Goal: Task Accomplishment & Management: Manage account settings

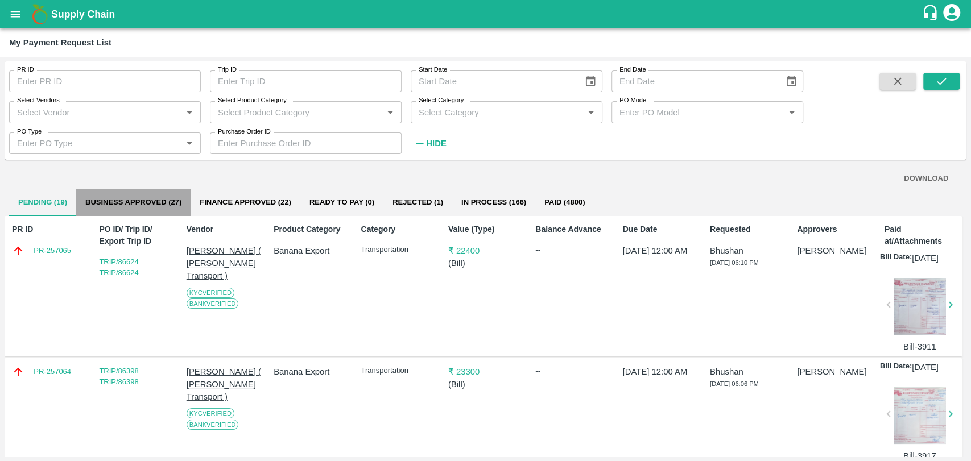
click at [110, 197] on button "Business Approved (27)" at bounding box center [133, 202] width 114 height 27
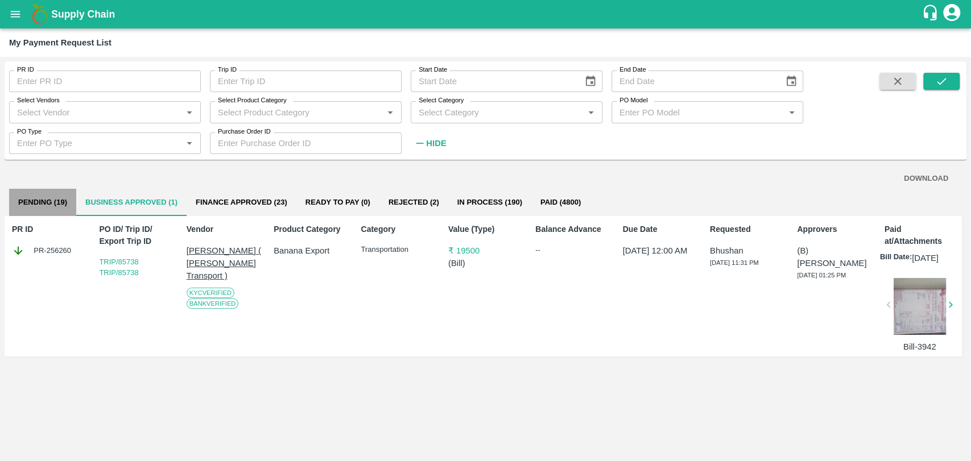
click at [68, 202] on button "Pending (19)" at bounding box center [42, 202] width 67 height 27
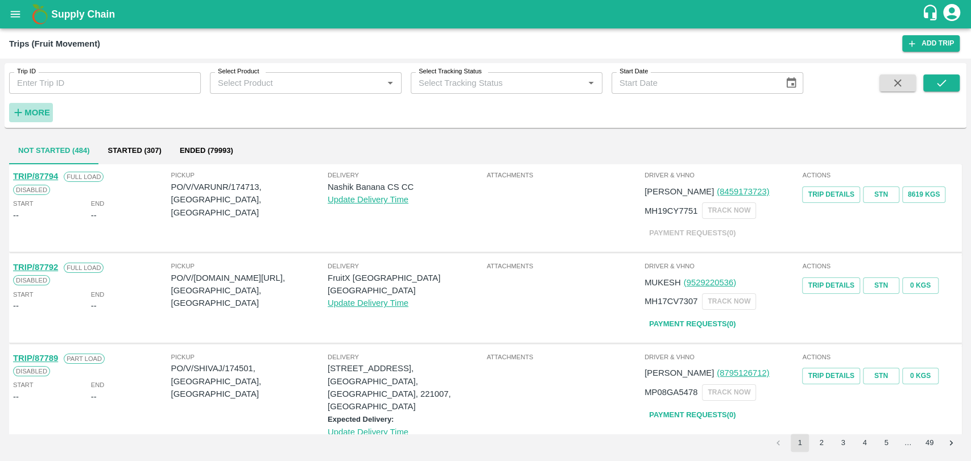
click at [41, 114] on strong "More" at bounding box center [37, 112] width 26 height 9
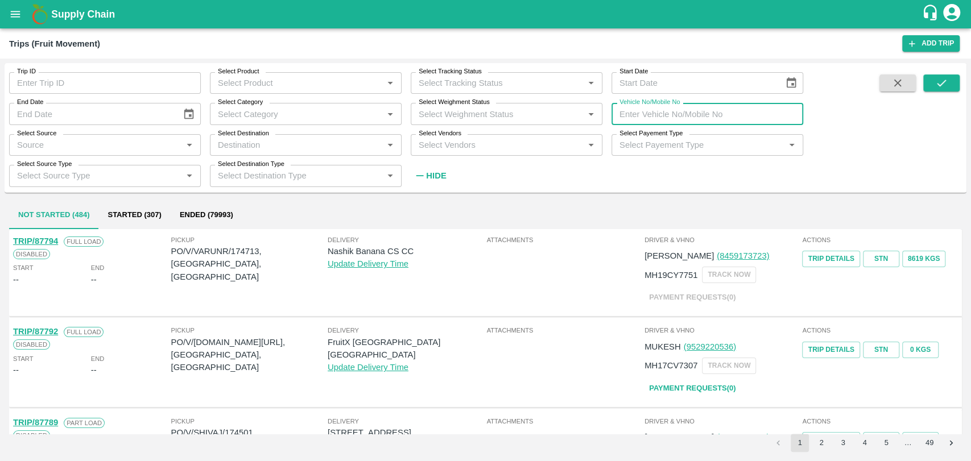
click at [685, 117] on input "Vehicle No/Mobile No" at bounding box center [707, 114] width 192 height 22
paste input "MH18BZ2181"
click at [950, 78] on button "submit" at bounding box center [941, 82] width 36 height 17
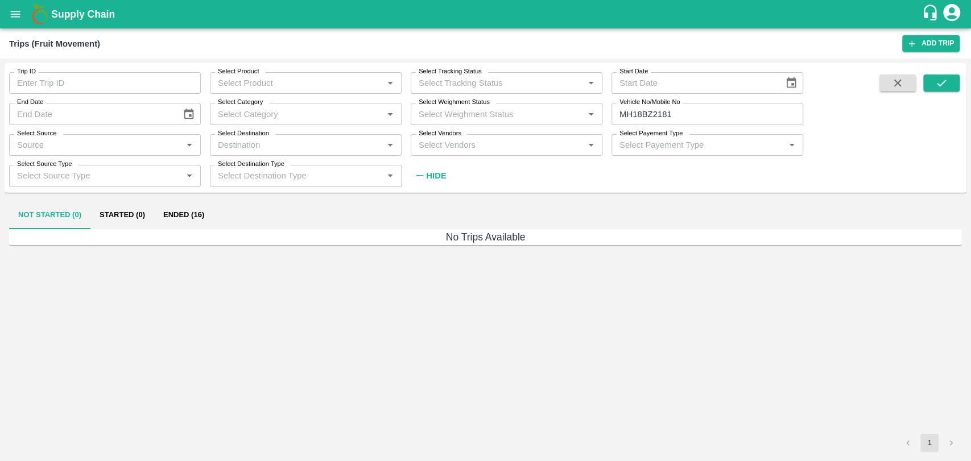
click at [201, 231] on h6 "No Trips Available" at bounding box center [485, 237] width 953 height 16
click at [199, 218] on button "Ended (16)" at bounding box center [183, 215] width 59 height 27
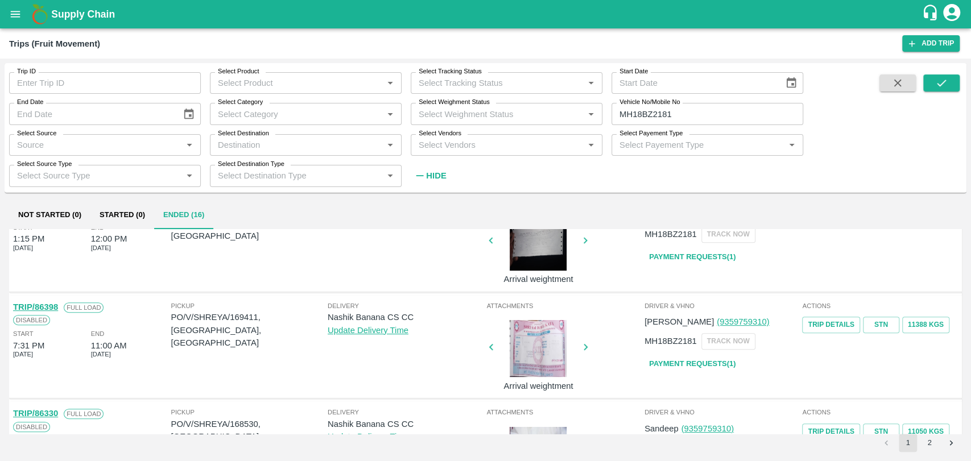
scroll to position [379, 0]
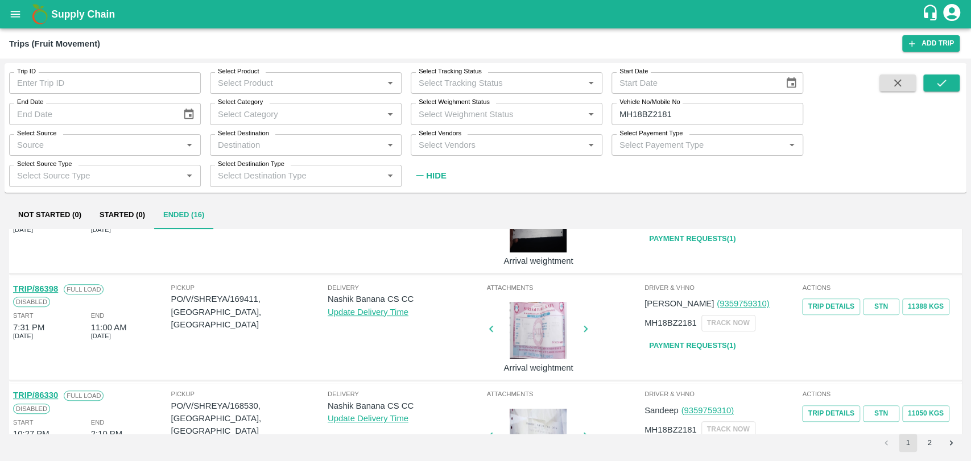
click at [543, 331] on div at bounding box center [537, 330] width 85 height 57
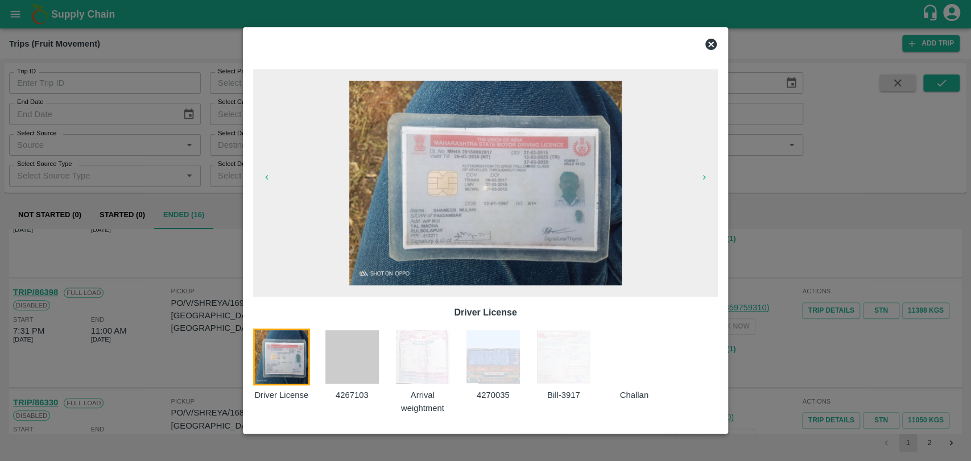
click at [543, 363] on img at bounding box center [563, 357] width 57 height 57
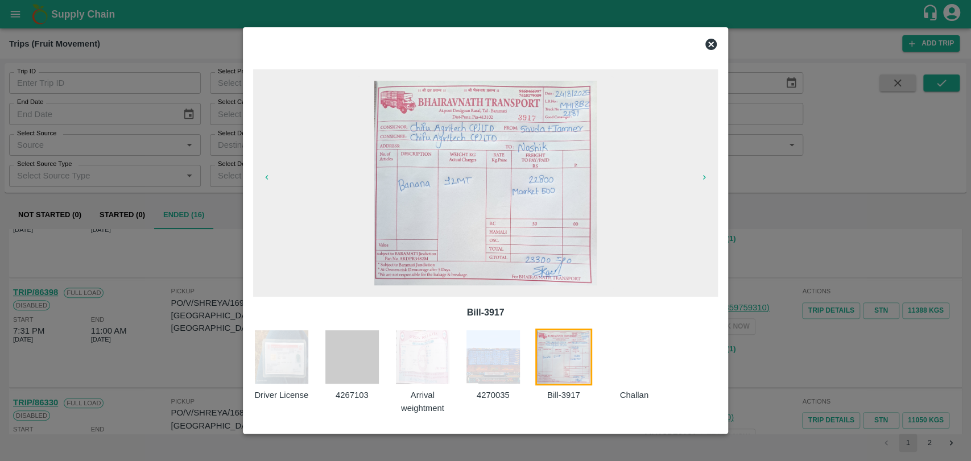
click at [796, 208] on div at bounding box center [485, 230] width 971 height 461
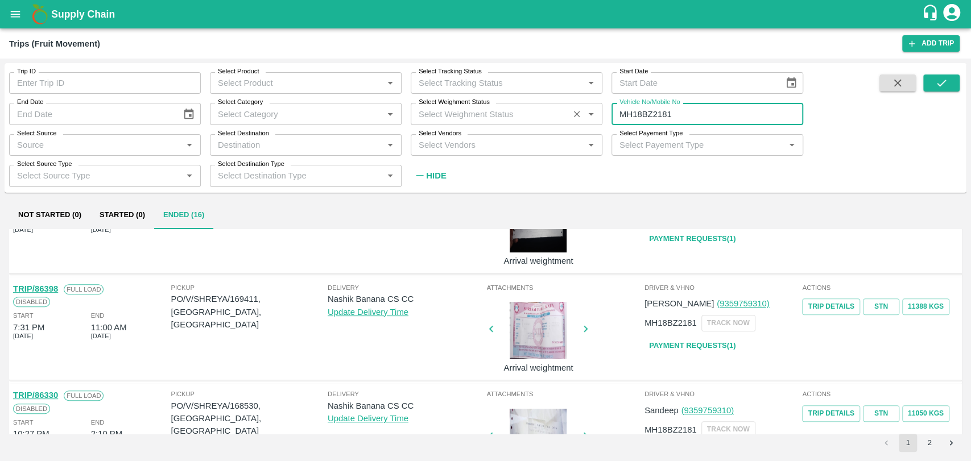
drag, startPoint x: 679, startPoint y: 111, endPoint x: 556, endPoint y: 120, distance: 123.2
click at [556, 120] on div "Trip ID Trip ID Select Product Select Product   * Select Tracking Status Select…" at bounding box center [401, 124] width 803 height 123
paste input "text"
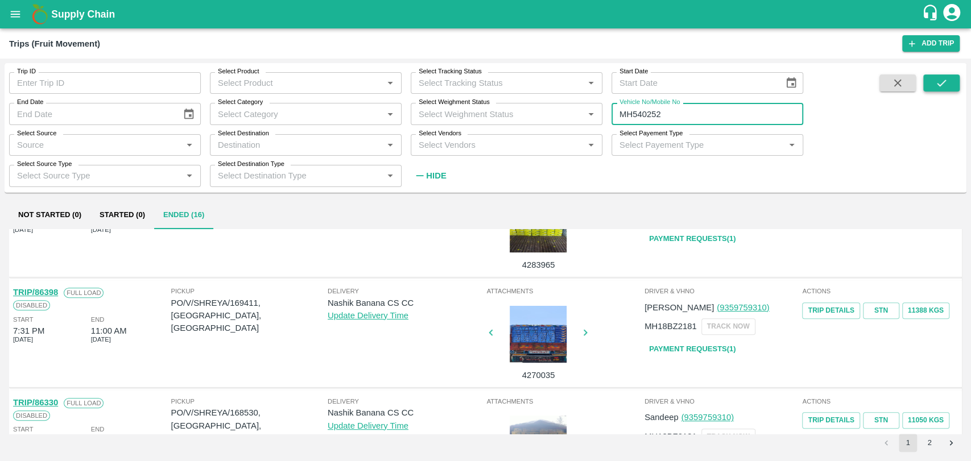
type input "MH540252"
click at [933, 85] on button "submit" at bounding box center [941, 82] width 36 height 17
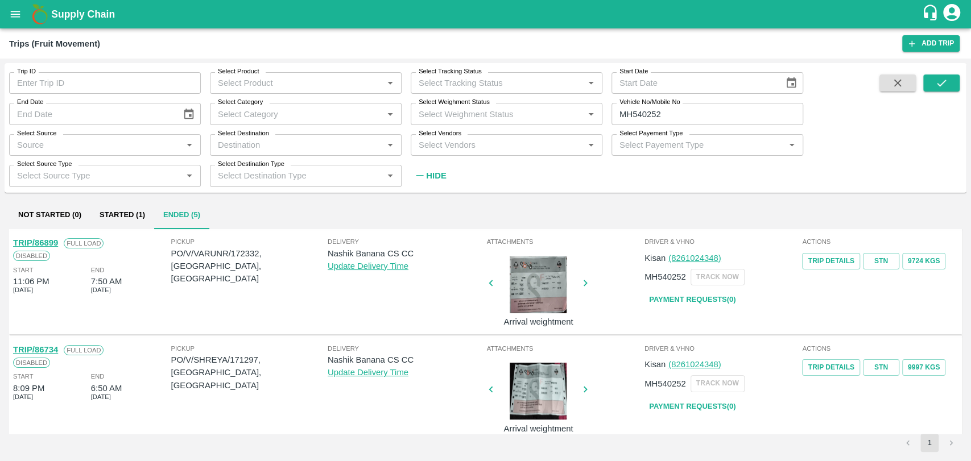
scroll to position [126, 0]
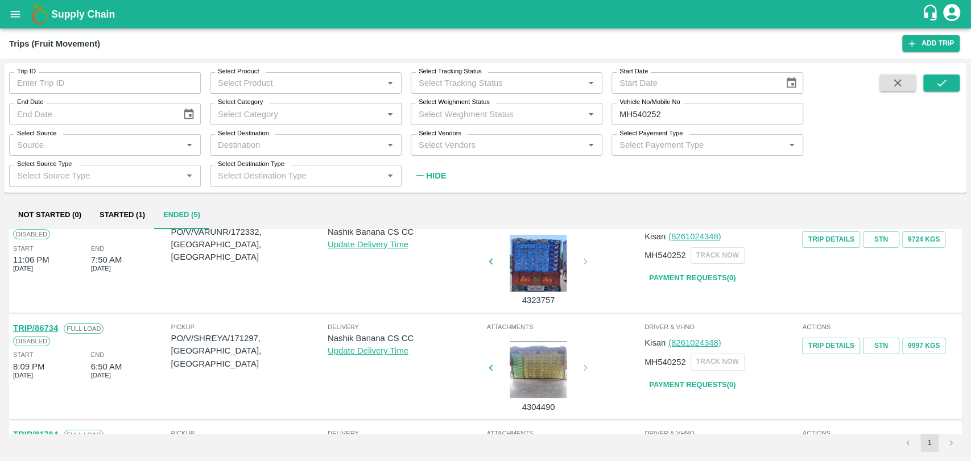
click at [55, 328] on link "TRIP/86734" at bounding box center [35, 328] width 45 height 9
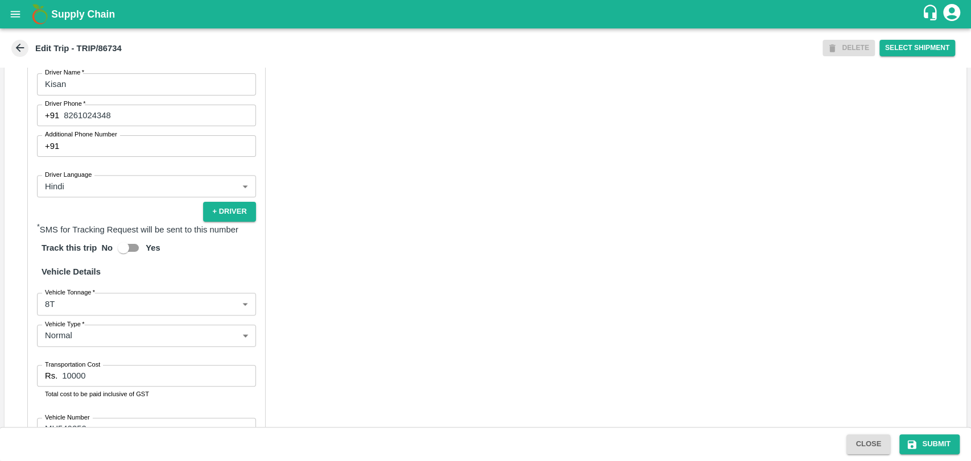
scroll to position [740, 0]
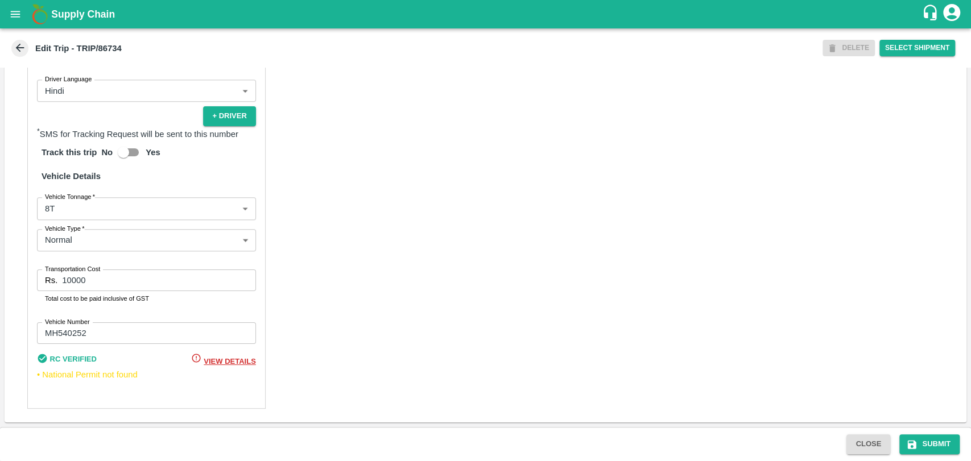
click at [88, 211] on body "Supply Chain Edit Trip - TRIP/86734 DELETE Select Shipment Trip Details Trip Ty…" at bounding box center [485, 230] width 971 height 461
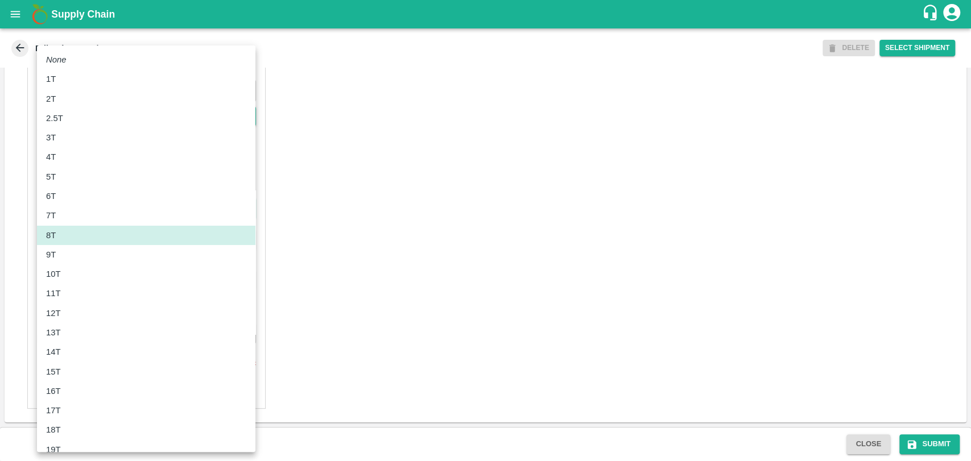
click at [81, 286] on li "11T" at bounding box center [146, 293] width 218 height 19
type input "11000"
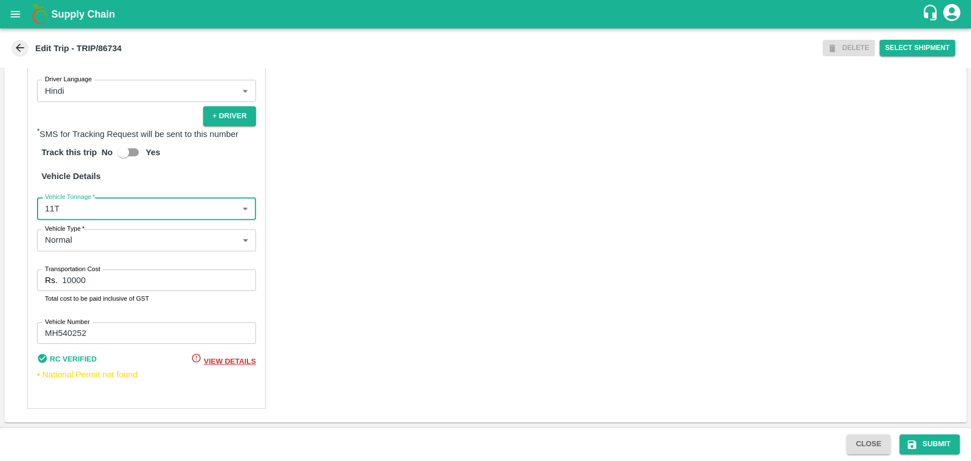
drag, startPoint x: 93, startPoint y: 284, endPoint x: 48, endPoint y: 274, distance: 46.2
click at [27, 285] on div "Partner Details Partner   * Partner Add Transporter Driver 1 Details Driver Nam…" at bounding box center [146, 137] width 238 height 544
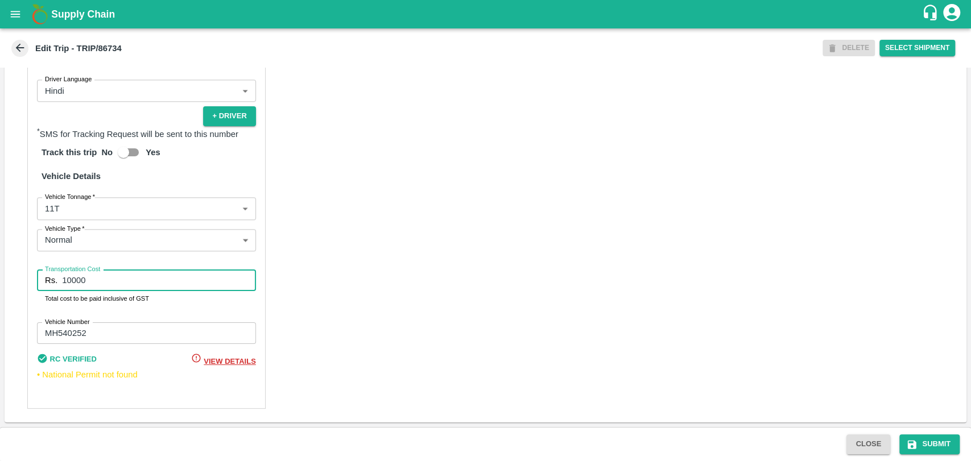
click at [82, 270] on label "Transportation Cost" at bounding box center [72, 268] width 55 height 9
click at [82, 270] on input "10000" at bounding box center [158, 281] width 193 height 22
click at [82, 270] on label "Transportation Cost" at bounding box center [72, 268] width 55 height 9
click at [82, 270] on input "10000" at bounding box center [158, 281] width 193 height 22
type input "20900"
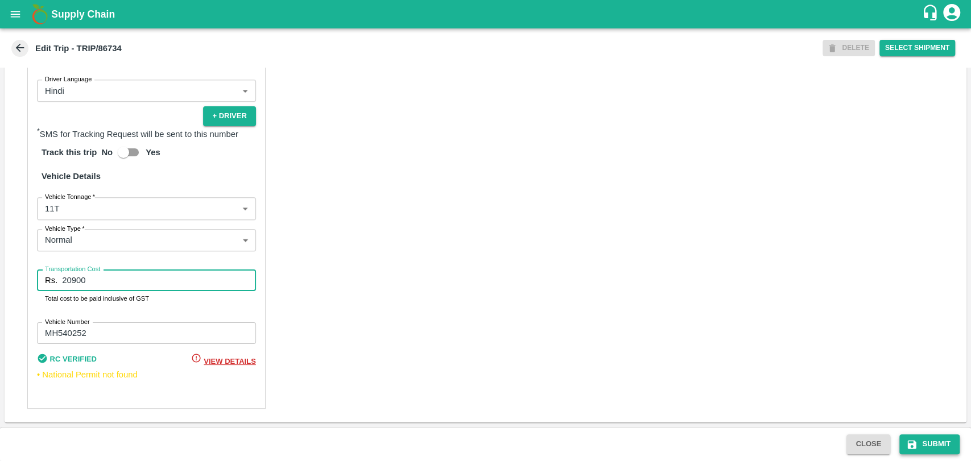
click at [931, 443] on button "Submit" at bounding box center [929, 444] width 60 height 20
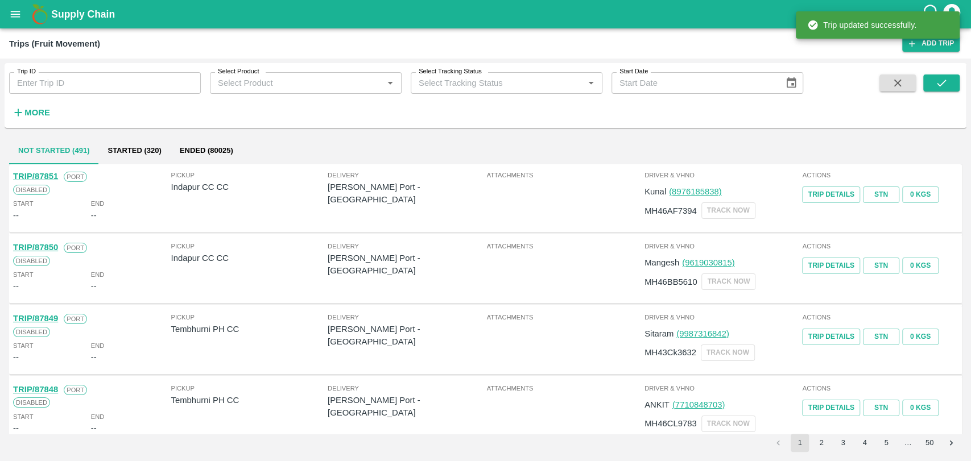
click at [36, 106] on h6 "More" at bounding box center [37, 112] width 26 height 15
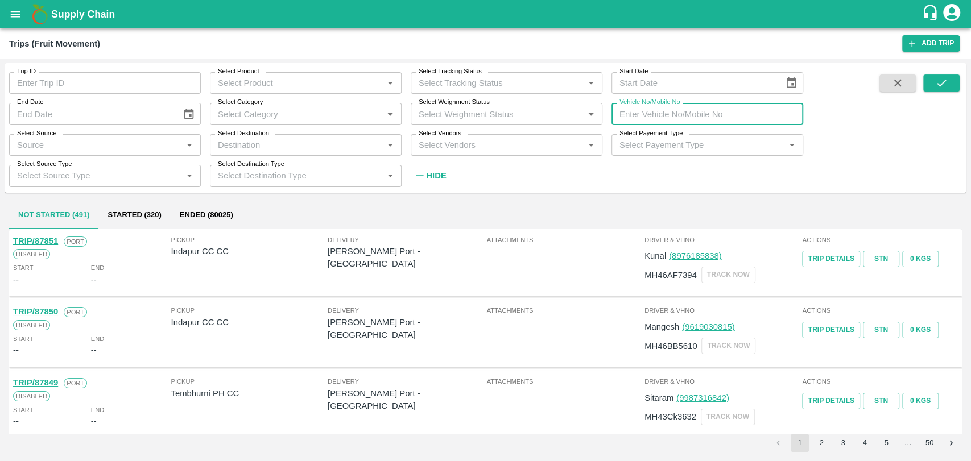
click at [664, 107] on input "Vehicle No/Mobile No" at bounding box center [707, 114] width 192 height 22
paste input "MH04LE6216"
type input "MH04LE6216"
click at [935, 82] on icon "submit" at bounding box center [941, 83] width 13 height 13
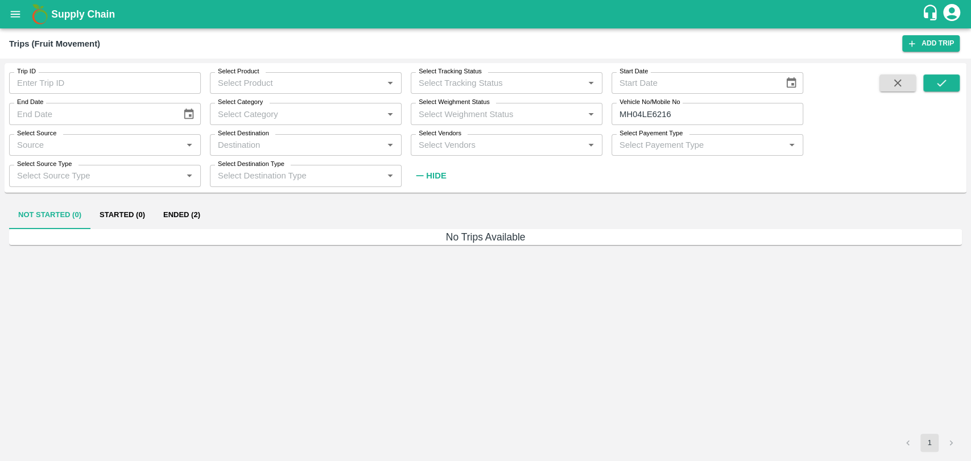
click at [188, 225] on button "Ended (2)" at bounding box center [181, 215] width 55 height 27
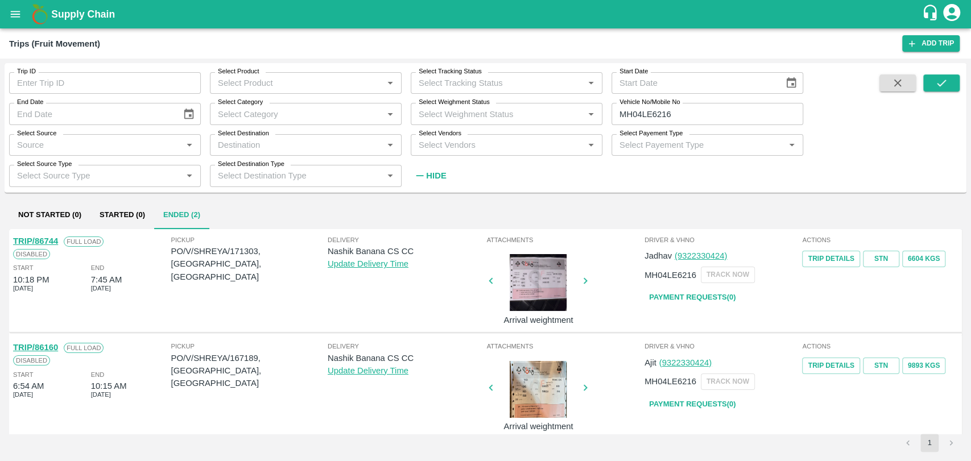
click at [49, 243] on link "TRIP/86744" at bounding box center [35, 241] width 45 height 9
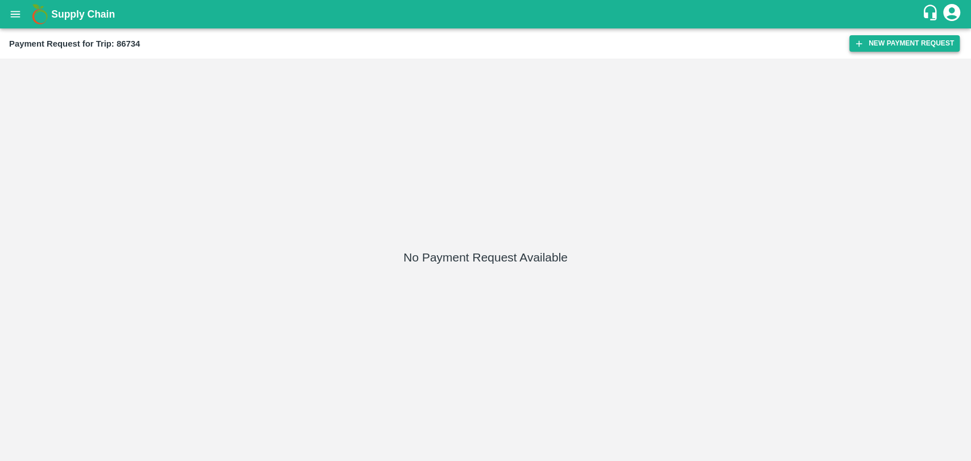
click at [875, 43] on button "New Payment Request" at bounding box center [904, 43] width 110 height 16
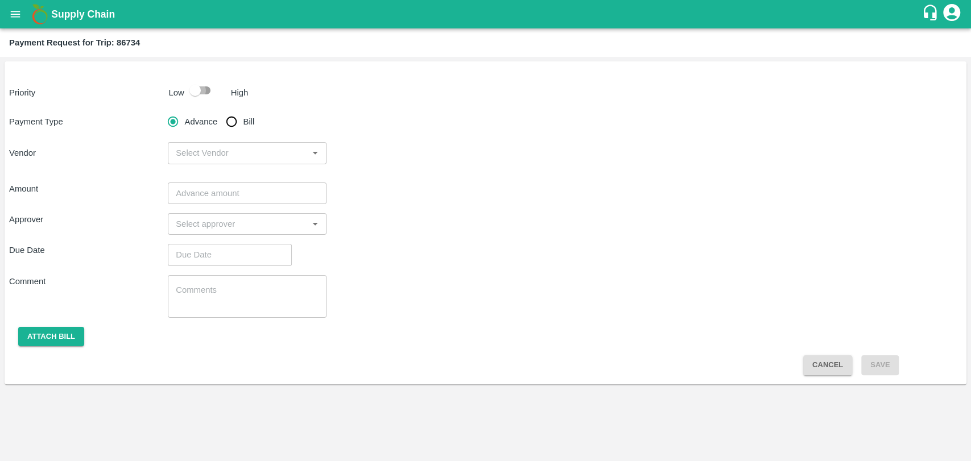
click at [208, 100] on input "checkbox" at bounding box center [195, 91] width 65 height 22
checkbox input "true"
click at [229, 115] on input "Bill" at bounding box center [231, 121] width 23 height 23
radio input "true"
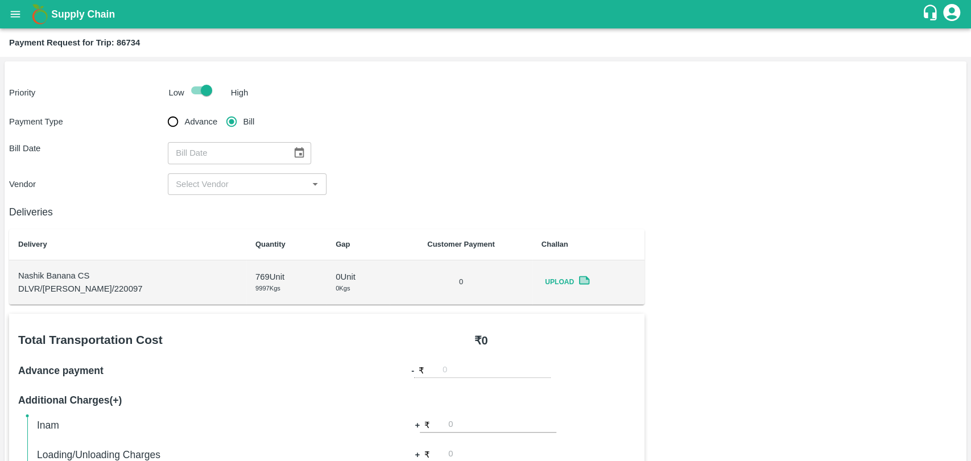
click at [293, 151] on icon "Choose date" at bounding box center [299, 153] width 13 height 13
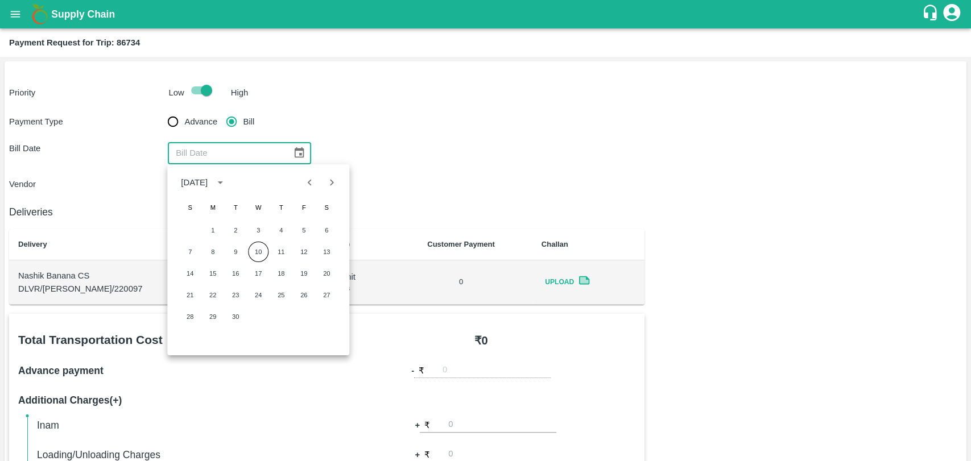
click at [311, 191] on button "Previous month" at bounding box center [310, 183] width 22 height 22
click at [192, 312] on button "24" at bounding box center [190, 317] width 20 height 20
type input "[DATE]"
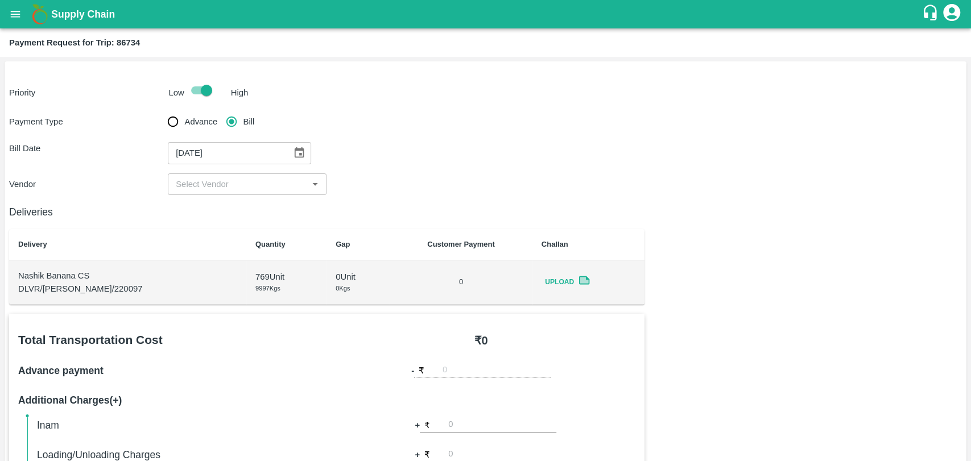
click at [187, 175] on div "​" at bounding box center [247, 184] width 159 height 22
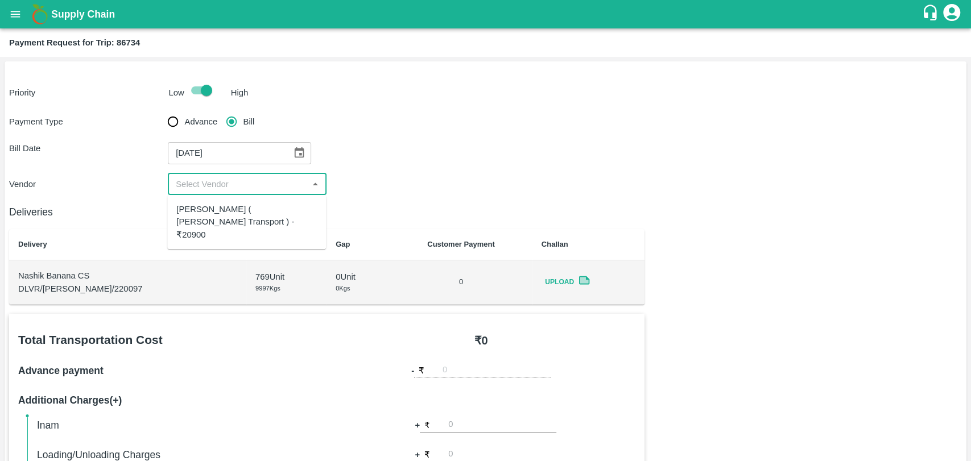
click at [195, 200] on div "Nitin Rasal ( Bhairavnath Transport ) - ₹20900" at bounding box center [246, 222] width 159 height 45
type input "Nitin Rasal ( Bhairavnath Transport ) - ₹20900"
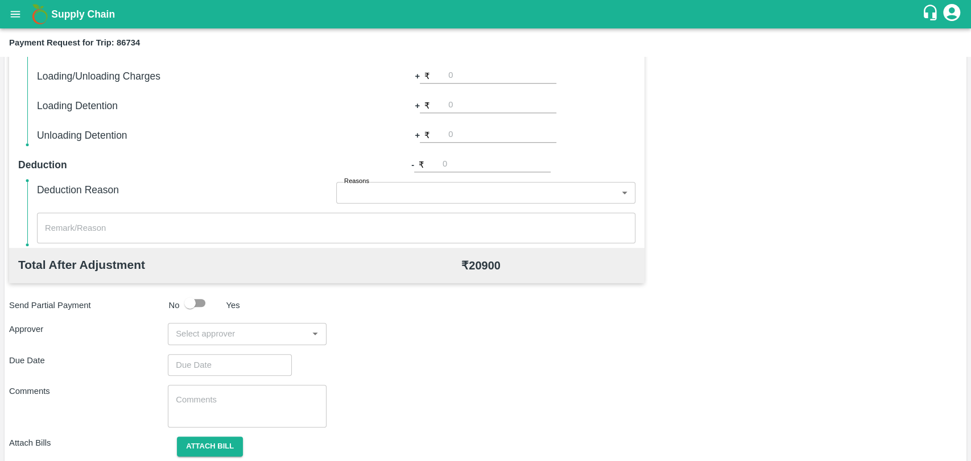
scroll to position [252, 0]
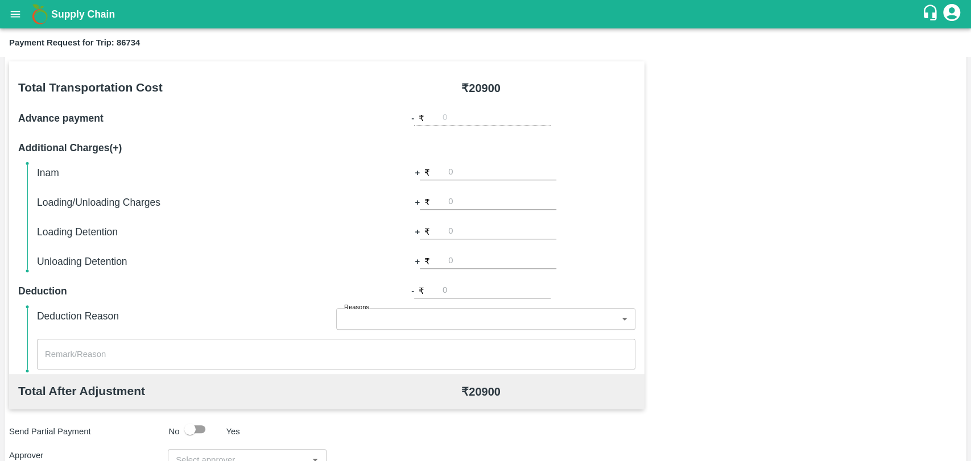
click at [496, 199] on input "number" at bounding box center [502, 201] width 108 height 15
type input "500"
click at [739, 206] on div "Total Transportation Cost ₹ 20900 Advance payment - ₹ Additional Charges(+) Ina…" at bounding box center [485, 336] width 953 height 550
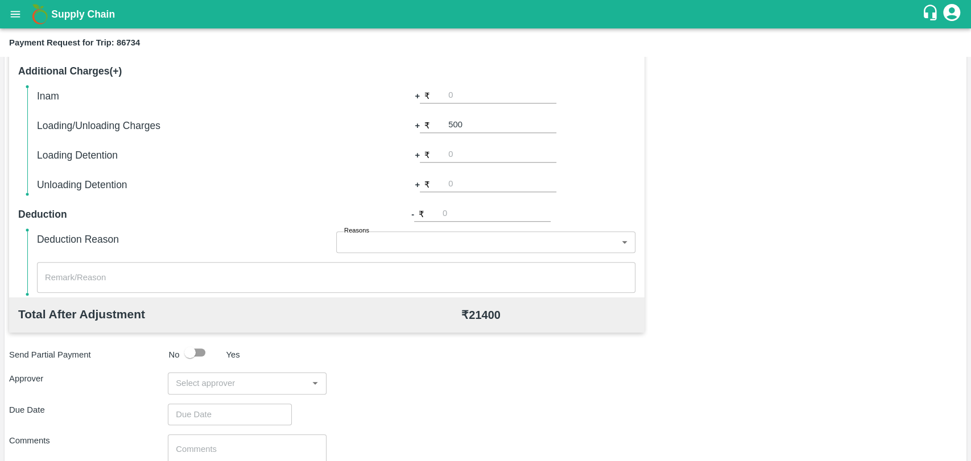
scroll to position [416, 0]
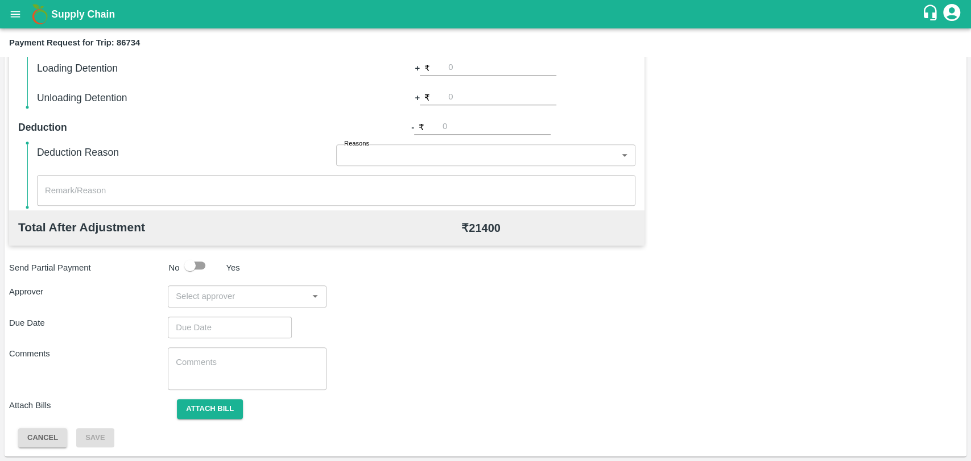
click at [195, 292] on input "input" at bounding box center [237, 296] width 133 height 15
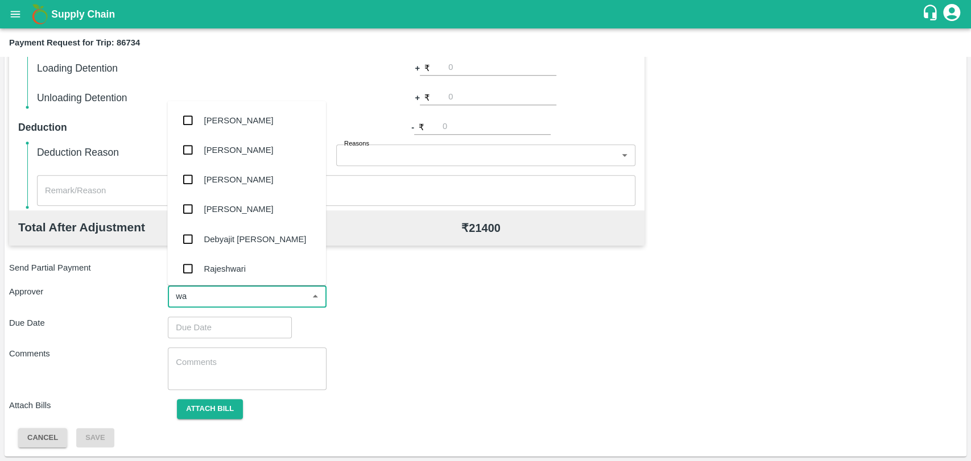
type input "wag"
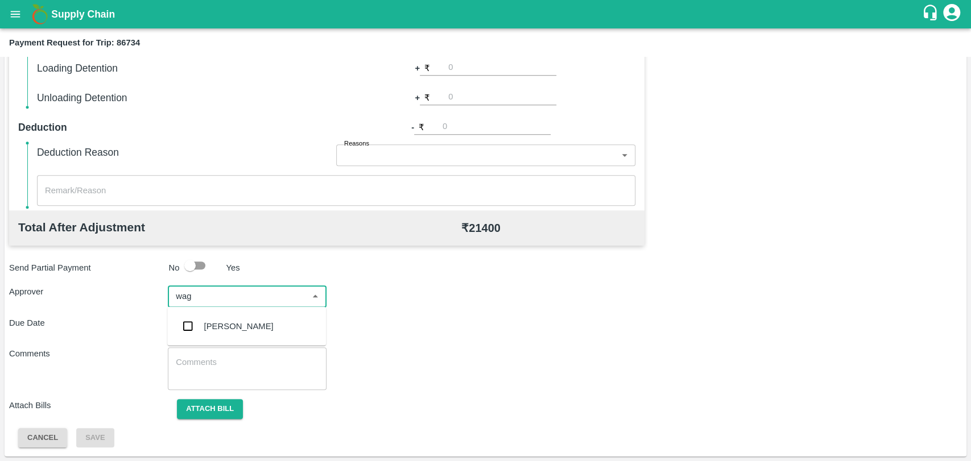
click at [193, 334] on input "checkbox" at bounding box center [187, 326] width 23 height 23
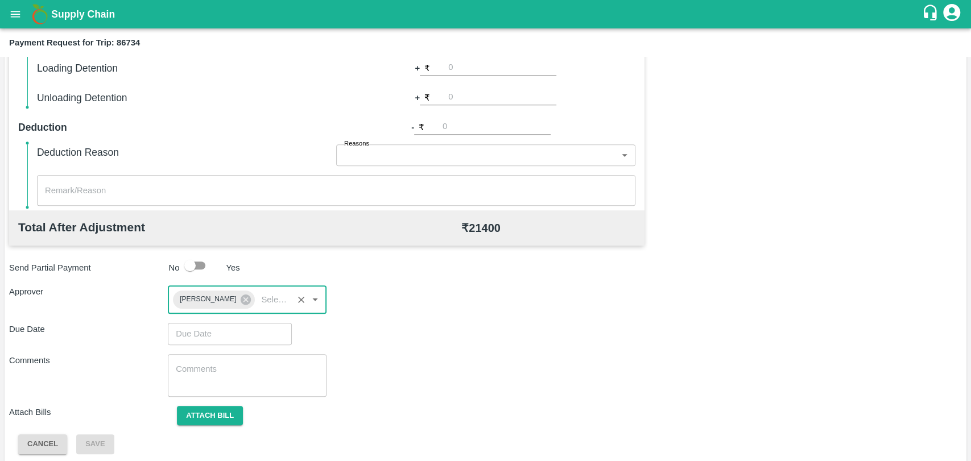
type input "DD/MM/YYYY hh:mm aa"
click at [205, 338] on input "DD/MM/YYYY hh:mm aa" at bounding box center [226, 334] width 116 height 22
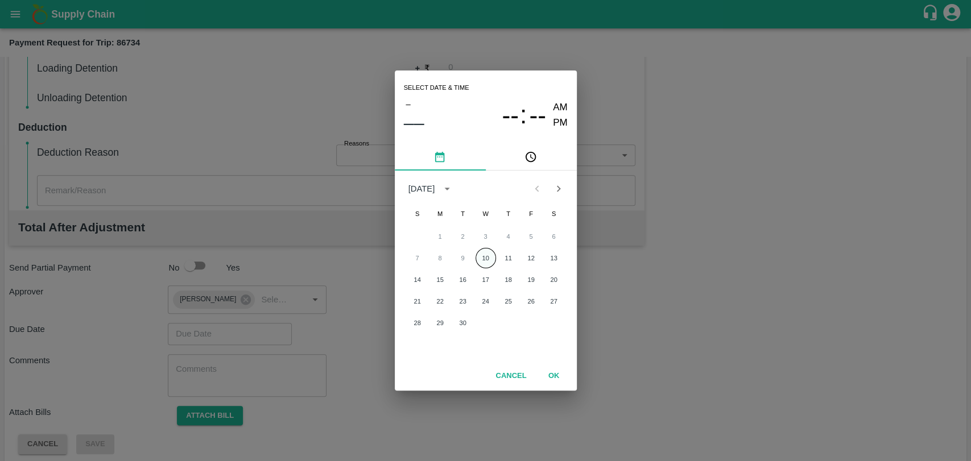
click at [487, 251] on button "10" at bounding box center [485, 258] width 20 height 20
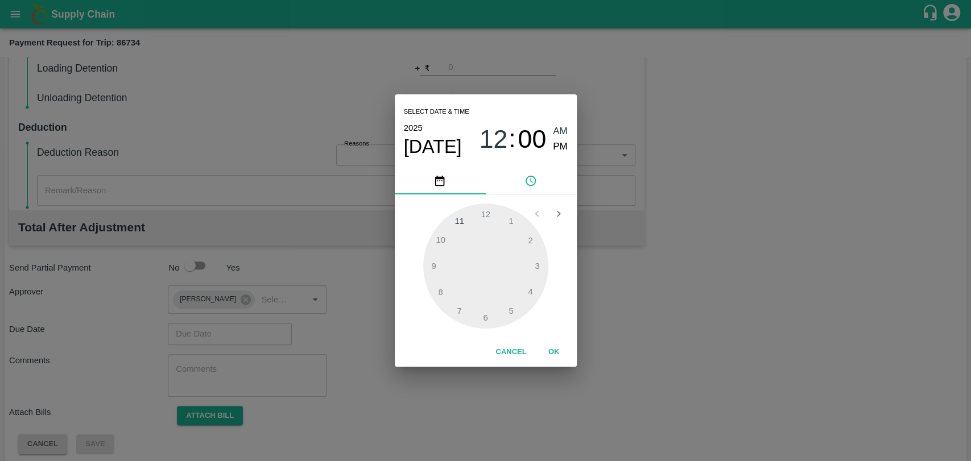
type input "10/09/2025 12:00 AM"
click at [564, 337] on div "1 2 3 4 5 6 7 8 9 10 11 12" at bounding box center [486, 265] width 182 height 143
click at [554, 355] on button "OK" at bounding box center [554, 352] width 36 height 20
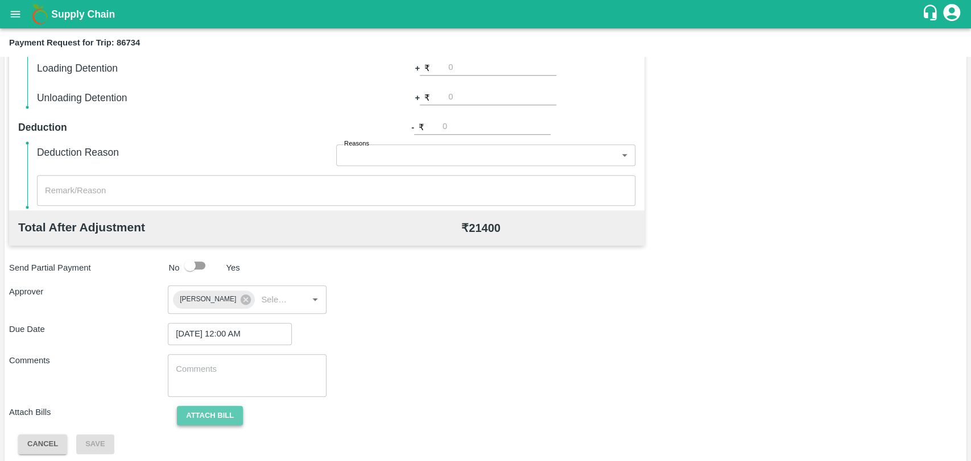
click at [220, 413] on button "Attach bill" at bounding box center [210, 416] width 66 height 20
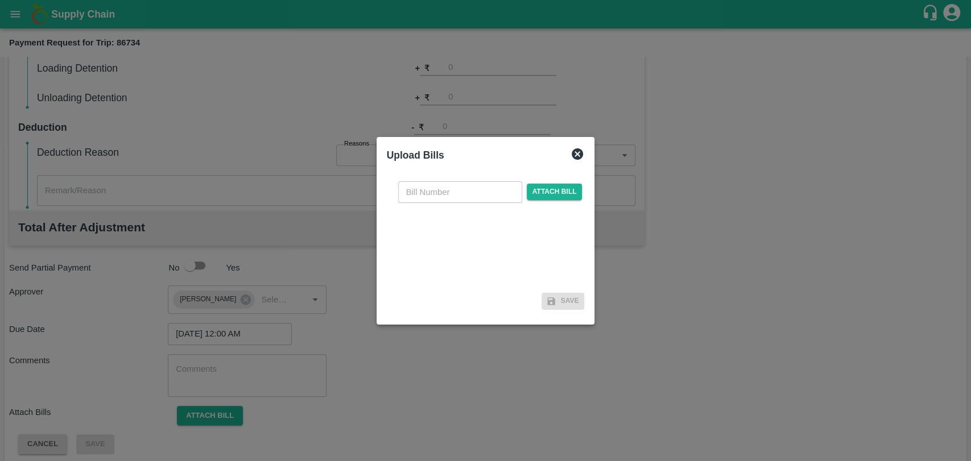
click at [424, 193] on input "text" at bounding box center [460, 192] width 124 height 22
type input "3918"
click at [547, 193] on span "Attach bill" at bounding box center [555, 192] width 56 height 16
click at [0, 0] on input "Attach bill" at bounding box center [0, 0] width 0 height 0
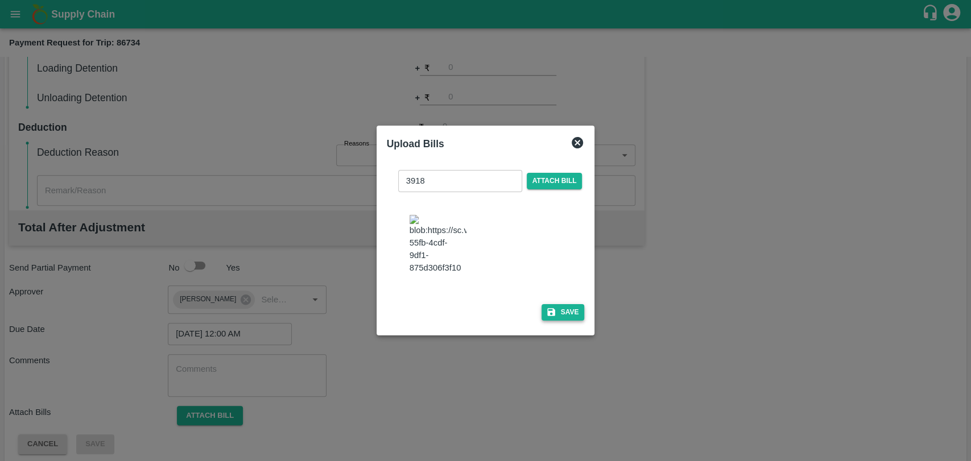
click at [566, 305] on button "Save" at bounding box center [562, 312] width 43 height 16
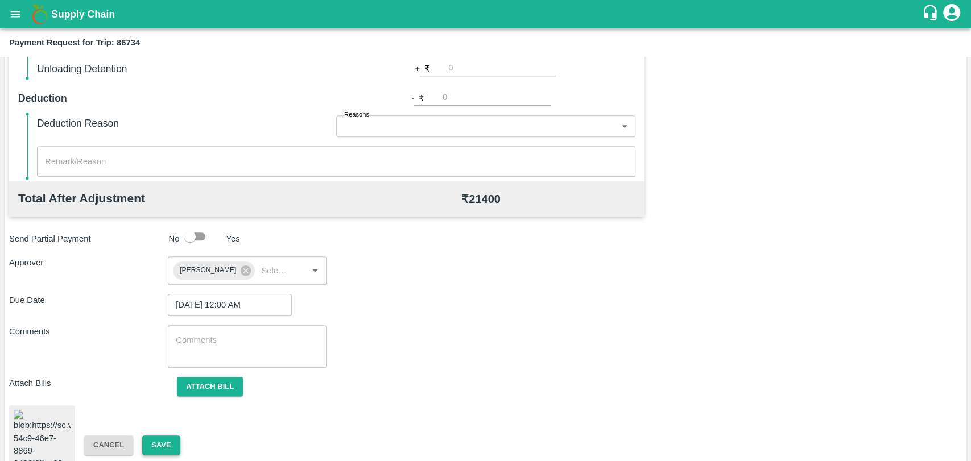
scroll to position [473, 0]
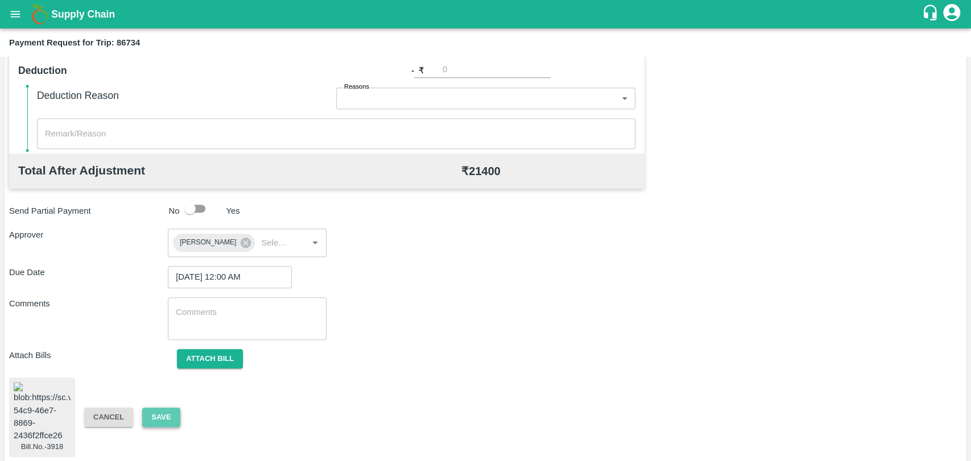
click at [165, 417] on button "Save" at bounding box center [161, 418] width 38 height 20
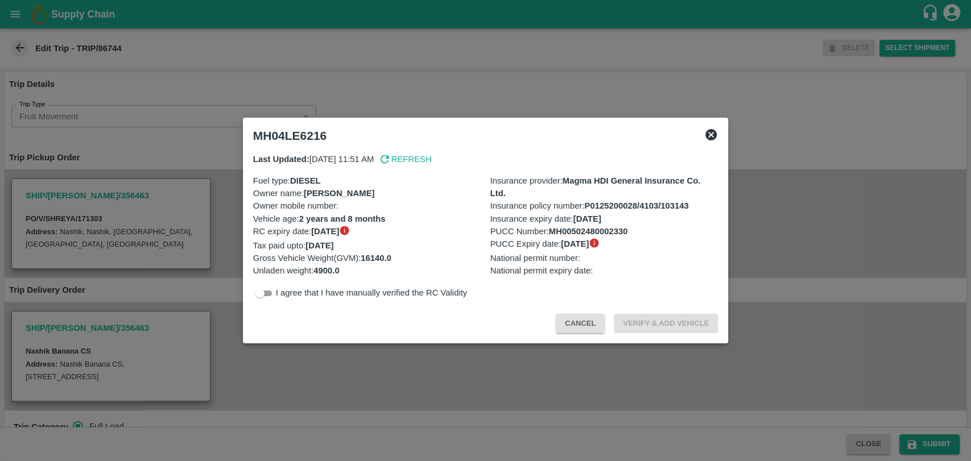
click at [564, 320] on button "Cancel" at bounding box center [580, 324] width 49 height 20
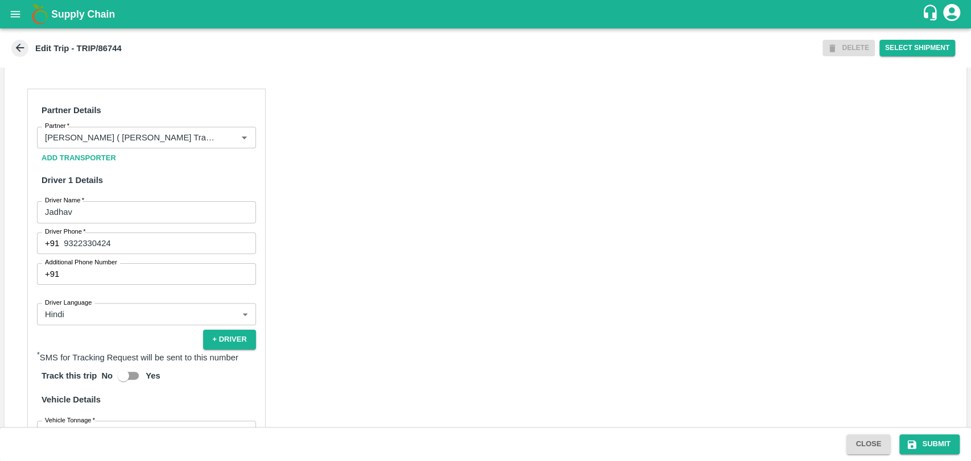
scroll to position [730, 0]
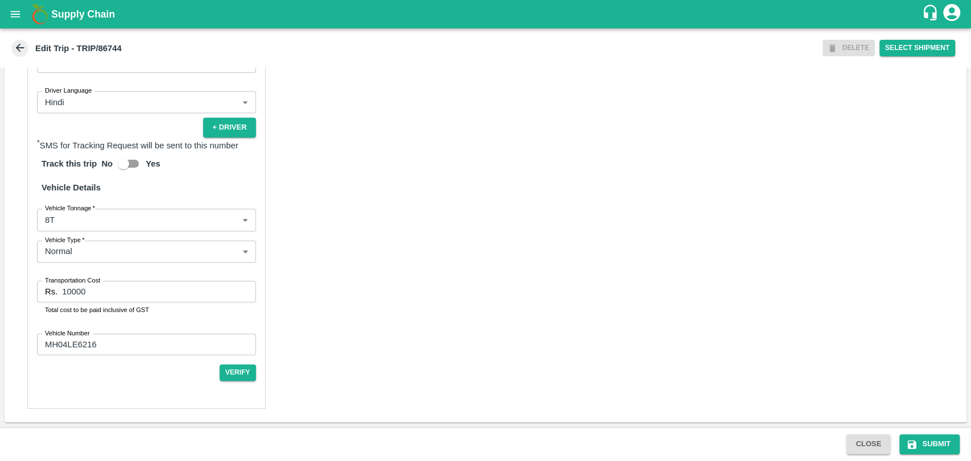
click at [78, 225] on body "Supply Chain Edit Trip - TRIP/86744 DELETE Select Shipment Trip Details Trip Ty…" at bounding box center [485, 230] width 971 height 461
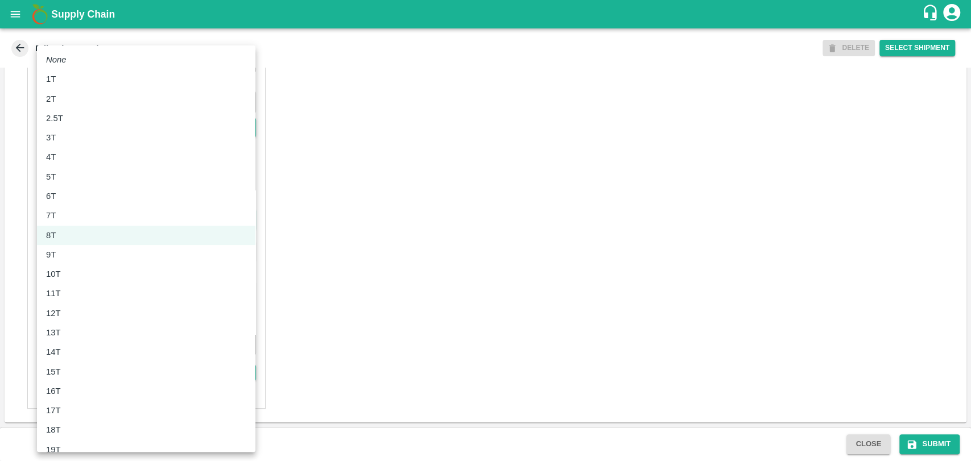
click at [71, 278] on div "10T" at bounding box center [146, 274] width 200 height 13
type input "10000"
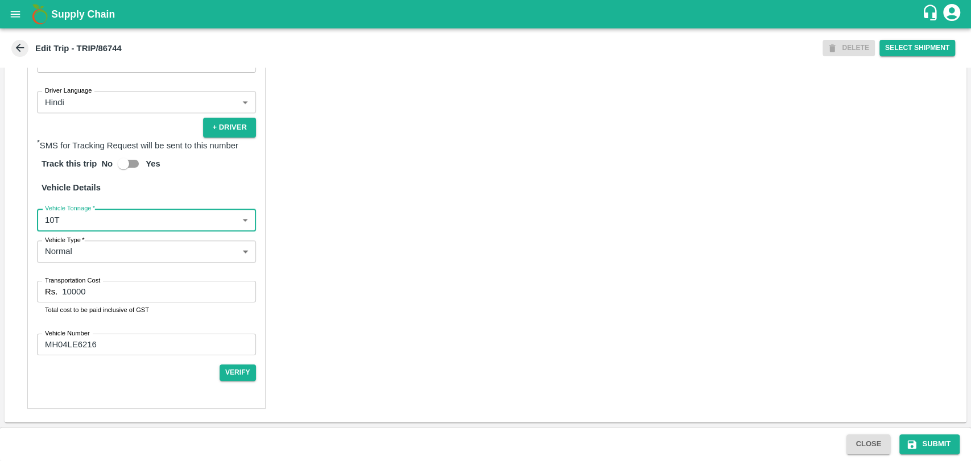
drag, startPoint x: 98, startPoint y: 289, endPoint x: 14, endPoint y: 287, distance: 84.2
click at [14, 287] on div "Partner Details Partner   * Partner Add Transporter Driver 1 Details Driver Nam…" at bounding box center [486, 143] width 962 height 560
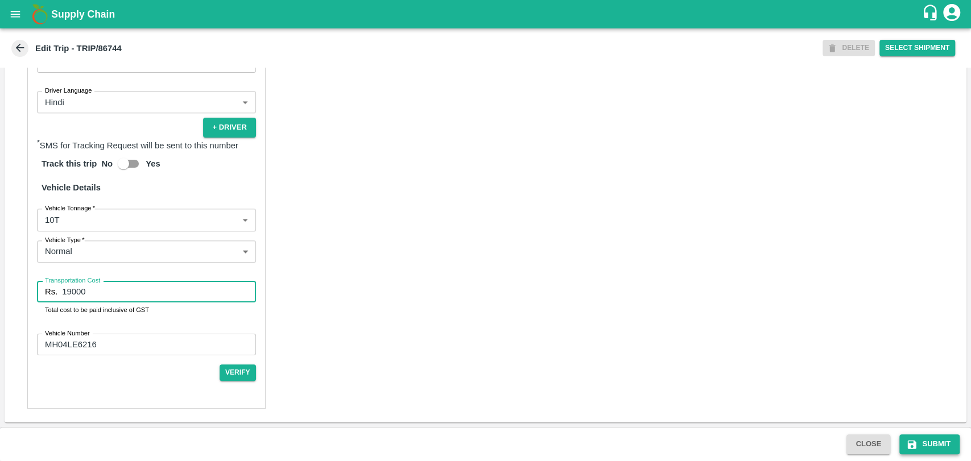
type input "19000"
click at [929, 444] on button "Submit" at bounding box center [929, 444] width 60 height 20
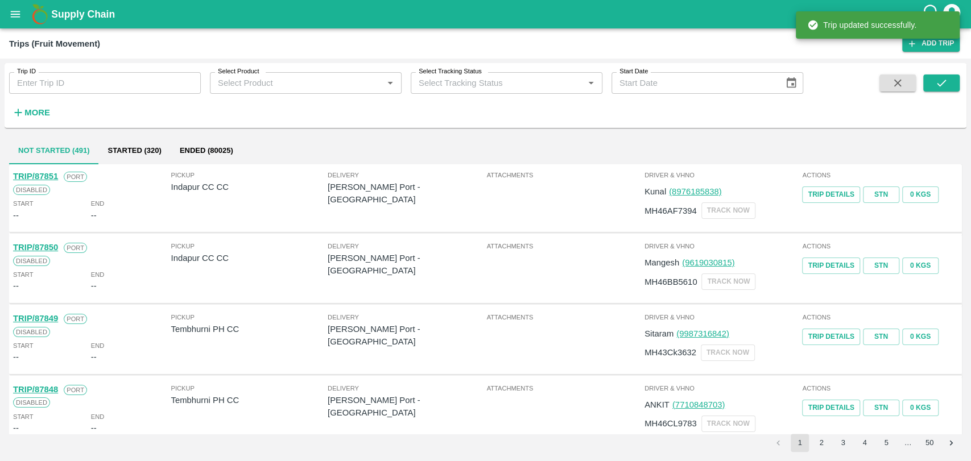
click at [36, 110] on strong "More" at bounding box center [37, 112] width 26 height 9
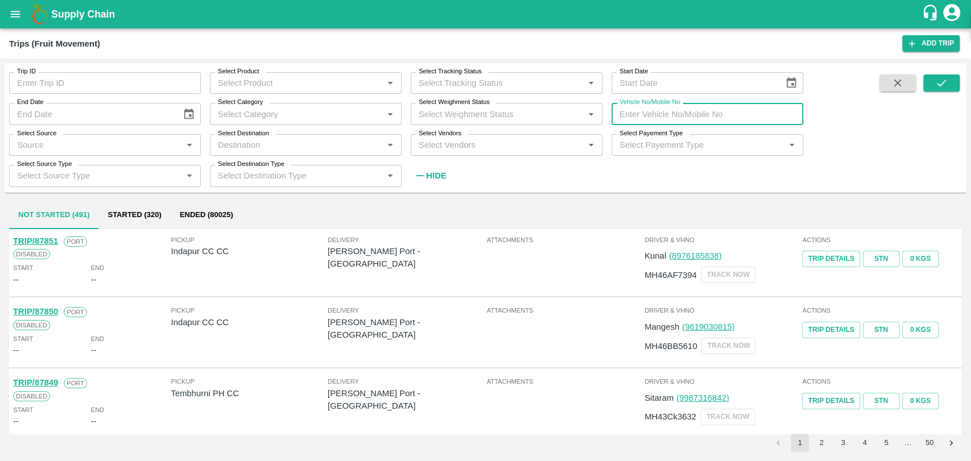
click at [624, 111] on input "Vehicle No/Mobile No" at bounding box center [707, 114] width 192 height 22
paste input "GJ27TT3262"
type input "GJ27TT3262"
click at [933, 78] on button "submit" at bounding box center [941, 82] width 36 height 17
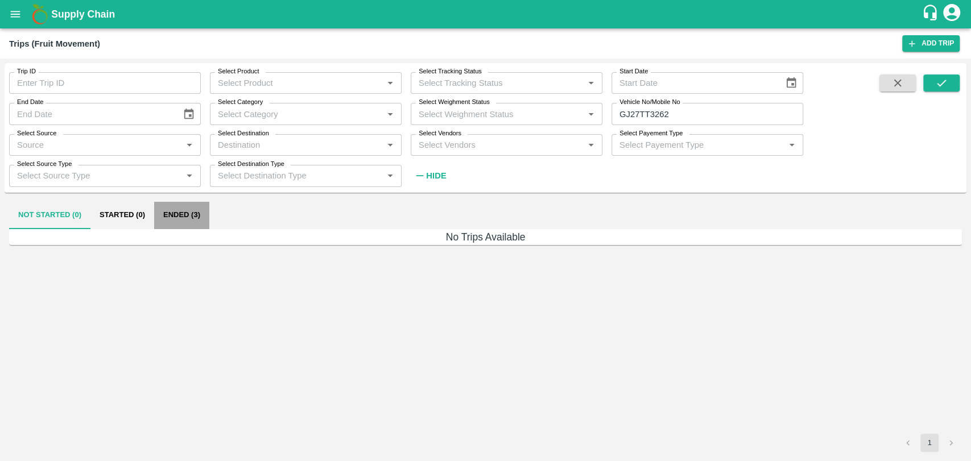
click at [191, 217] on button "Ended (3)" at bounding box center [181, 215] width 55 height 27
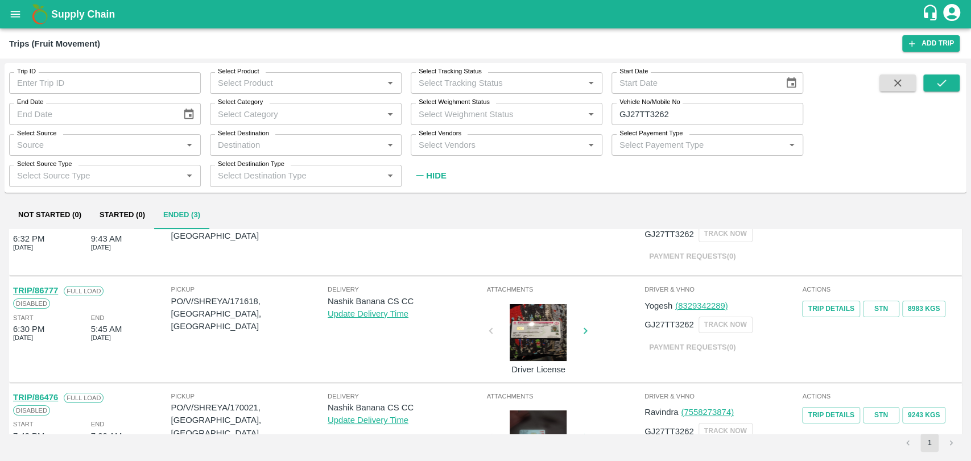
scroll to position [63, 0]
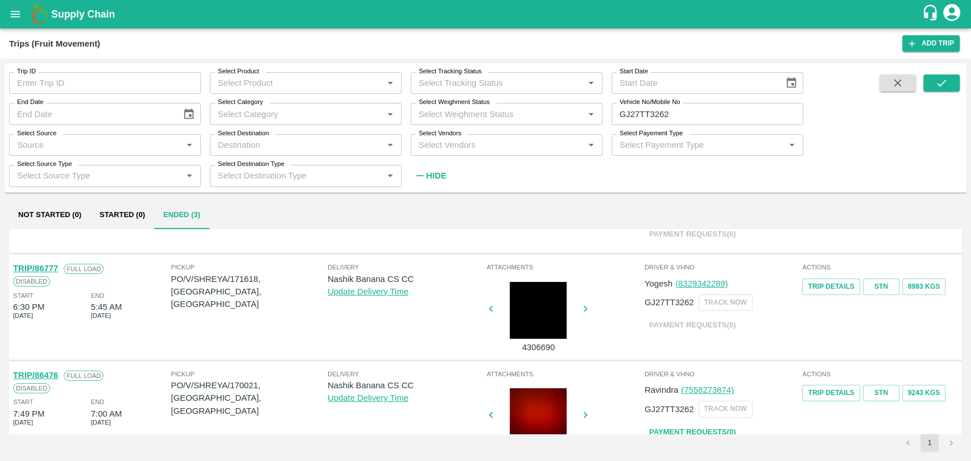
click at [49, 267] on link "TRIP/86777" at bounding box center [35, 268] width 45 height 9
drag, startPoint x: 686, startPoint y: 117, endPoint x: 593, endPoint y: 117, distance: 93.3
click at [593, 117] on div "Trip ID Trip ID Select Product Select Product   * Select Tracking Status Select…" at bounding box center [401, 124] width 803 height 123
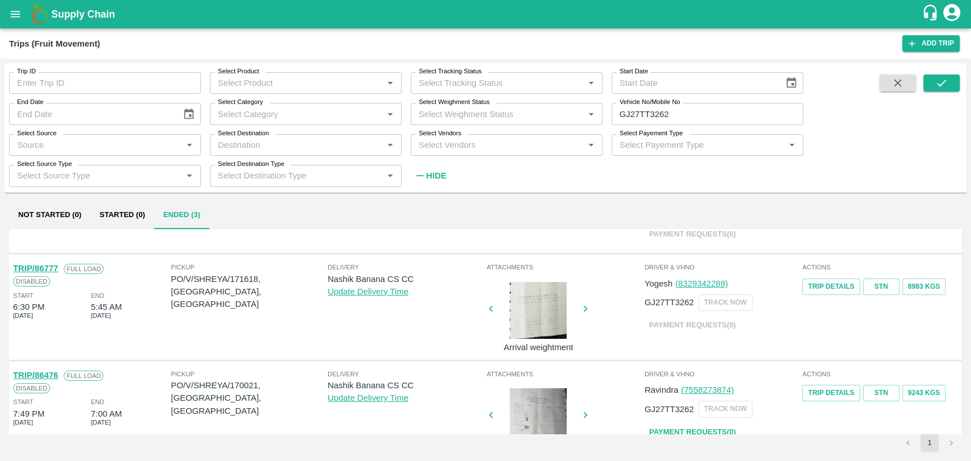
click at [55, 270] on link "TRIP/86777" at bounding box center [35, 268] width 45 height 9
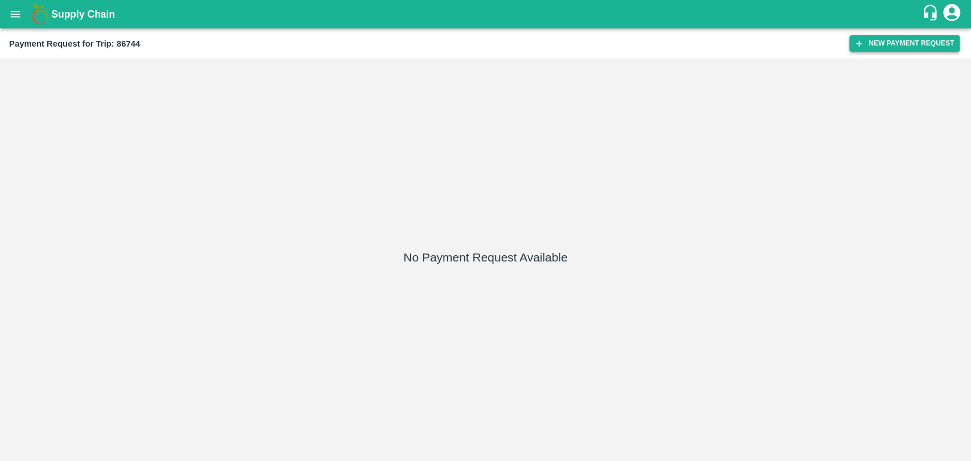
click at [889, 38] on button "New Payment Request" at bounding box center [904, 43] width 110 height 16
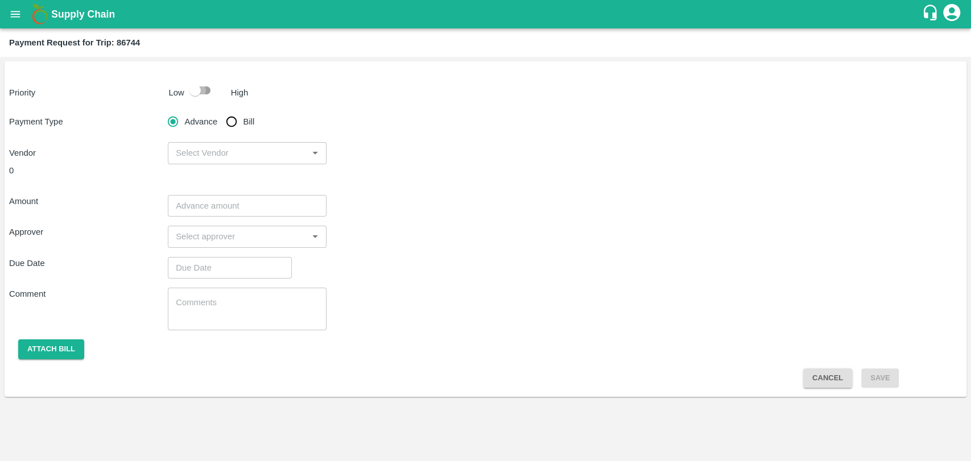
click at [204, 89] on input "checkbox" at bounding box center [195, 91] width 65 height 22
checkbox input "true"
click at [232, 119] on input "Bill" at bounding box center [231, 121] width 23 height 23
radio input "true"
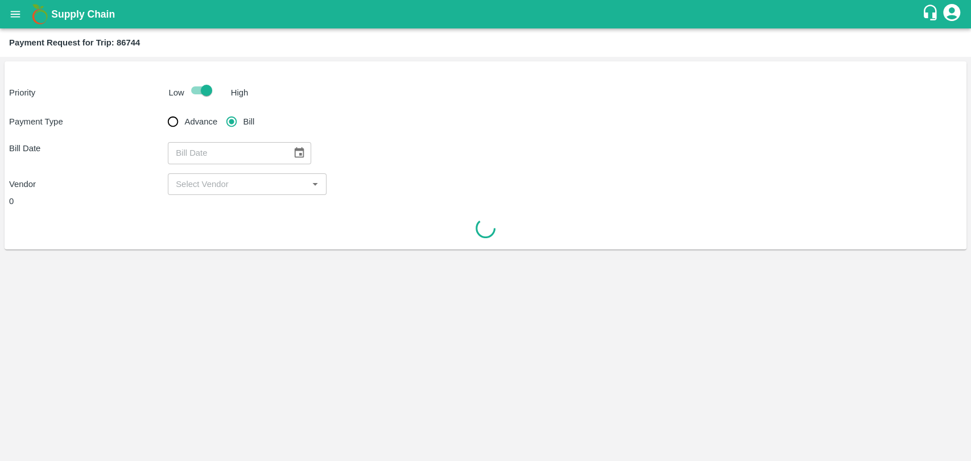
click at [281, 157] on div "​" at bounding box center [239, 153] width 143 height 22
click at [305, 155] on div "DD/MM/YYYY ​" at bounding box center [239, 153] width 143 height 22
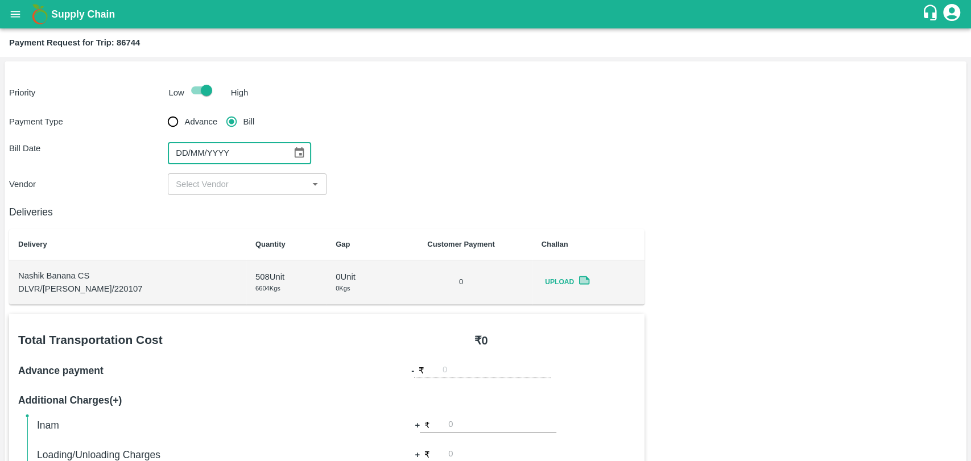
type input "DD/MM/YYYY"
click at [295, 154] on icon "Choose date" at bounding box center [300, 152] width 10 height 11
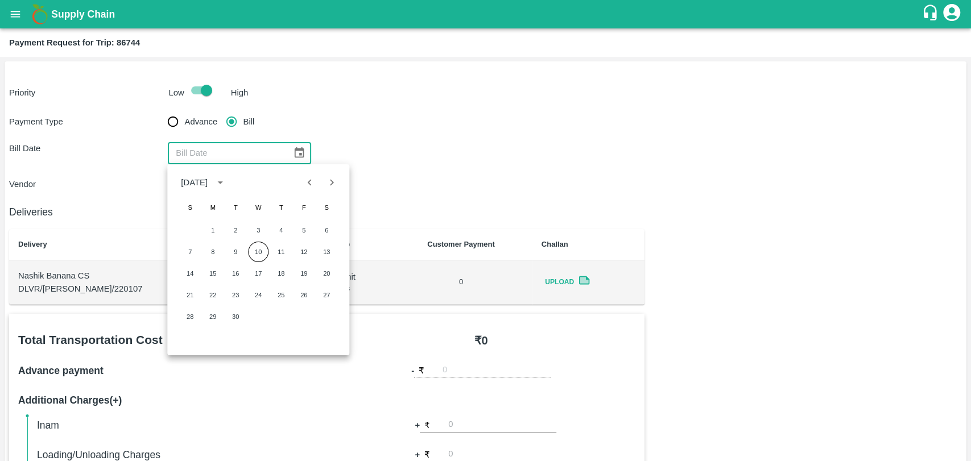
click at [319, 189] on div at bounding box center [321, 183] width 14 height 22
click at [310, 183] on icon "Previous month" at bounding box center [310, 182] width 13 height 13
click at [191, 315] on button "24" at bounding box center [190, 317] width 20 height 20
type input "[DATE]"
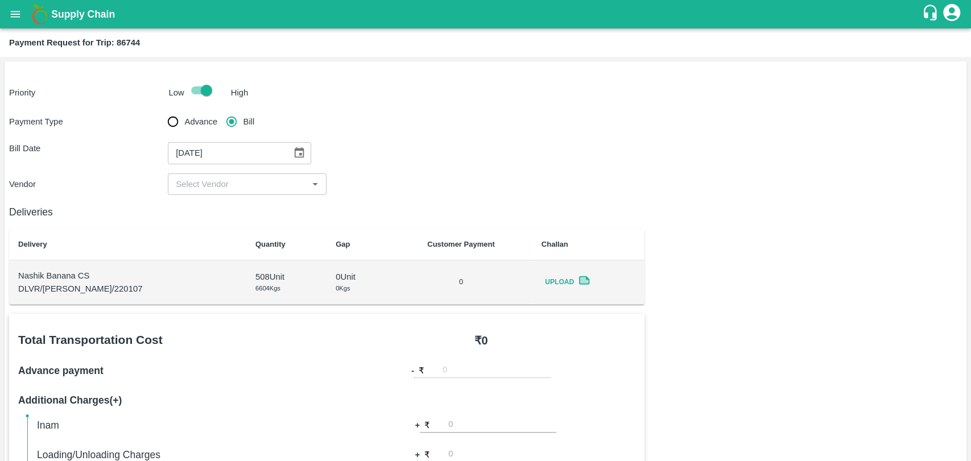
click at [198, 188] on input "input" at bounding box center [237, 184] width 133 height 15
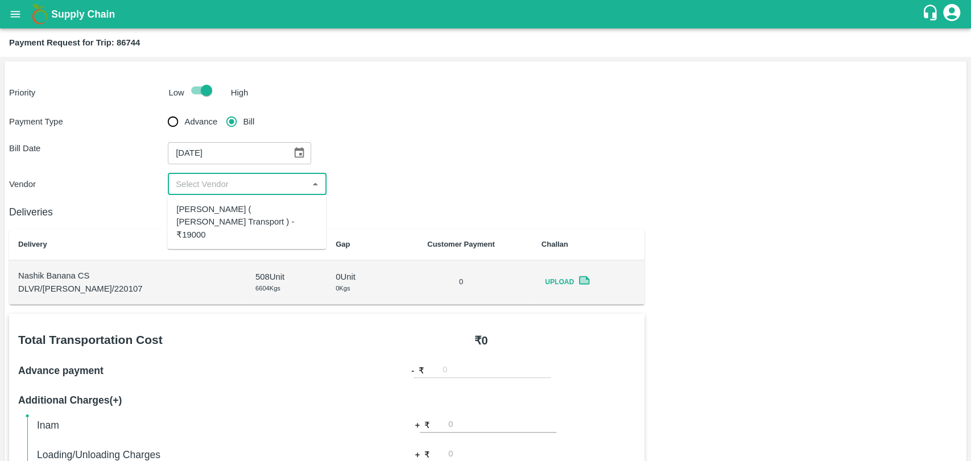
click at [203, 211] on div "[PERSON_NAME] ( [PERSON_NAME] Transport ) - ₹19000" at bounding box center [246, 222] width 140 height 38
type input "[PERSON_NAME] ( [PERSON_NAME] Transport ) - ₹19000"
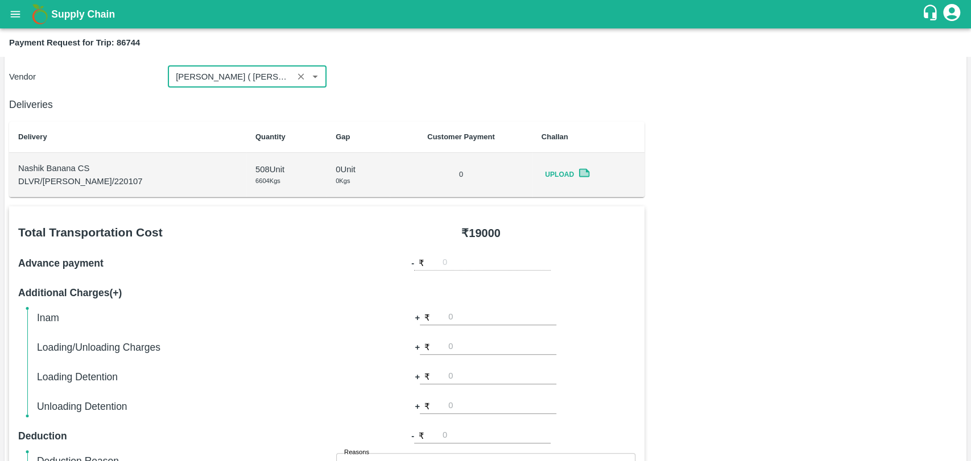
scroll to position [316, 0]
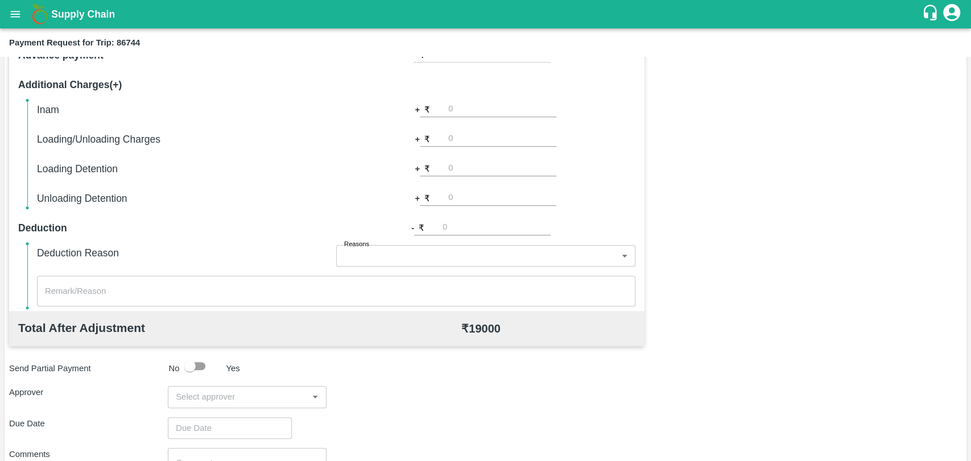
click at [459, 161] on input "number" at bounding box center [502, 168] width 108 height 15
type input "1000"
click at [825, 263] on div "Total Transportation Cost ₹ 19000 Advance payment - ₹ Additional Charges(+) Ina…" at bounding box center [485, 273] width 953 height 550
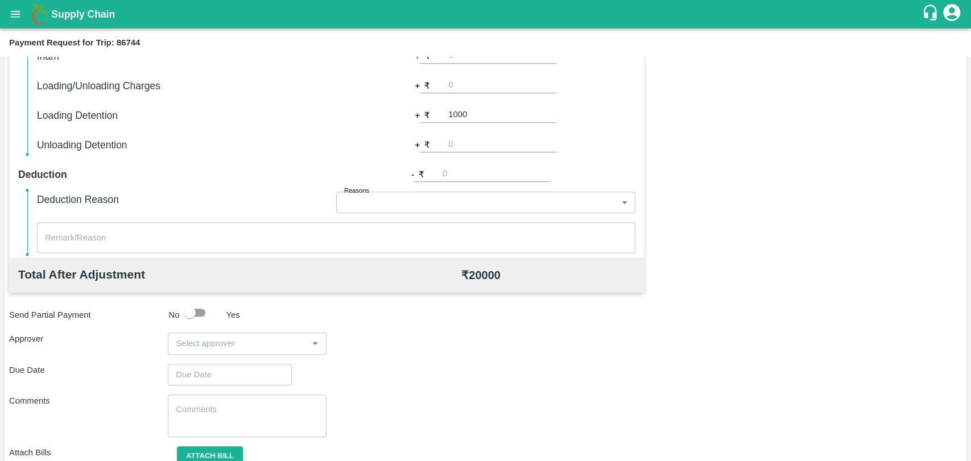
scroll to position [416, 0]
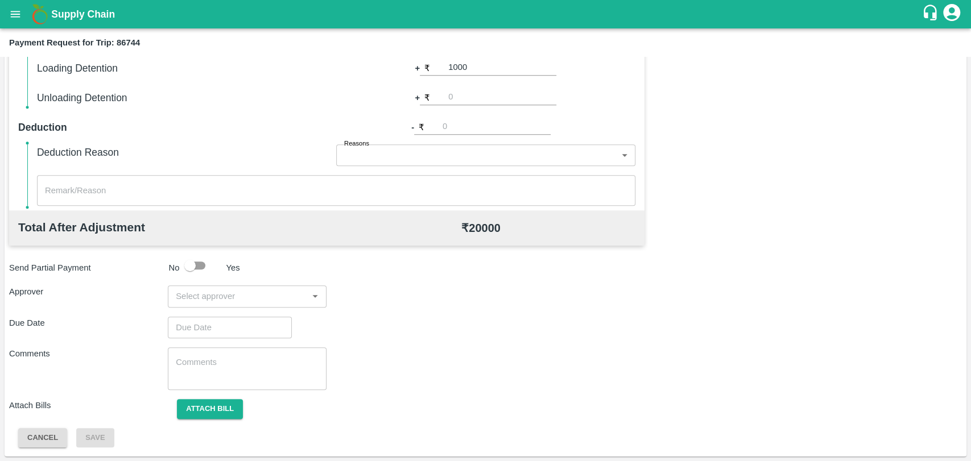
click at [255, 304] on div "​" at bounding box center [247, 296] width 159 height 22
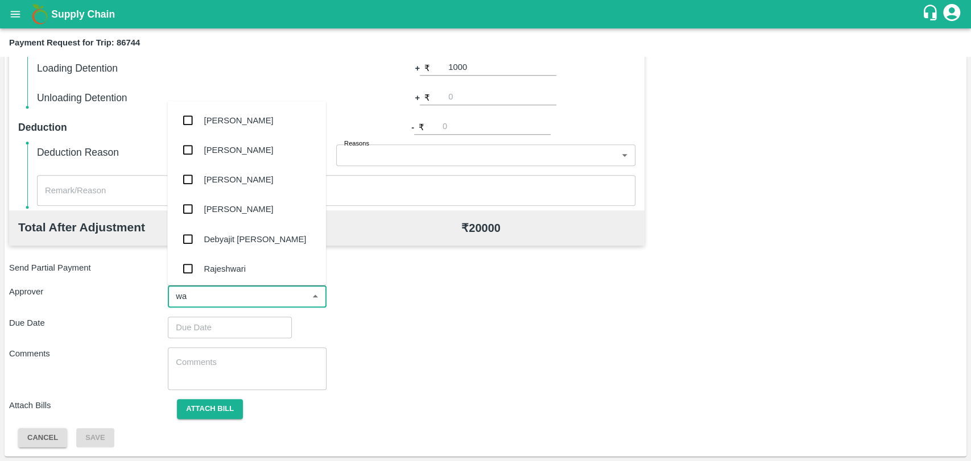
type input "wag"
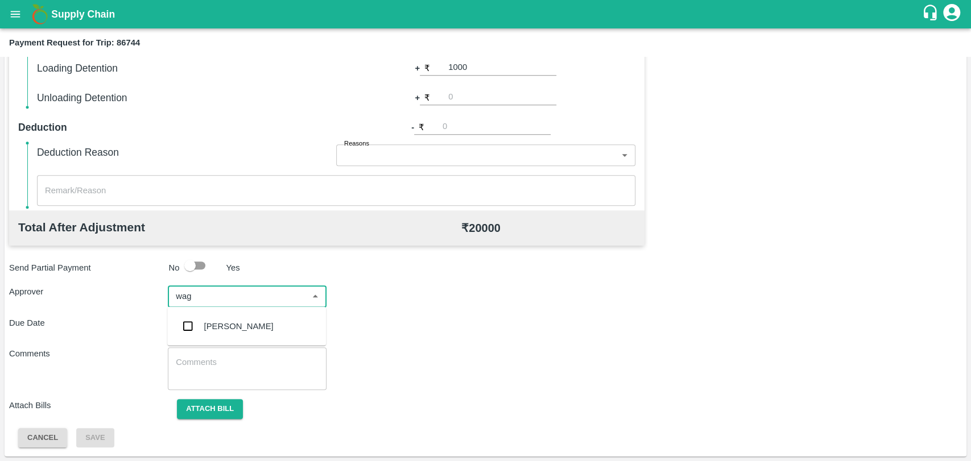
click at [248, 320] on div "[PERSON_NAME]" at bounding box center [238, 326] width 69 height 13
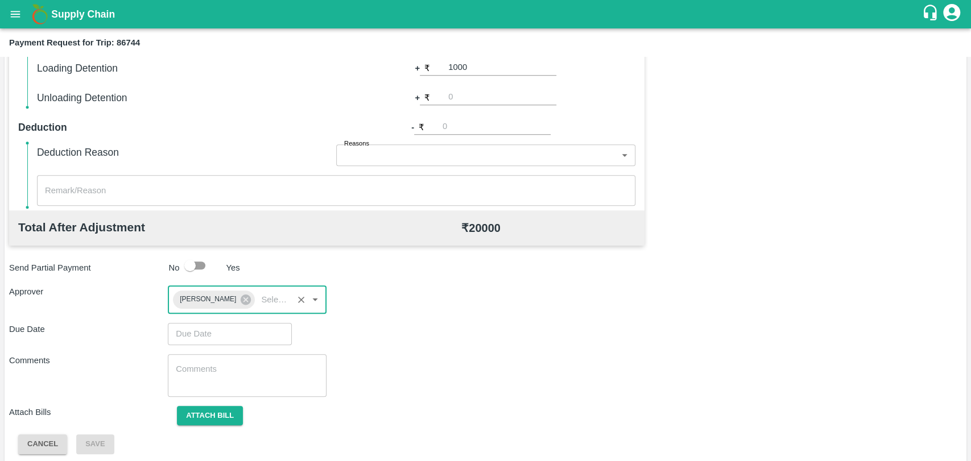
click at [234, 332] on input "Choose date" at bounding box center [226, 334] width 116 height 22
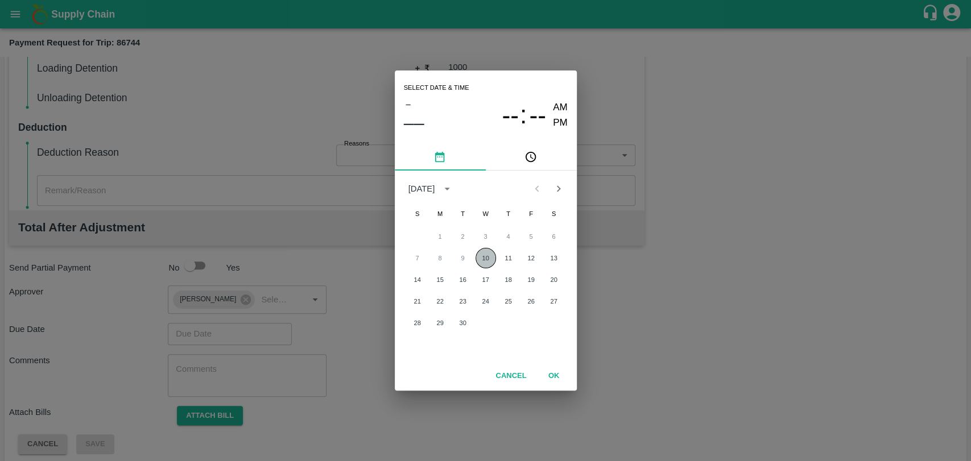
click at [481, 255] on button "10" at bounding box center [485, 258] width 20 height 20
type input "[DATE] 12:00 AM"
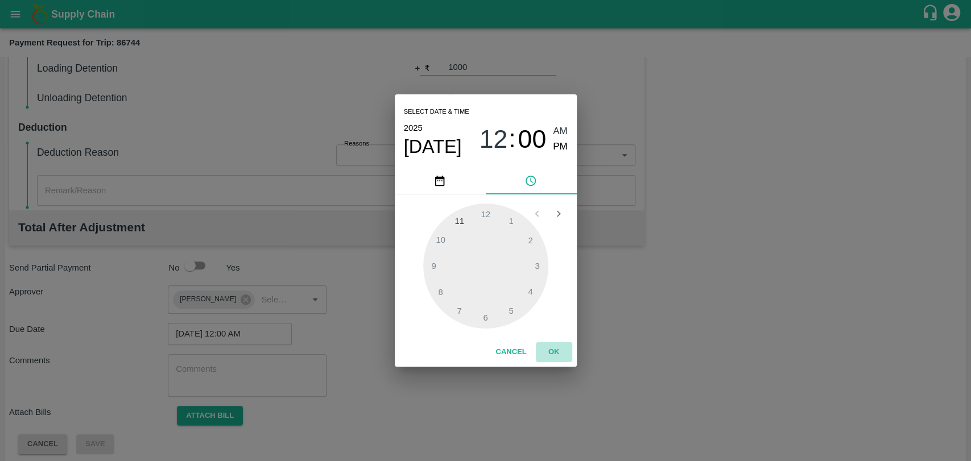
click at [548, 353] on button "OK" at bounding box center [554, 352] width 36 height 20
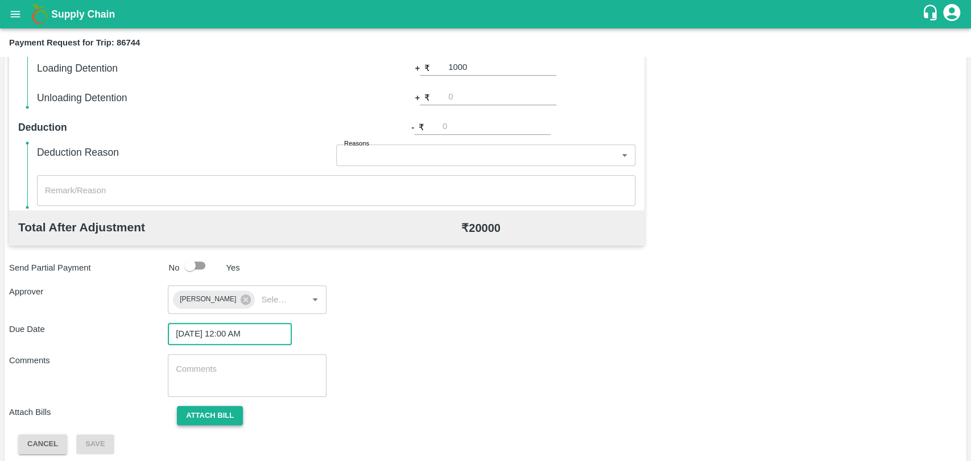
click at [223, 416] on button "Attach bill" at bounding box center [210, 416] width 66 height 20
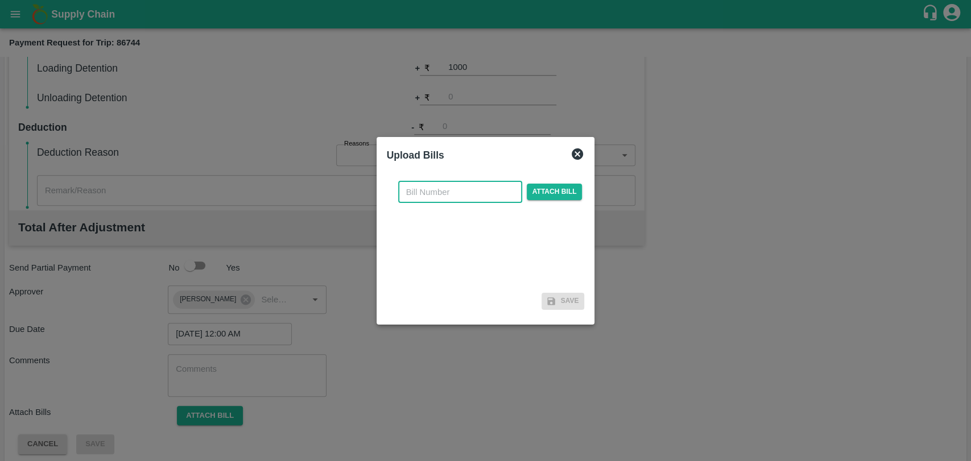
click at [430, 195] on input "text" at bounding box center [460, 192] width 124 height 22
type input "3919"
click at [549, 194] on span "Attach bill" at bounding box center [555, 192] width 56 height 16
click at [0, 0] on input "Attach bill" at bounding box center [0, 0] width 0 height 0
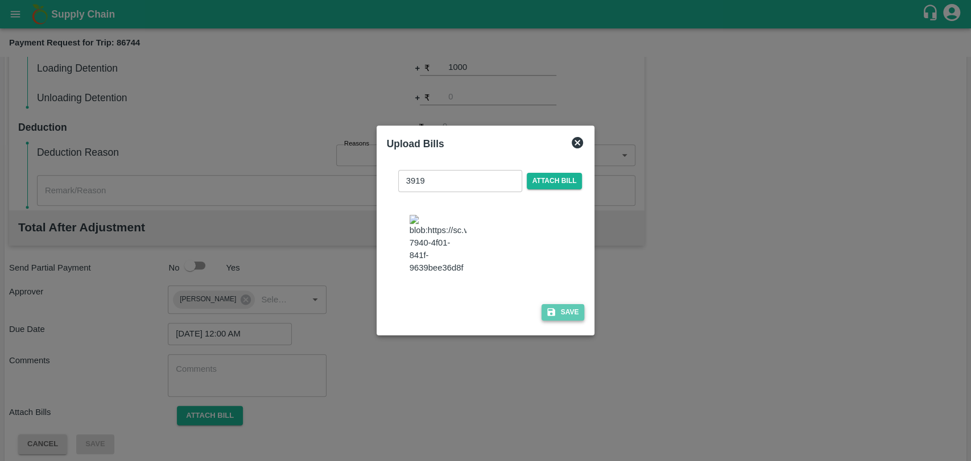
click at [568, 304] on button "Save" at bounding box center [562, 312] width 43 height 16
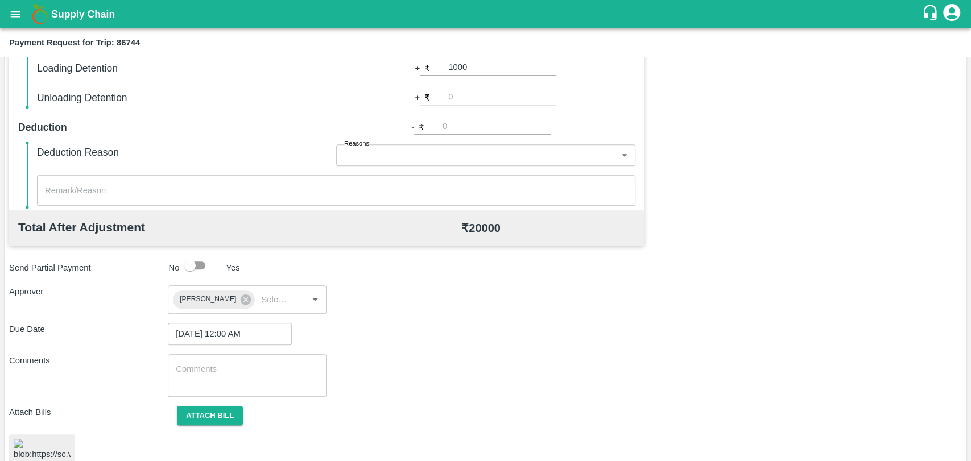
scroll to position [475, 0]
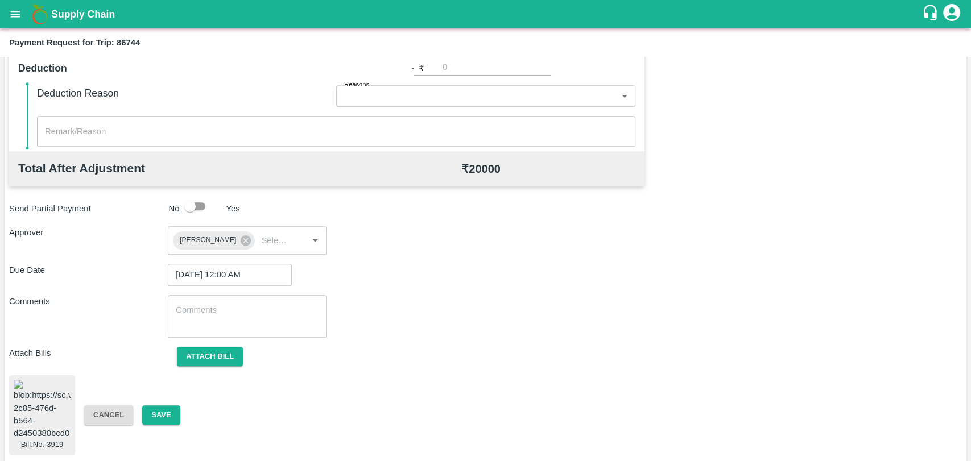
click at [165, 401] on div "Bill.No.-3919 Cancel Save" at bounding box center [485, 415] width 953 height 80
click at [163, 406] on button "Save" at bounding box center [161, 415] width 38 height 20
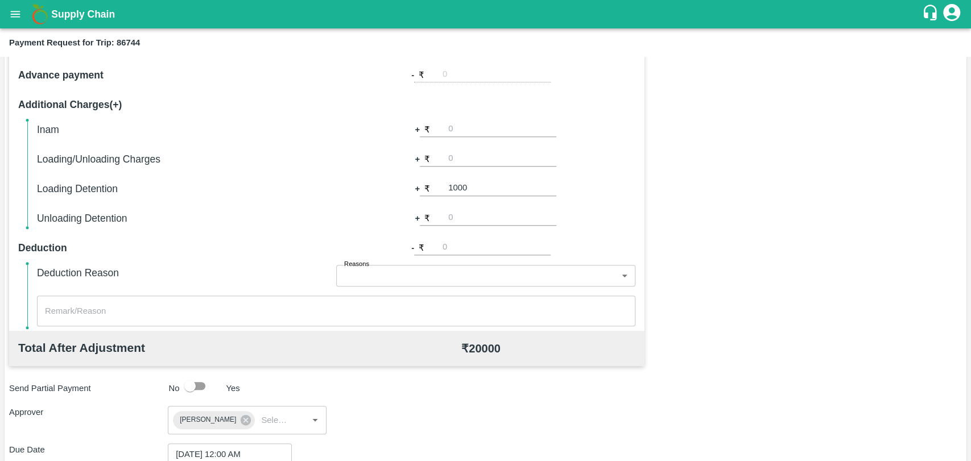
scroll to position [286, 0]
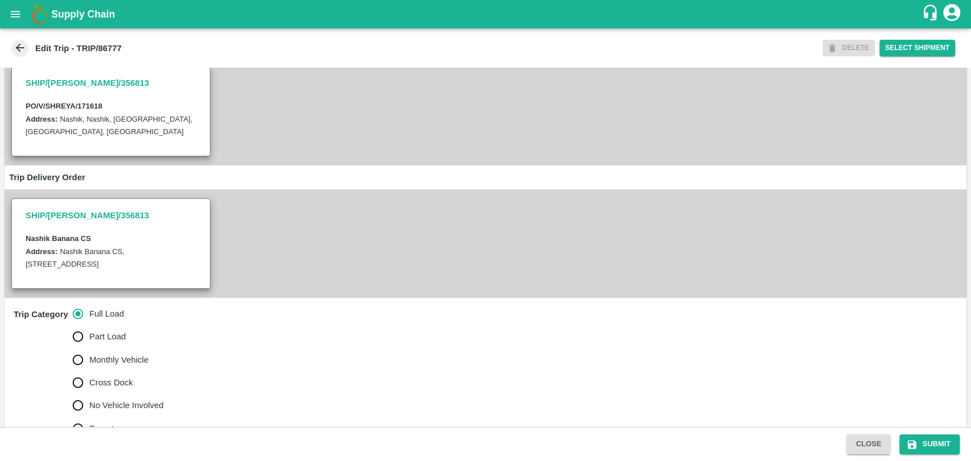
scroll to position [126, 0]
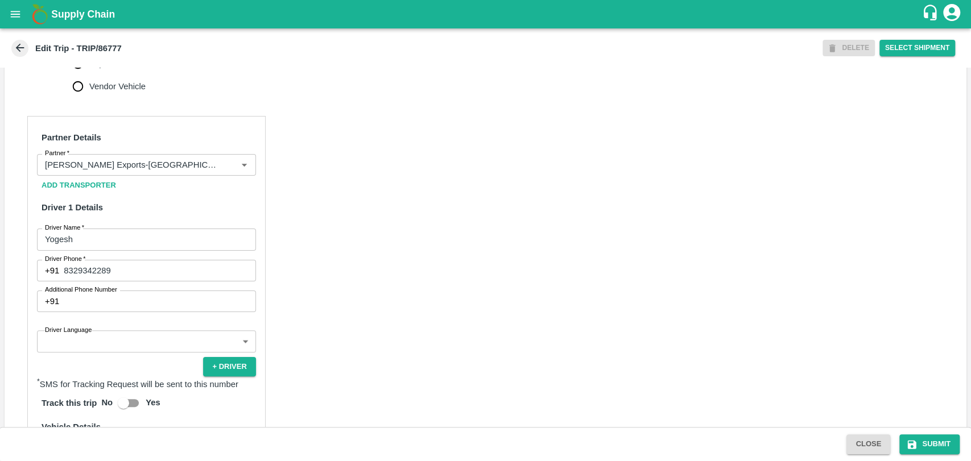
scroll to position [569, 0]
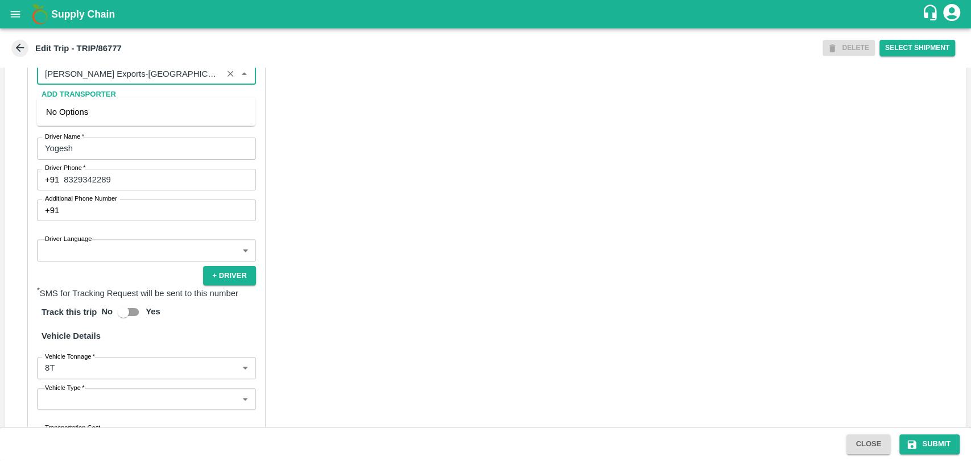
click at [114, 80] on input "Partner   *" at bounding box center [129, 74] width 179 height 15
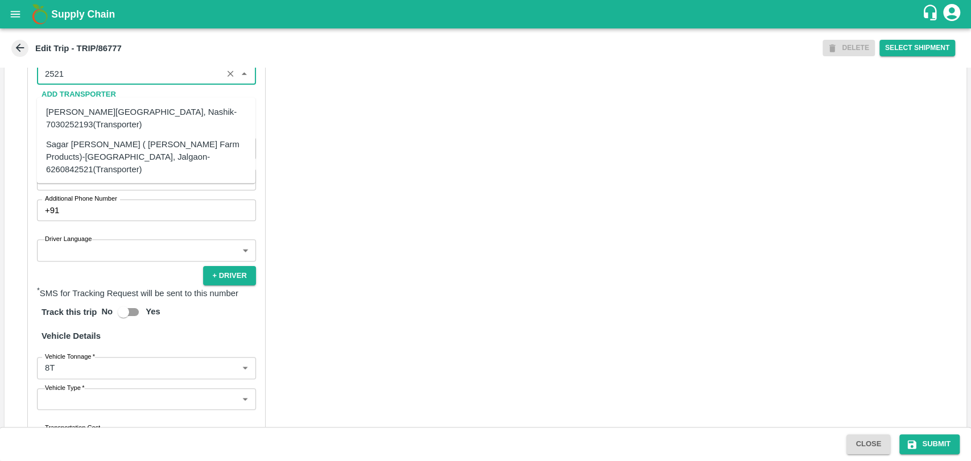
click at [24, 91] on div "Partner Details Partner   * Partner Add Transporter Driver 1 Details Driver Nam…" at bounding box center [486, 296] width 962 height 570
type input "1"
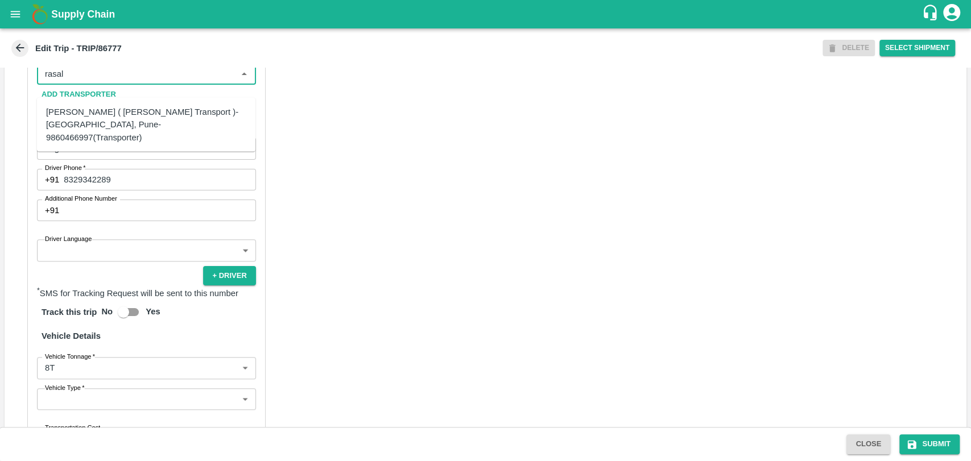
click at [105, 103] on div "Nitin Rasal ( Bhairavnath Transport )-Deulgaon, Pune-9860466997(Transporter)" at bounding box center [146, 124] width 218 height 45
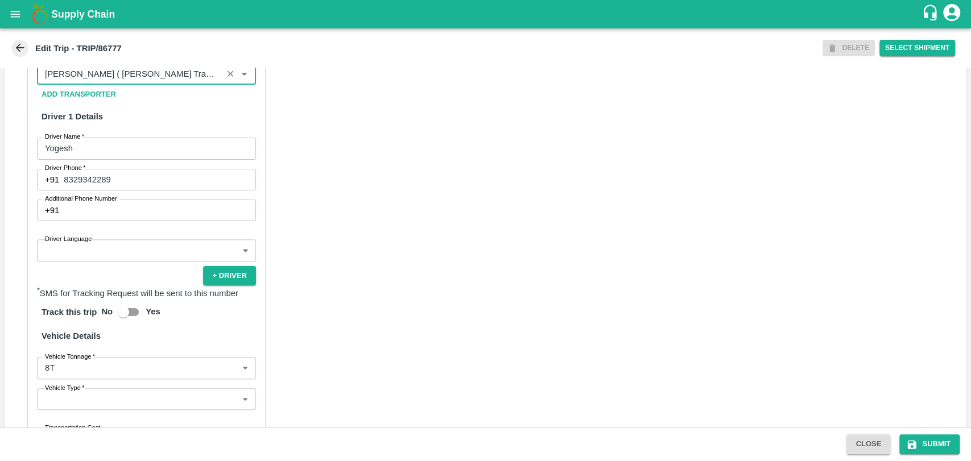
type input "Nitin Rasal ( Bhairavnath Transport )-Deulgaon, Pune-9860466997(Transporter)"
click at [82, 361] on label "Vehicle Tonnage   *" at bounding box center [70, 356] width 50 height 9
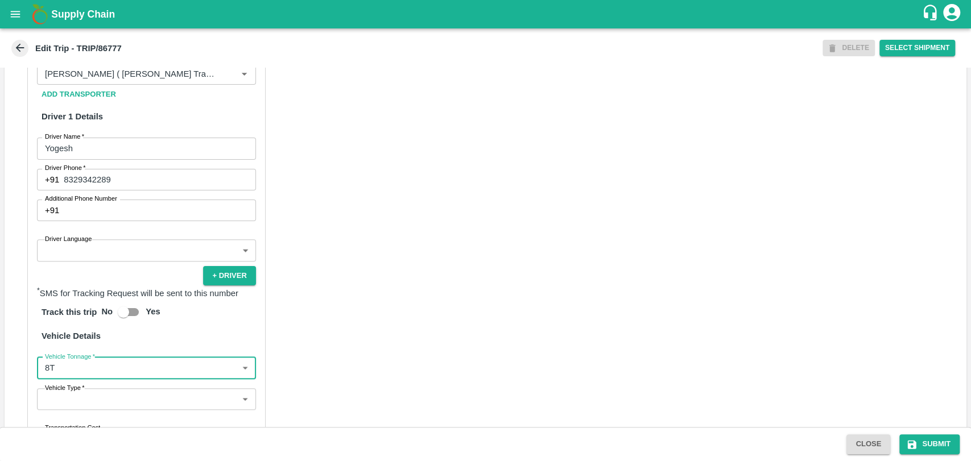
scroll to position [739, 0]
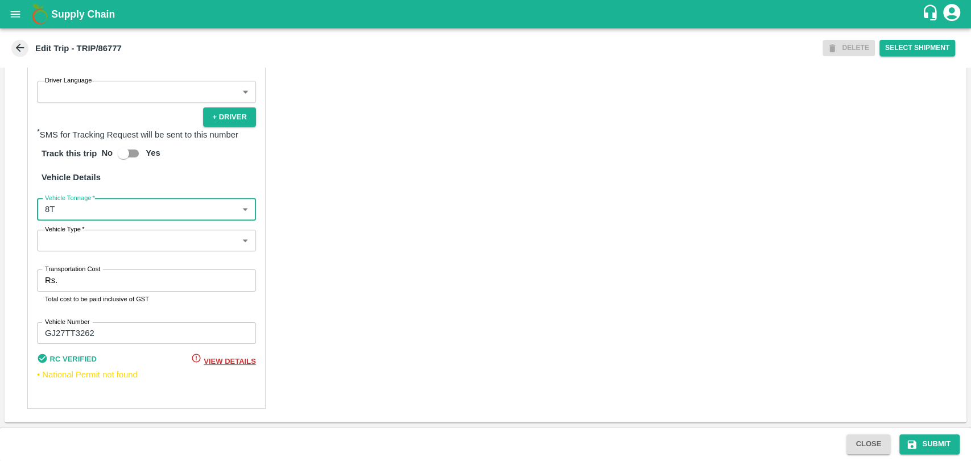
click at [60, 216] on body "Supply Chain Edit Trip - TRIP/86777 DELETE Select Shipment Trip Details Trip Ty…" at bounding box center [485, 230] width 971 height 461
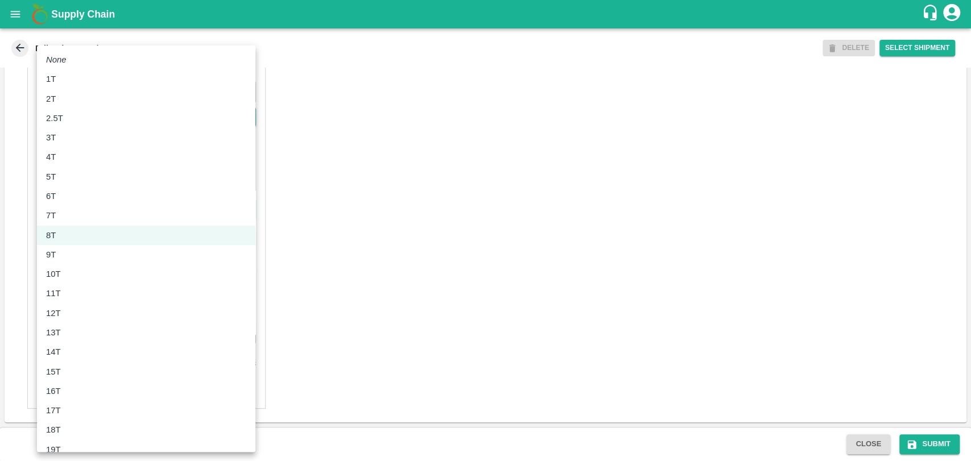
click at [61, 277] on div "10T" at bounding box center [56, 274] width 20 height 13
type input "10000"
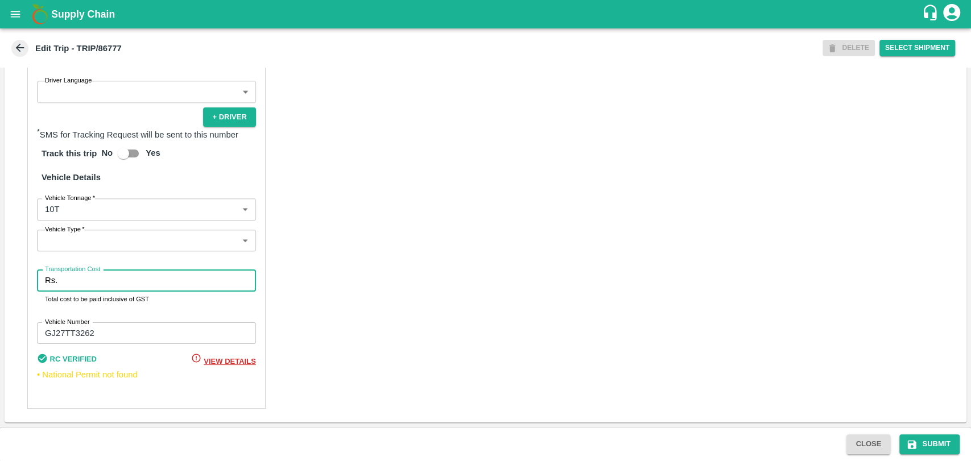
click at [83, 284] on input "Transportation Cost" at bounding box center [158, 281] width 193 height 22
type input "2"
type input "19000"
click at [910, 440] on icon "submit" at bounding box center [911, 444] width 11 height 11
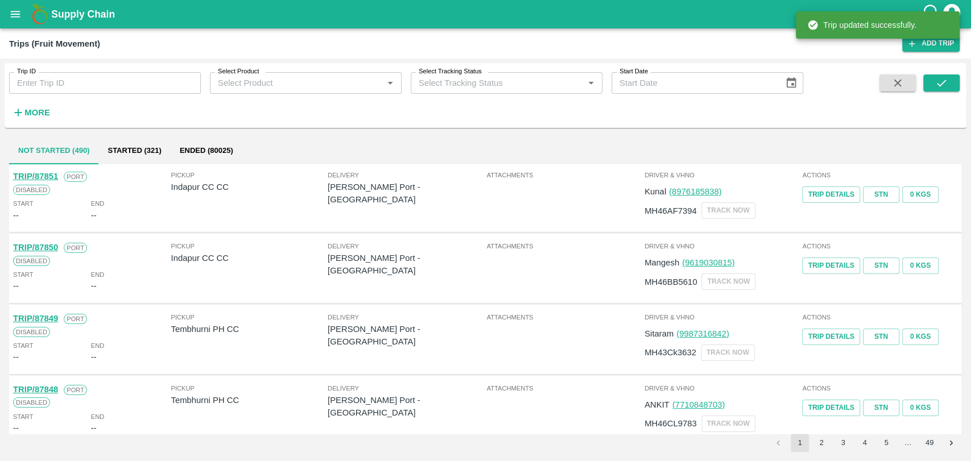
click at [20, 124] on div "Trip ID Trip ID Select Product Select Product   * Select Tracking Status Select…" at bounding box center [486, 95] width 962 height 65
click at [26, 115] on strong "More" at bounding box center [37, 112] width 26 height 9
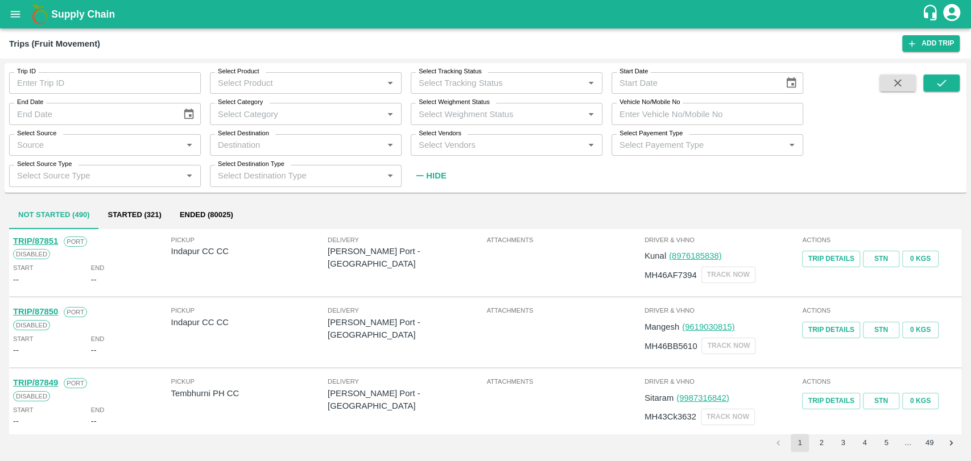
click at [677, 115] on input "Vehicle No/Mobile No" at bounding box center [707, 114] width 192 height 22
paste input "MH04KF3551"
type input "MH04KF3551"
click at [931, 89] on button "submit" at bounding box center [941, 82] width 36 height 17
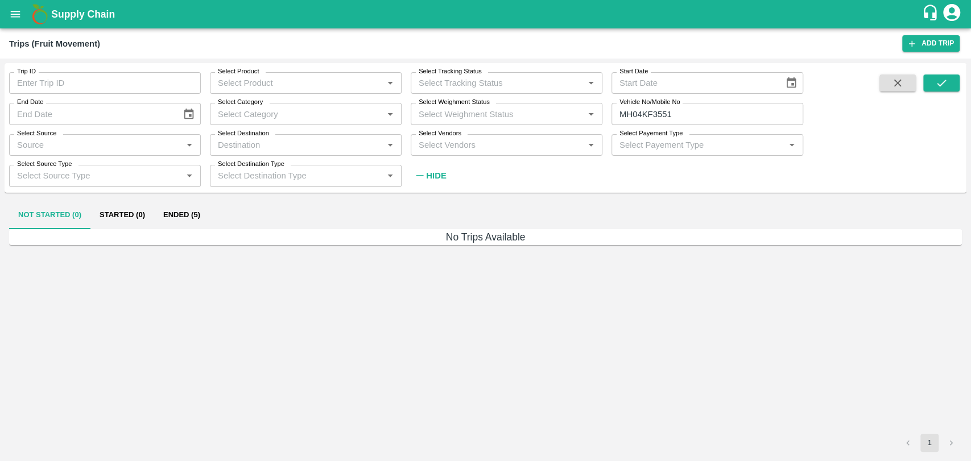
click at [179, 209] on button "Ended (5)" at bounding box center [181, 215] width 55 height 27
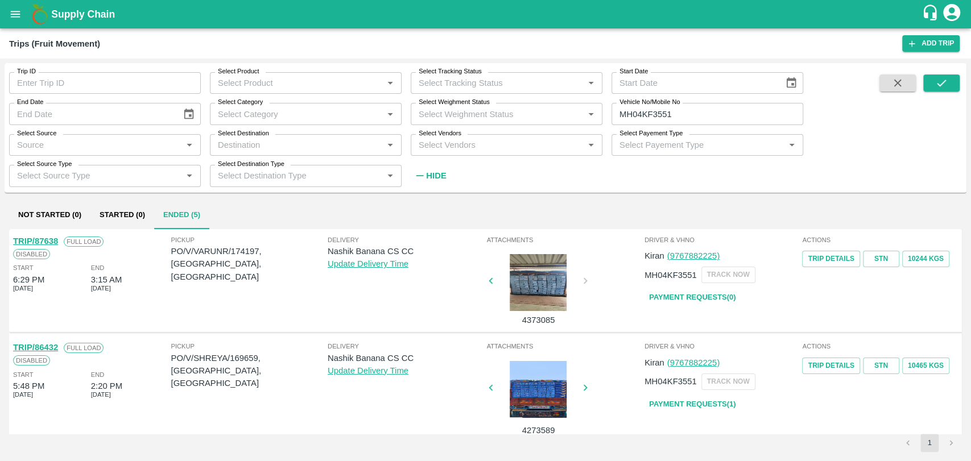
click at [696, 120] on input "MH04KF3551" at bounding box center [707, 114] width 192 height 22
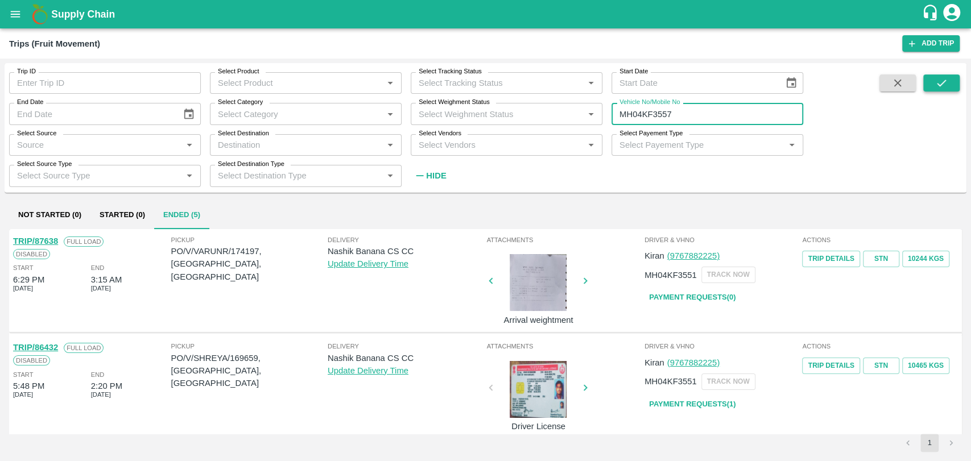
click at [939, 87] on icon "submit" at bounding box center [941, 83] width 13 height 13
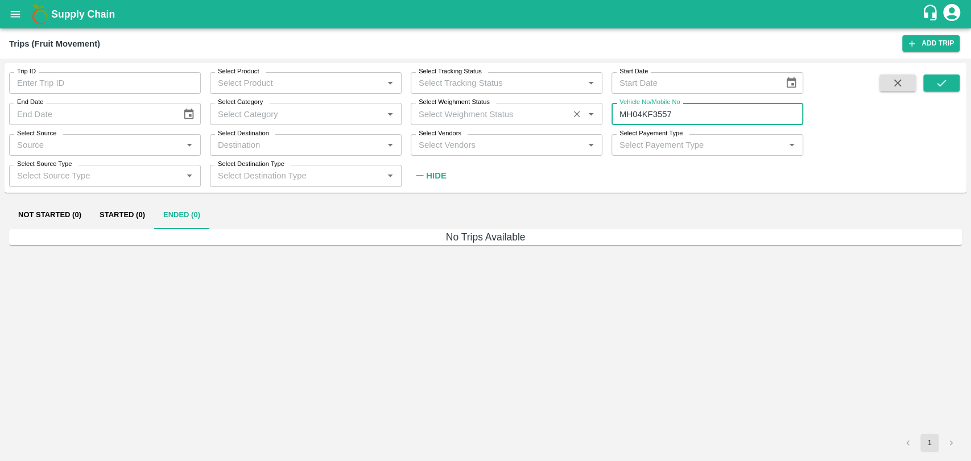
drag, startPoint x: 690, startPoint y: 115, endPoint x: 457, endPoint y: 109, distance: 233.2
click at [457, 109] on div "Trip ID Trip ID Select Product Select Product   * Select Tracking Status Select…" at bounding box center [401, 124] width 803 height 123
type input "MH04KF3557"
click at [77, 65] on div "Trip ID Trip ID" at bounding box center [100, 78] width 201 height 31
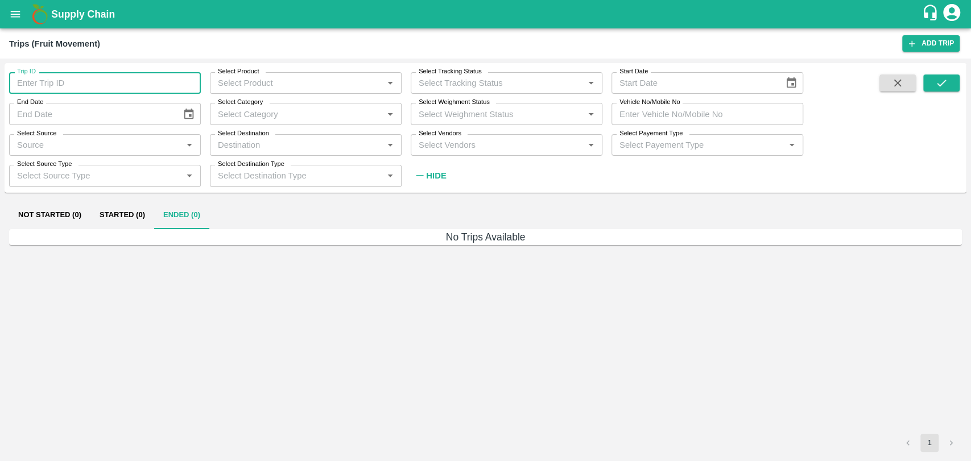
click at [76, 85] on input "Trip ID" at bounding box center [105, 83] width 192 height 22
type input "86850"
click at [935, 81] on icon "submit" at bounding box center [941, 83] width 13 height 13
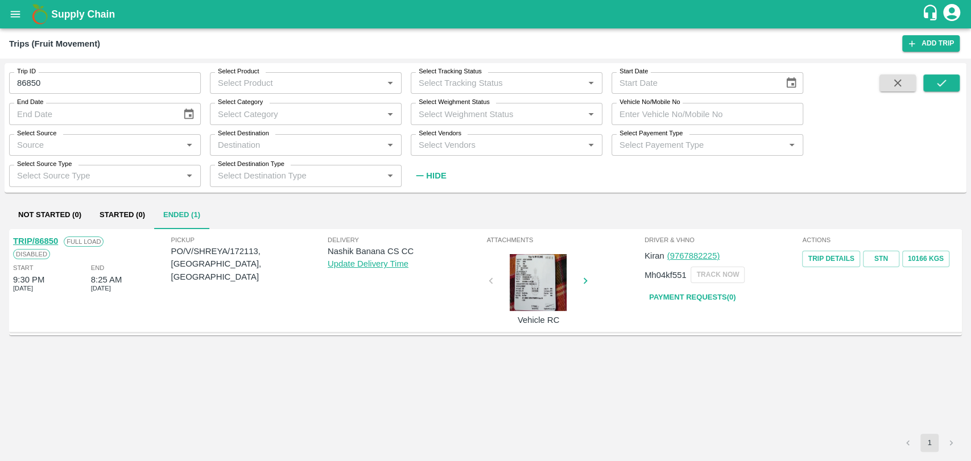
click at [44, 241] on link "TRIP/86850" at bounding box center [35, 241] width 45 height 9
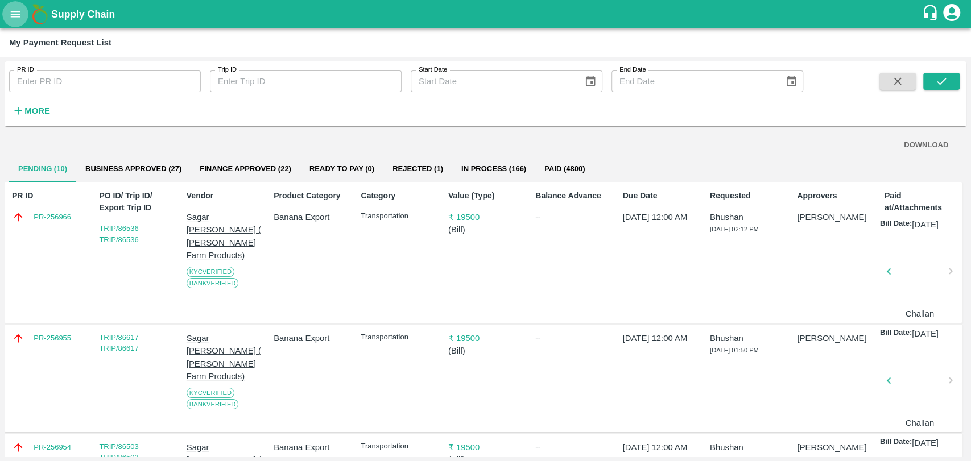
click at [18, 16] on icon "open drawer" at bounding box center [15, 14] width 13 height 13
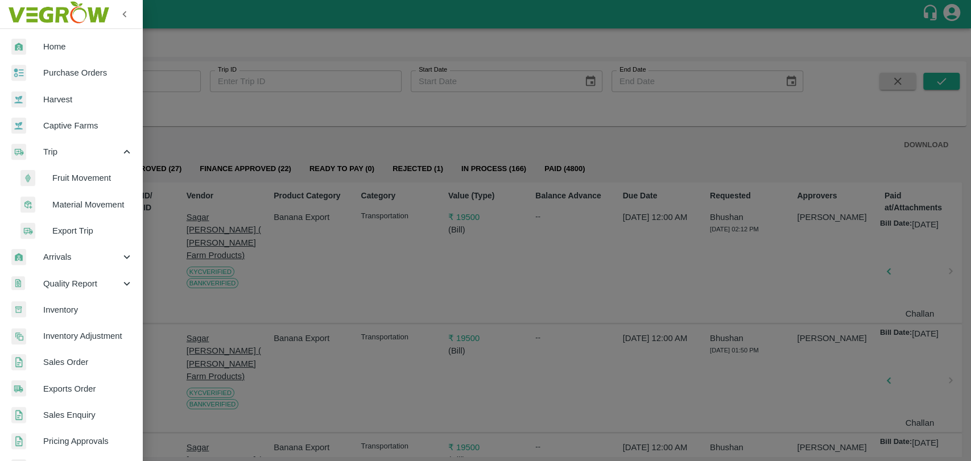
click at [80, 70] on span "Purchase Orders" at bounding box center [88, 73] width 90 height 13
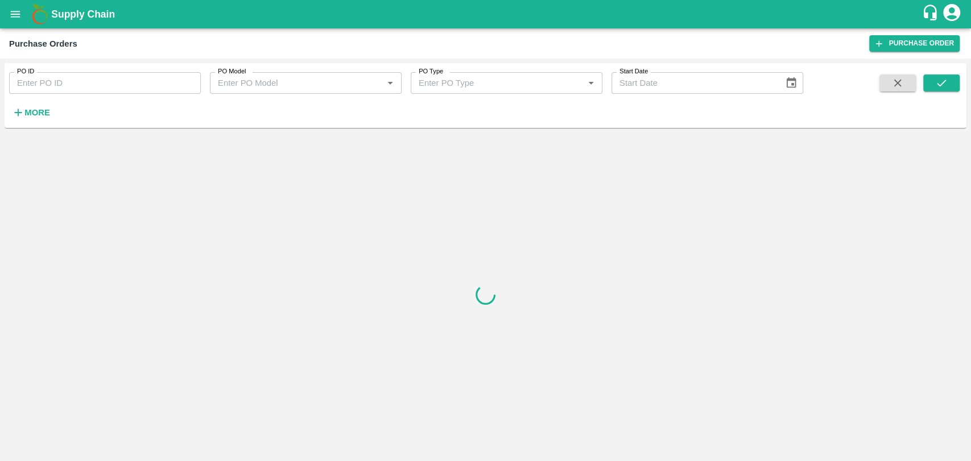
click at [58, 74] on input "PO ID" at bounding box center [105, 83] width 192 height 22
type input "172113"
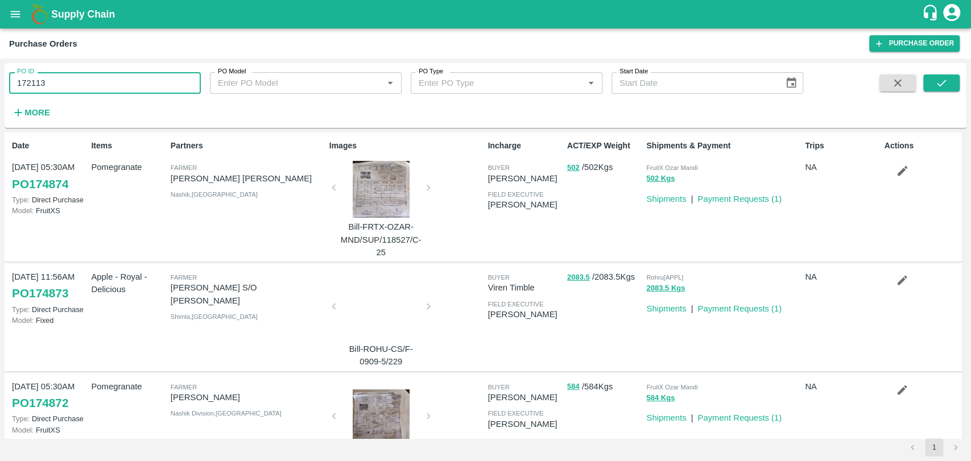
click at [966, 78] on div "PO ID 172113 PO ID PO Model PO Model   * PO Type PO Type   * Start Date Start D…" at bounding box center [485, 260] width 971 height 403
click at [935, 82] on icon "submit" at bounding box center [941, 83] width 13 height 13
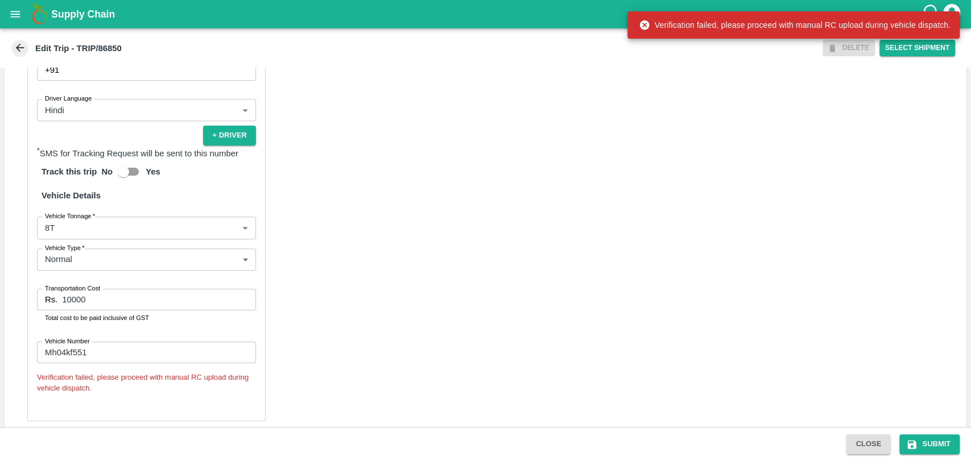
scroll to position [734, 0]
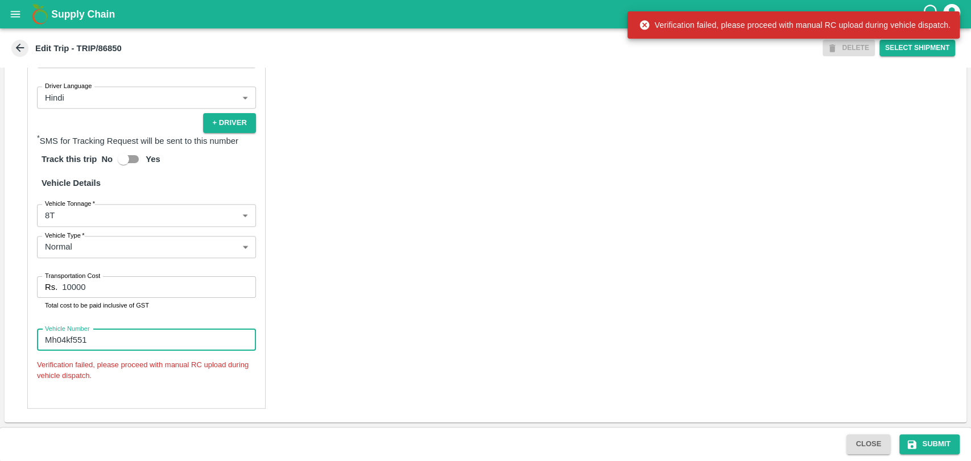
drag, startPoint x: 65, startPoint y: 336, endPoint x: 0, endPoint y: 312, distance: 69.8
click at [0, 317] on div "Trip Details Trip Type Fruit Movement 1 Trip Type Trip Pickup Order SHIP/[PERSO…" at bounding box center [485, 247] width 971 height 359
paste input "H04KF3"
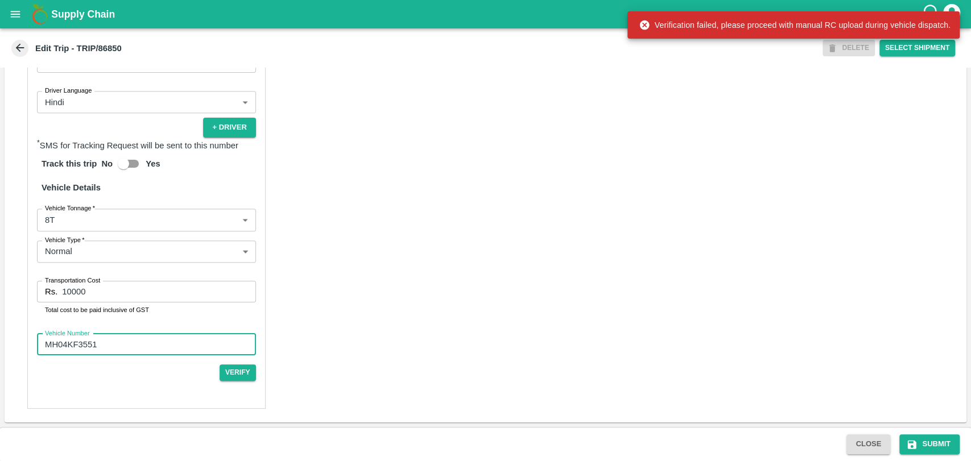
type input "MH04KF3551"
click at [57, 288] on div "Rs. 10000 Transportation Cost" at bounding box center [146, 292] width 219 height 22
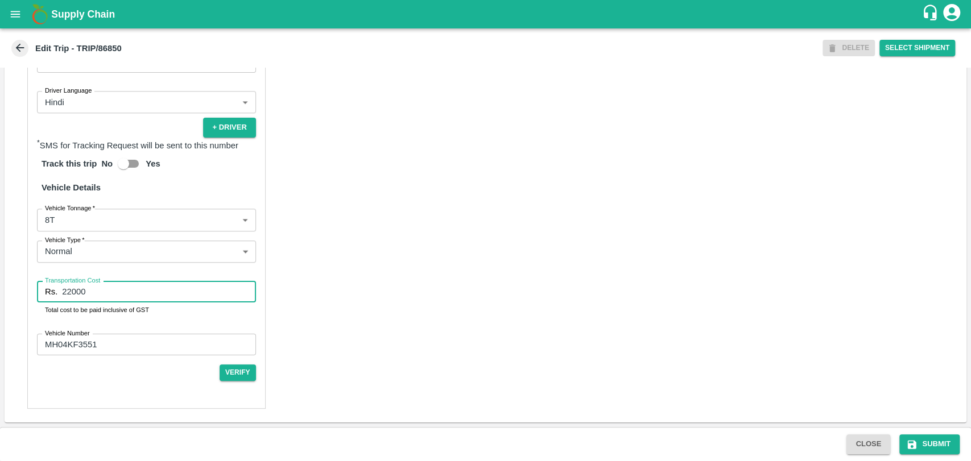
type input "22000"
click at [64, 218] on body "Supply Chain Edit Trip - TRIP/86850 DELETE Select Shipment Trip Details Trip Ty…" at bounding box center [485, 230] width 971 height 461
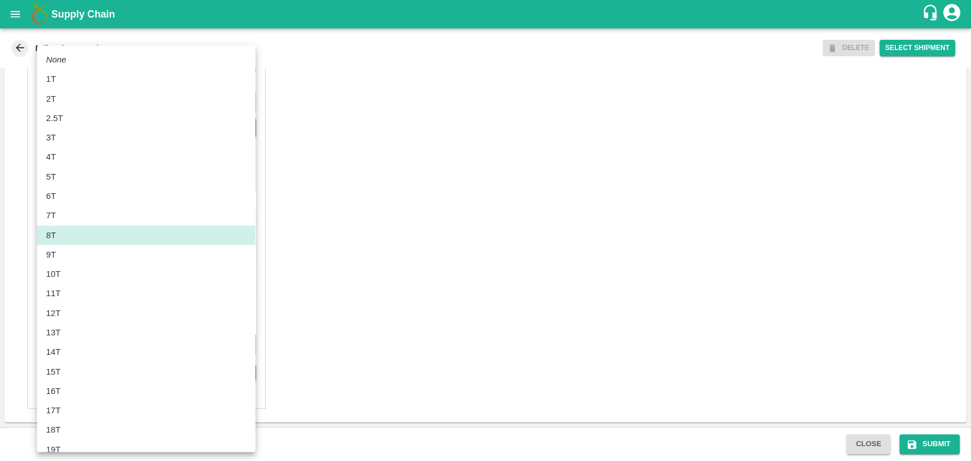
click at [55, 312] on p "12T" at bounding box center [53, 313] width 15 height 13
type input "12000"
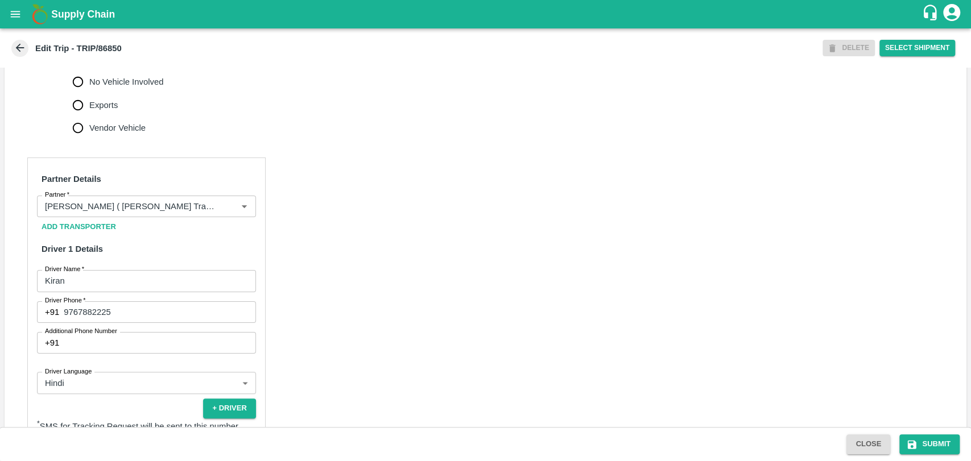
scroll to position [414, 0]
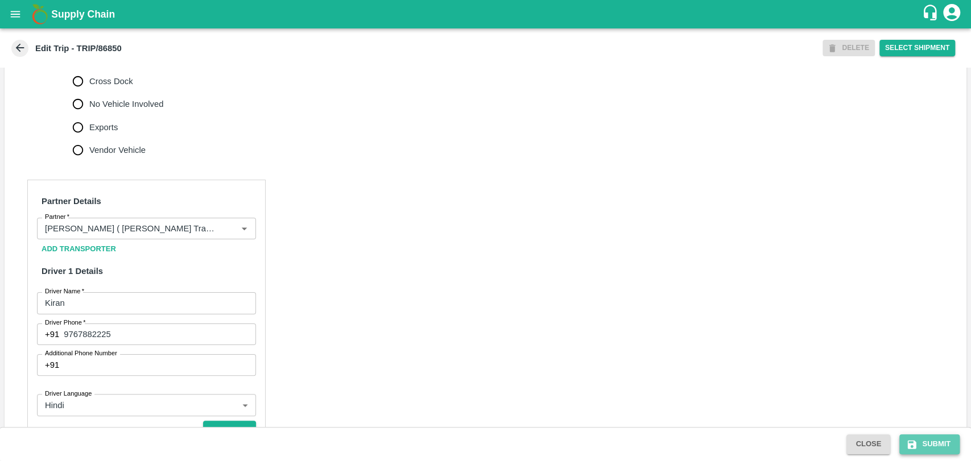
click at [919, 448] on button "Submit" at bounding box center [929, 444] width 60 height 20
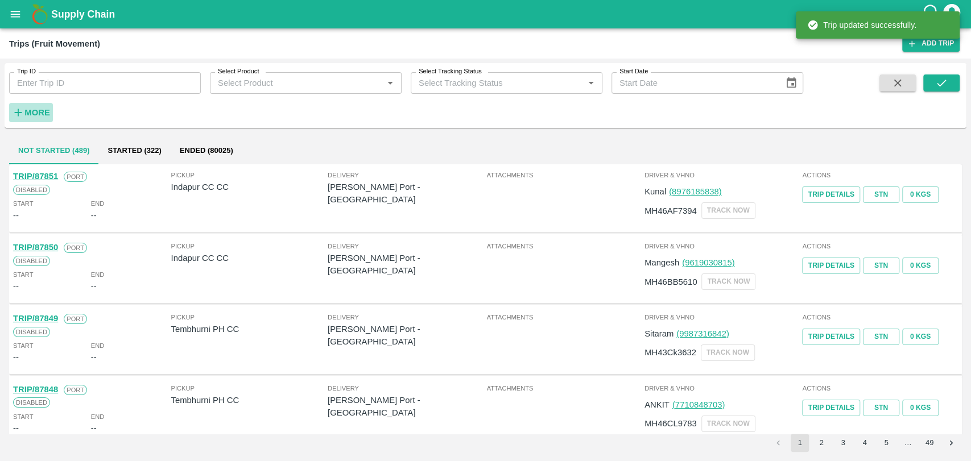
click at [28, 113] on strong "More" at bounding box center [37, 112] width 26 height 9
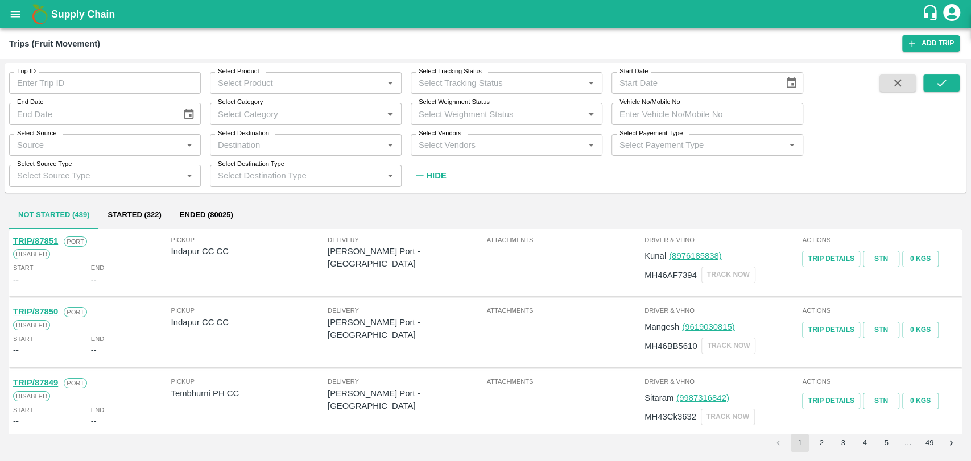
click at [687, 106] on input "Vehicle No/Mobile No" at bounding box center [707, 114] width 192 height 22
paste input "MH18BG0046"
type input "MH18BG0046"
click at [928, 73] on div "Trip ID Trip ID Select Product Select Product   * Select Tracking Status Select…" at bounding box center [486, 128] width 962 height 120
click at [939, 80] on icon "submit" at bounding box center [941, 83] width 13 height 13
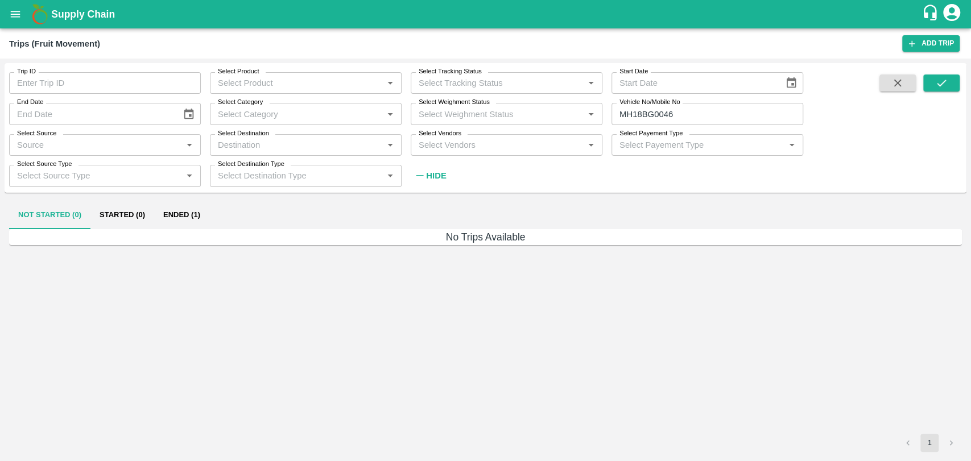
click at [198, 221] on button "Ended (1)" at bounding box center [181, 215] width 55 height 27
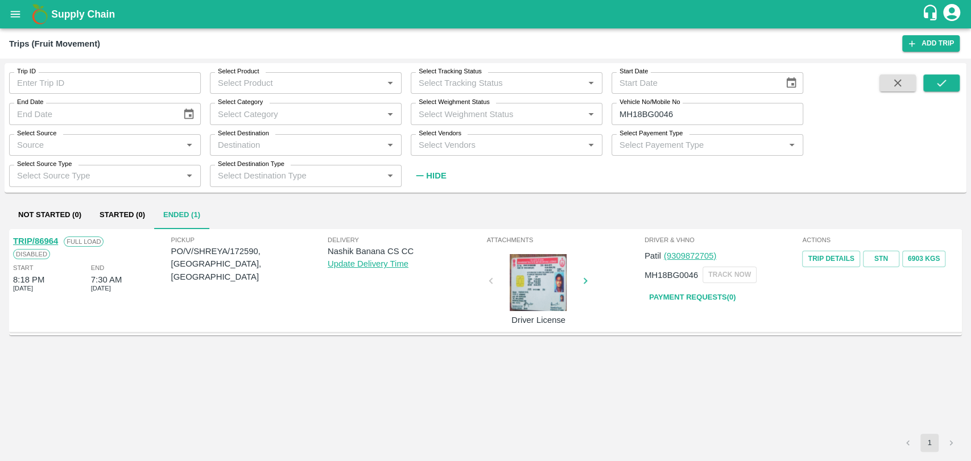
click at [55, 244] on link "TRIP/86964" at bounding box center [35, 241] width 45 height 9
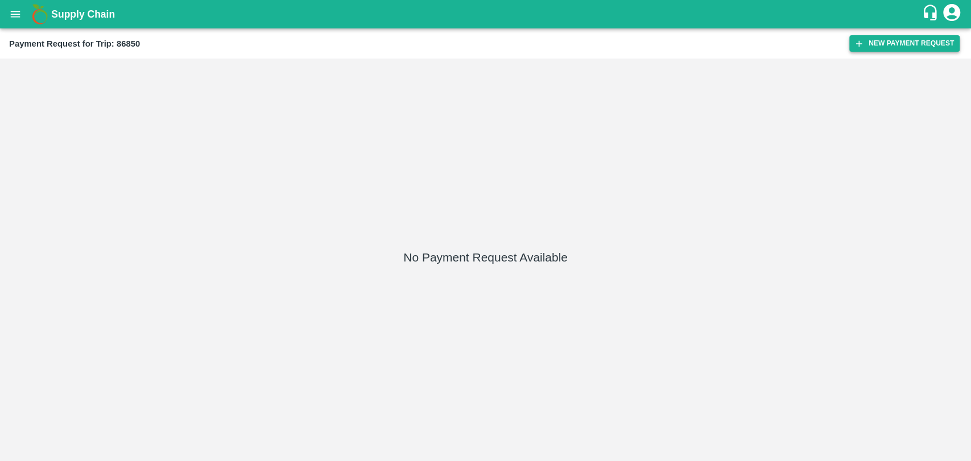
click at [909, 48] on button "New Payment Request" at bounding box center [904, 43] width 110 height 16
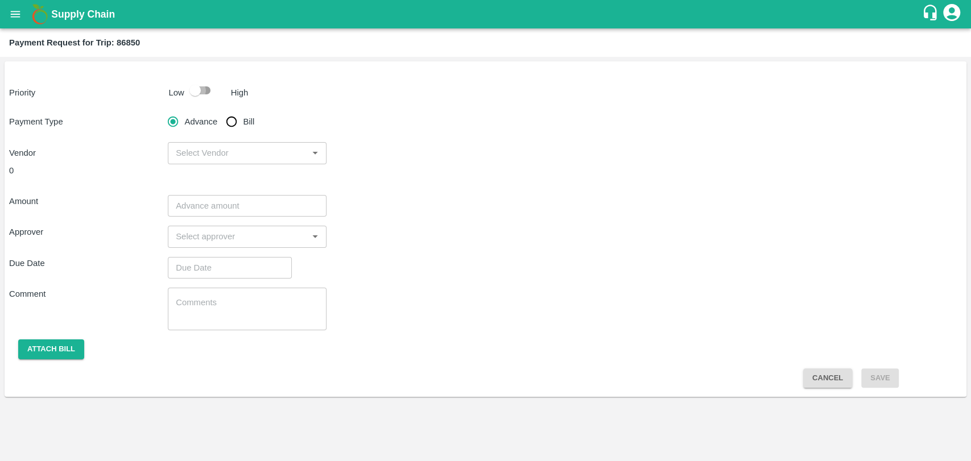
click at [188, 96] on input "checkbox" at bounding box center [195, 91] width 65 height 22
checkbox input "true"
click at [234, 126] on input "Bill" at bounding box center [231, 121] width 23 height 23
radio input "true"
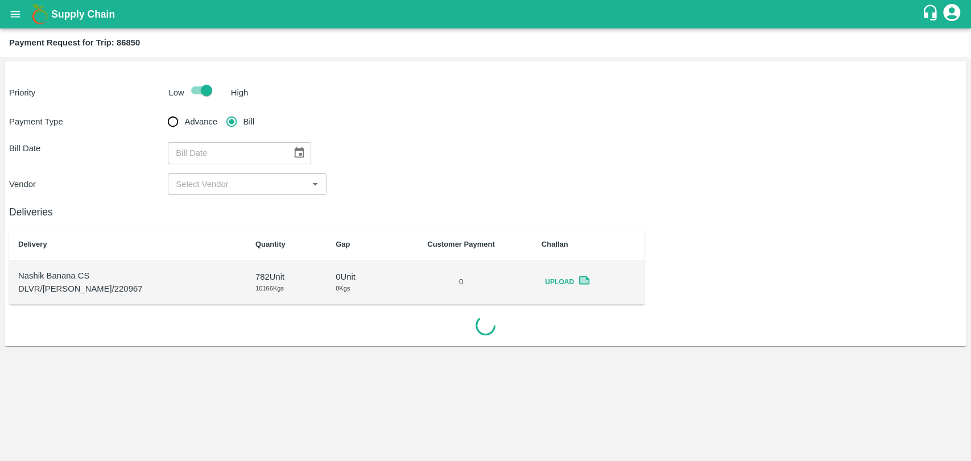
click at [283, 153] on div "​" at bounding box center [239, 153] width 143 height 22
type input "DD/MM/YYYY"
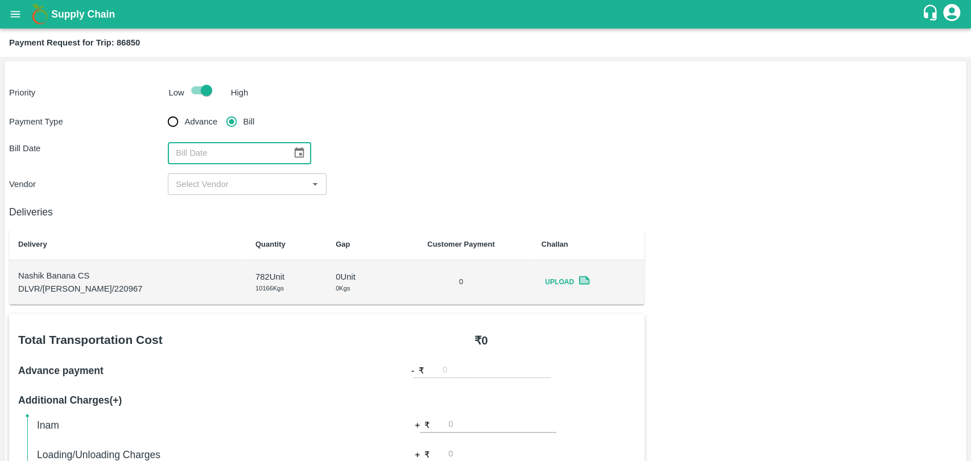
click at [293, 148] on icon "Choose date" at bounding box center [299, 153] width 13 height 13
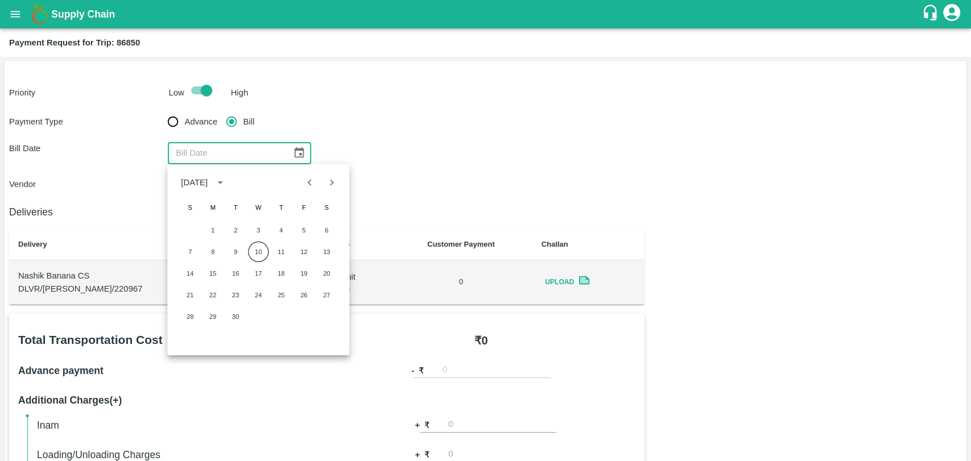
click at [307, 181] on icon "Previous month" at bounding box center [310, 182] width 13 height 13
click at [251, 317] on button "27" at bounding box center [258, 317] width 20 height 20
type input "27/08/2025"
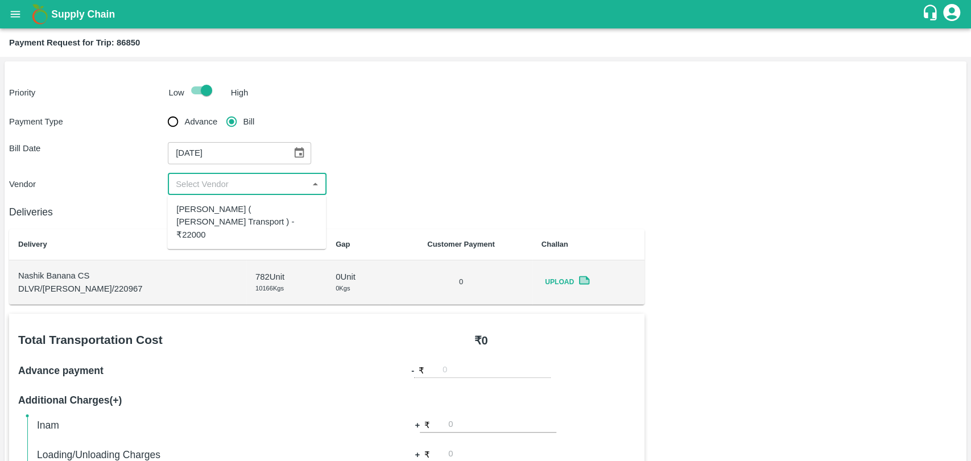
click at [201, 191] on input "input" at bounding box center [237, 184] width 133 height 15
click at [200, 211] on div "Nitin Rasal ( Bhairavnath Transport ) - ₹22000" at bounding box center [246, 222] width 140 height 38
type input "Nitin Rasal ( Bhairavnath Transport ) - ₹22000"
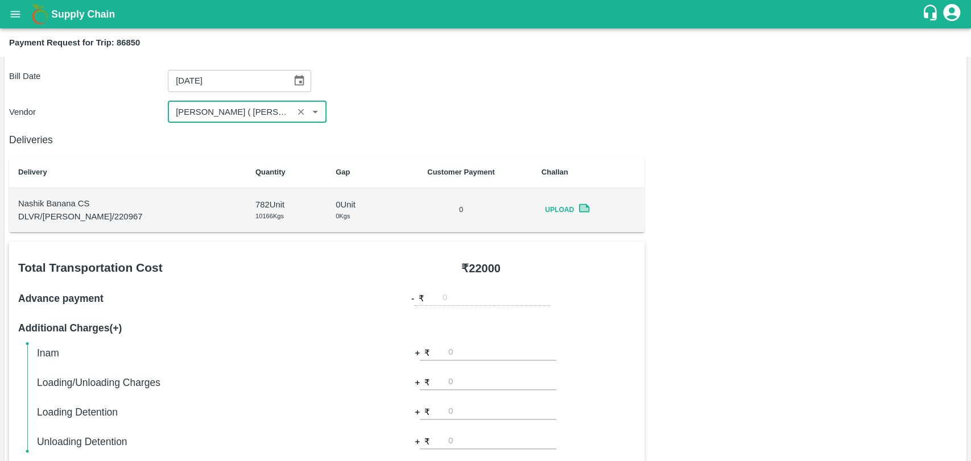
scroll to position [252, 0]
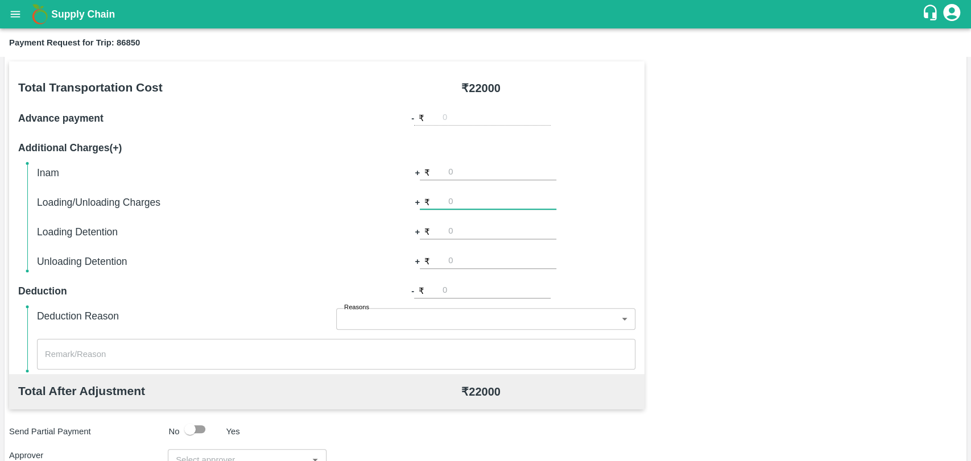
click at [467, 198] on input "number" at bounding box center [502, 201] width 108 height 15
type input "500"
type input "3000"
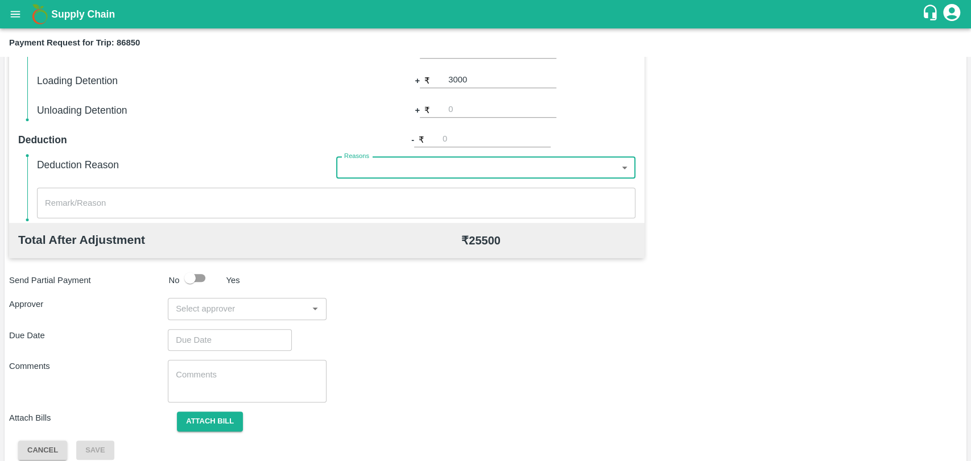
scroll to position [416, 0]
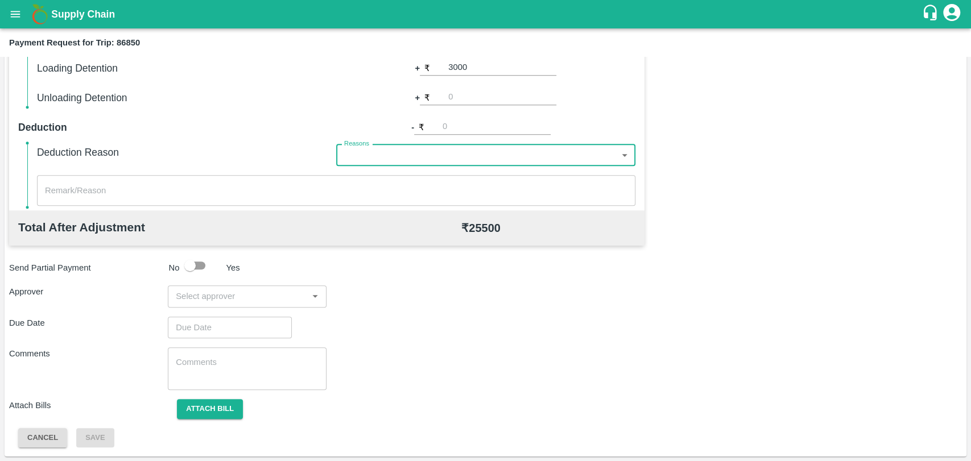
click at [218, 295] on input "input" at bounding box center [237, 296] width 133 height 15
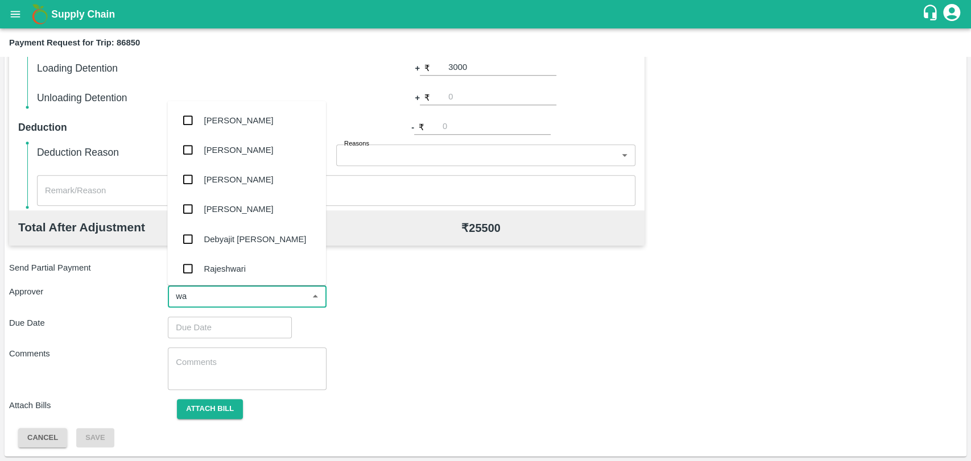
type input "wag"
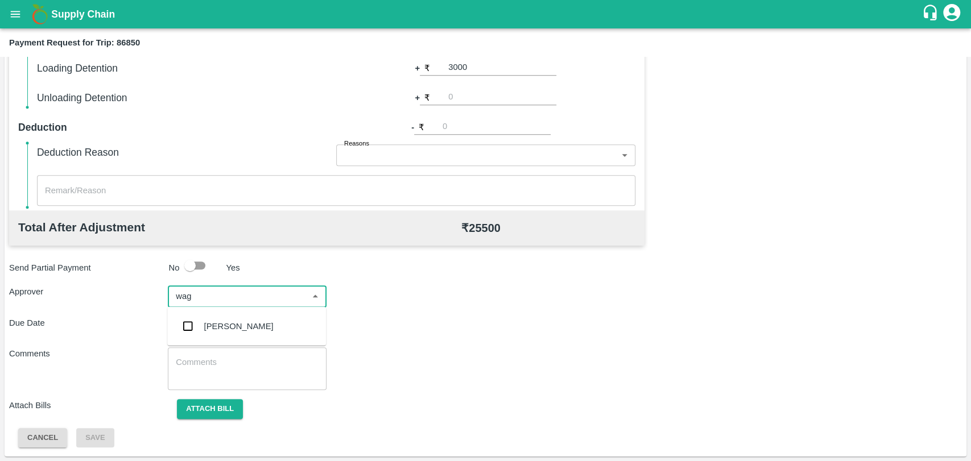
click at [220, 338] on div "[PERSON_NAME]" at bounding box center [246, 327] width 159 height 30
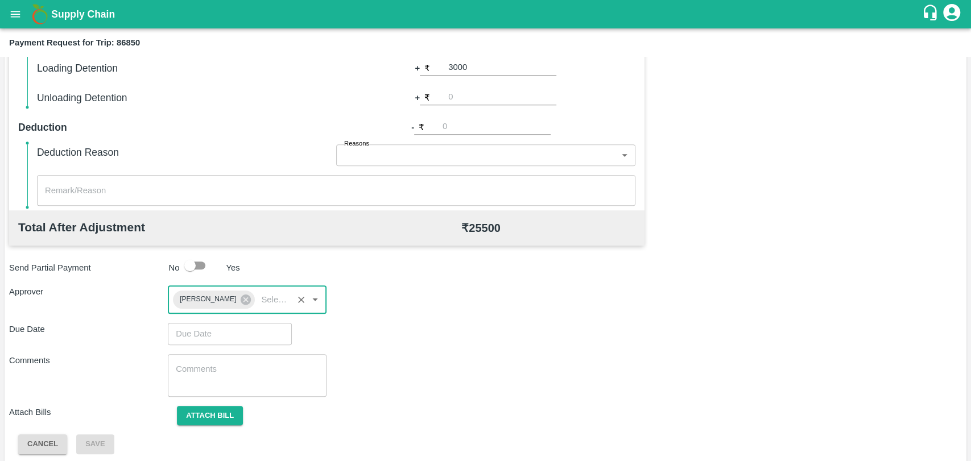
type input "DD/MM/YYYY hh:mm aa"
click at [220, 338] on input "DD/MM/YYYY hh:mm aa" at bounding box center [226, 334] width 116 height 22
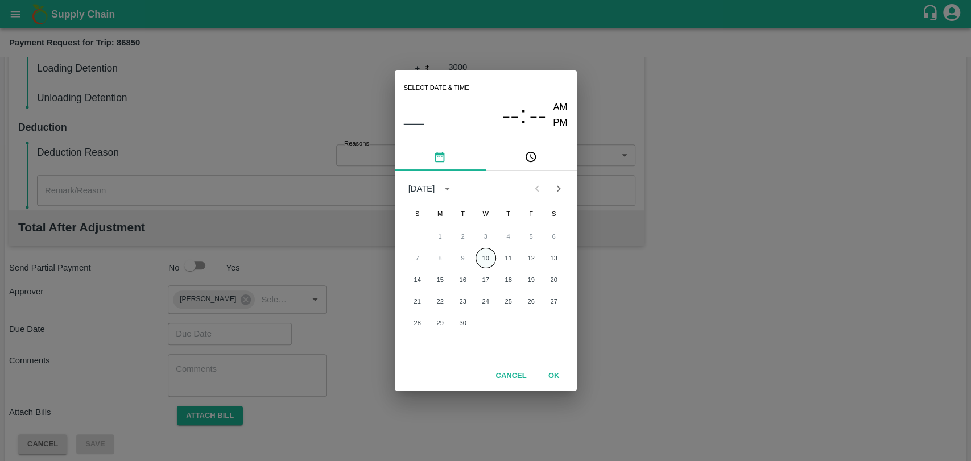
click at [481, 263] on button "10" at bounding box center [485, 258] width 20 height 20
type input "[DATE] 12:00 AM"
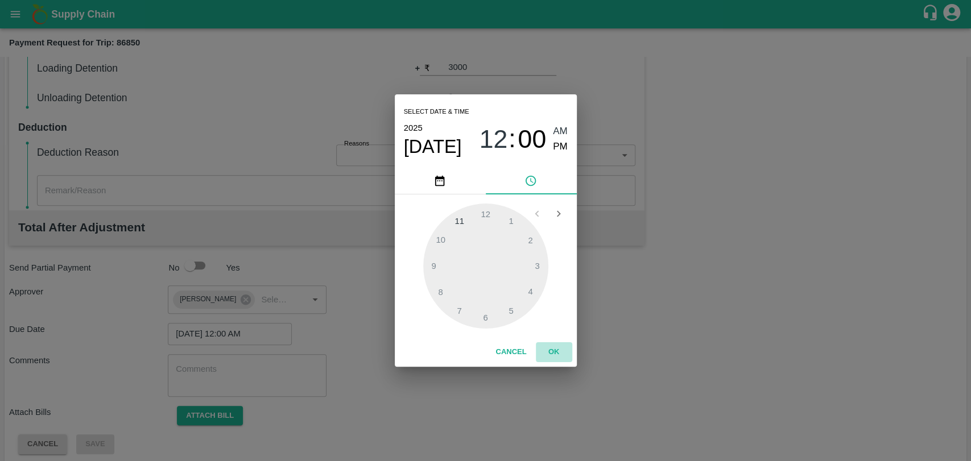
click at [552, 361] on button "OK" at bounding box center [554, 352] width 36 height 20
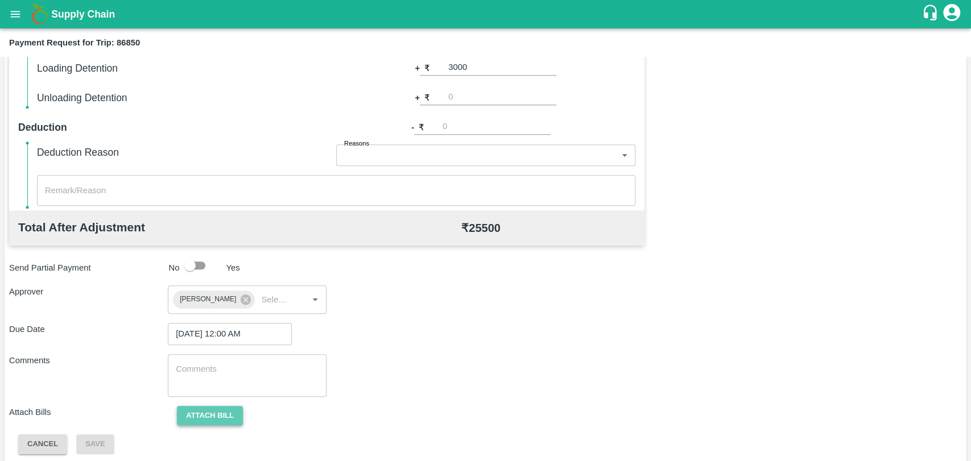
click at [221, 419] on button "Attach bill" at bounding box center [210, 416] width 66 height 20
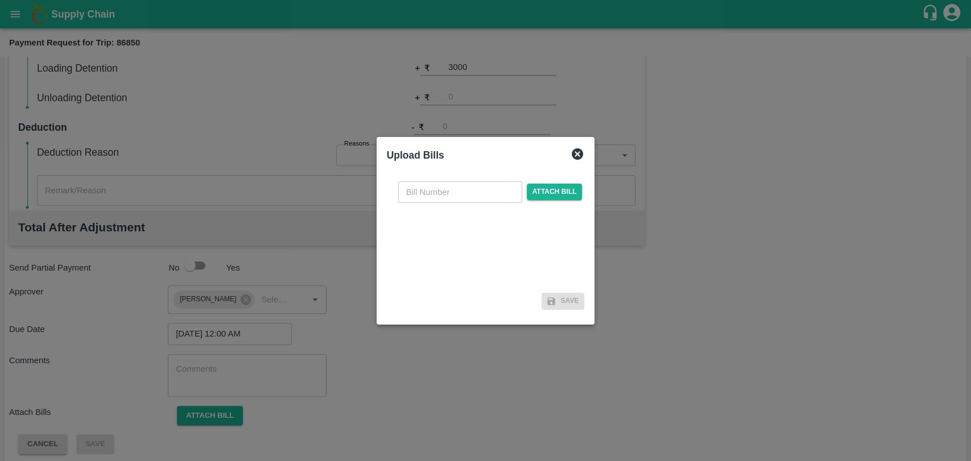
click at [423, 189] on input "text" at bounding box center [460, 192] width 124 height 22
type input "3925"
click at [557, 192] on span "Attach bill" at bounding box center [555, 192] width 56 height 16
click at [0, 0] on input "Attach bill" at bounding box center [0, 0] width 0 height 0
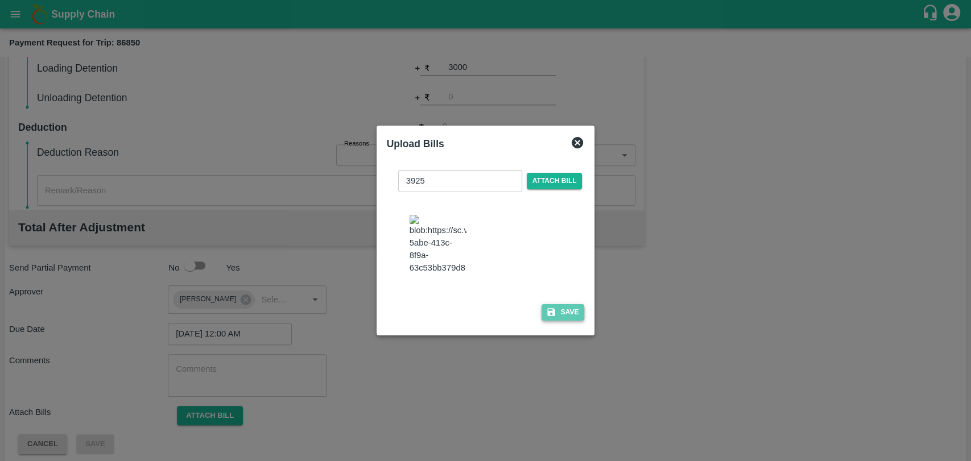
click at [563, 304] on button "Save" at bounding box center [562, 312] width 43 height 16
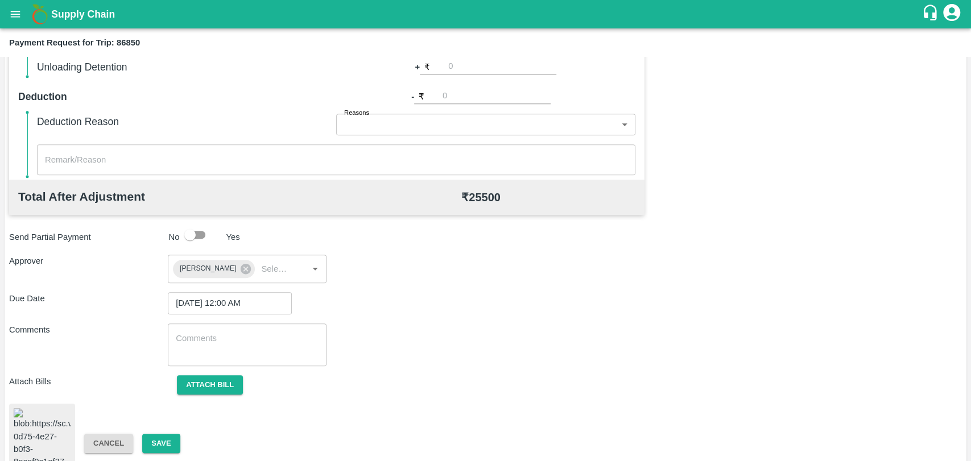
scroll to position [474, 0]
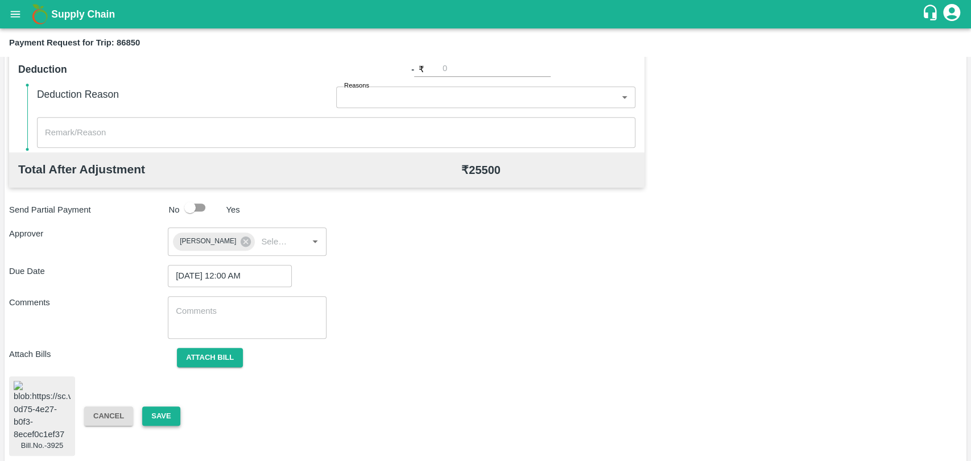
click at [157, 411] on button "Save" at bounding box center [161, 417] width 38 height 20
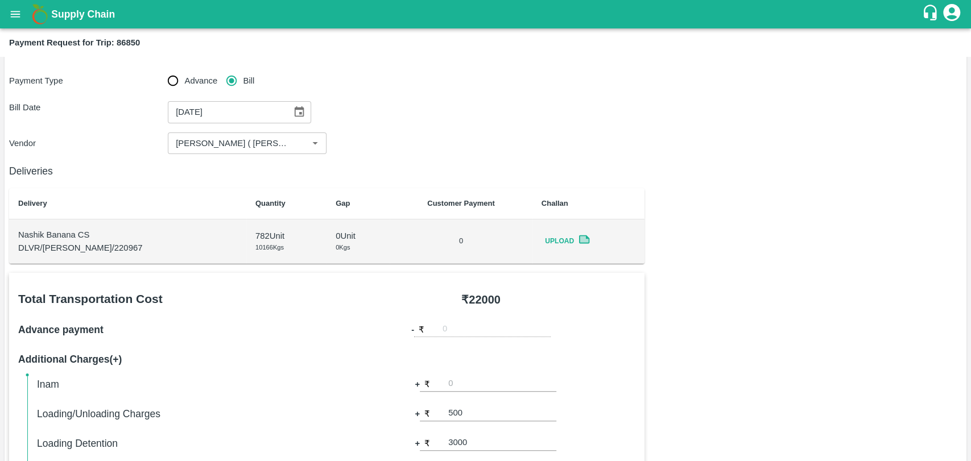
scroll to position [0, 0]
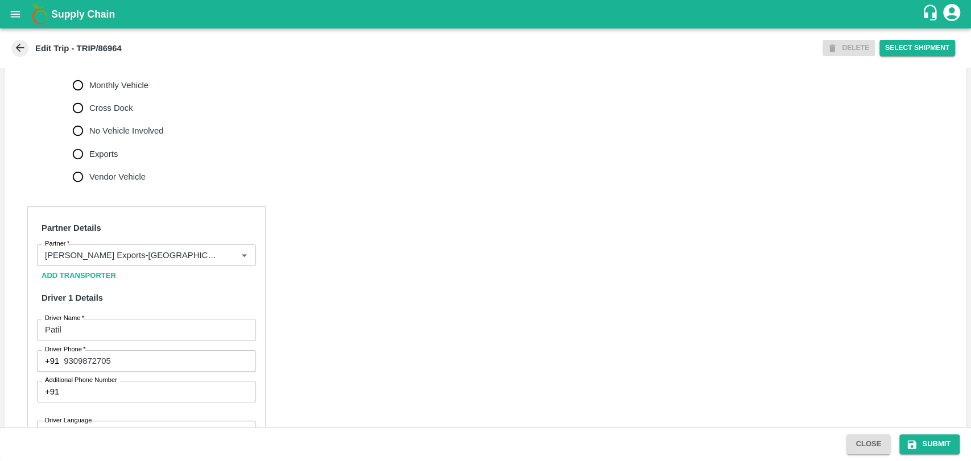
scroll to position [442, 0]
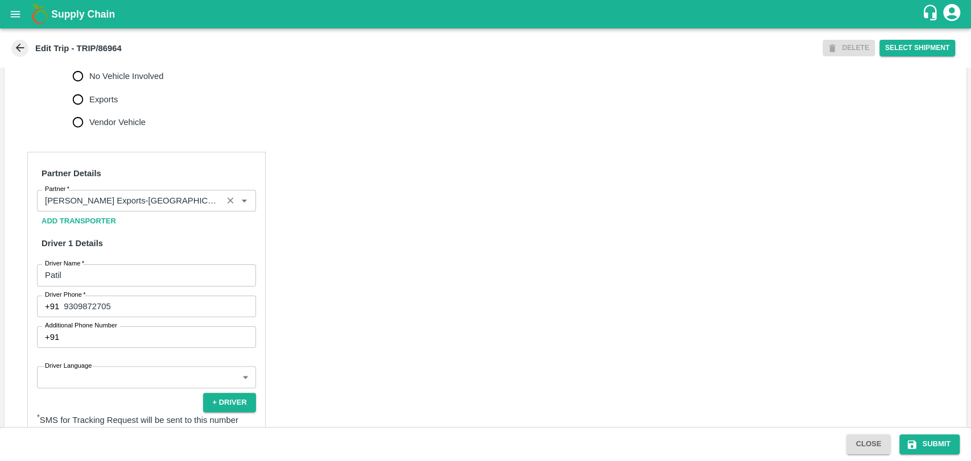
click at [151, 208] on input "Partner   *" at bounding box center [129, 200] width 179 height 15
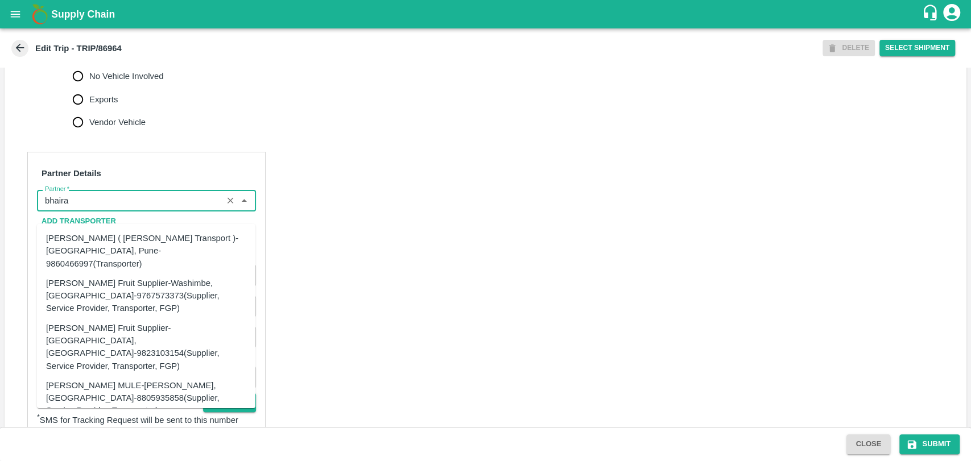
click at [123, 252] on div "[PERSON_NAME] ( [PERSON_NAME] Transport )-[GEOGRAPHIC_DATA], Pune-9860466997(Tr…" at bounding box center [146, 251] width 200 height 38
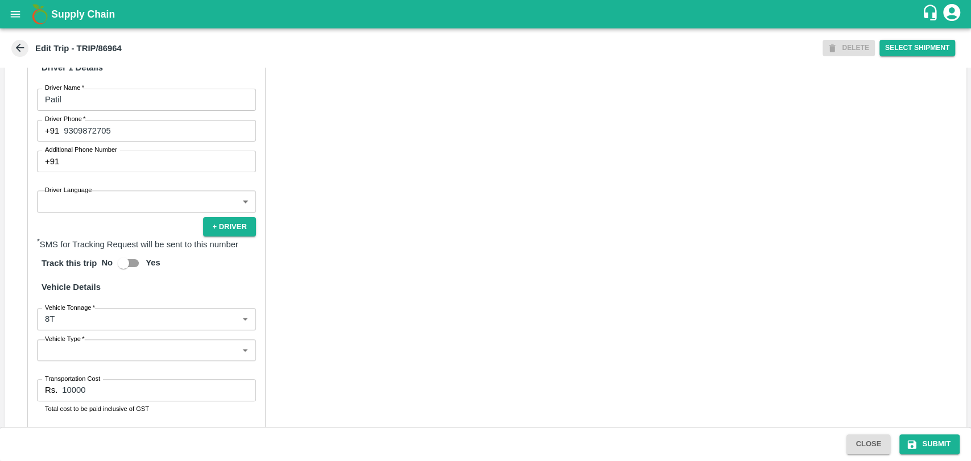
scroll to position [695, 0]
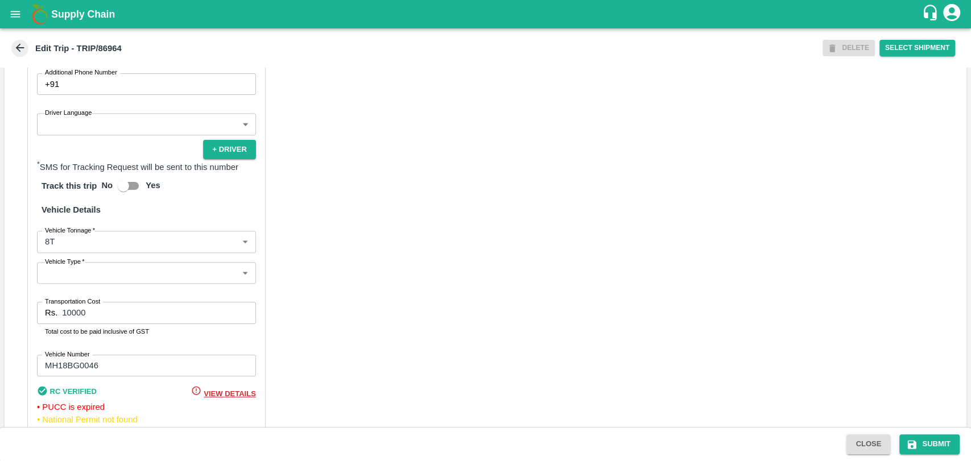
type input "[PERSON_NAME] ( [PERSON_NAME] Transport )-[GEOGRAPHIC_DATA], Pune-9860466997(Tr…"
click at [109, 255] on body "Supply Chain Edit Trip - TRIP/86964 DELETE Select Shipment Trip Details Trip Ty…" at bounding box center [485, 230] width 971 height 461
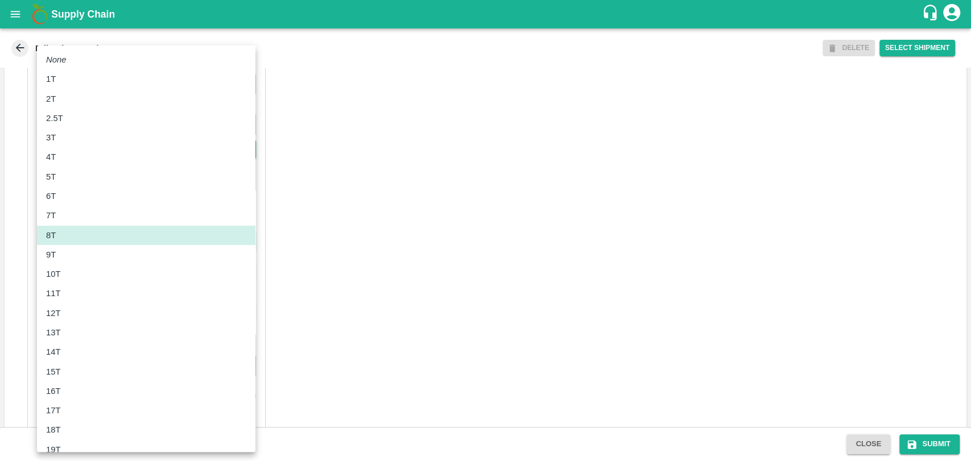
click at [91, 273] on div "10T" at bounding box center [146, 274] width 200 height 13
type input "10000"
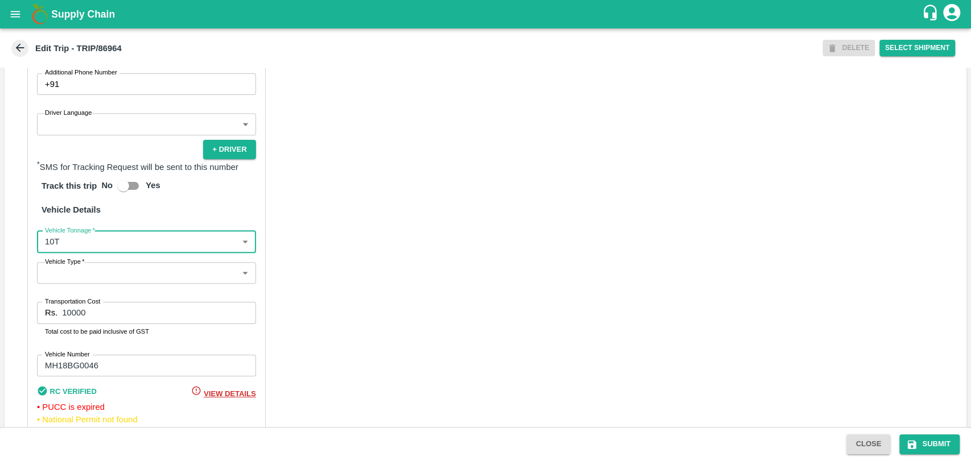
drag, startPoint x: 32, startPoint y: 327, endPoint x: 0, endPoint y: 327, distance: 31.8
click at [0, 327] on div "Trip Details Trip Type Fruit Movement 1 Trip Type Trip Pickup Order SHIP/[PERSO…" at bounding box center [485, 247] width 971 height 359
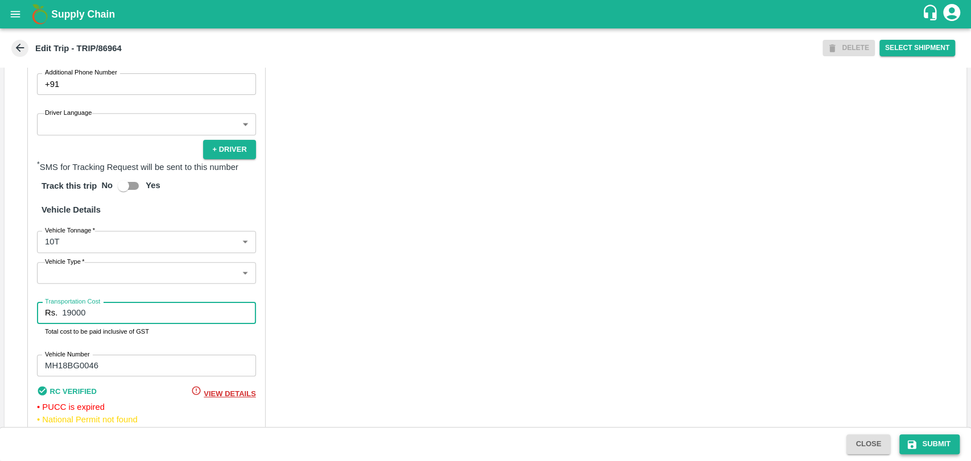
type input "19000"
click at [932, 444] on button "Submit" at bounding box center [929, 444] width 60 height 20
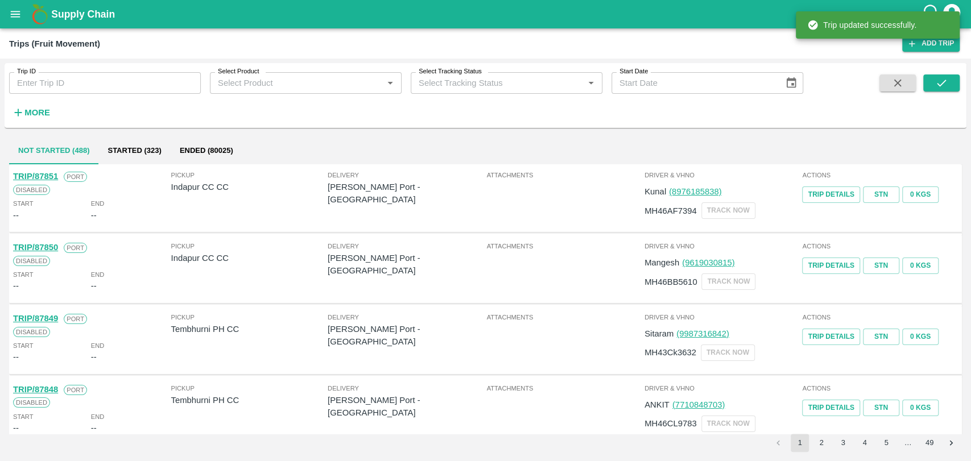
click at [35, 115] on strong "More" at bounding box center [37, 112] width 26 height 9
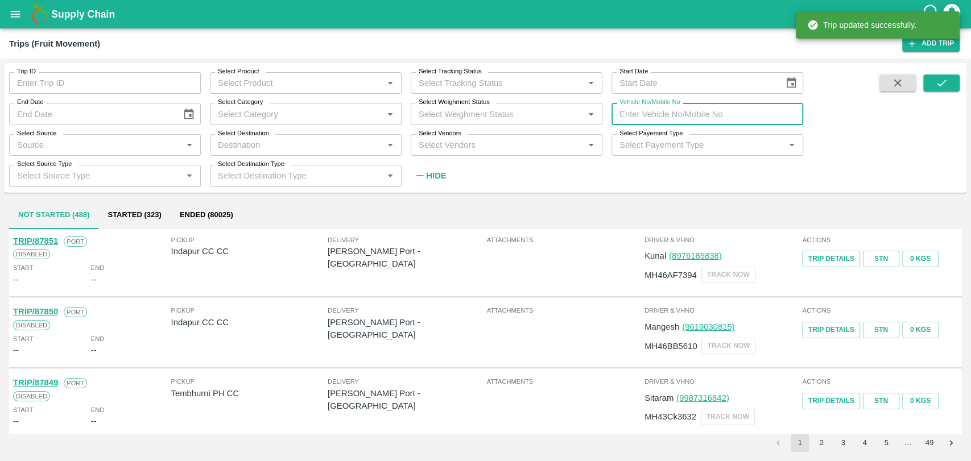
click at [677, 108] on input "Vehicle No/Mobile No" at bounding box center [707, 114] width 192 height 22
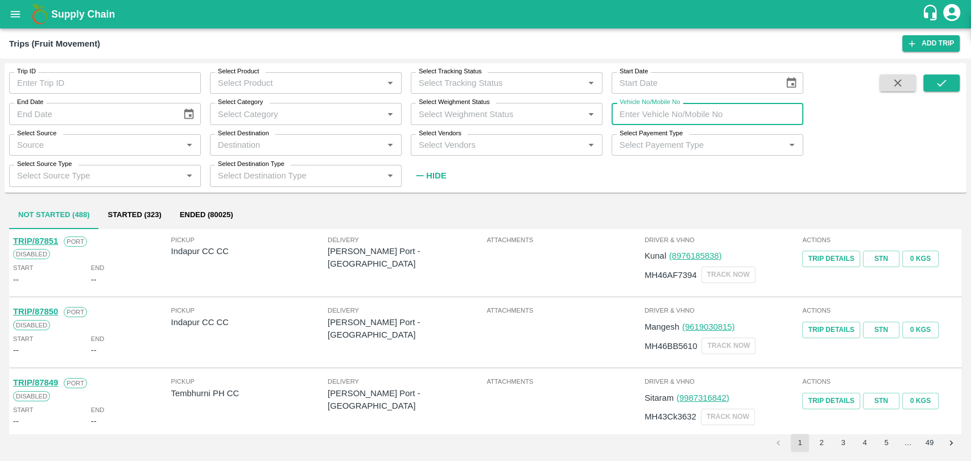
paste input "MH03DV7161"
type input "MH03DV7161"
click at [937, 83] on icon "submit" at bounding box center [941, 83] width 13 height 13
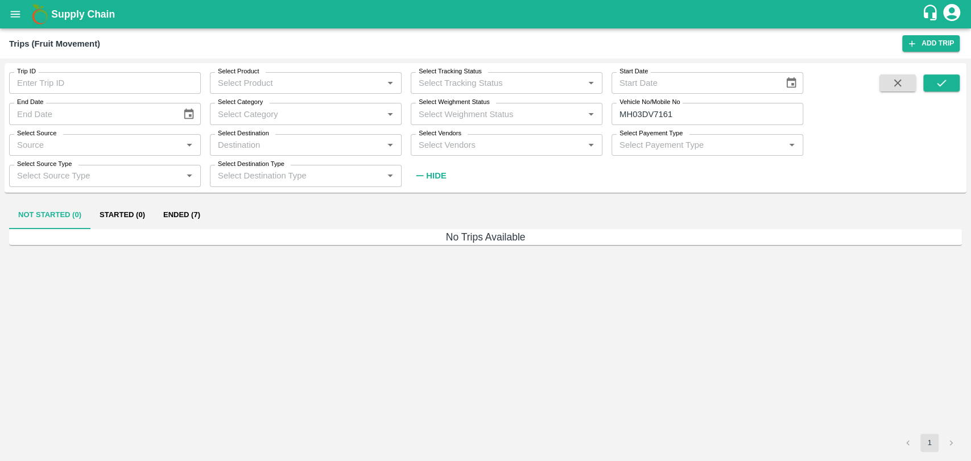
click at [216, 212] on div "Not Started (0) Started (0) Ended (7)" at bounding box center [485, 215] width 953 height 27
click at [188, 212] on button "Ended (7)" at bounding box center [181, 215] width 55 height 27
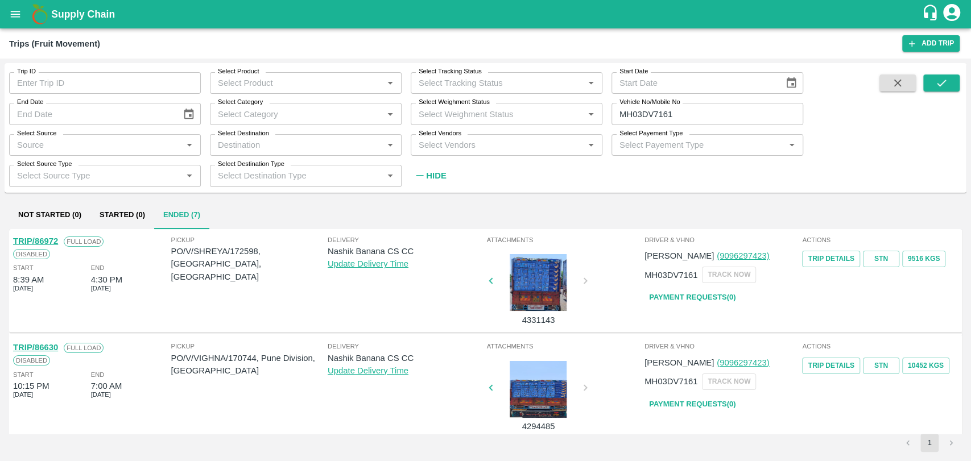
click at [51, 242] on link "TRIP/86972" at bounding box center [35, 241] width 45 height 9
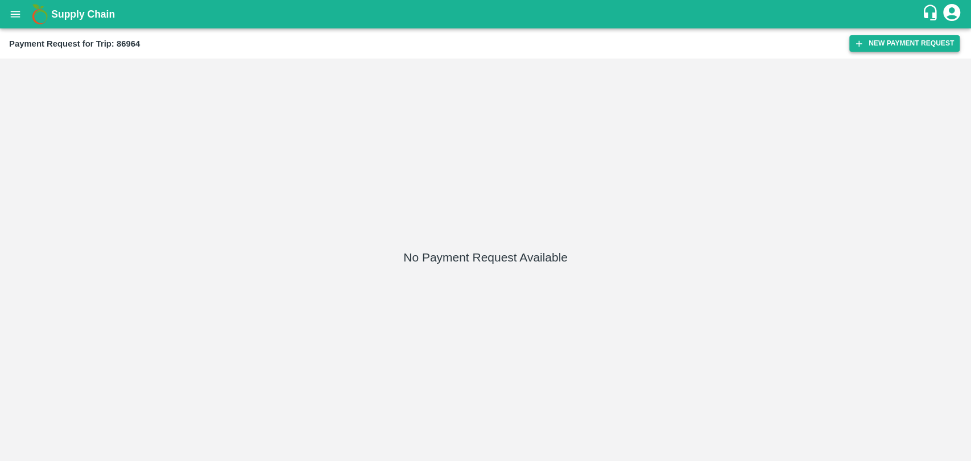
click at [873, 42] on button "New Payment Request" at bounding box center [904, 43] width 110 height 16
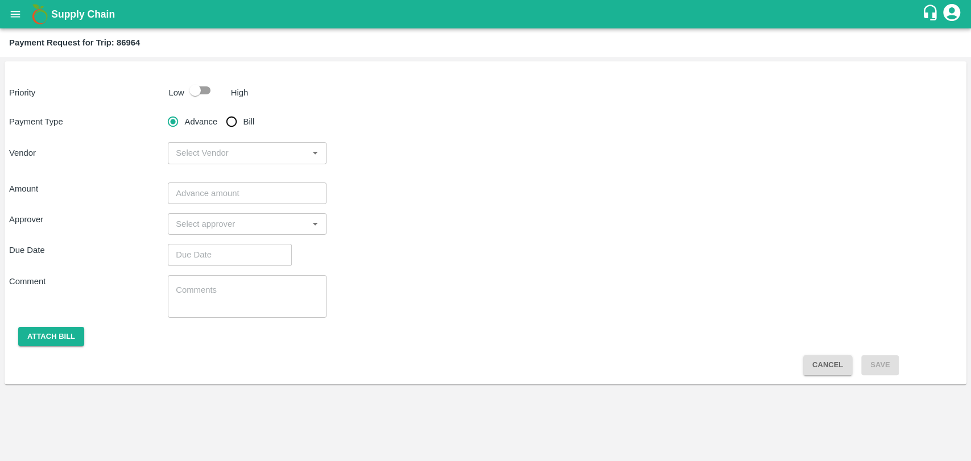
click at [200, 92] on input "checkbox" at bounding box center [195, 91] width 65 height 22
checkbox input "true"
click at [227, 119] on input "Bill" at bounding box center [231, 121] width 23 height 23
radio input "true"
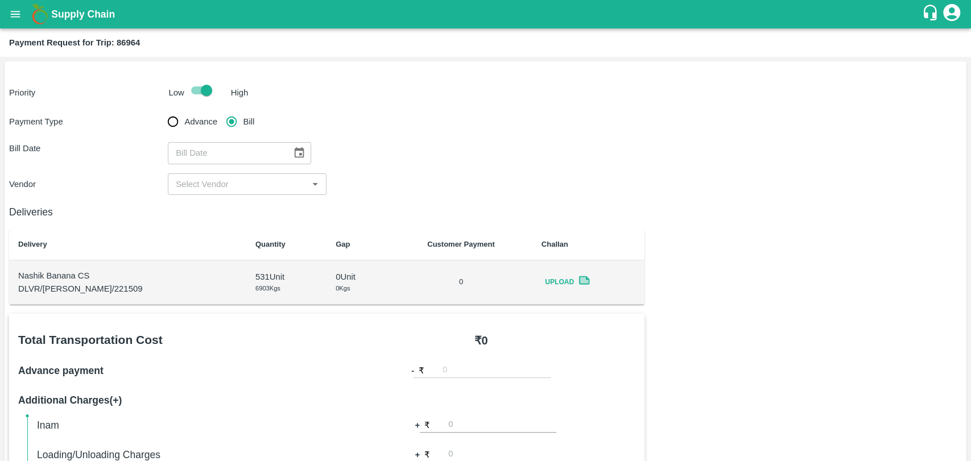
click at [280, 148] on div "​" at bounding box center [239, 153] width 143 height 22
type input "DD/MM/YYYY"
click at [295, 150] on icon "Choose date" at bounding box center [300, 152] width 10 height 11
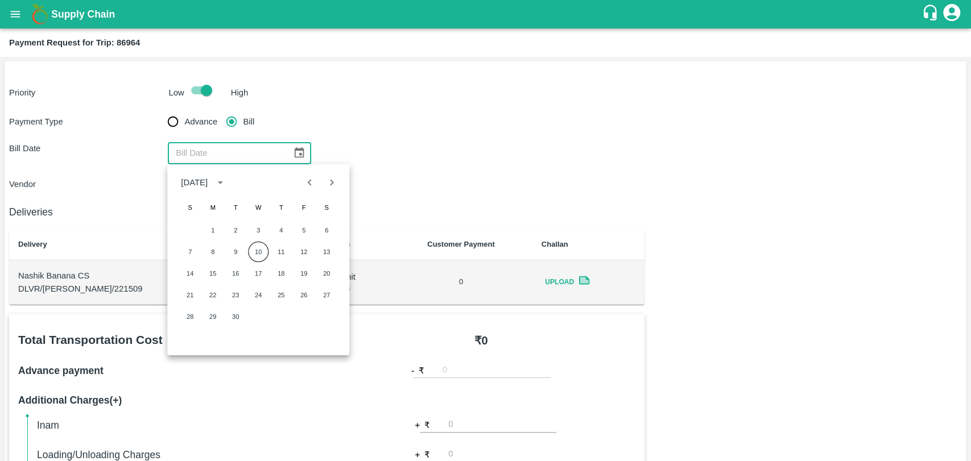
click at [304, 184] on icon "Previous month" at bounding box center [310, 182] width 13 height 13
click at [306, 315] on button "29" at bounding box center [303, 317] width 20 height 20
type input "[DATE]"
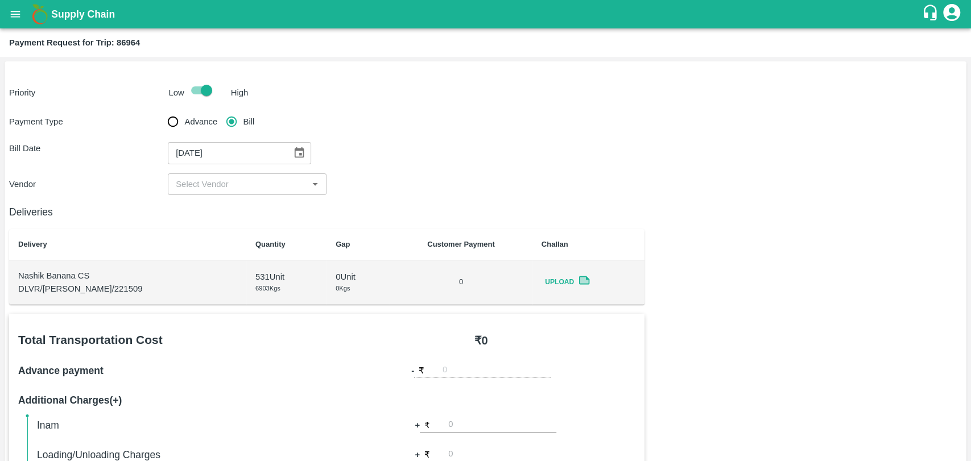
click at [229, 196] on div "Deliveries Delivery Quantity Gap Customer Payment Challan Nashik Banana CS DLVR…" at bounding box center [326, 250] width 635 height 110
click at [230, 189] on input "input" at bounding box center [237, 184] width 133 height 15
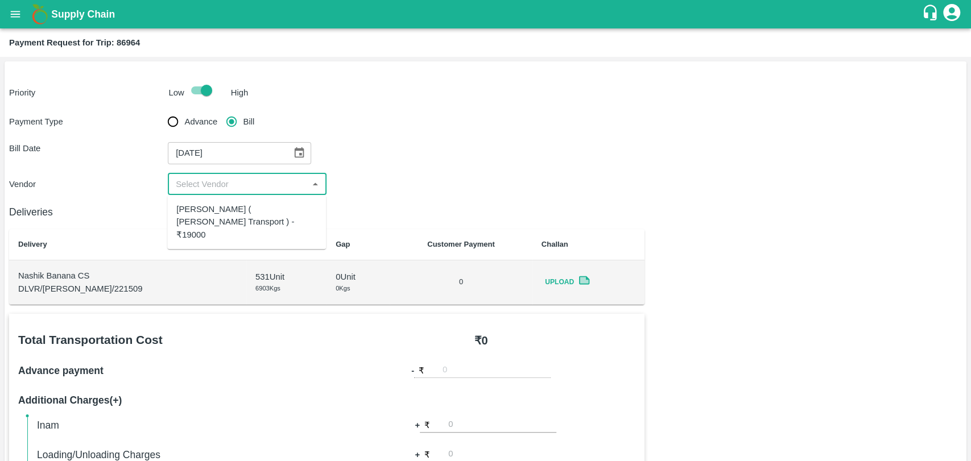
click at [227, 212] on div "[PERSON_NAME] ( [PERSON_NAME] Transport ) - ₹19000" at bounding box center [246, 222] width 140 height 38
type input "[PERSON_NAME] ( [PERSON_NAME] Transport ) - ₹19000"
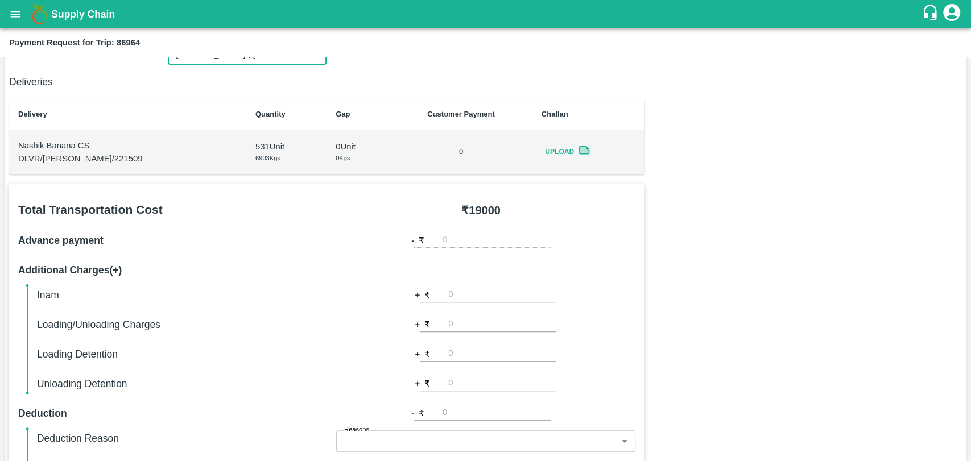
scroll to position [252, 0]
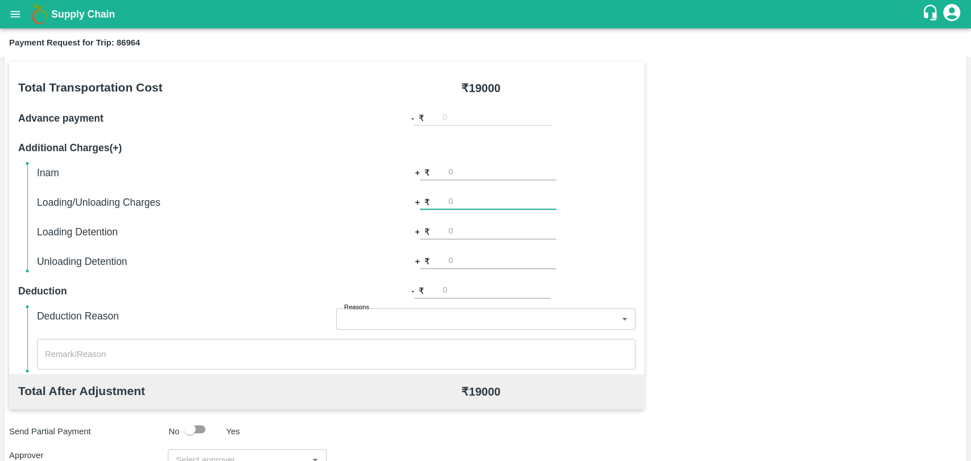
click at [491, 202] on input "number" at bounding box center [502, 201] width 108 height 15
type input "500"
click at [680, 212] on div "Total Transportation Cost ₹ 19000 Advance payment - ₹ Additional Charges(+) Ina…" at bounding box center [485, 336] width 953 height 550
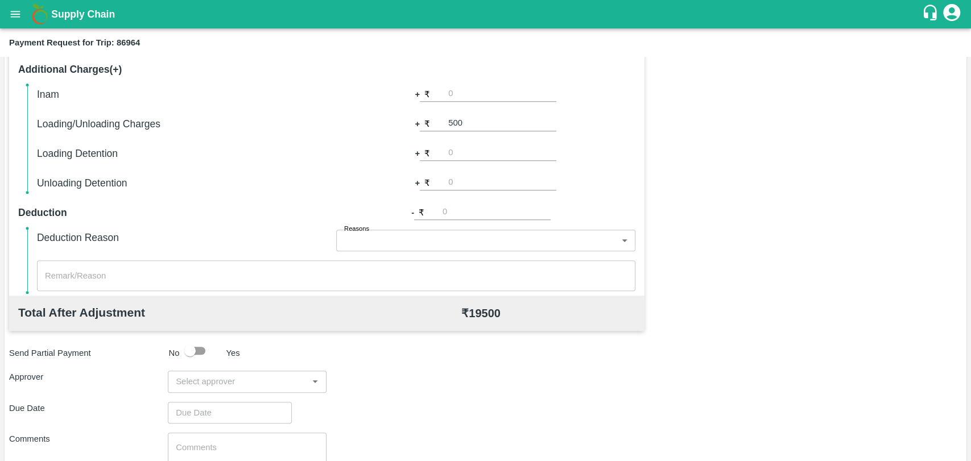
scroll to position [416, 0]
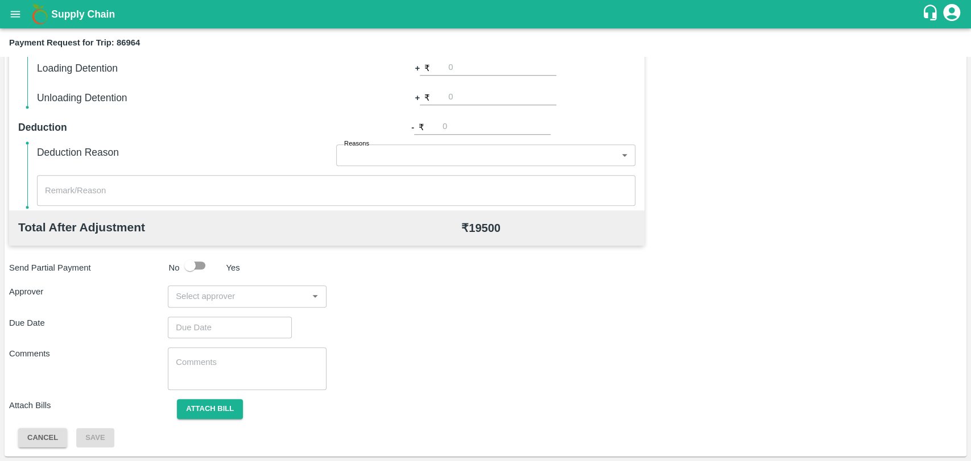
click at [223, 293] on input "input" at bounding box center [237, 296] width 133 height 15
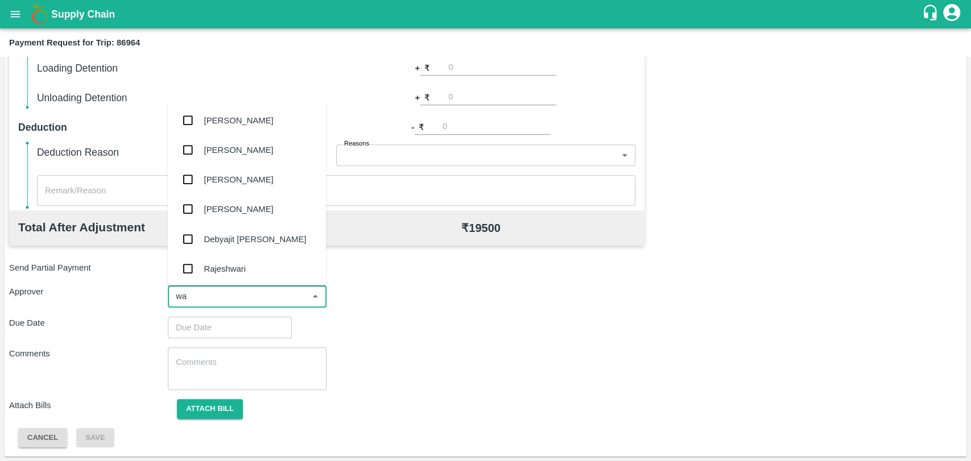
type input "wag"
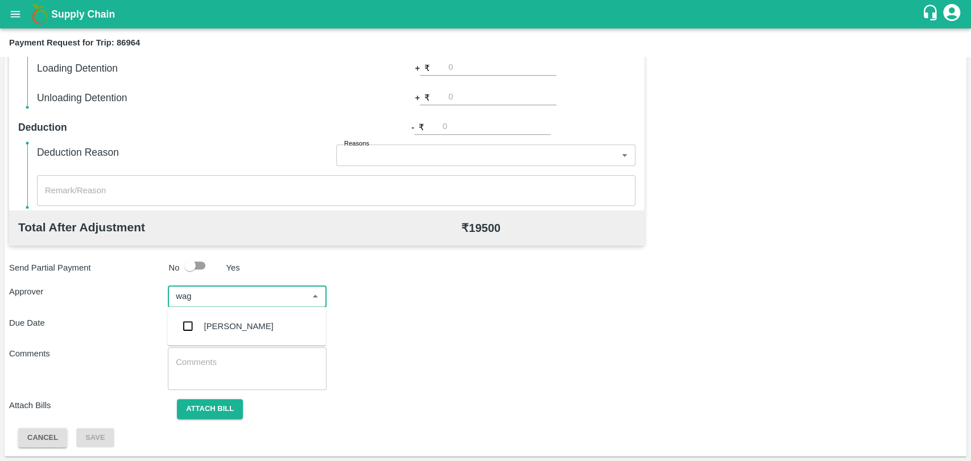
click at [223, 328] on div "Prasad Waghade" at bounding box center [238, 326] width 69 height 13
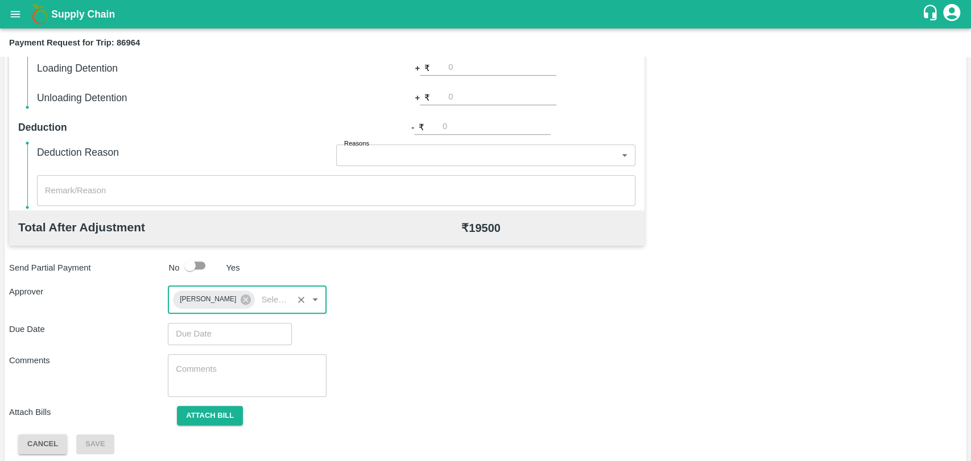
type input "DD/MM/YYYY hh:mm aa"
click at [222, 329] on input "DD/MM/YYYY hh:mm aa" at bounding box center [226, 334] width 116 height 22
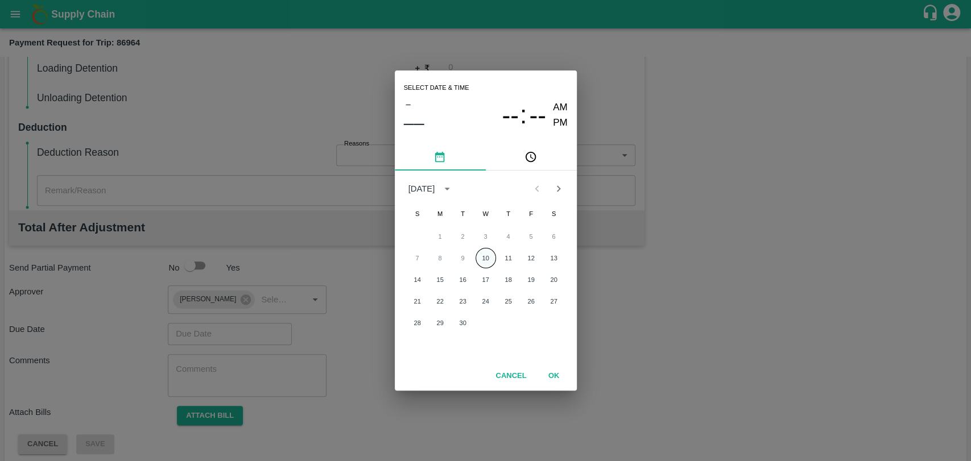
click at [488, 260] on button "10" at bounding box center [485, 258] width 20 height 20
type input "10/09/2025 12:00 AM"
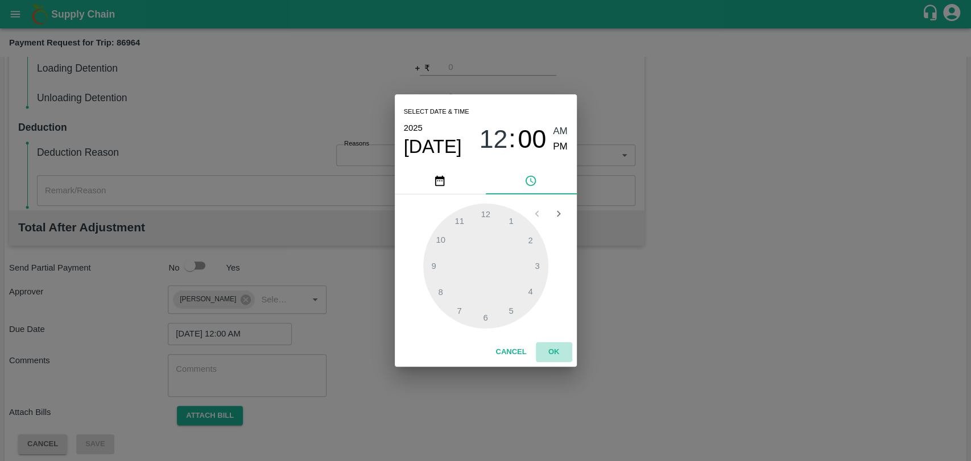
click at [555, 356] on button "OK" at bounding box center [554, 352] width 36 height 20
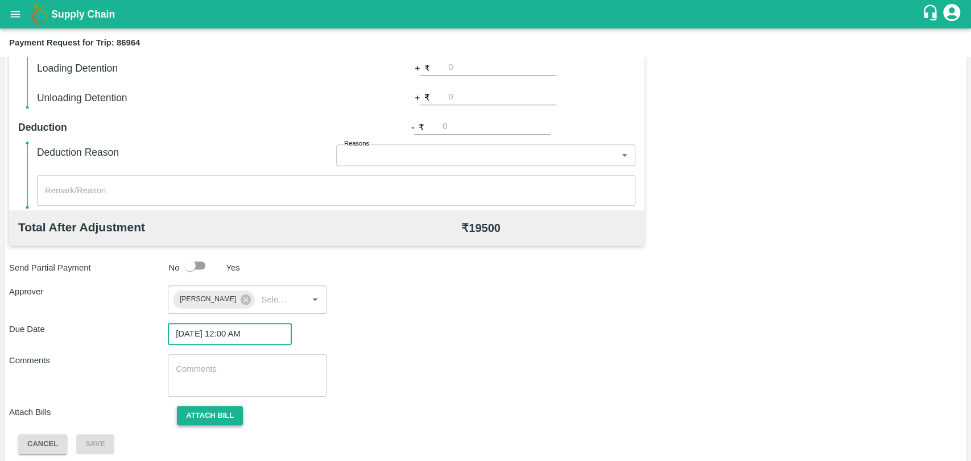
click at [196, 407] on button "Attach bill" at bounding box center [210, 416] width 66 height 20
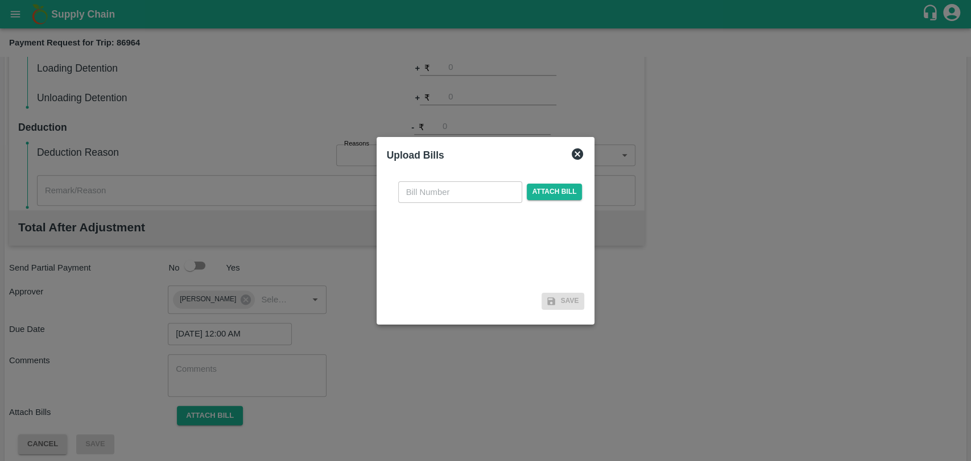
click at [462, 201] on input "text" at bounding box center [460, 192] width 124 height 22
type input "3928"
click at [554, 191] on span "Attach bill" at bounding box center [555, 192] width 56 height 16
click at [0, 0] on input "Attach bill" at bounding box center [0, 0] width 0 height 0
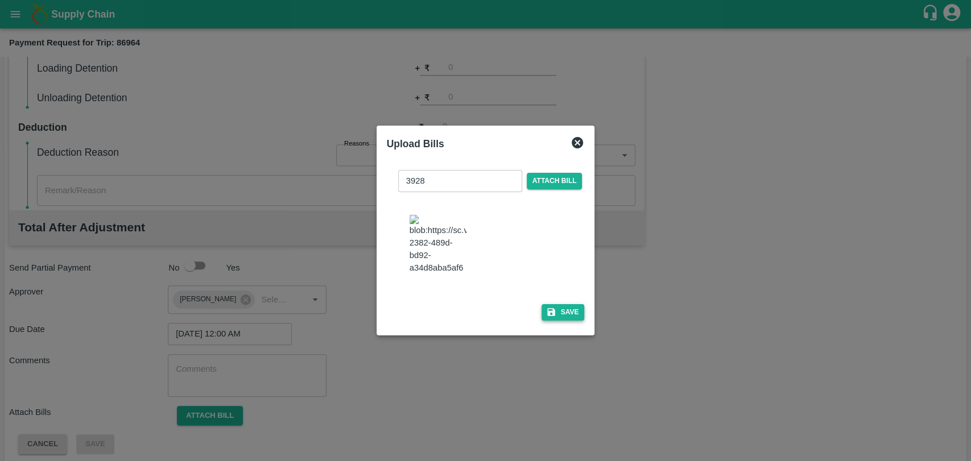
click at [558, 310] on button "Save" at bounding box center [562, 312] width 43 height 16
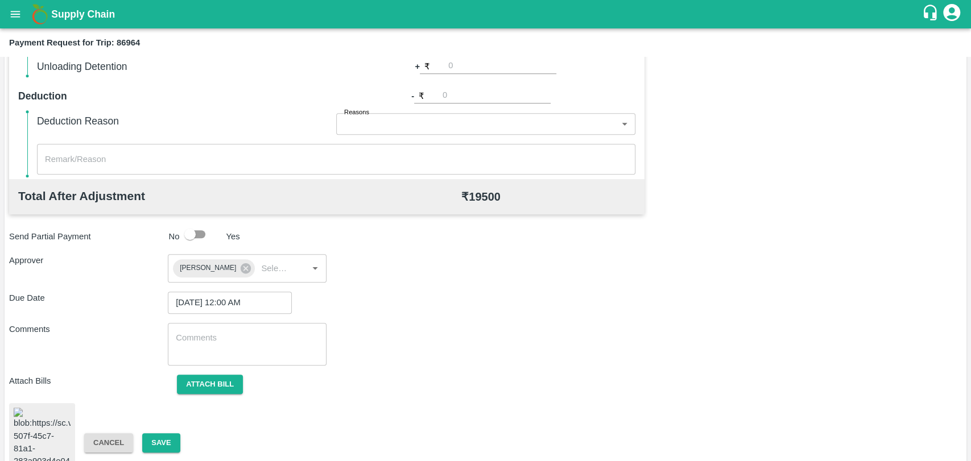
scroll to position [473, 0]
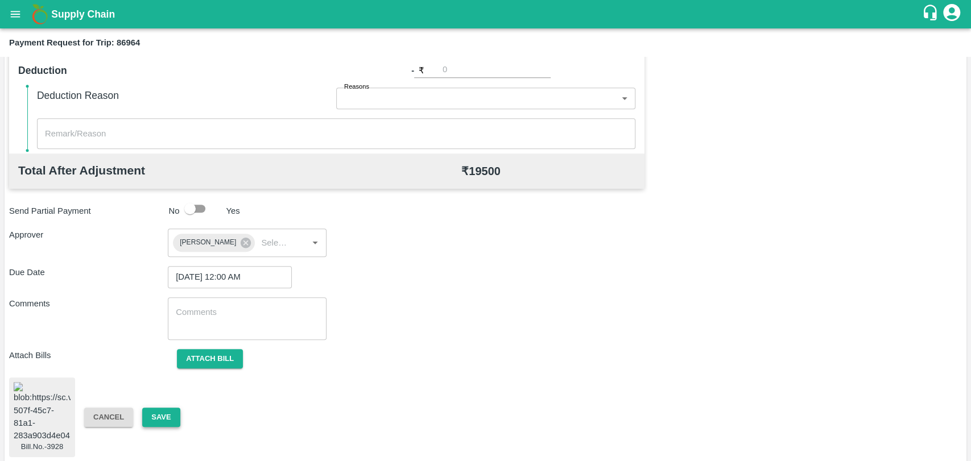
click at [169, 411] on button "Save" at bounding box center [161, 418] width 38 height 20
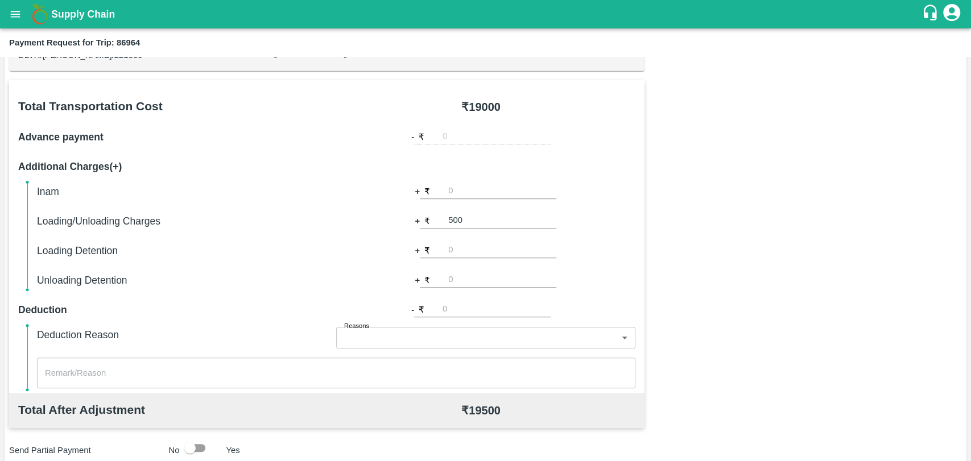
scroll to position [158, 0]
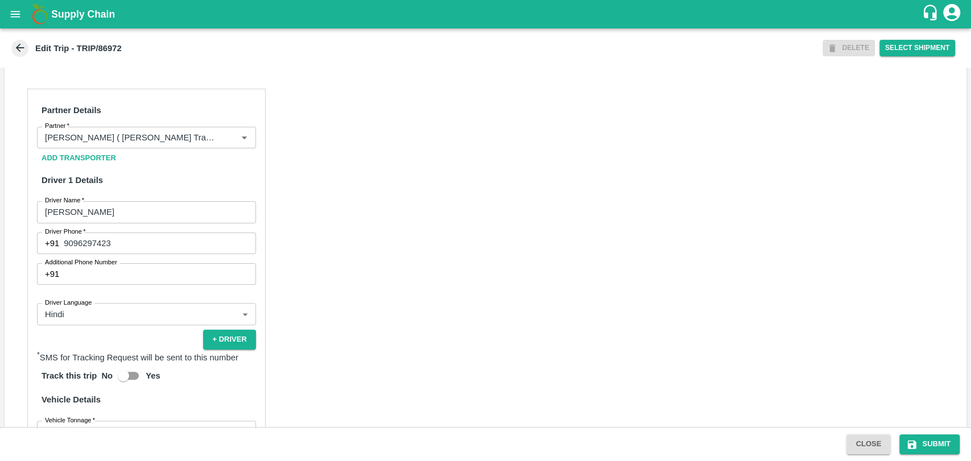
scroll to position [753, 0]
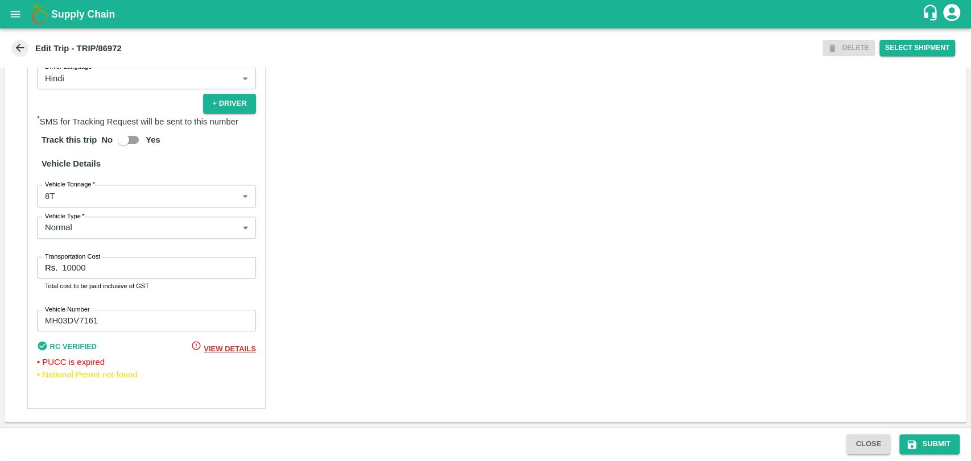
click at [76, 201] on body "Supply Chain Edit Trip - TRIP/86972 DELETE Select Shipment Trip Details Trip Ty…" at bounding box center [485, 230] width 971 height 461
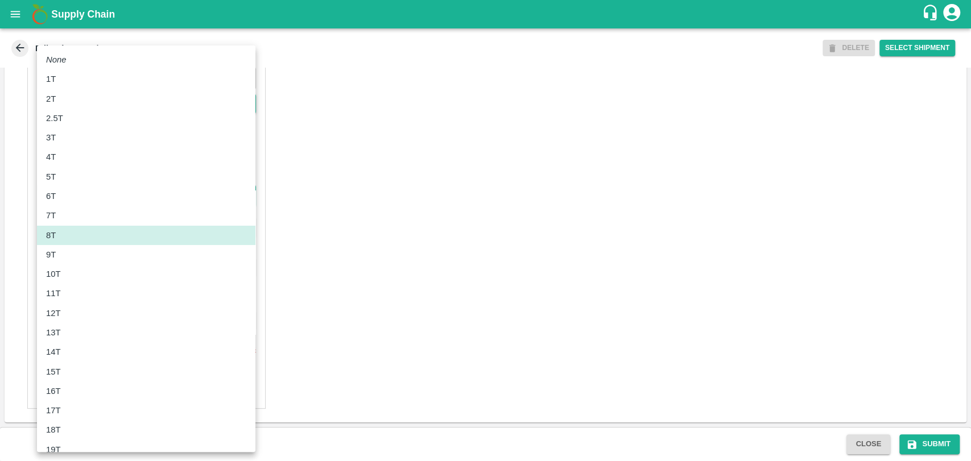
click at [73, 292] on div "11T" at bounding box center [146, 293] width 200 height 13
type input "11000"
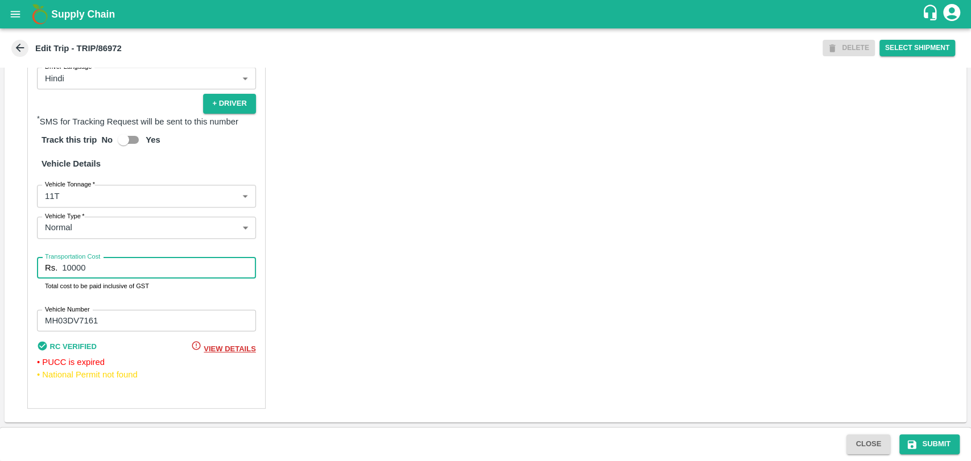
drag, startPoint x: 97, startPoint y: 271, endPoint x: 0, endPoint y: 263, distance: 97.5
click at [0, 263] on div "Trip Details Trip Type Fruit Movement 1 Trip Type Trip Pickup Order SHIP/[PERSO…" at bounding box center [485, 247] width 971 height 359
type input "21000"
click at [936, 444] on button "Submit" at bounding box center [929, 444] width 60 height 20
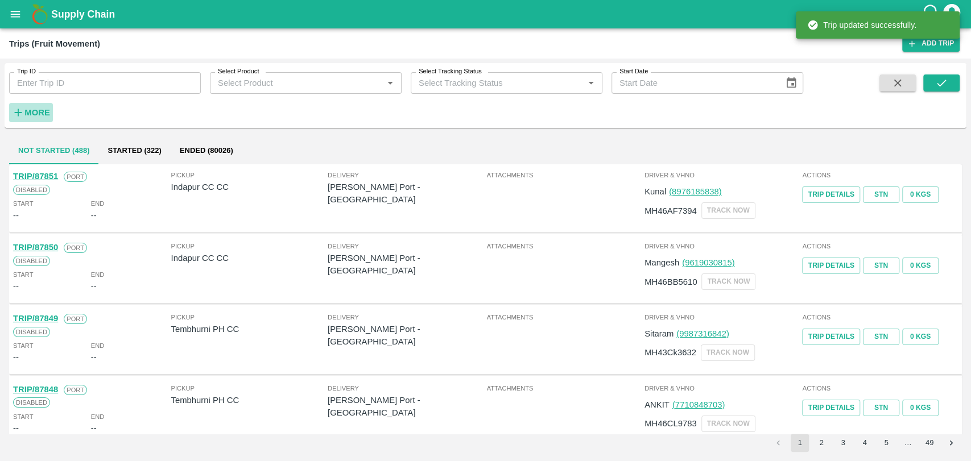
click at [43, 112] on strong "More" at bounding box center [37, 112] width 26 height 9
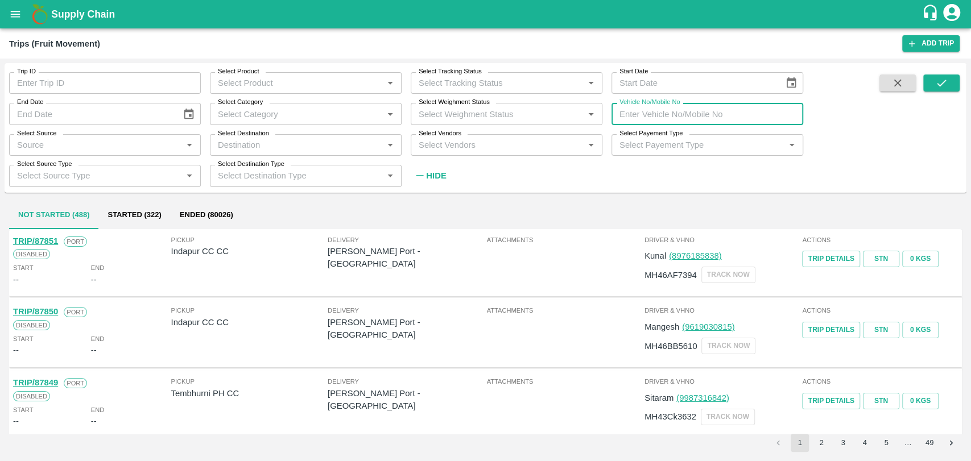
click at [721, 114] on input "Vehicle No/Mobile No" at bounding box center [707, 114] width 192 height 22
paste input "MH18BG7757"
type input "MH18BG7757"
click at [935, 80] on icon "submit" at bounding box center [941, 83] width 13 height 13
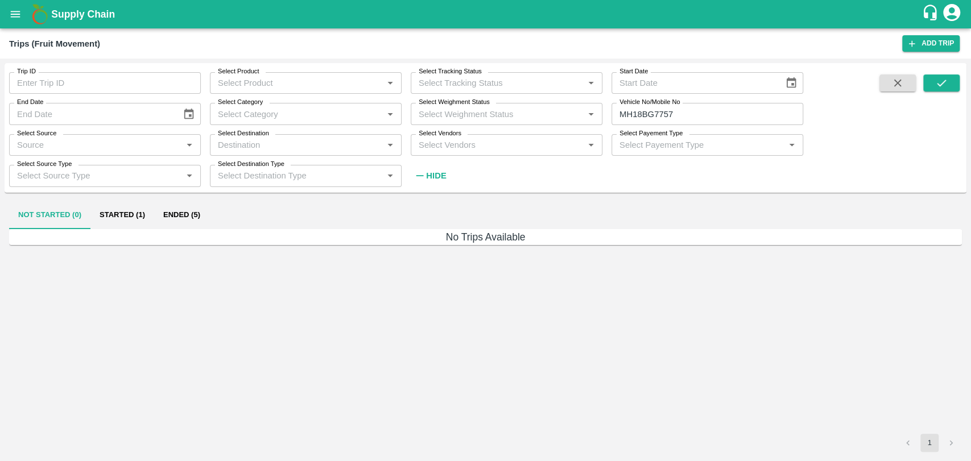
click at [180, 212] on button "Ended (5)" at bounding box center [181, 215] width 55 height 27
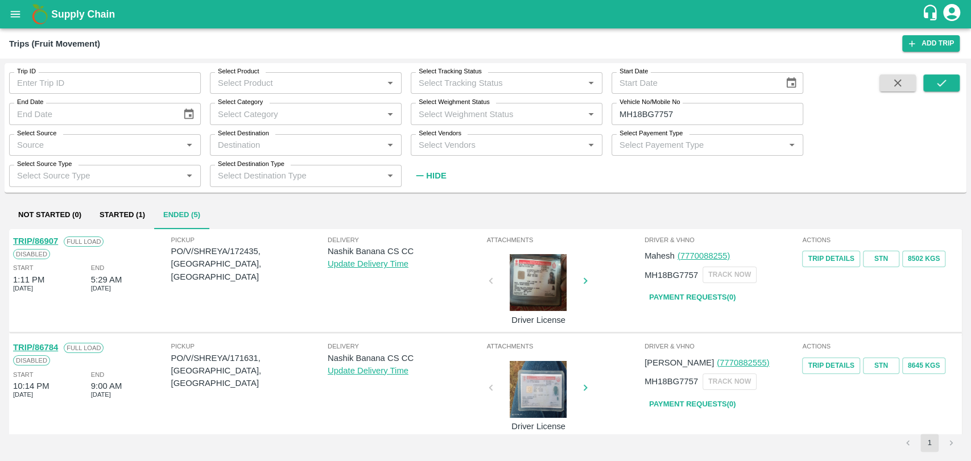
click at [52, 244] on link "TRIP/86907" at bounding box center [35, 241] width 45 height 9
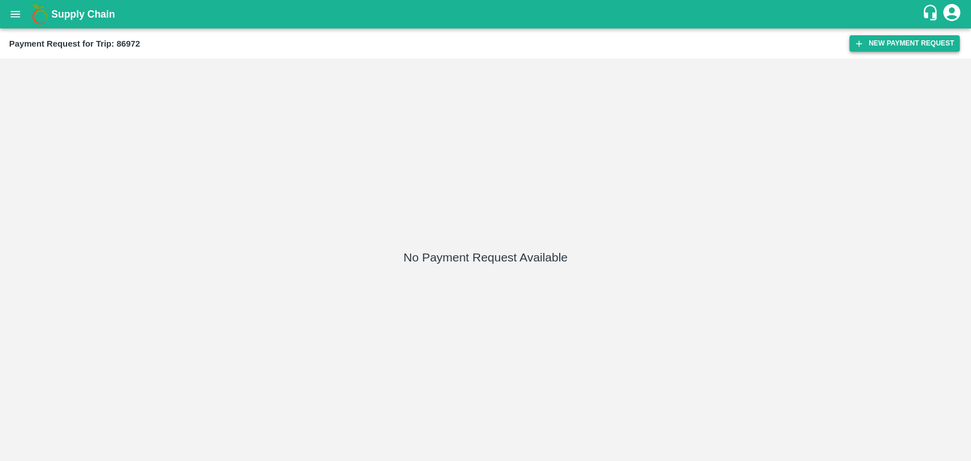
click at [864, 40] on button "New Payment Request" at bounding box center [904, 43] width 110 height 16
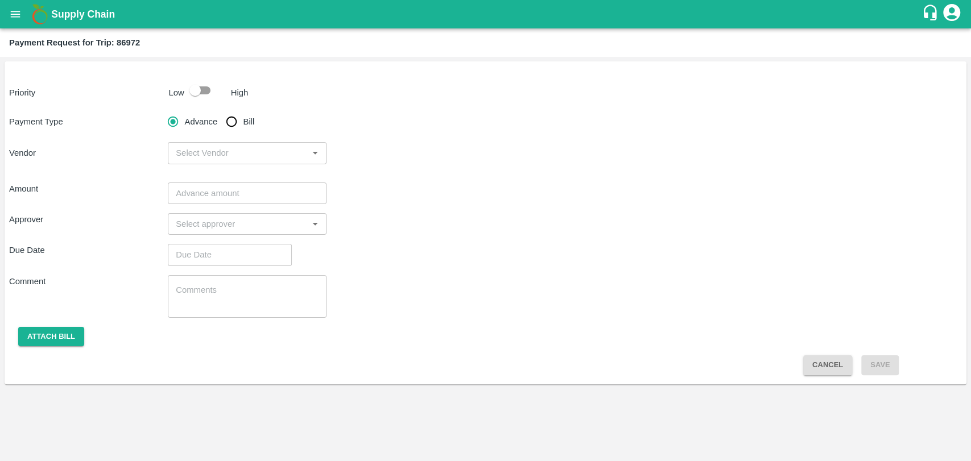
click at [205, 91] on input "checkbox" at bounding box center [195, 91] width 65 height 22
checkbox input "true"
click at [237, 124] on input "Bill" at bounding box center [231, 121] width 23 height 23
radio input "true"
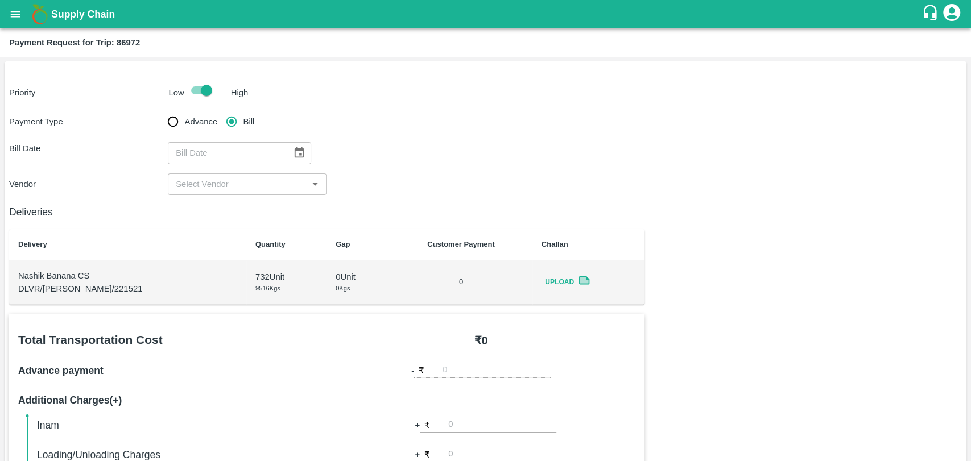
click at [293, 155] on icon "Choose date" at bounding box center [299, 153] width 13 height 13
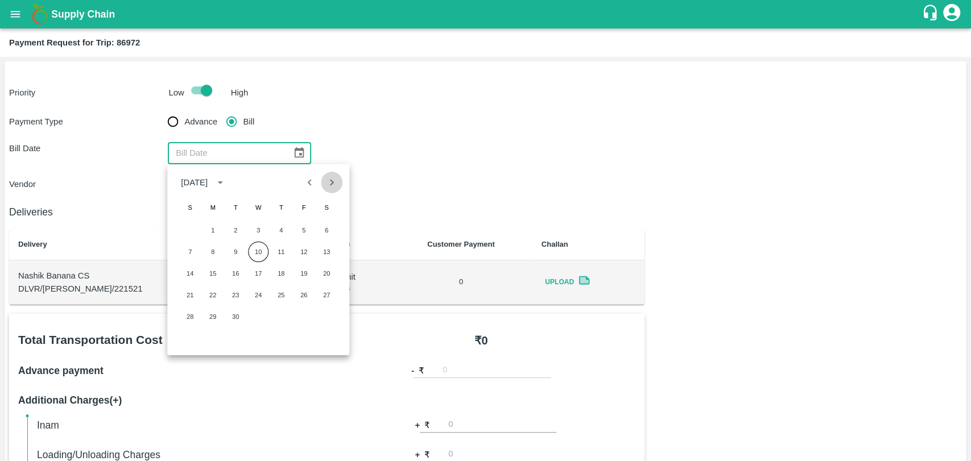
click at [337, 182] on icon "Next month" at bounding box center [331, 182] width 13 height 13
click at [312, 180] on icon "Previous month" at bounding box center [310, 182] width 13 height 13
click at [325, 318] on button "30" at bounding box center [326, 317] width 20 height 20
type input "30/08/2025"
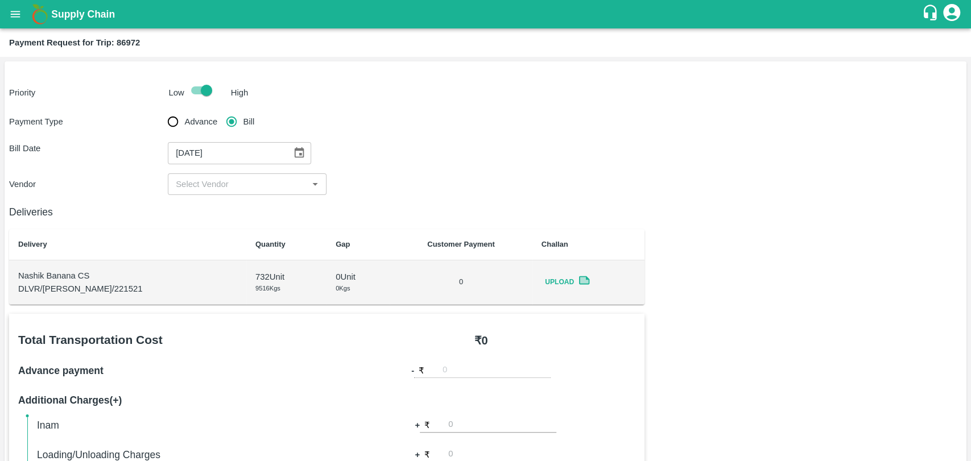
click at [201, 171] on div "Payment Type Advance Bill Bill Date 30/08/2025 ​ Vendor ​" at bounding box center [485, 152] width 953 height 85
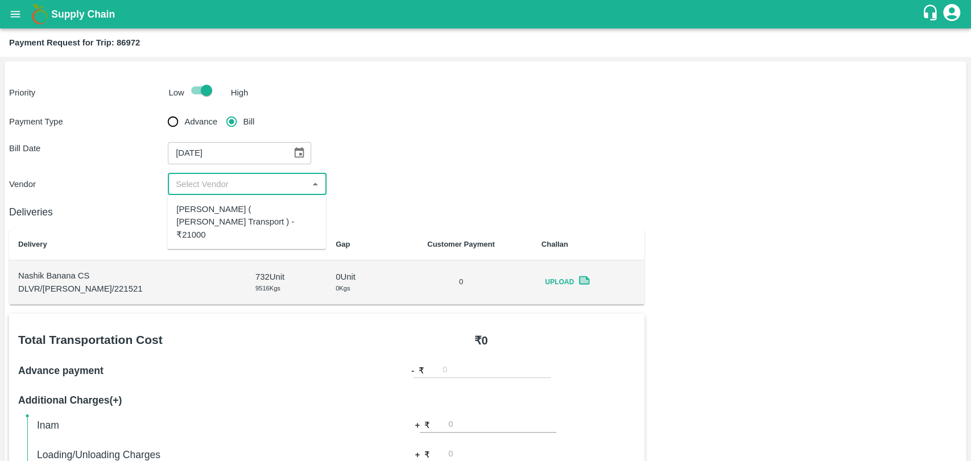
click at [197, 183] on input "input" at bounding box center [237, 184] width 133 height 15
click at [213, 211] on div "Nitin Rasal ( Bhairavnath Transport ) - ₹21000" at bounding box center [246, 222] width 140 height 38
type input "Nitin Rasal ( Bhairavnath Transport ) - ₹21000"
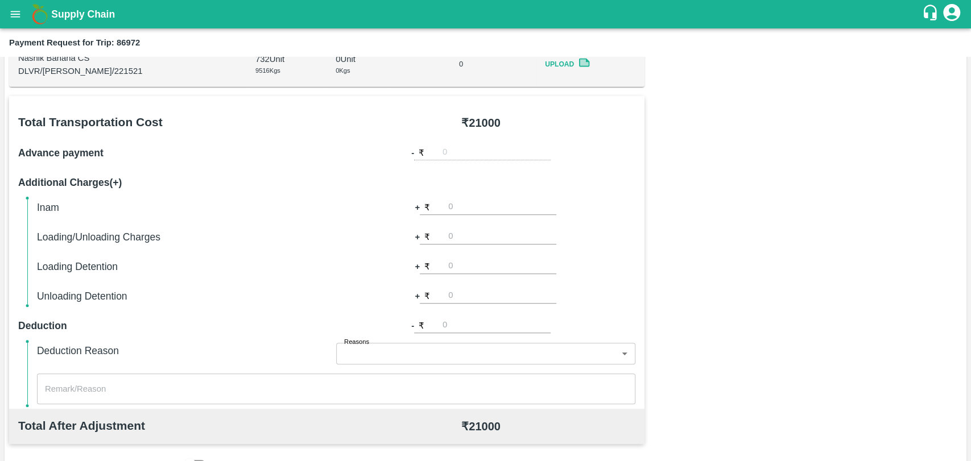
scroll to position [379, 0]
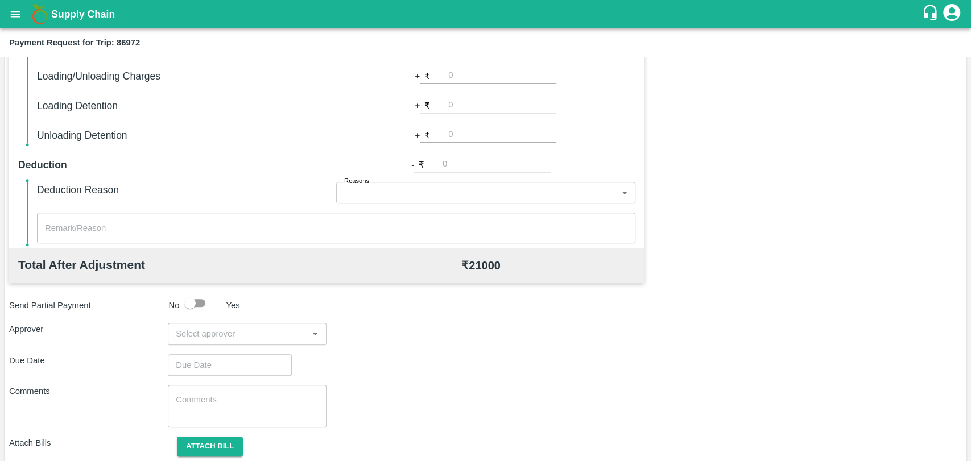
click at [466, 106] on input "number" at bounding box center [502, 105] width 108 height 15
type input "1000"
click at [153, 326] on p "Approver" at bounding box center [88, 329] width 159 height 13
click at [206, 332] on input "input" at bounding box center [237, 333] width 133 height 15
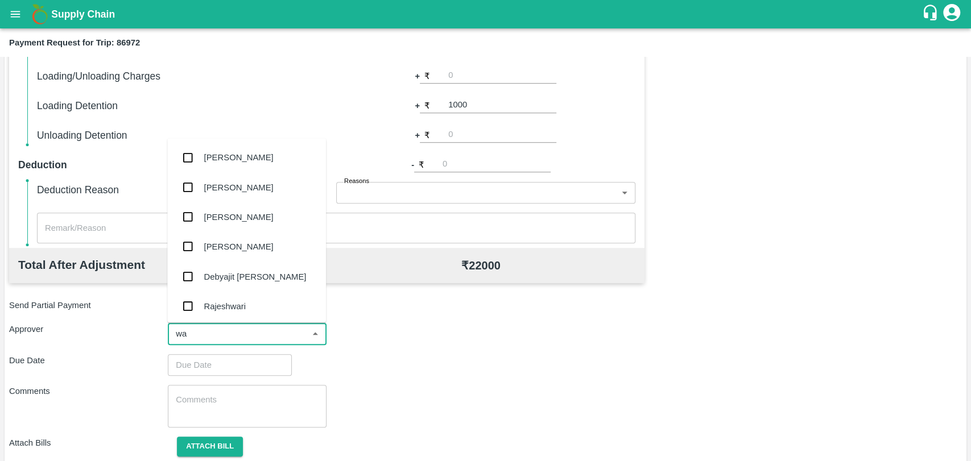
type input "wag"
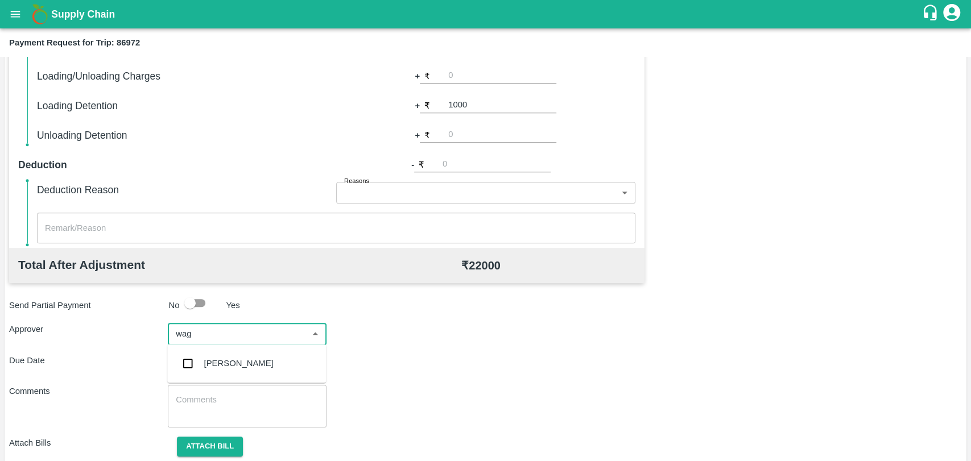
click at [218, 356] on div "Prasad Waghade" at bounding box center [246, 364] width 159 height 30
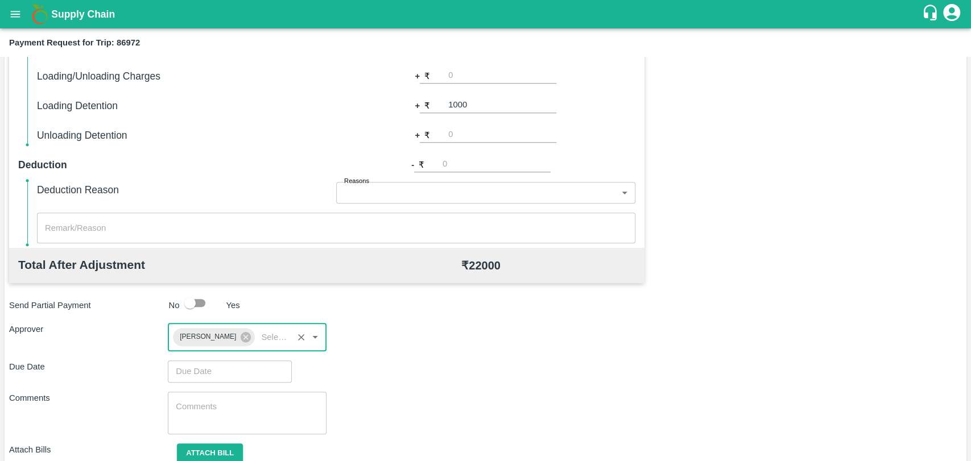
type input "DD/MM/YYYY hh:mm aa"
click at [217, 369] on input "DD/MM/YYYY hh:mm aa" at bounding box center [226, 372] width 116 height 22
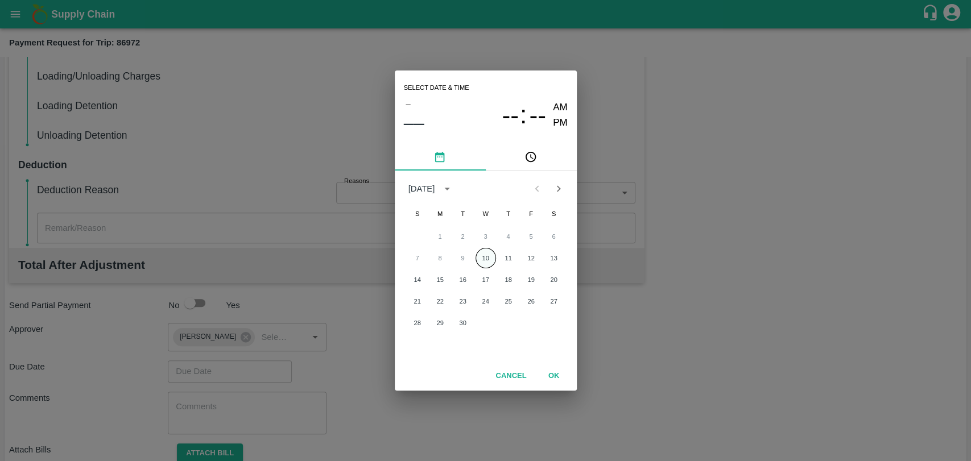
click at [479, 259] on button "10" at bounding box center [485, 258] width 20 height 20
type input "10/09/2025 12:00 AM"
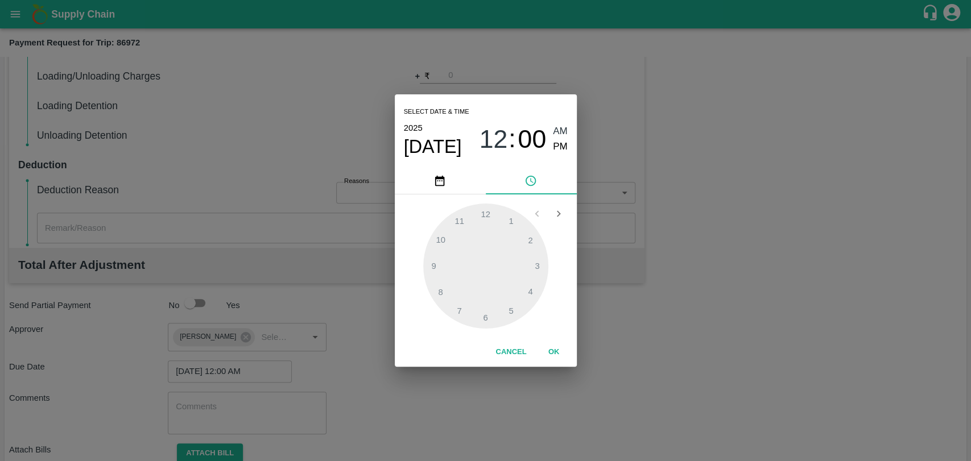
click at [553, 351] on button "OK" at bounding box center [554, 352] width 36 height 20
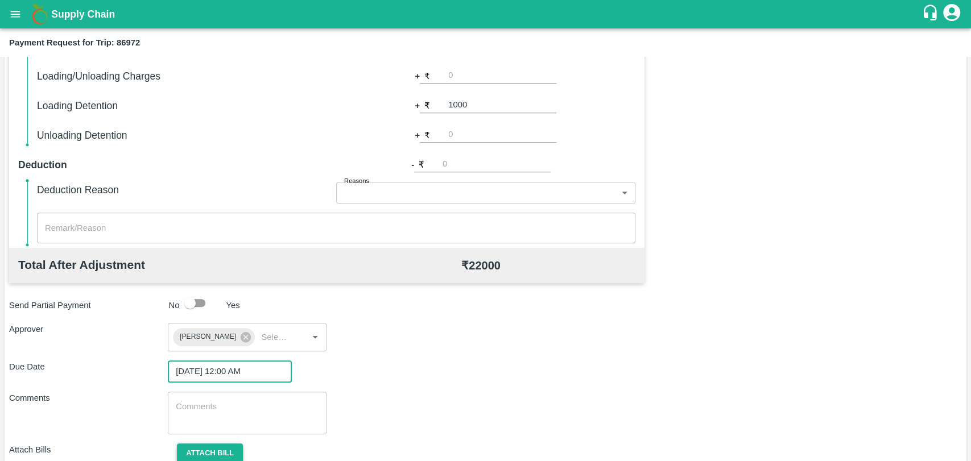
click at [220, 445] on button "Attach bill" at bounding box center [210, 454] width 66 height 20
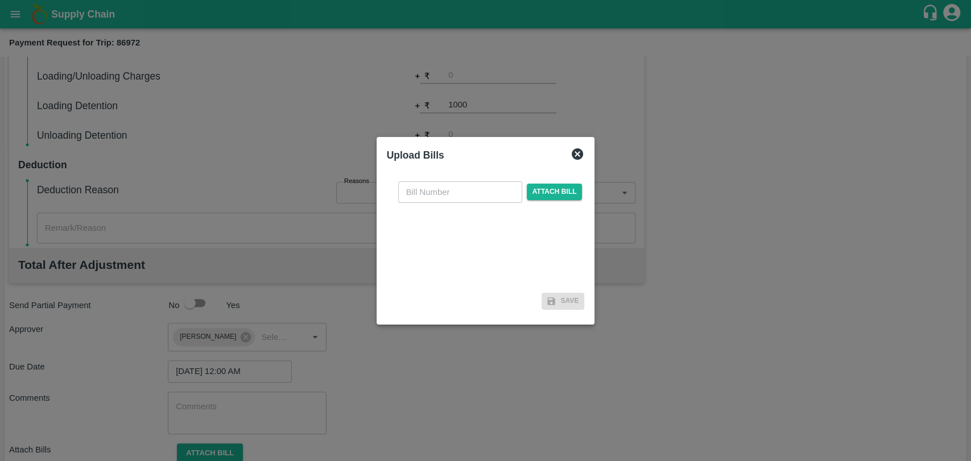
click at [425, 195] on input "text" at bounding box center [460, 192] width 124 height 22
type input "3929"
click at [575, 192] on span "Attach bill" at bounding box center [555, 192] width 56 height 16
click at [0, 0] on input "Attach bill" at bounding box center [0, 0] width 0 height 0
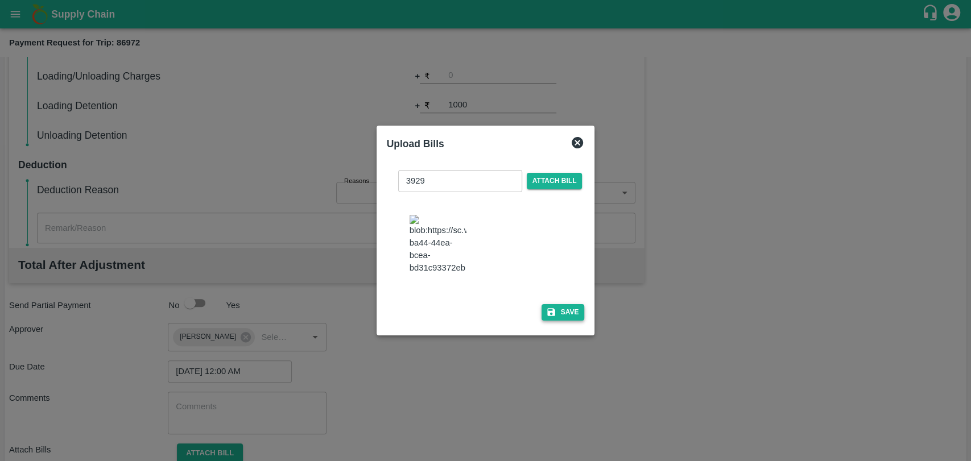
click at [566, 309] on button "Save" at bounding box center [562, 312] width 43 height 16
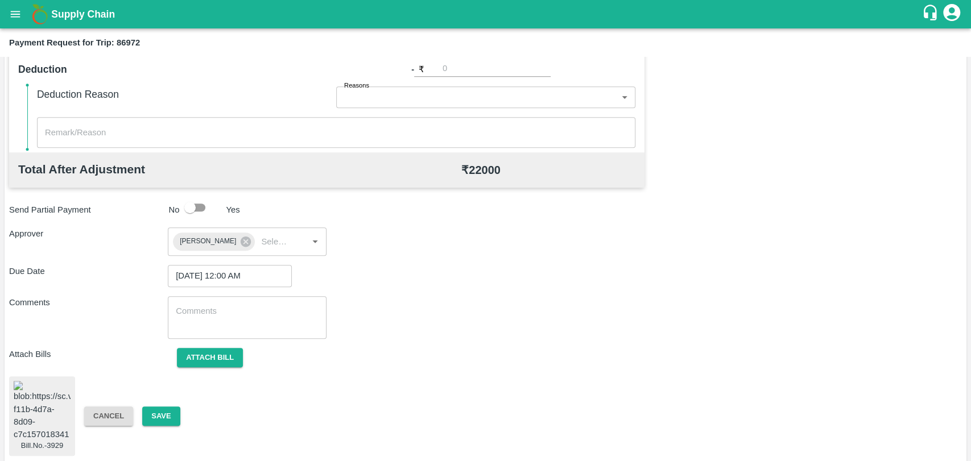
scroll to position [475, 0]
click at [155, 419] on button "Save" at bounding box center [161, 416] width 38 height 20
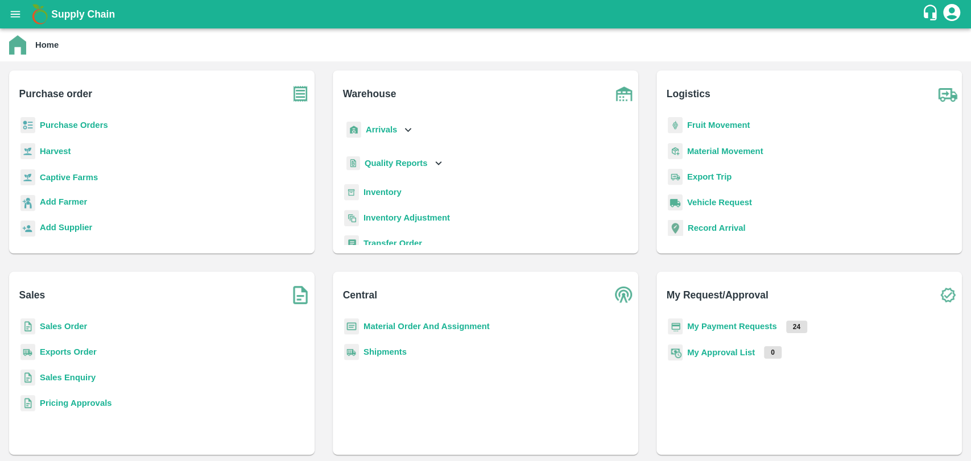
click at [712, 128] on b "Fruit Movement" at bounding box center [718, 125] width 63 height 9
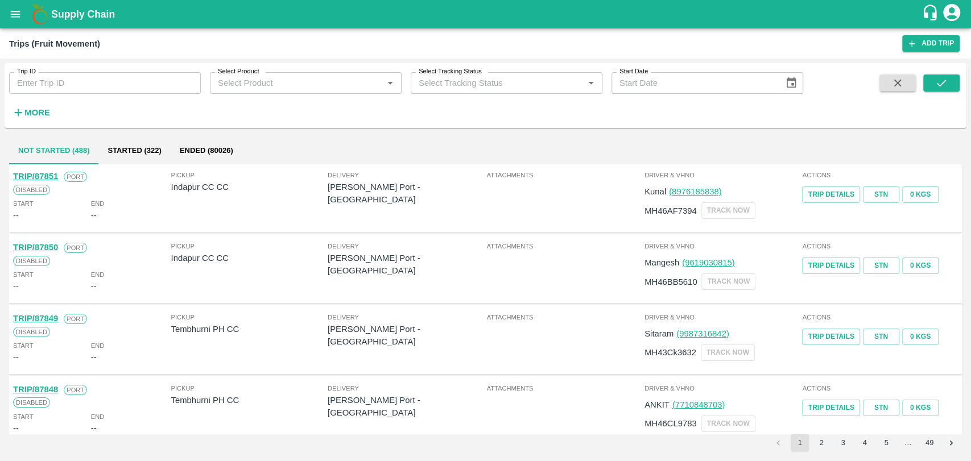
click at [22, 106] on icon "button" at bounding box center [18, 112] width 13 height 13
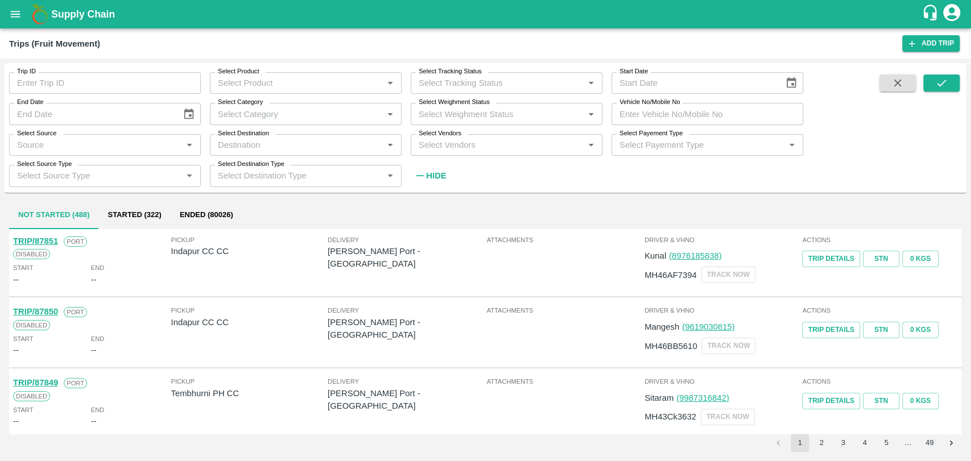
click at [249, 148] on input "Select Destination" at bounding box center [296, 145] width 166 height 15
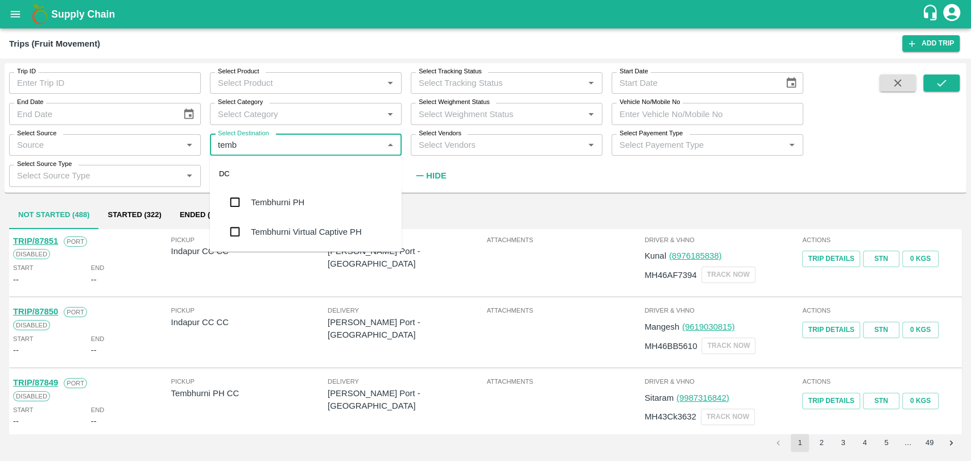
type input "tembh"
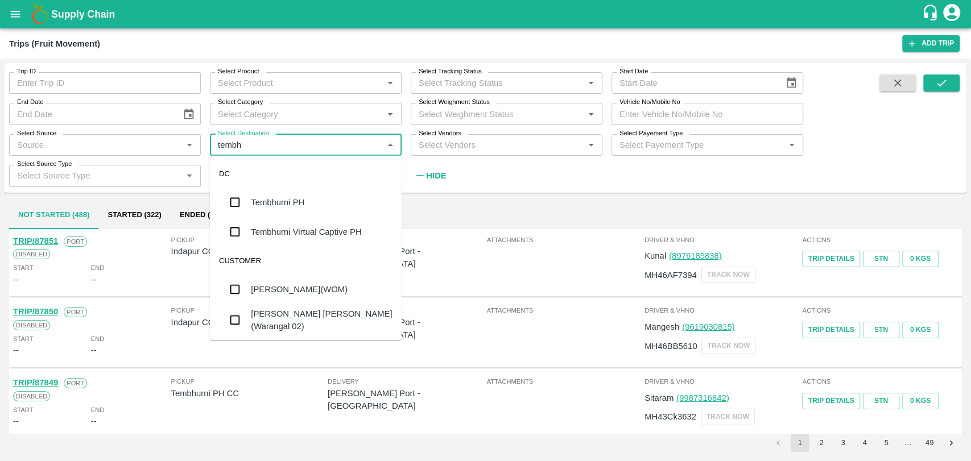
click at [279, 197] on div "Tembhurni PH" at bounding box center [277, 202] width 53 height 13
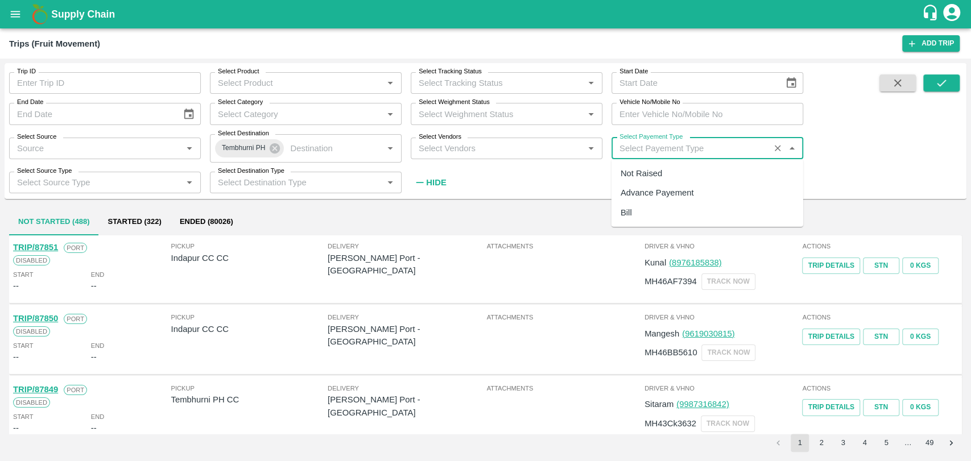
click at [672, 146] on input "Select Payement Type" at bounding box center [690, 148] width 151 height 15
click at [671, 169] on div "Not Raised" at bounding box center [707, 173] width 192 height 19
type input "Not Raised"
click at [792, 81] on icon "Choose date" at bounding box center [791, 83] width 13 height 13
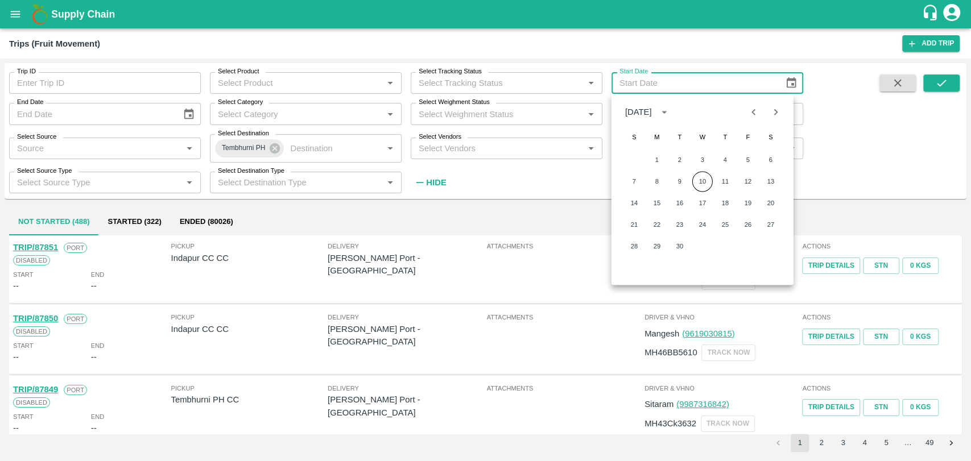
click at [756, 109] on icon "Previous month" at bounding box center [753, 112] width 13 height 13
click at [769, 110] on icon "Next month" at bounding box center [775, 112] width 13 height 13
click at [751, 117] on icon "Previous month" at bounding box center [753, 112] width 13 height 13
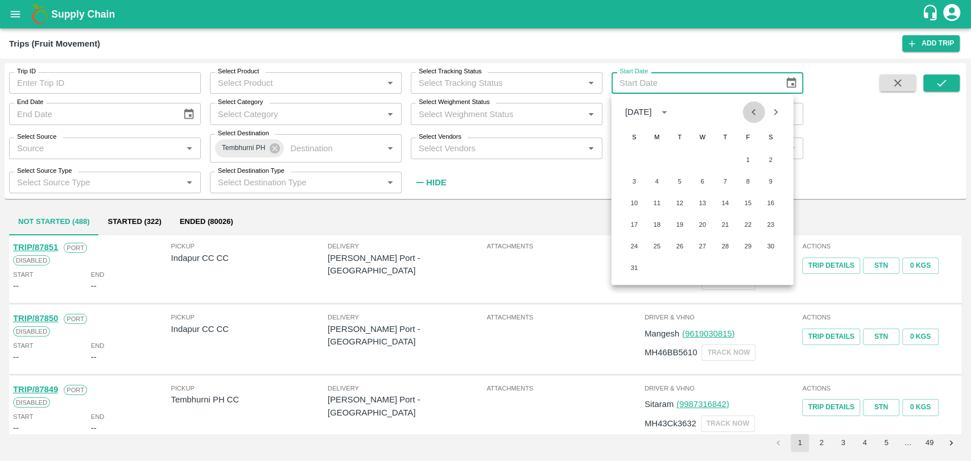
click at [751, 117] on icon "Previous month" at bounding box center [753, 112] width 13 height 13
click at [751, 113] on icon "Previous month" at bounding box center [753, 112] width 13 height 13
click at [759, 115] on icon "Previous month" at bounding box center [753, 112] width 13 height 13
click at [684, 160] on button "1" at bounding box center [679, 160] width 20 height 20
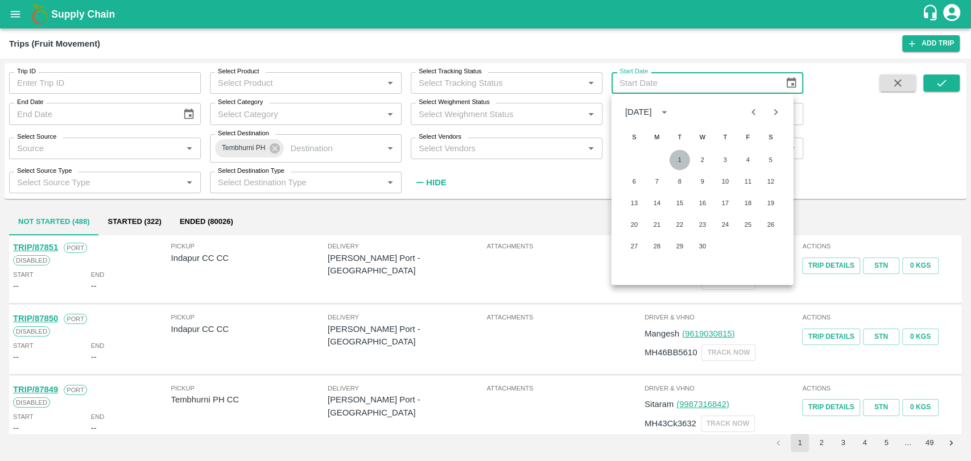
type input "[DATE]"
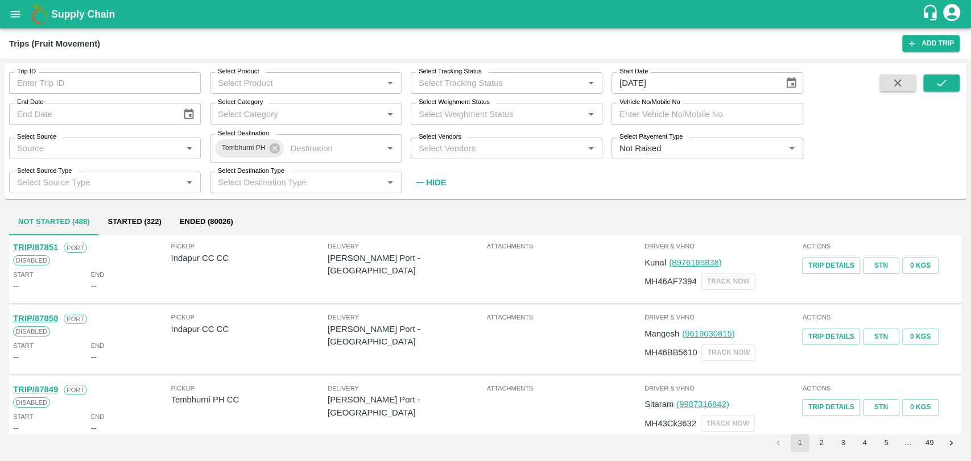
click at [188, 112] on icon "Choose date" at bounding box center [189, 114] width 13 height 13
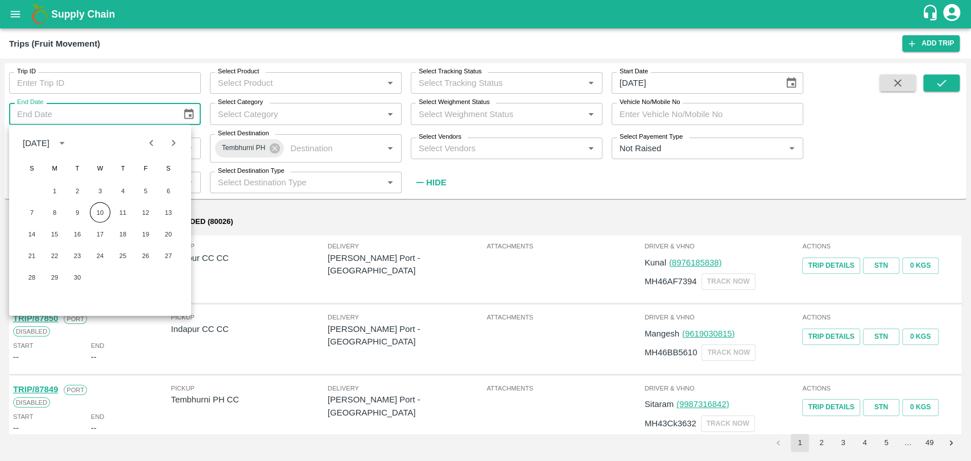
click at [151, 142] on icon "Previous month" at bounding box center [152, 143] width 4 height 6
click at [183, 139] on button "Next month" at bounding box center [174, 143] width 22 height 22
click at [177, 139] on icon "Next month" at bounding box center [173, 142] width 13 height 13
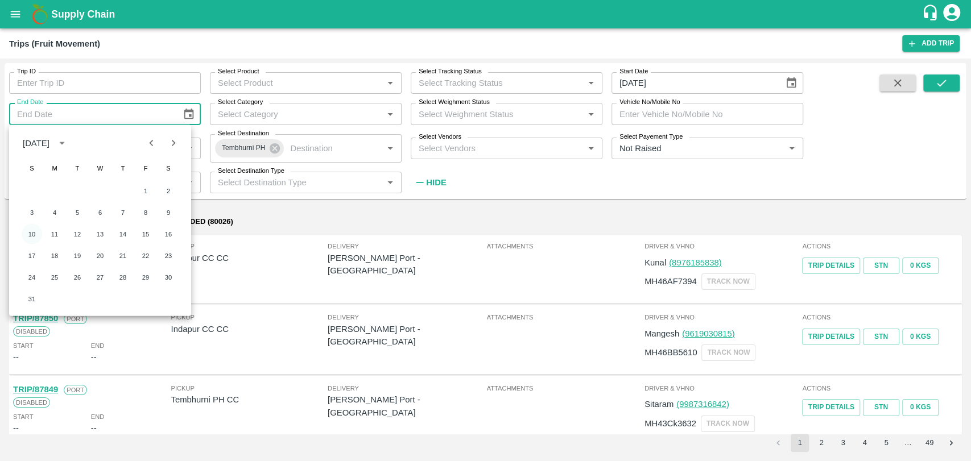
click at [31, 230] on button "10" at bounding box center [32, 234] width 20 height 20
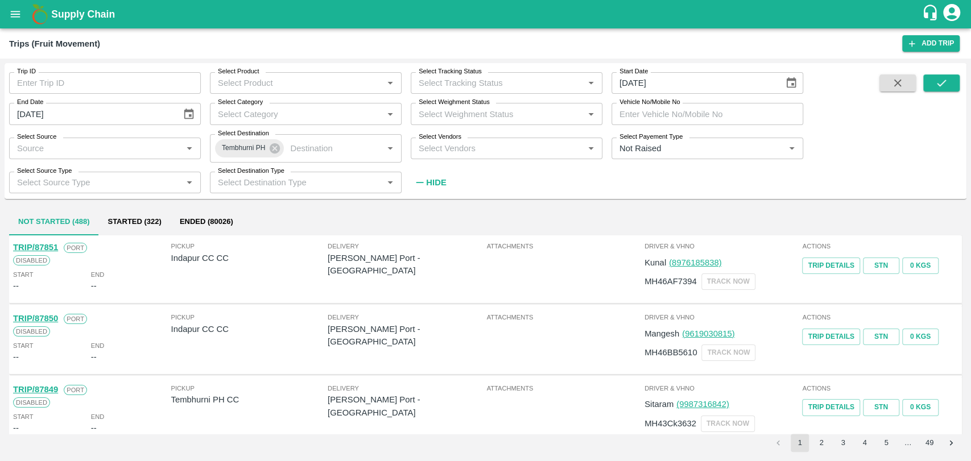
type input "[DATE]"
click at [937, 82] on icon "submit" at bounding box center [941, 83] width 13 height 13
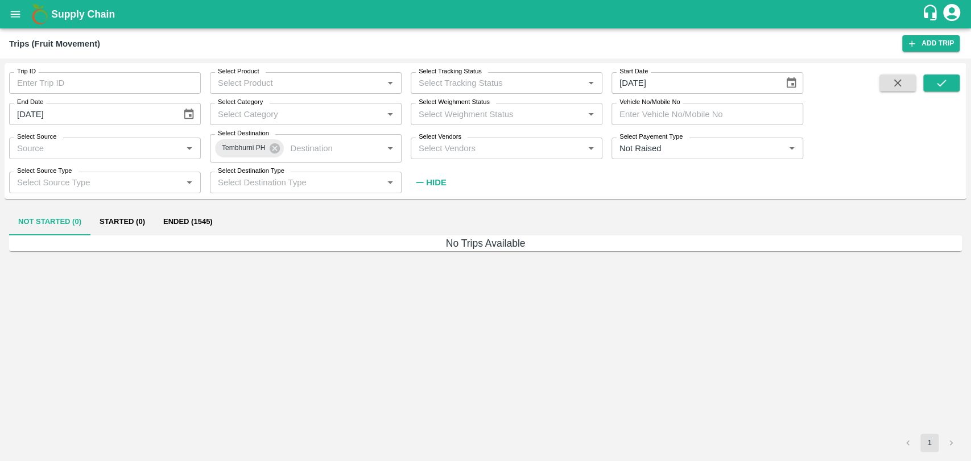
click at [204, 221] on button "Ended (1545)" at bounding box center [188, 221] width 68 height 27
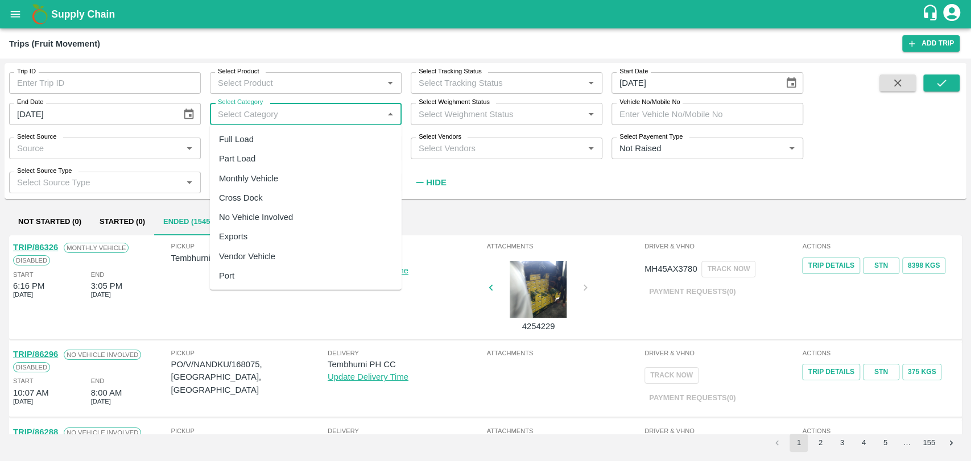
click at [271, 110] on input "Select Category" at bounding box center [296, 113] width 166 height 15
click at [277, 138] on div "Full Load" at bounding box center [306, 139] width 192 height 19
type input "Full Load"
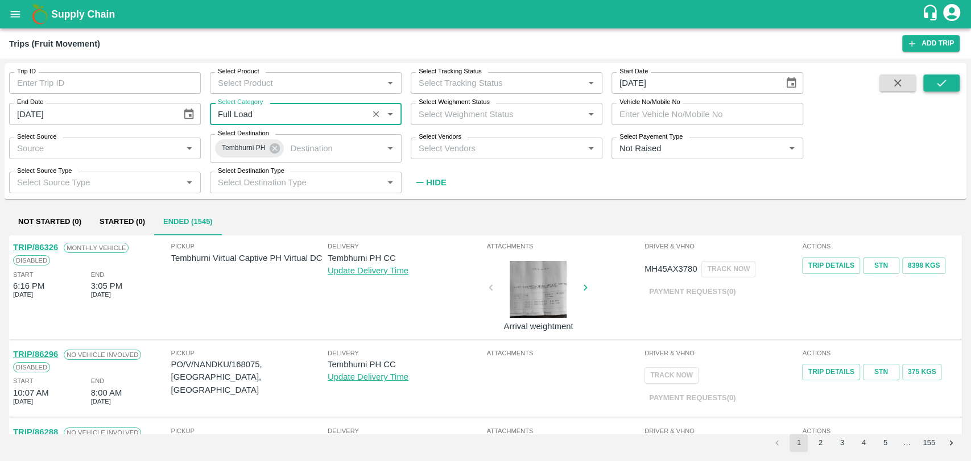
click at [953, 81] on button "submit" at bounding box center [941, 82] width 36 height 17
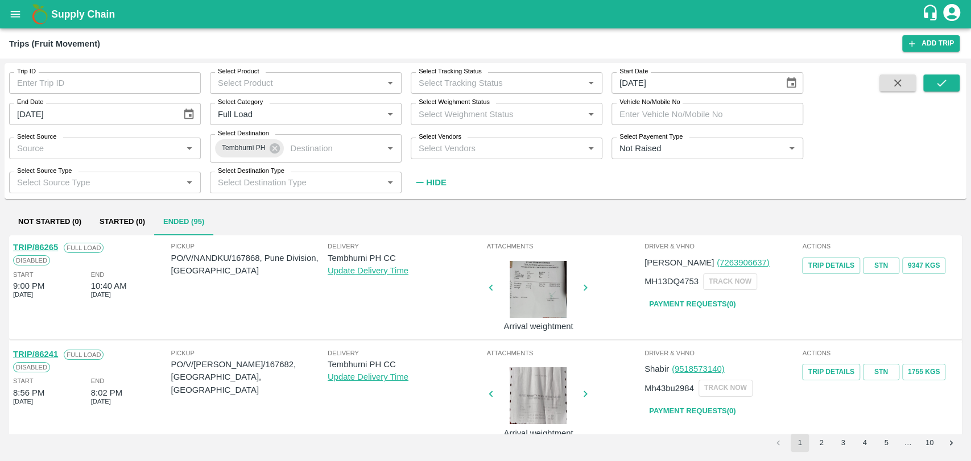
drag, startPoint x: 961, startPoint y: 265, endPoint x: 959, endPoint y: 305, distance: 40.4
click at [959, 305] on div "Not Started (0) Started (0) Ended (95) TRIP/86265 Full Load Disabled Start 9:00…" at bounding box center [486, 330] width 962 height 253
click at [892, 438] on button "5" at bounding box center [886, 443] width 18 height 18
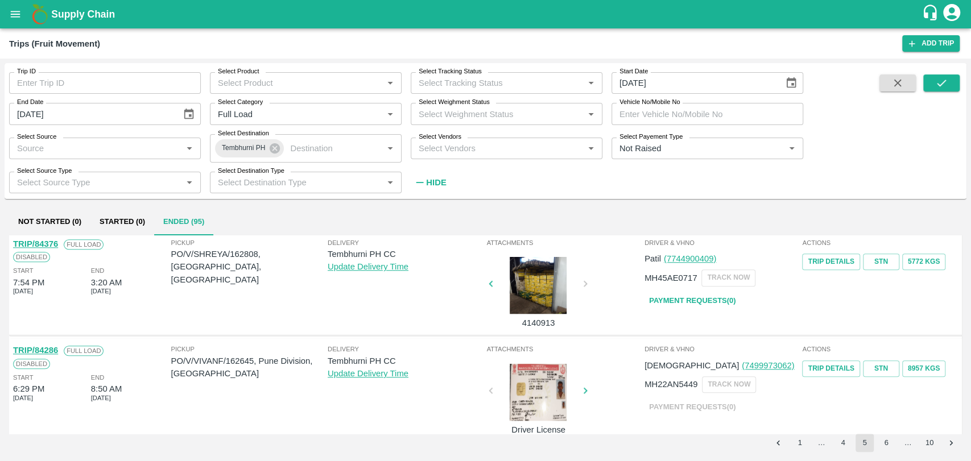
scroll to position [868, 0]
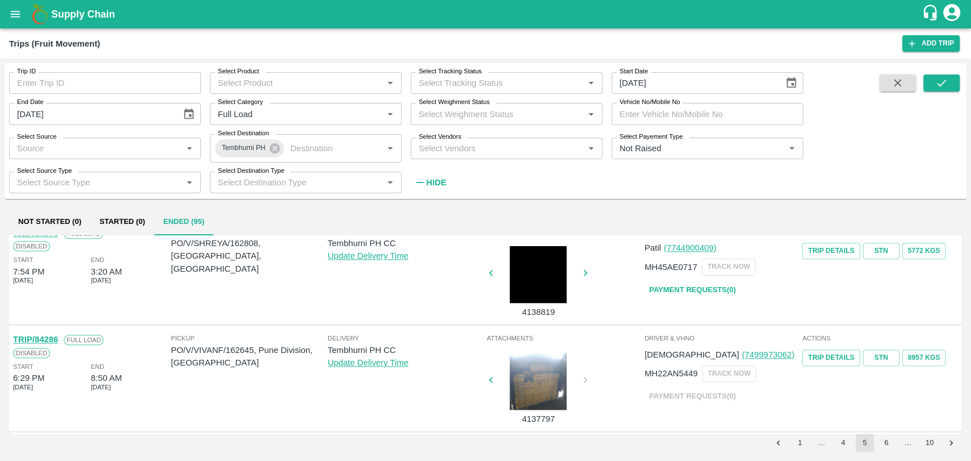
drag, startPoint x: 962, startPoint y: 408, endPoint x: 956, endPoint y: 385, distance: 23.4
click at [956, 385] on div "Not Started (0) Started (0) Ended (95) TRIP/84876 Full Load Disabled Start 9:56…" at bounding box center [486, 330] width 962 height 253
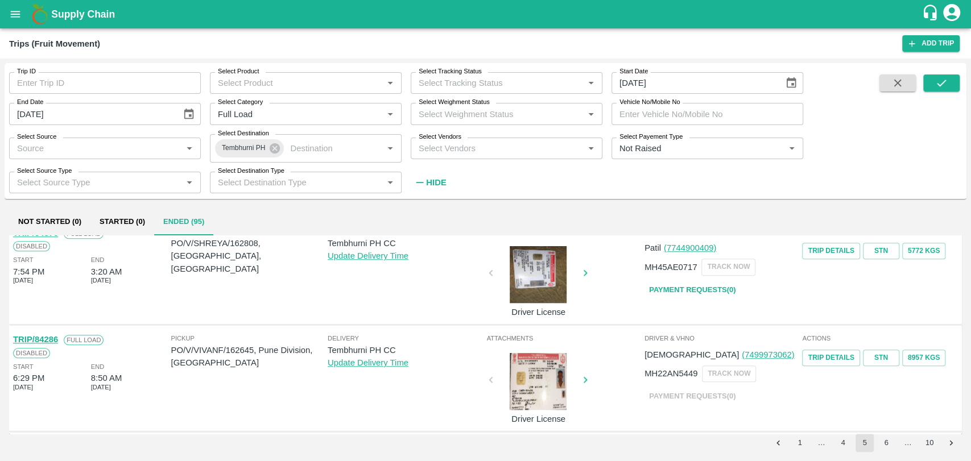
click at [924, 438] on button "10" at bounding box center [929, 443] width 18 height 18
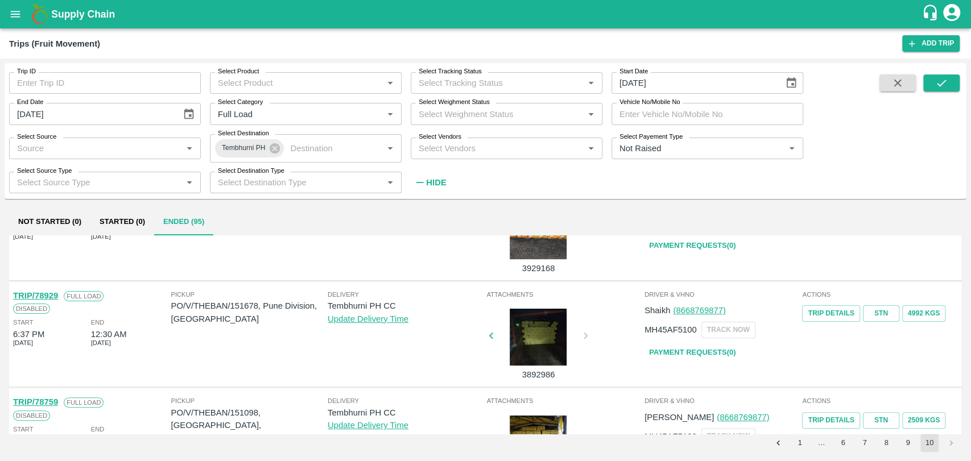
scroll to position [271, 0]
click at [188, 115] on icon "Choose date, selected date is Aug 10, 2025" at bounding box center [189, 114] width 13 height 13
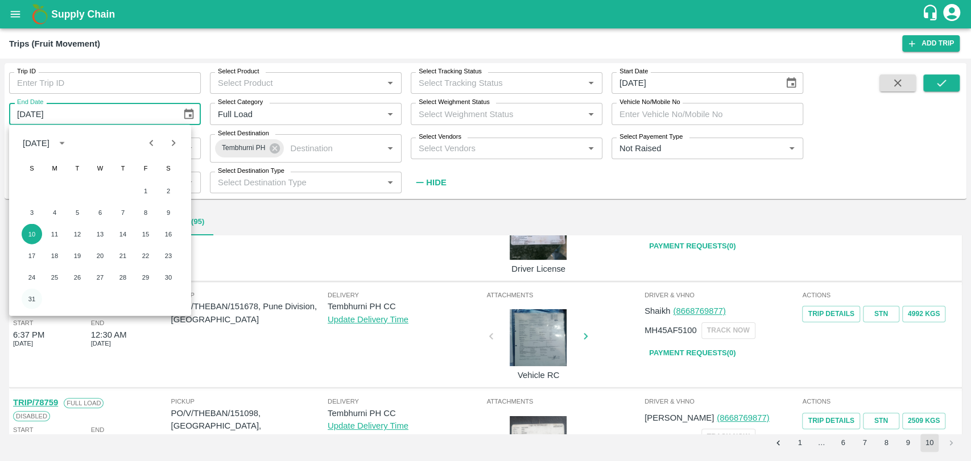
click at [35, 294] on button "31" at bounding box center [32, 299] width 20 height 20
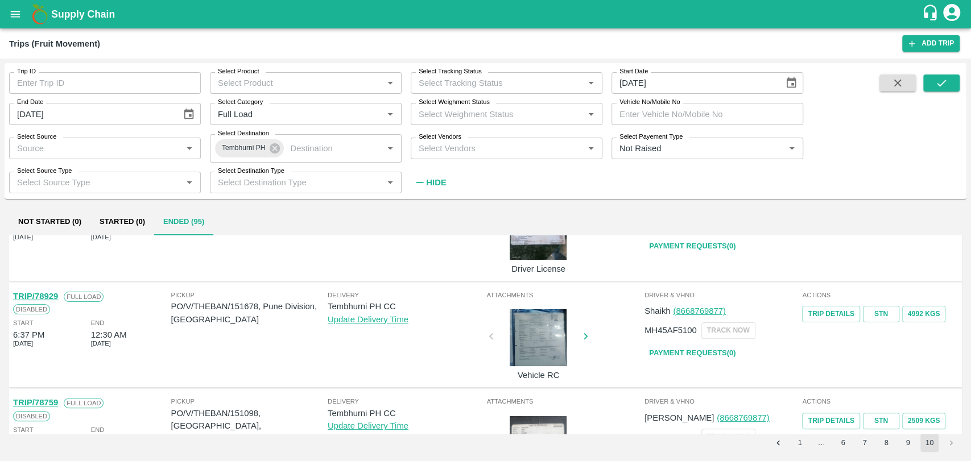
type input "31/08/2025"
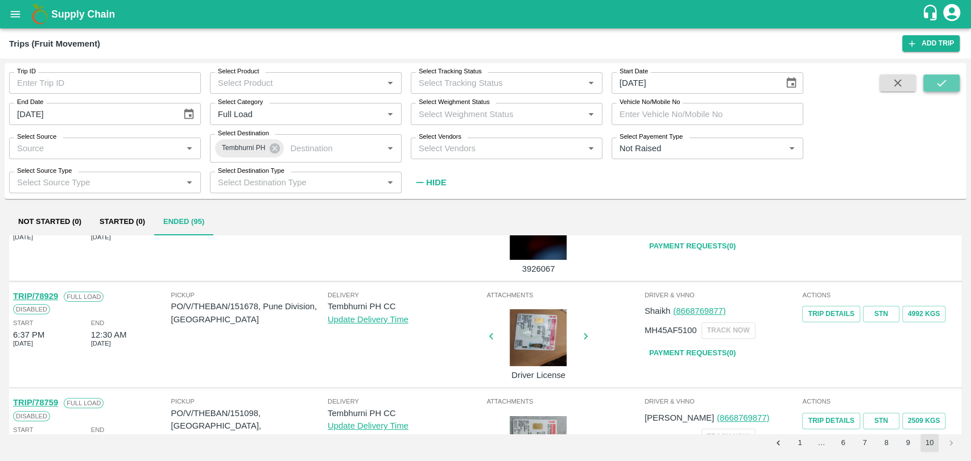
click at [930, 80] on button "submit" at bounding box center [941, 82] width 36 height 17
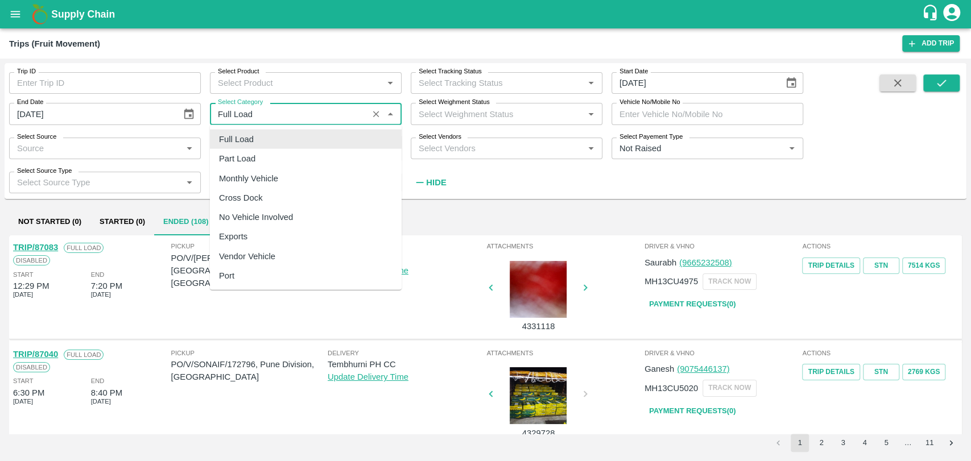
click at [266, 113] on input "Select Category" at bounding box center [288, 113] width 151 height 15
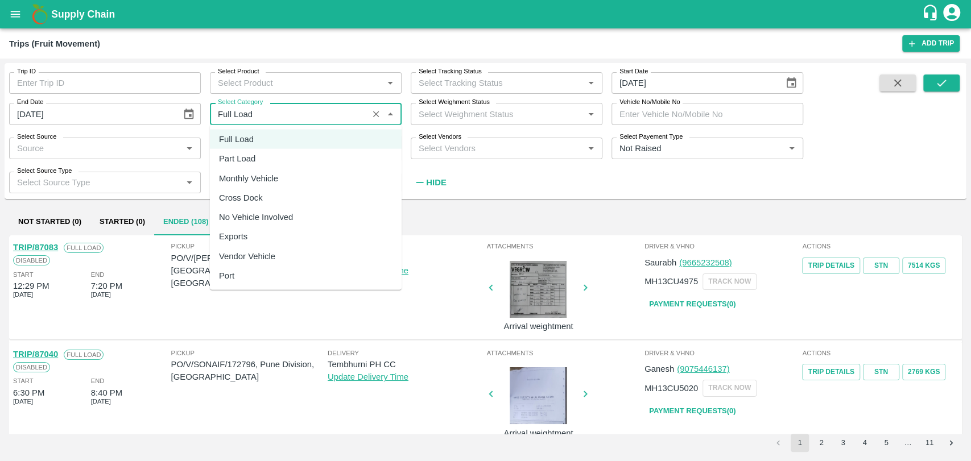
click at [421, 297] on div "Delivery Tembhurni PH CC Update Delivery Time" at bounding box center [406, 287] width 156 height 92
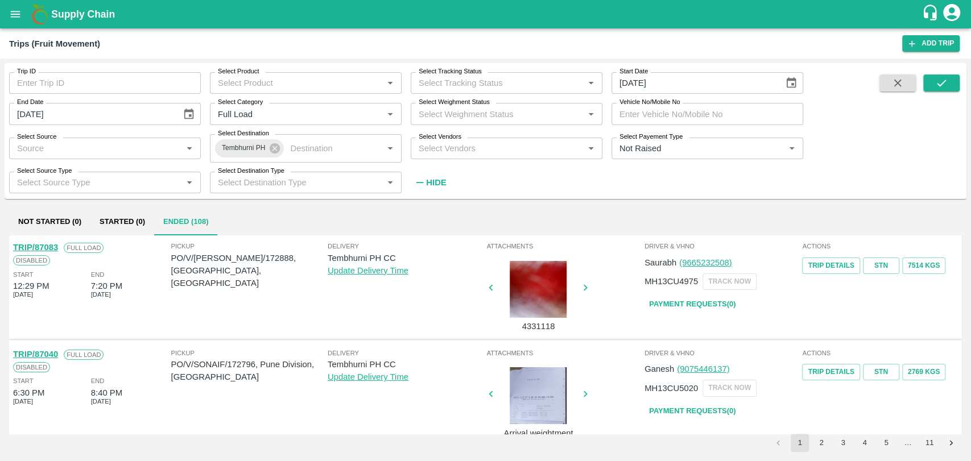
click at [957, 438] on button "Go to next page" at bounding box center [951, 443] width 18 height 18
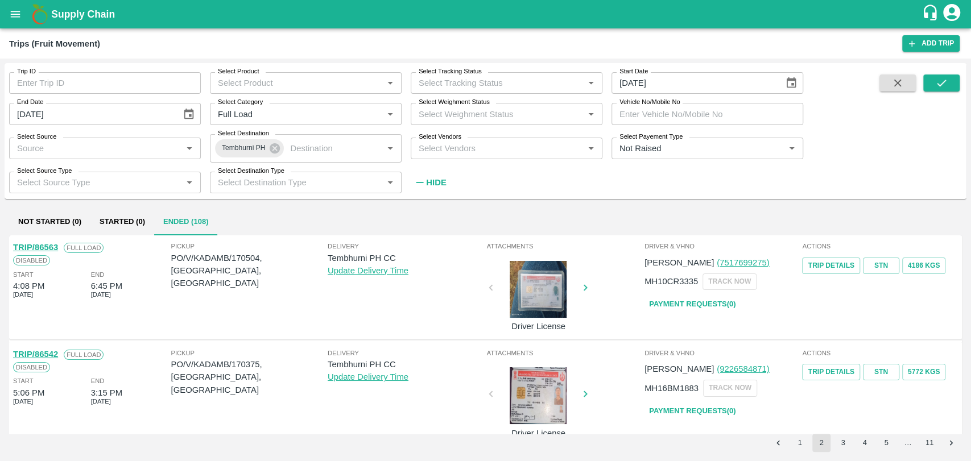
click at [931, 438] on button "11" at bounding box center [929, 443] width 18 height 18
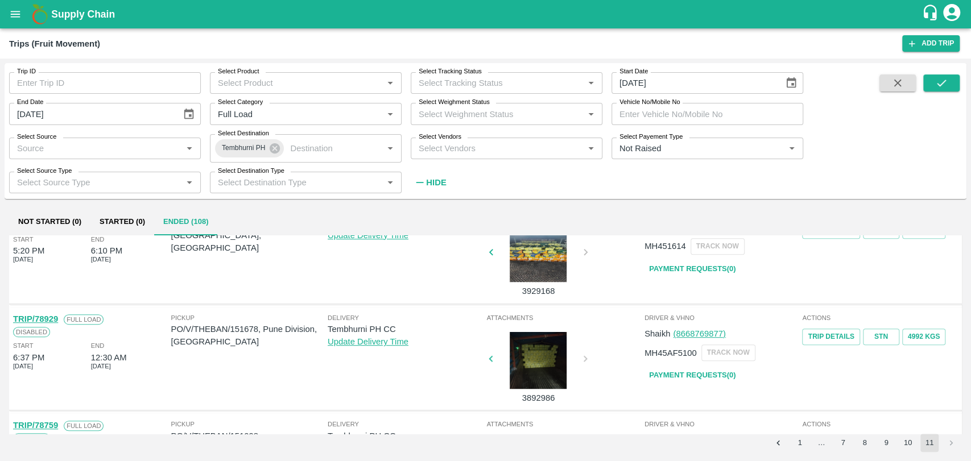
scroll to position [655, 0]
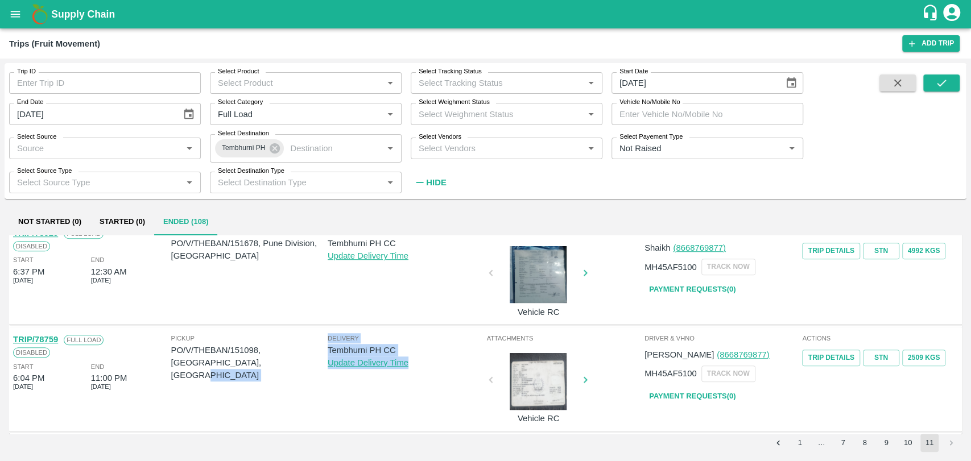
drag, startPoint x: 416, startPoint y: 370, endPoint x: 319, endPoint y: 369, distance: 96.7
click at [319, 369] on div "Pickup PO/V/THEBAN/151098, Pune Division, Maharashtra Delivery Tembhurni PH CC …" at bounding box center [328, 379] width 316 height 98
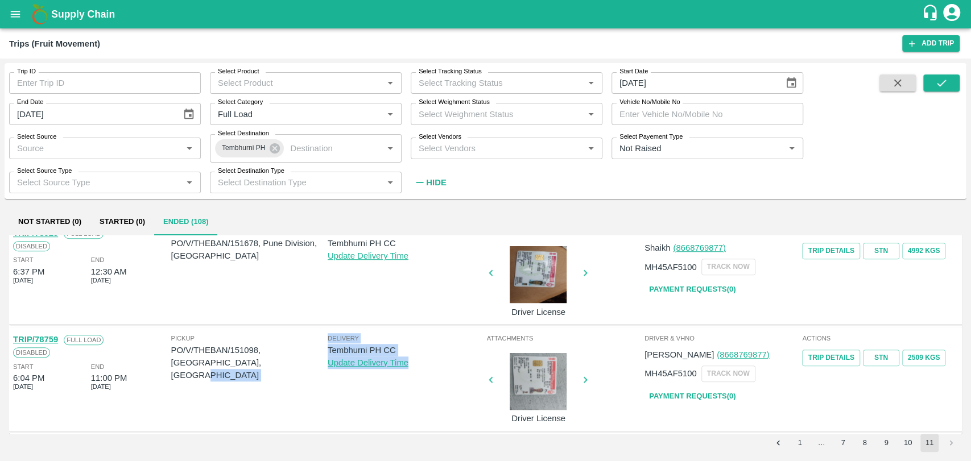
click at [343, 383] on div "Delivery Tembhurni PH CC Update Delivery Time" at bounding box center [406, 379] width 156 height 92
drag, startPoint x: 415, startPoint y: 372, endPoint x: 318, endPoint y: 374, distance: 96.7
click at [318, 374] on div "Pickup PO/V/THEBAN/151098, Pune Division, Maharashtra Delivery Tembhurni PH CC …" at bounding box center [328, 379] width 316 height 98
click at [330, 390] on div "Delivery Tembhurni PH CC Update Delivery Time" at bounding box center [406, 379] width 156 height 92
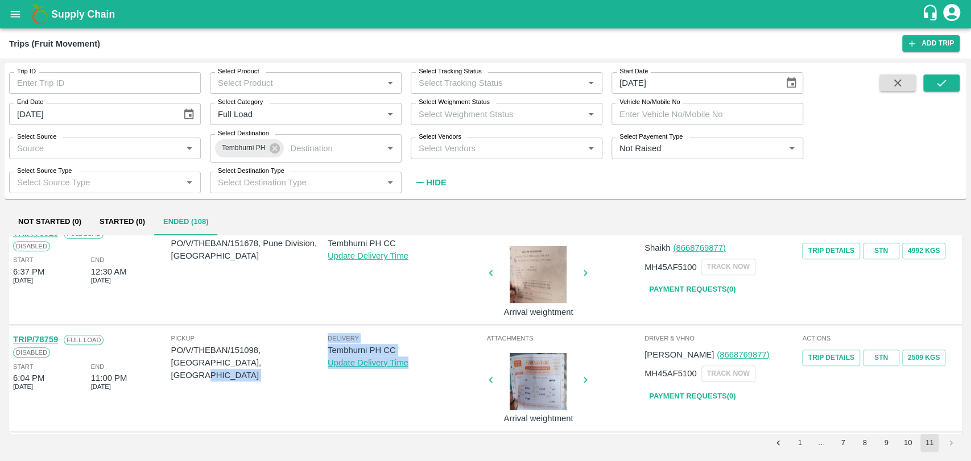
drag, startPoint x: 414, startPoint y: 377, endPoint x: 317, endPoint y: 373, distance: 96.8
click at [317, 373] on div "Pickup PO/V/THEBAN/151098, Pune Division, Maharashtra Delivery Tembhurni PH CC …" at bounding box center [328, 379] width 316 height 98
click at [317, 373] on div "Pickup PO/V/THEBAN/151098, Pune Division, Maharashtra" at bounding box center [249, 377] width 156 height 89
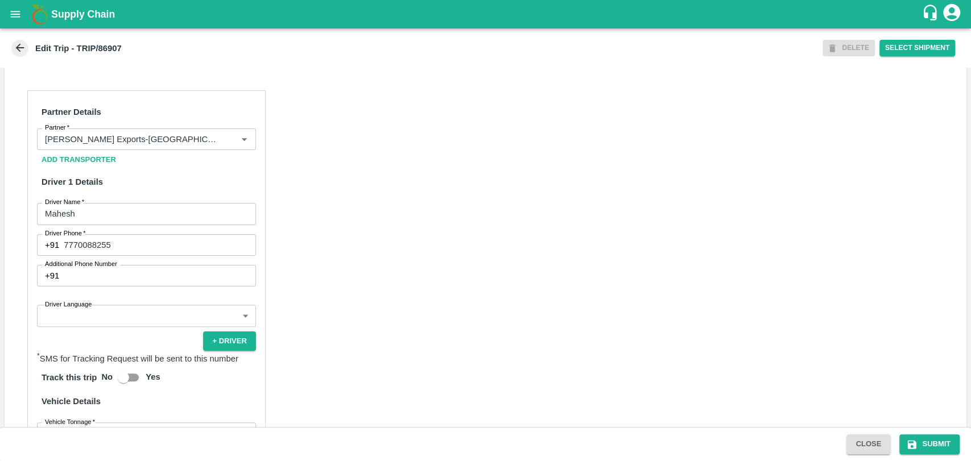
scroll to position [505, 0]
click at [140, 145] on input "Partner   *" at bounding box center [129, 137] width 179 height 15
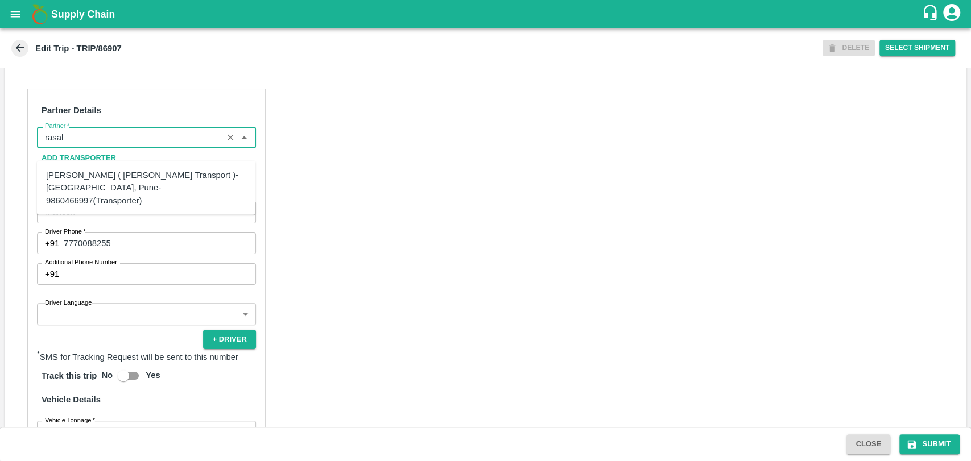
click at [114, 180] on div "[PERSON_NAME] ( [PERSON_NAME] Transport )-[GEOGRAPHIC_DATA], Pune-9860466997(Tr…" at bounding box center [146, 188] width 200 height 38
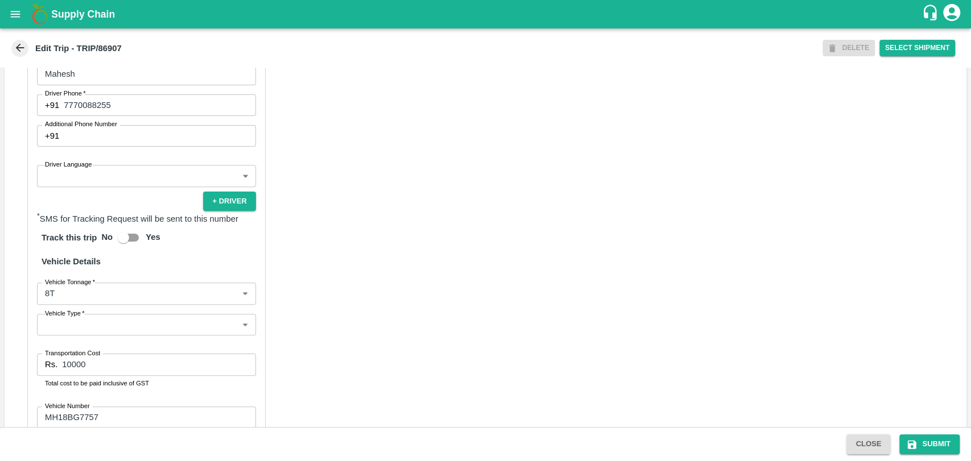
scroll to position [752, 0]
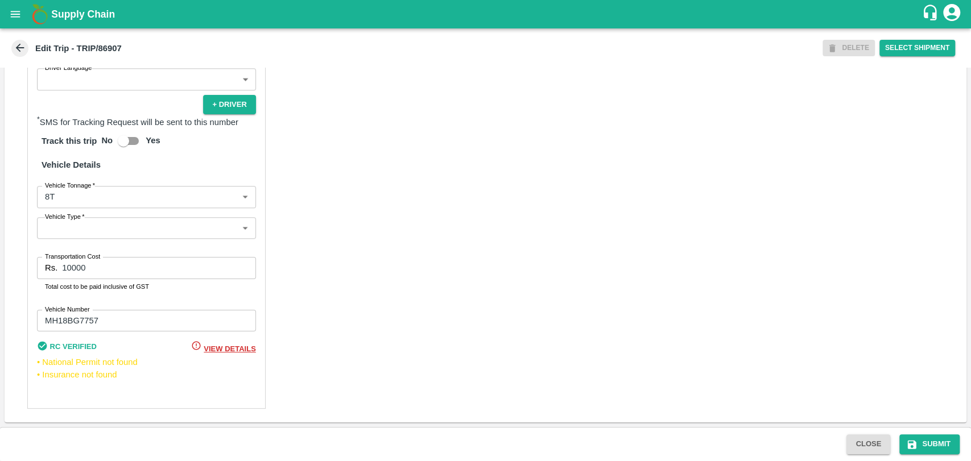
type input "[PERSON_NAME] ( [PERSON_NAME] Transport )-[GEOGRAPHIC_DATA], Pune-9860466997(Tr…"
click at [93, 201] on body "Supply Chain Edit Trip - TRIP/86907 DELETE Select Shipment Trip Details Trip Ty…" at bounding box center [485, 230] width 971 height 461
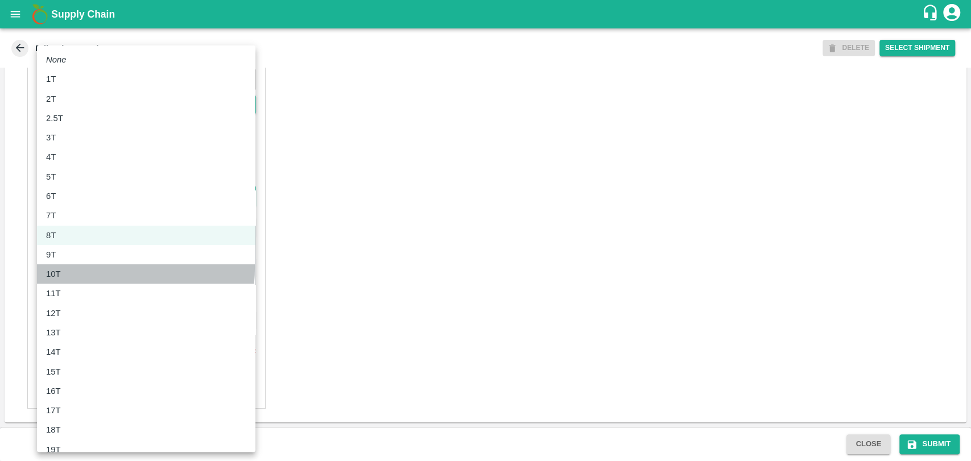
click at [89, 268] on div "10T" at bounding box center [146, 274] width 200 height 13
type input "10000"
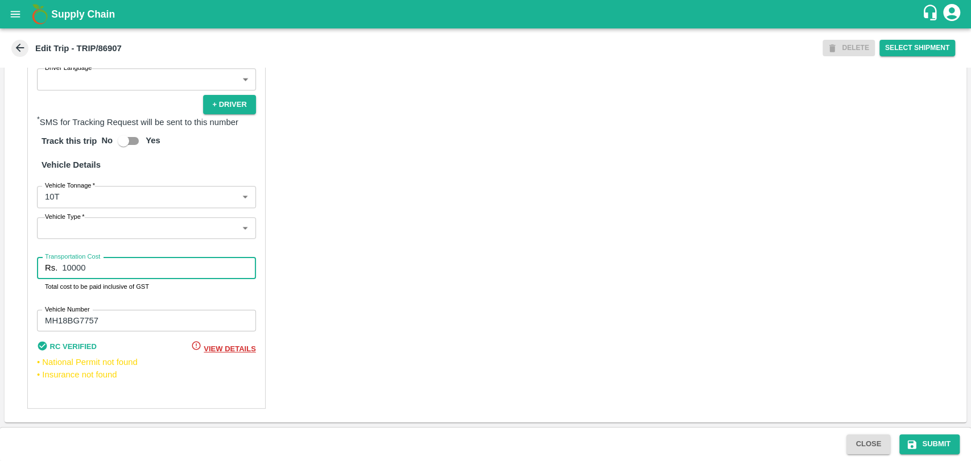
drag, startPoint x: 87, startPoint y: 274, endPoint x: 19, endPoint y: 262, distance: 68.7
click at [19, 262] on div "Partner Details Partner   * Partner Add Transporter Driver 1 Details Driver Nam…" at bounding box center [486, 131] width 962 height 582
type input "20000"
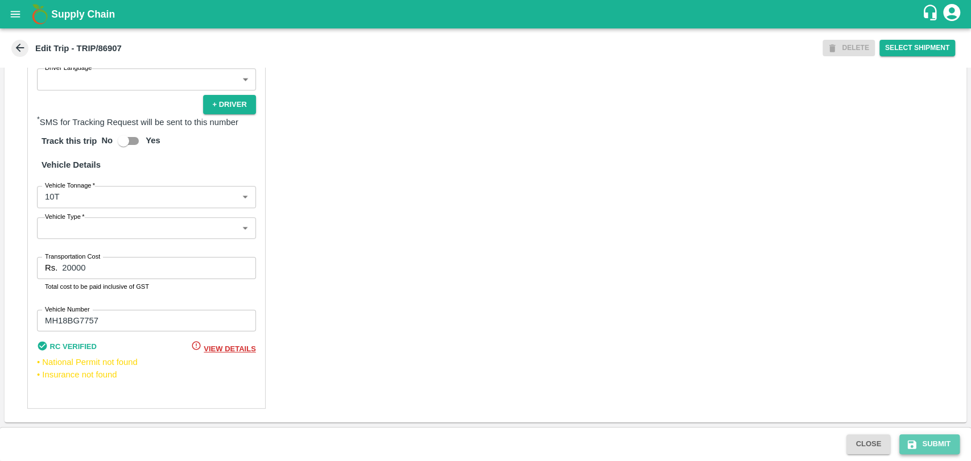
click at [908, 444] on icon "submit" at bounding box center [912, 444] width 9 height 9
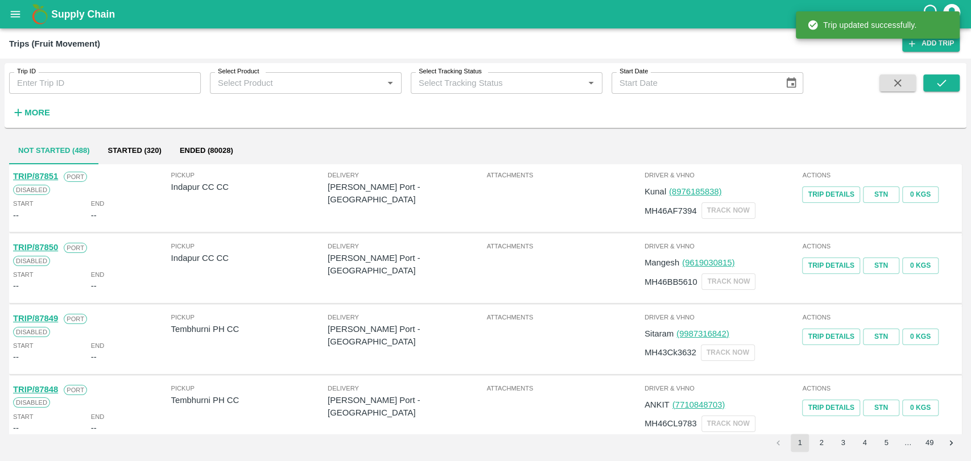
click at [16, 109] on icon "button" at bounding box center [18, 112] width 13 height 13
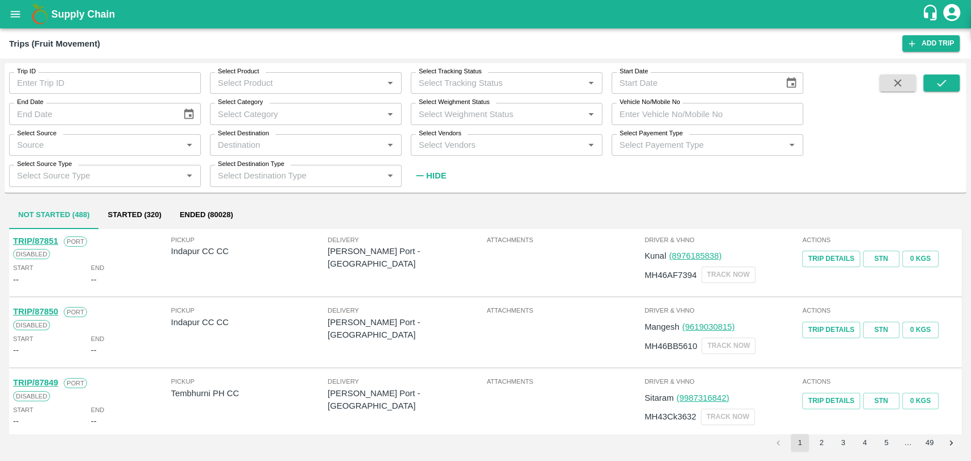
click at [732, 117] on input "Vehicle No/Mobile No" at bounding box center [707, 114] width 192 height 22
paste input "MH18BZ2181"
type input "MH18BZ2181"
click at [924, 82] on button "submit" at bounding box center [941, 82] width 36 height 17
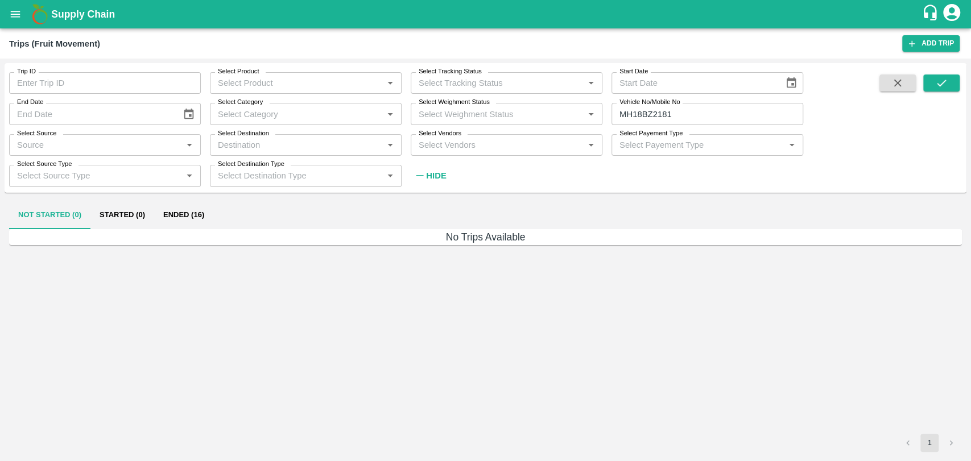
click at [192, 210] on button "Ended (16)" at bounding box center [183, 215] width 59 height 27
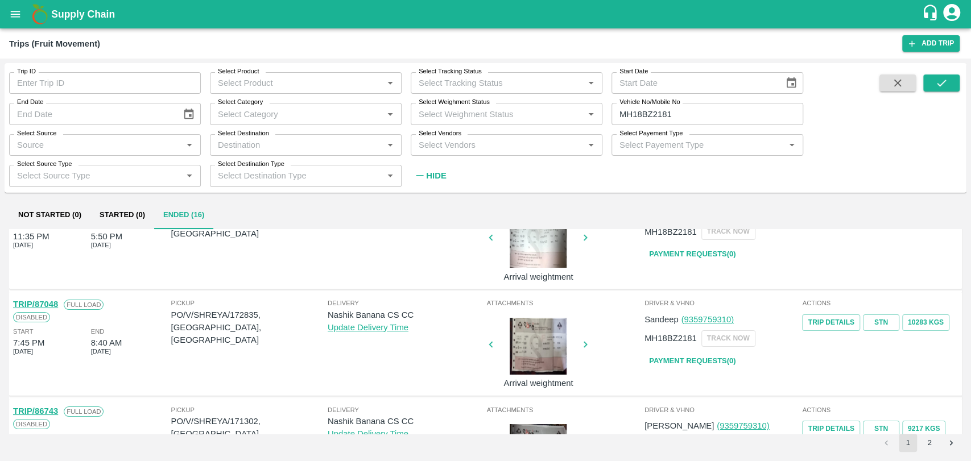
scroll to position [63, 0]
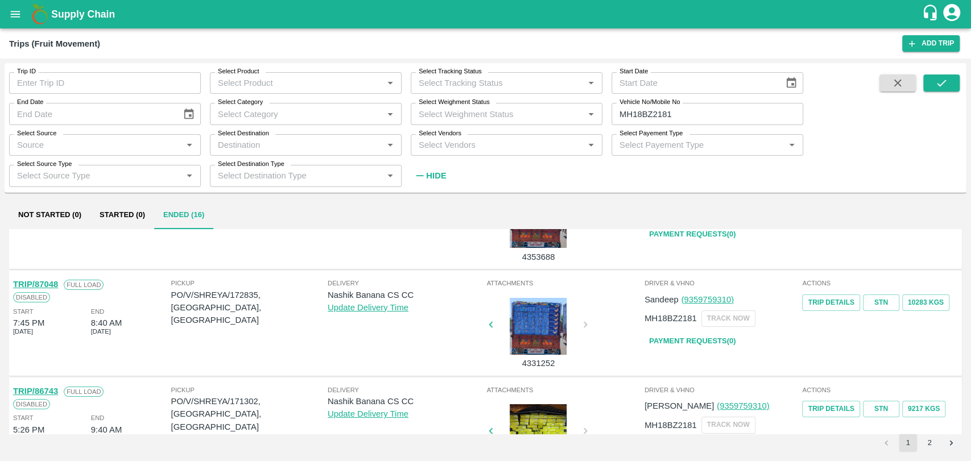
click at [46, 284] on link "TRIP/87048" at bounding box center [35, 284] width 45 height 9
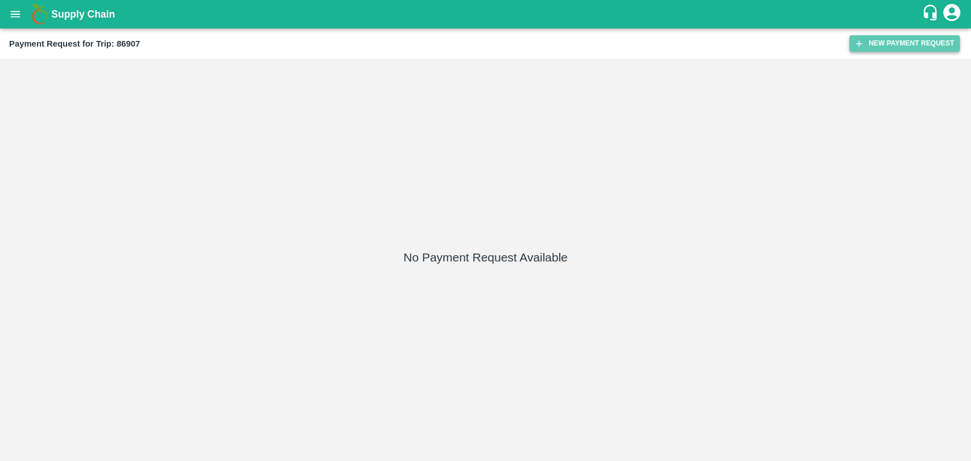
click at [923, 49] on button "New Payment Request" at bounding box center [904, 43] width 110 height 16
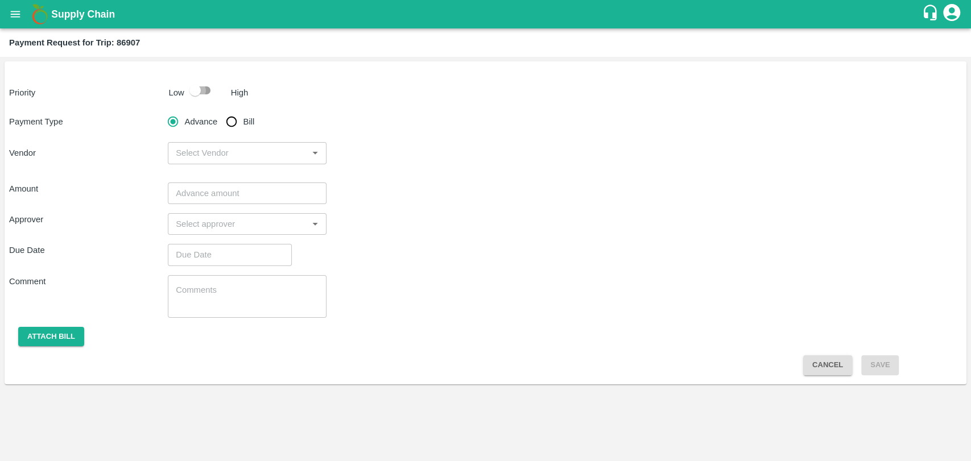
click at [193, 96] on input "checkbox" at bounding box center [195, 91] width 65 height 22
checkbox input "true"
click at [238, 138] on div "Payment Type Advance Bill Vendor ​" at bounding box center [485, 137] width 953 height 54
click at [236, 126] on input "Bill" at bounding box center [231, 121] width 23 height 23
radio input "true"
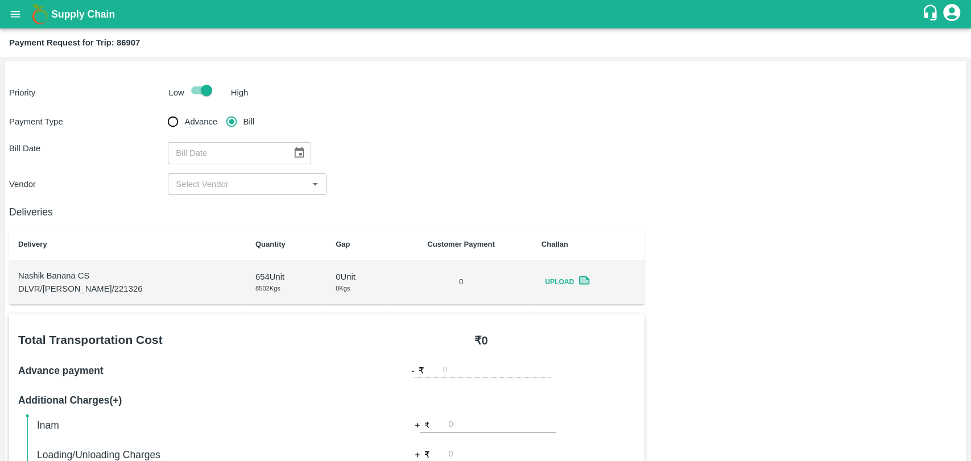
click at [288, 155] on button "Choose date" at bounding box center [299, 153] width 22 height 22
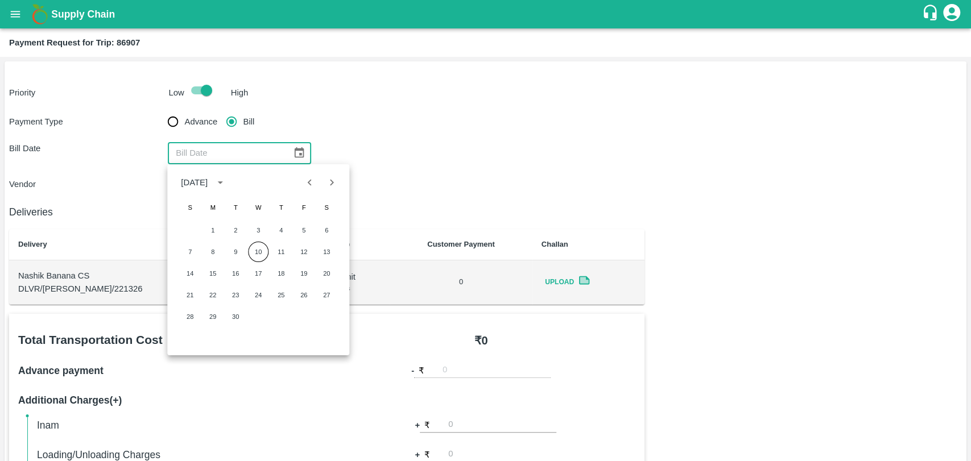
click at [308, 184] on icon "Previous month" at bounding box center [310, 182] width 13 height 13
click at [304, 317] on button "29" at bounding box center [303, 317] width 20 height 20
type input "[DATE]"
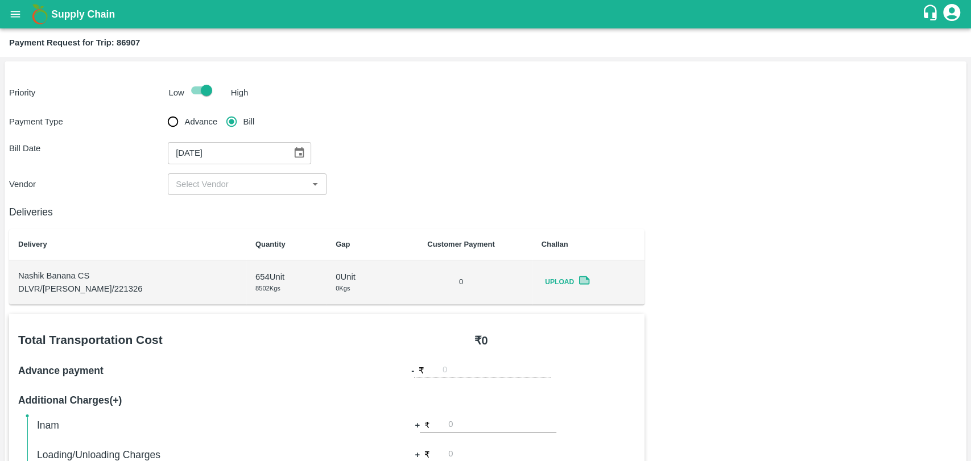
click at [220, 192] on div "​" at bounding box center [247, 184] width 159 height 22
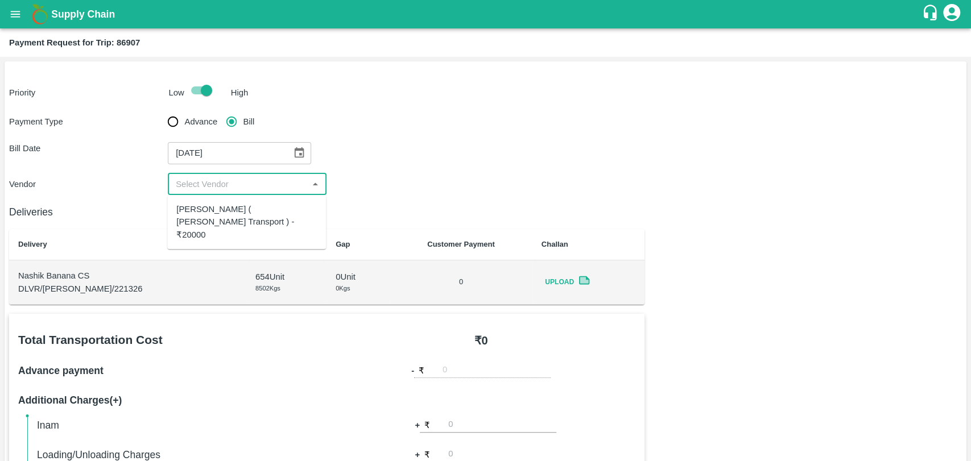
click at [212, 209] on div "[PERSON_NAME] ( [PERSON_NAME] Transport ) - ₹20000" at bounding box center [246, 222] width 140 height 38
type input "[PERSON_NAME] ( [PERSON_NAME] Transport ) - ₹20000"
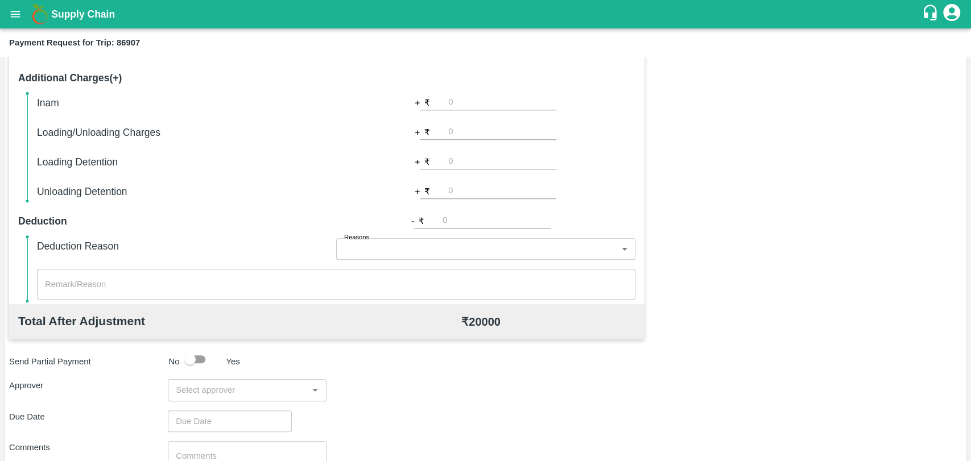
scroll to position [416, 0]
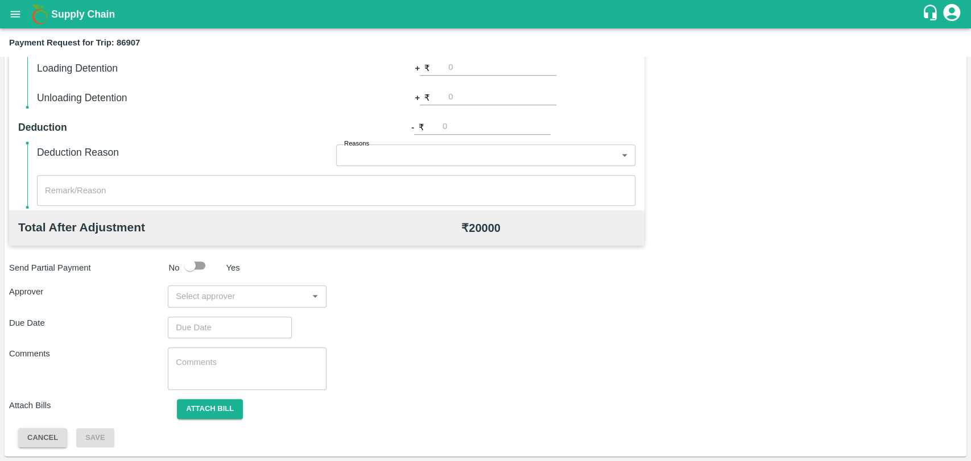
click at [243, 295] on input "input" at bounding box center [237, 296] width 133 height 15
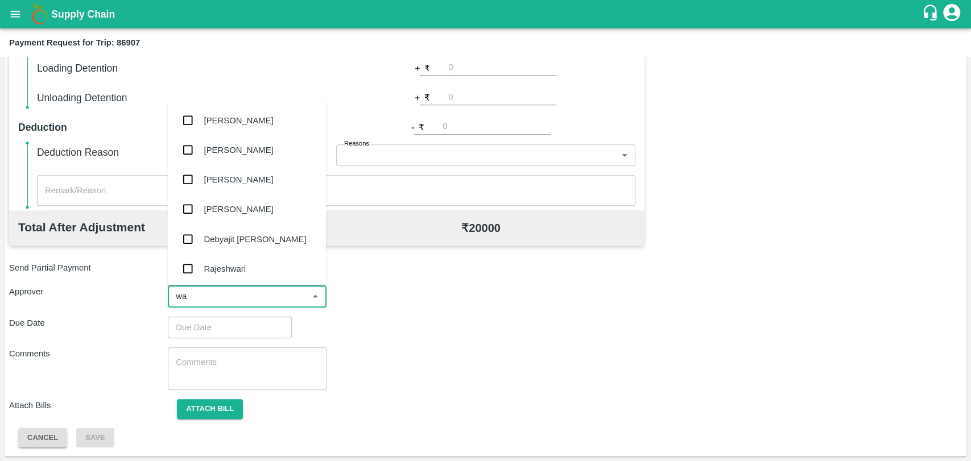
type input "wag"
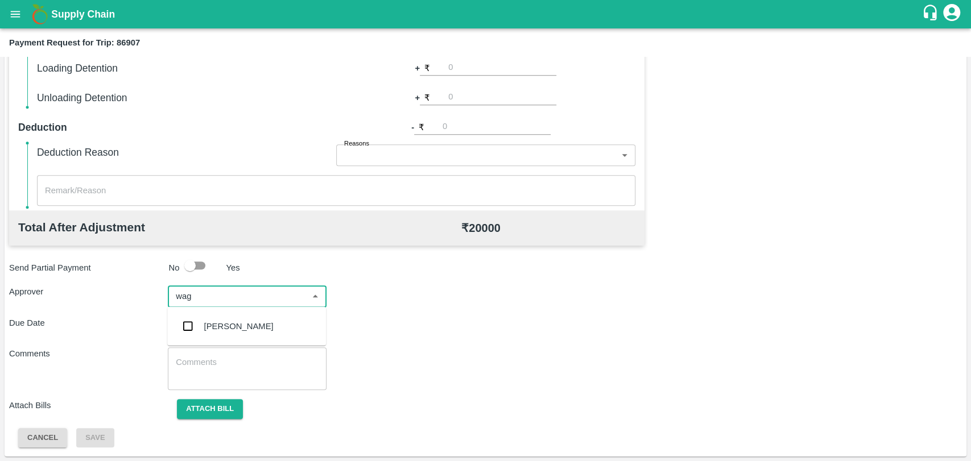
click at [225, 328] on div "[PERSON_NAME]" at bounding box center [238, 326] width 69 height 13
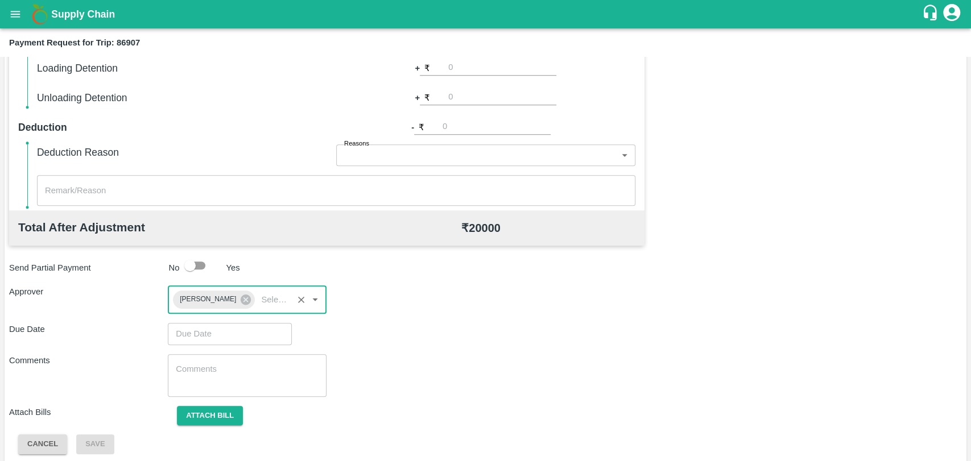
type input "DD/MM/YYYY hh:mm aa"
click at [218, 329] on input "DD/MM/YYYY hh:mm aa" at bounding box center [226, 334] width 116 height 22
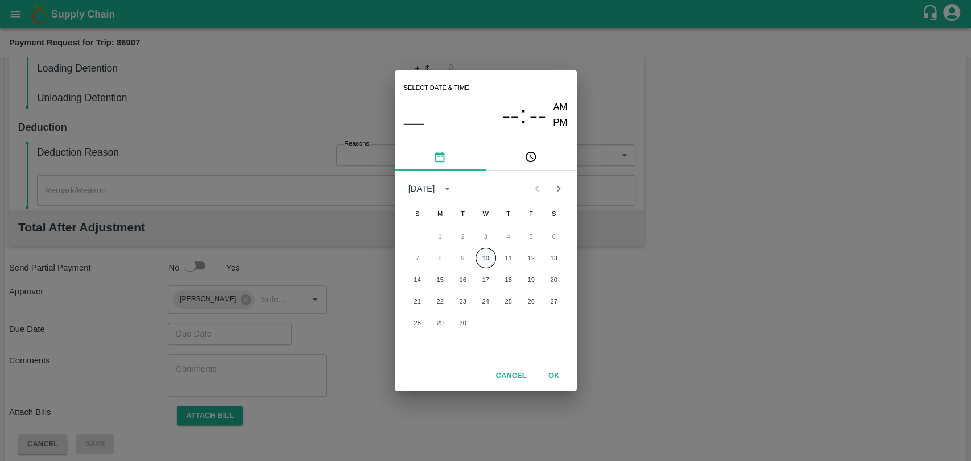
click at [477, 256] on button "10" at bounding box center [485, 258] width 20 height 20
type input "[DATE] 12:00 AM"
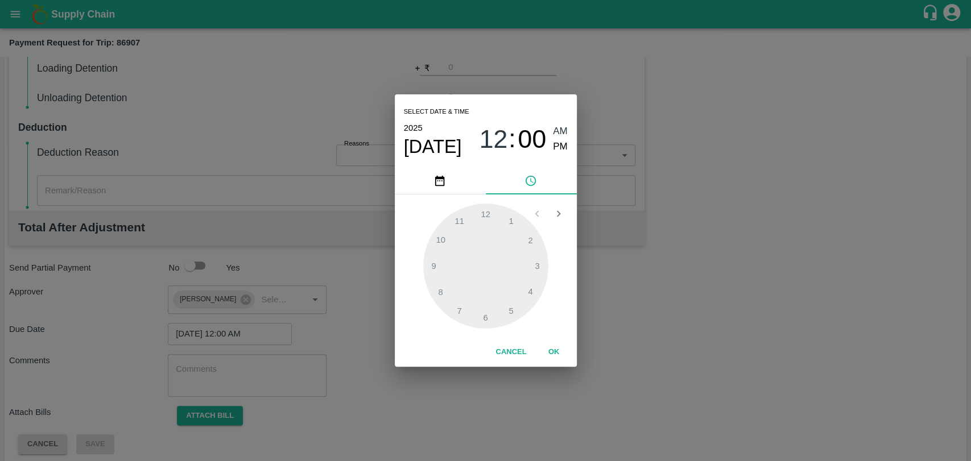
click at [543, 351] on button "OK" at bounding box center [554, 352] width 36 height 20
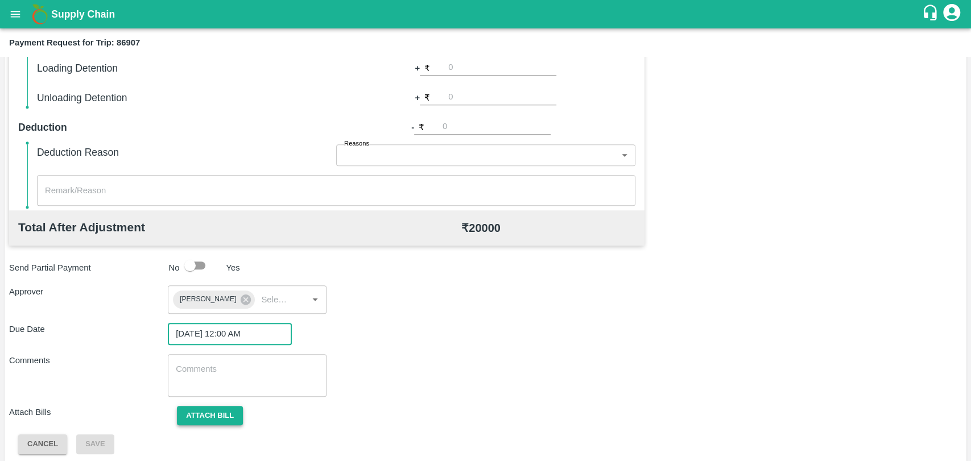
click at [223, 413] on button "Attach bill" at bounding box center [210, 416] width 66 height 20
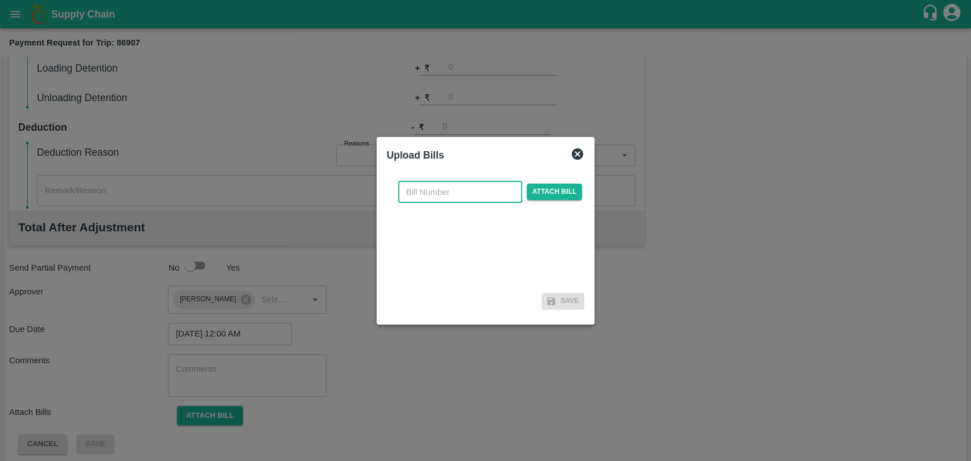
click at [411, 188] on input "text" at bounding box center [460, 192] width 124 height 22
type input "3930"
click at [564, 194] on span "Attach bill" at bounding box center [555, 192] width 56 height 16
click at [0, 0] on input "Attach bill" at bounding box center [0, 0] width 0 height 0
click at [544, 196] on span "Attach bill" at bounding box center [555, 192] width 56 height 16
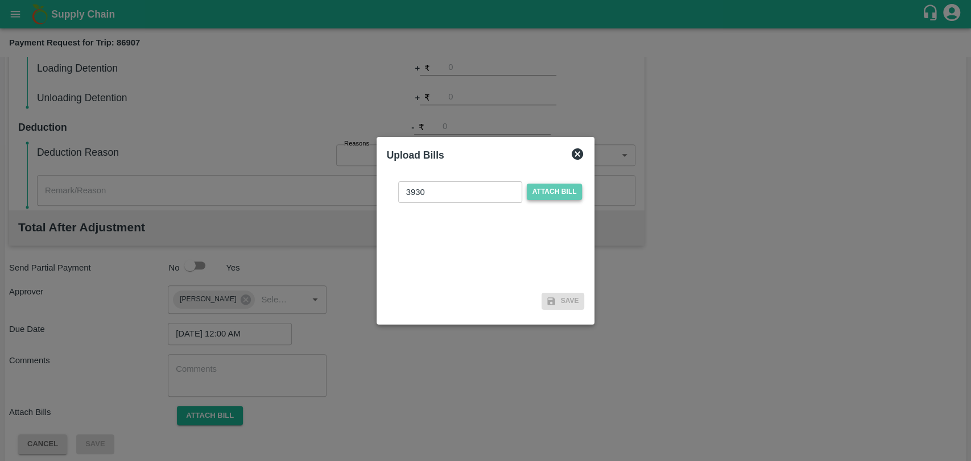
click at [0, 0] on input "Attach bill" at bounding box center [0, 0] width 0 height 0
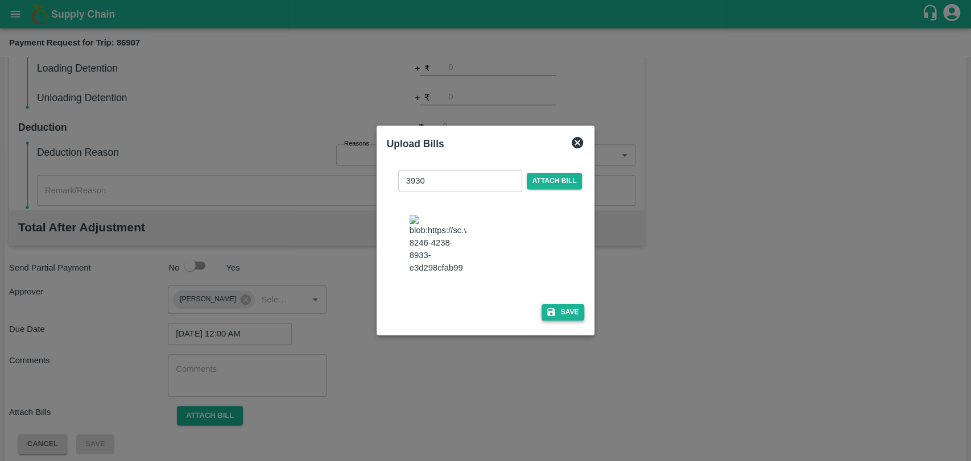
click at [569, 309] on button "Save" at bounding box center [562, 312] width 43 height 16
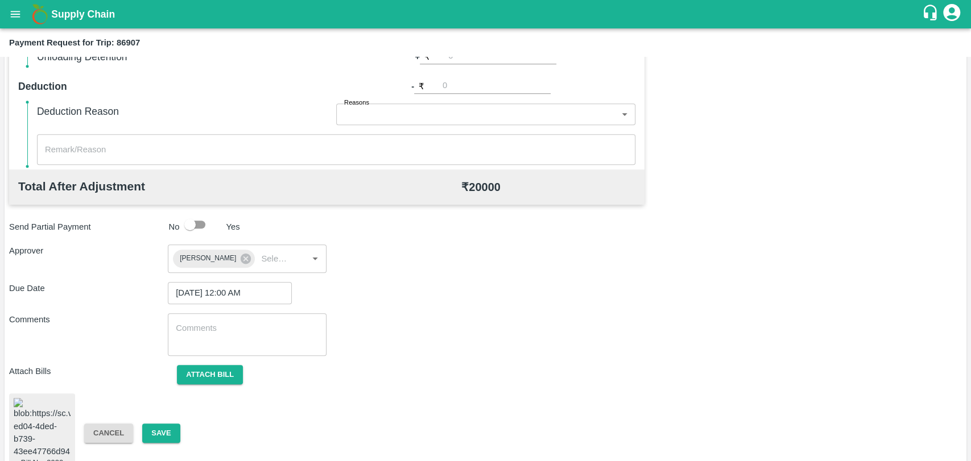
scroll to position [475, 0]
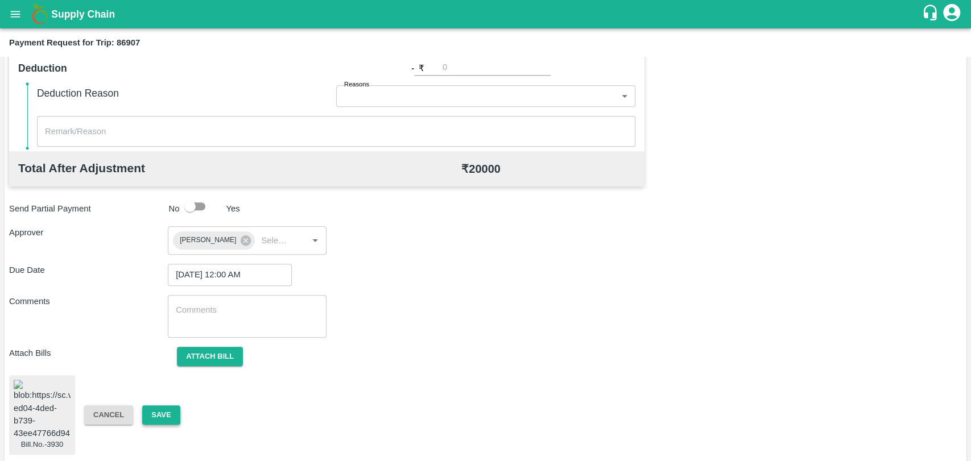
click at [164, 417] on button "Save" at bounding box center [161, 415] width 38 height 20
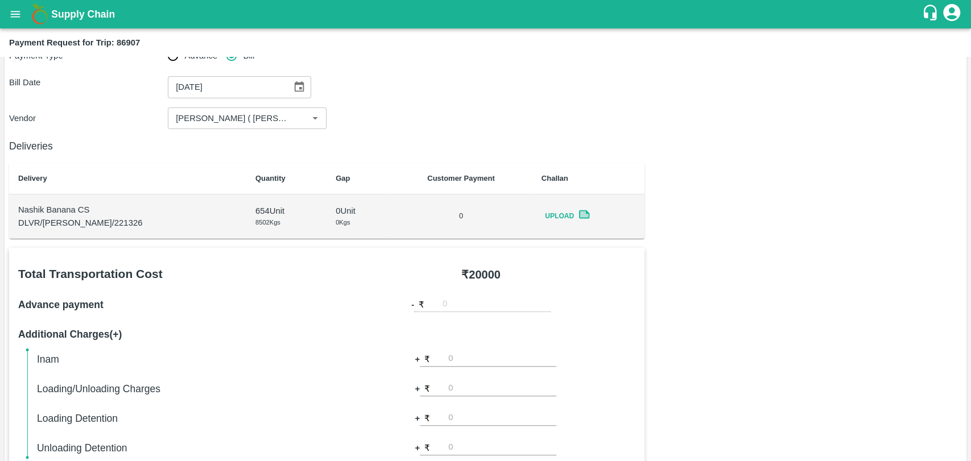
scroll to position [0, 0]
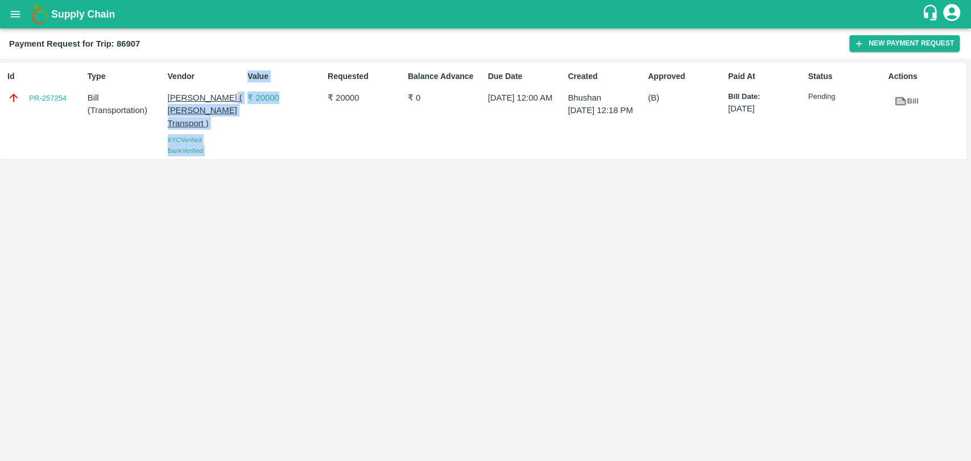
drag, startPoint x: 280, startPoint y: 104, endPoint x: 229, endPoint y: 103, distance: 51.2
click at [229, 103] on div "Id PR-257254 Type Bill ( Transportation ) Vendor [PERSON_NAME] ( [PERSON_NAME] …" at bounding box center [483, 111] width 966 height 96
click at [308, 112] on div "Value ₹ 20000" at bounding box center [283, 111] width 80 height 90
drag, startPoint x: 263, startPoint y: 111, endPoint x: 271, endPoint y: 111, distance: 7.4
click at [271, 111] on div "Value ₹ 20000" at bounding box center [283, 111] width 80 height 90
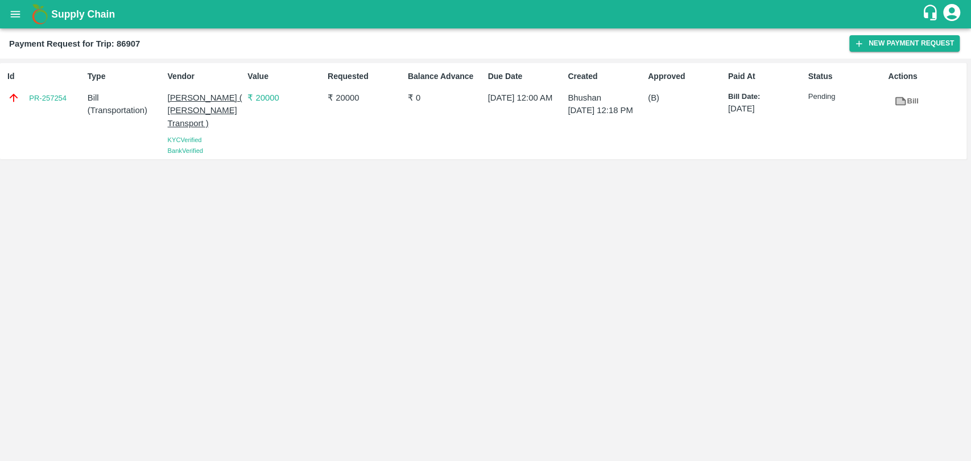
click at [273, 107] on div "Value ₹ 20000" at bounding box center [283, 111] width 80 height 90
drag, startPoint x: 283, startPoint y: 104, endPoint x: 248, endPoint y: 102, distance: 34.7
click at [248, 102] on p "₹ 20000" at bounding box center [285, 98] width 76 height 13
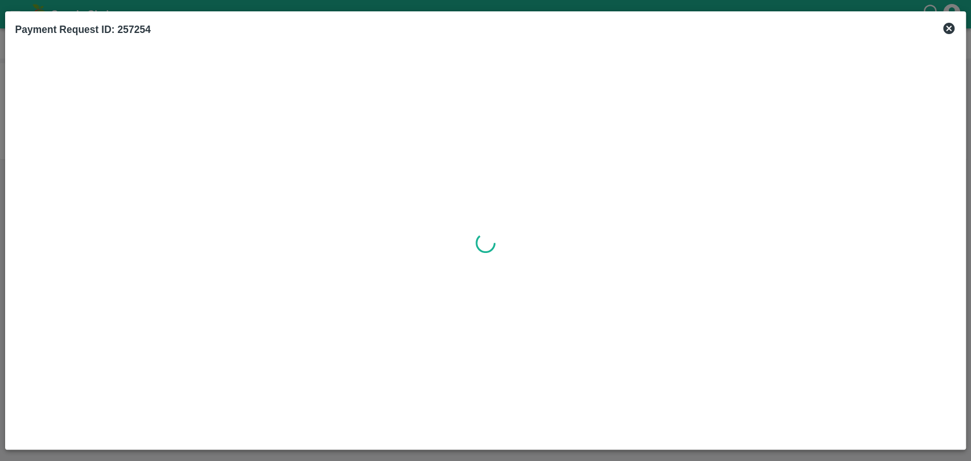
click at [951, 28] on icon at bounding box center [948, 28] width 11 height 11
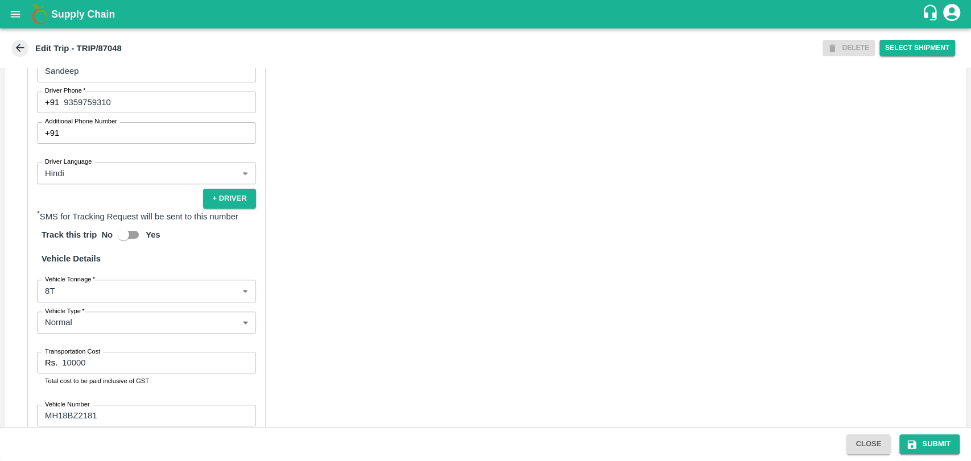
scroll to position [647, 0]
click at [72, 301] on body "Supply Chain Edit Trip - TRIP/87048 DELETE Select Shipment Trip Details Trip Ty…" at bounding box center [485, 230] width 971 height 461
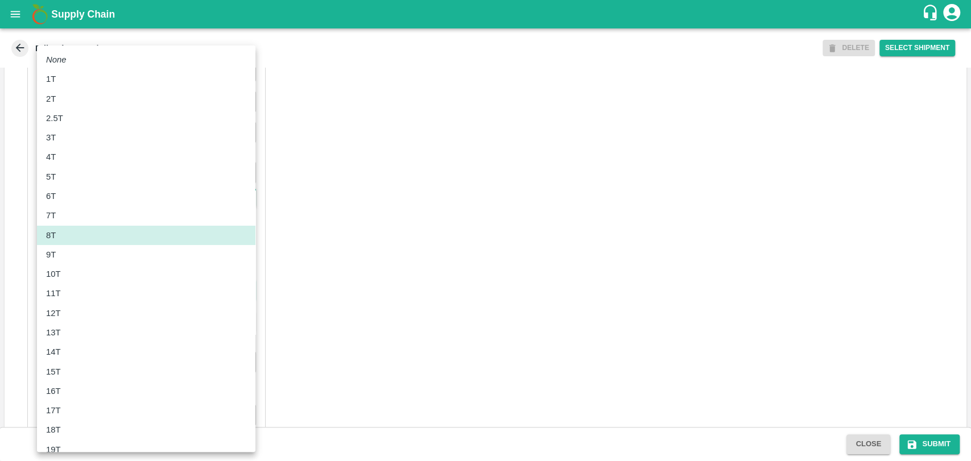
click at [72, 301] on li "11T" at bounding box center [146, 293] width 218 height 19
type input "11000"
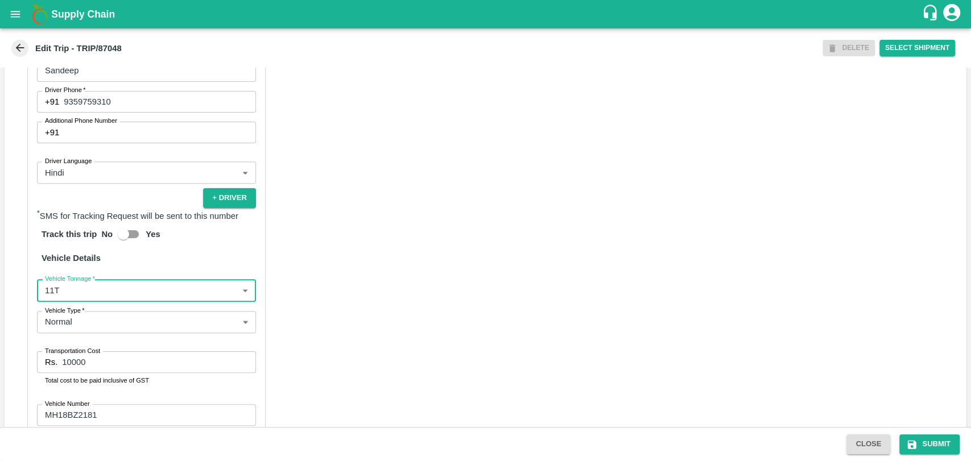
scroll to position [0, 0]
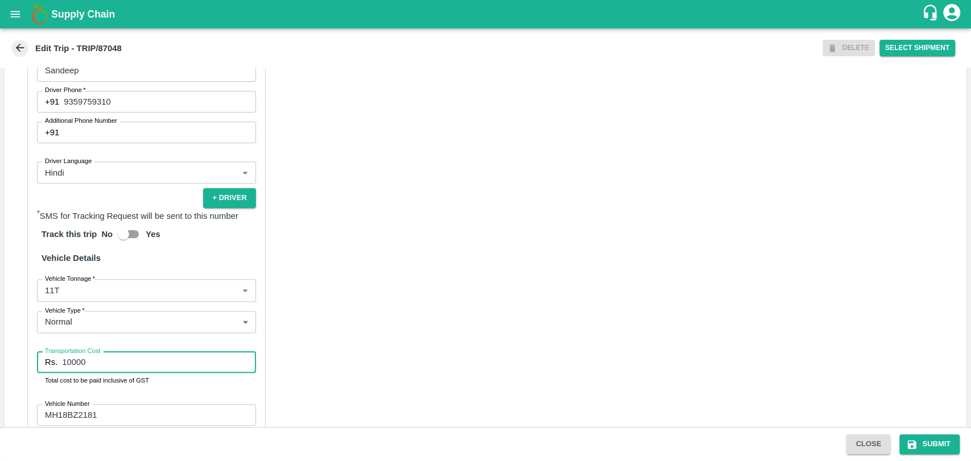
drag, startPoint x: 84, startPoint y: 375, endPoint x: 23, endPoint y: 361, distance: 62.5
click at [23, 361] on div "Partner Details Partner   * Partner Add Transporter Driver 1 Details Driver Nam…" at bounding box center [486, 218] width 962 height 571
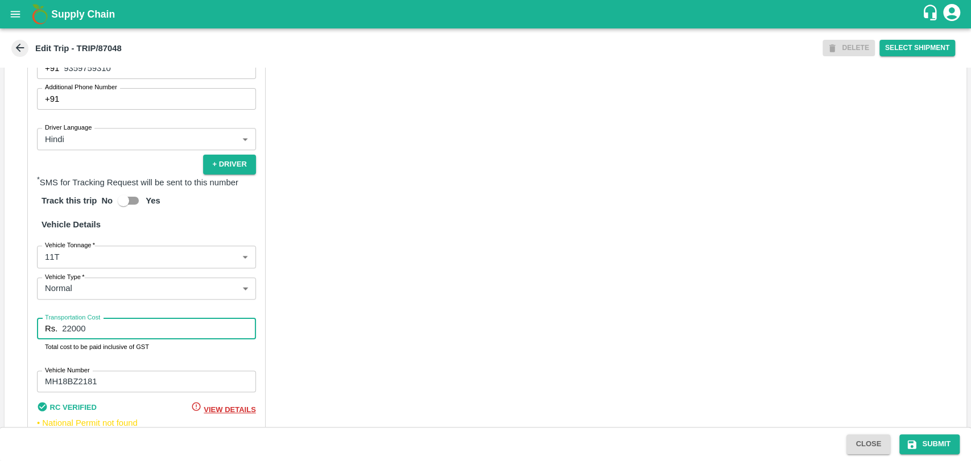
scroll to position [740, 0]
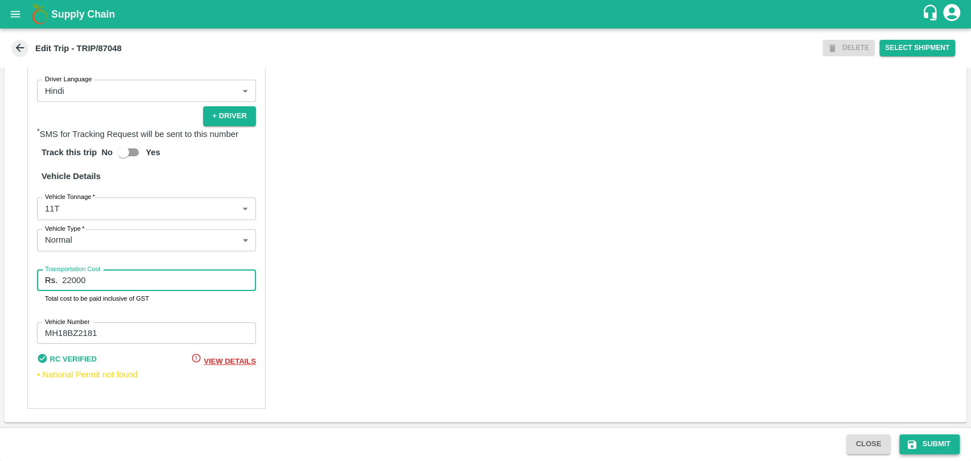
type input "22000"
click at [925, 440] on button "Submit" at bounding box center [929, 444] width 60 height 20
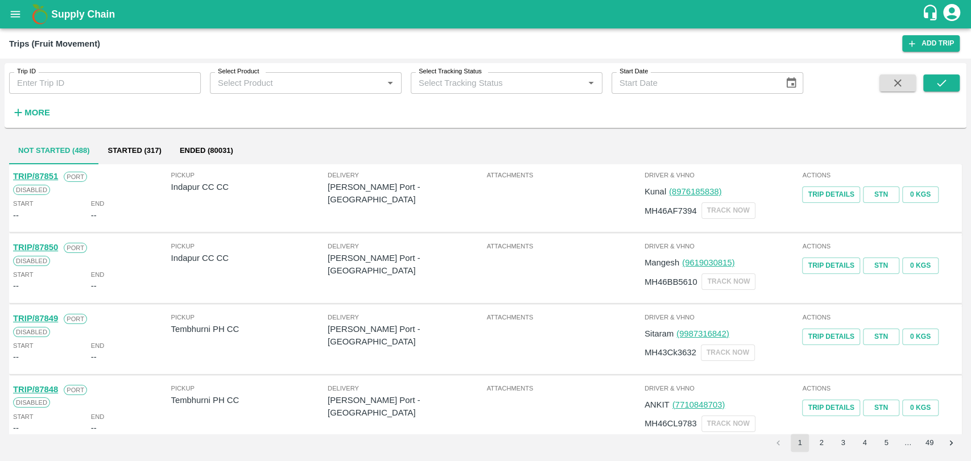
click at [51, 108] on button "More" at bounding box center [31, 112] width 44 height 19
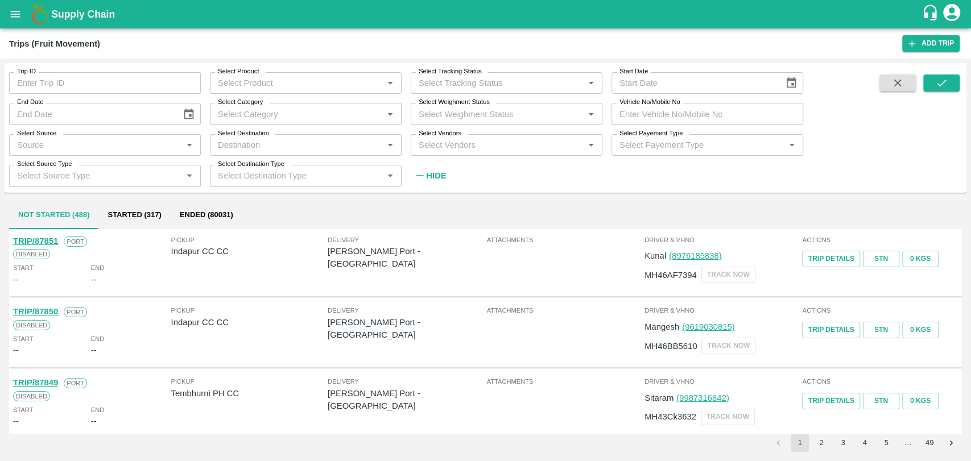
click at [698, 110] on input "Vehicle No/Mobile No" at bounding box center [707, 114] width 192 height 22
paste input "MH42AR0733"
type input "MH42AR0733"
click at [935, 83] on icon "submit" at bounding box center [941, 83] width 13 height 13
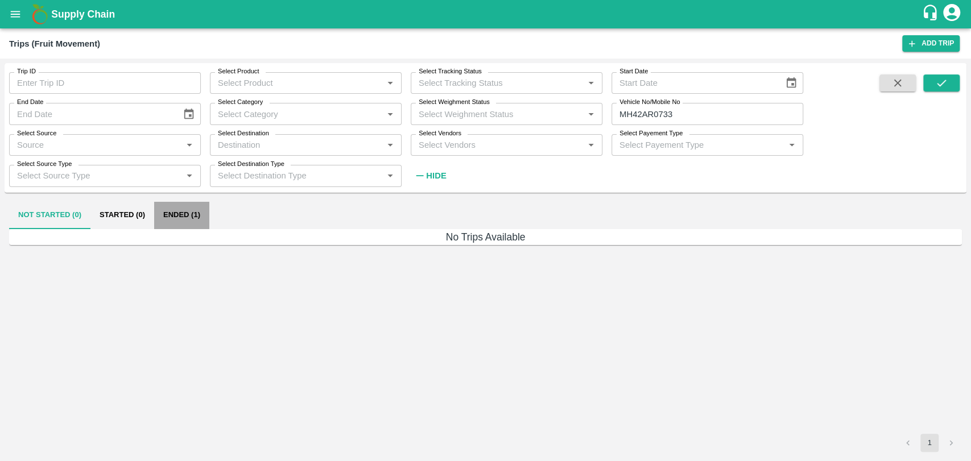
click at [207, 213] on button "Ended (1)" at bounding box center [181, 215] width 55 height 27
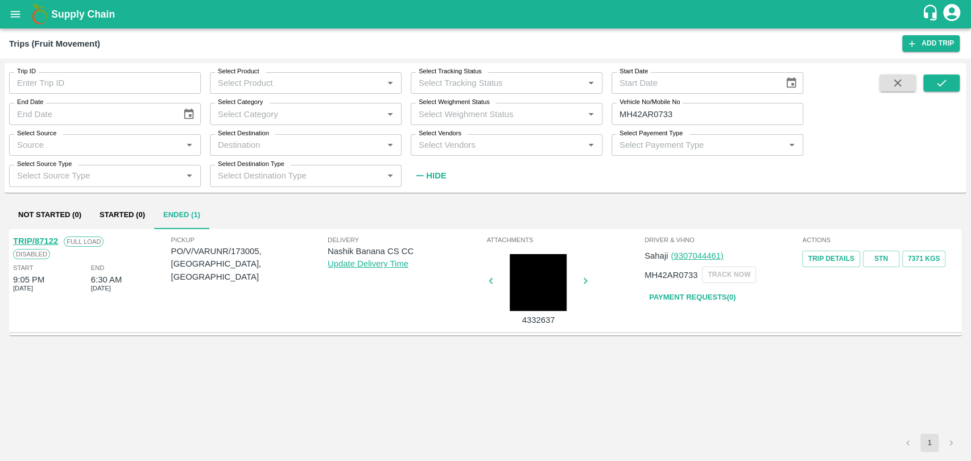
click at [54, 240] on link "TRIP/87122" at bounding box center [35, 241] width 45 height 9
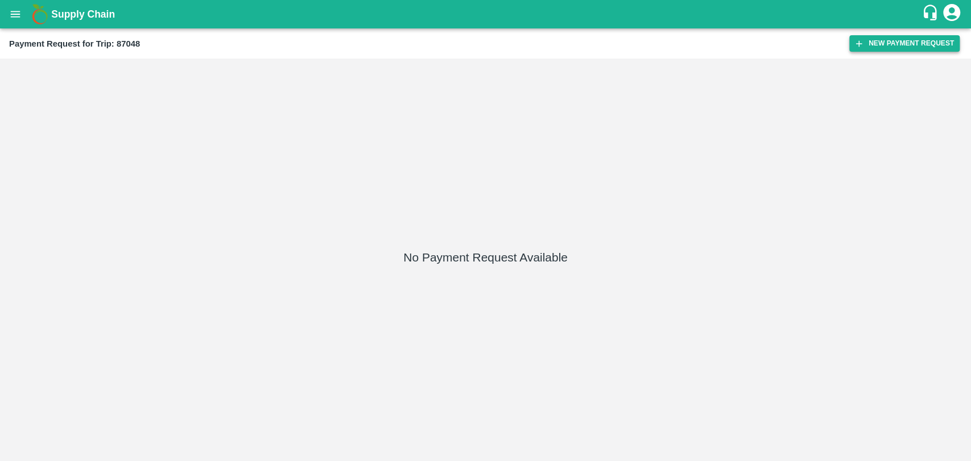
click at [871, 47] on button "New Payment Request" at bounding box center [904, 43] width 110 height 16
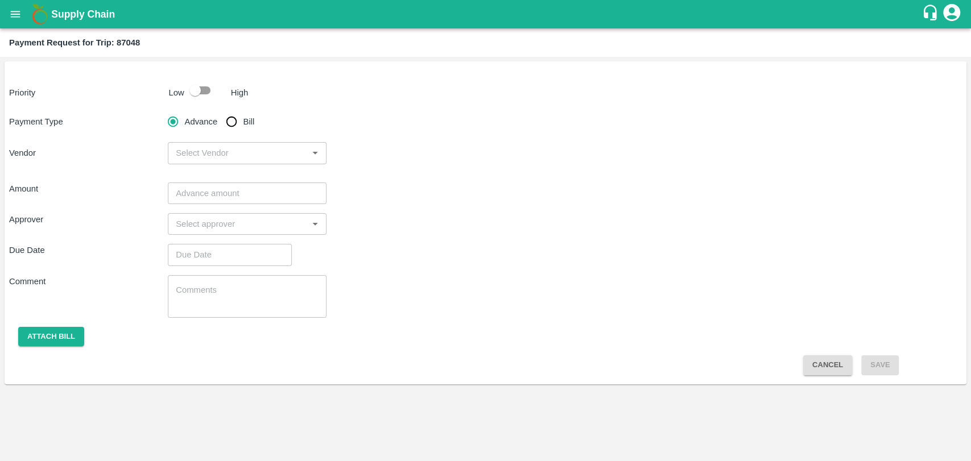
click at [201, 83] on input "checkbox" at bounding box center [195, 91] width 65 height 22
checkbox input "true"
click at [232, 121] on input "Bill" at bounding box center [231, 121] width 23 height 23
radio input "true"
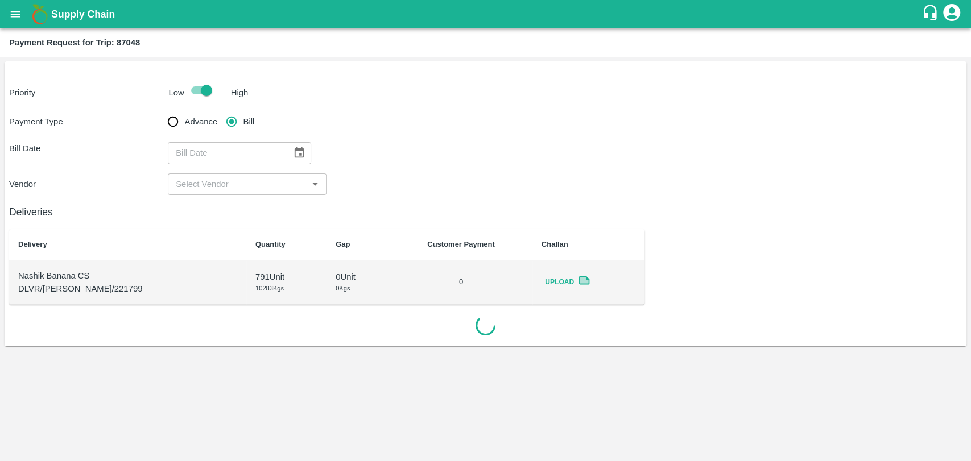
click at [297, 158] on icon "Choose date" at bounding box center [300, 152] width 10 height 11
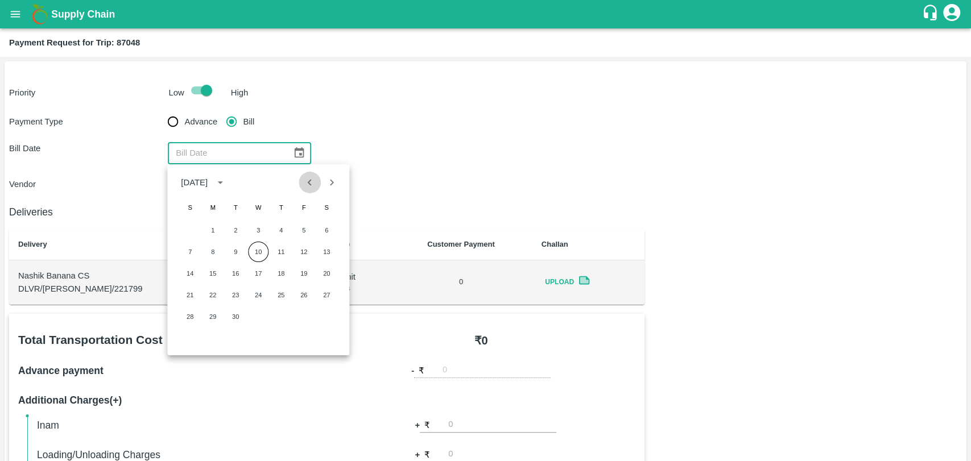
click at [307, 187] on icon "Previous month" at bounding box center [310, 182] width 13 height 13
click at [333, 320] on button "30" at bounding box center [326, 317] width 20 height 20
type input "30/08/2025"
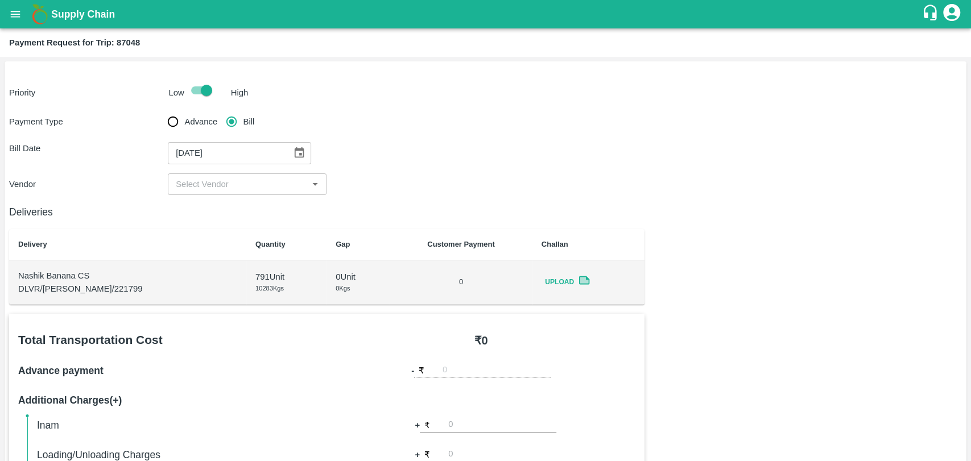
click at [194, 180] on input "input" at bounding box center [237, 184] width 133 height 15
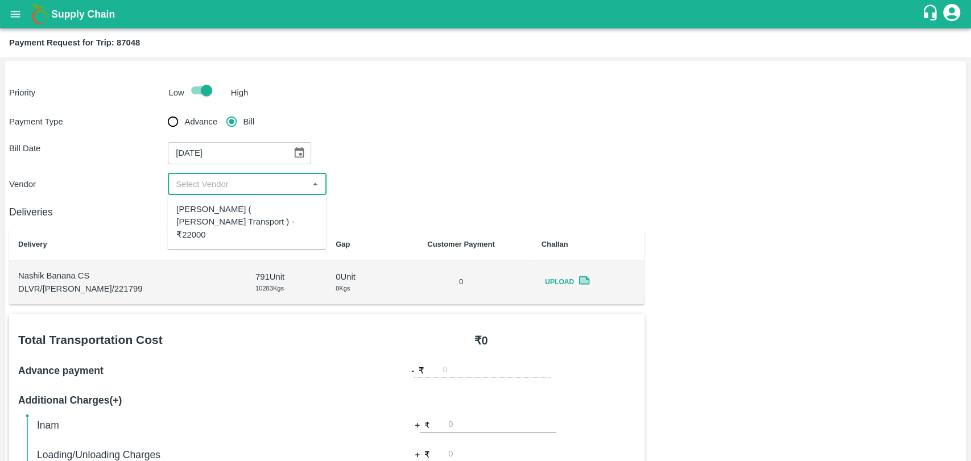
click at [214, 218] on div "Nitin Rasal ( Bhairavnath Transport ) - ₹22000" at bounding box center [246, 222] width 140 height 38
type input "Nitin Rasal ( Bhairavnath Transport ) - ₹22000"
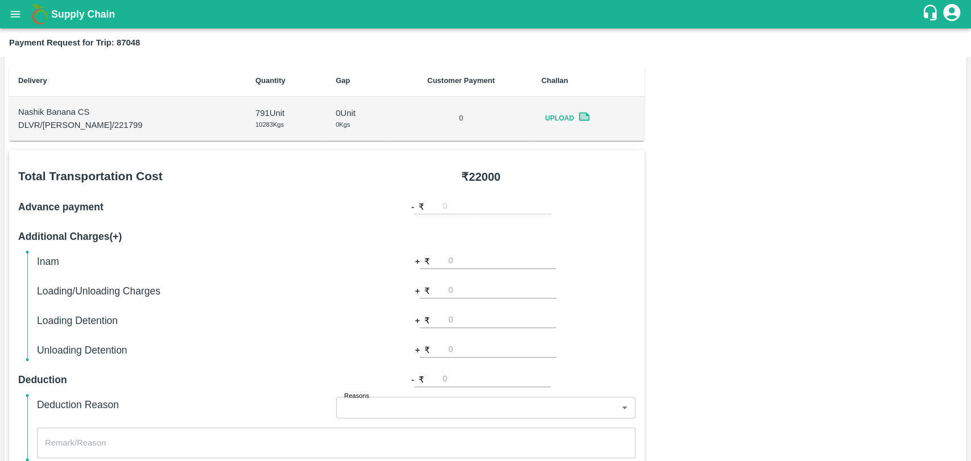
scroll to position [316, 0]
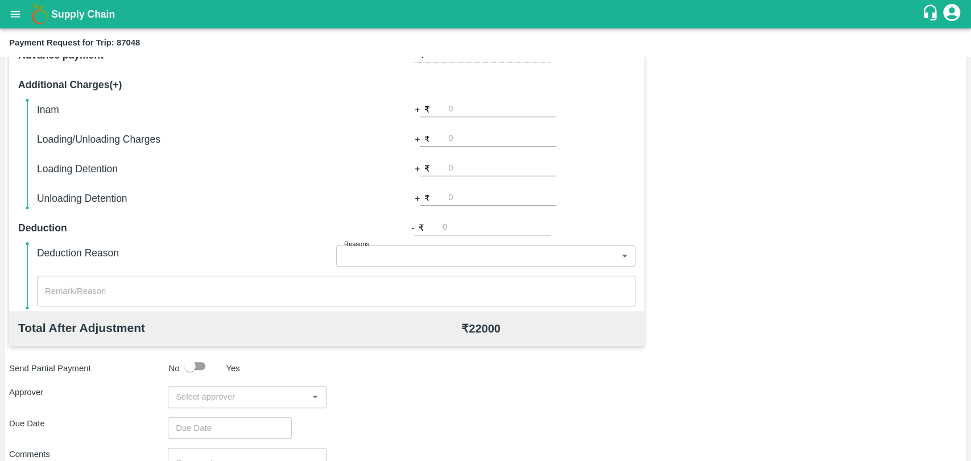
click at [204, 399] on input "input" at bounding box center [237, 397] width 133 height 15
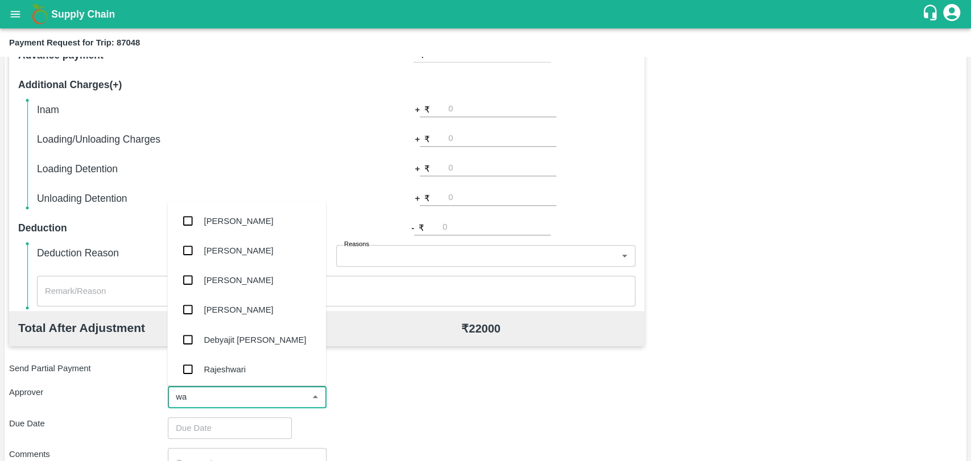
type input "wag"
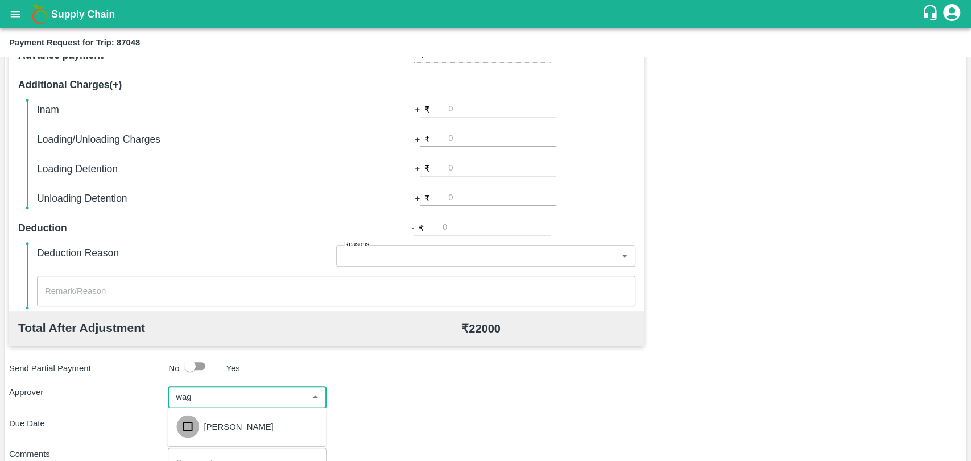
click at [197, 420] on input "checkbox" at bounding box center [187, 426] width 23 height 23
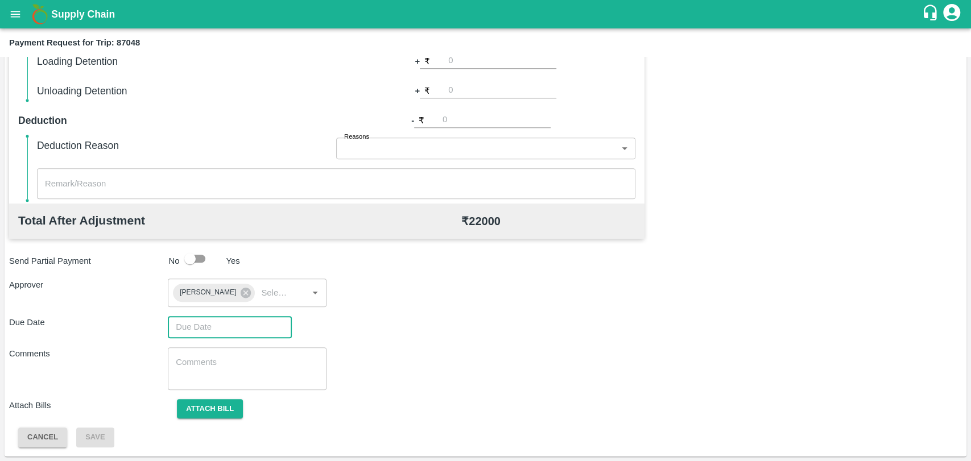
type input "DD/MM/YYYY hh:mm aa"
click at [218, 330] on input "DD/MM/YYYY hh:mm aa" at bounding box center [226, 327] width 116 height 22
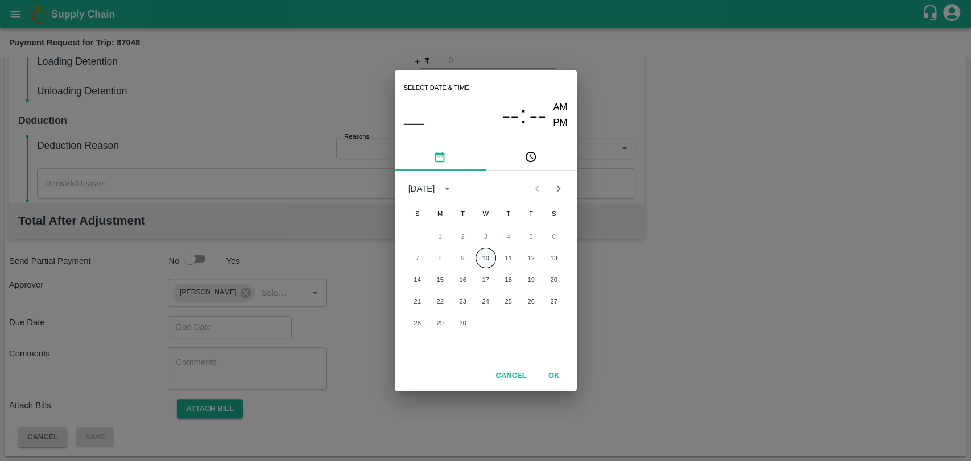
click at [486, 265] on button "10" at bounding box center [485, 258] width 20 height 20
type input "[DATE] 12:00 AM"
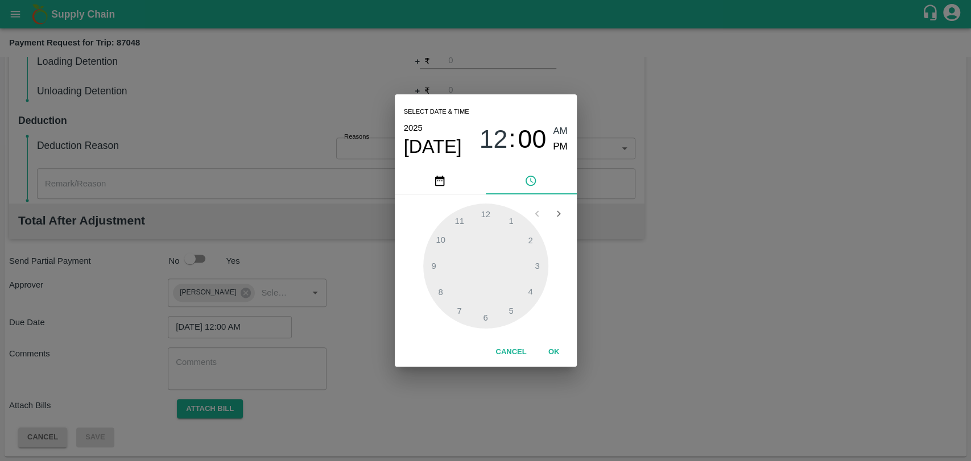
click at [548, 355] on button "OK" at bounding box center [554, 352] width 36 height 20
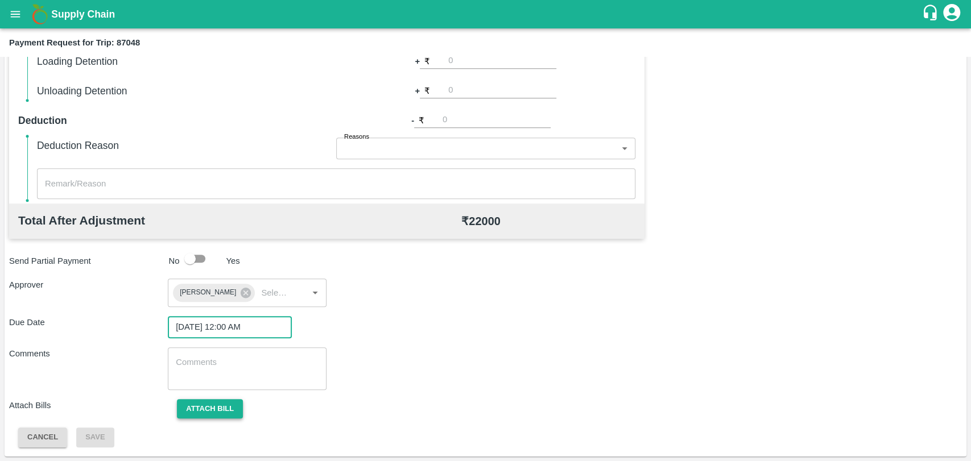
click at [218, 407] on button "Attach bill" at bounding box center [210, 409] width 66 height 20
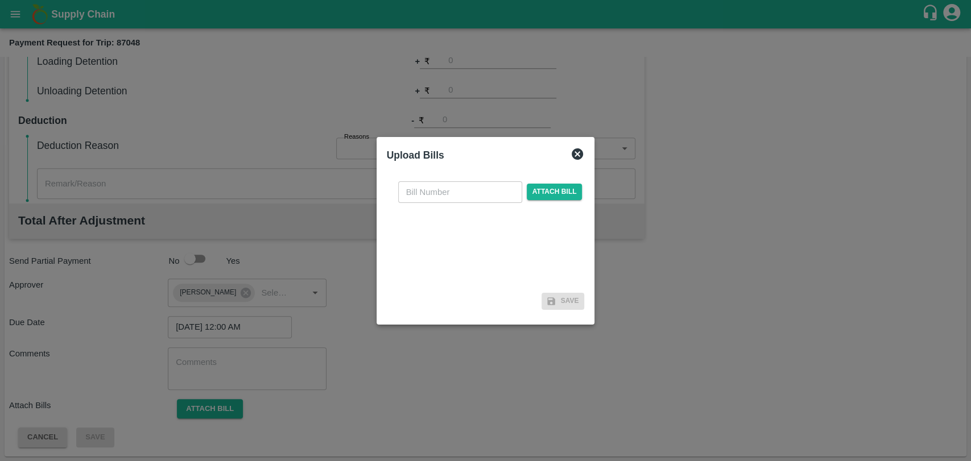
click at [438, 194] on input "text" at bounding box center [460, 192] width 124 height 22
type input "3931"
click at [549, 194] on span "Attach bill" at bounding box center [555, 192] width 56 height 16
click at [0, 0] on input "Attach bill" at bounding box center [0, 0] width 0 height 0
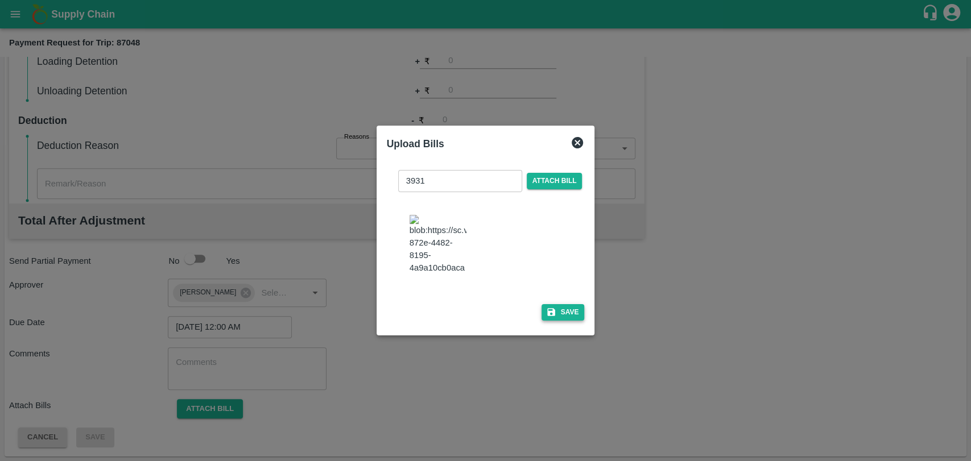
click at [549, 304] on button "Save" at bounding box center [562, 312] width 43 height 16
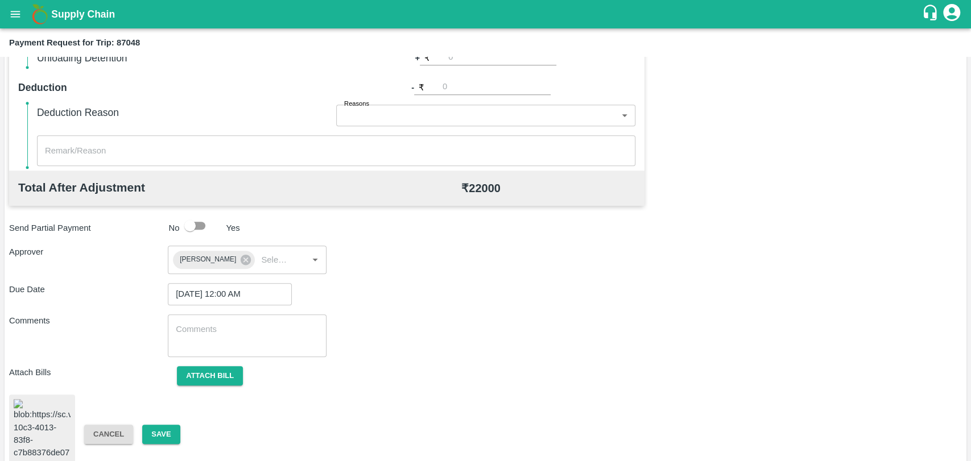
scroll to position [474, 0]
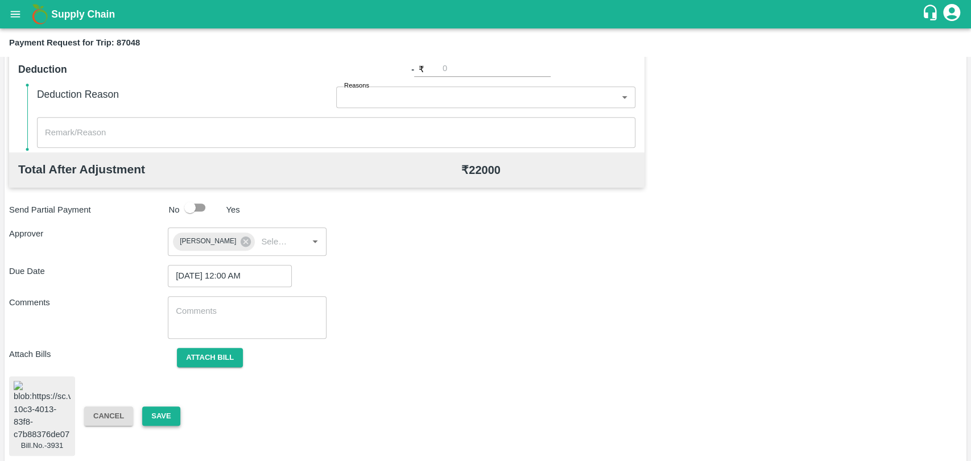
click at [173, 407] on button "Save" at bounding box center [161, 417] width 38 height 20
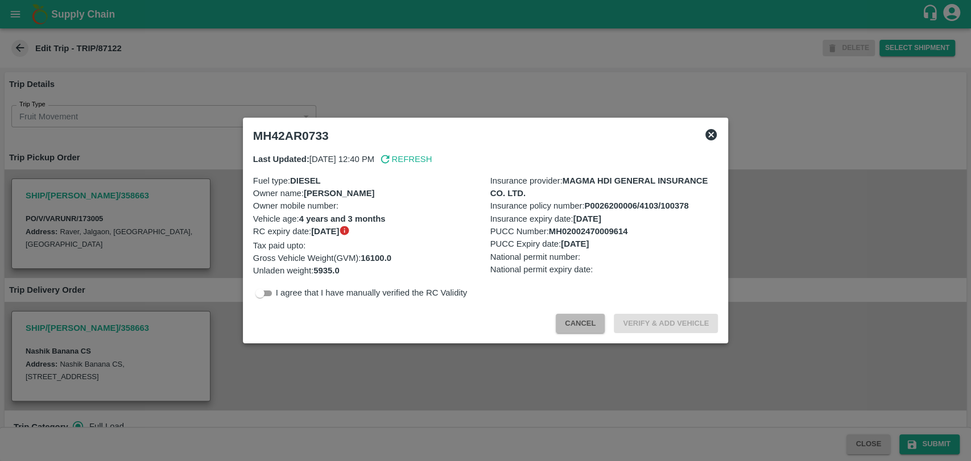
click at [566, 316] on button "Cancel" at bounding box center [580, 324] width 49 height 20
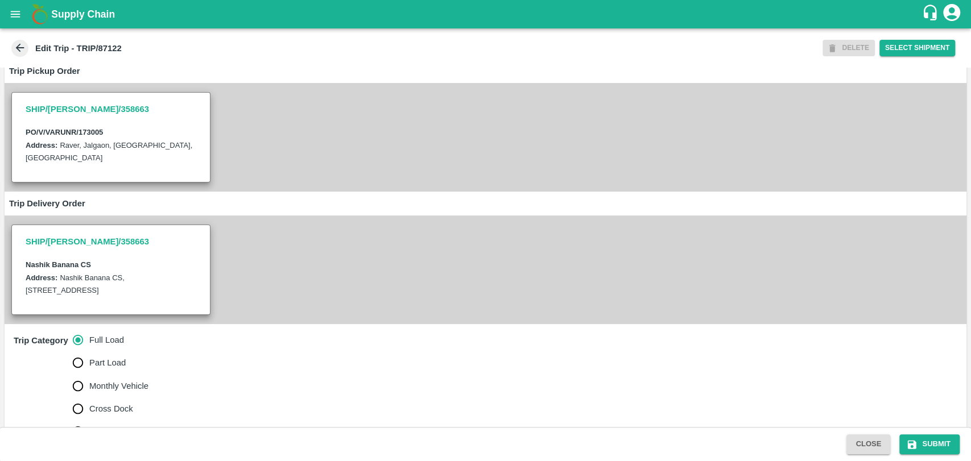
scroll to position [316, 0]
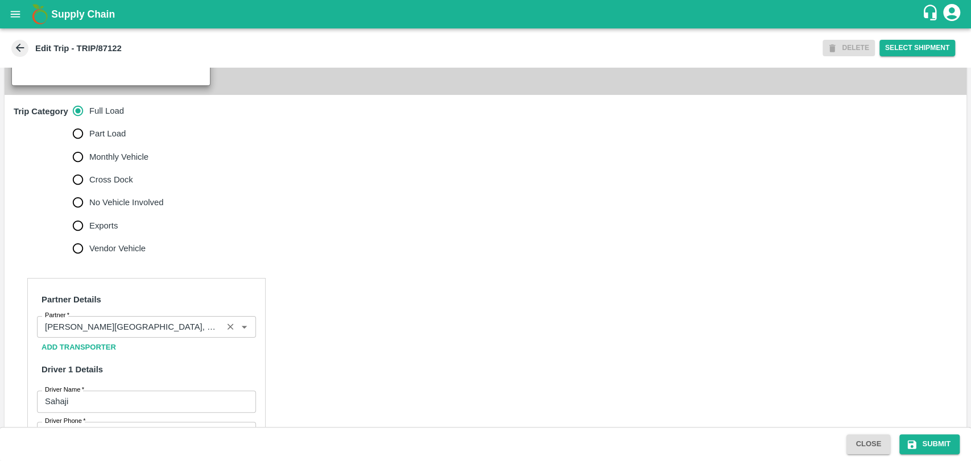
click at [123, 329] on input "Partner   *" at bounding box center [129, 327] width 179 height 15
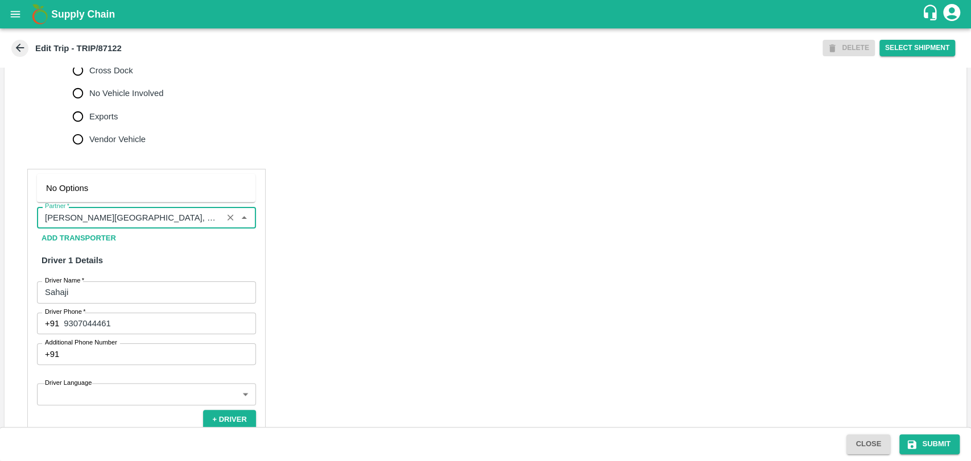
scroll to position [505, 0]
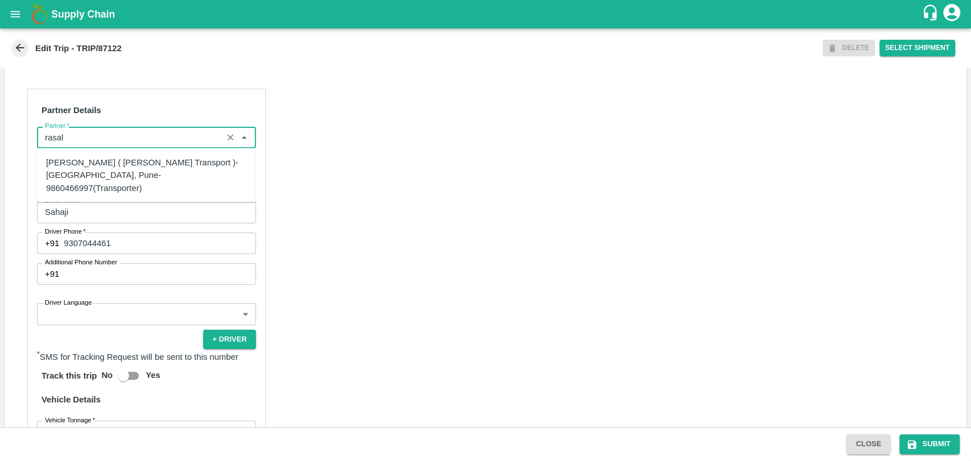
click at [94, 177] on div "Nitin Rasal ( Bhairavnath Transport )-Deulgaon, Pune-9860466997(Transporter)" at bounding box center [146, 175] width 200 height 38
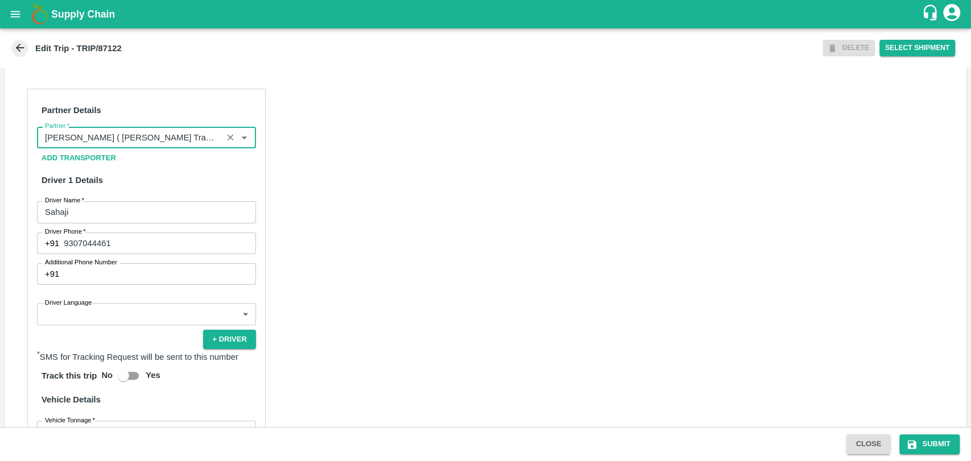
scroll to position [695, 0]
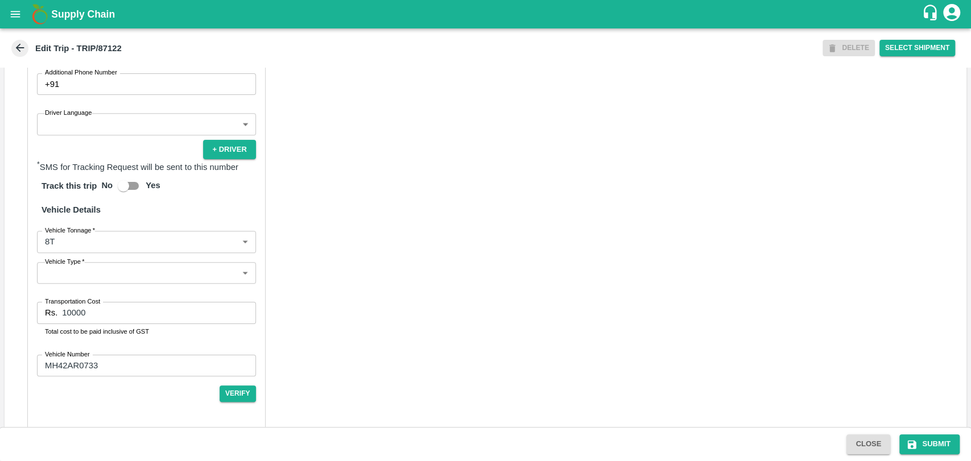
type input "Nitin Rasal ( Bhairavnath Transport )-Deulgaon, Pune-9860466997(Transporter)"
click at [95, 253] on div "Partner Details Partner   * Partner Add Transporter Driver 1 Details Driver Nam…" at bounding box center [146, 164] width 238 height 531
click at [95, 243] on body "Supply Chain Edit Trip - TRIP/87122 DELETE Select Shipment Trip Details Trip Ty…" at bounding box center [485, 230] width 971 height 461
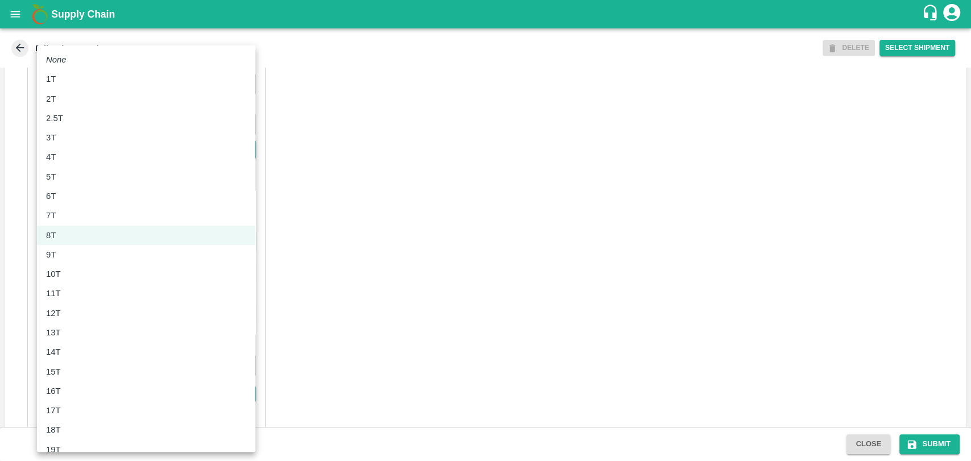
click at [99, 287] on div "11T" at bounding box center [146, 293] width 200 height 13
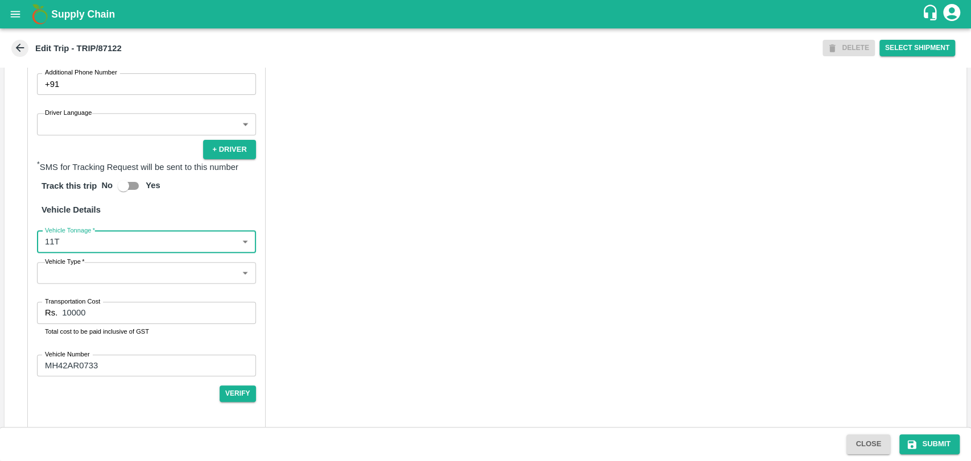
click at [56, 246] on body "Supply Chain Edit Trip - TRIP/87122 DELETE Select Shipment Trip Details Trip Ty…" at bounding box center [485, 230] width 971 height 461
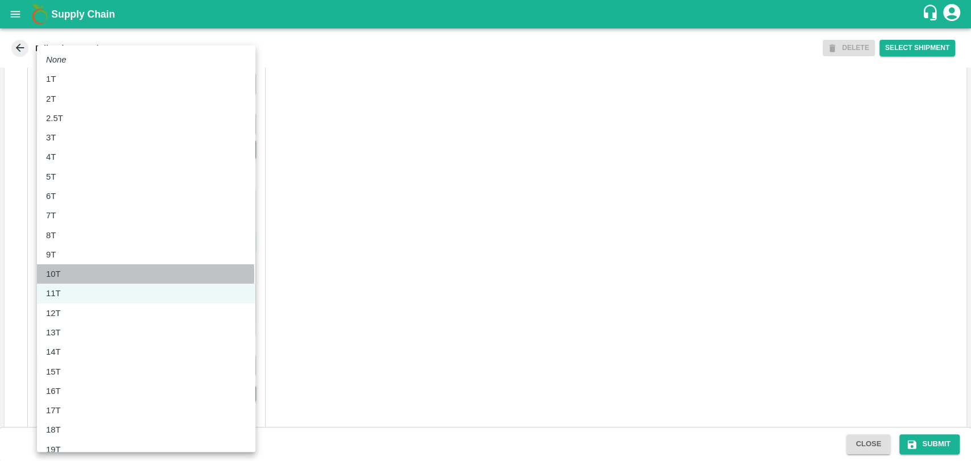
click at [58, 275] on p "10T" at bounding box center [53, 274] width 15 height 13
type input "10000"
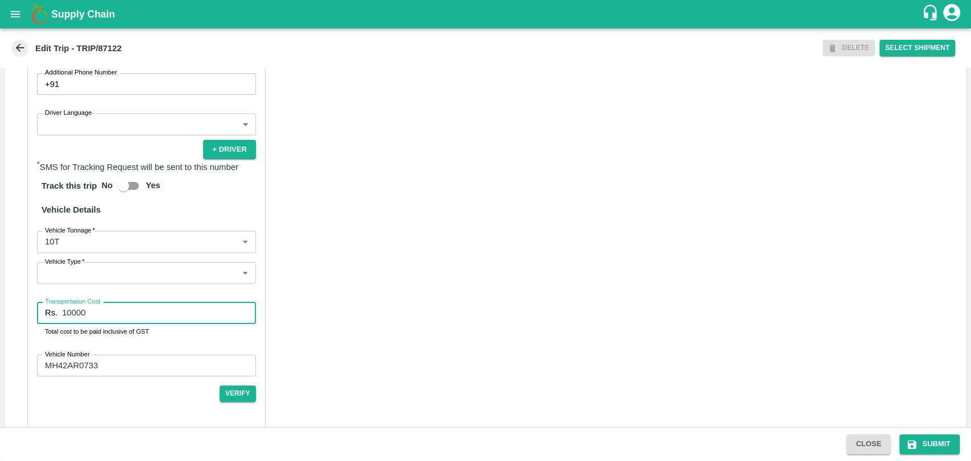
drag, startPoint x: 91, startPoint y: 310, endPoint x: 34, endPoint y: 314, distance: 57.0
click at [34, 314] on div "Partner Details Partner   * Partner Add Transporter Driver 1 Details Driver Nam…" at bounding box center [146, 164] width 238 height 531
type input "20000"
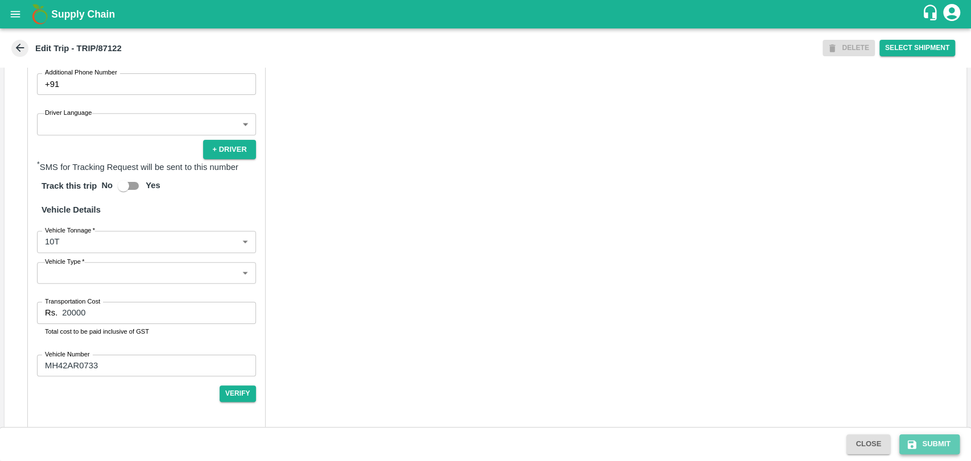
click at [930, 441] on button "Submit" at bounding box center [929, 444] width 60 height 20
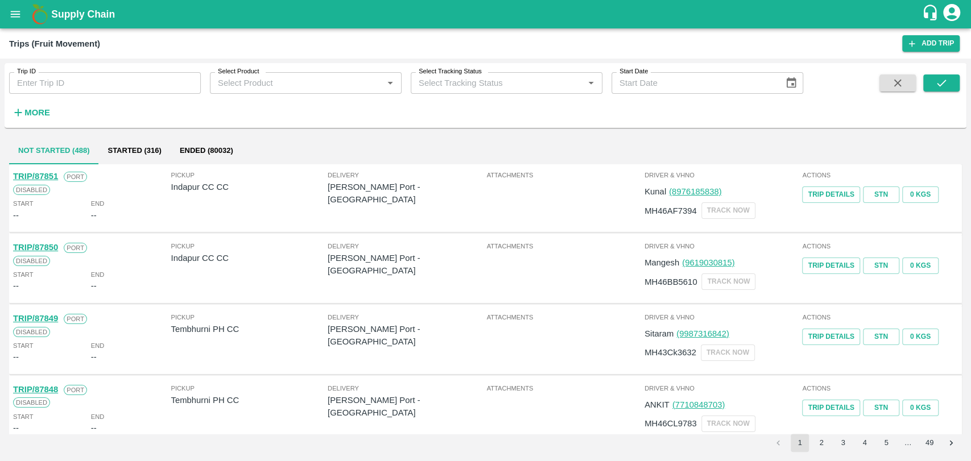
drag, startPoint x: 27, startPoint y: 98, endPoint x: 27, endPoint y: 111, distance: 13.6
click at [27, 103] on div "More" at bounding box center [26, 108] width 53 height 28
click at [27, 112] on strong "More" at bounding box center [37, 112] width 26 height 9
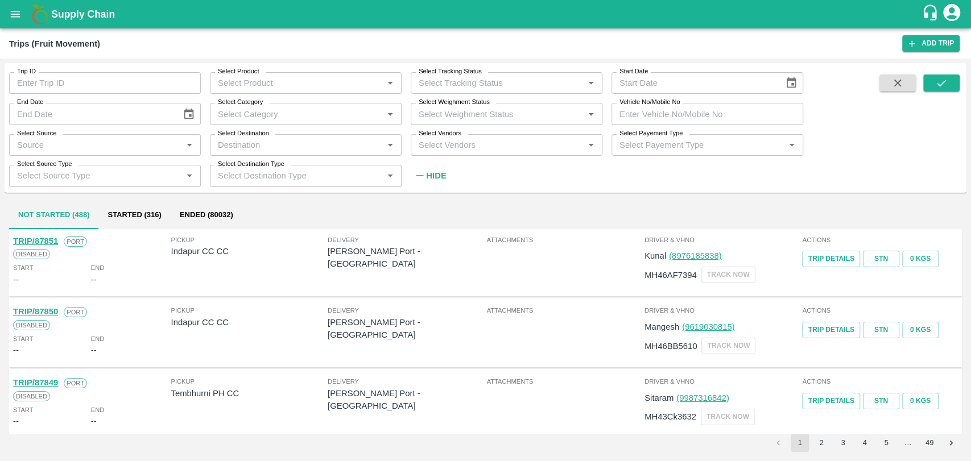
click at [638, 112] on input "Vehicle No/Mobile No" at bounding box center [707, 114] width 192 height 22
paste input "UP70PT2086"
type input "UP70PT2086"
click at [955, 82] on button "submit" at bounding box center [941, 82] width 36 height 17
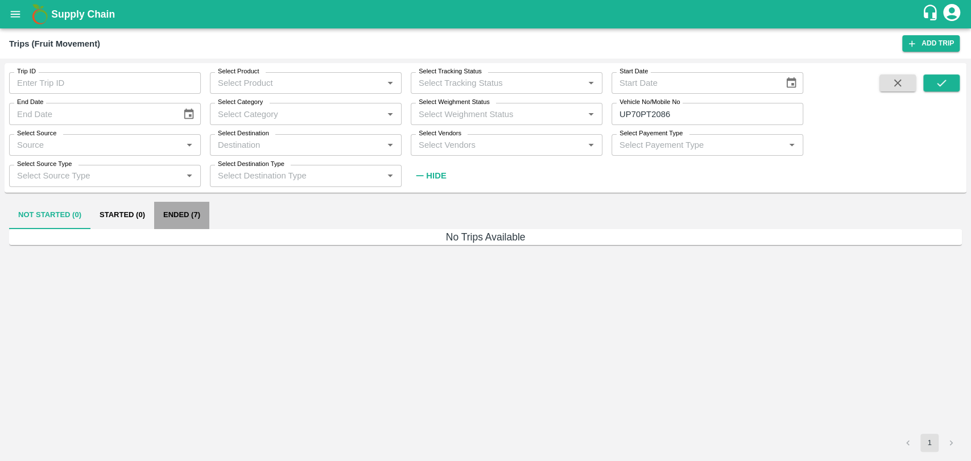
click at [193, 219] on button "Ended (7)" at bounding box center [181, 215] width 55 height 27
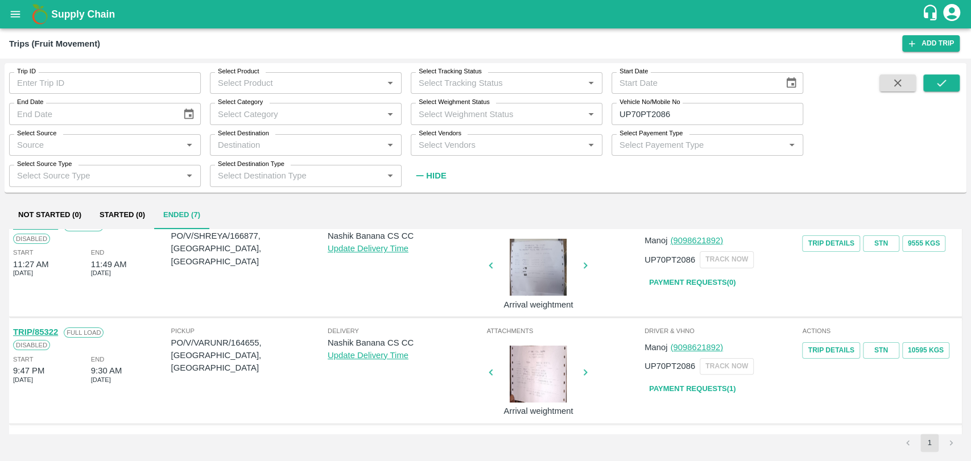
scroll to position [165, 0]
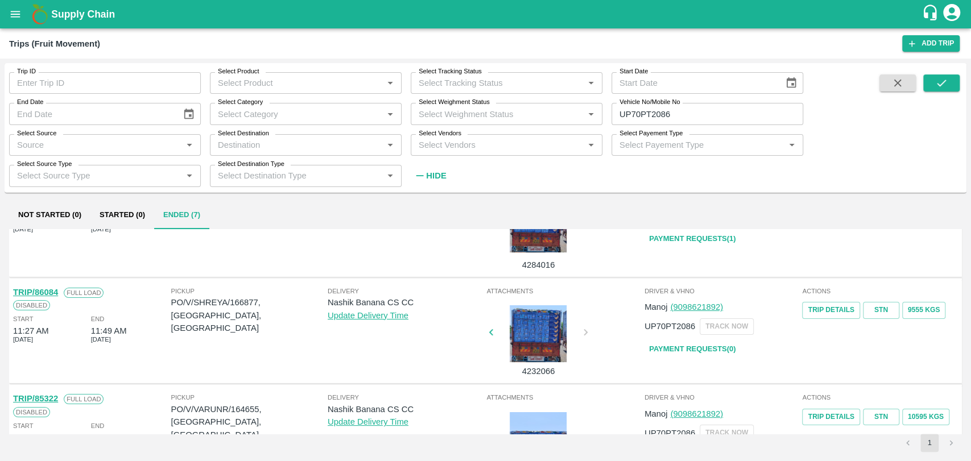
click at [52, 292] on link "TRIP/86084" at bounding box center [35, 292] width 45 height 9
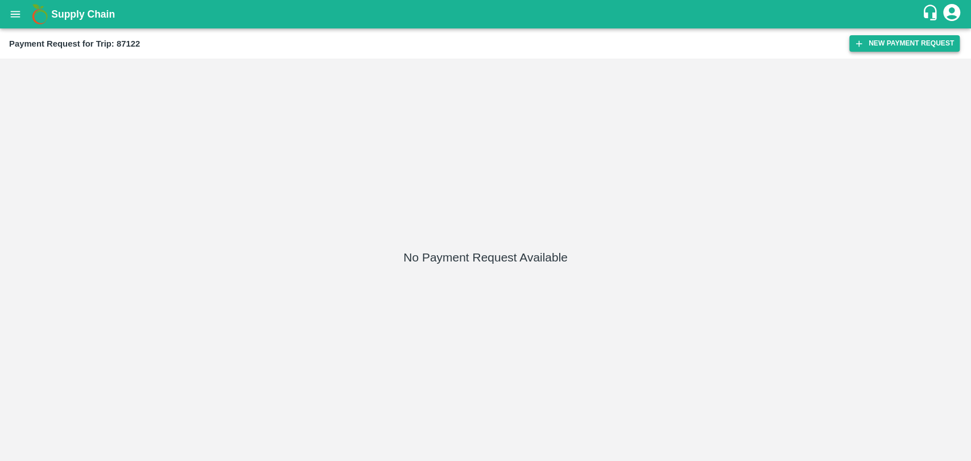
click at [908, 40] on button "New Payment Request" at bounding box center [904, 43] width 110 height 16
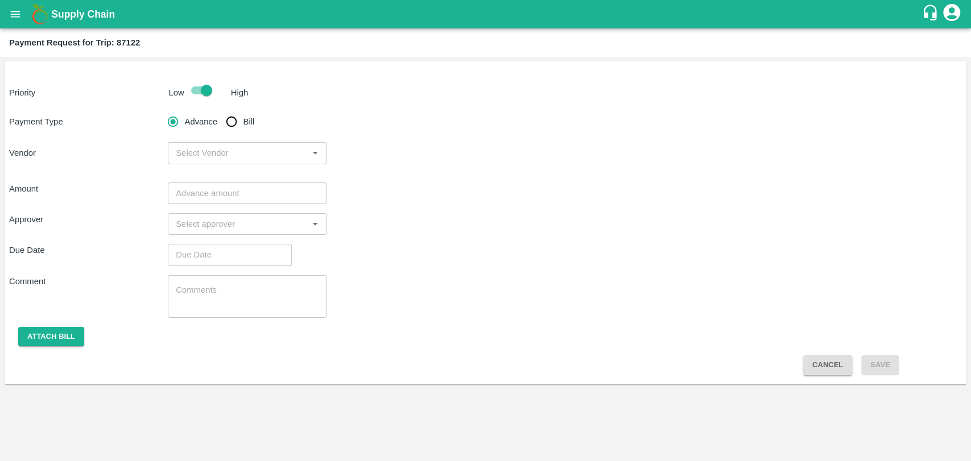
click at [225, 117] on input "Bill" at bounding box center [231, 121] width 23 height 23
radio input "true"
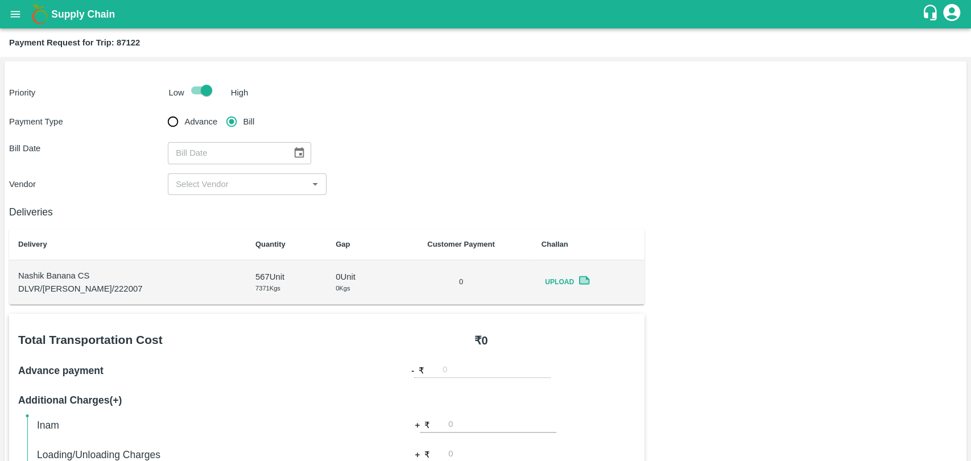
click at [314, 156] on div "​" at bounding box center [247, 153] width 159 height 22
click at [288, 150] on button "Choose date" at bounding box center [299, 153] width 22 height 22
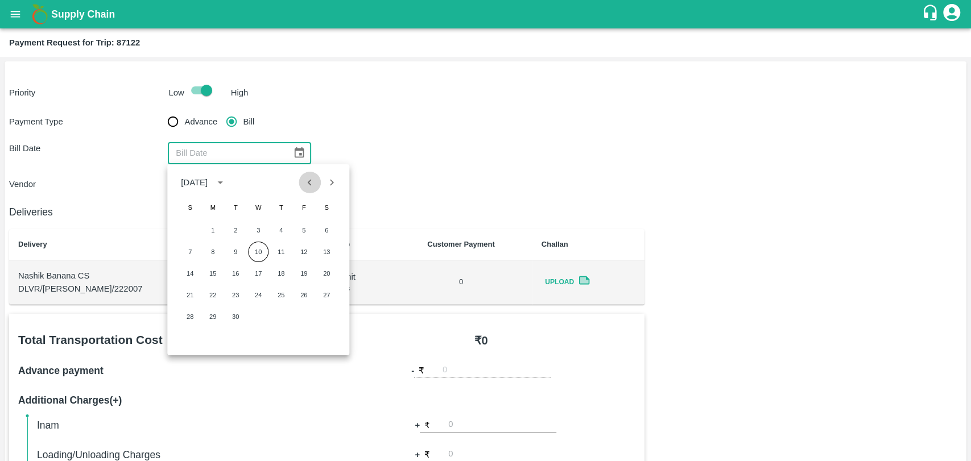
click at [304, 181] on icon "Previous month" at bounding box center [310, 182] width 13 height 13
click at [181, 337] on button "31" at bounding box center [190, 338] width 20 height 20
type input "[DATE]"
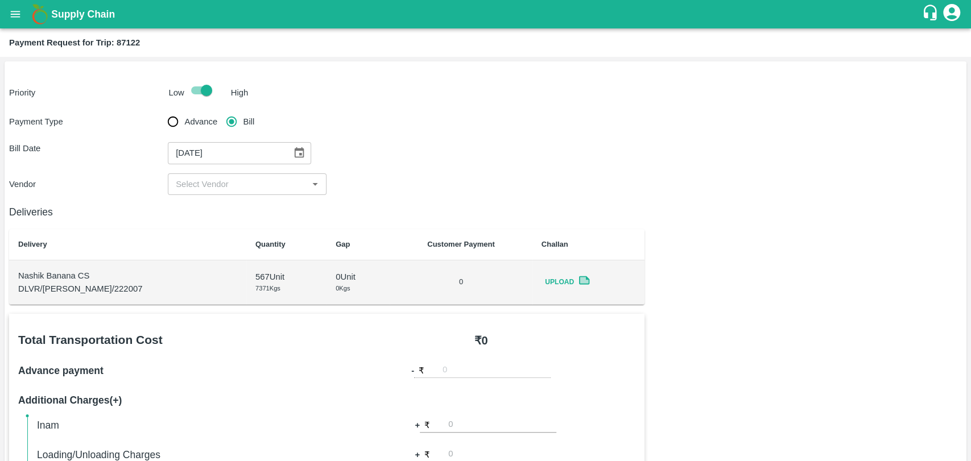
click at [205, 180] on input "input" at bounding box center [237, 184] width 133 height 15
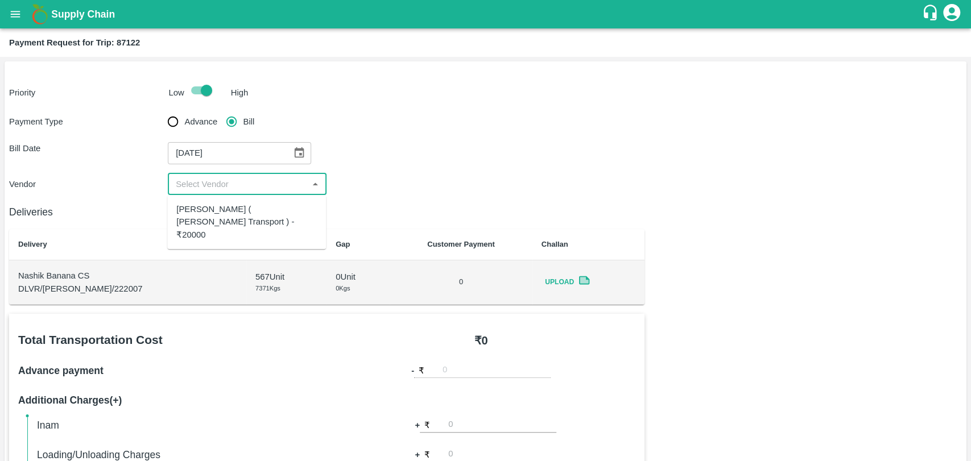
click at [202, 201] on div "[PERSON_NAME] ( [PERSON_NAME] Transport ) - ₹20000" at bounding box center [246, 222] width 159 height 45
type input "[PERSON_NAME] ( [PERSON_NAME] Transport ) - ₹20000"
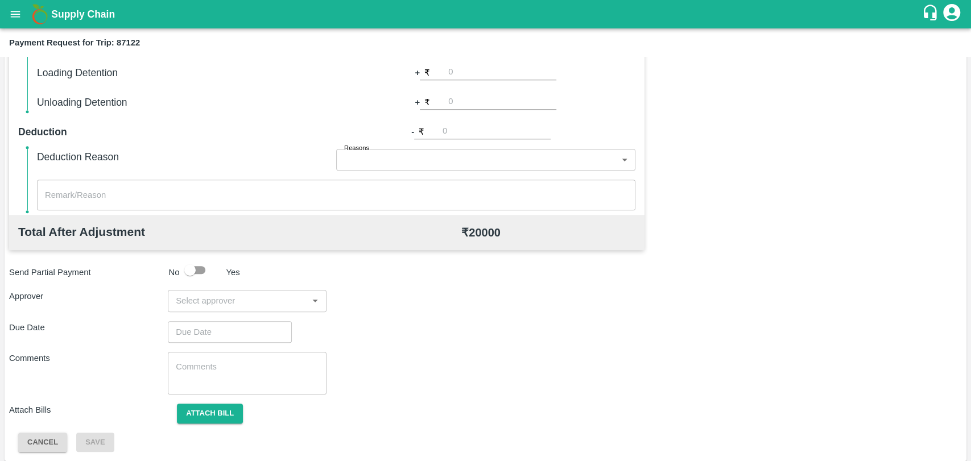
scroll to position [416, 0]
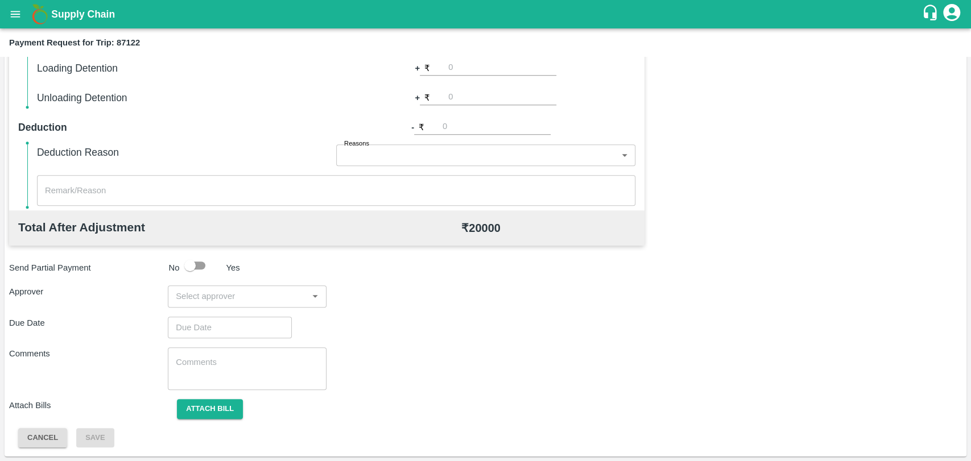
click at [477, 74] on input "number" at bounding box center [502, 67] width 108 height 15
type input "1000"
click at [597, 428] on div "Cancel Save" at bounding box center [485, 438] width 953 height 20
click at [241, 297] on input "input" at bounding box center [237, 296] width 133 height 15
type input "wa"
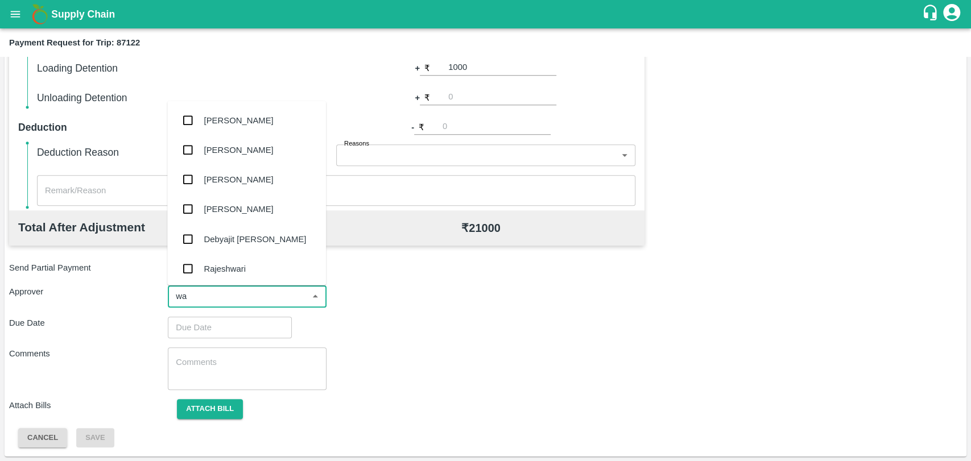
click at [245, 182] on div "Prasad Waghade" at bounding box center [238, 179] width 69 height 13
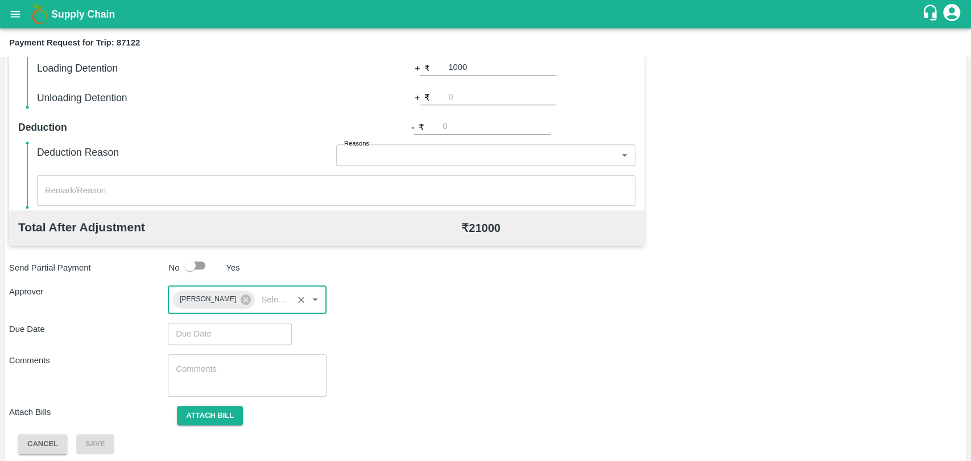
type input "DD/MM/YYYY hh:mm aa"
click at [230, 330] on input "DD/MM/YYYY hh:mm aa" at bounding box center [226, 334] width 116 height 22
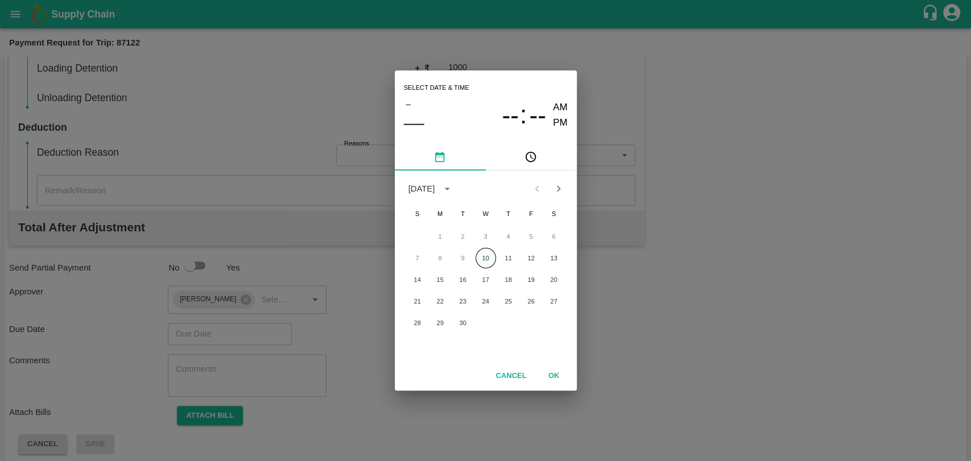
click at [482, 263] on button "10" at bounding box center [485, 258] width 20 height 20
type input "[DATE] 12:00 AM"
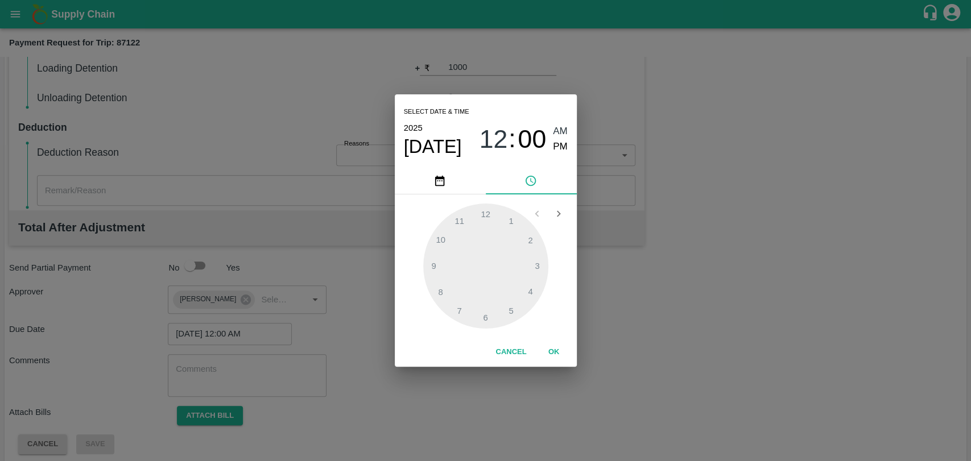
click at [548, 338] on div "Cancel OK" at bounding box center [486, 352] width 182 height 29
click at [548, 348] on button "OK" at bounding box center [554, 352] width 36 height 20
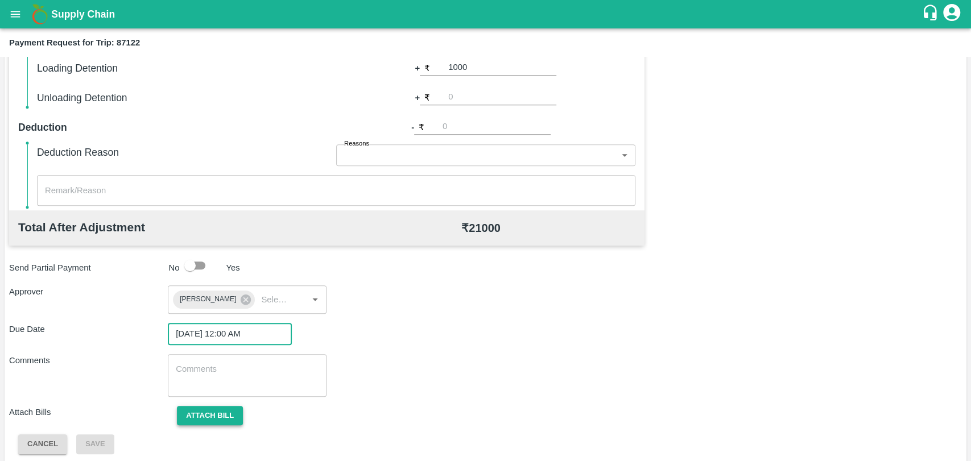
click at [214, 412] on button "Attach bill" at bounding box center [210, 416] width 66 height 20
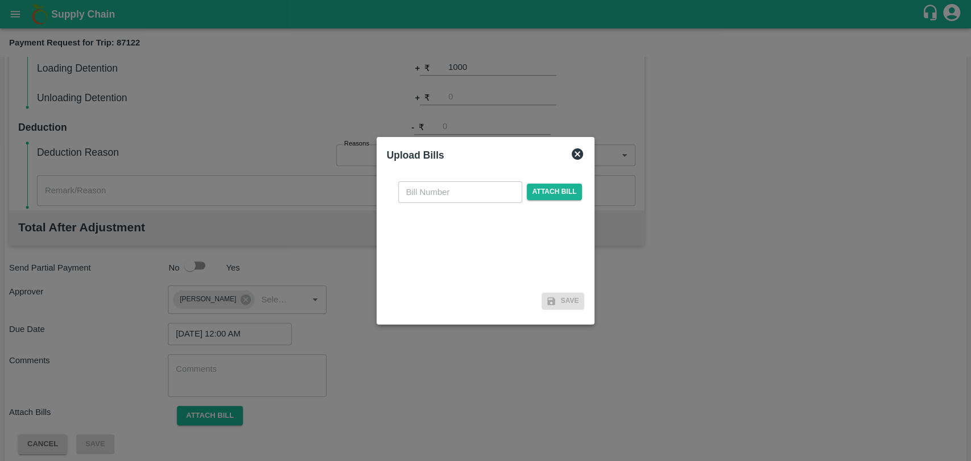
click at [454, 180] on div "​ Attach bill" at bounding box center [486, 230] width 198 height 117
click at [448, 200] on input "text" at bounding box center [460, 192] width 124 height 22
type input "3933"
click at [547, 196] on span "Attach bill" at bounding box center [555, 192] width 56 height 16
click at [0, 0] on input "Attach bill" at bounding box center [0, 0] width 0 height 0
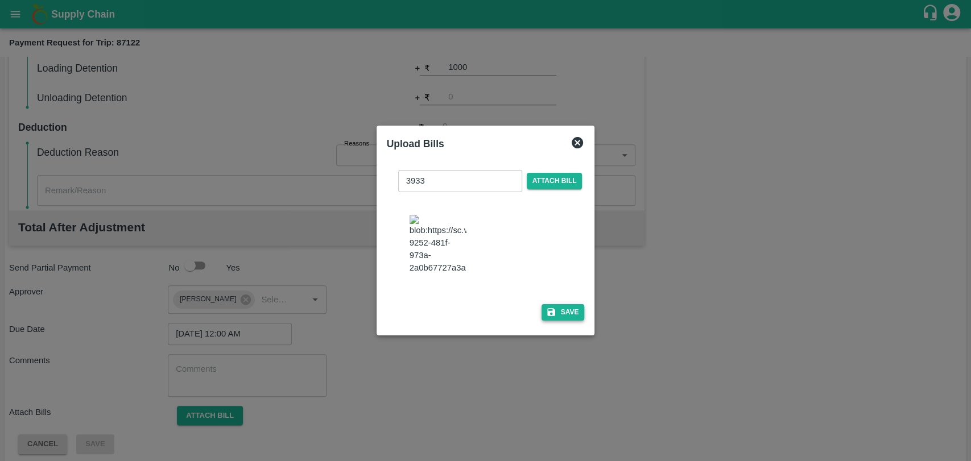
click at [557, 306] on button "Save" at bounding box center [562, 312] width 43 height 16
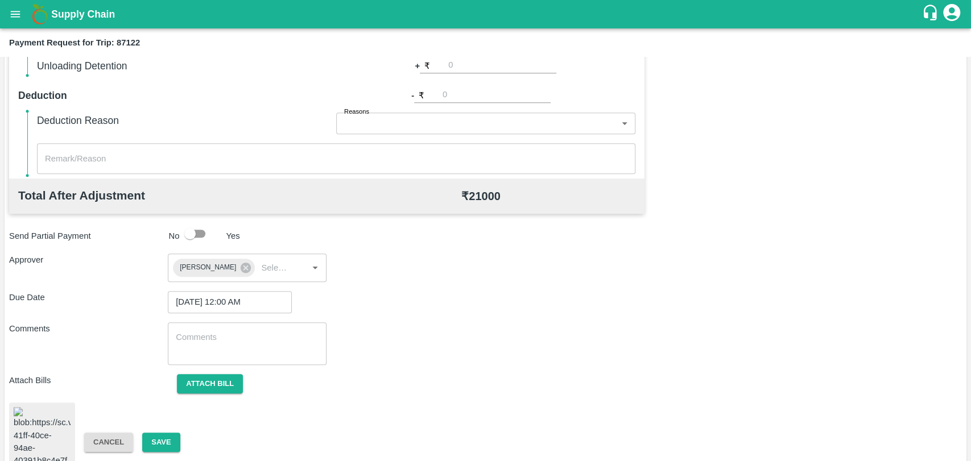
scroll to position [475, 0]
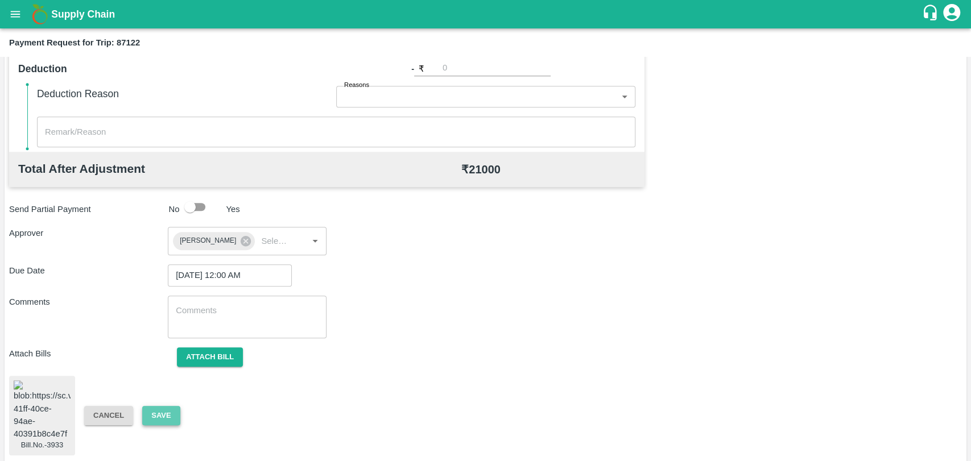
click at [175, 407] on button "Save" at bounding box center [161, 416] width 38 height 20
click at [159, 406] on button "Save" at bounding box center [161, 416] width 38 height 20
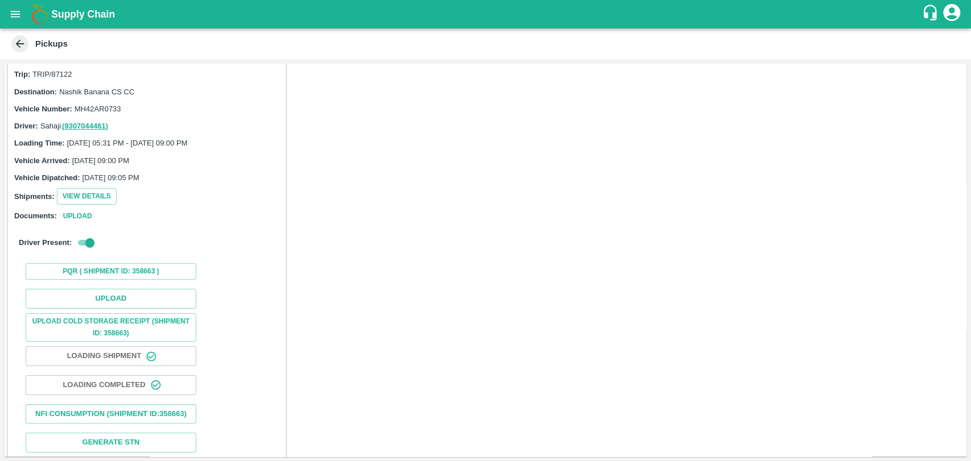
scroll to position [45, 0]
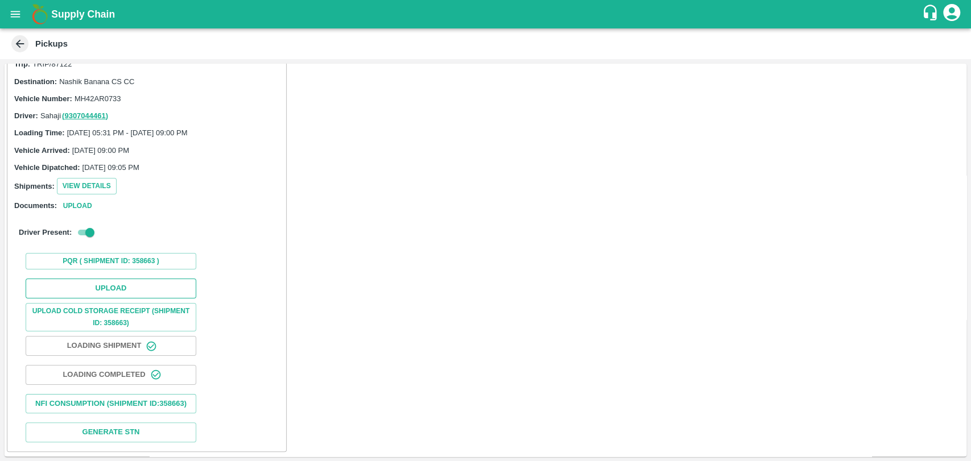
click at [109, 279] on button "Upload" at bounding box center [111, 289] width 171 height 20
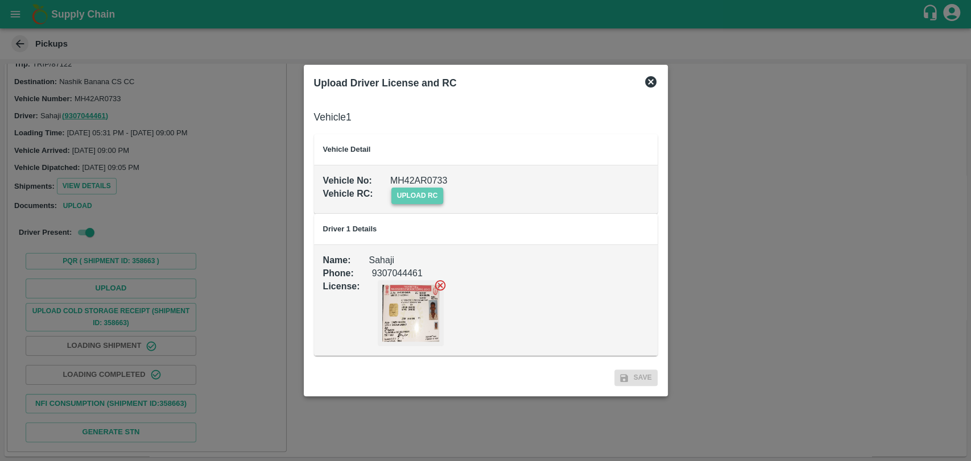
click at [423, 193] on span "upload rc" at bounding box center [417, 196] width 52 height 16
click at [0, 0] on input "upload rc" at bounding box center [0, 0] width 0 height 0
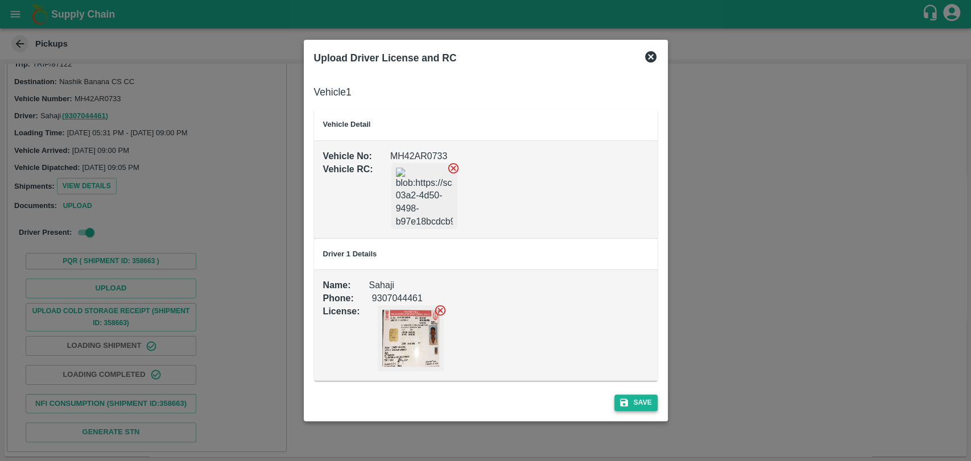
click at [651, 398] on button "Save" at bounding box center [635, 403] width 43 height 16
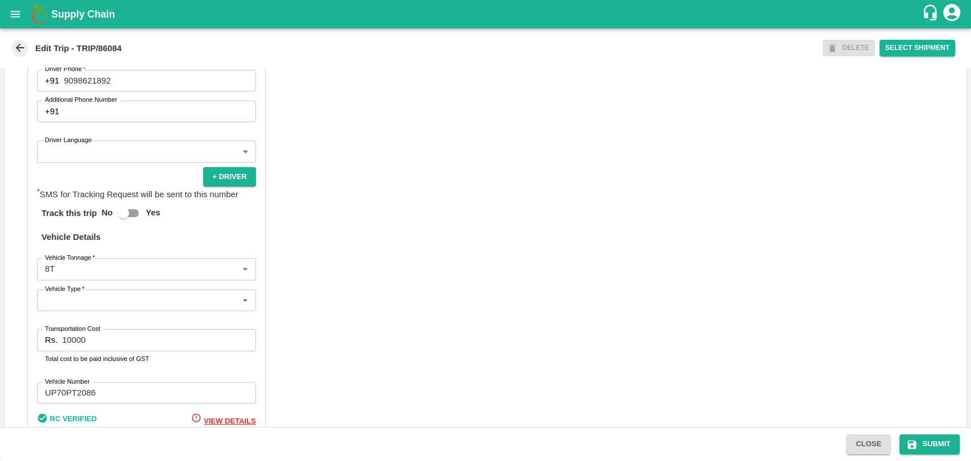
scroll to position [550, 0]
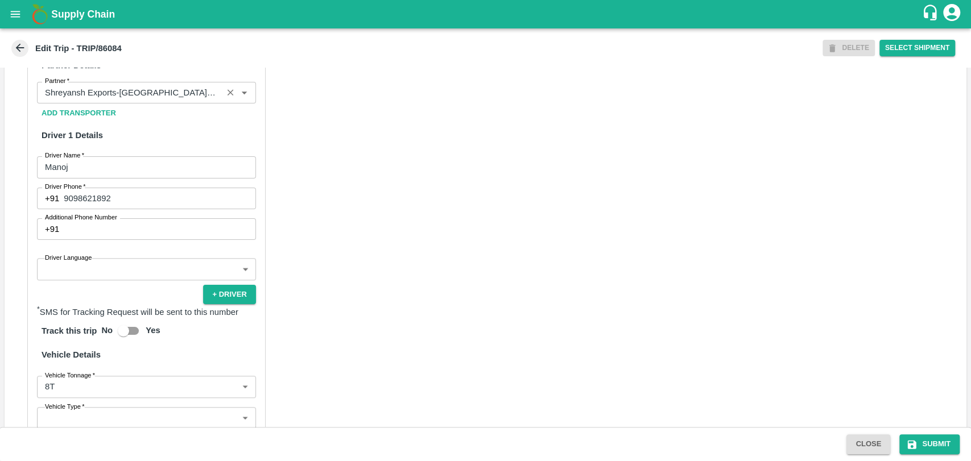
click at [137, 100] on input "Partner   *" at bounding box center [129, 92] width 179 height 15
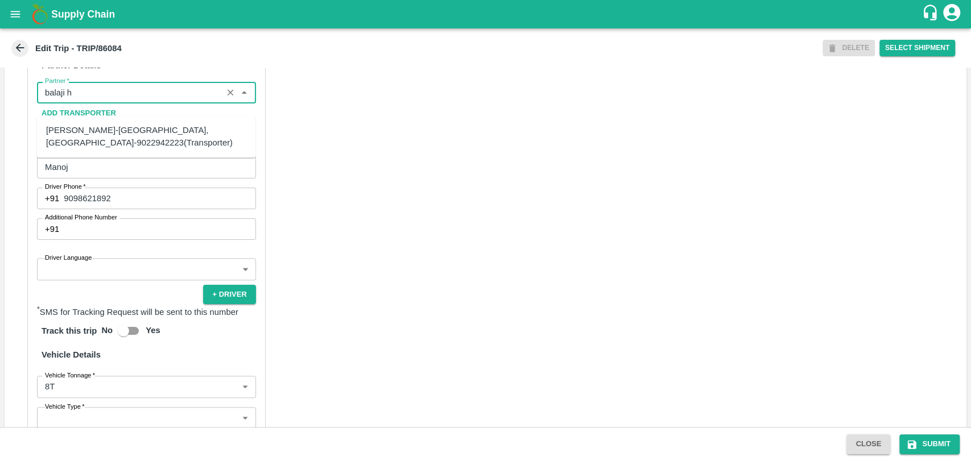
click at [108, 136] on div "[PERSON_NAME]-[GEOGRAPHIC_DATA], [GEOGRAPHIC_DATA]-9022942223(Transporter)" at bounding box center [146, 137] width 200 height 26
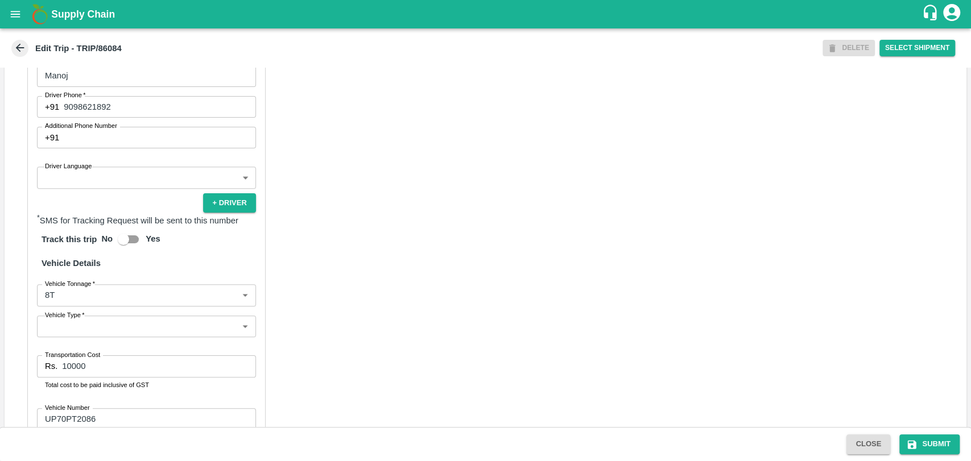
scroll to position [739, 0]
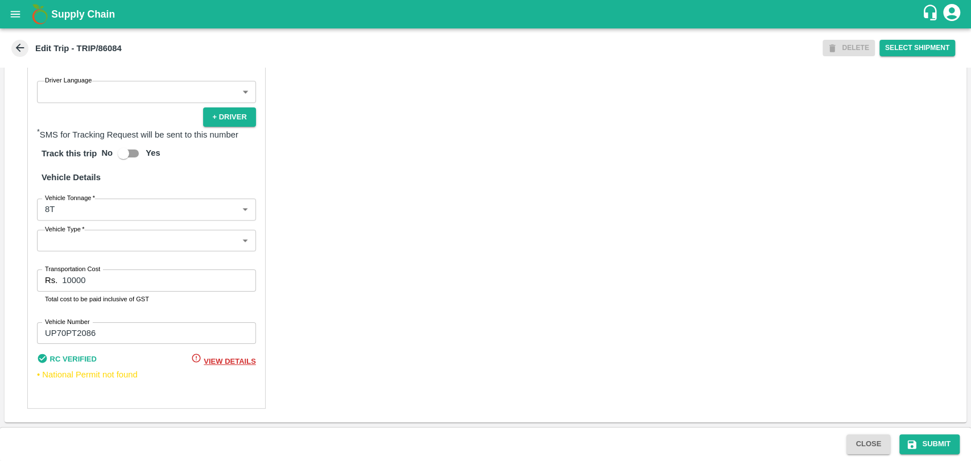
type input "[PERSON_NAME]-[GEOGRAPHIC_DATA], [GEOGRAPHIC_DATA]-9022942223(Transporter)"
click at [98, 213] on body "Supply Chain Edit Trip - TRIP/86084 DELETE Select Shipment Trip Details Trip Ty…" at bounding box center [485, 230] width 971 height 461
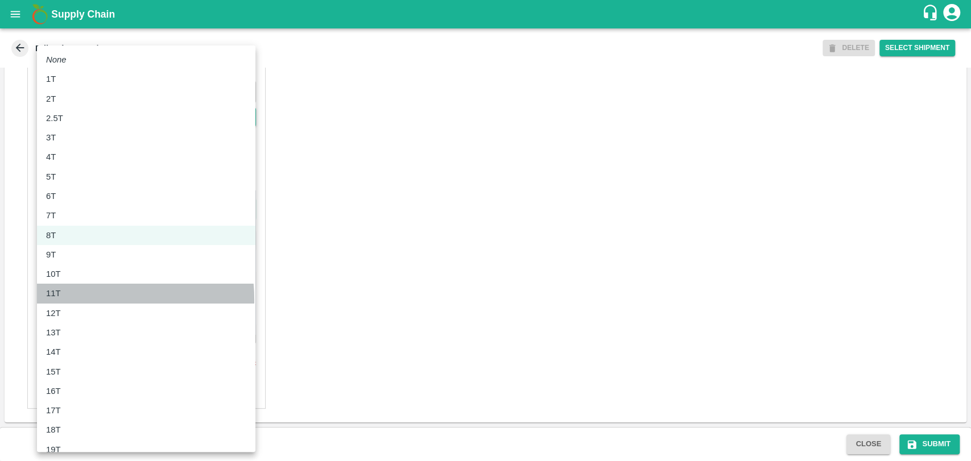
click at [74, 300] on div "11T" at bounding box center [146, 293] width 200 height 13
type input "11000"
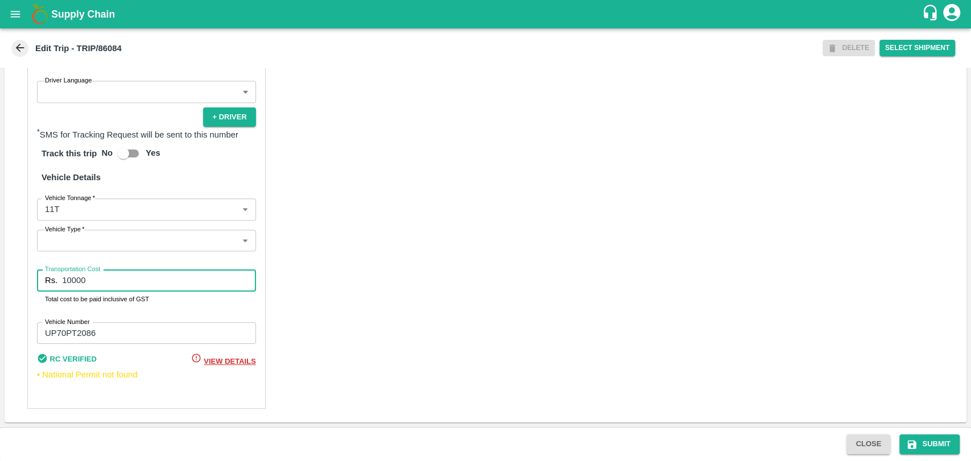
drag, startPoint x: 57, startPoint y: 278, endPoint x: 9, endPoint y: 272, distance: 48.1
click at [9, 272] on div "Partner Details Partner   * Partner Add Transporter Driver 1 Details Driver Nam…" at bounding box center [486, 138] width 962 height 570
type input "23100"
click at [909, 442] on icon "submit" at bounding box center [912, 444] width 9 height 9
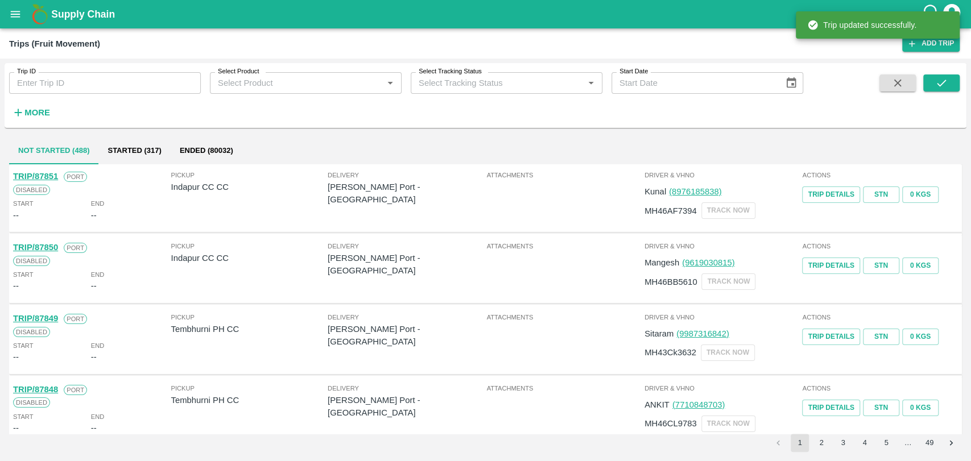
click at [36, 100] on div "More" at bounding box center [26, 108] width 53 height 28
click at [42, 103] on button "More" at bounding box center [31, 112] width 44 height 19
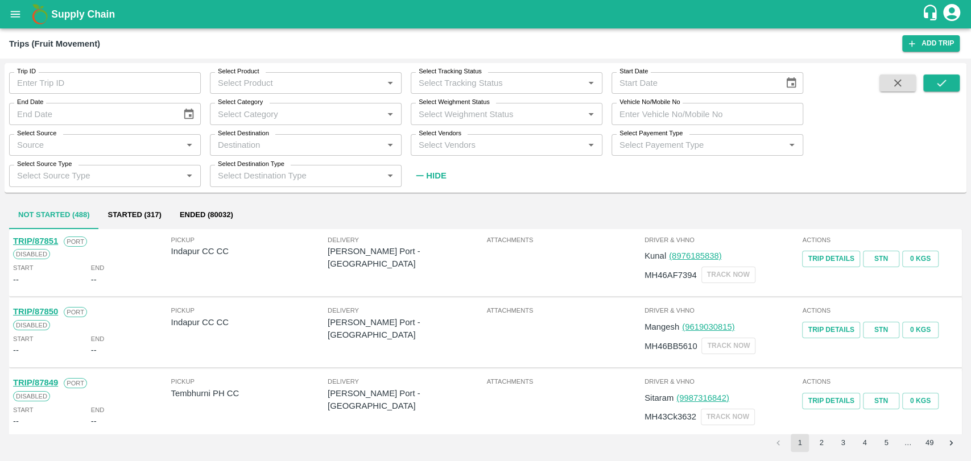
click at [743, 116] on input "Vehicle No/Mobile No" at bounding box center [707, 114] width 192 height 22
paste input "MH04JU9068"
type input "MH04JU9068"
click at [929, 85] on button "submit" at bounding box center [941, 82] width 36 height 17
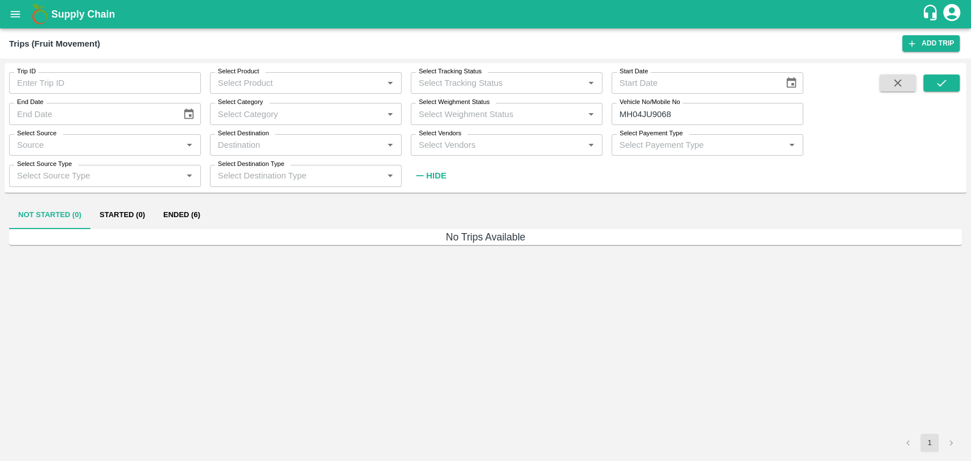
click at [187, 217] on button "Ended (6)" at bounding box center [181, 215] width 55 height 27
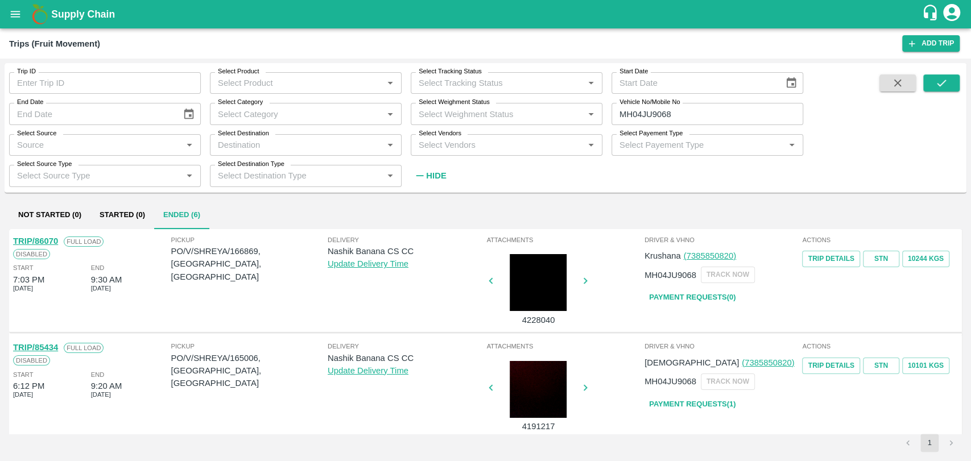
click at [53, 242] on link "TRIP/86070" at bounding box center [35, 241] width 45 height 9
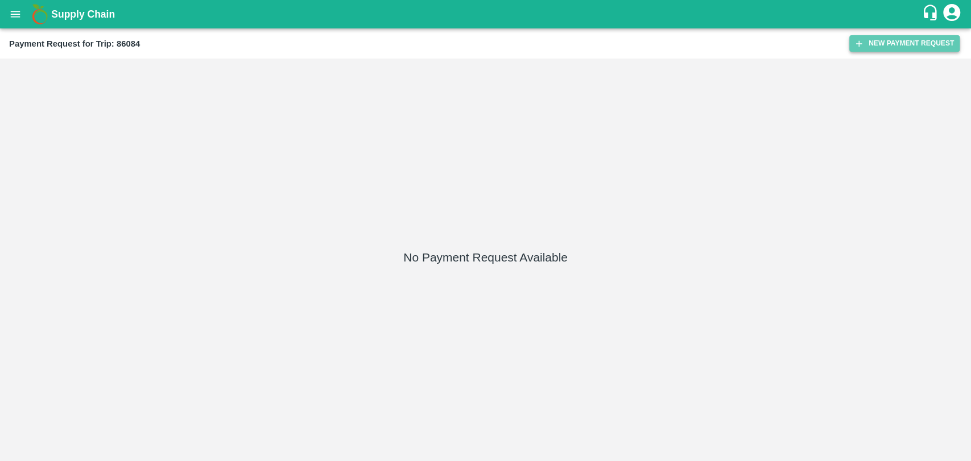
click at [872, 42] on button "New Payment Request" at bounding box center [904, 43] width 110 height 16
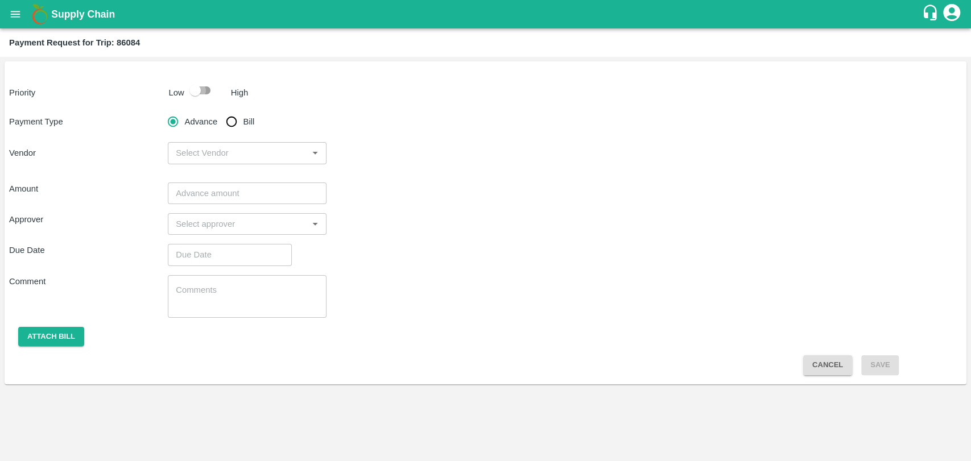
click at [195, 96] on input "checkbox" at bounding box center [195, 91] width 65 height 22
checkbox input "true"
click at [234, 123] on input "Bill" at bounding box center [231, 121] width 23 height 23
radio input "true"
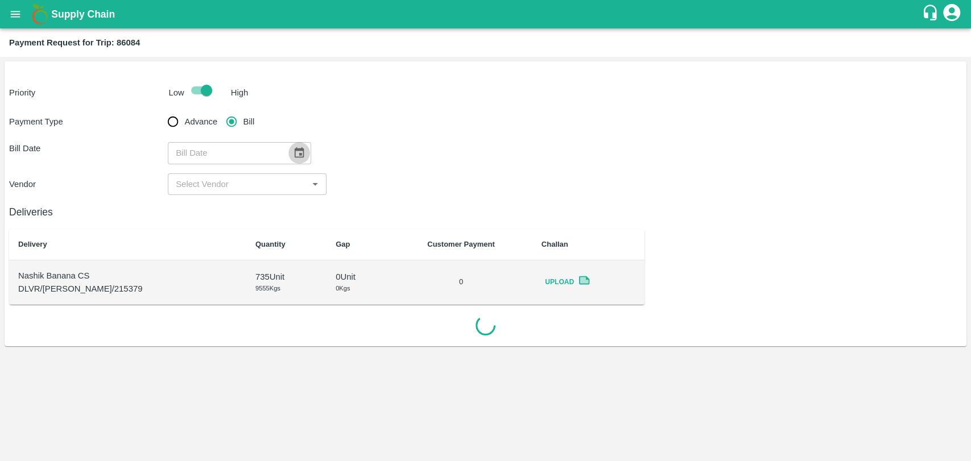
click at [301, 159] on button "Choose date" at bounding box center [299, 153] width 22 height 22
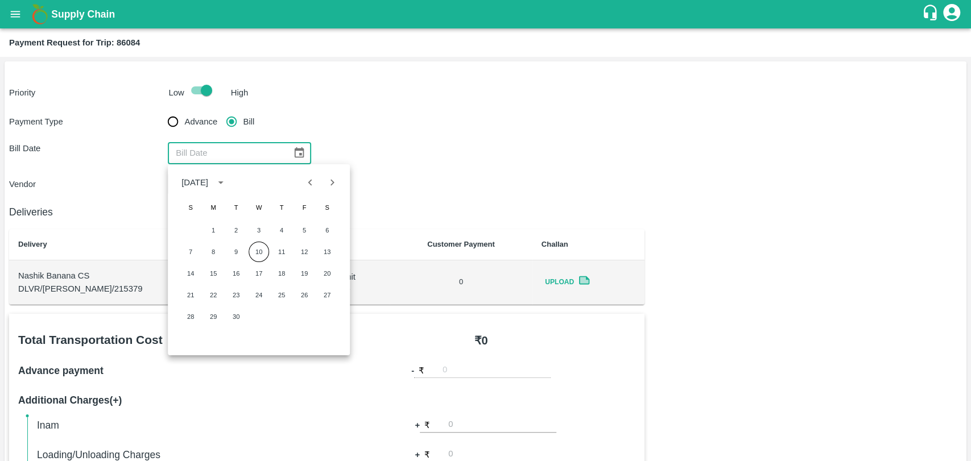
click at [307, 186] on icon "Previous month" at bounding box center [310, 182] width 13 height 13
click at [302, 225] on button "1" at bounding box center [303, 230] width 20 height 20
type input "01/08/2025"
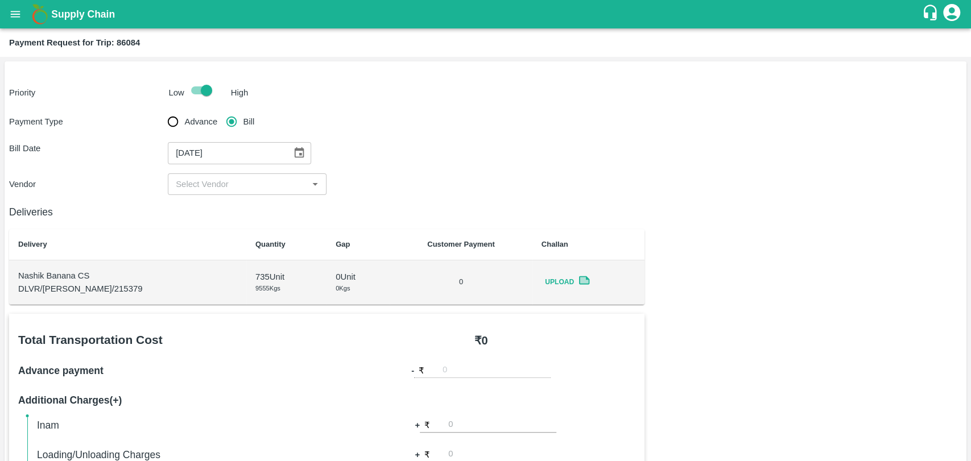
click at [206, 183] on input "input" at bounding box center [237, 184] width 133 height 15
click at [211, 212] on div "BALAJI HARIDAS PATIL - ₹23100" at bounding box center [241, 209] width 130 height 13
type input "BALAJI HARIDAS PATIL - ₹23100"
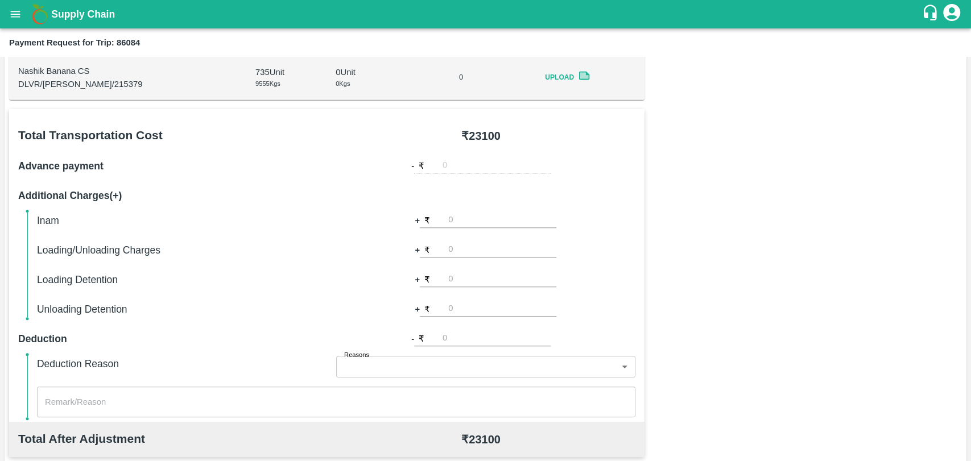
scroll to position [379, 0]
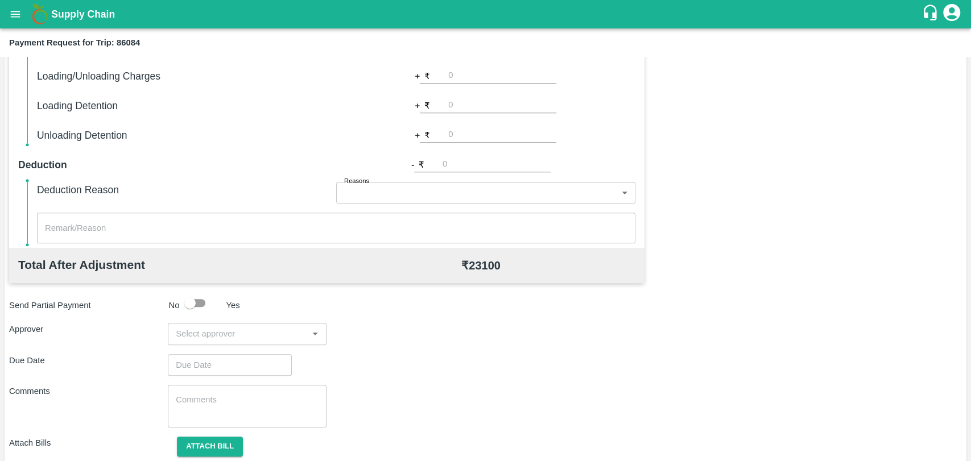
click at [455, 107] on input "number" at bounding box center [502, 105] width 108 height 15
type input "1000"
click at [211, 334] on input "input" at bounding box center [237, 333] width 133 height 15
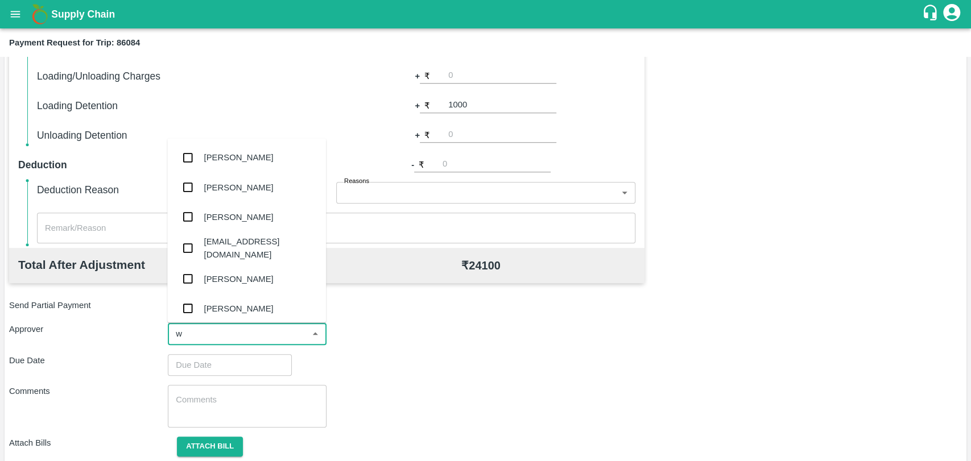
type input "wa"
click at [246, 231] on div "Prasad Waghade" at bounding box center [246, 217] width 159 height 30
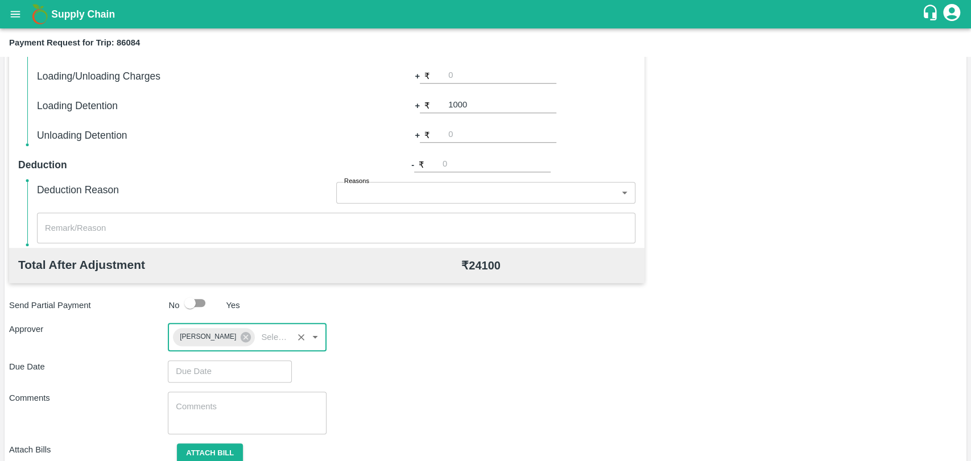
click at [217, 359] on div "Total Transportation Cost ₹ 23100 Advance payment - ₹ Additional Charges(+) Ina…" at bounding box center [485, 213] width 953 height 557
type input "DD/MM/YYYY hh:mm aa"
click at [215, 366] on input "DD/MM/YYYY hh:mm aa" at bounding box center [226, 372] width 116 height 22
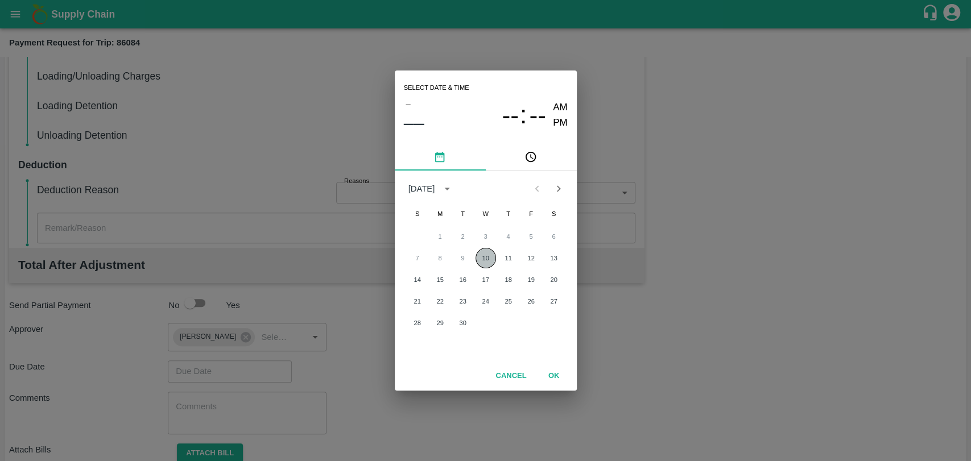
click at [478, 260] on button "10" at bounding box center [485, 258] width 20 height 20
type input "[DATE] 12:00 AM"
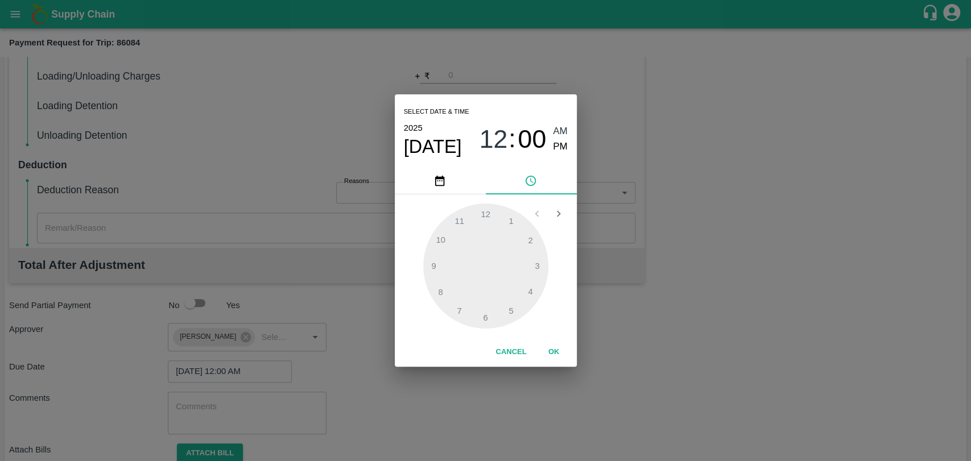
click at [549, 364] on div "Cancel OK" at bounding box center [486, 352] width 182 height 29
click at [549, 353] on button "OK" at bounding box center [554, 352] width 36 height 20
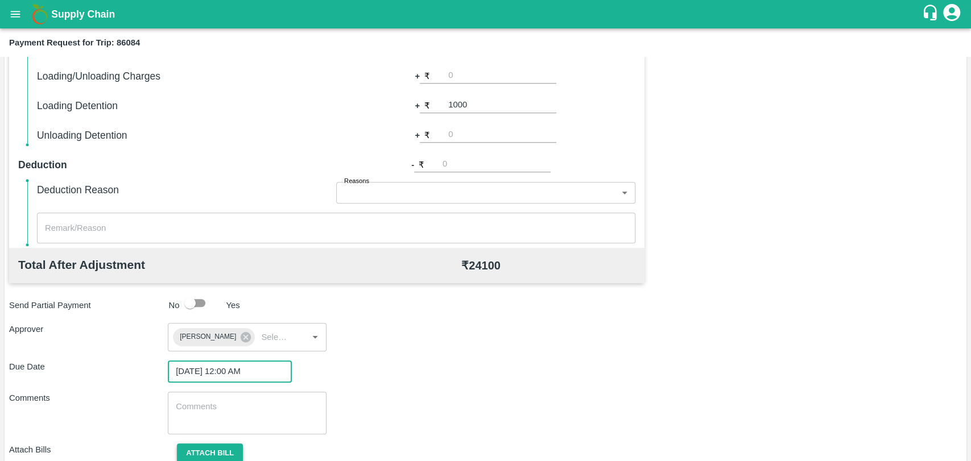
click at [212, 452] on button "Attach bill" at bounding box center [210, 454] width 66 height 20
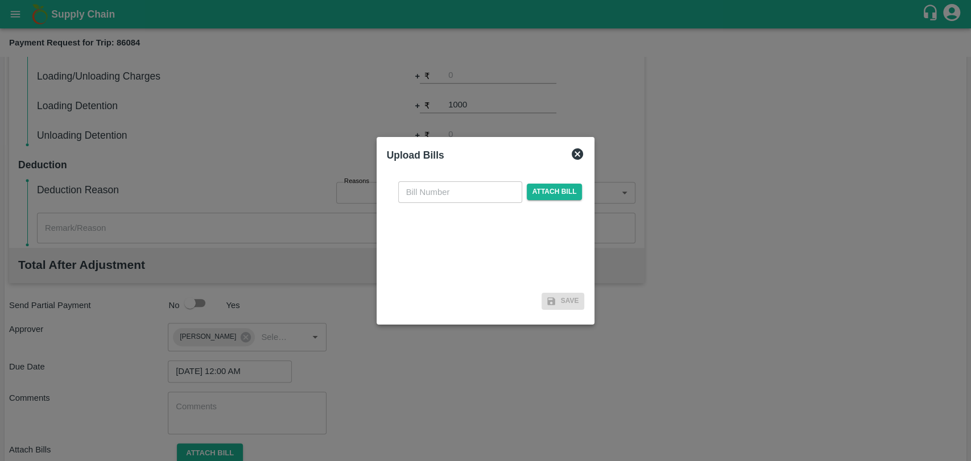
click at [463, 197] on input "text" at bounding box center [460, 192] width 124 height 22
type input "388"
click at [540, 187] on span "Attach bill" at bounding box center [555, 192] width 56 height 16
click at [0, 0] on input "Attach bill" at bounding box center [0, 0] width 0 height 0
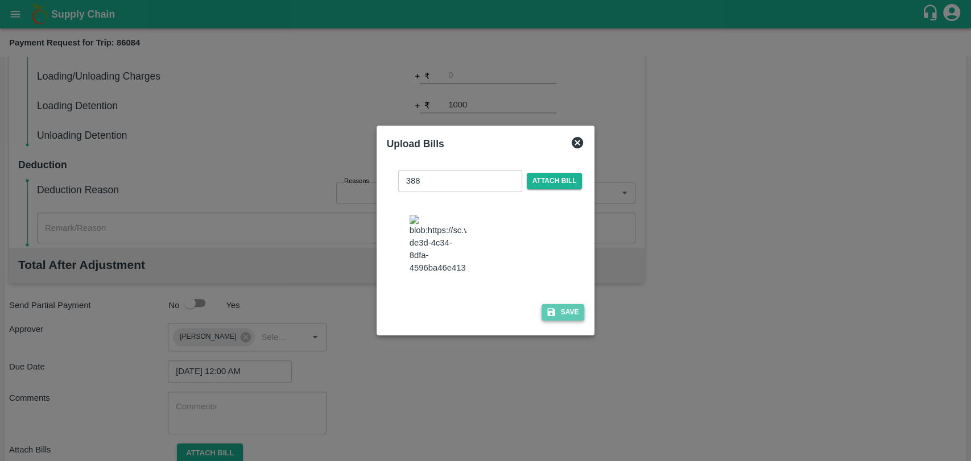
click at [557, 304] on button "Save" at bounding box center [562, 312] width 43 height 16
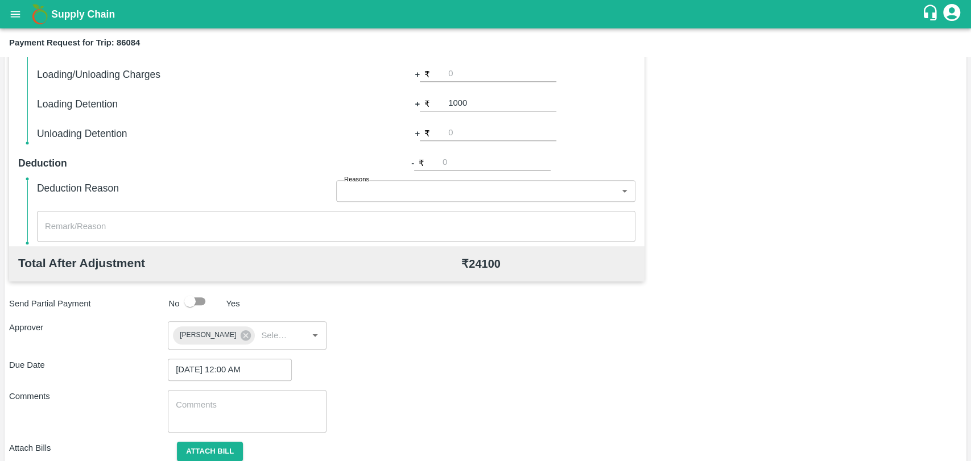
scroll to position [469, 0]
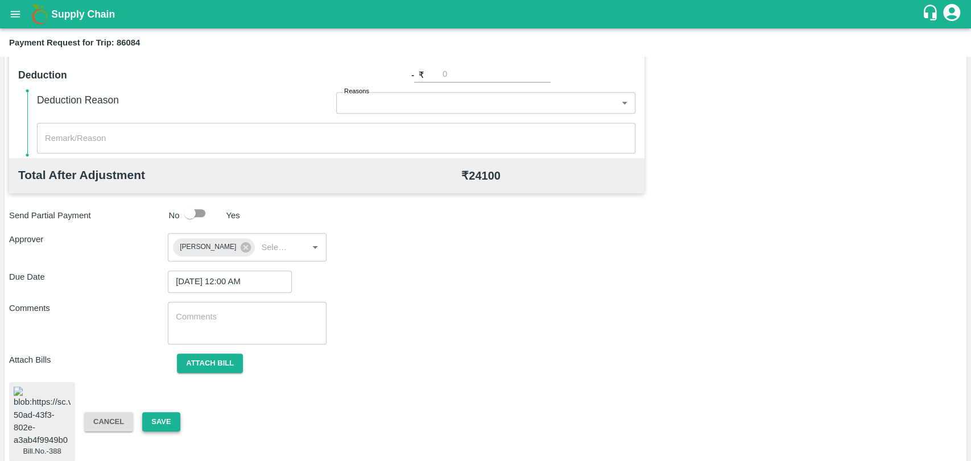
click at [171, 412] on button "Save" at bounding box center [161, 422] width 38 height 20
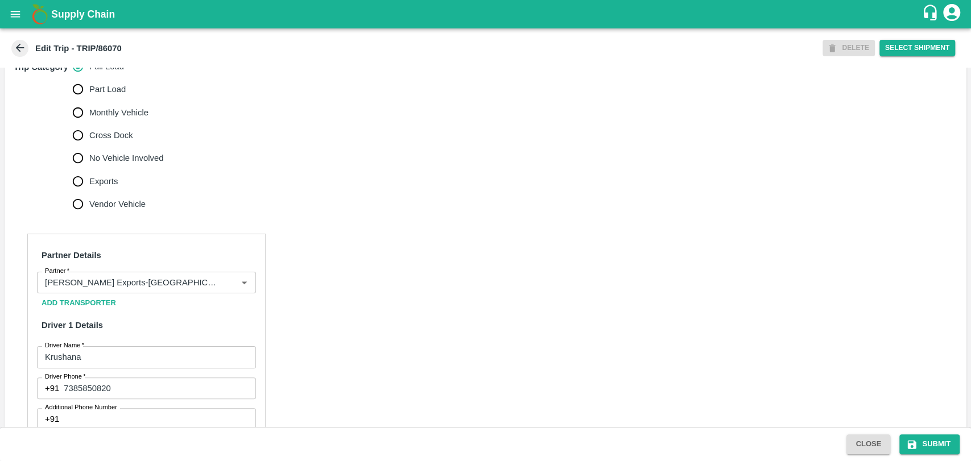
scroll to position [379, 0]
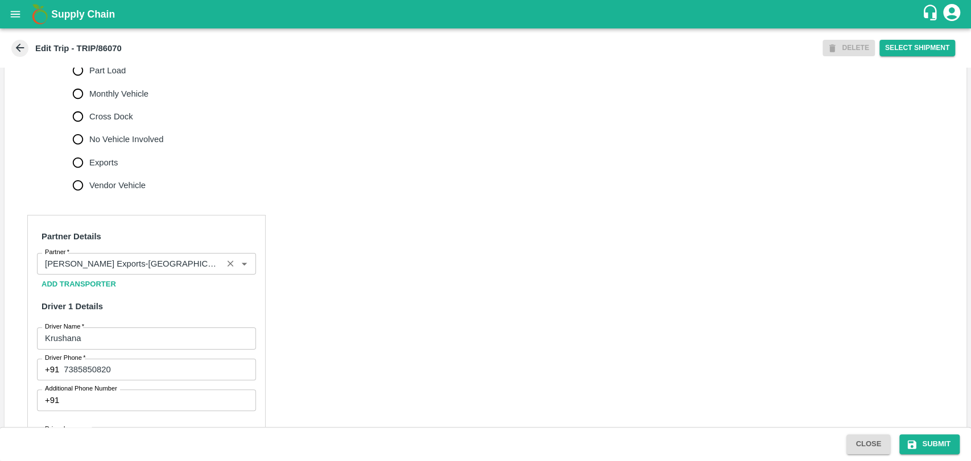
click at [158, 271] on input "Partner   *" at bounding box center [129, 263] width 179 height 15
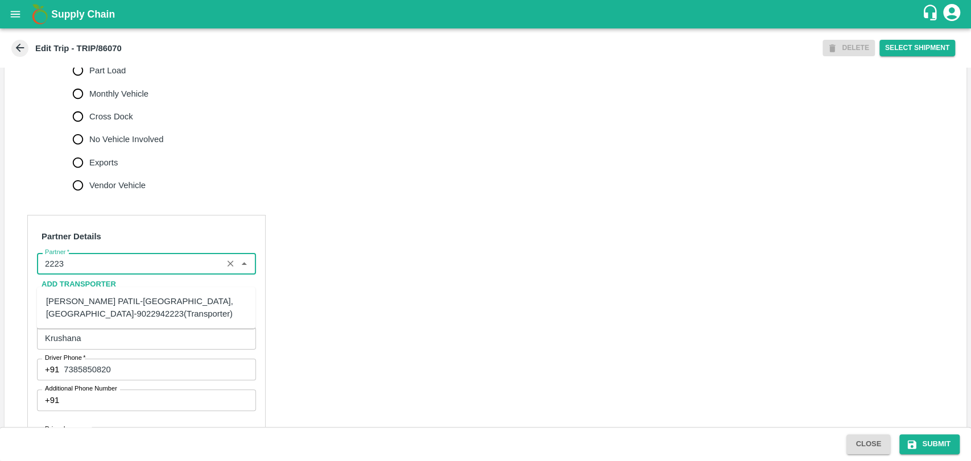
click at [143, 305] on div "[PERSON_NAME] PATIL-[GEOGRAPHIC_DATA], [GEOGRAPHIC_DATA]-9022942223(Transporter)" at bounding box center [146, 308] width 200 height 26
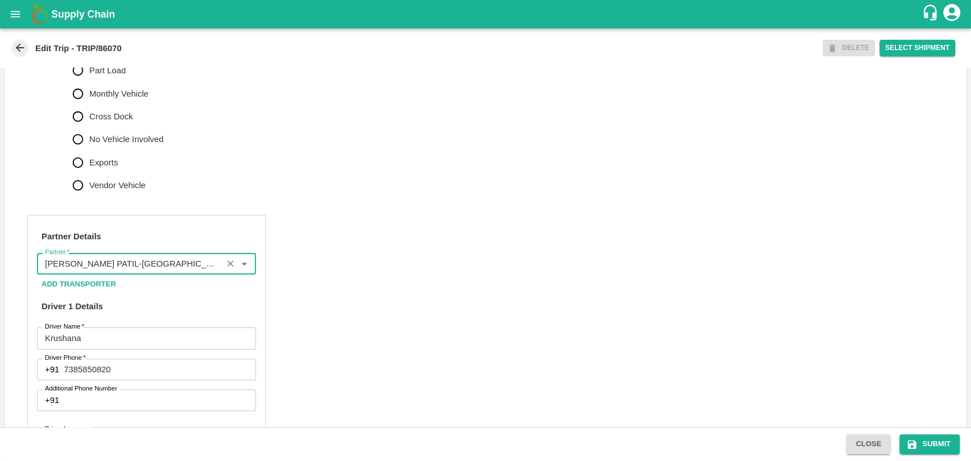
scroll to position [695, 0]
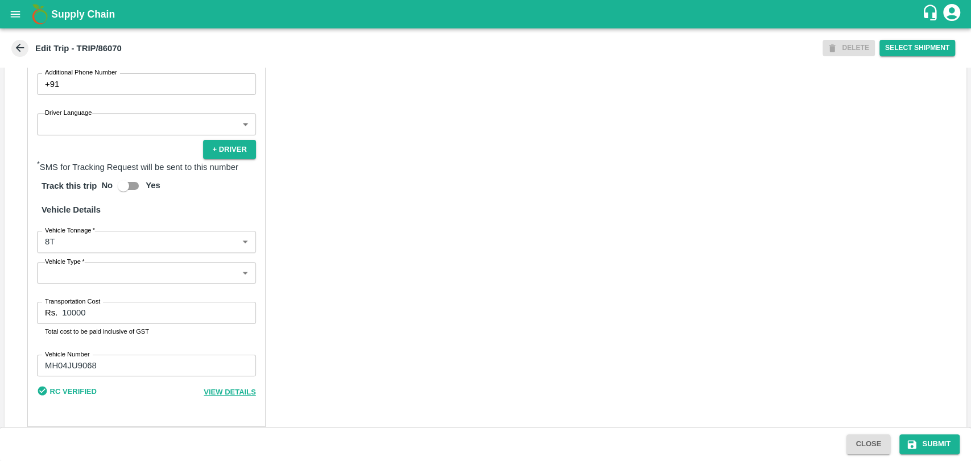
type input "[PERSON_NAME] PATIL-[GEOGRAPHIC_DATA], [GEOGRAPHIC_DATA]-9022942223(Transporter)"
click at [82, 258] on body "Supply Chain Edit Trip - TRIP/86070 DELETE Select Shipment Trip Details Trip Ty…" at bounding box center [485, 230] width 971 height 461
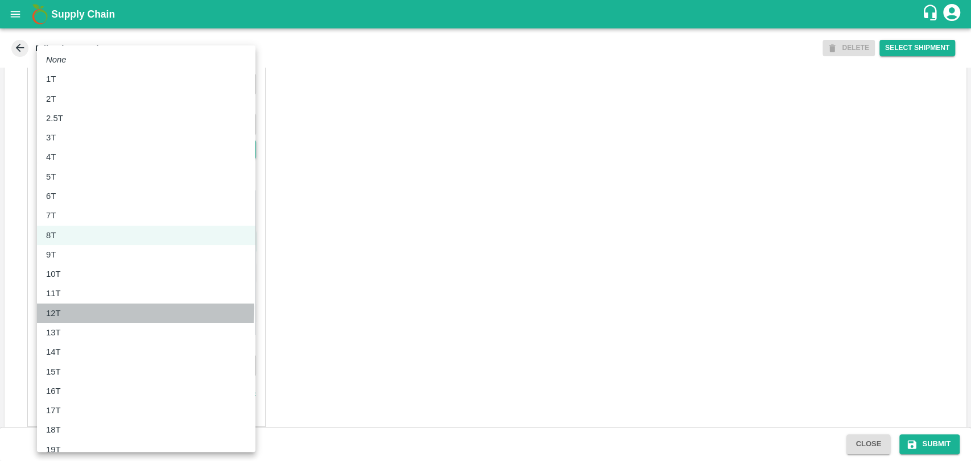
click at [71, 308] on div "12T" at bounding box center [146, 313] width 200 height 13
type input "12000"
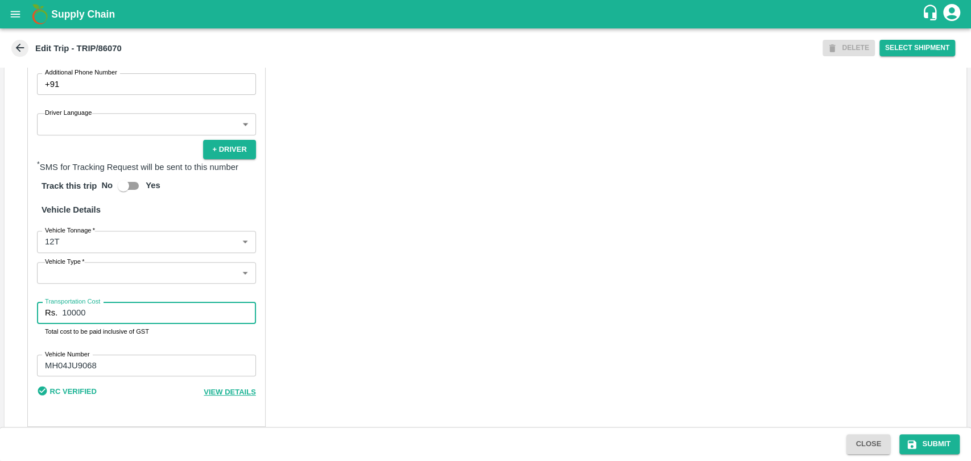
drag, startPoint x: 65, startPoint y: 324, endPoint x: 19, endPoint y: 316, distance: 47.4
click at [19, 316] on div "Partner Details Partner   * Partner Add Transporter Driver 1 Details Driver Nam…" at bounding box center [486, 163] width 962 height 556
type input "23000"
click at [922, 446] on button "Submit" at bounding box center [929, 444] width 60 height 20
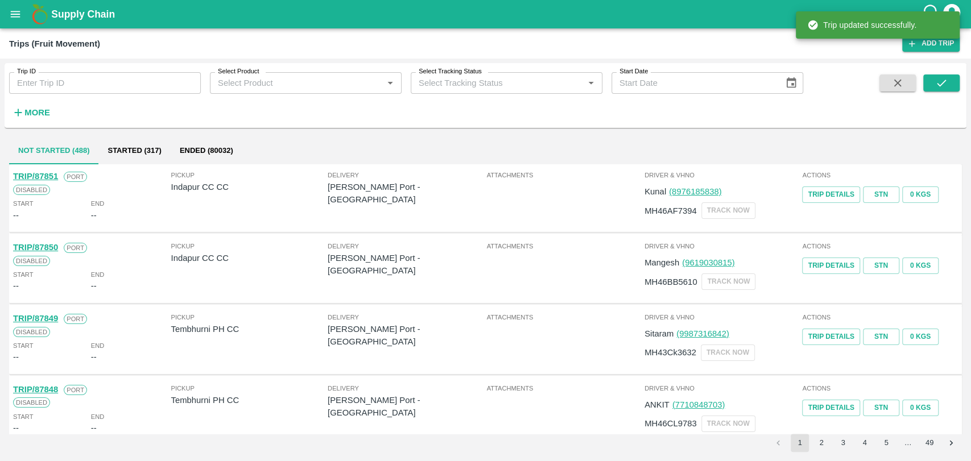
click at [51, 111] on button "More" at bounding box center [31, 112] width 44 height 19
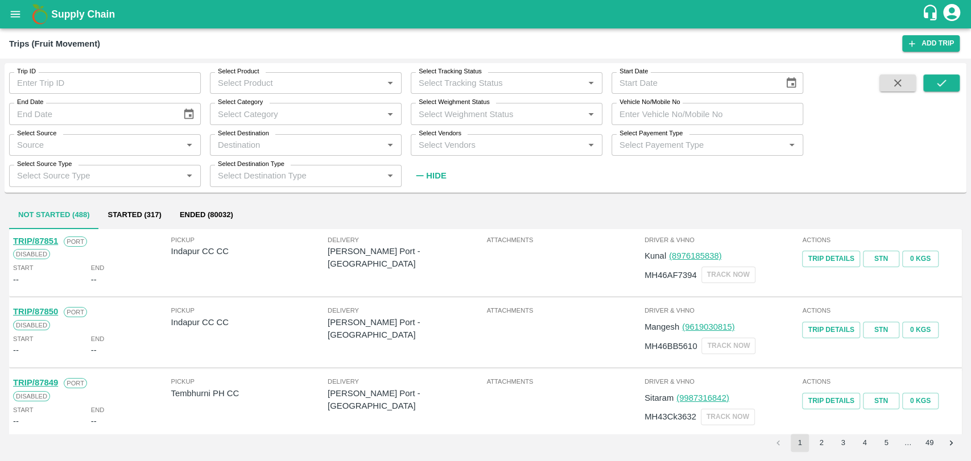
click at [703, 113] on input "Vehicle No/Mobile No" at bounding box center [707, 114] width 192 height 22
paste input "MH47Y7788"
type input "MH47Y7788"
click at [926, 84] on button "submit" at bounding box center [941, 82] width 36 height 17
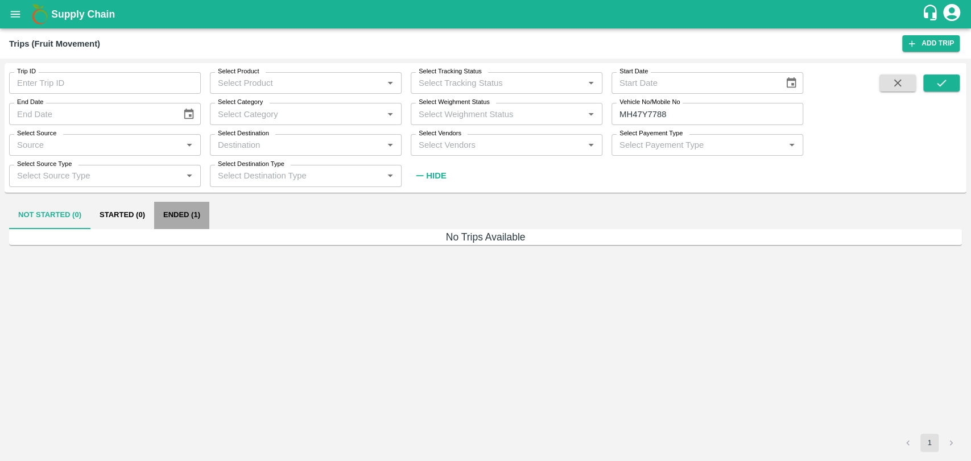
click at [194, 217] on button "Ended (1)" at bounding box center [181, 215] width 55 height 27
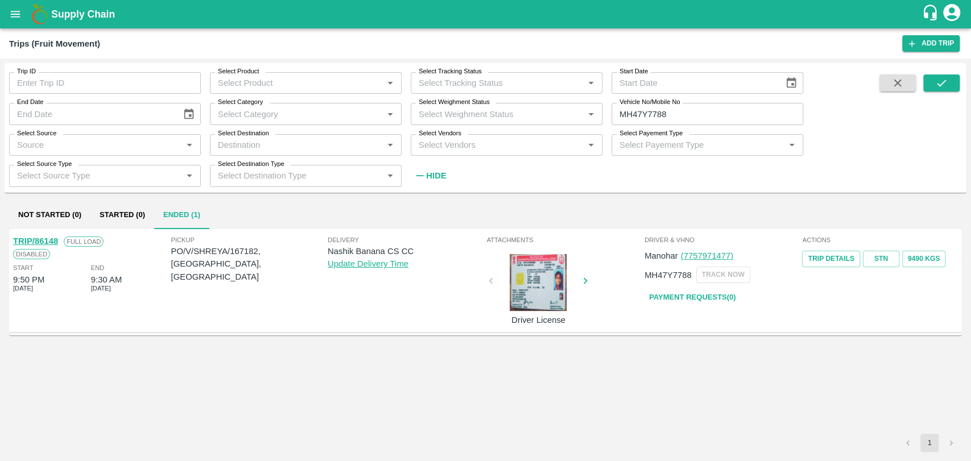
click at [542, 308] on div at bounding box center [537, 282] width 85 height 57
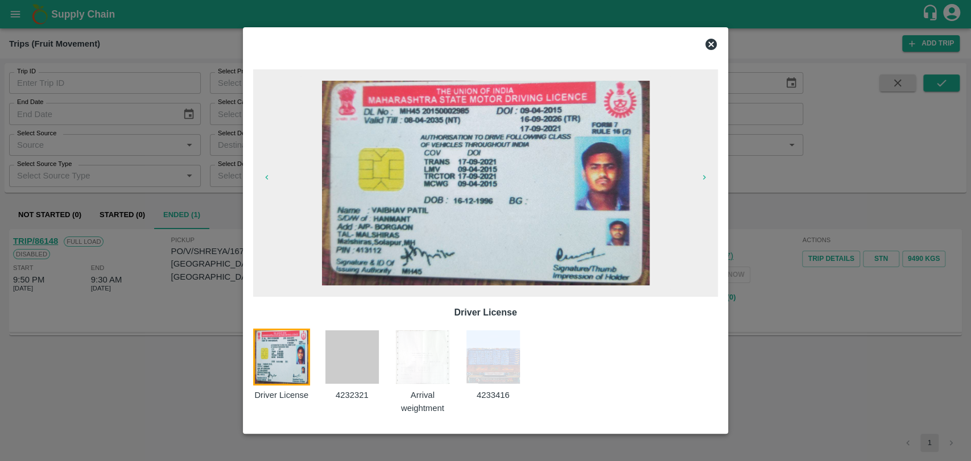
click at [413, 354] on img at bounding box center [422, 357] width 57 height 57
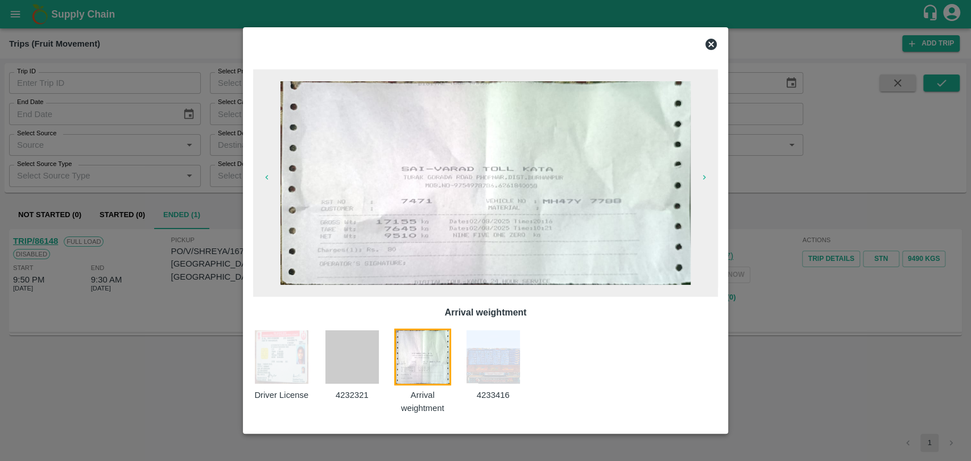
click at [198, 258] on div at bounding box center [485, 230] width 971 height 461
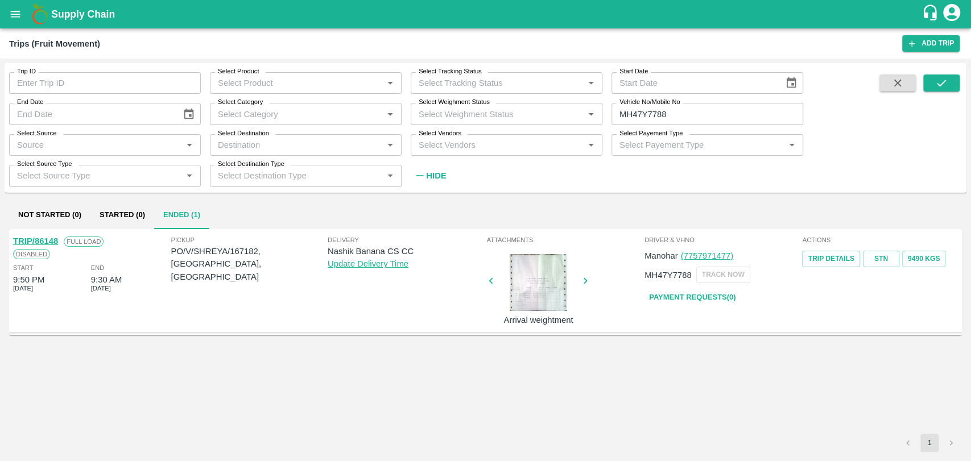
click at [50, 243] on link "TRIP/86148" at bounding box center [35, 241] width 45 height 9
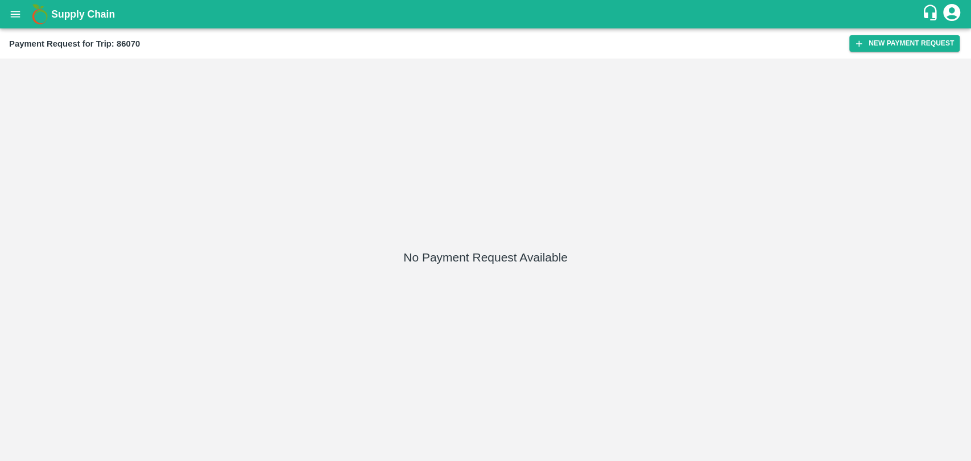
click at [870, 34] on div "Payment Request for Trip: 86070 New Payment Request" at bounding box center [485, 43] width 971 height 30
click at [870, 40] on button "New Payment Request" at bounding box center [904, 43] width 110 height 16
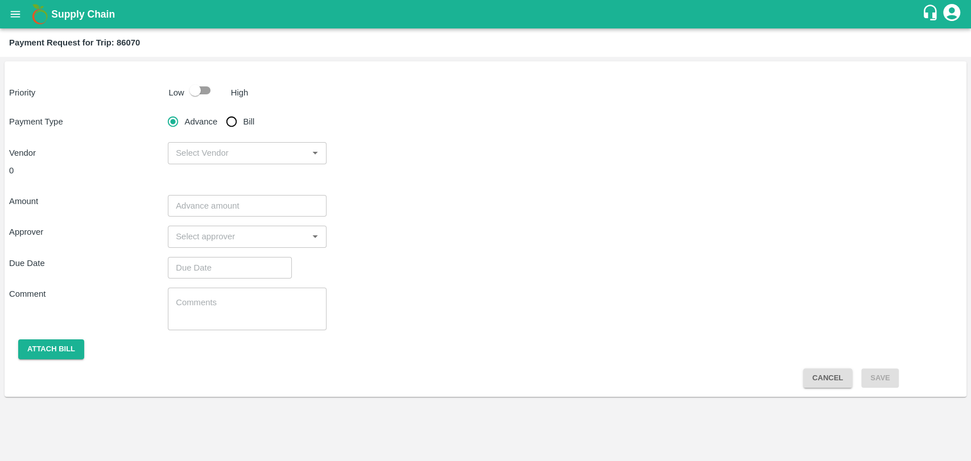
click at [196, 92] on input "checkbox" at bounding box center [195, 91] width 65 height 22
checkbox input "true"
click at [237, 123] on input "Bill" at bounding box center [231, 121] width 23 height 23
radio input "true"
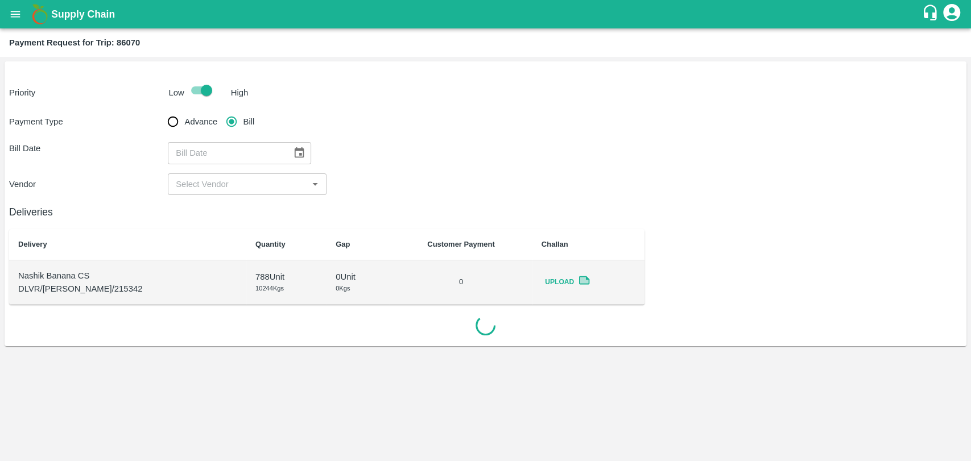
click at [288, 149] on button "Choose date" at bounding box center [299, 153] width 22 height 22
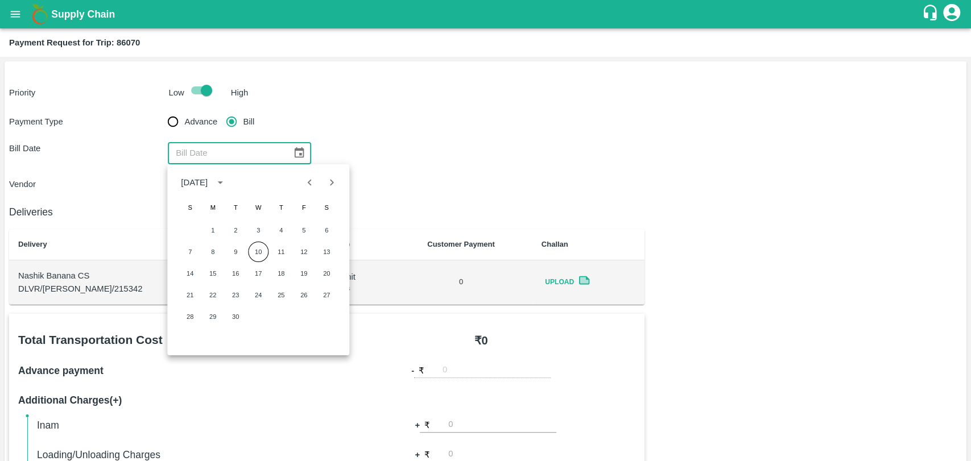
click at [304, 188] on icon "Previous month" at bounding box center [310, 182] width 13 height 13
click at [307, 227] on button "1" at bounding box center [303, 230] width 20 height 20
type input "01/08/2025"
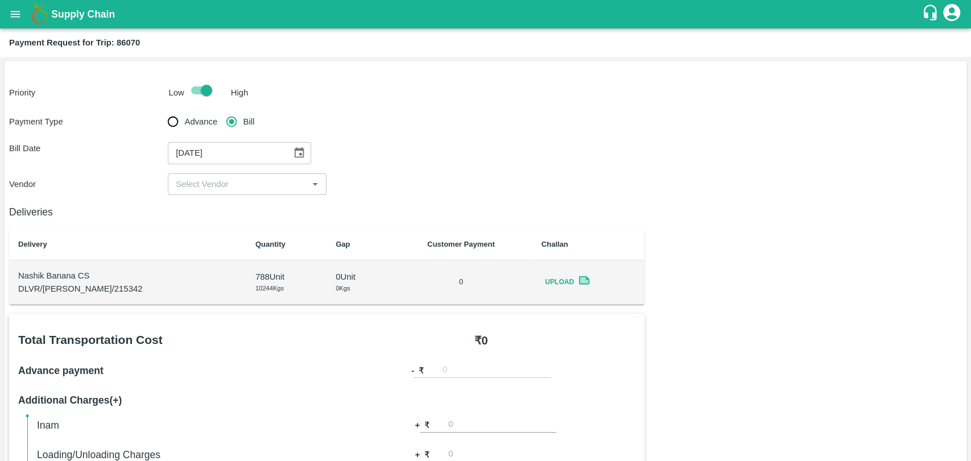
click at [202, 183] on input "input" at bounding box center [237, 184] width 133 height 15
click at [218, 207] on div "BALAJI HARIDAS PATIL - ₹23000" at bounding box center [241, 209] width 130 height 13
type input "BALAJI HARIDAS PATIL - ₹23000"
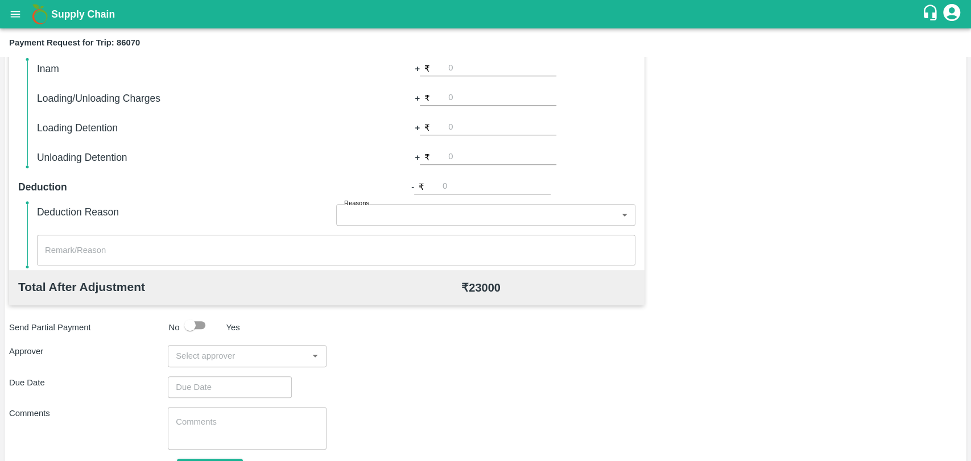
scroll to position [416, 0]
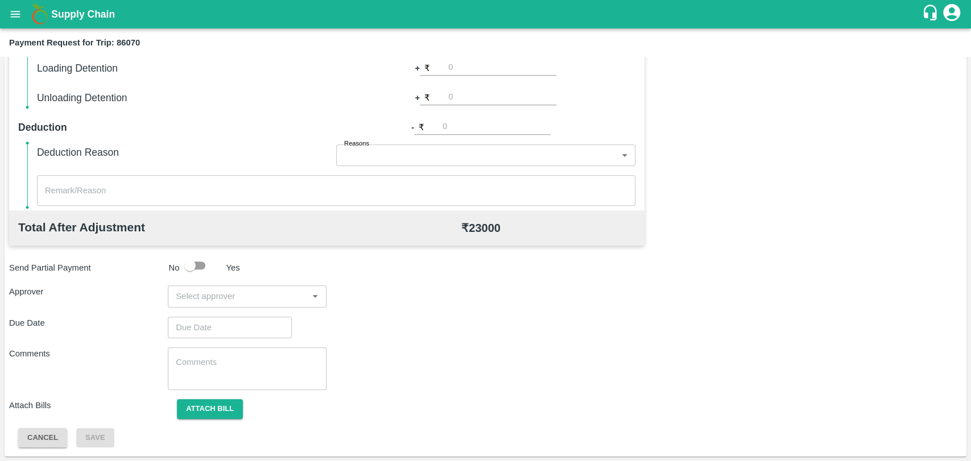
click at [254, 297] on input "input" at bounding box center [237, 296] width 133 height 15
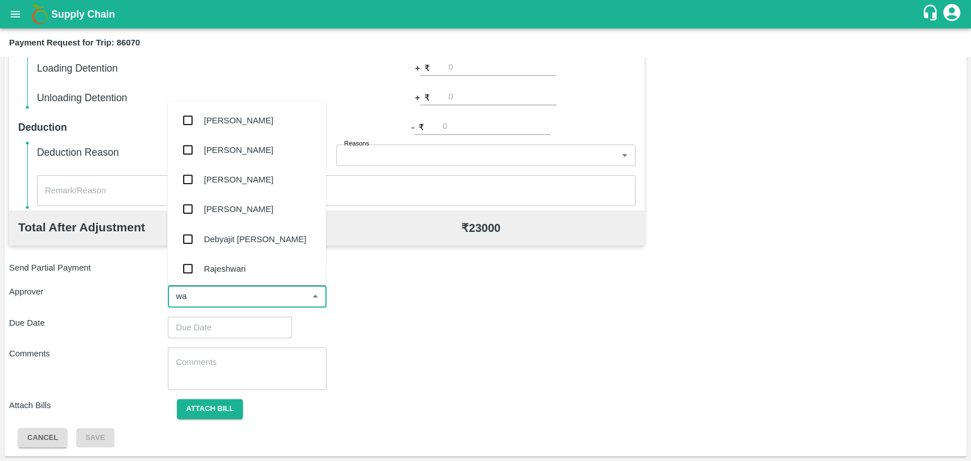
type input "wag"
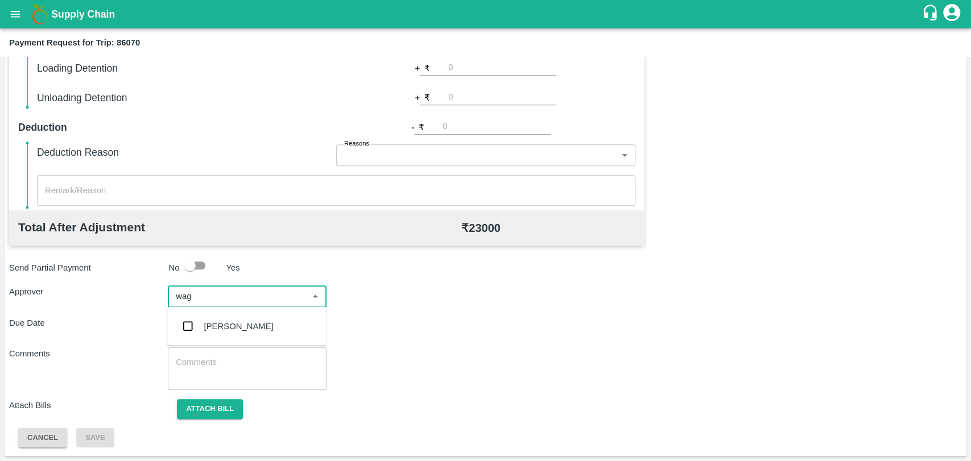
click at [234, 325] on div "[PERSON_NAME]" at bounding box center [238, 326] width 69 height 13
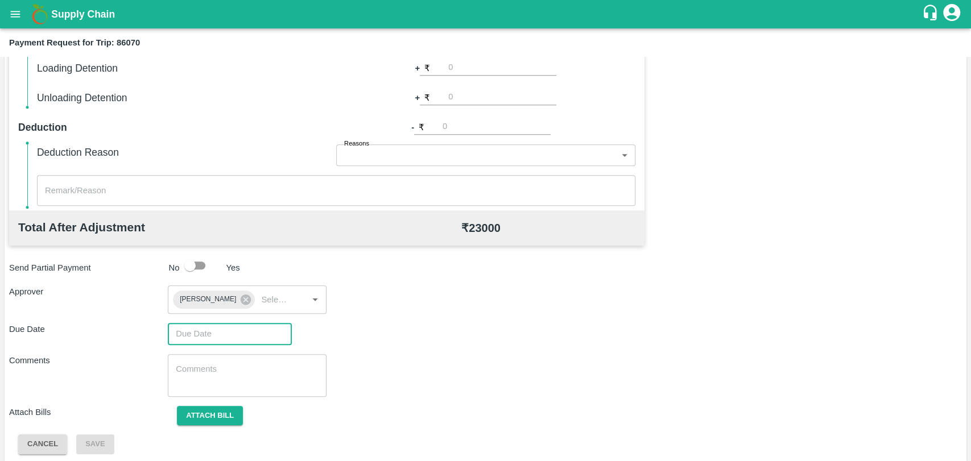
type input "DD/MM/YYYY hh:mm aa"
click at [222, 329] on input "DD/MM/YYYY hh:mm aa" at bounding box center [226, 334] width 116 height 22
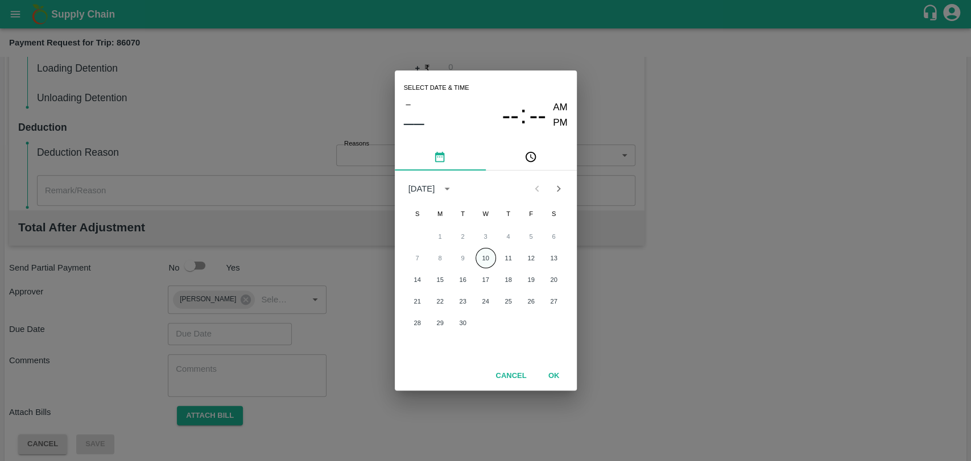
click at [486, 261] on button "10" at bounding box center [485, 258] width 20 height 20
type input "[DATE] 12:00 AM"
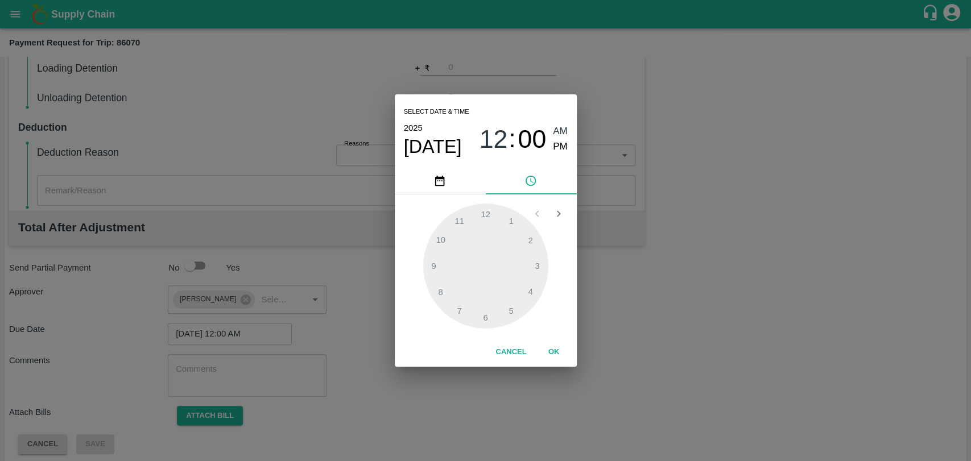
click at [557, 341] on div "Cancel OK" at bounding box center [486, 352] width 182 height 29
click at [554, 350] on button "OK" at bounding box center [554, 352] width 36 height 20
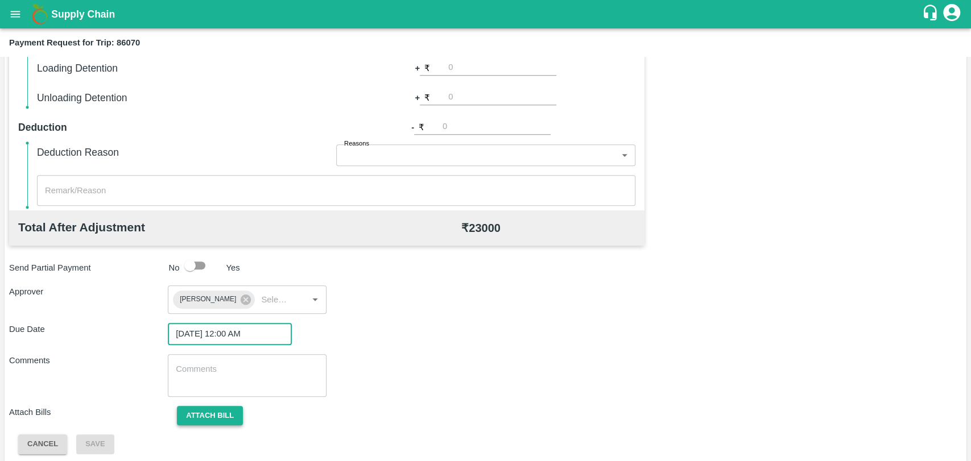
click at [229, 407] on button "Attach bill" at bounding box center [210, 416] width 66 height 20
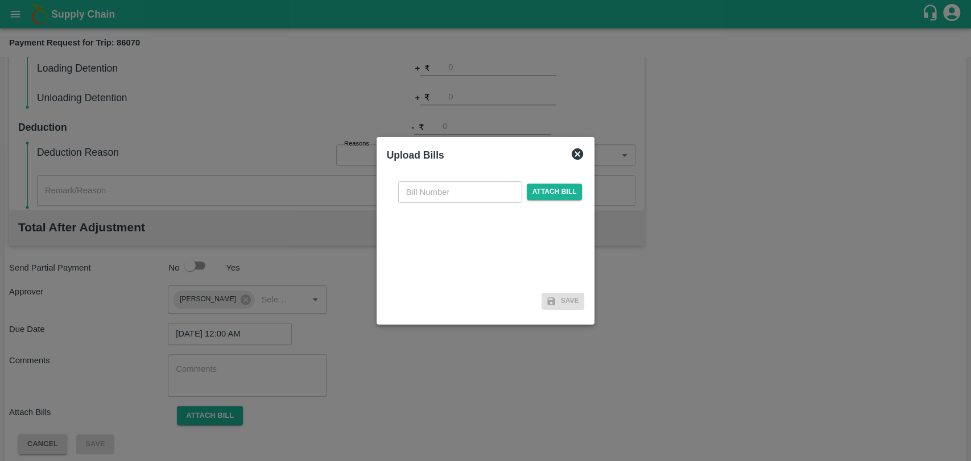
click at [439, 188] on input "text" at bounding box center [460, 192] width 124 height 22
type input "389"
click at [555, 184] on span "Attach bill" at bounding box center [555, 192] width 56 height 16
click at [0, 0] on input "Attach bill" at bounding box center [0, 0] width 0 height 0
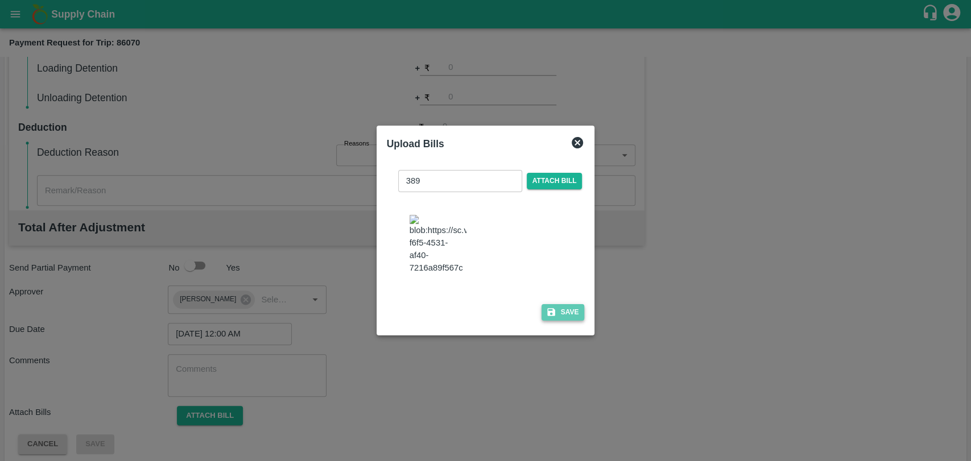
click at [565, 307] on button "Save" at bounding box center [562, 312] width 43 height 16
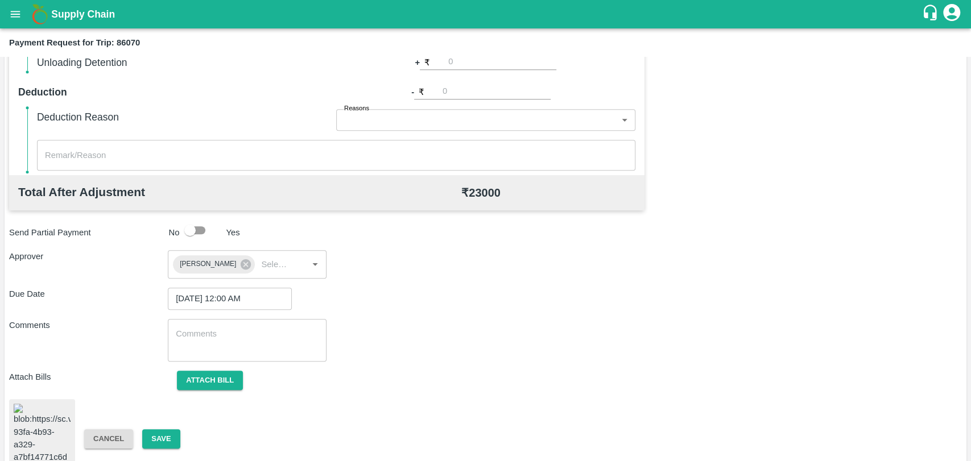
scroll to position [471, 0]
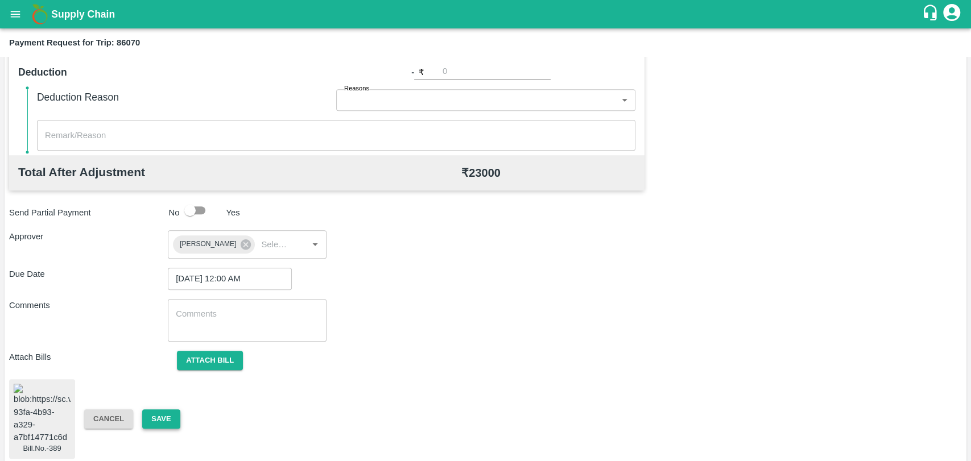
click at [176, 411] on button "Save" at bounding box center [161, 419] width 38 height 20
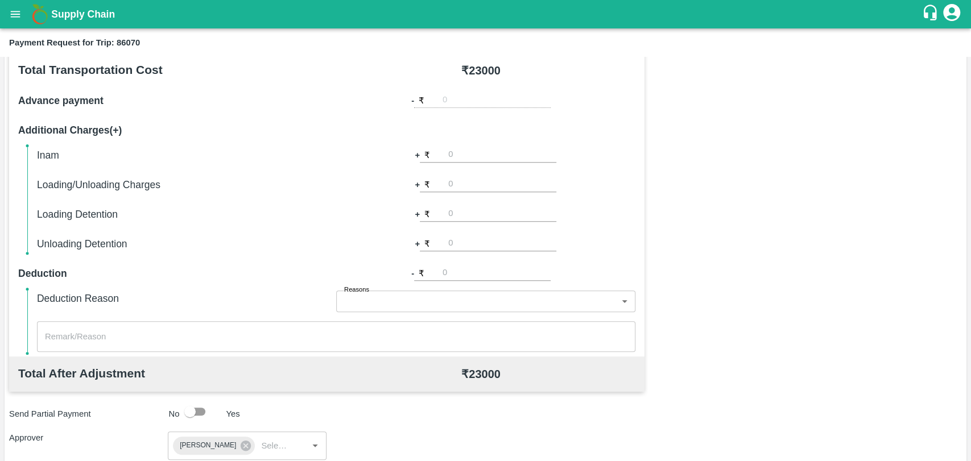
scroll to position [218, 0]
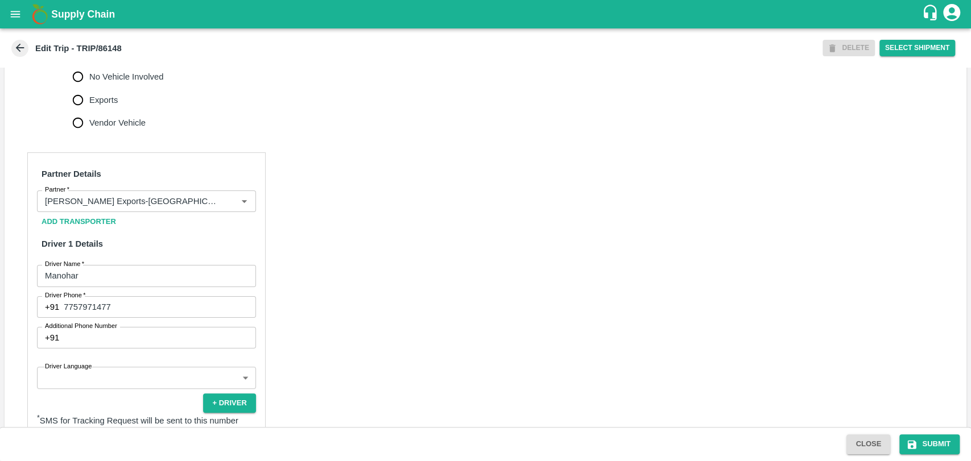
scroll to position [505, 0]
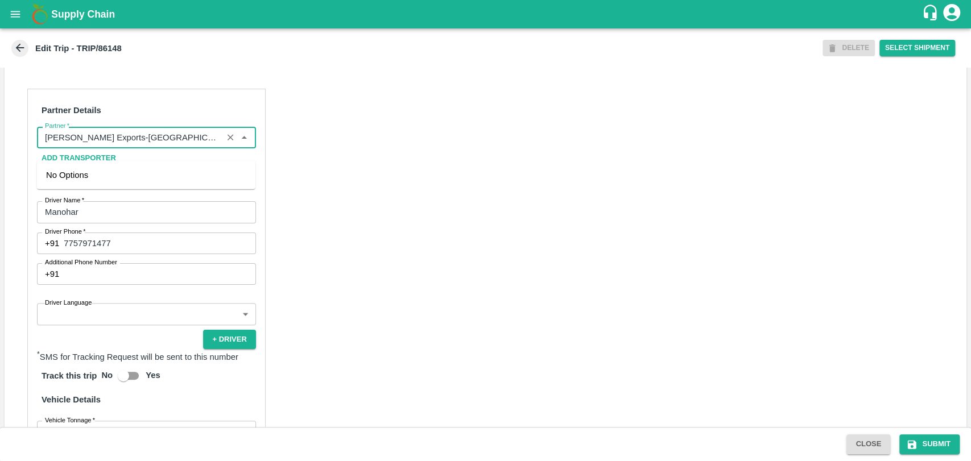
click at [132, 145] on input "Partner   *" at bounding box center [129, 137] width 179 height 15
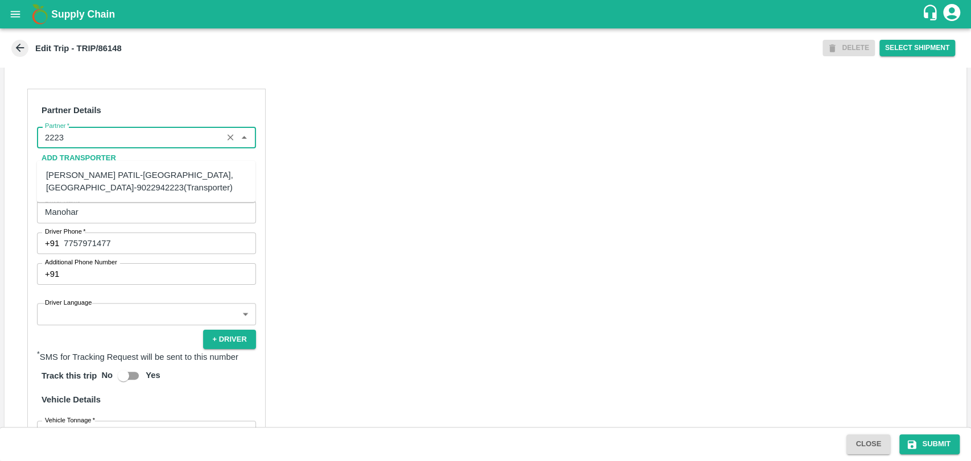
click at [113, 175] on div "[PERSON_NAME] PATIL-[GEOGRAPHIC_DATA], [GEOGRAPHIC_DATA]-9022942223(Transporter)" at bounding box center [146, 182] width 200 height 26
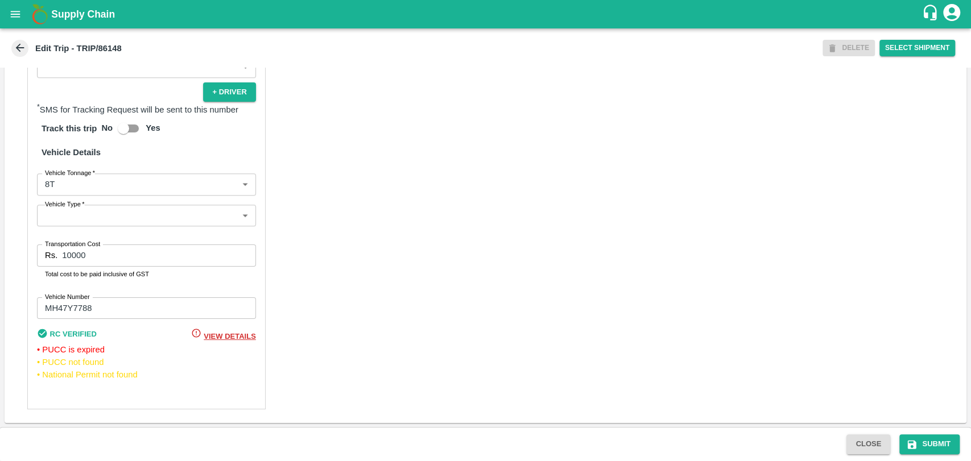
scroll to position [764, 0]
type input "[PERSON_NAME] PATIL-[GEOGRAPHIC_DATA], [GEOGRAPHIC_DATA]-9022942223(Transporter)"
click at [76, 185] on body "Supply Chain Edit Trip - TRIP/86148 DELETE Select Shipment Trip Details Trip Ty…" at bounding box center [485, 230] width 971 height 461
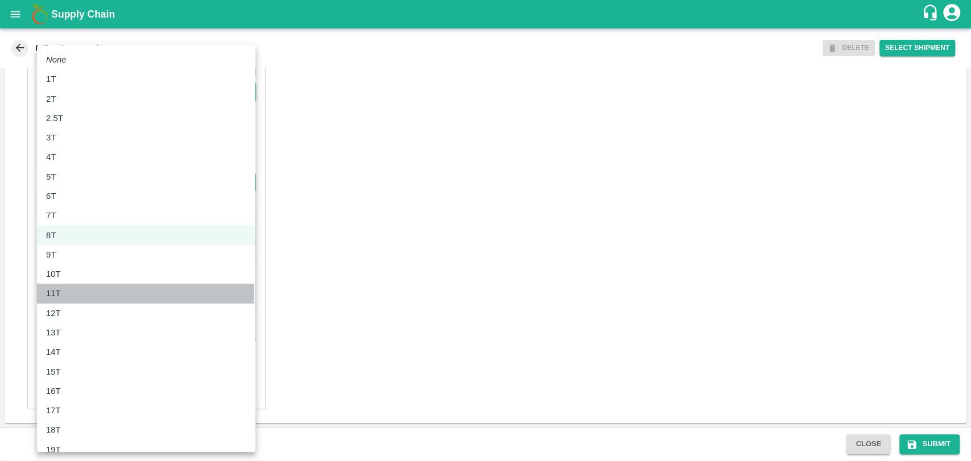
click at [71, 289] on div "11T" at bounding box center [146, 293] width 200 height 13
type input "11000"
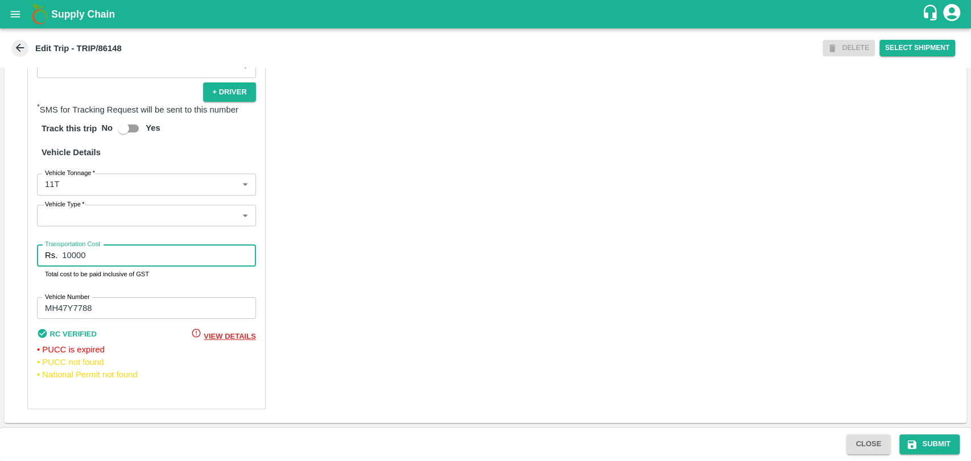
drag, startPoint x: 93, startPoint y: 260, endPoint x: 38, endPoint y: 252, distance: 55.2
click at [39, 253] on div "Rs. 10000 Transportation Cost" at bounding box center [146, 256] width 219 height 22
type input "23100"
click at [919, 442] on button "Submit" at bounding box center [929, 444] width 60 height 20
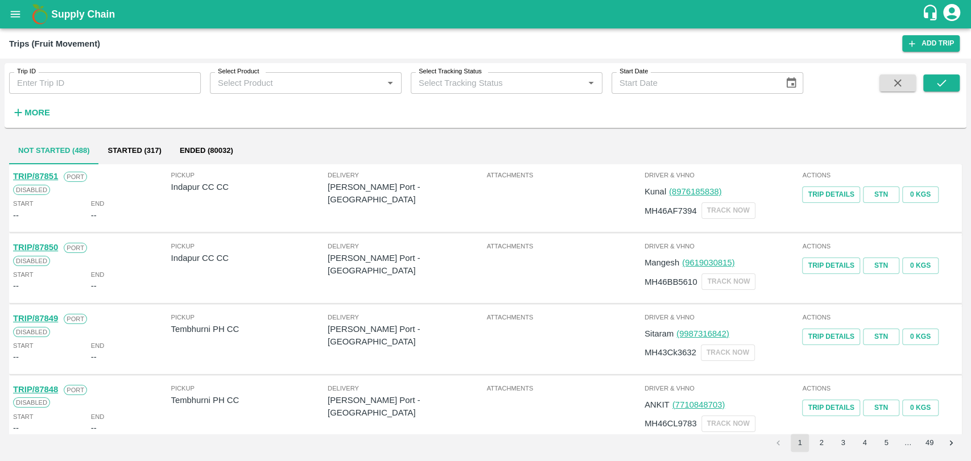
click at [41, 122] on span "More" at bounding box center [31, 112] width 44 height 19
click at [28, 113] on strong "More" at bounding box center [37, 112] width 26 height 9
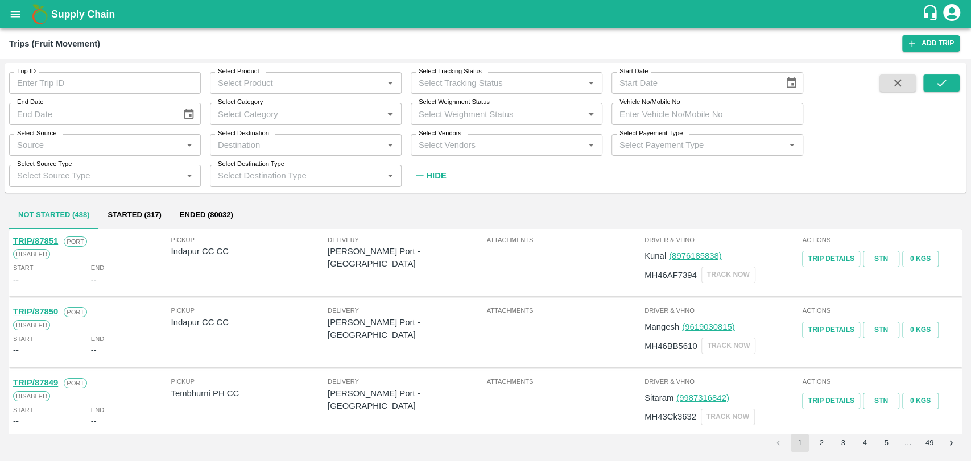
click at [717, 110] on input "Vehicle No/Mobile No" at bounding box center [707, 114] width 192 height 22
paste input "MP545566"
click at [632, 112] on input "MP545566" at bounding box center [707, 114] width 192 height 22
click at [627, 114] on input "M545566" at bounding box center [707, 114] width 192 height 22
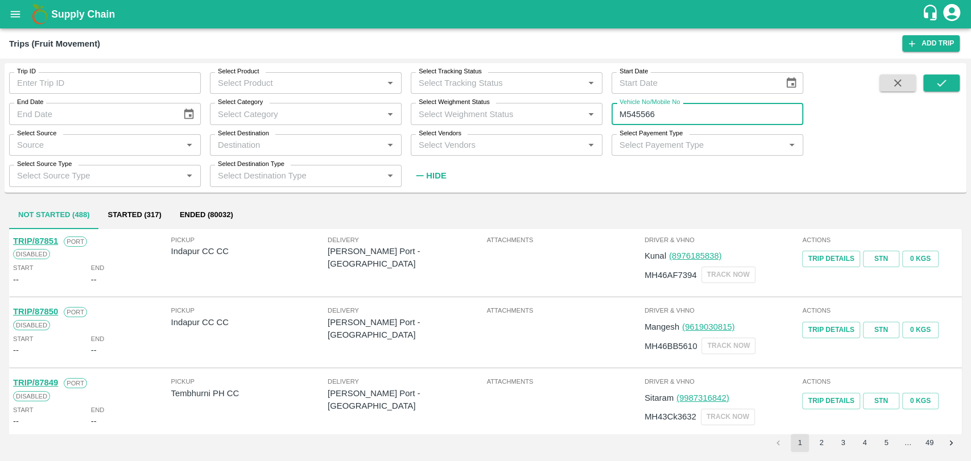
click at [627, 114] on input "M545566" at bounding box center [707, 114] width 192 height 22
type input "Mh545566"
click at [935, 89] on icon "submit" at bounding box center [941, 83] width 13 height 13
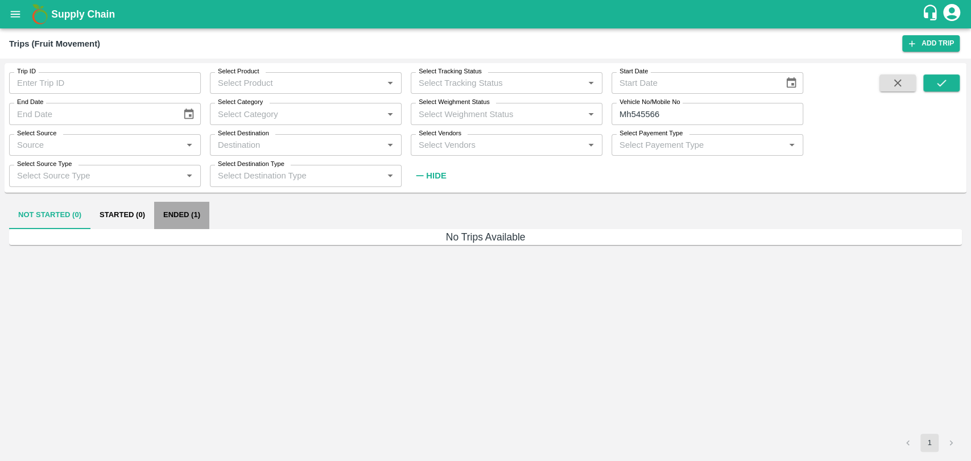
click at [175, 204] on button "Ended (1)" at bounding box center [181, 215] width 55 height 27
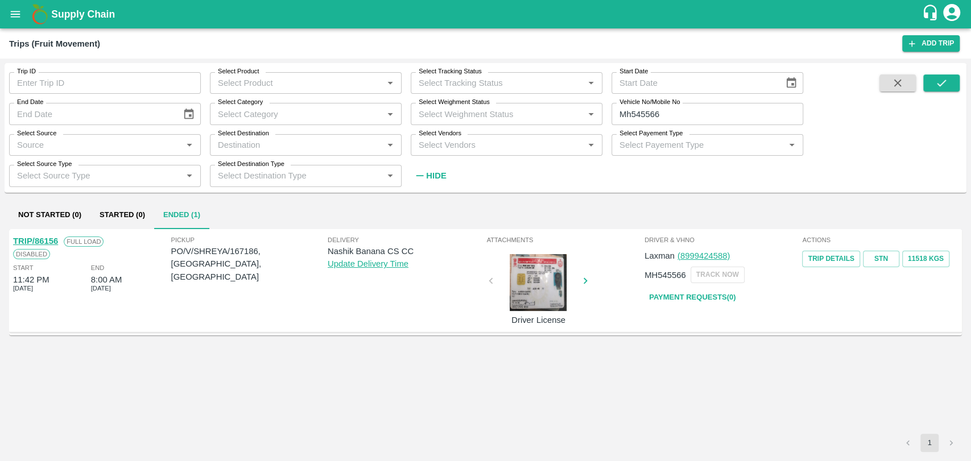
click at [49, 242] on link "TRIP/86156" at bounding box center [35, 241] width 45 height 9
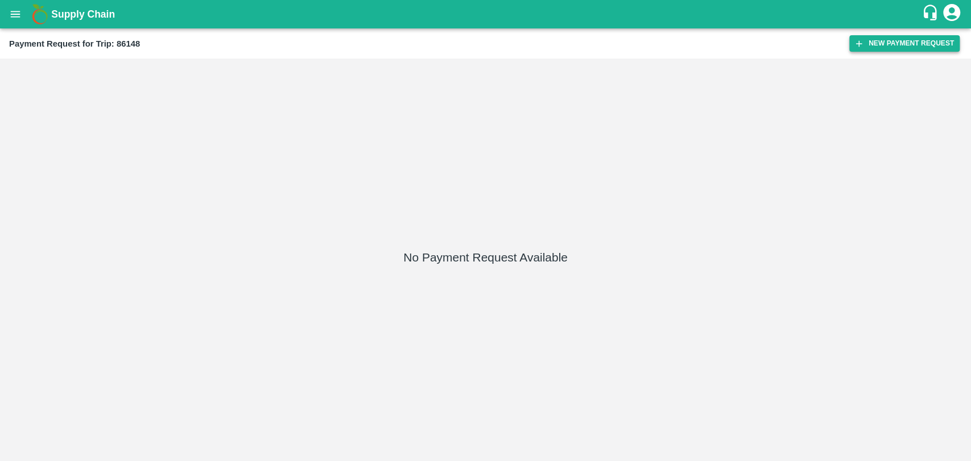
click at [871, 39] on button "New Payment Request" at bounding box center [904, 43] width 110 height 16
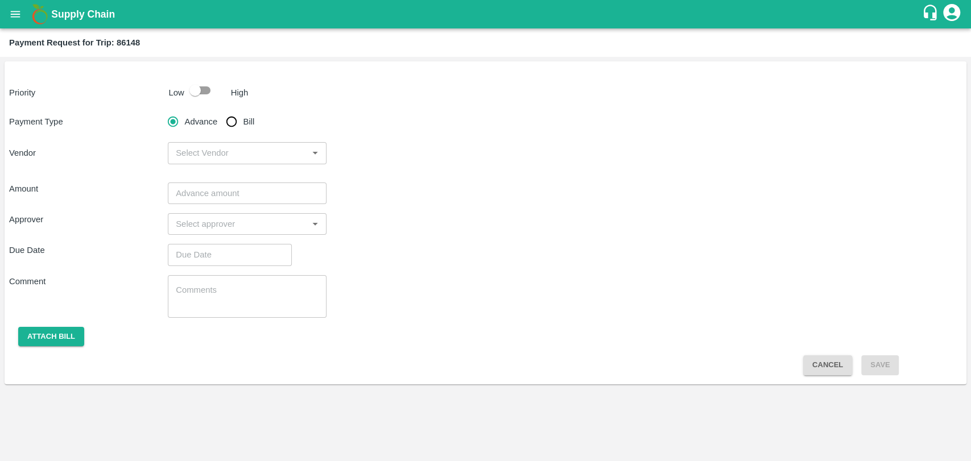
click at [198, 80] on input "checkbox" at bounding box center [195, 91] width 65 height 22
checkbox input "true"
click at [231, 121] on input "Bill" at bounding box center [231, 121] width 23 height 23
radio input "true"
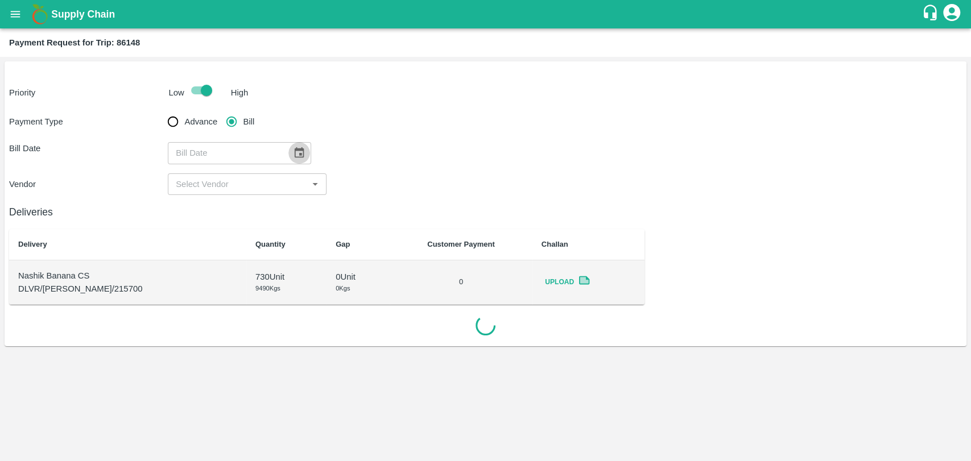
click at [295, 150] on icon "Choose date" at bounding box center [300, 152] width 10 height 11
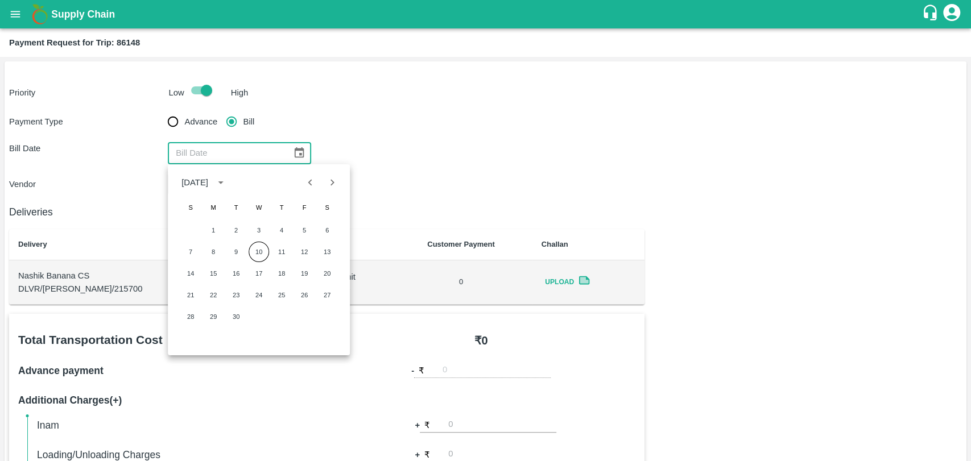
click at [309, 187] on icon "Previous month" at bounding box center [310, 182] width 13 height 13
click at [327, 229] on button "2" at bounding box center [326, 230] width 20 height 20
type input "[DATE]"
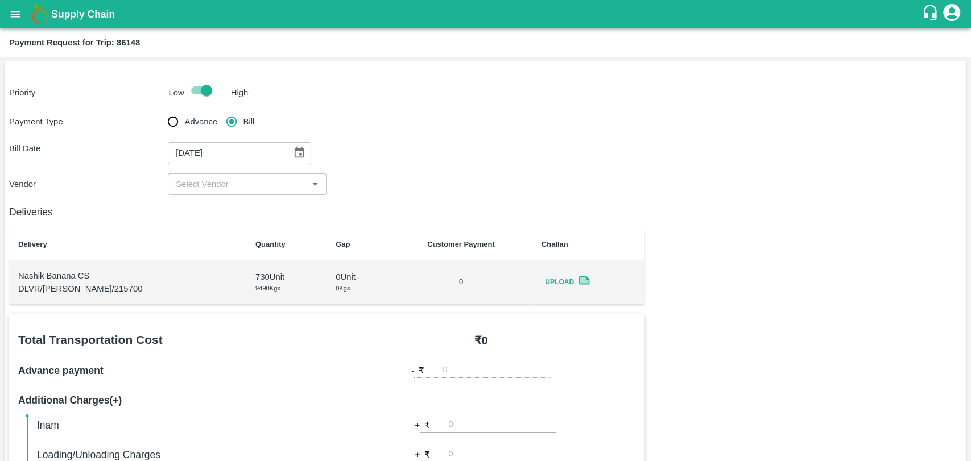
click at [207, 191] on input "input" at bounding box center [237, 184] width 133 height 15
click at [210, 215] on div "[PERSON_NAME] PATIL - ₹23100" at bounding box center [241, 209] width 130 height 13
type input "[PERSON_NAME] PATIL - ₹23100"
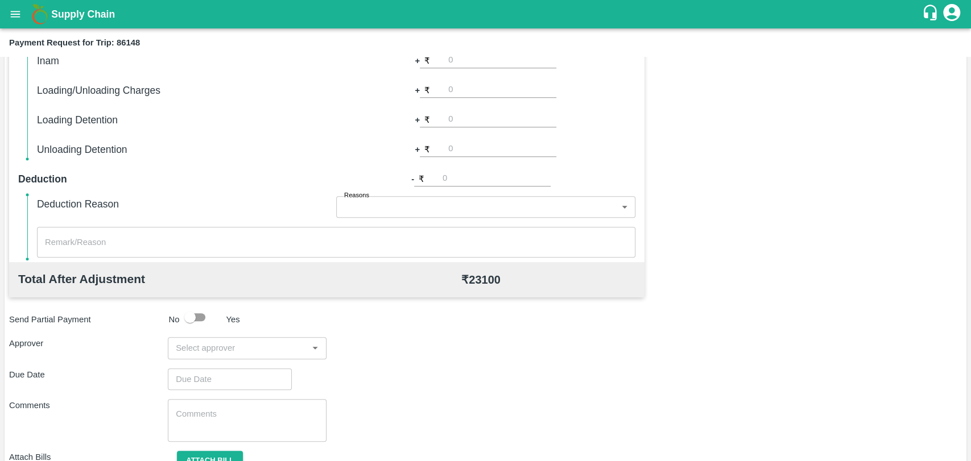
scroll to position [416, 0]
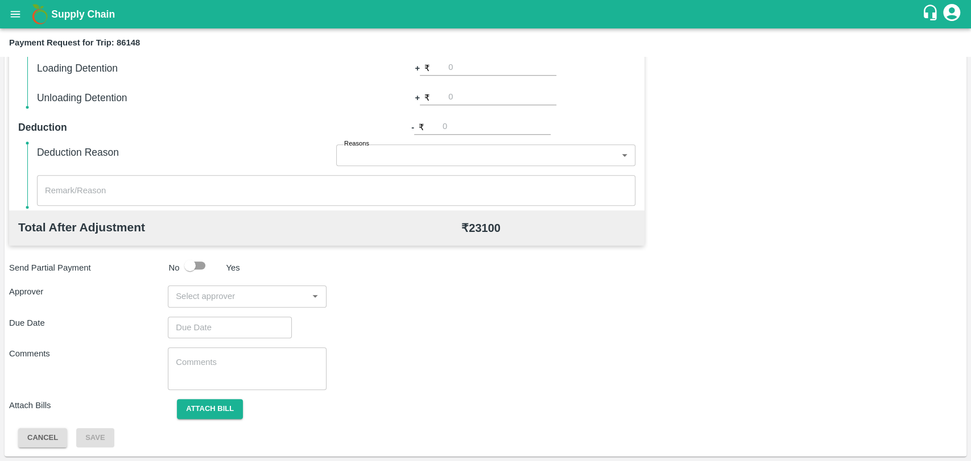
click at [213, 296] on input "input" at bounding box center [237, 296] width 133 height 15
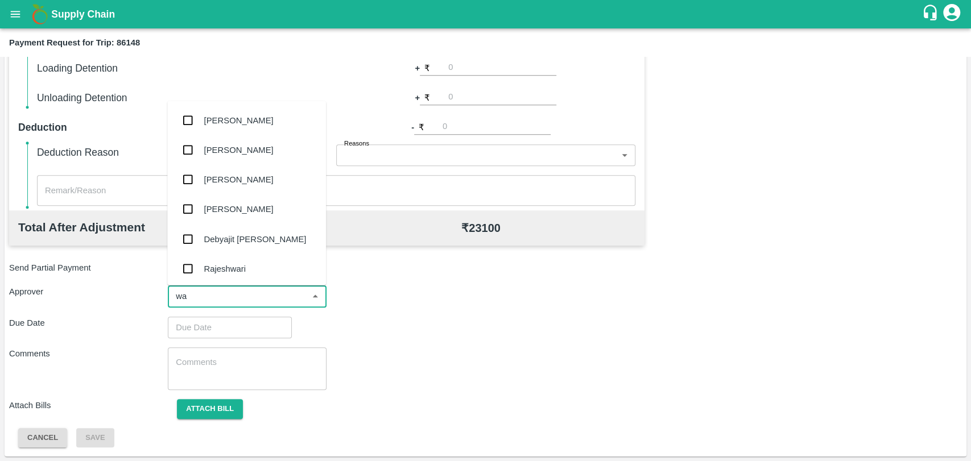
type input "wag"
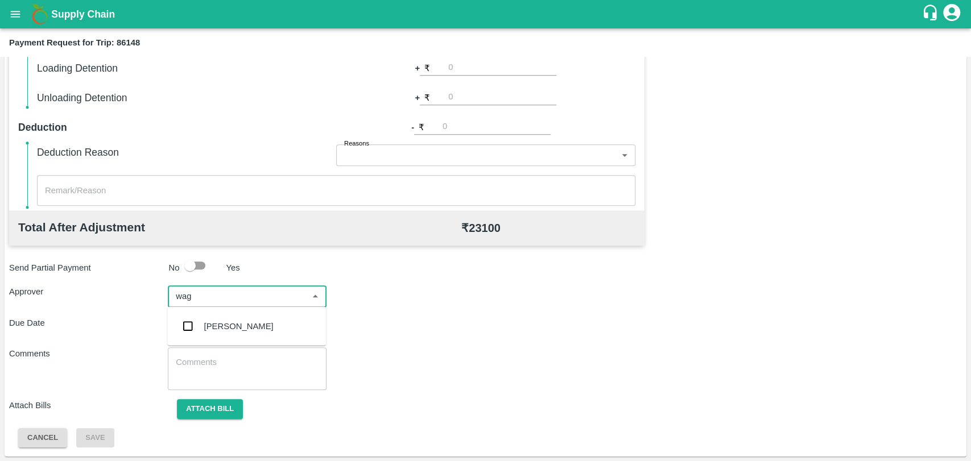
click at [208, 315] on div "[PERSON_NAME]" at bounding box center [246, 327] width 159 height 30
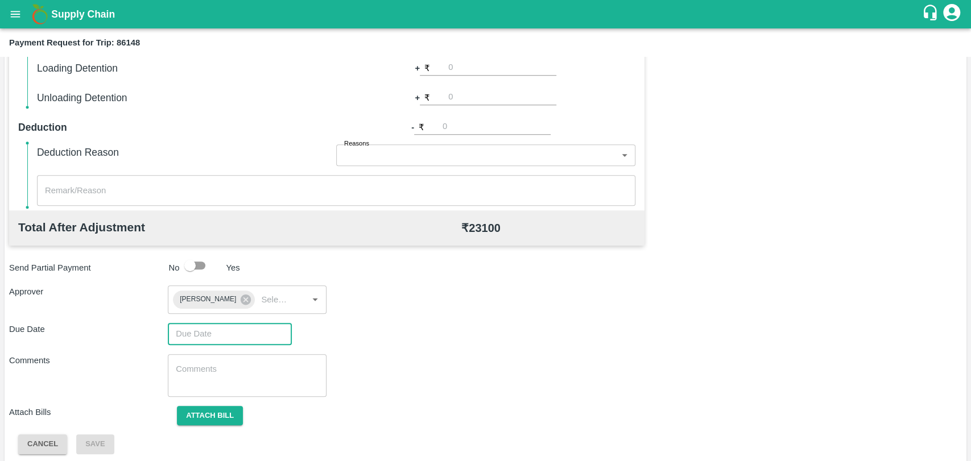
type input "DD/MM/YYYY hh:mm aa"
click at [200, 334] on input "DD/MM/YYYY hh:mm aa" at bounding box center [226, 334] width 116 height 22
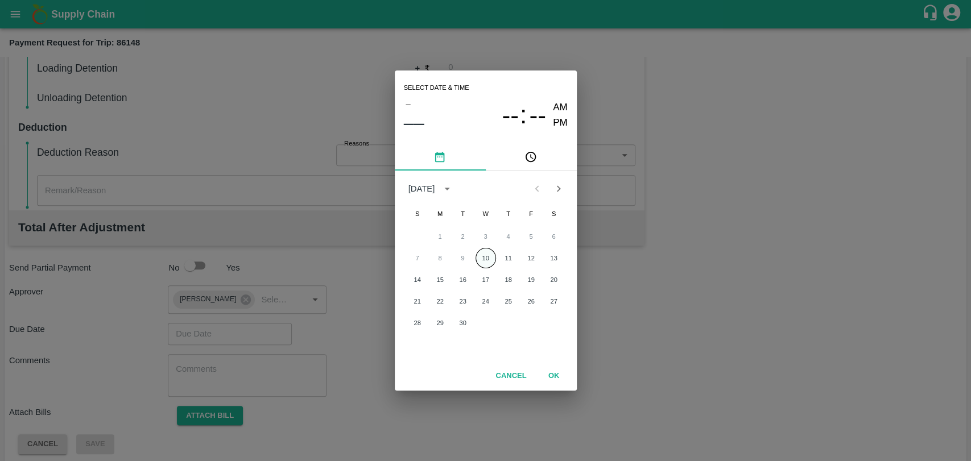
click at [478, 255] on button "10" at bounding box center [485, 258] width 20 height 20
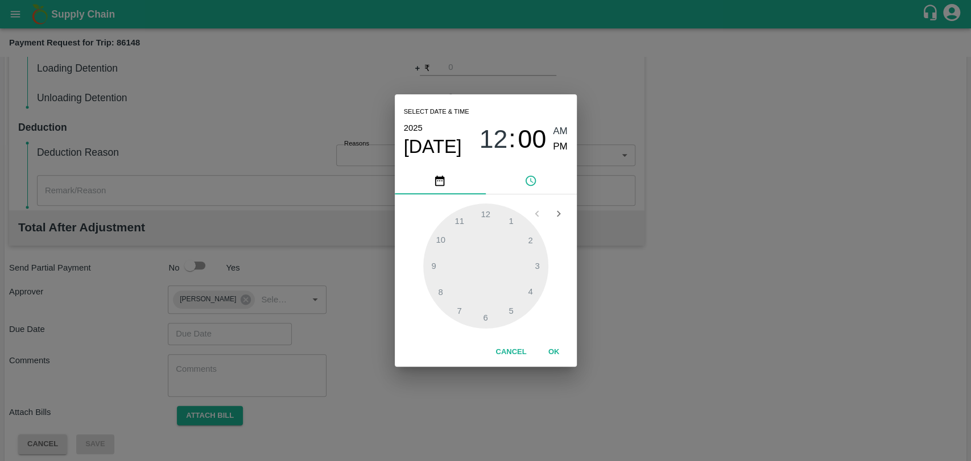
type input "[DATE] 12:00 AM"
click at [552, 345] on button "OK" at bounding box center [554, 352] width 36 height 20
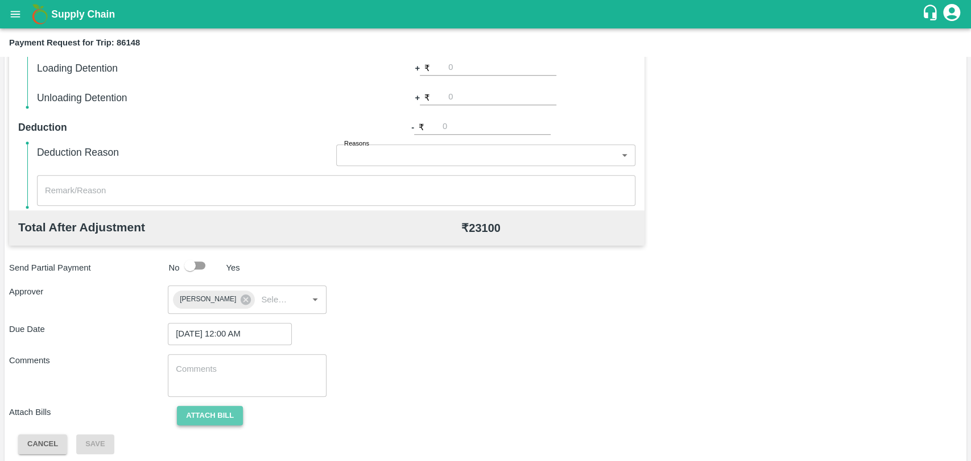
click at [179, 415] on button "Attach bill" at bounding box center [210, 416] width 66 height 20
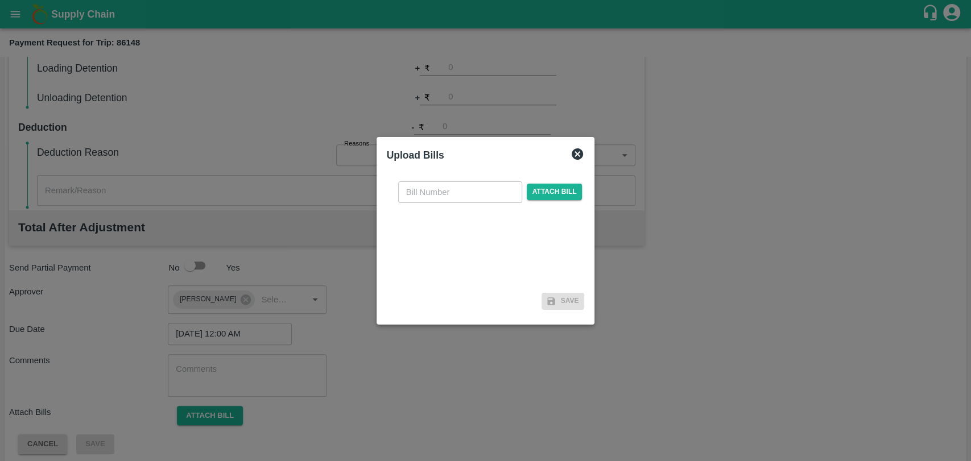
click at [463, 192] on input "text" at bounding box center [460, 192] width 124 height 22
type input "390"
click at [547, 185] on span "Attach bill" at bounding box center [555, 192] width 56 height 16
click at [0, 0] on input "Attach bill" at bounding box center [0, 0] width 0 height 0
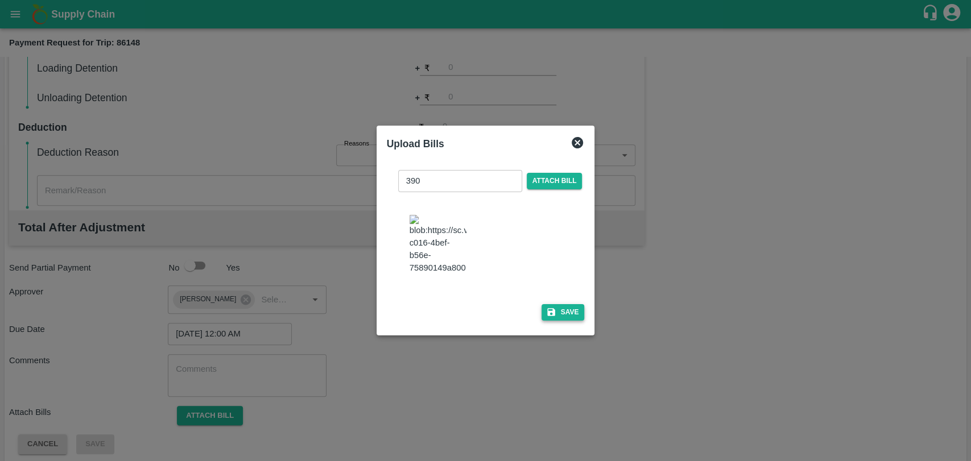
click at [564, 306] on button "Save" at bounding box center [562, 312] width 43 height 16
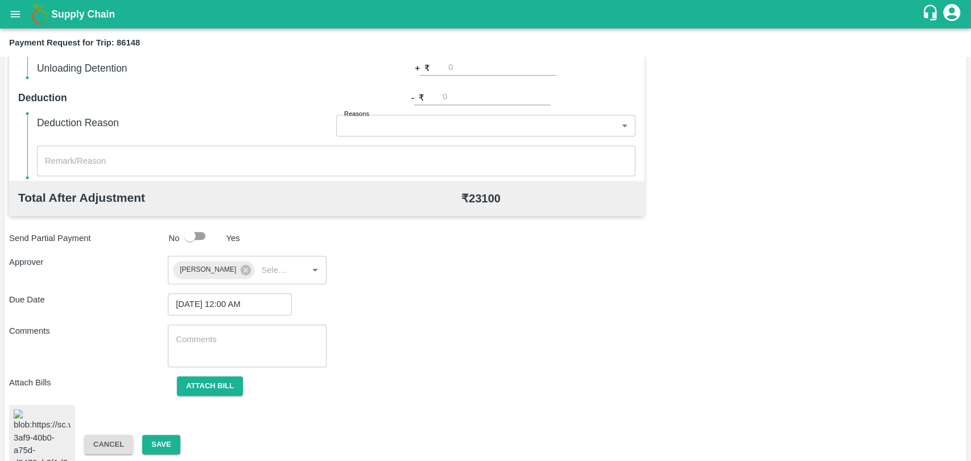
scroll to position [471, 0]
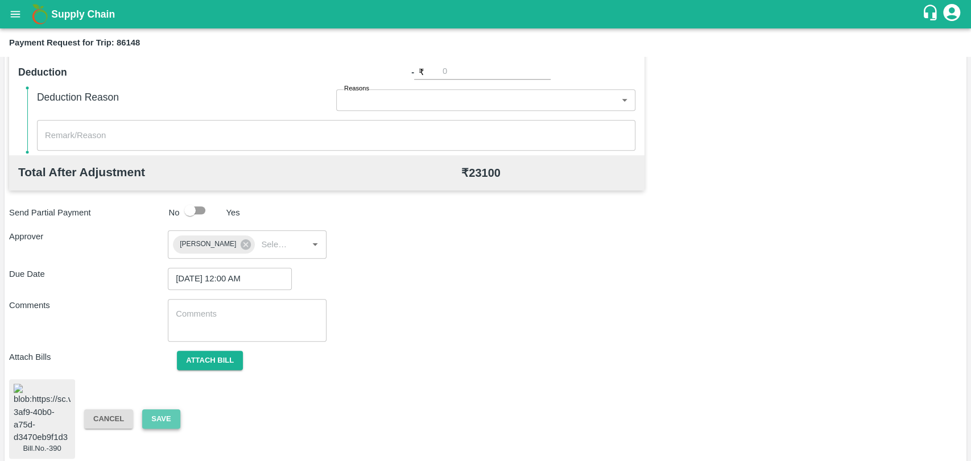
click at [176, 415] on button "Save" at bounding box center [161, 419] width 38 height 20
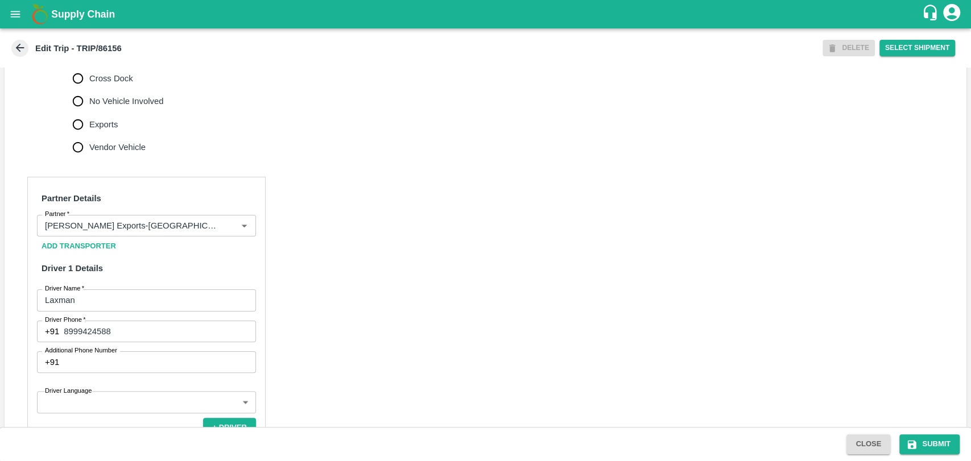
scroll to position [505, 0]
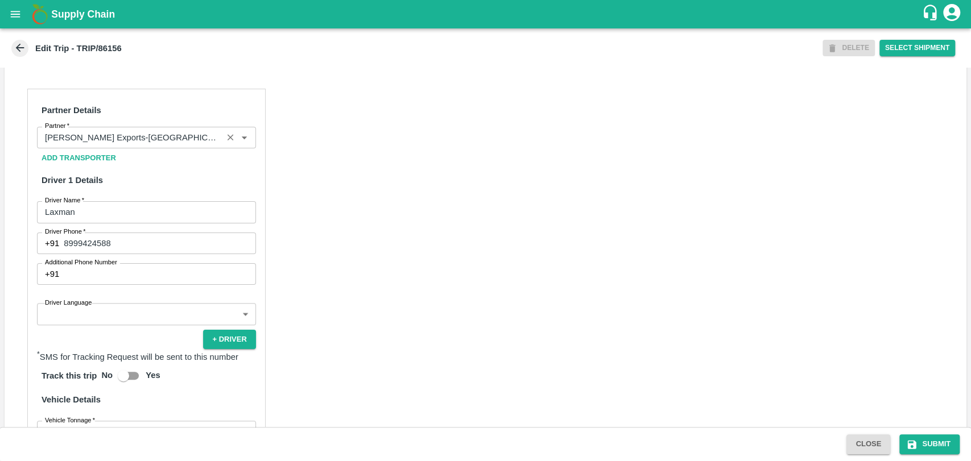
click at [102, 142] on input "Partner   *" at bounding box center [129, 137] width 179 height 15
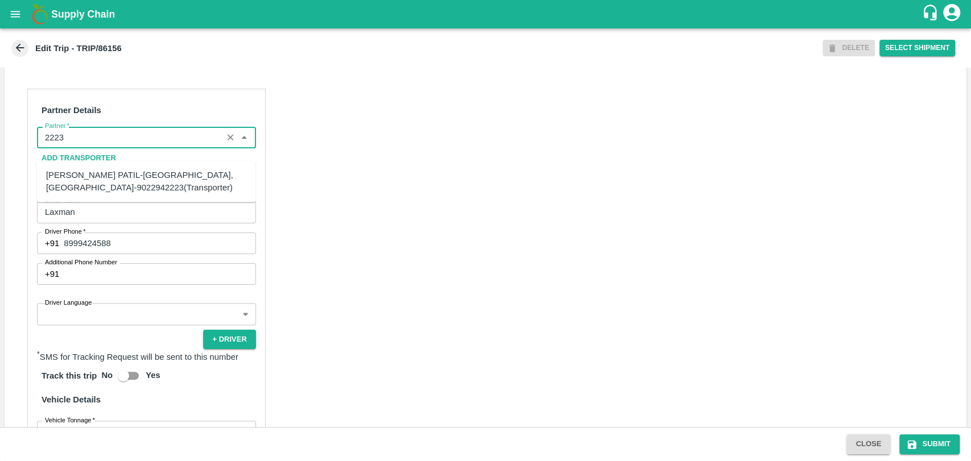
click at [97, 188] on div "BALAJI HARIDAS PATIL-Solapur, Solapur-9022942223(Transporter)" at bounding box center [146, 182] width 200 height 26
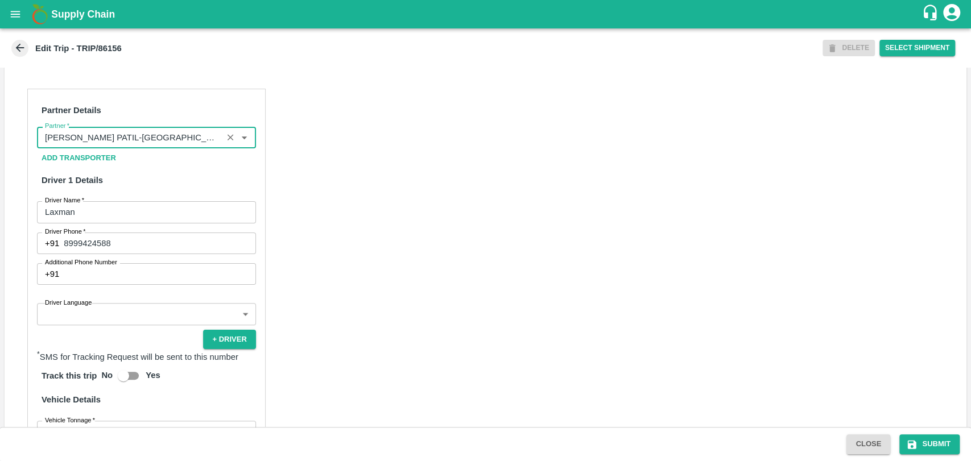
scroll to position [739, 0]
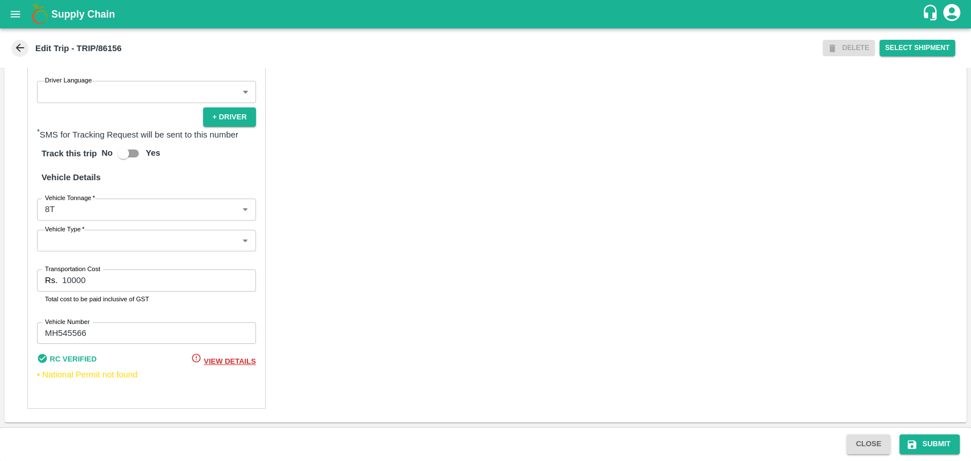
type input "[PERSON_NAME] PATIL-[GEOGRAPHIC_DATA], [GEOGRAPHIC_DATA]-9022942223(Transporter)"
click at [91, 207] on body "Supply Chain Edit Trip - TRIP/86156 DELETE Select Shipment Trip Details Trip Ty…" at bounding box center [485, 230] width 971 height 461
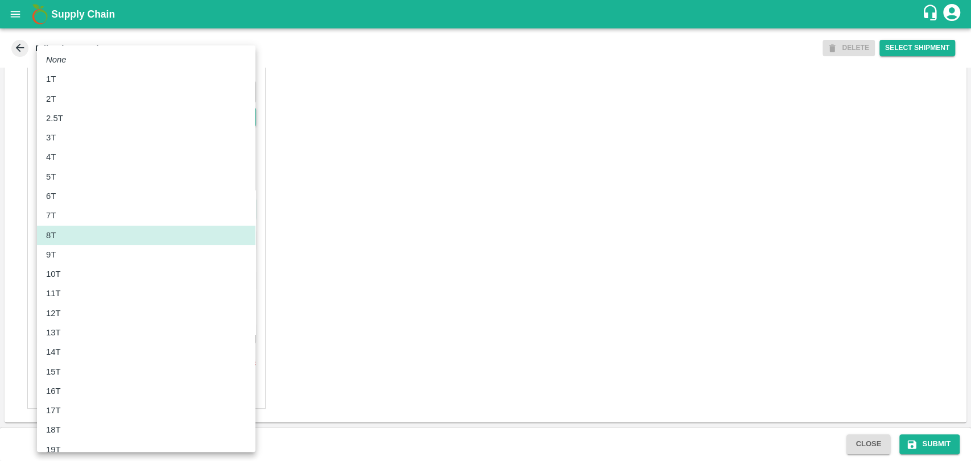
click at [79, 325] on li "13T" at bounding box center [146, 332] width 218 height 19
type input "13000"
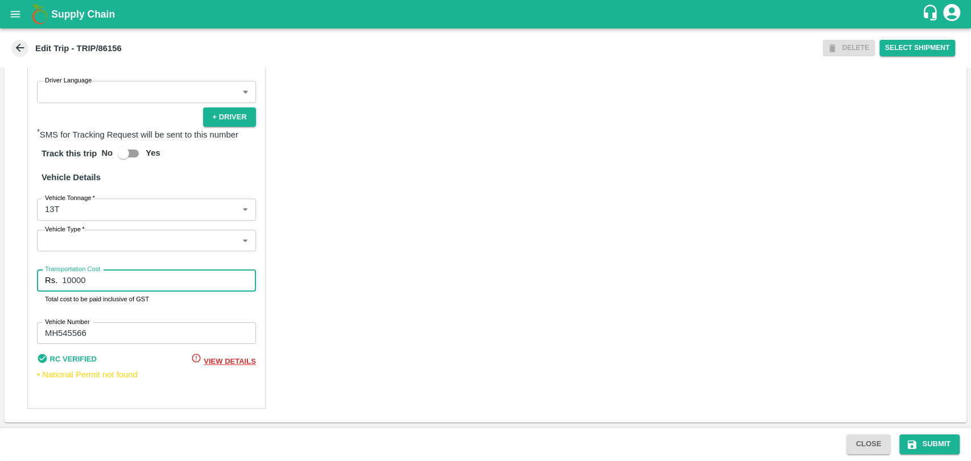
drag, startPoint x: 85, startPoint y: 274, endPoint x: 24, endPoint y: 263, distance: 62.4
click at [27, 264] on div "Partner Details Partner   * Partner Add Transporter Driver 1 Details Driver Nam…" at bounding box center [146, 137] width 238 height 543
type input "27500"
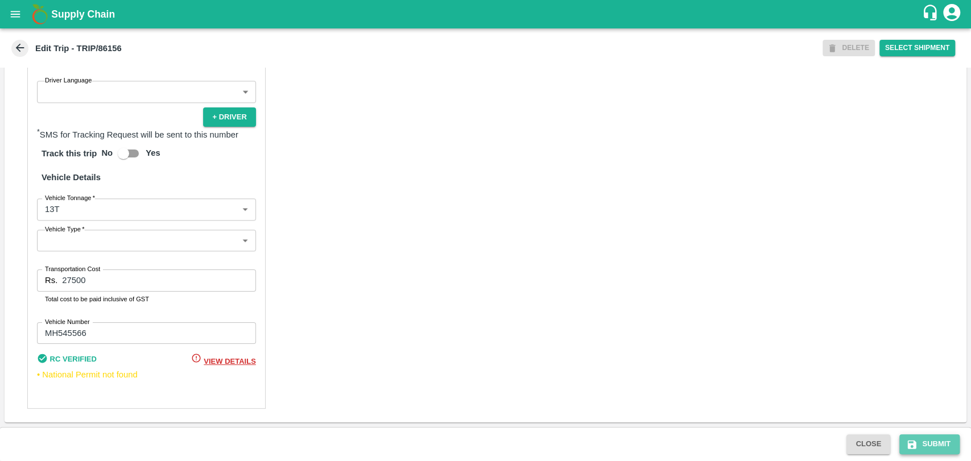
click at [928, 449] on button "Submit" at bounding box center [929, 444] width 60 height 20
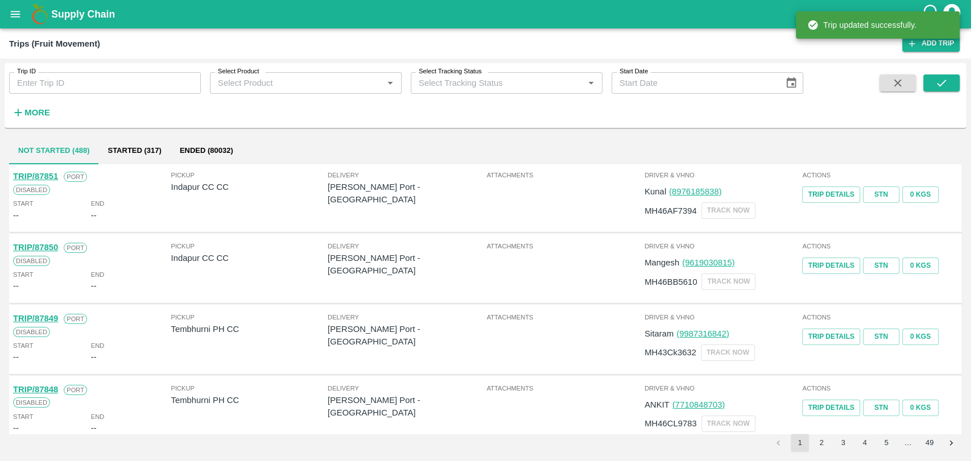
drag, startPoint x: 48, startPoint y: 97, endPoint x: 41, endPoint y: 103, distance: 9.3
click at [48, 97] on div "More" at bounding box center [26, 108] width 53 height 28
click at [38, 106] on h6 "More" at bounding box center [37, 112] width 26 height 15
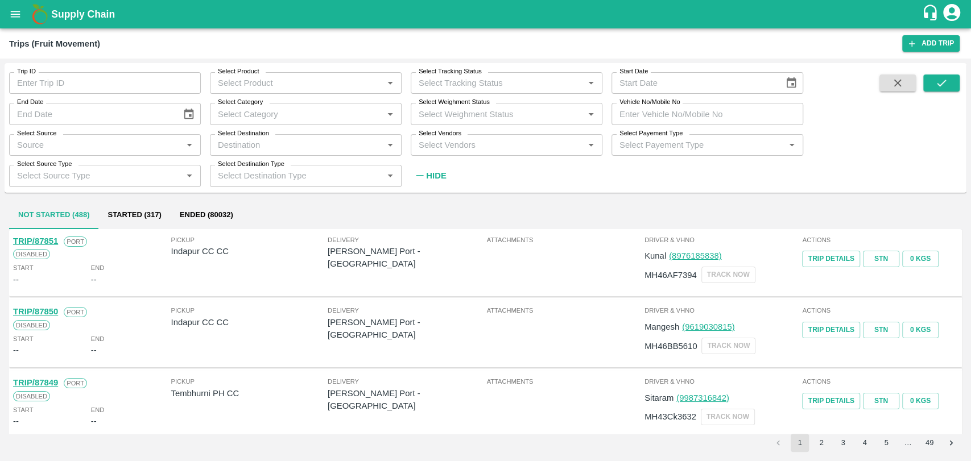
click at [654, 114] on input "Vehicle No/Mobile No" at bounding box center [707, 114] width 192 height 22
paste input "MH19CY9839"
type input "MH19CY9839"
click at [929, 81] on button "submit" at bounding box center [941, 82] width 36 height 17
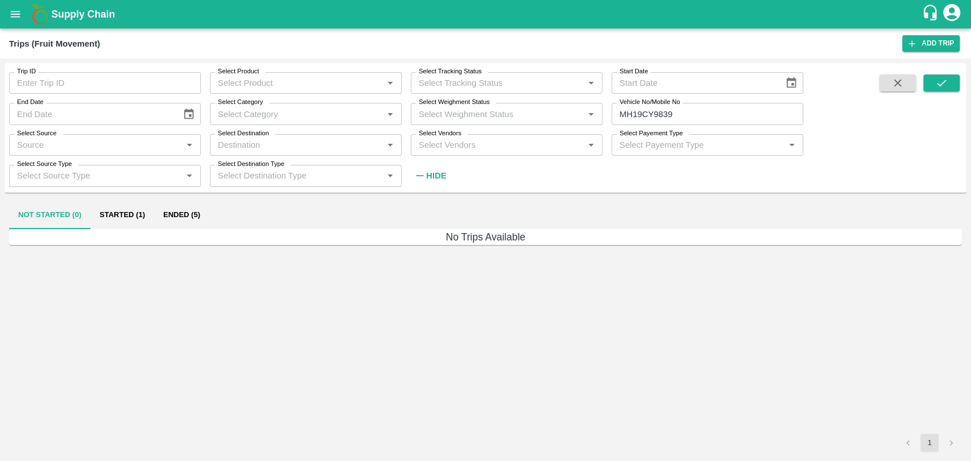
click at [193, 211] on button "Ended (5)" at bounding box center [181, 215] width 55 height 27
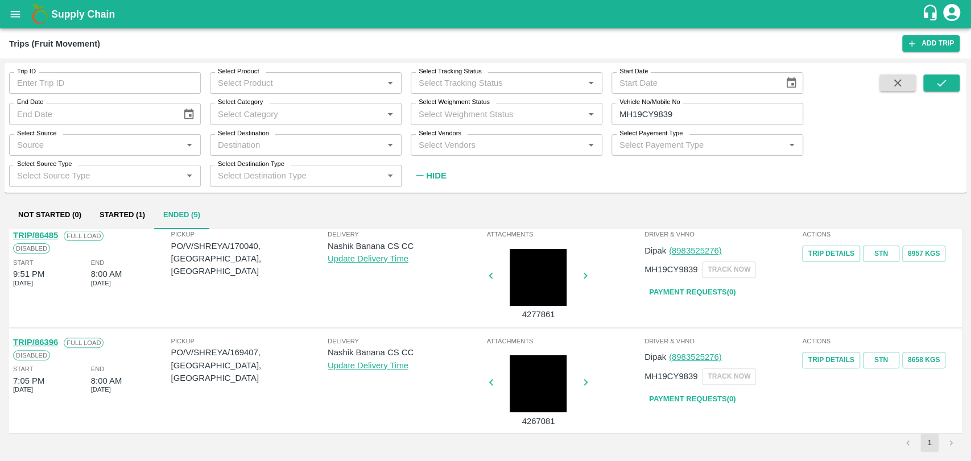
scroll to position [328, 0]
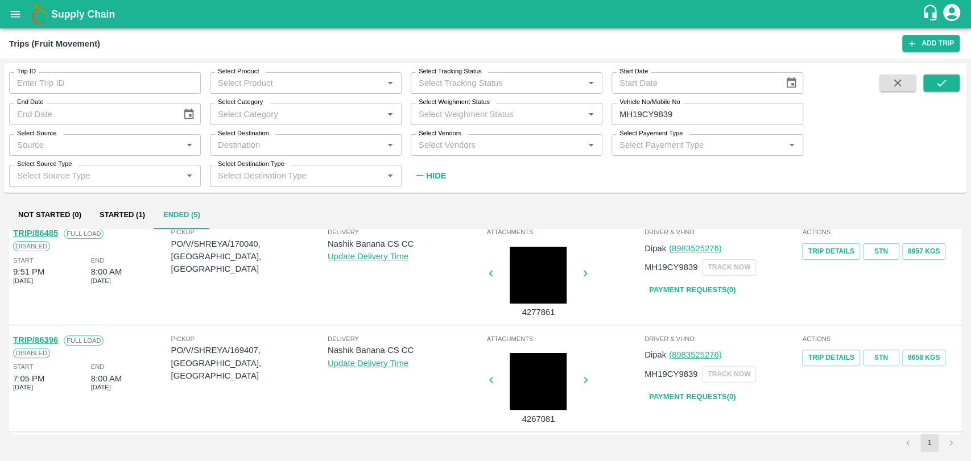
click at [48, 338] on link "TRIP/86396" at bounding box center [35, 340] width 45 height 9
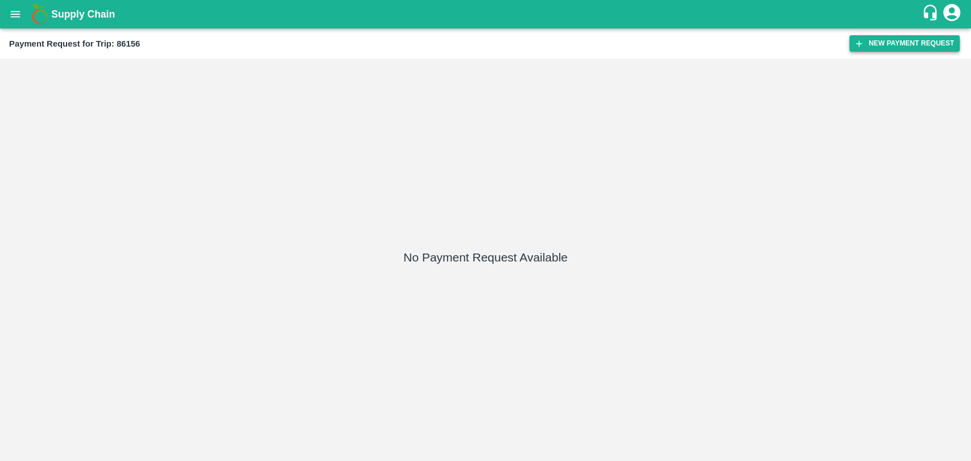
click at [899, 50] on button "New Payment Request" at bounding box center [904, 43] width 110 height 16
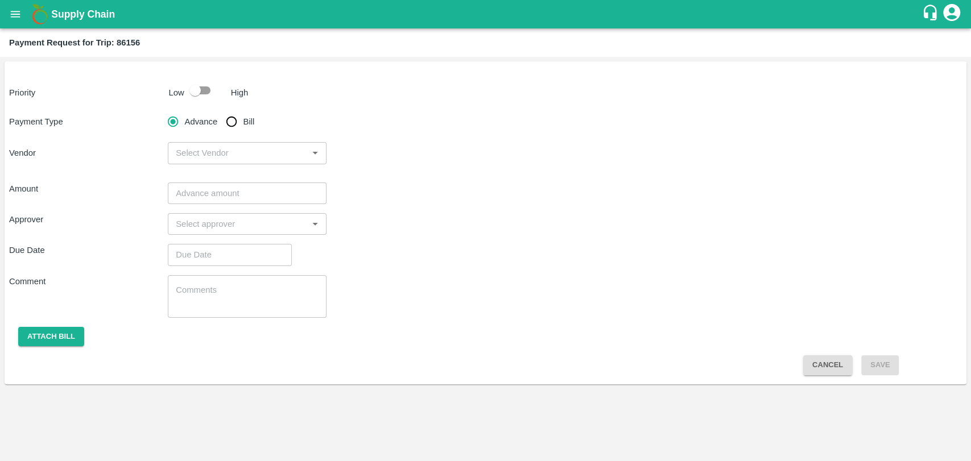
click at [192, 90] on input "checkbox" at bounding box center [195, 91] width 65 height 22
checkbox input "true"
click at [227, 118] on input "Bill" at bounding box center [231, 121] width 23 height 23
radio input "true"
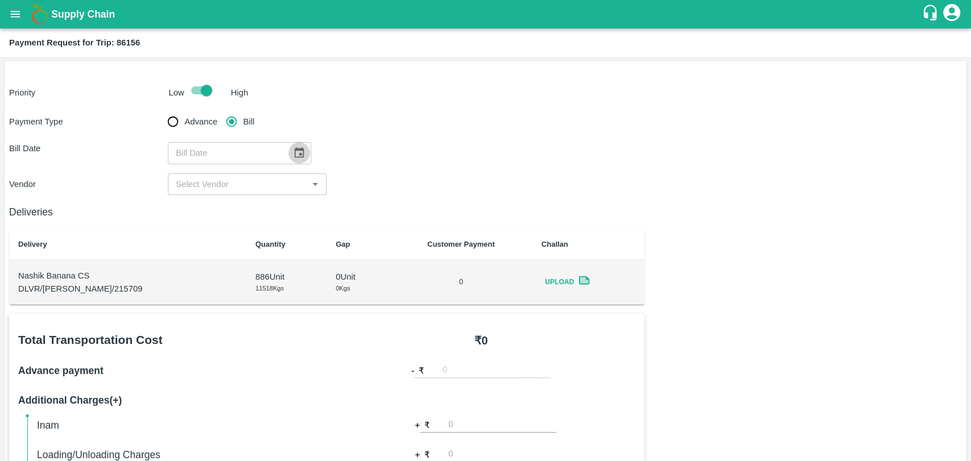
click at [295, 150] on icon "Choose date" at bounding box center [300, 152] width 10 height 11
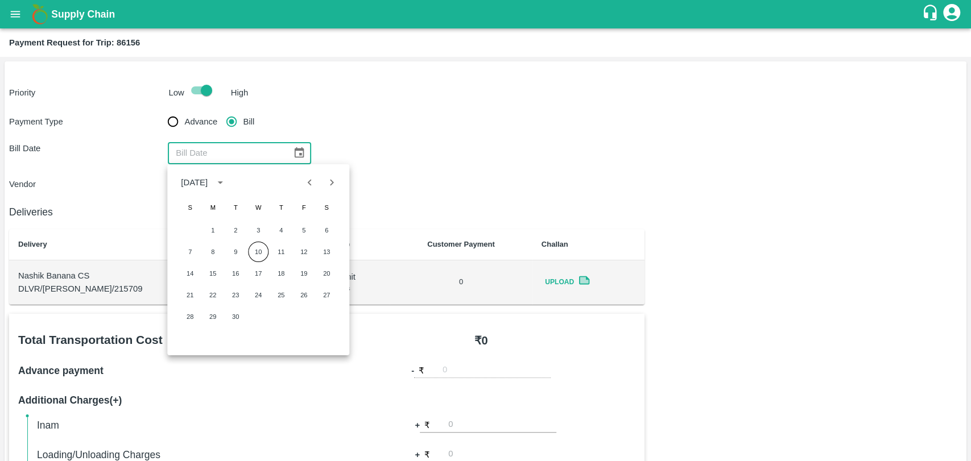
click at [307, 192] on button "Previous month" at bounding box center [310, 183] width 22 height 22
click at [239, 301] on button "19" at bounding box center [235, 295] width 20 height 20
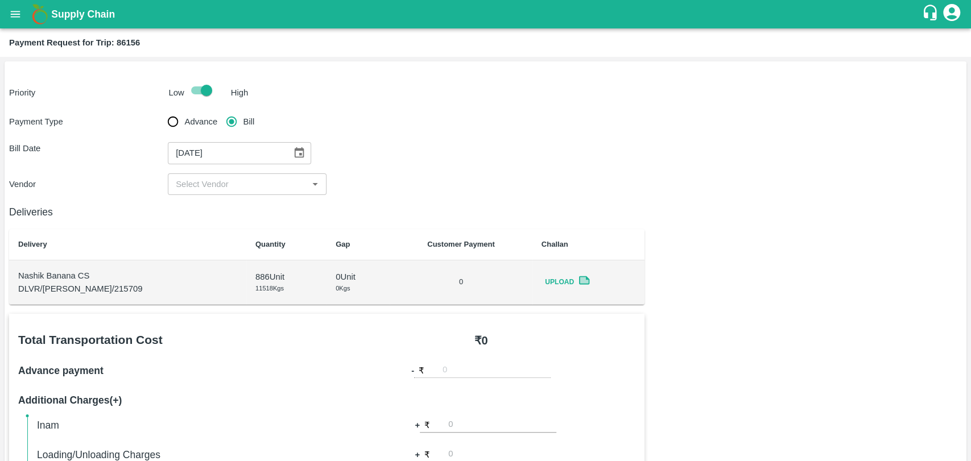
click at [295, 158] on icon "Choose date, selected date is Aug 19, 2025" at bounding box center [300, 152] width 10 height 11
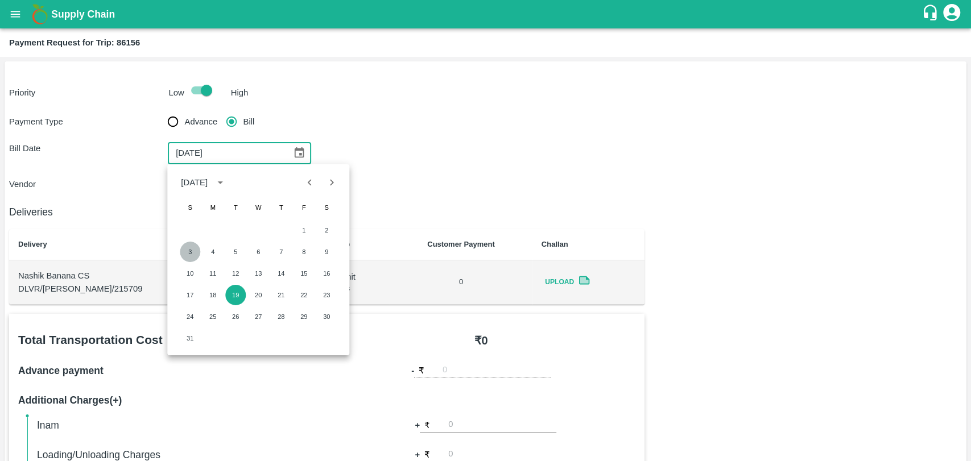
click at [190, 251] on button "3" at bounding box center [190, 252] width 20 height 20
type input "03/08/2025"
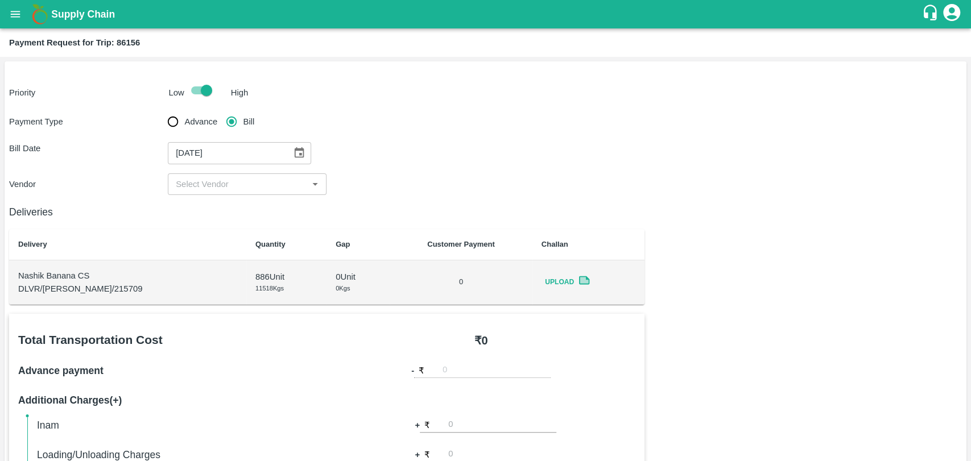
click at [237, 182] on input "input" at bounding box center [237, 184] width 133 height 15
click at [231, 200] on div "BALAJI HARIDAS PATIL - ₹27500" at bounding box center [246, 209] width 159 height 19
type input "BALAJI HARIDAS PATIL - ₹27500"
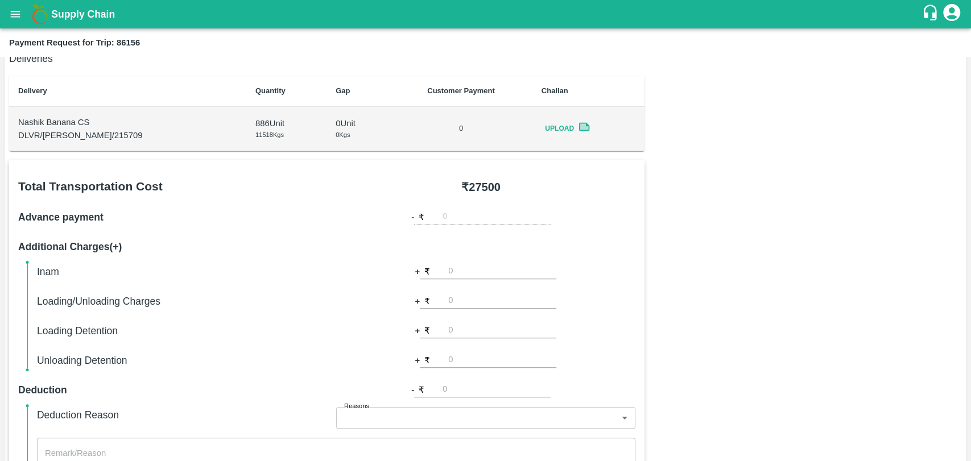
scroll to position [379, 0]
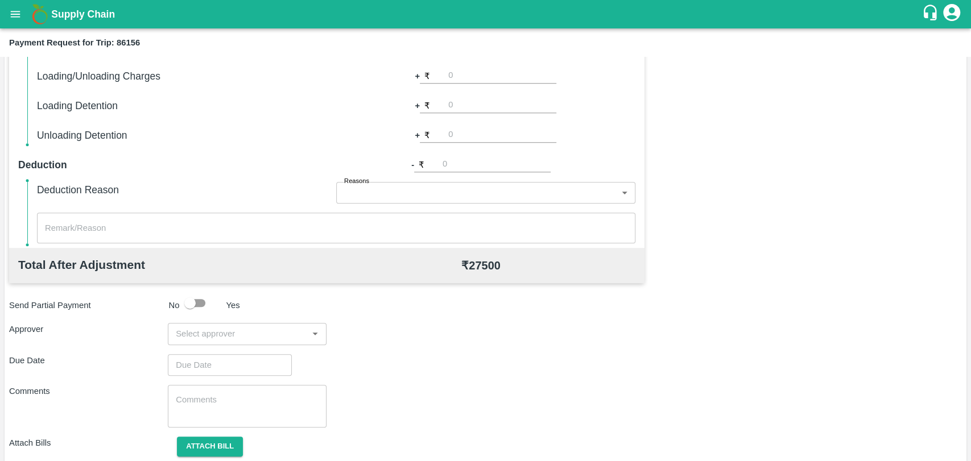
click at [223, 334] on input "input" at bounding box center [237, 333] width 133 height 15
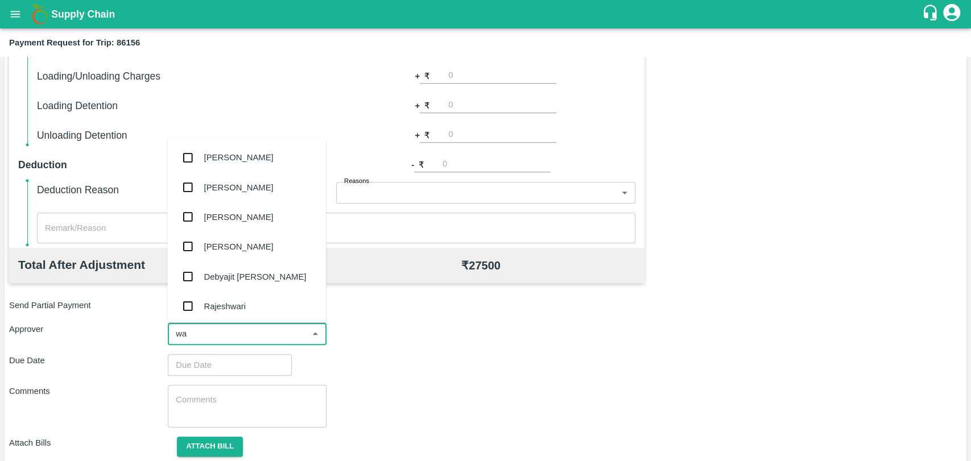
type input "wag"
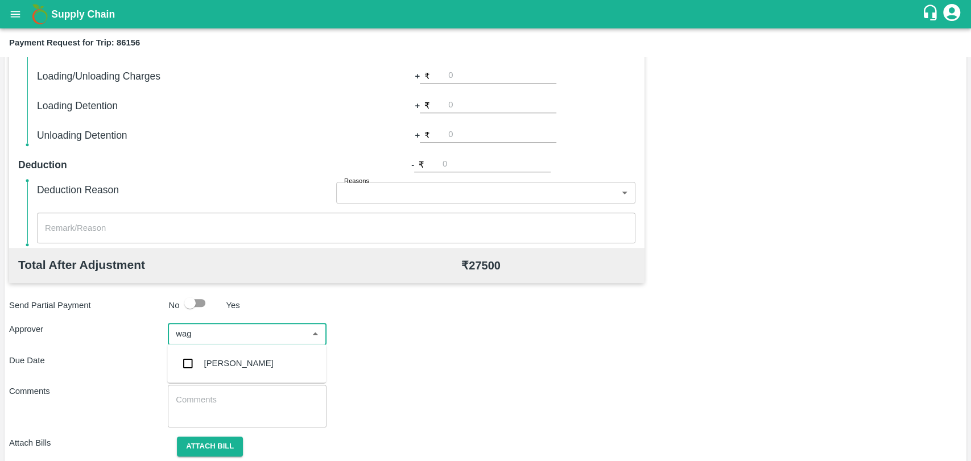
click at [222, 356] on div "Prasad Waghade" at bounding box center [246, 364] width 159 height 30
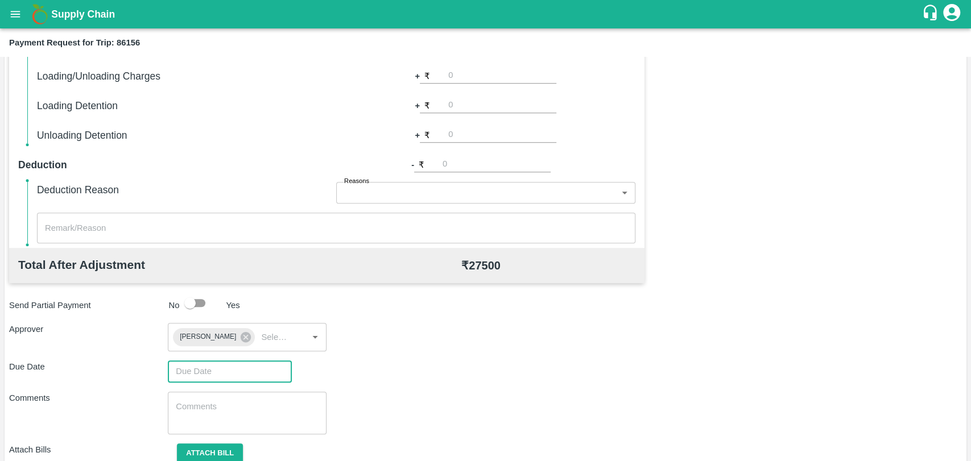
type input "DD/MM/YYYY hh:mm aa"
click at [217, 369] on input "DD/MM/YYYY hh:mm aa" at bounding box center [226, 372] width 116 height 22
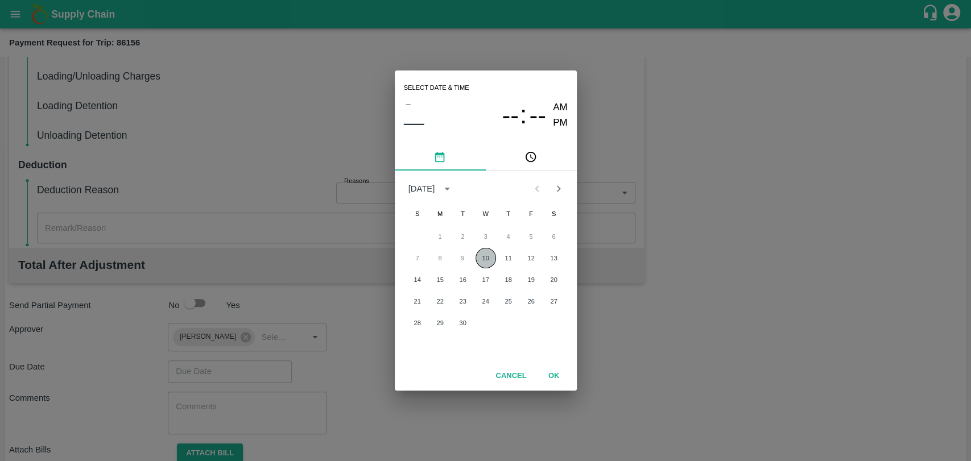
click at [483, 263] on button "10" at bounding box center [485, 258] width 20 height 20
type input "10/09/2025 12:00 AM"
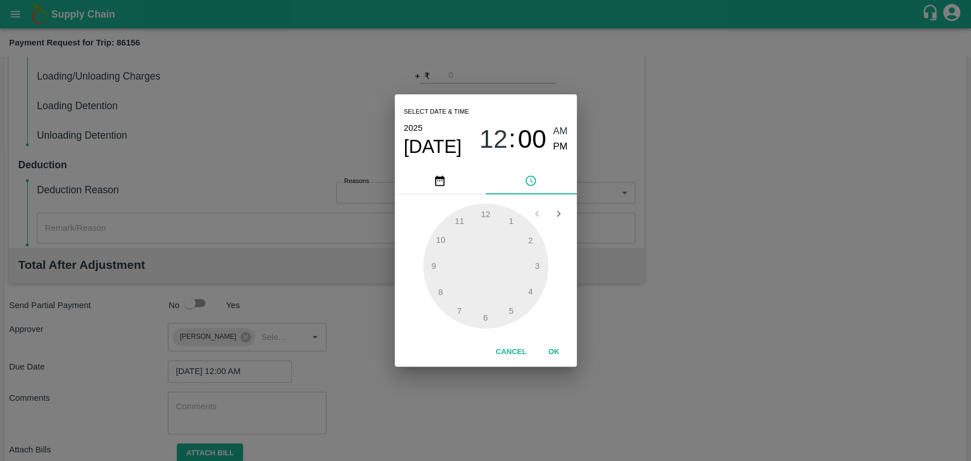
click at [565, 350] on button "OK" at bounding box center [554, 352] width 36 height 20
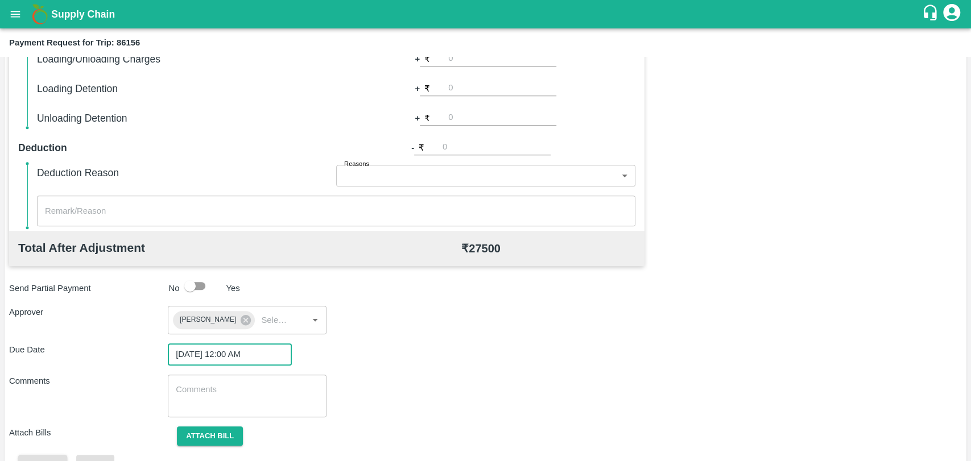
scroll to position [423, 0]
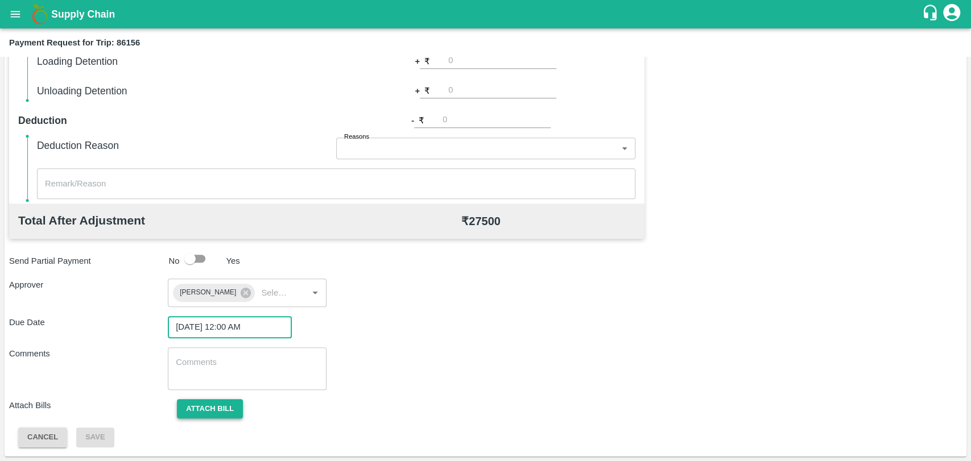
click at [205, 401] on button "Attach bill" at bounding box center [210, 409] width 66 height 20
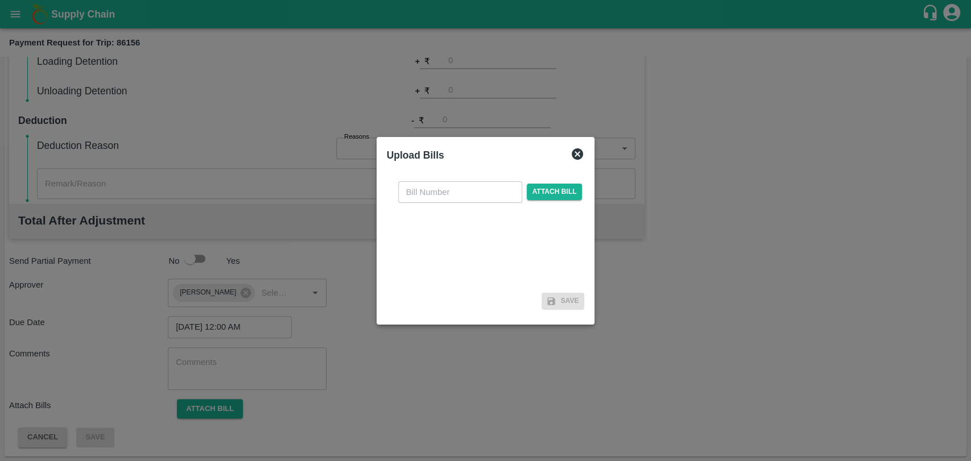
click at [432, 188] on input "text" at bounding box center [460, 192] width 124 height 22
type input "391"
click at [539, 183] on div "391 ​ Attach bill" at bounding box center [490, 192] width 189 height 22
click at [539, 185] on span "Attach bill" at bounding box center [555, 192] width 56 height 16
click at [0, 0] on input "Attach bill" at bounding box center [0, 0] width 0 height 0
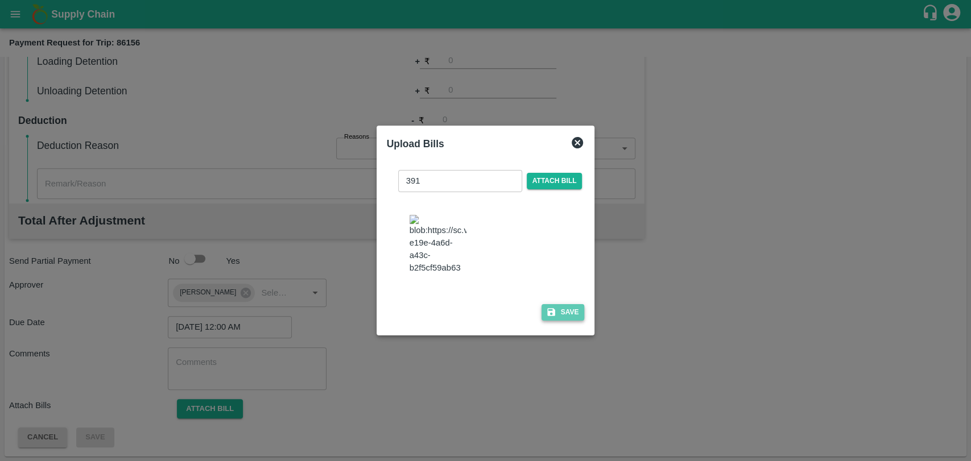
click at [546, 307] on icon "button" at bounding box center [551, 312] width 10 height 10
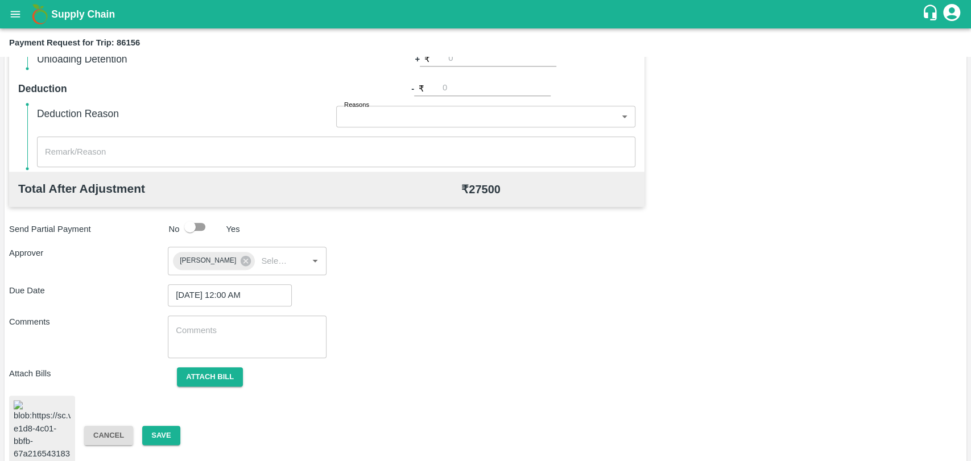
scroll to position [470, 0]
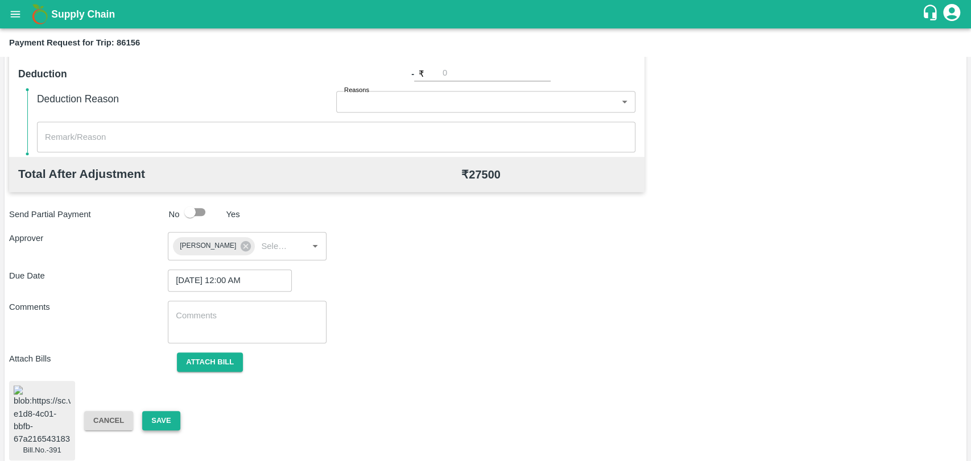
click at [159, 411] on button "Save" at bounding box center [161, 421] width 38 height 20
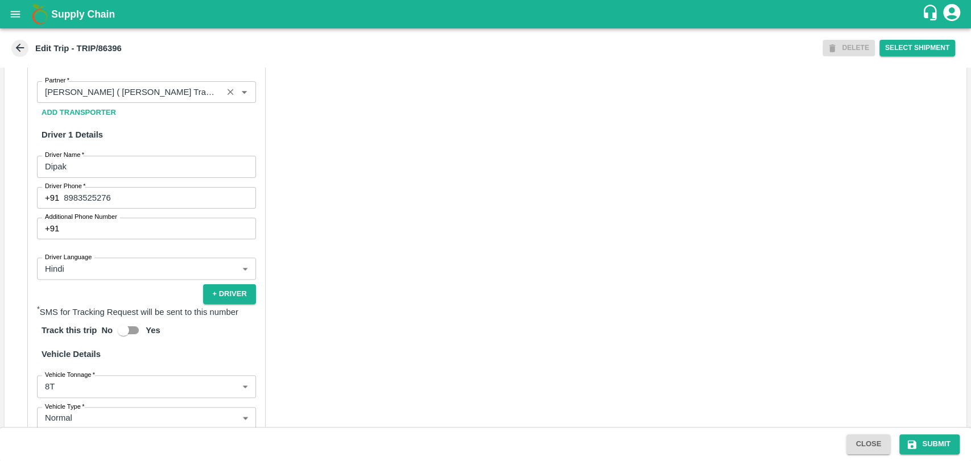
scroll to position [569, 0]
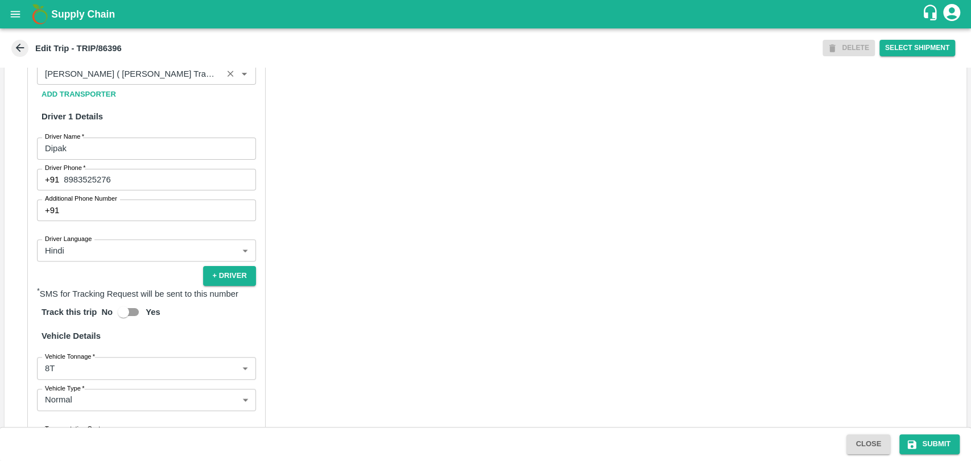
click at [152, 81] on input "Partner   *" at bounding box center [129, 74] width 179 height 15
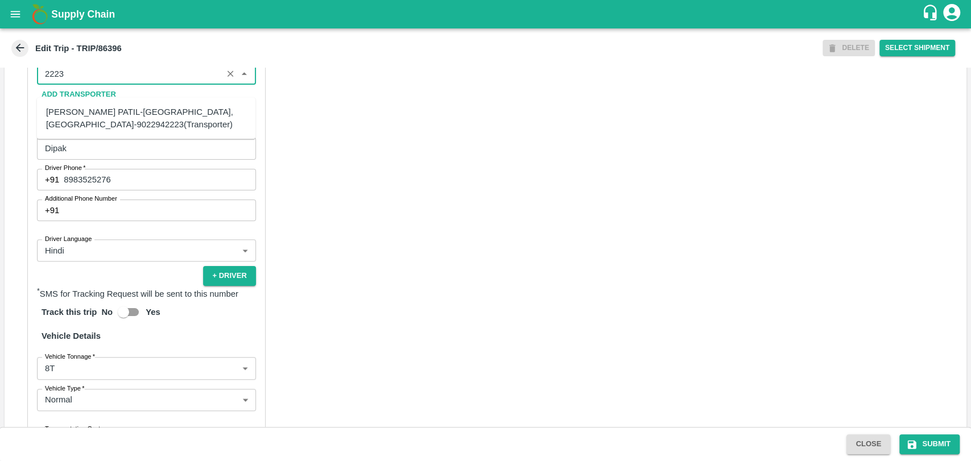
click at [88, 121] on div "[PERSON_NAME] PATIL-[GEOGRAPHIC_DATA], [GEOGRAPHIC_DATA]-9022942223(Transporter)" at bounding box center [146, 119] width 200 height 26
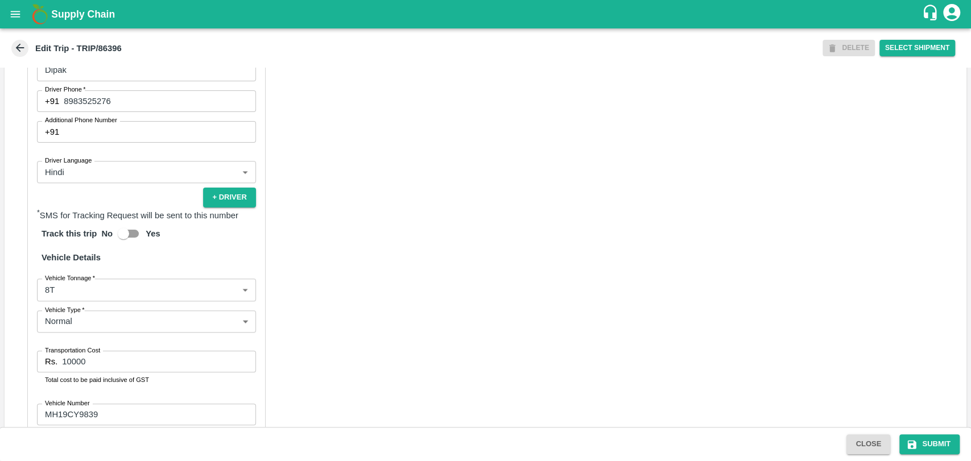
scroll to position [753, 0]
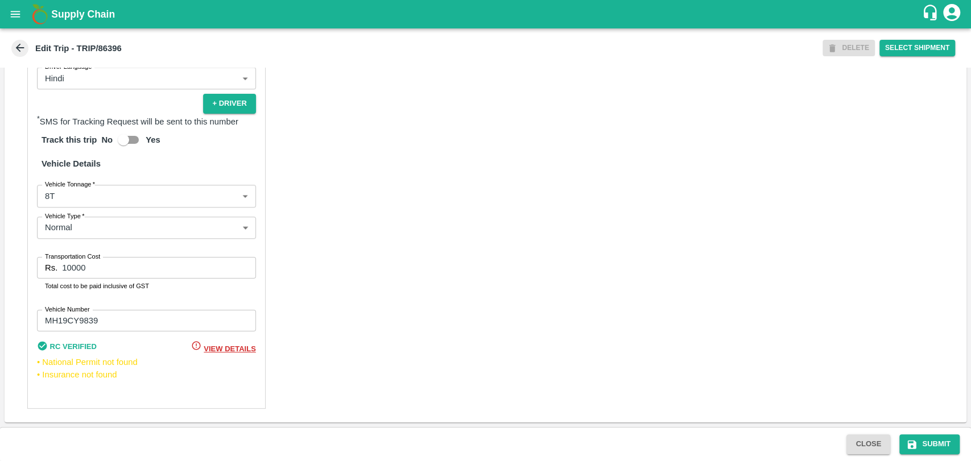
type input "[PERSON_NAME] PATIL-[GEOGRAPHIC_DATA], [GEOGRAPHIC_DATA]-9022942223(Transporter)"
click at [89, 201] on body "Supply Chain Edit Trip - TRIP/86396 DELETE Select Shipment Trip Details Trip Ty…" at bounding box center [485, 230] width 971 height 461
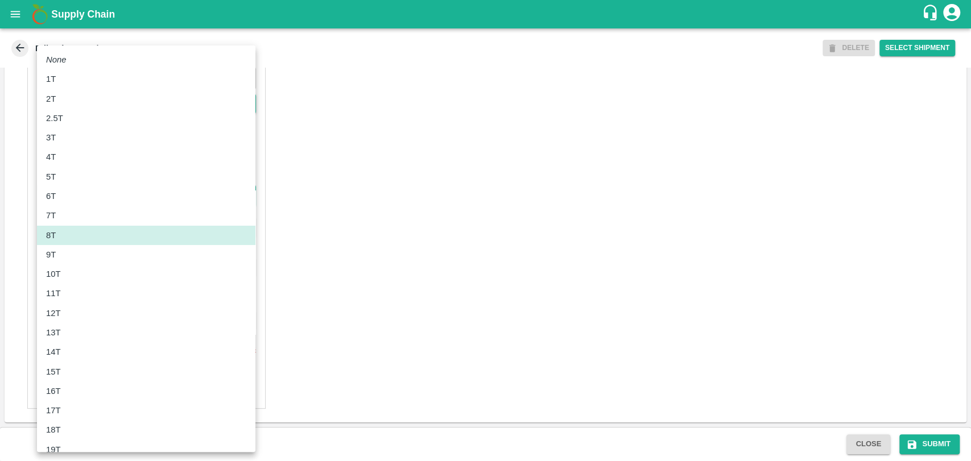
click at [89, 279] on div "10T" at bounding box center [146, 274] width 200 height 13
type input "10000"
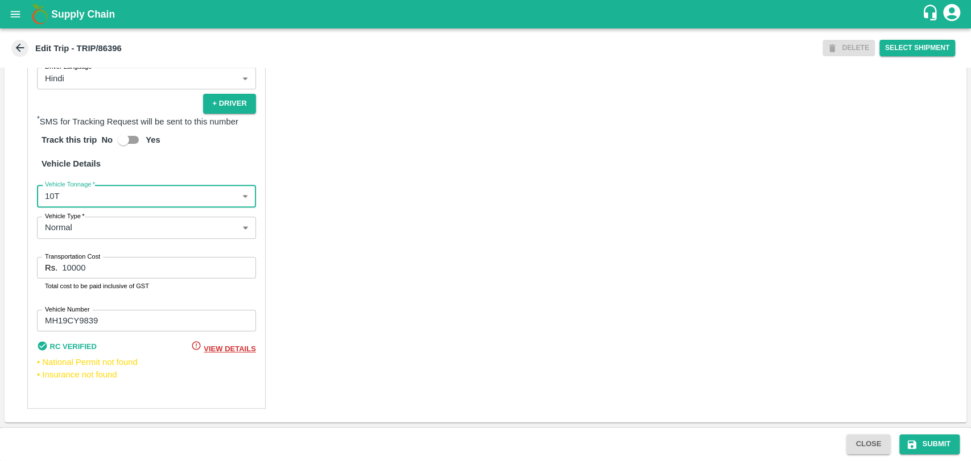
drag, startPoint x: 42, startPoint y: 260, endPoint x: 16, endPoint y: 256, distance: 26.0
click at [16, 256] on div "Partner Details Partner   * Partner Add Transporter Driver 1 Details Driver Nam…" at bounding box center [486, 130] width 962 height 583
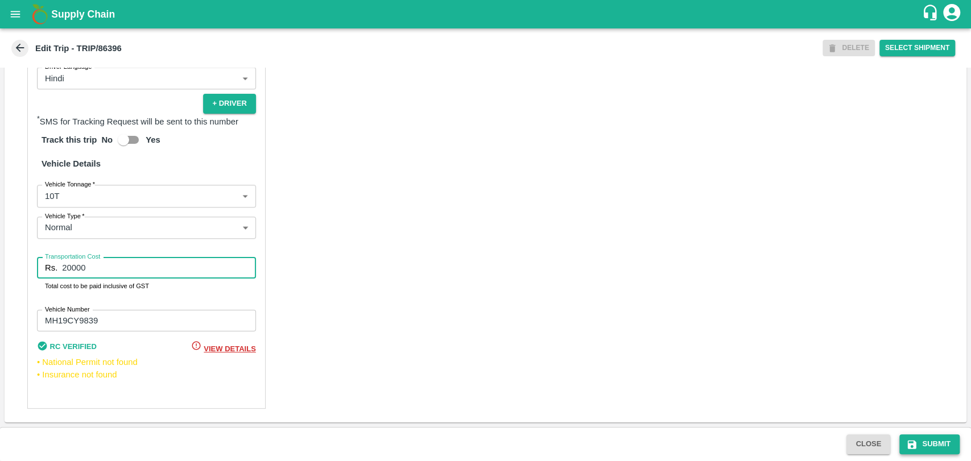
type input "20000"
click at [910, 438] on button "Submit" at bounding box center [929, 444] width 60 height 20
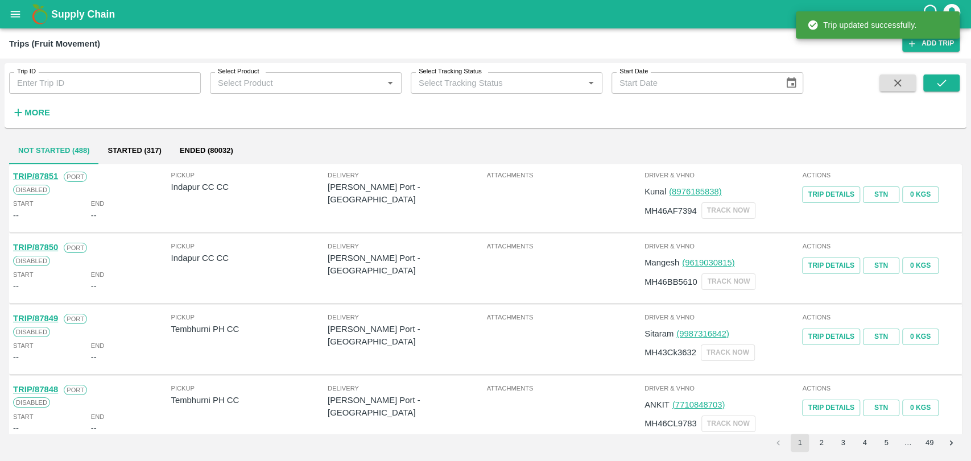
click at [35, 101] on div "More" at bounding box center [26, 108] width 53 height 28
click at [35, 110] on strong "More" at bounding box center [37, 112] width 26 height 9
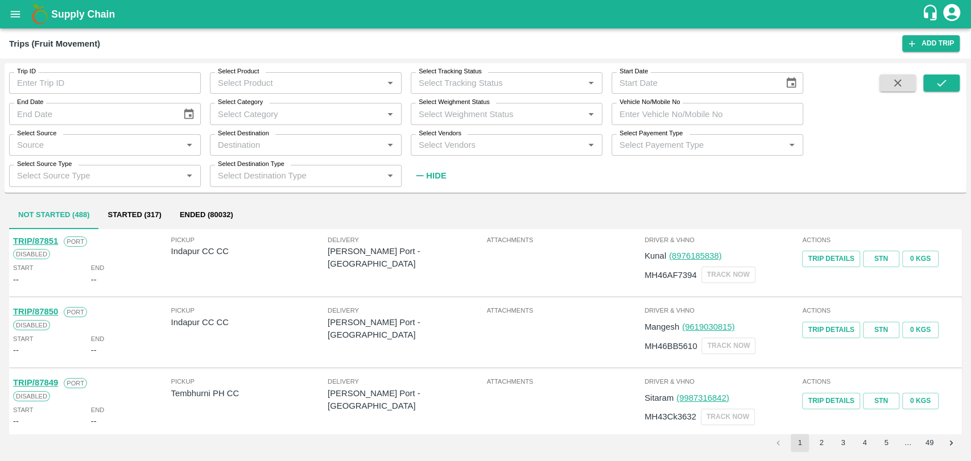
click at [686, 113] on input "Vehicle No/Mobile No" at bounding box center [707, 114] width 192 height 22
paste input "MH19CX1249"
type input "MH19CX1249"
click at [927, 83] on button "submit" at bounding box center [941, 82] width 36 height 17
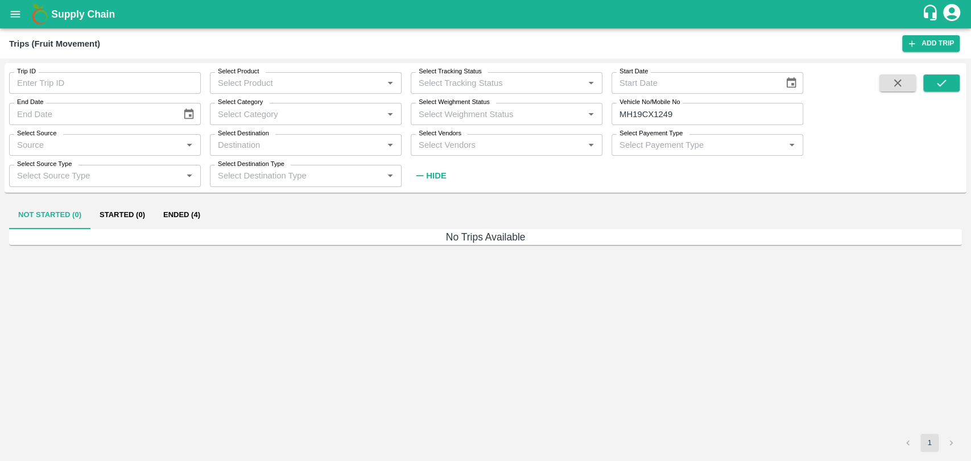
click at [177, 213] on button "Ended (4)" at bounding box center [181, 215] width 55 height 27
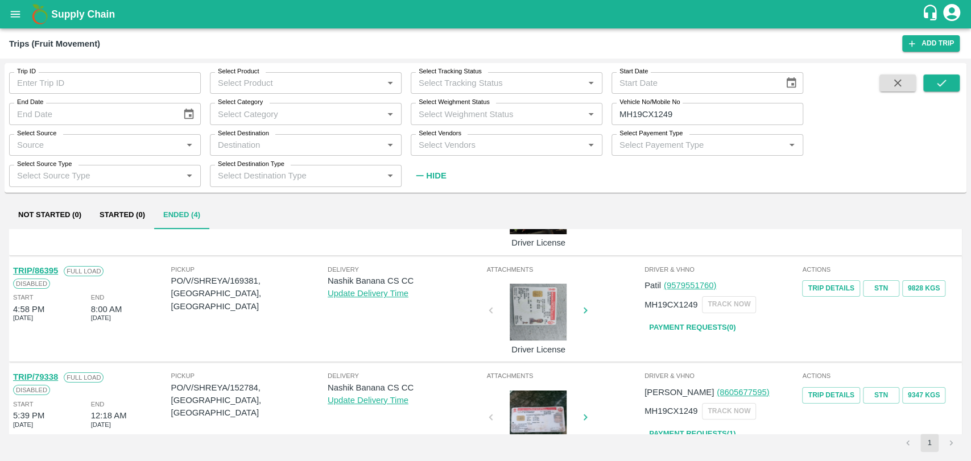
scroll to position [189, 0]
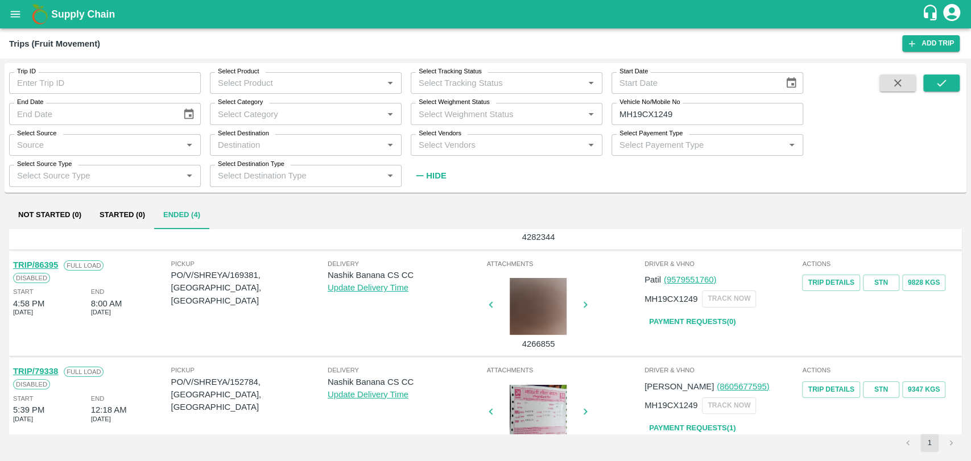
click at [53, 264] on link "TRIP/86395" at bounding box center [35, 264] width 45 height 9
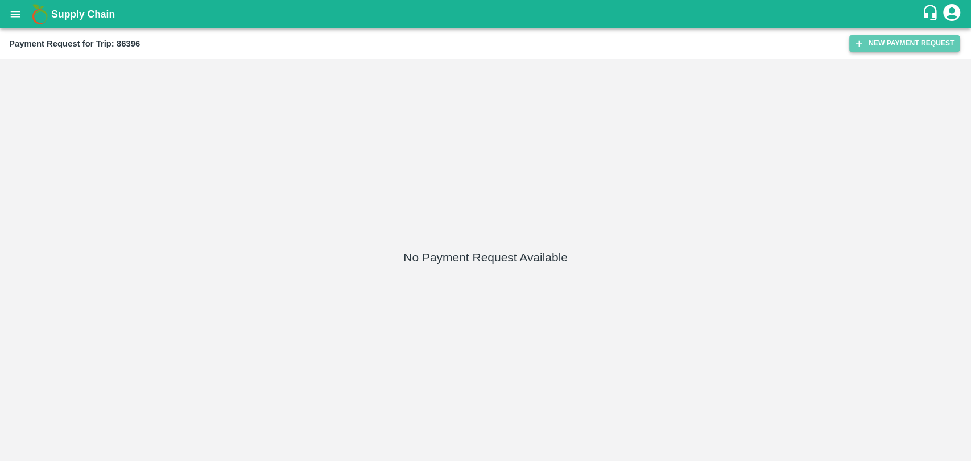
click at [885, 45] on button "New Payment Request" at bounding box center [904, 43] width 110 height 16
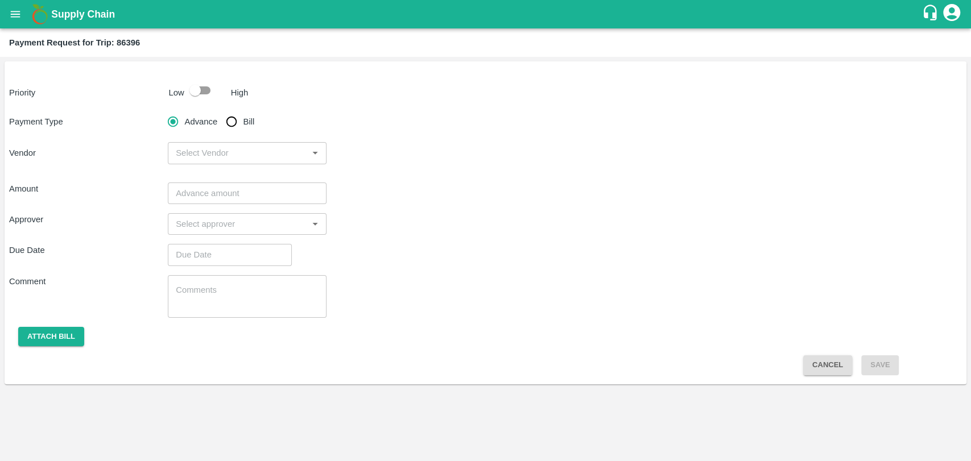
click at [225, 98] on div at bounding box center [205, 91] width 42 height 22
click at [205, 97] on input "checkbox" at bounding box center [195, 91] width 65 height 22
checkbox input "true"
click at [228, 120] on input "Bill" at bounding box center [231, 121] width 23 height 23
radio input "true"
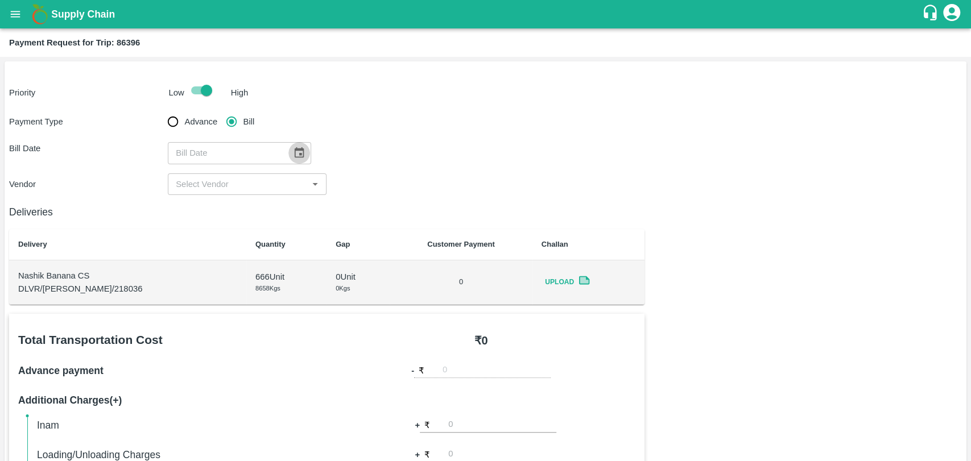
click at [293, 156] on icon "Choose date" at bounding box center [299, 153] width 13 height 13
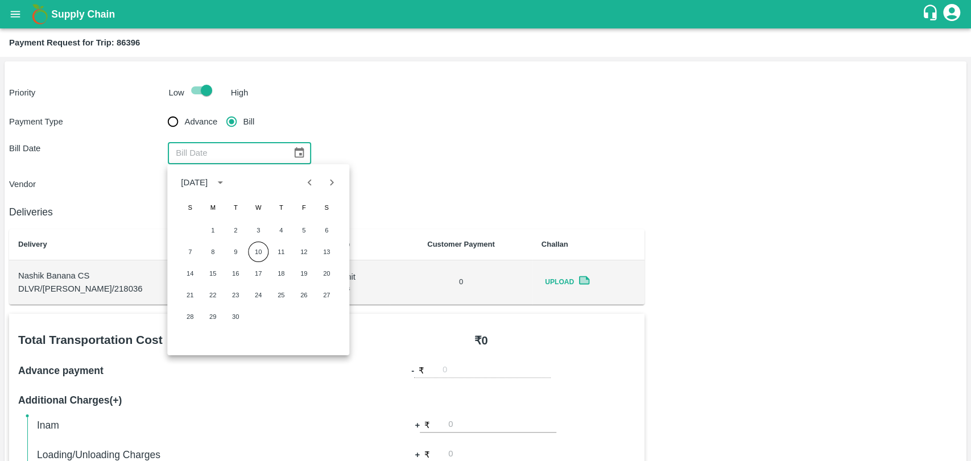
click at [304, 182] on icon "Previous month" at bounding box center [310, 182] width 13 height 13
click at [286, 271] on button "14" at bounding box center [281, 273] width 20 height 20
type input "14/08/2025"
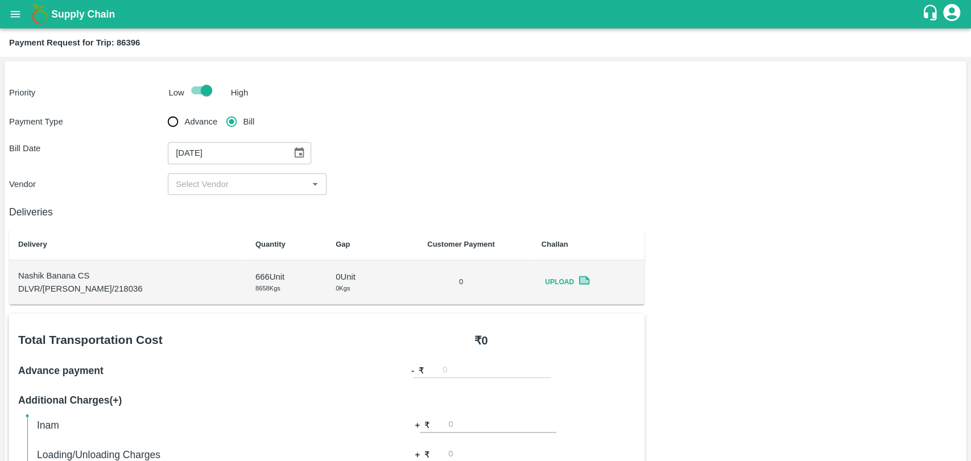
click at [223, 188] on input "input" at bounding box center [237, 184] width 133 height 15
click at [216, 210] on div "BALAJI HARIDAS PATIL - ₹20000" at bounding box center [229, 209] width 106 height 13
type input "BALAJI HARIDAS PATIL - ₹20000"
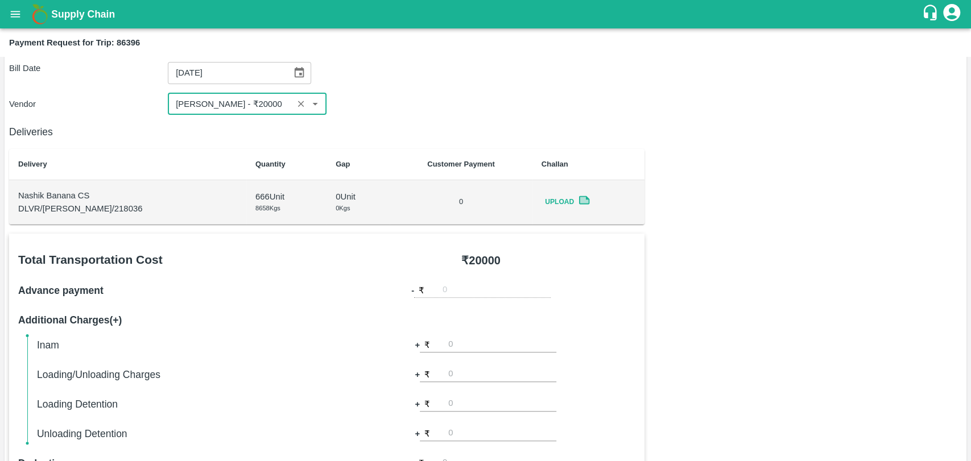
scroll to position [379, 0]
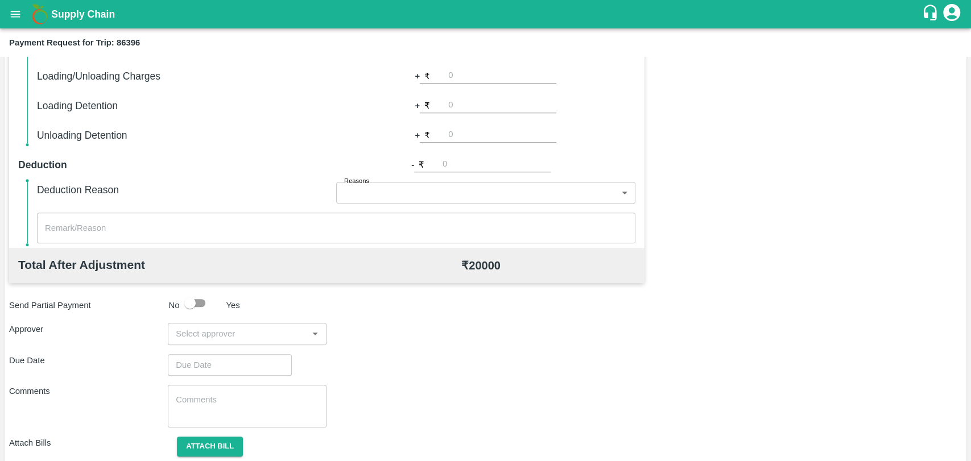
click at [454, 79] on input "number" at bounding box center [502, 75] width 108 height 15
type input "500"
click at [394, 265] on div "₹ 20500" at bounding box center [480, 265] width 308 height 17
click at [226, 323] on div "​" at bounding box center [247, 334] width 159 height 22
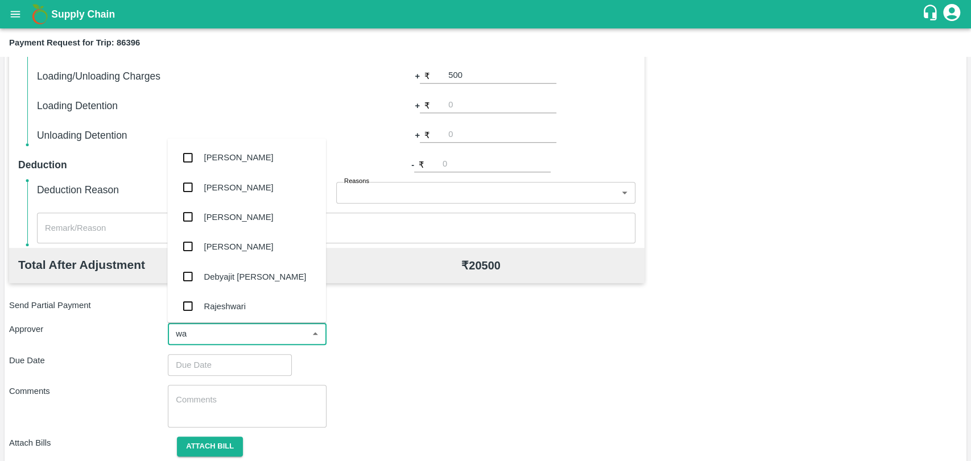
type input "wag"
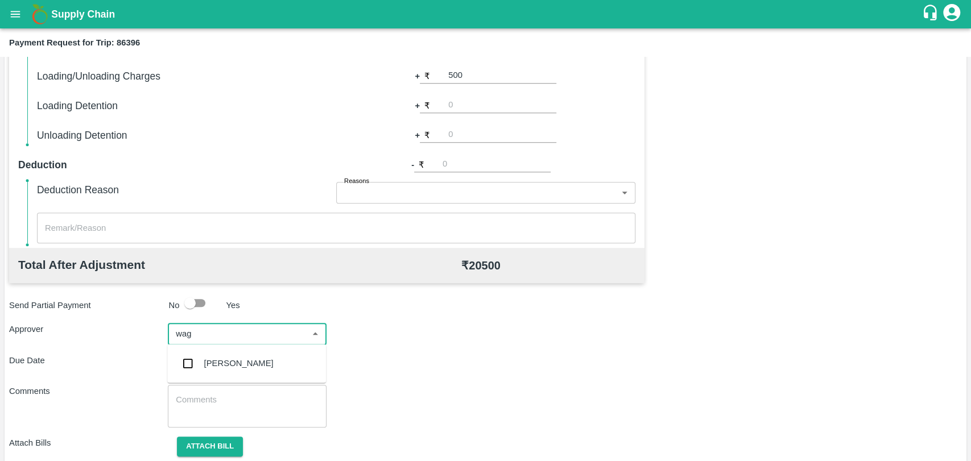
click at [219, 354] on div "[PERSON_NAME]" at bounding box center [246, 364] width 159 height 30
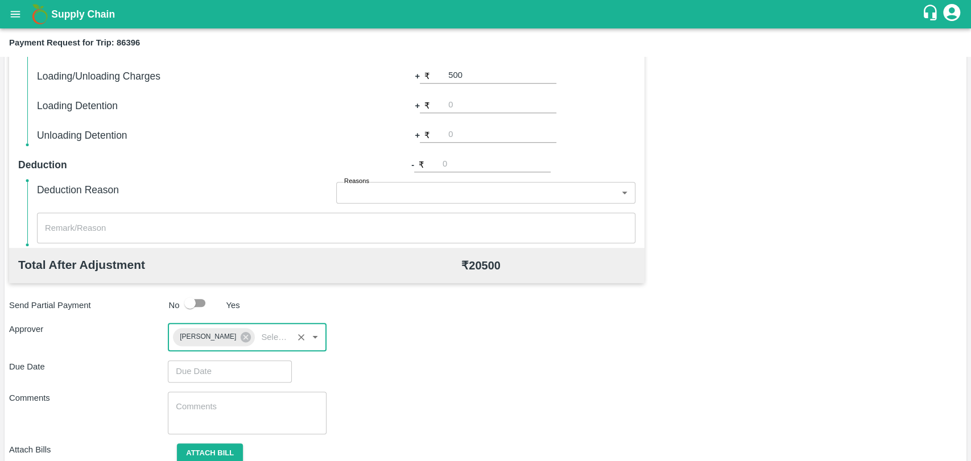
type input "DD/MM/YYYY hh:mm aa"
click at [215, 367] on input "DD/MM/YYYY hh:mm aa" at bounding box center [226, 372] width 116 height 22
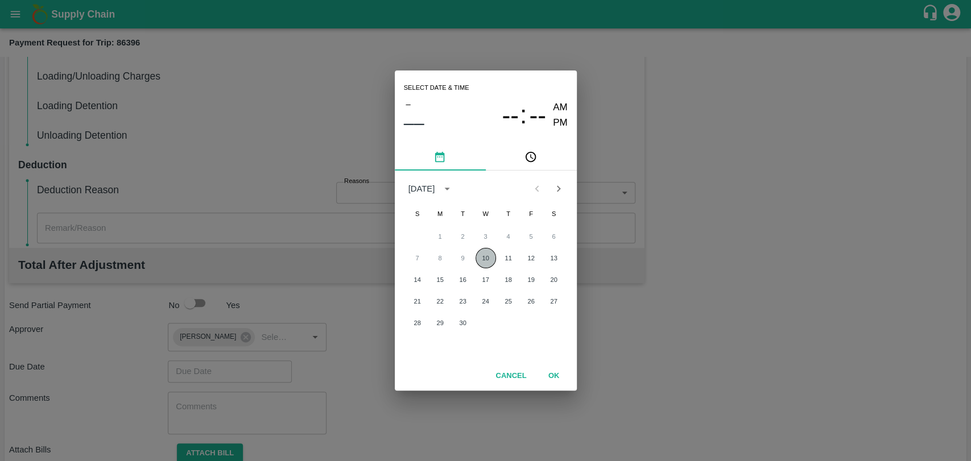
click at [485, 260] on button "10" at bounding box center [485, 258] width 20 height 20
type input "[DATE] 12:00 AM"
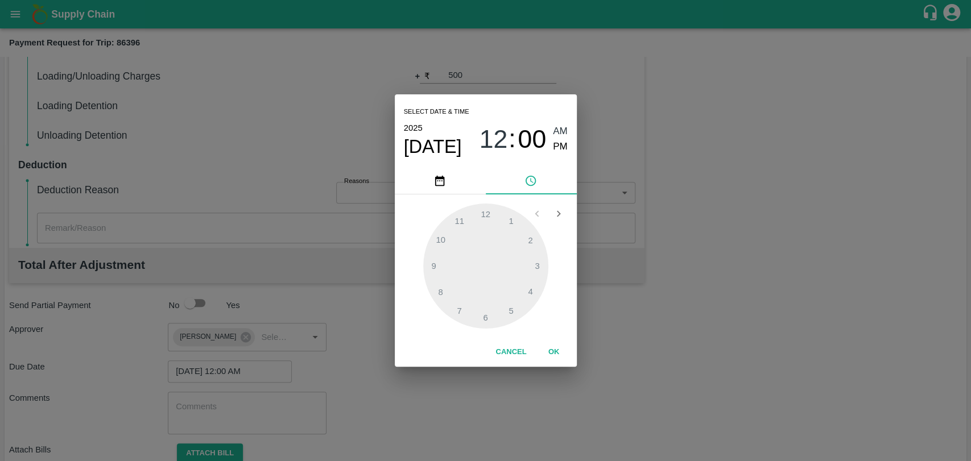
click at [543, 351] on button "OK" at bounding box center [554, 352] width 36 height 20
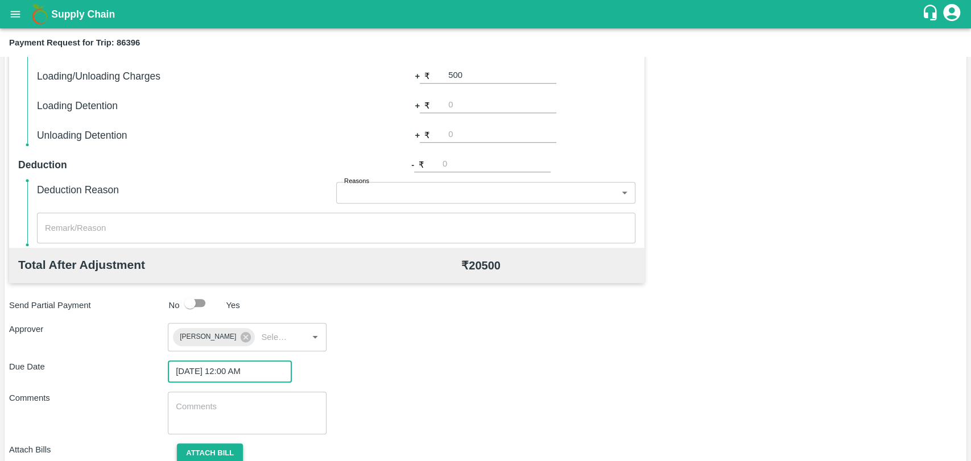
click at [203, 444] on button "Attach bill" at bounding box center [210, 454] width 66 height 20
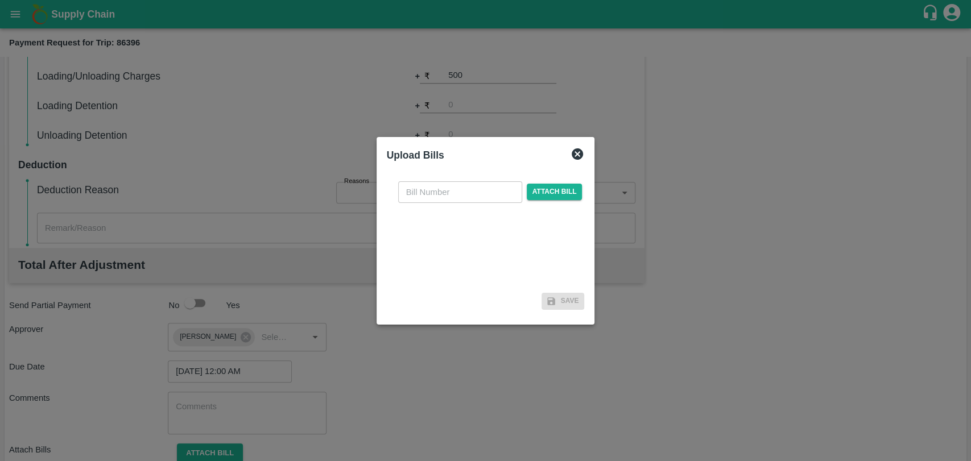
click at [452, 192] on input "text" at bounding box center [460, 192] width 124 height 22
type input "393"
click at [547, 196] on span "Attach bill" at bounding box center [555, 192] width 56 height 16
click at [0, 0] on input "Attach bill" at bounding box center [0, 0] width 0 height 0
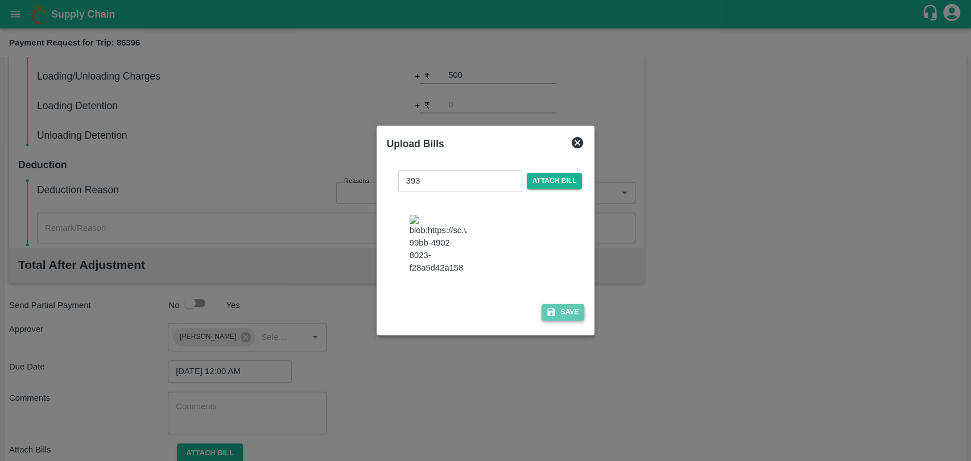
click at [560, 309] on button "Save" at bounding box center [562, 312] width 43 height 16
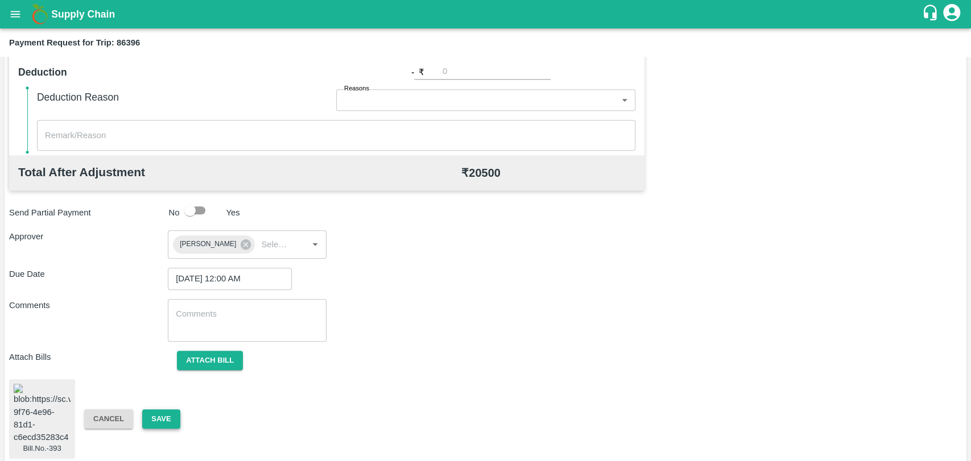
click at [148, 413] on button "Save" at bounding box center [161, 419] width 38 height 20
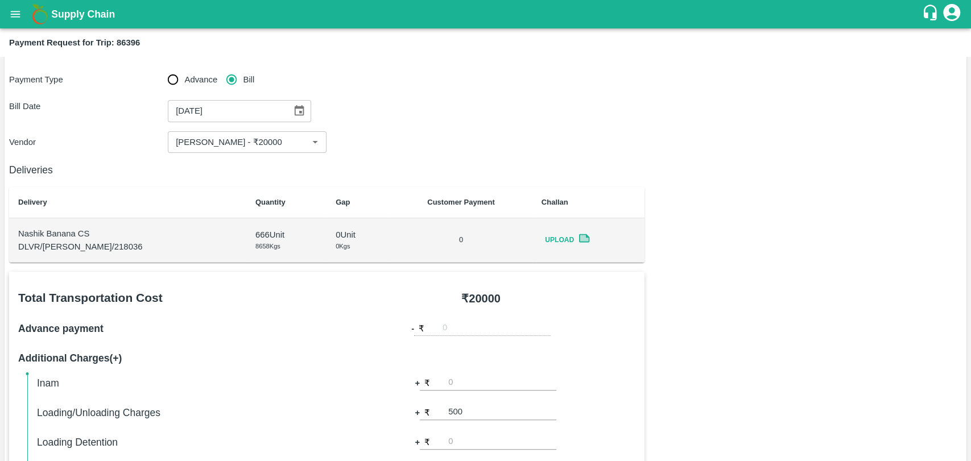
scroll to position [0, 0]
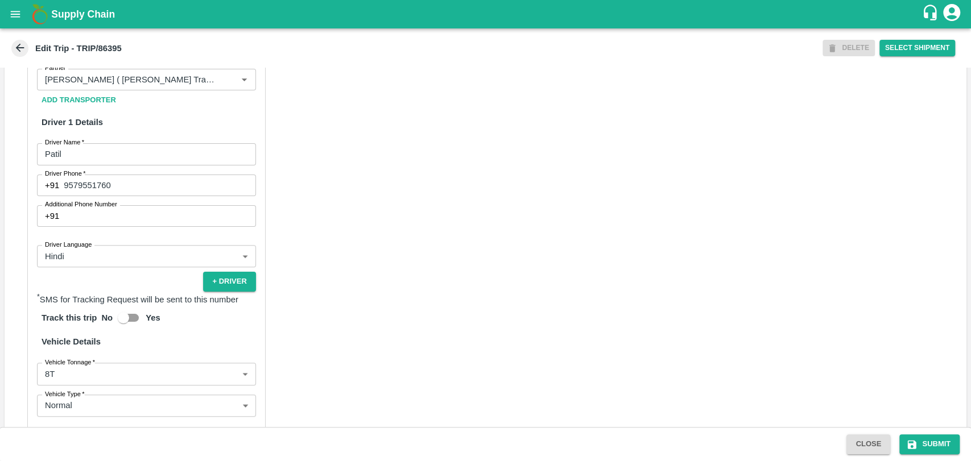
scroll to position [569, 0]
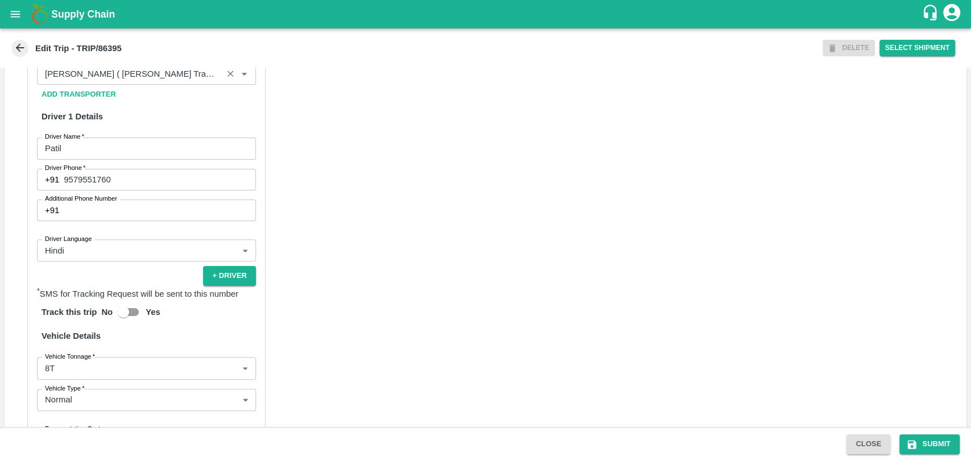
click at [149, 81] on input "Partner   *" at bounding box center [129, 74] width 179 height 15
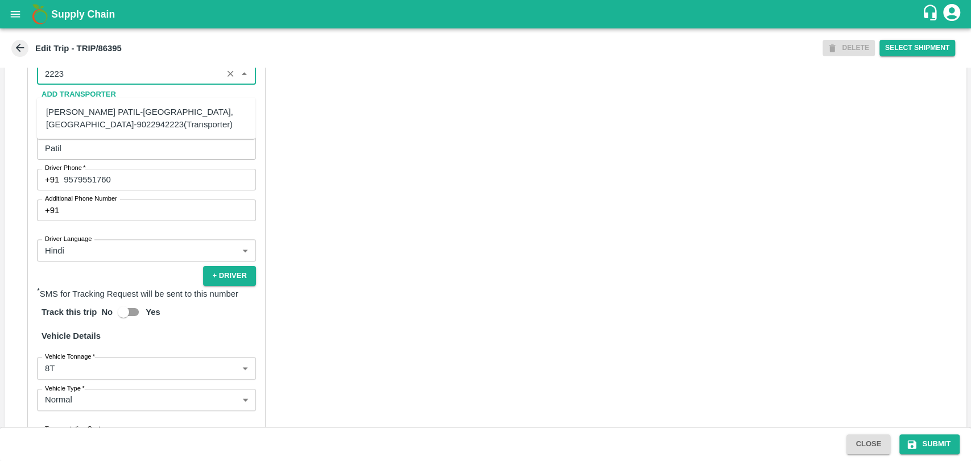
click at [125, 114] on div "[PERSON_NAME] PATIL-[GEOGRAPHIC_DATA], [GEOGRAPHIC_DATA]-9022942223(Transporter)" at bounding box center [146, 119] width 200 height 26
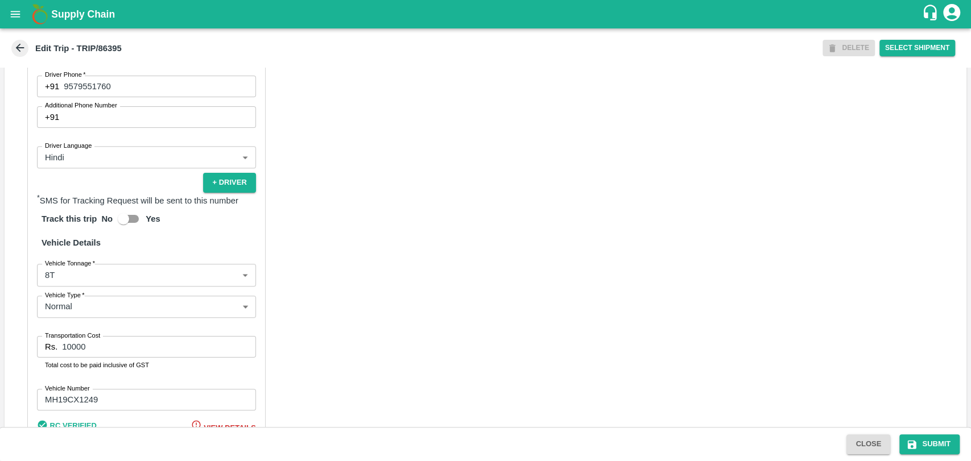
scroll to position [740, 0]
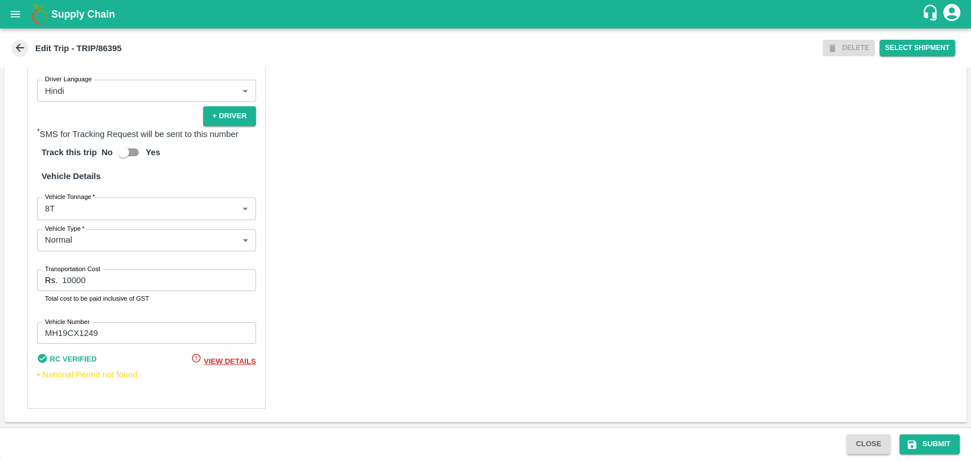
type input "[PERSON_NAME] PATIL-[GEOGRAPHIC_DATA], [GEOGRAPHIC_DATA]-9022942223(Transporter)"
click at [89, 206] on body "Supply Chain Edit Trip - TRIP/86395 DELETE Select Shipment Trip Details Trip Ty…" at bounding box center [485, 230] width 971 height 461
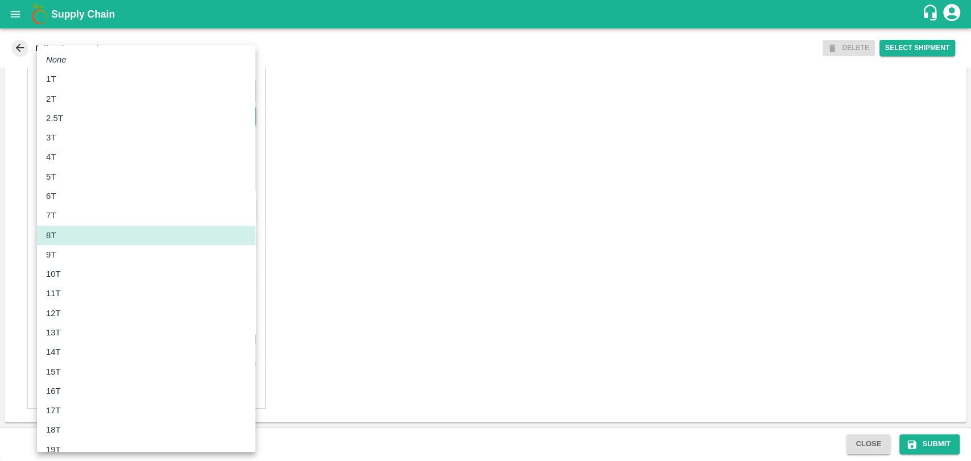
click at [80, 295] on div "11T" at bounding box center [146, 293] width 200 height 13
type input "11000"
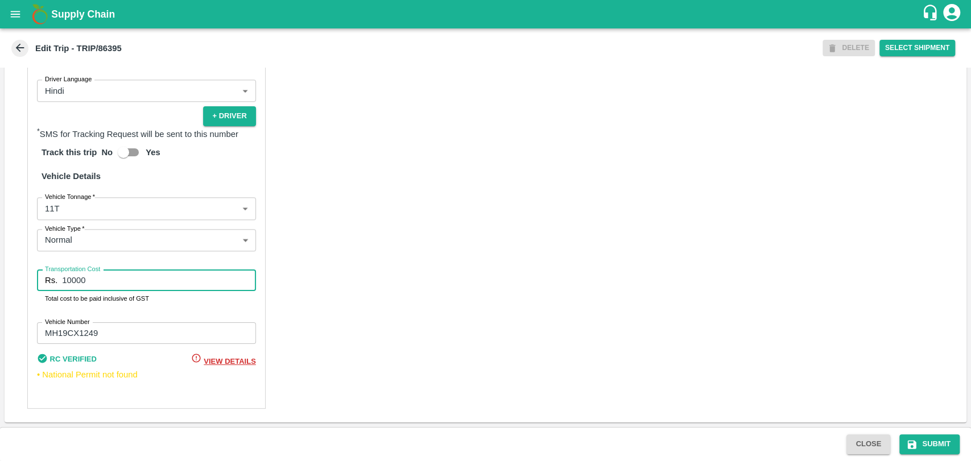
drag, startPoint x: 101, startPoint y: 277, endPoint x: 33, endPoint y: 271, distance: 68.5
click at [33, 271] on div "Partner Details Partner   * Partner Add Transporter Driver 1 Details Driver Nam…" at bounding box center [146, 137] width 238 height 544
type input "22000"
click at [924, 444] on button "Submit" at bounding box center [929, 444] width 60 height 20
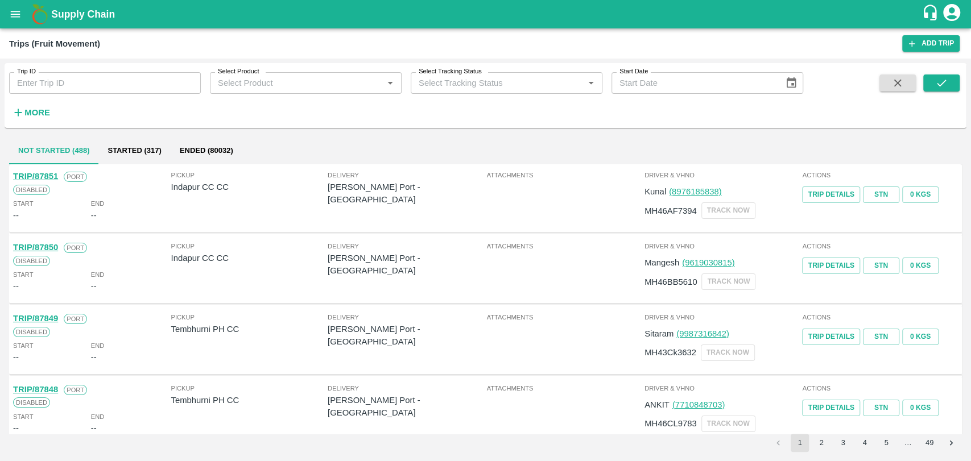
click at [40, 113] on strong "More" at bounding box center [37, 112] width 26 height 9
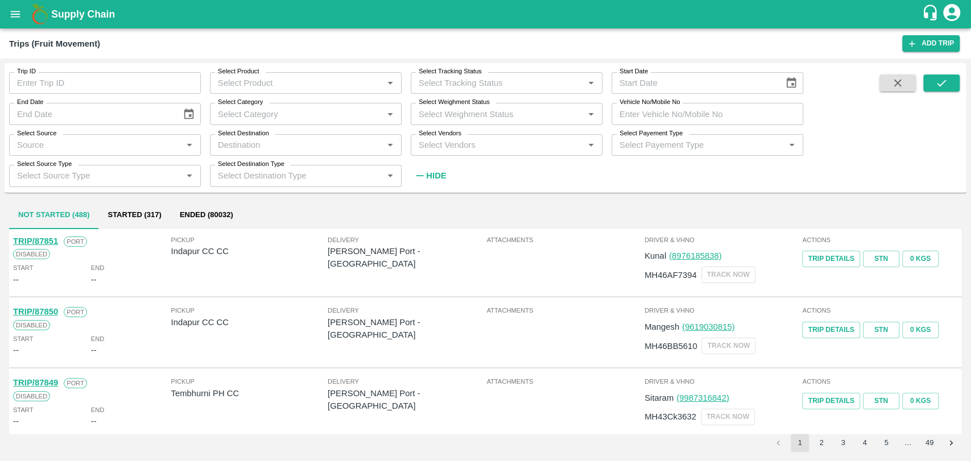
click at [654, 107] on input "Vehicle No/Mobile No" at bounding box center [707, 114] width 192 height 22
paste input "MH18BZ2181"
type input "MH18BZ2181"
click at [949, 78] on button "submit" at bounding box center [941, 82] width 36 height 17
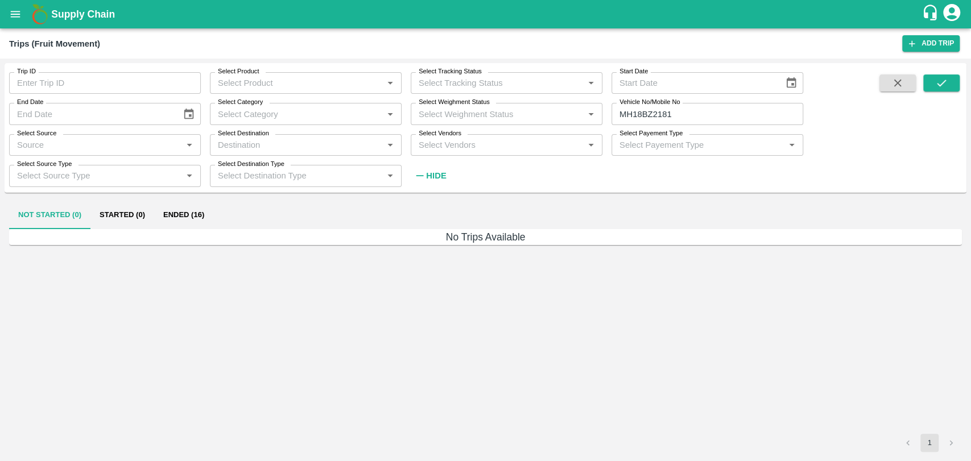
click at [185, 214] on button "Ended (16)" at bounding box center [183, 215] width 59 height 27
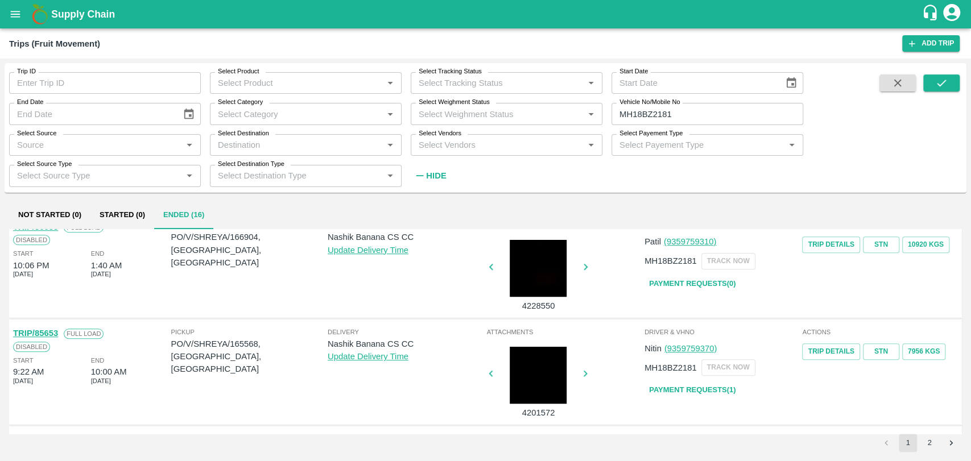
scroll to position [632, 0]
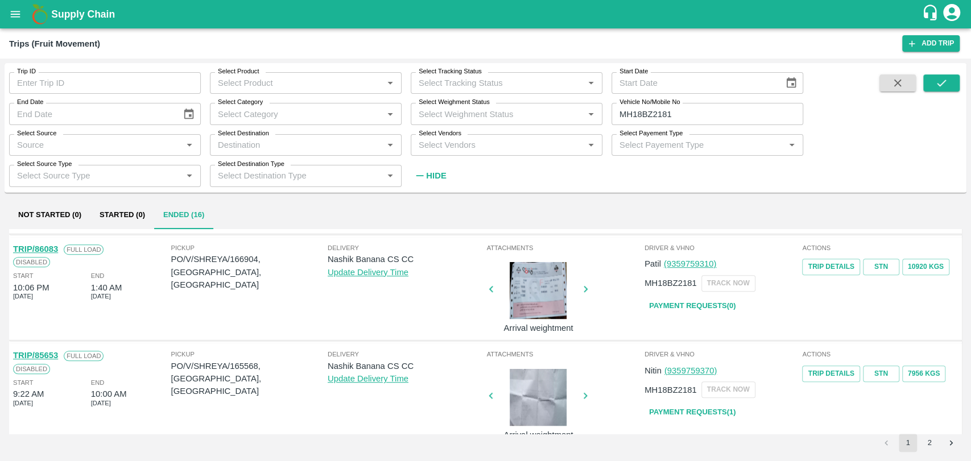
click at [50, 251] on link "TRIP/86083" at bounding box center [35, 249] width 45 height 9
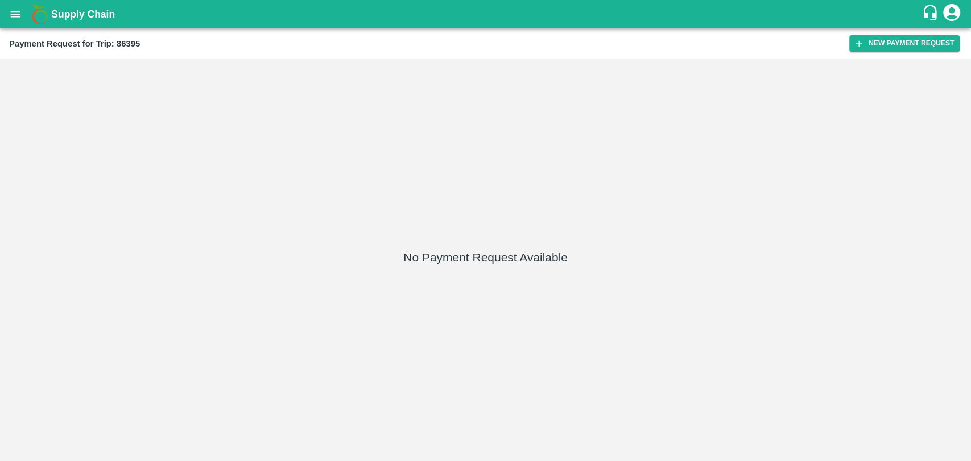
click at [885, 34] on div "Payment Request for Trip: 86395 New Payment Request" at bounding box center [485, 43] width 971 height 30
click at [885, 39] on button "New Payment Request" at bounding box center [904, 43] width 110 height 16
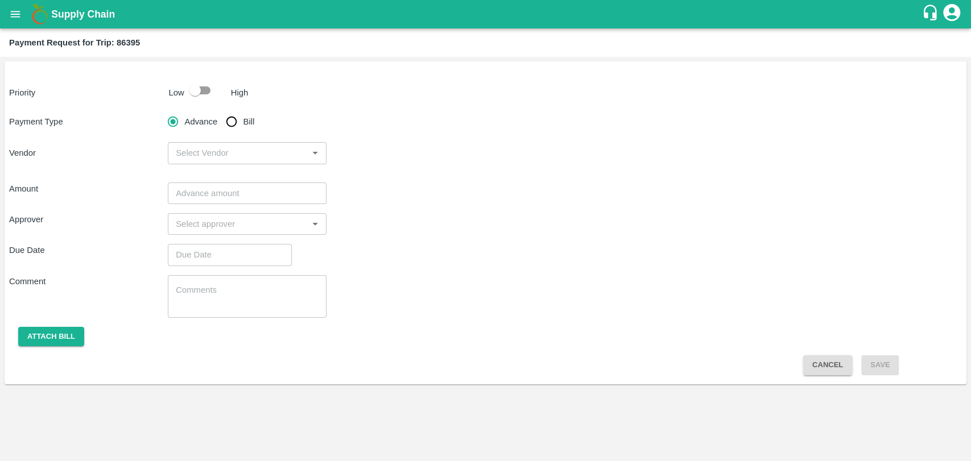
click at [182, 88] on p "Low" at bounding box center [176, 92] width 15 height 13
click at [188, 92] on input "checkbox" at bounding box center [195, 91] width 65 height 22
checkbox input "true"
click at [235, 120] on input "Bill" at bounding box center [231, 121] width 23 height 23
radio input "true"
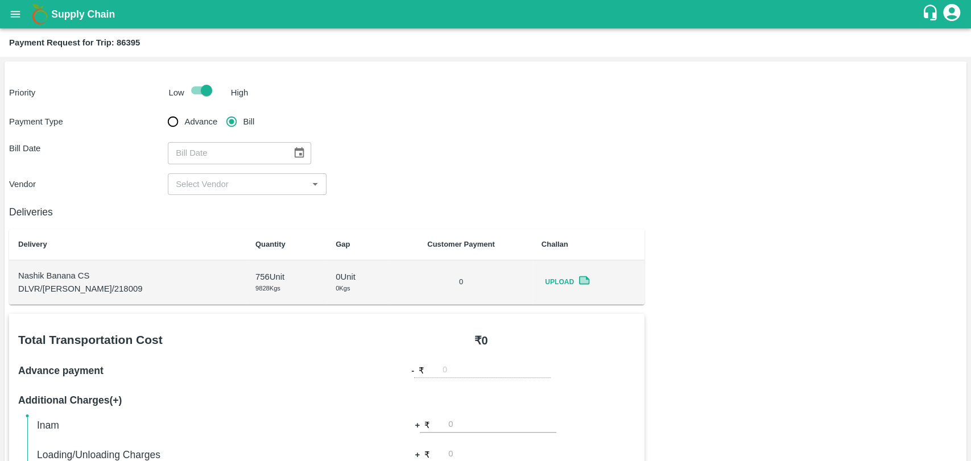
click at [288, 151] on button "Choose date" at bounding box center [299, 153] width 22 height 22
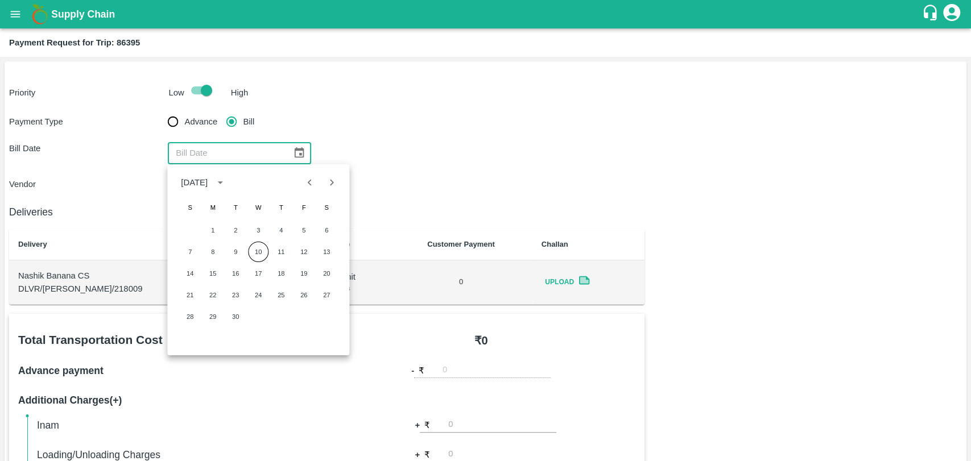
click at [308, 177] on icon "Previous month" at bounding box center [310, 182] width 13 height 13
click at [275, 270] on button "14" at bounding box center [281, 273] width 20 height 20
type input "[DATE]"
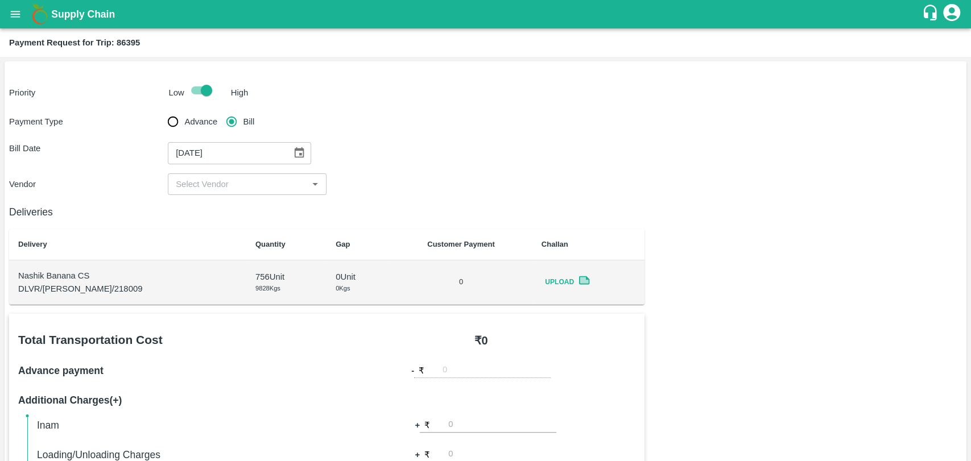
click at [216, 193] on div "​" at bounding box center [247, 184] width 159 height 22
click at [216, 220] on ul "[PERSON_NAME] PATIL - ₹22000" at bounding box center [246, 209] width 159 height 28
click at [239, 200] on div "[PERSON_NAME] PATIL - ₹22000" at bounding box center [246, 209] width 159 height 19
type input "[PERSON_NAME] PATIL - ₹22000"
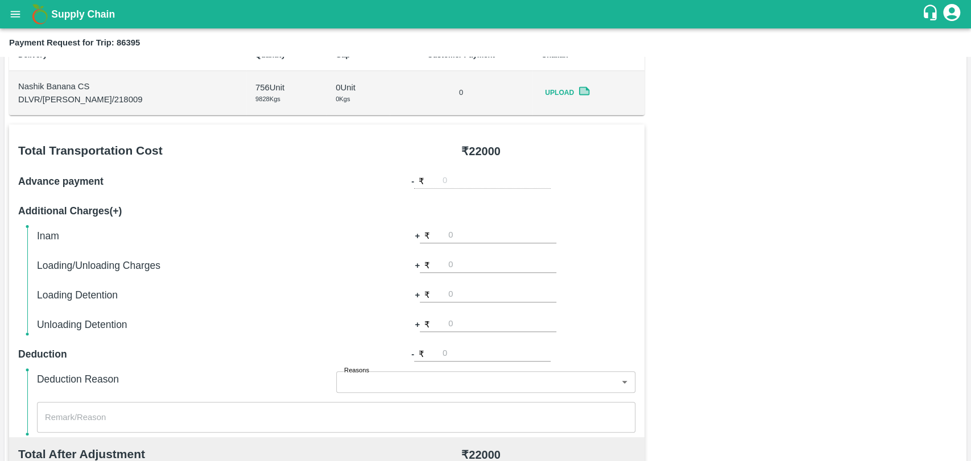
scroll to position [379, 0]
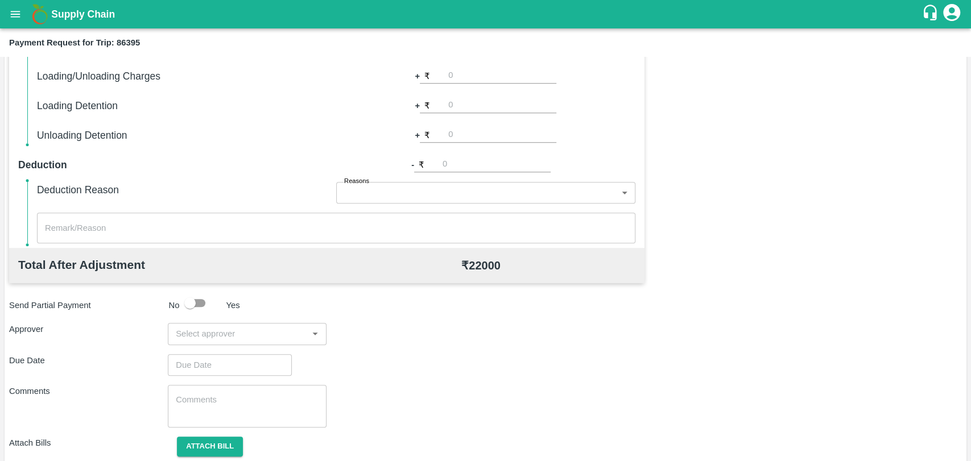
click at [227, 332] on input "input" at bounding box center [237, 333] width 133 height 15
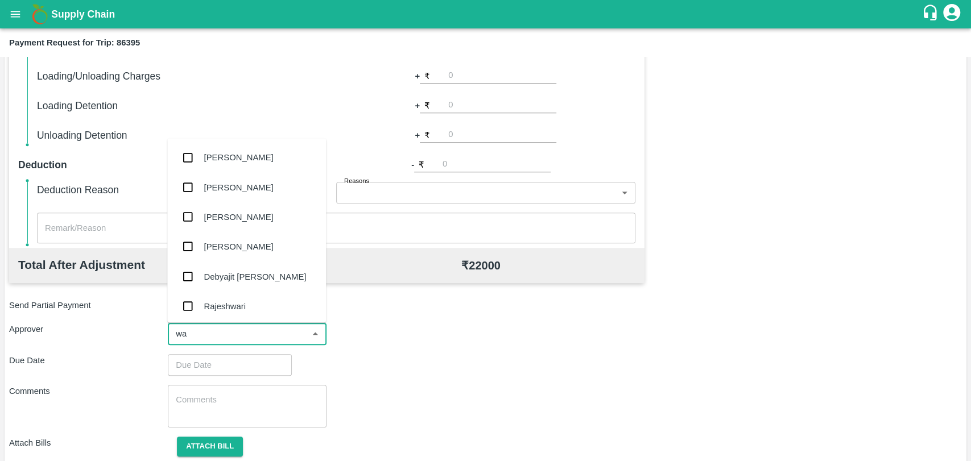
type input "wag"
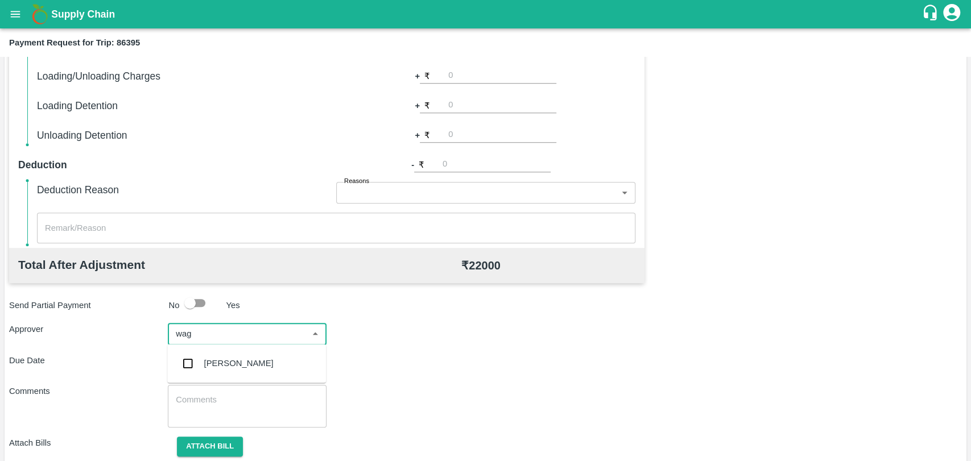
click at [216, 358] on div "[PERSON_NAME]" at bounding box center [238, 363] width 69 height 13
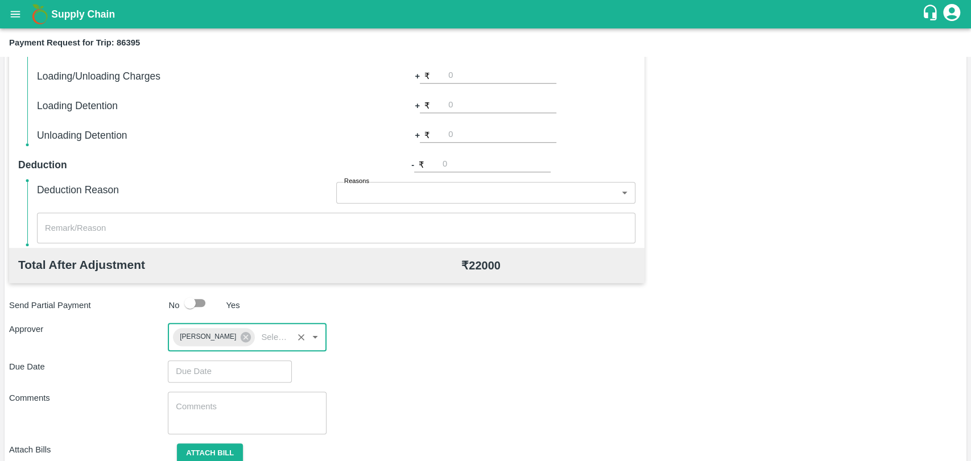
type input "DD/MM/YYYY hh:mm aa"
click at [216, 365] on input "DD/MM/YYYY hh:mm aa" at bounding box center [226, 372] width 116 height 22
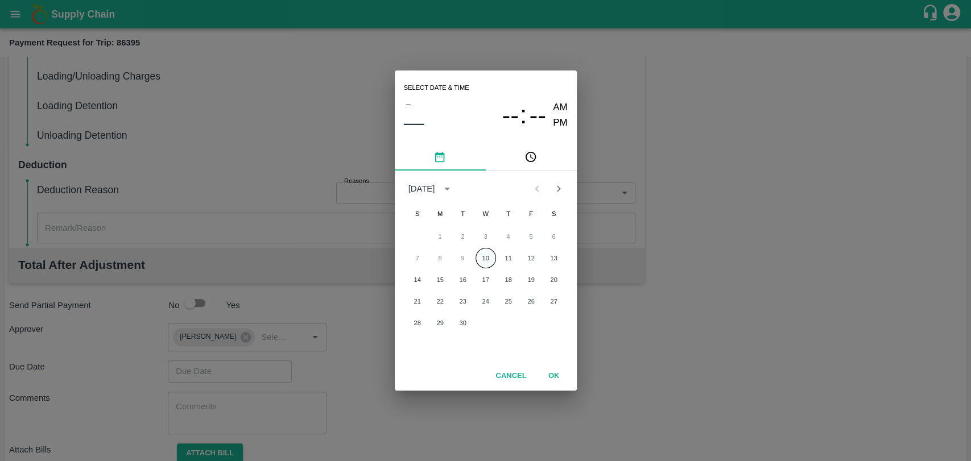
click at [482, 259] on button "10" at bounding box center [485, 258] width 20 height 20
type input "[DATE] 12:00 AM"
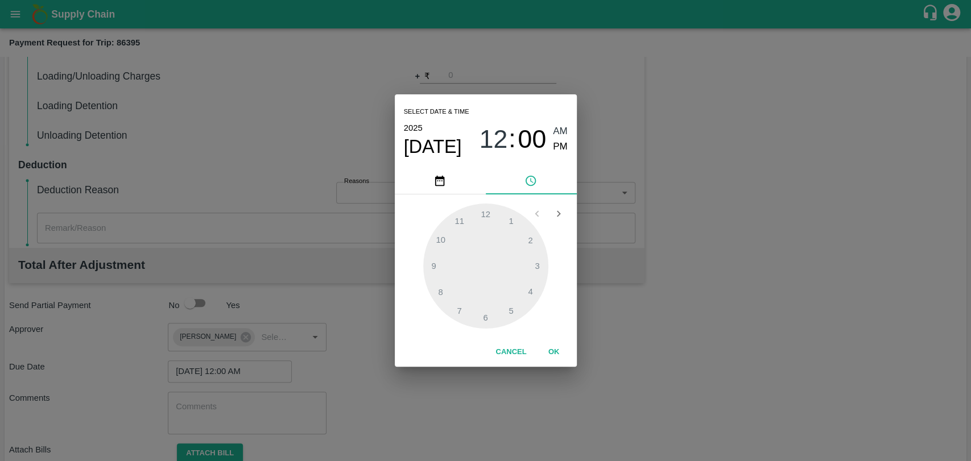
click at [554, 347] on button "OK" at bounding box center [554, 352] width 36 height 20
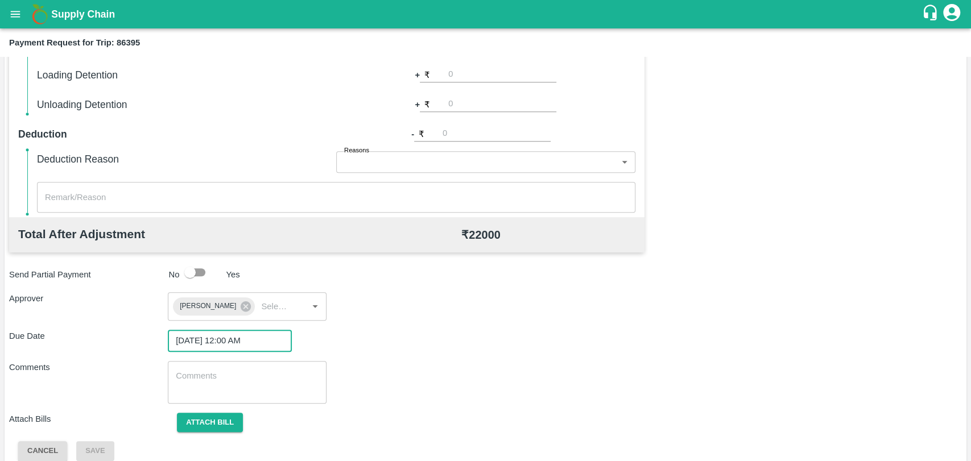
scroll to position [423, 0]
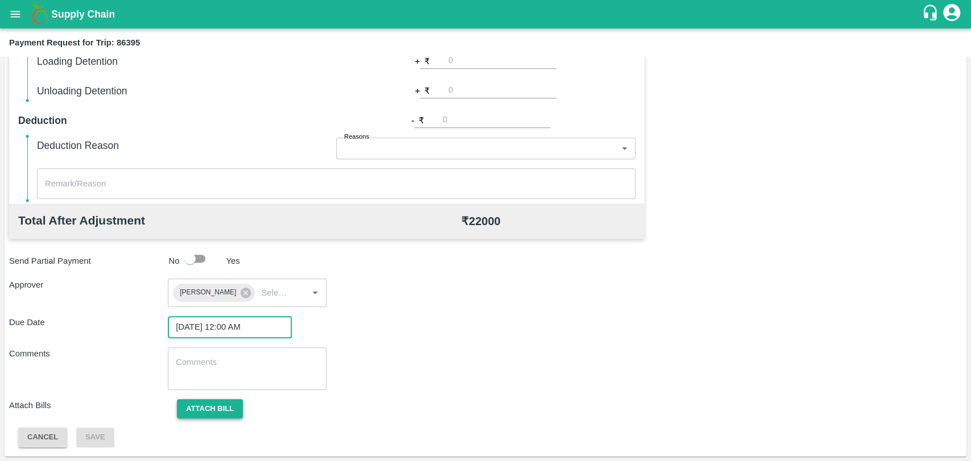
click at [218, 400] on button "Attach bill" at bounding box center [210, 409] width 66 height 20
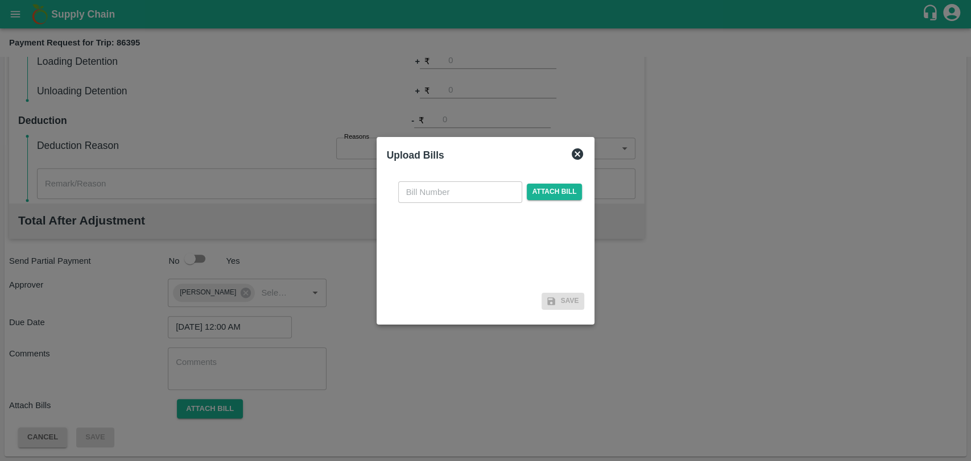
click at [461, 176] on div "​ Attach bill" at bounding box center [486, 230] width 198 height 117
click at [452, 189] on input "text" at bounding box center [460, 192] width 124 height 22
type input "394"
click at [552, 194] on span "Attach bill" at bounding box center [555, 192] width 56 height 16
click at [0, 0] on input "Attach bill" at bounding box center [0, 0] width 0 height 0
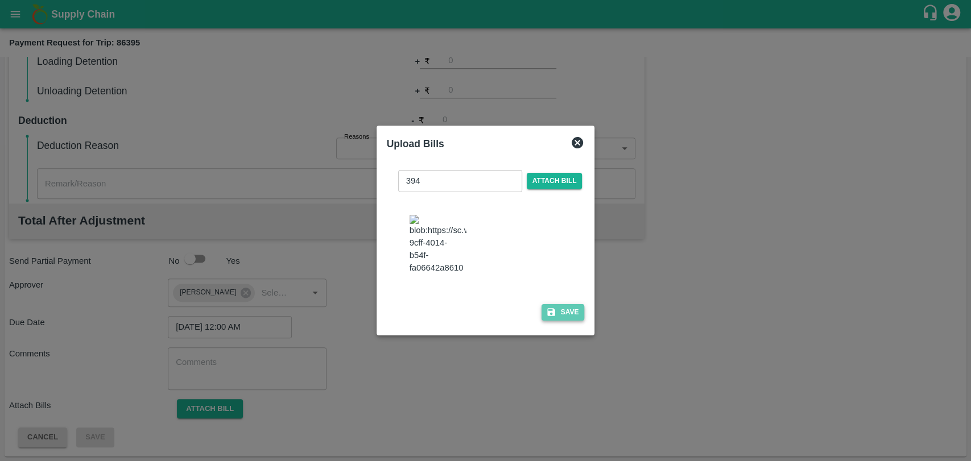
click at [556, 312] on button "Save" at bounding box center [562, 312] width 43 height 16
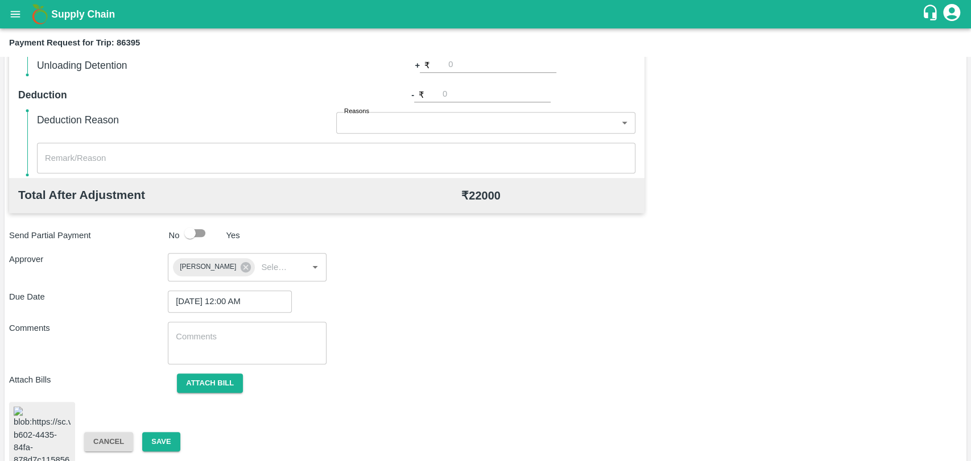
scroll to position [472, 0]
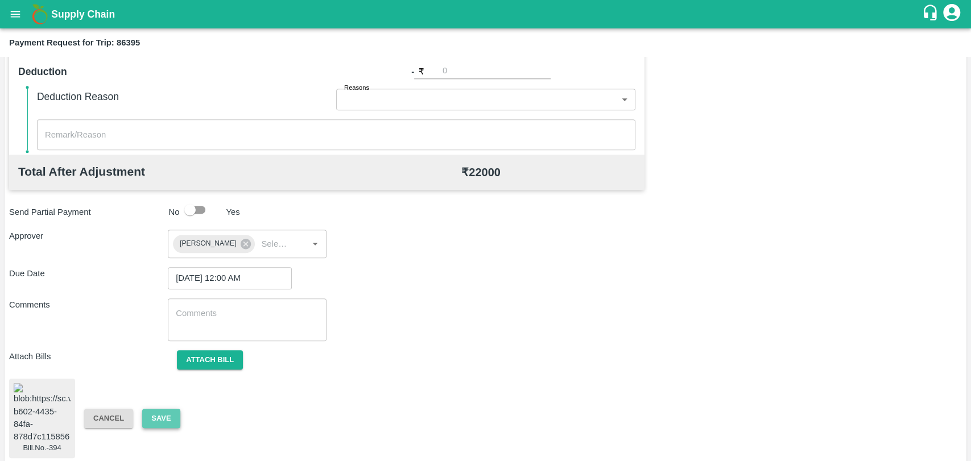
click at [150, 413] on button "Save" at bounding box center [161, 419] width 38 height 20
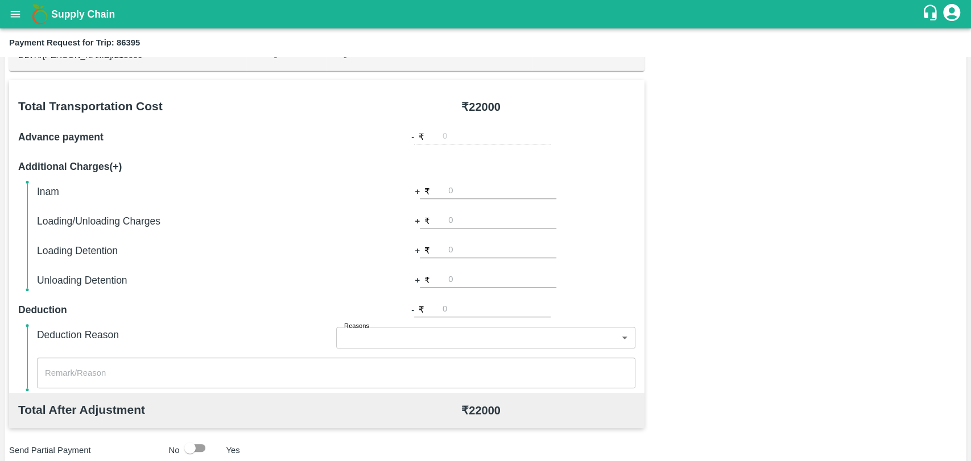
scroll to position [219, 0]
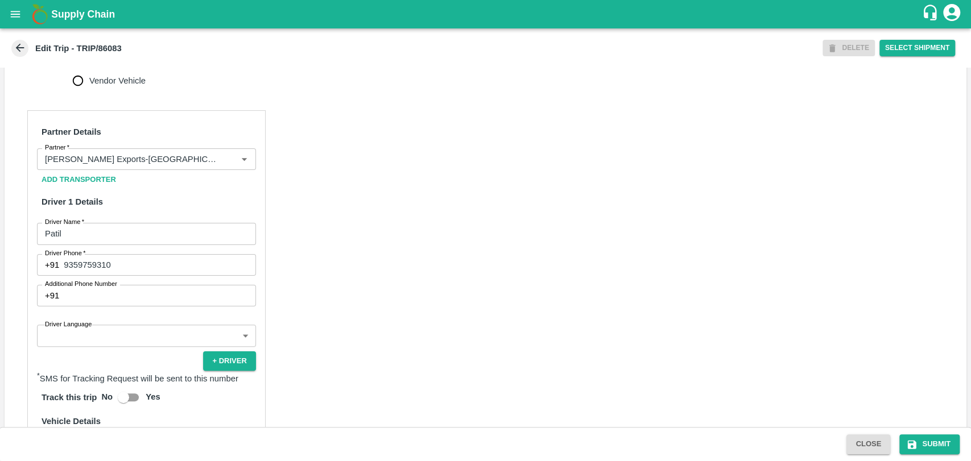
scroll to position [569, 0]
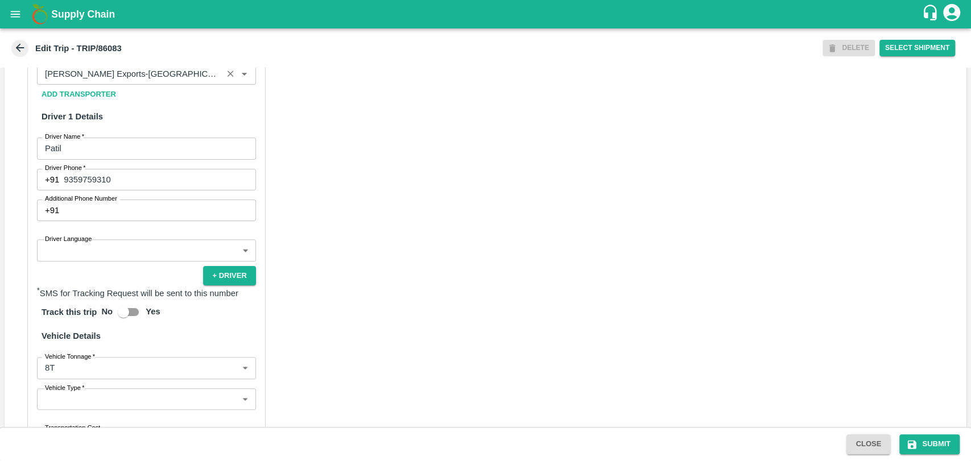
click at [136, 81] on input "Partner   *" at bounding box center [129, 74] width 179 height 15
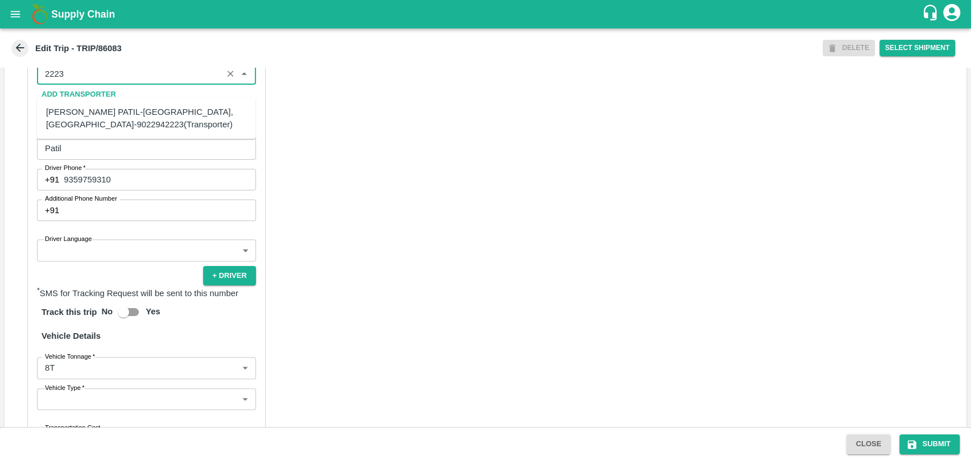
click at [90, 123] on div "BALAJI HARIDAS PATIL-Solapur, Solapur-9022942223(Transporter)" at bounding box center [146, 119] width 200 height 26
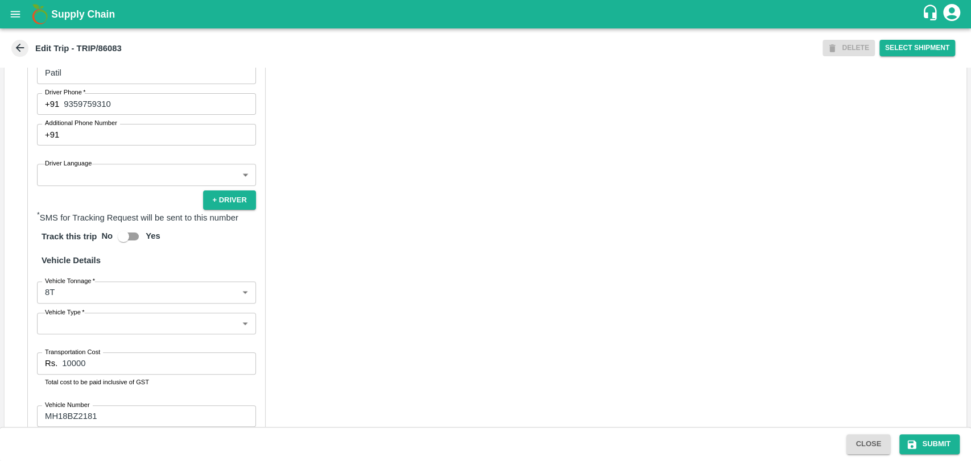
scroll to position [739, 0]
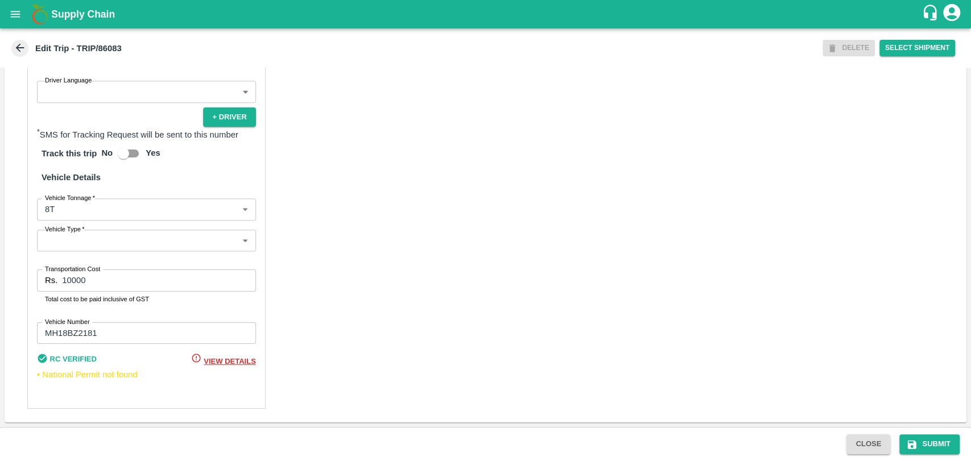
type input "BALAJI HARIDAS PATIL-Solapur, Solapur-9022942223(Transporter)"
click at [85, 206] on body "Supply Chain Edit Trip - TRIP/86083 DELETE Select Shipment Trip Details Trip Ty…" at bounding box center [485, 230] width 971 height 461
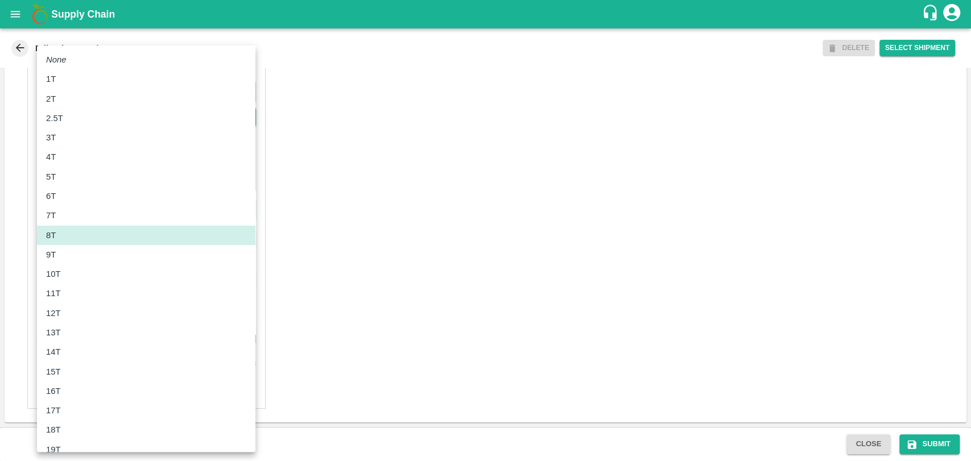
click at [68, 331] on div "13T" at bounding box center [146, 332] width 200 height 13
type input "13000"
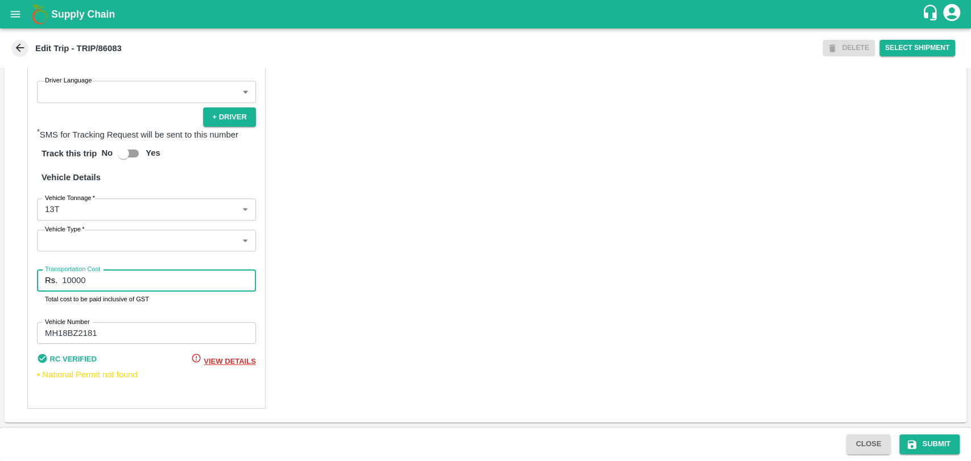
drag, startPoint x: 75, startPoint y: 281, endPoint x: 22, endPoint y: 281, distance: 53.5
click at [22, 281] on div "Partner Details Partner   * Partner Add Transporter Driver 1 Details Driver Nam…" at bounding box center [486, 138] width 962 height 570
type input "25000"
click at [913, 447] on icon "submit" at bounding box center [912, 444] width 9 height 9
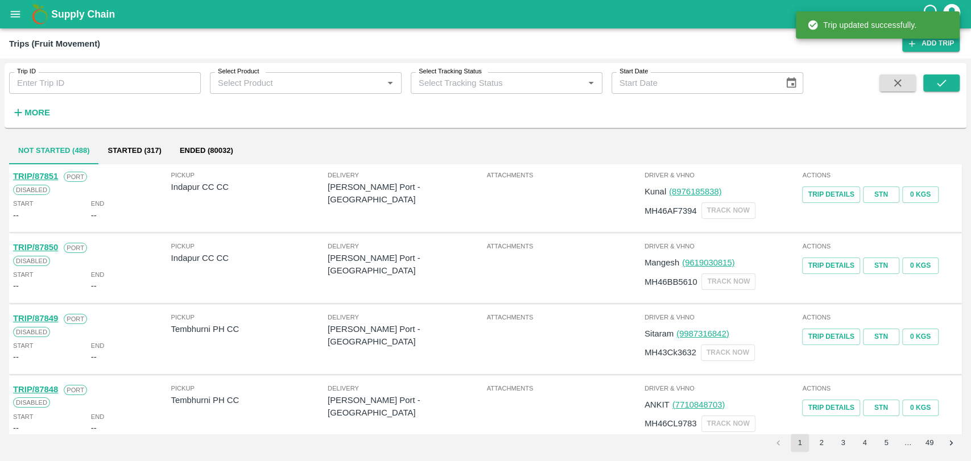
click at [41, 110] on strong "More" at bounding box center [37, 112] width 26 height 9
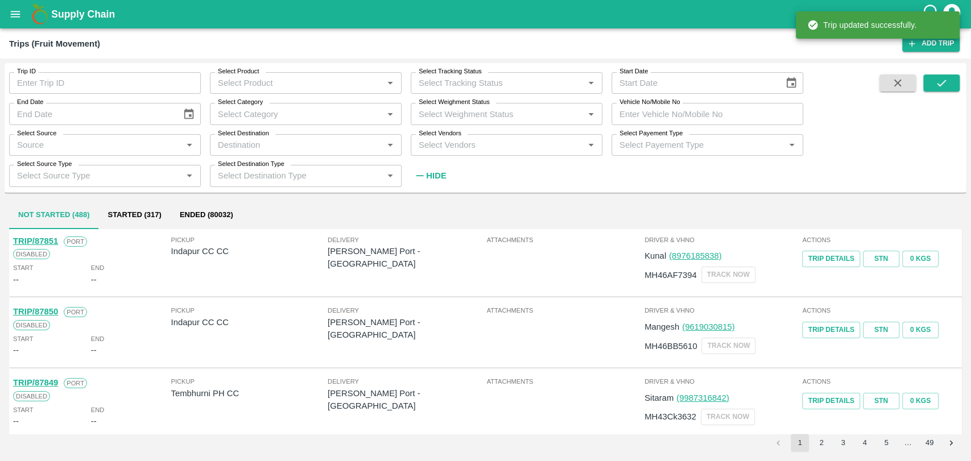
click at [641, 110] on input "Vehicle No/Mobile No" at bounding box center [707, 114] width 192 height 22
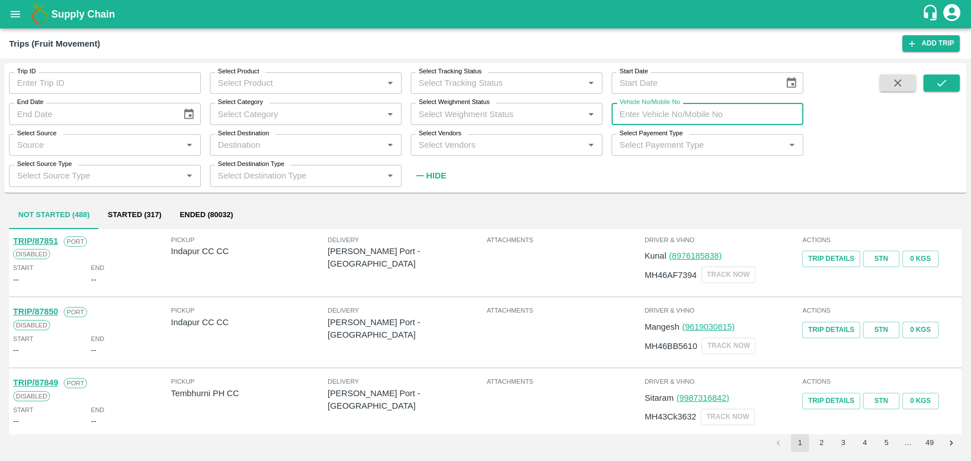
paste input "MH48AY8686"
type input "MH48AY8686"
click at [938, 82] on icon "submit" at bounding box center [941, 83] width 13 height 13
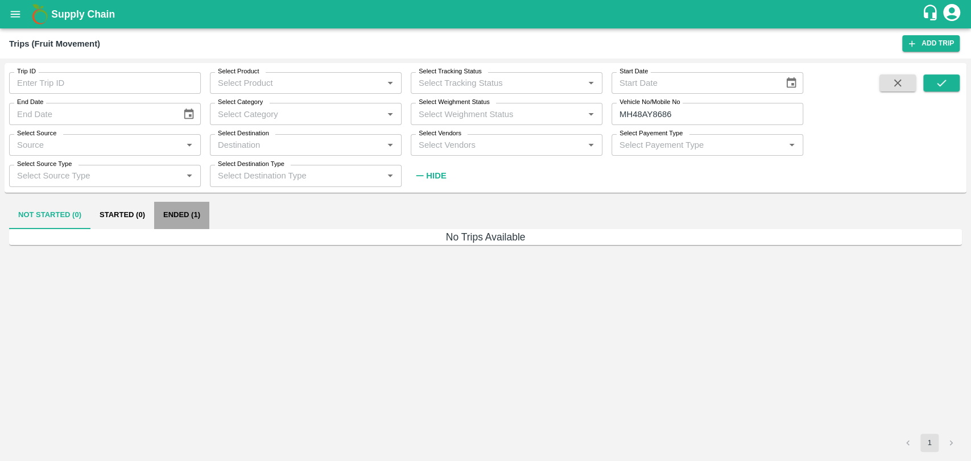
click at [169, 227] on button "Ended (1)" at bounding box center [181, 215] width 55 height 27
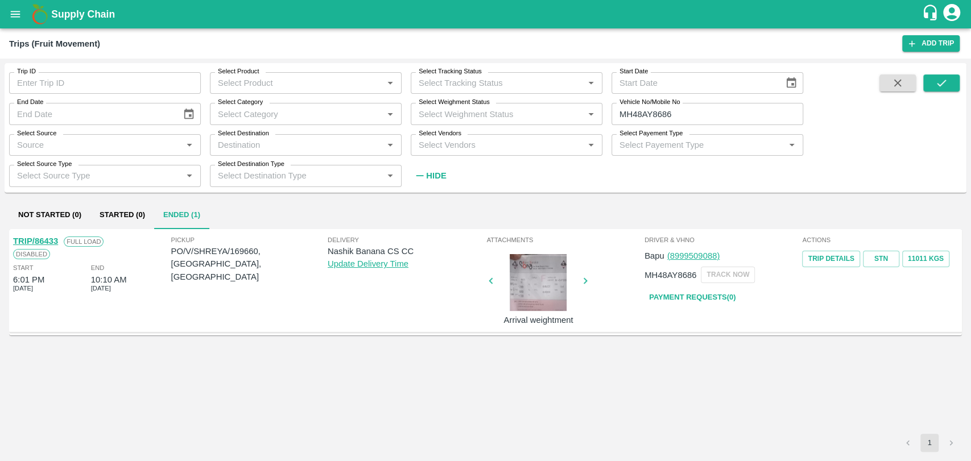
click at [50, 241] on link "TRIP/86433" at bounding box center [35, 241] width 45 height 9
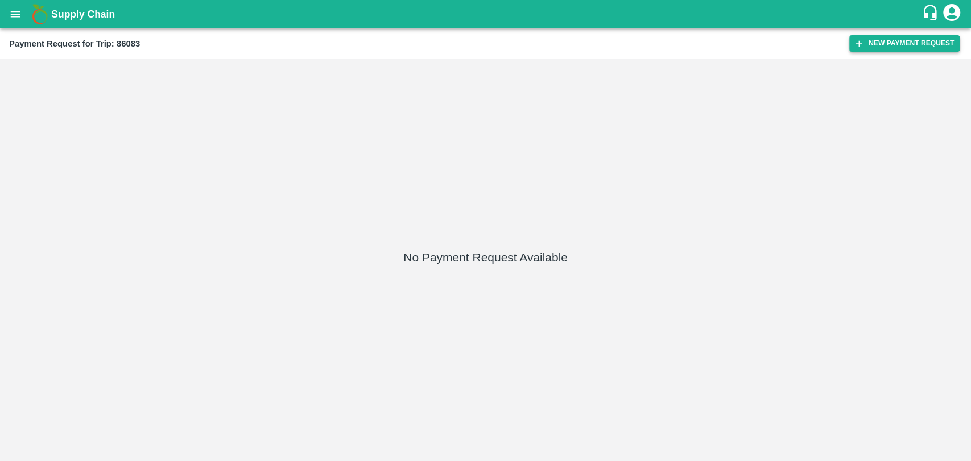
click at [892, 42] on button "New Payment Request" at bounding box center [904, 43] width 110 height 16
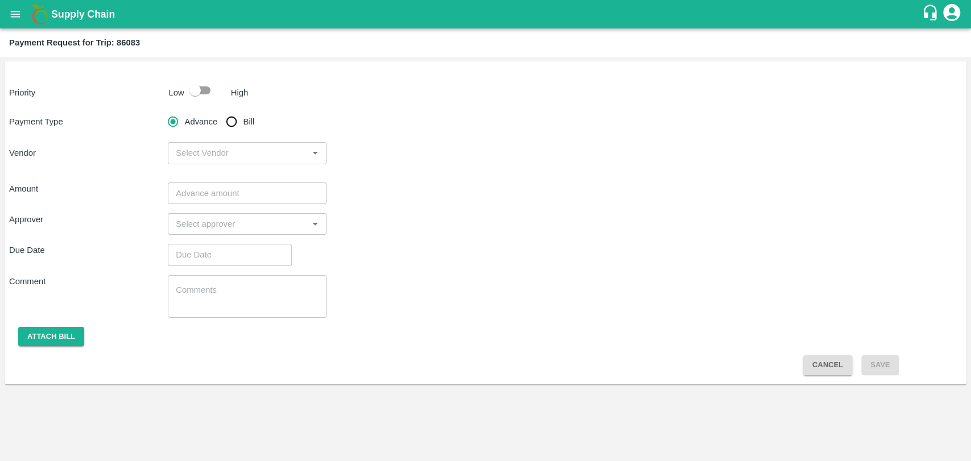
click at [191, 96] on input "checkbox" at bounding box center [195, 91] width 65 height 22
checkbox input "true"
click at [227, 118] on input "Bill" at bounding box center [231, 121] width 23 height 23
radio input "true"
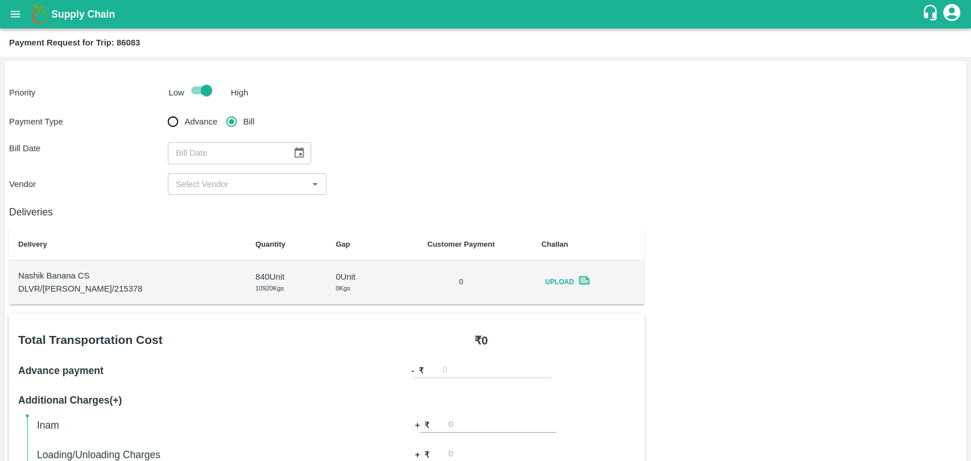
click at [293, 148] on icon "Choose date" at bounding box center [299, 153] width 13 height 13
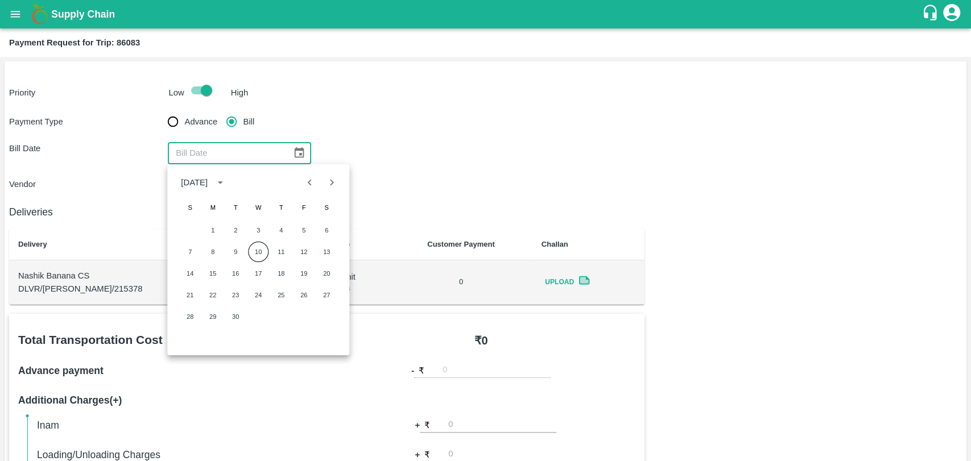
click at [303, 178] on button "Previous month" at bounding box center [310, 183] width 22 height 22
click at [300, 227] on button "1" at bounding box center [303, 230] width 20 height 20
type input "01/08/2025"
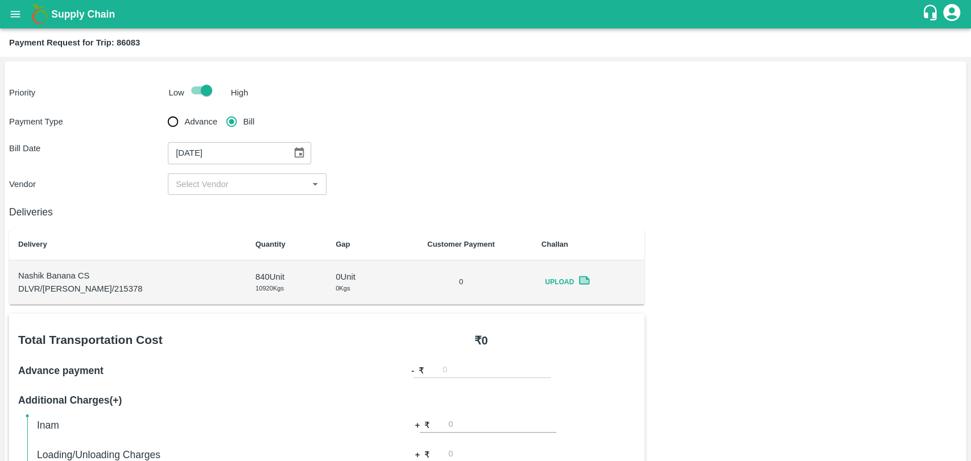
click at [214, 176] on div "​" at bounding box center [247, 184] width 159 height 22
click at [211, 203] on div "BALAJI HARIDAS PATIL - ₹25000" at bounding box center [229, 209] width 106 height 13
type input "BALAJI HARIDAS PATIL - ₹25000"
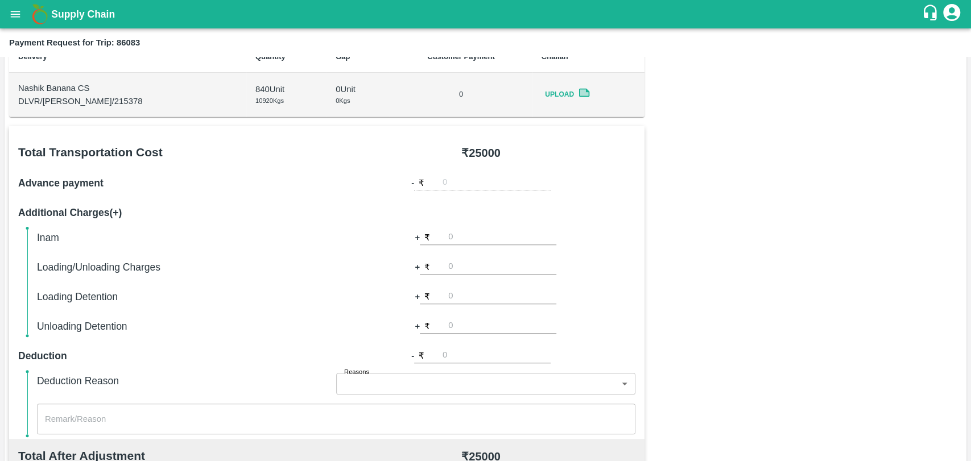
scroll to position [252, 0]
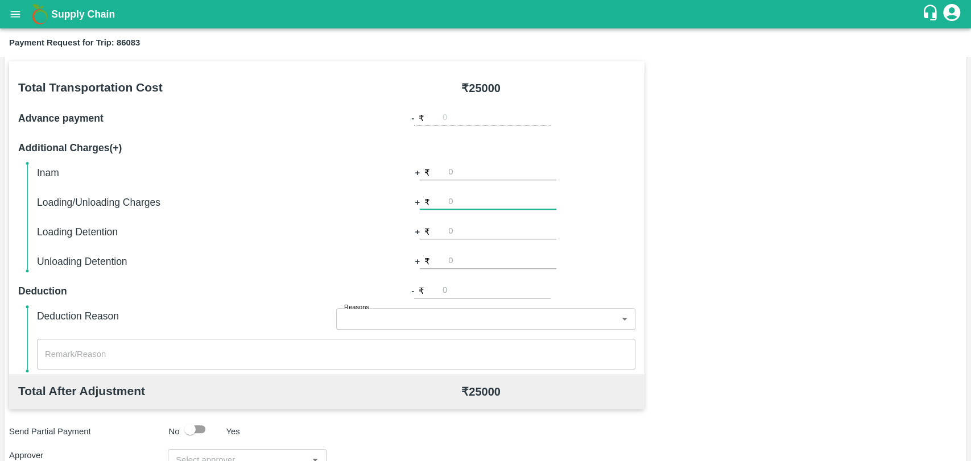
click at [477, 203] on input "number" at bounding box center [502, 201] width 108 height 15
type input "500"
click at [696, 167] on div "Total Transportation Cost ₹ 25000 Advance payment - ₹ Additional Charges(+) Ina…" at bounding box center [485, 336] width 953 height 550
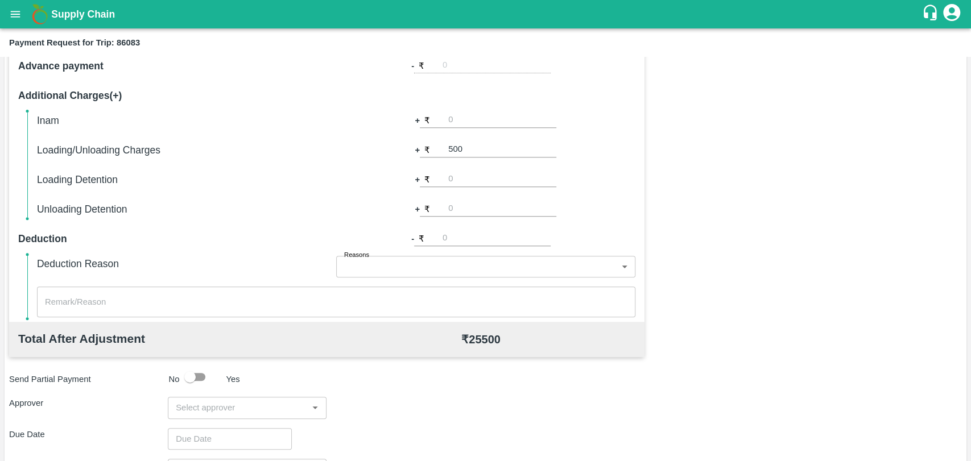
scroll to position [416, 0]
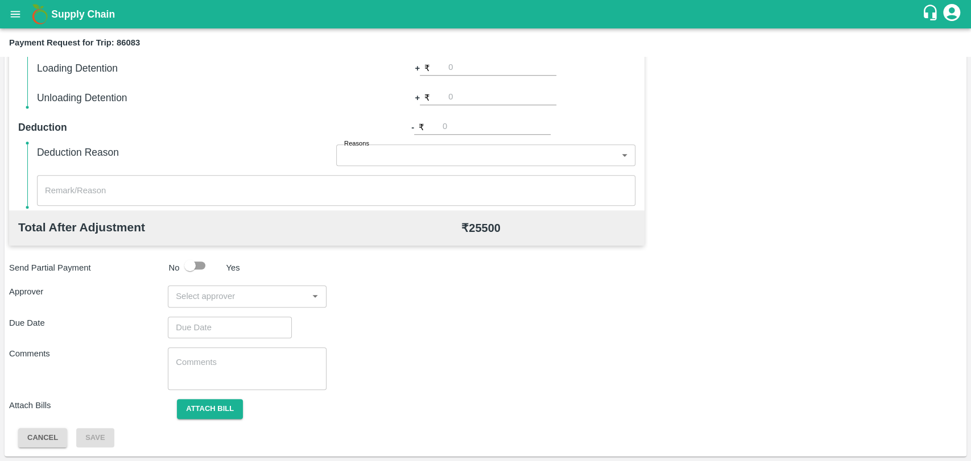
click at [203, 297] on input "input" at bounding box center [237, 296] width 133 height 15
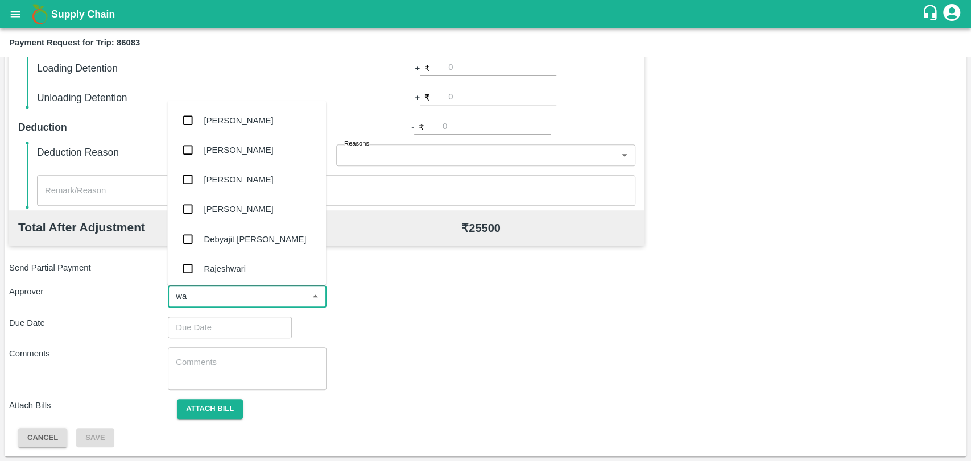
type input "wag"
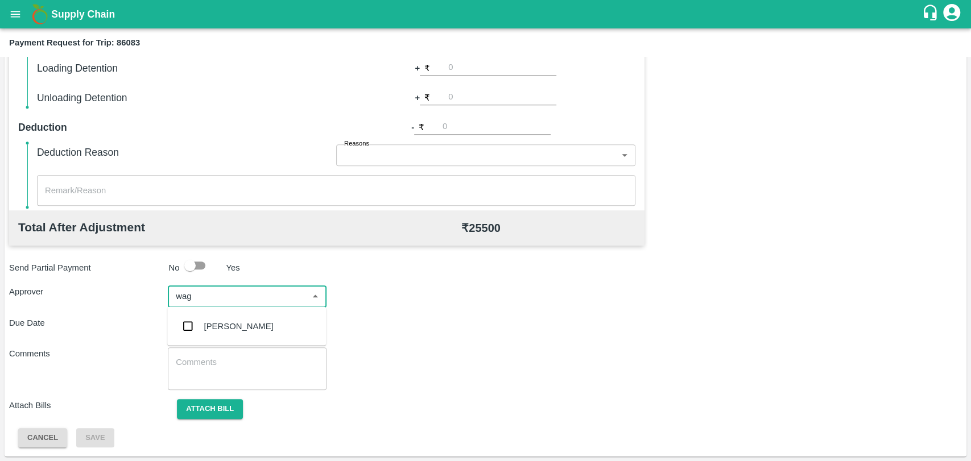
click at [211, 321] on div "Prasad Waghade" at bounding box center [238, 326] width 69 height 13
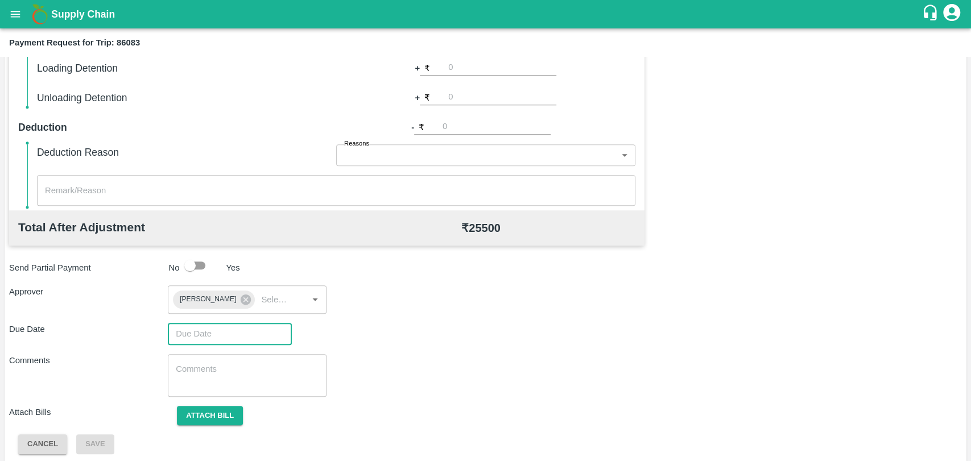
type input "DD/MM/YYYY hh:mm aa"
click at [220, 332] on input "DD/MM/YYYY hh:mm aa" at bounding box center [226, 334] width 116 height 22
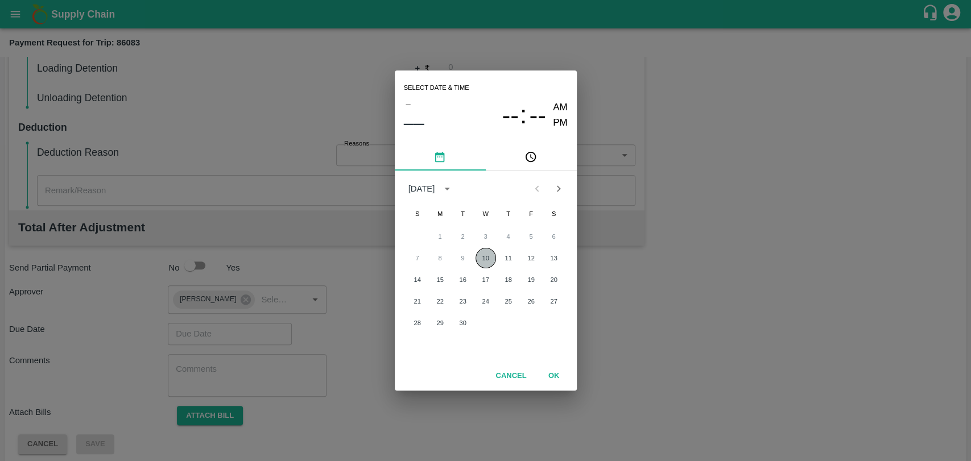
click at [491, 256] on button "10" at bounding box center [485, 258] width 20 height 20
type input "10/09/2025 12:00 AM"
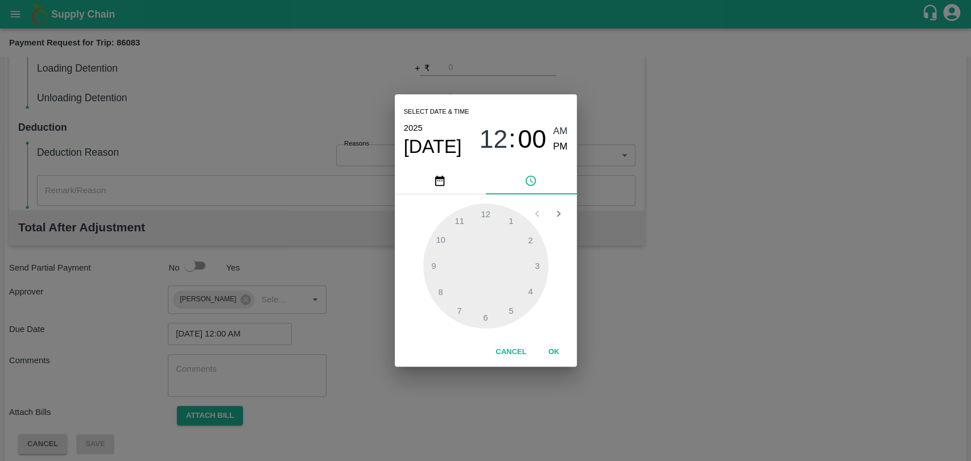
click at [551, 347] on button "OK" at bounding box center [554, 352] width 36 height 20
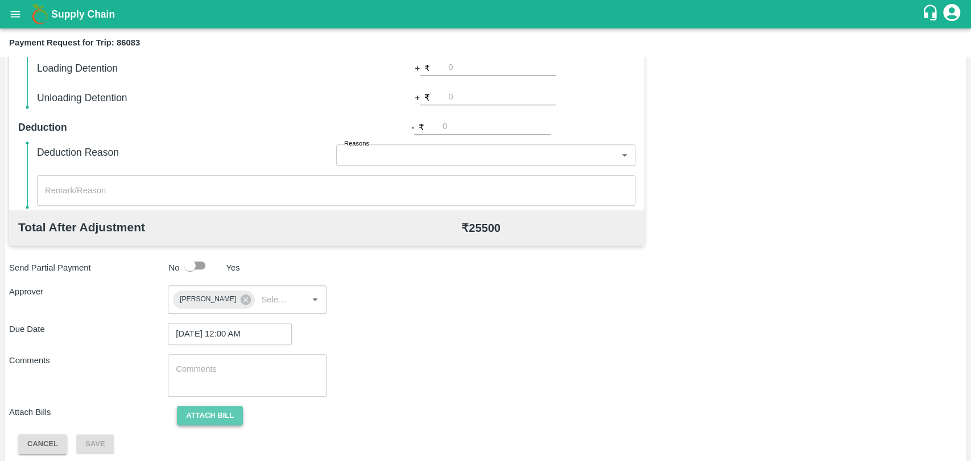
click at [209, 412] on button "Attach bill" at bounding box center [210, 416] width 66 height 20
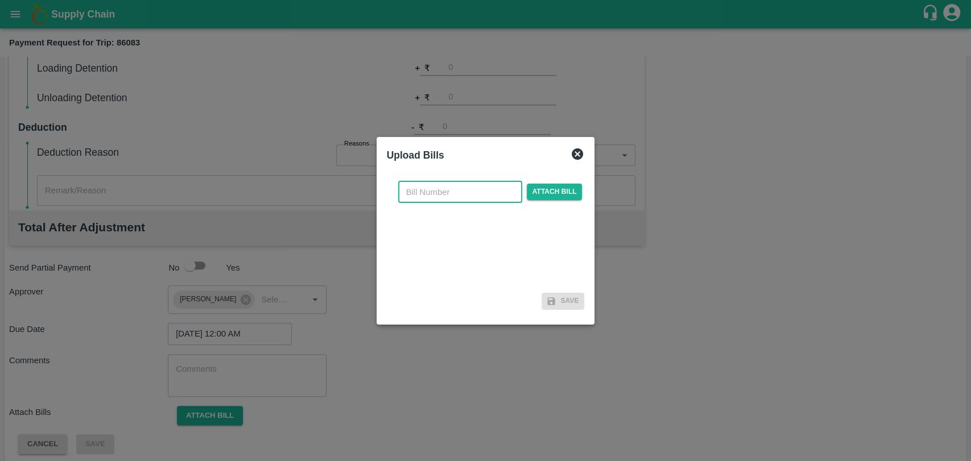
click at [459, 202] on input "text" at bounding box center [460, 192] width 124 height 22
type input "395"
click at [550, 194] on span "Attach bill" at bounding box center [555, 192] width 56 height 16
click at [0, 0] on input "Attach bill" at bounding box center [0, 0] width 0 height 0
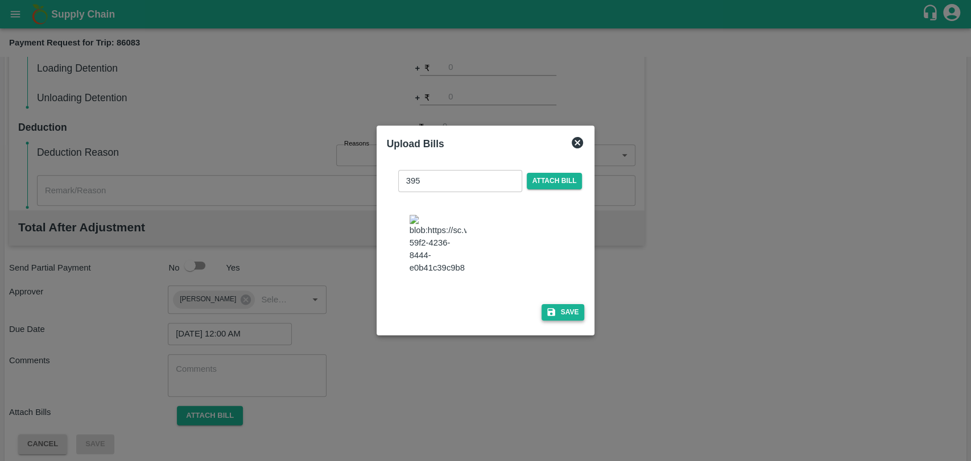
click at [554, 305] on button "Save" at bounding box center [562, 312] width 43 height 16
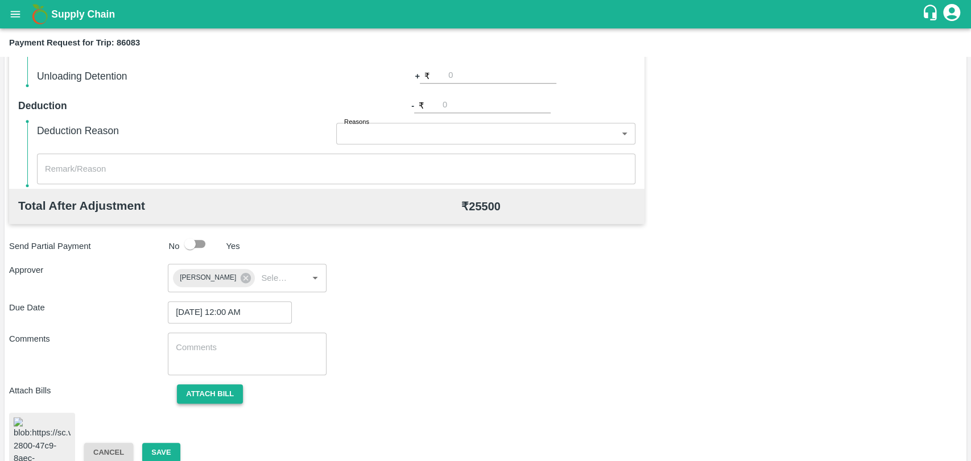
scroll to position [472, 0]
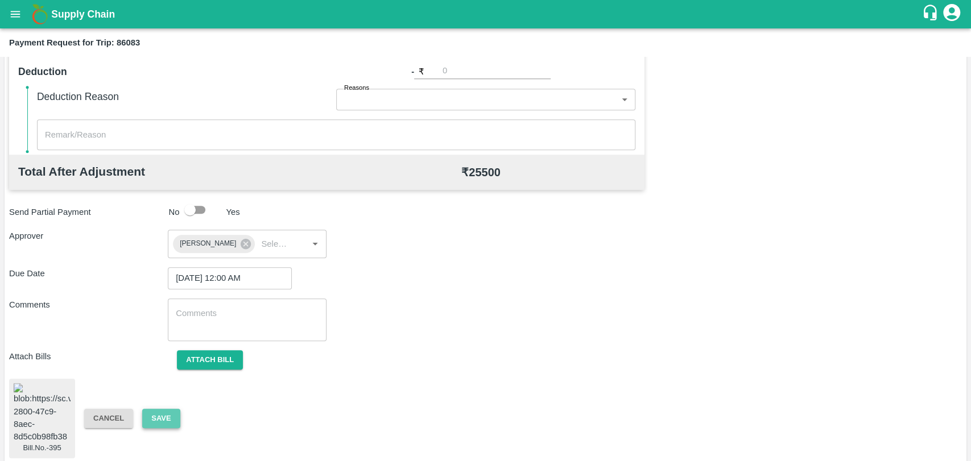
click at [158, 420] on button "Save" at bounding box center [161, 419] width 38 height 20
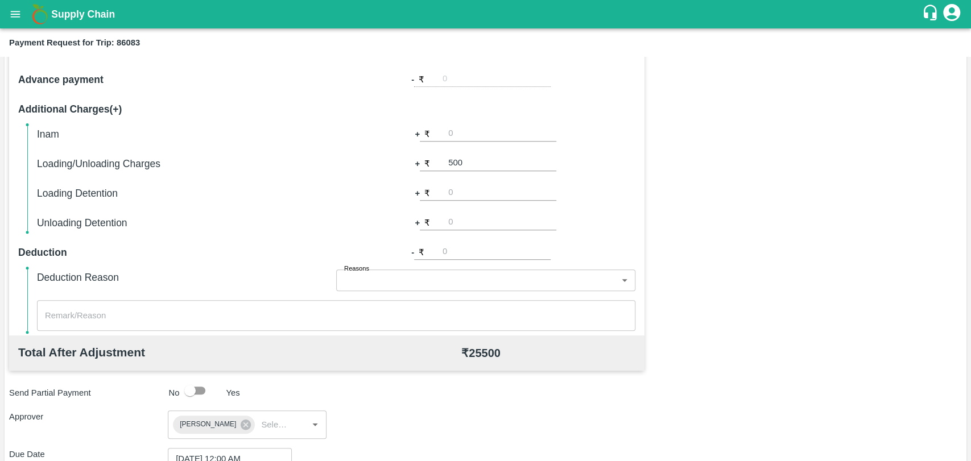
scroll to position [156, 0]
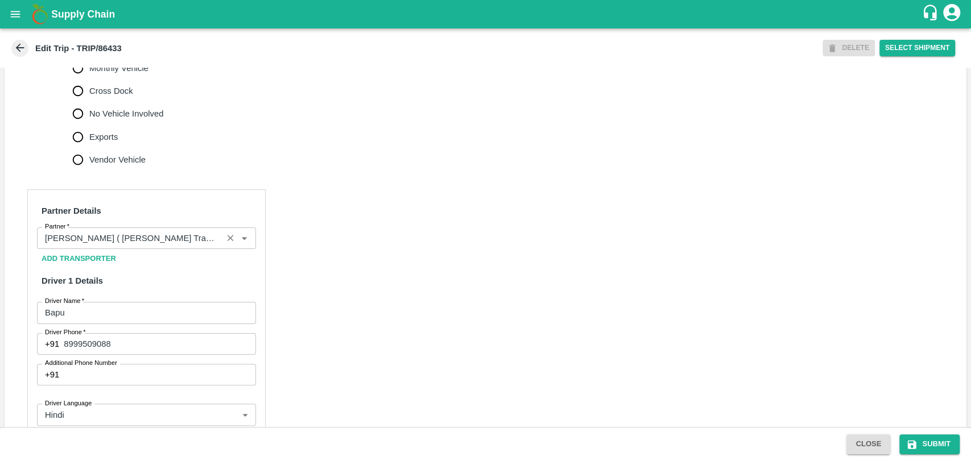
scroll to position [505, 0]
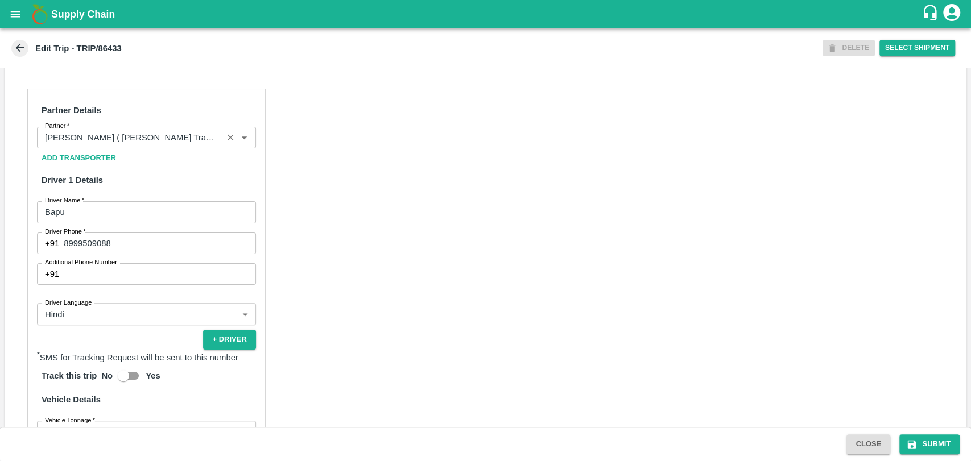
click at [129, 160] on div "Add Transporter" at bounding box center [146, 158] width 219 height 20
click at [129, 148] on div "Partner" at bounding box center [146, 138] width 219 height 22
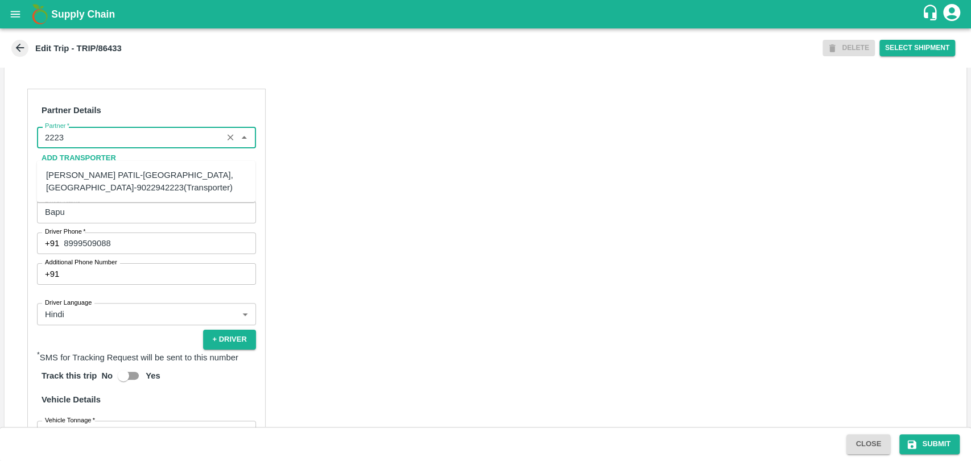
click at [92, 191] on div "[PERSON_NAME] PATIL-[GEOGRAPHIC_DATA], [GEOGRAPHIC_DATA]-9022942223(Transporter)" at bounding box center [146, 182] width 200 height 26
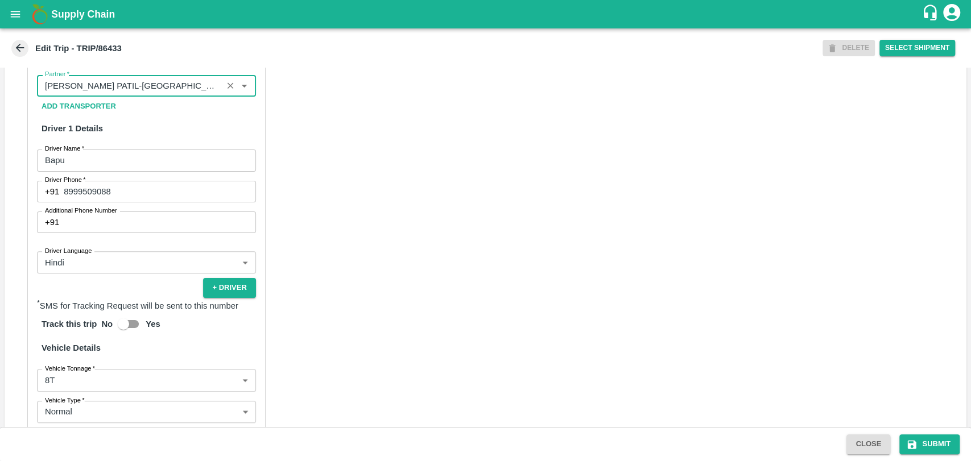
scroll to position [740, 0]
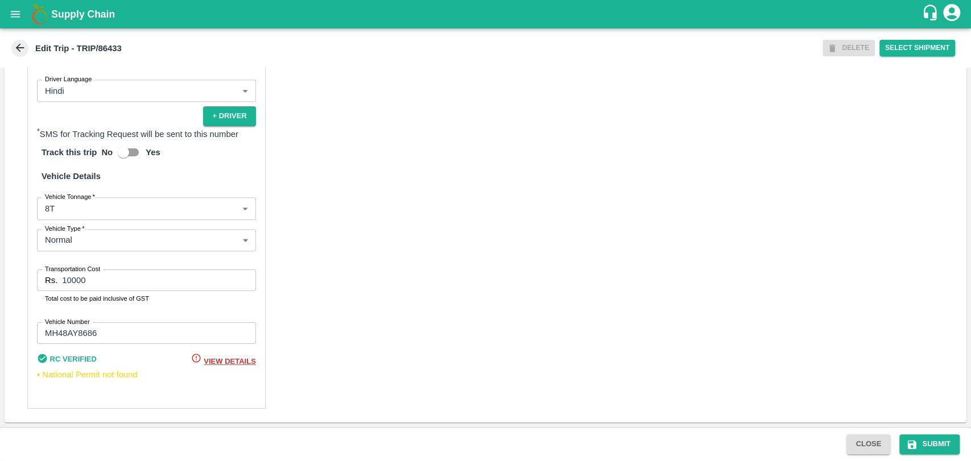
type input "[PERSON_NAME] PATIL-[GEOGRAPHIC_DATA], [GEOGRAPHIC_DATA]-9022942223(Transporter)"
click at [68, 209] on body "Supply Chain Edit Trip - TRIP/86433 DELETE Select Shipment Trip Details Trip Ty…" at bounding box center [485, 230] width 971 height 461
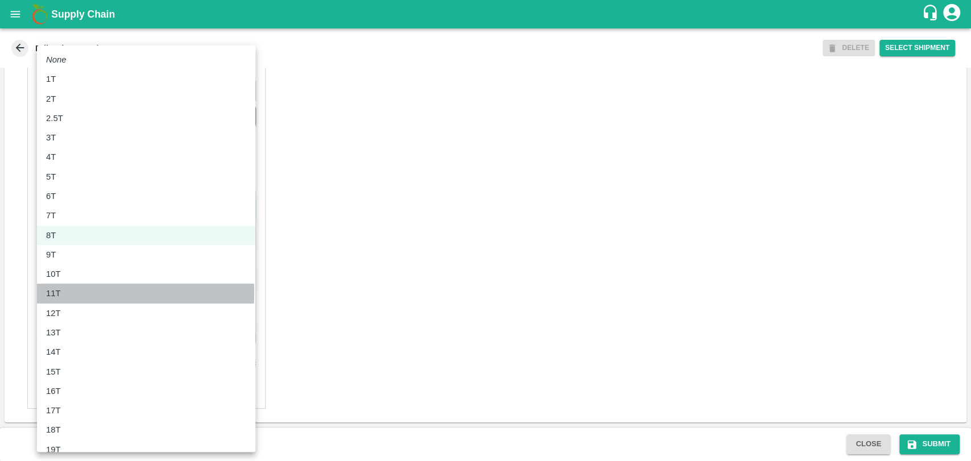
click at [68, 292] on div "11T" at bounding box center [146, 293] width 200 height 13
type input "11000"
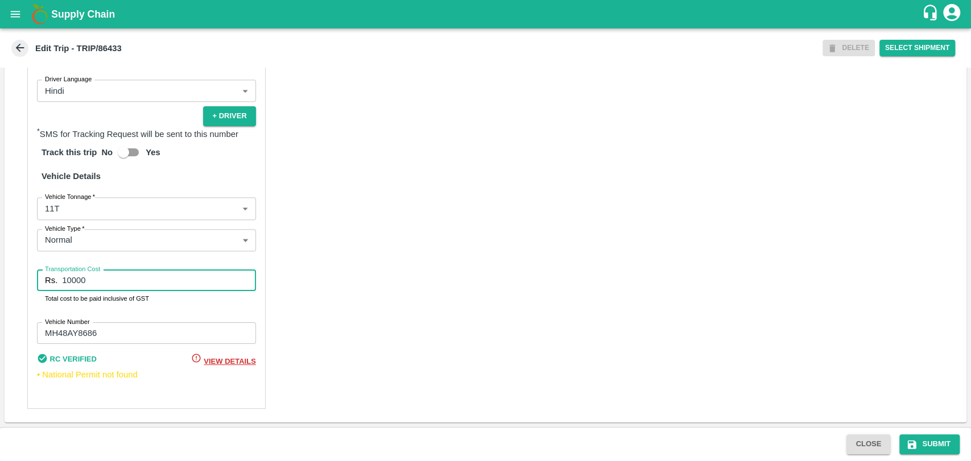
drag, startPoint x: 91, startPoint y: 289, endPoint x: 45, endPoint y: 285, distance: 46.2
click at [45, 285] on div "Rs. 10000 Transportation Cost" at bounding box center [146, 281] width 219 height 22
type input "22000"
click at [924, 441] on button "Submit" at bounding box center [929, 444] width 60 height 20
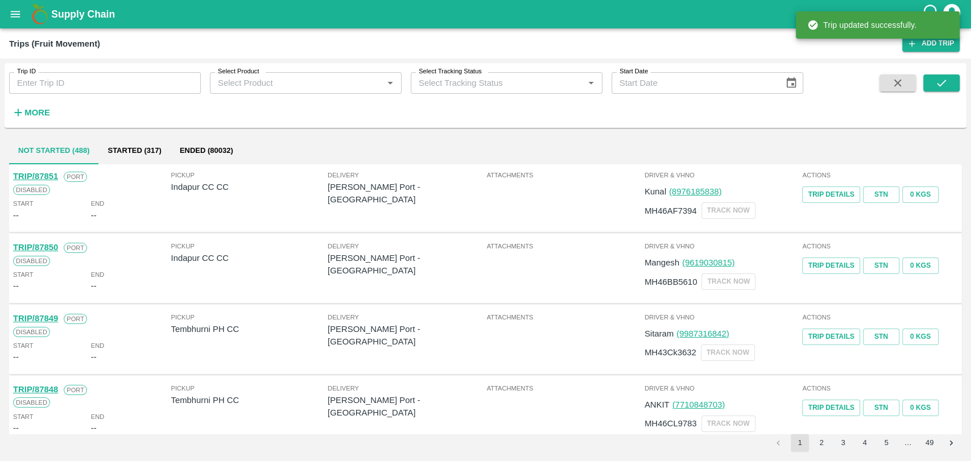
click at [37, 110] on strong "More" at bounding box center [37, 112] width 26 height 9
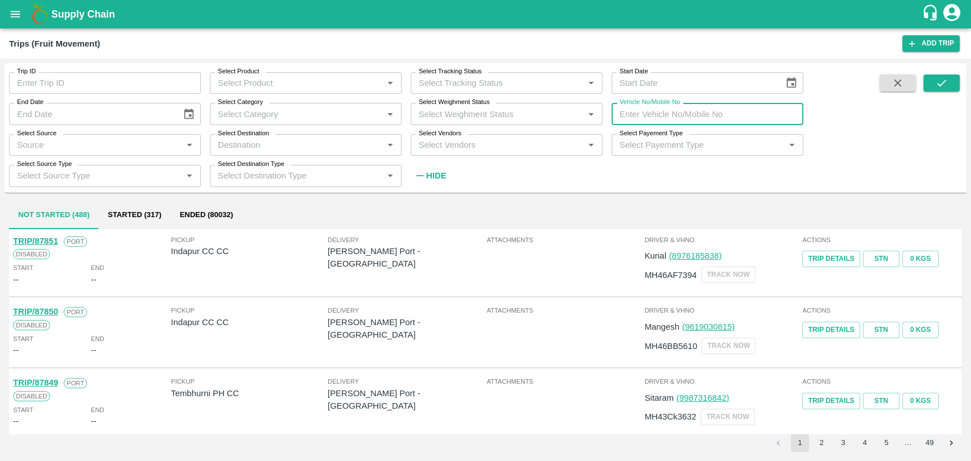
click at [633, 114] on input "Vehicle No/Mobile No" at bounding box center [707, 114] width 192 height 22
paste input "MH18BZ0749"
type input "MH18BZ0749"
click at [938, 80] on icon "submit" at bounding box center [941, 83] width 13 height 13
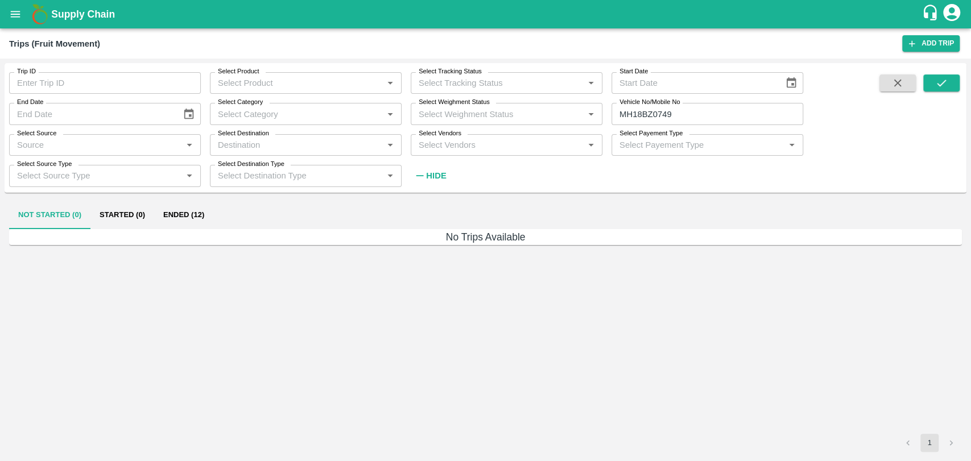
click at [167, 220] on button "Ended (12)" at bounding box center [183, 215] width 59 height 27
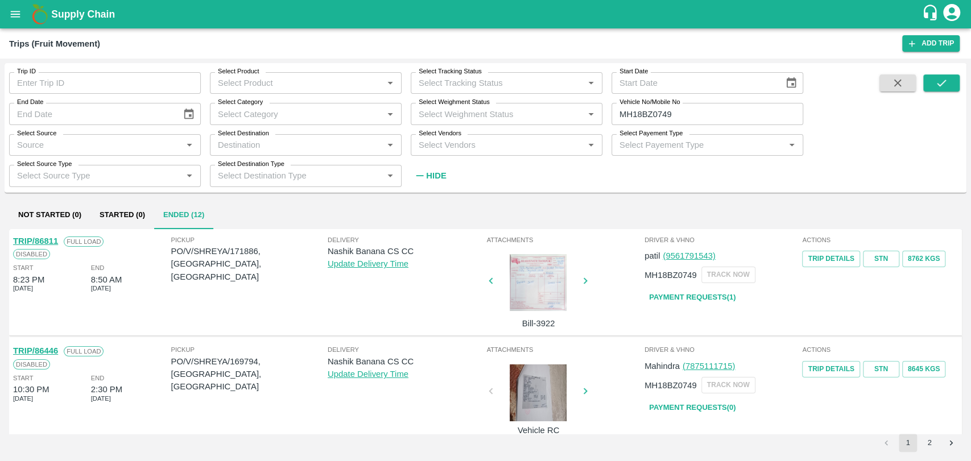
click at [52, 351] on link "TRIP/86446" at bounding box center [35, 350] width 45 height 9
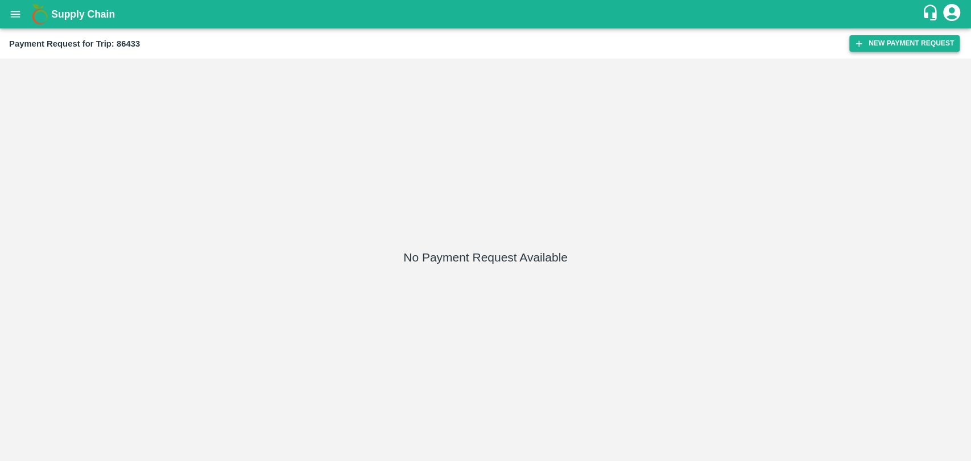
click at [892, 47] on button "New Payment Request" at bounding box center [904, 43] width 110 height 16
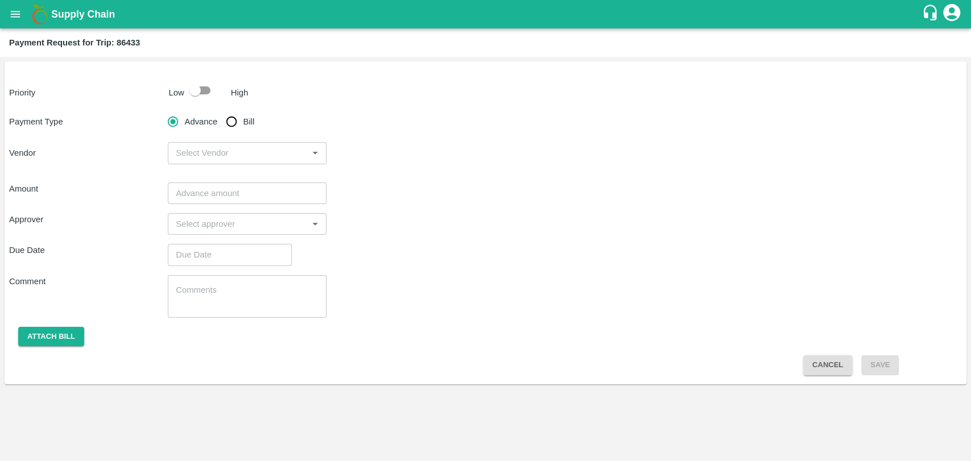
click at [213, 97] on input "checkbox" at bounding box center [195, 91] width 65 height 22
checkbox input "true"
click at [234, 130] on input "Bill" at bounding box center [231, 121] width 23 height 23
radio input "true"
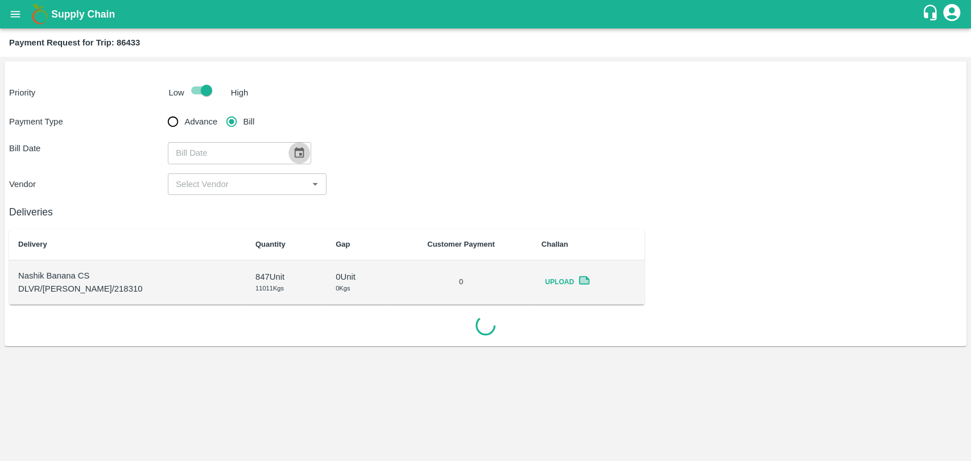
click at [295, 150] on icon "Choose date" at bounding box center [300, 152] width 10 height 11
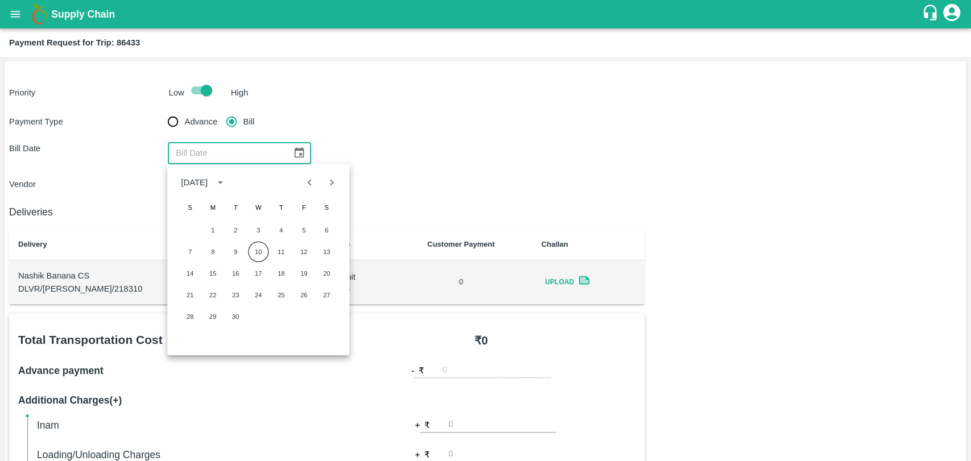
click at [299, 183] on button "Previous month" at bounding box center [310, 183] width 22 height 22
click at [322, 275] on button "16" at bounding box center [326, 273] width 20 height 20
type input "16/08/2025"
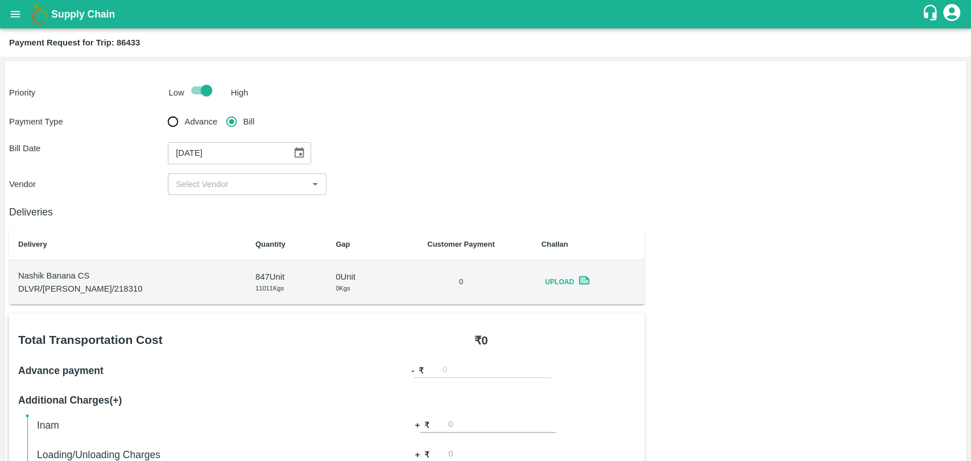
click at [206, 184] on input "input" at bounding box center [237, 184] width 133 height 15
click at [205, 212] on div "BALAJI HARIDAS PATIL - ₹22000" at bounding box center [241, 209] width 130 height 13
type input "BALAJI HARIDAS PATIL - ₹22000"
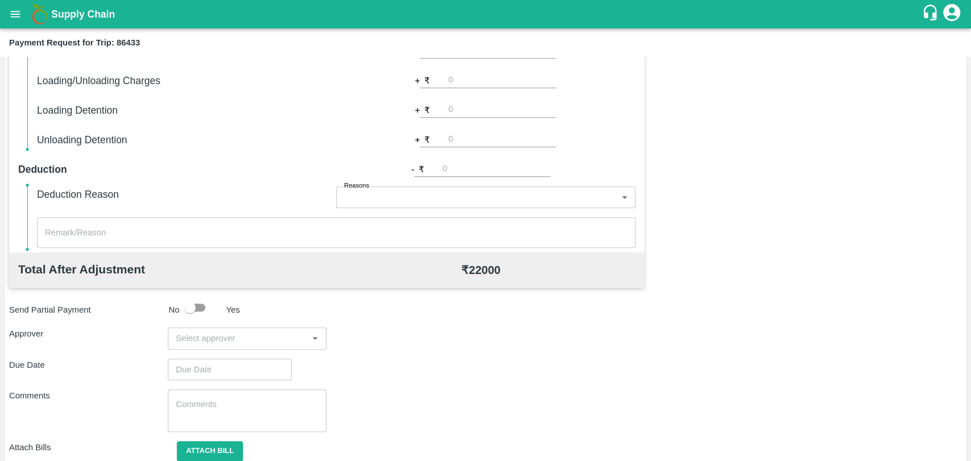
scroll to position [353, 0]
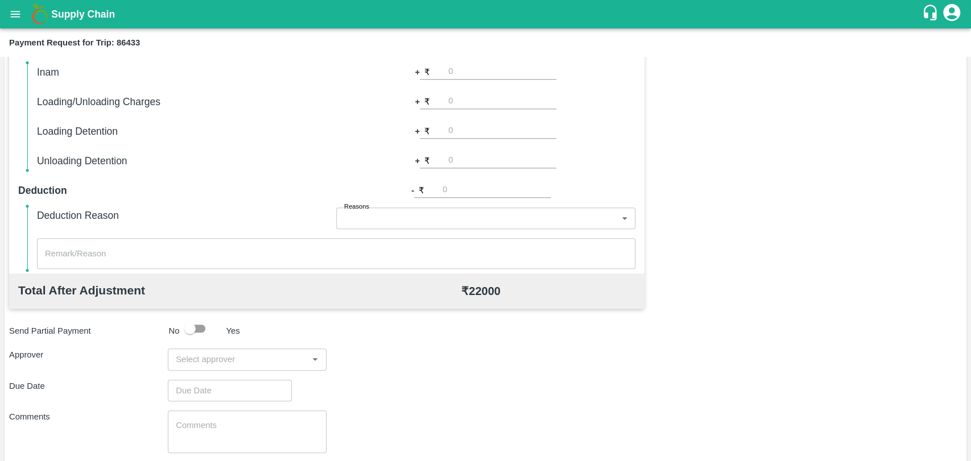
click at [463, 100] on input "number" at bounding box center [502, 101] width 108 height 15
type input "500"
click at [224, 362] on input "input" at bounding box center [237, 359] width 133 height 15
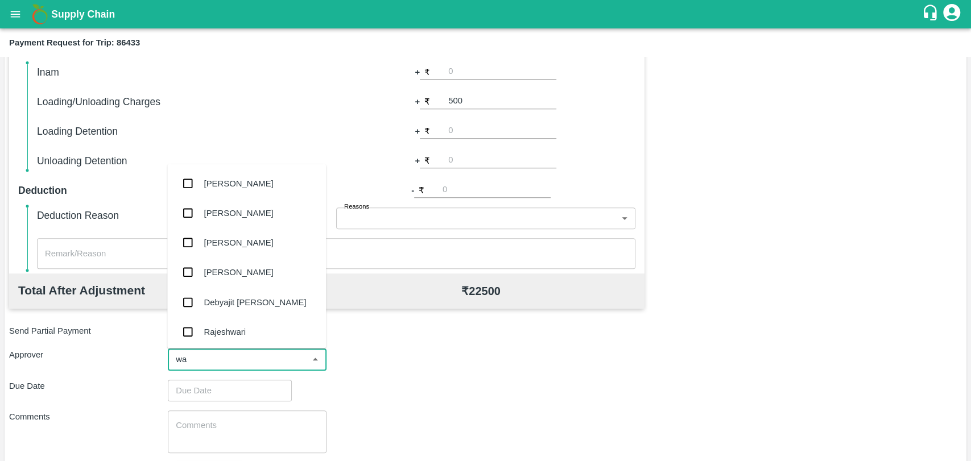
type input "wag"
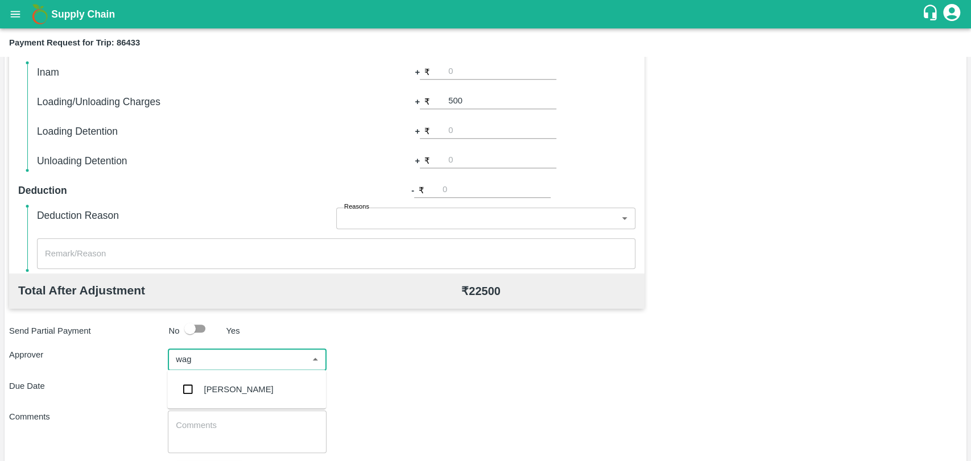
click at [212, 384] on div "Prasad Waghade" at bounding box center [238, 389] width 69 height 13
click at [201, 397] on input "Choose date" at bounding box center [226, 397] width 116 height 22
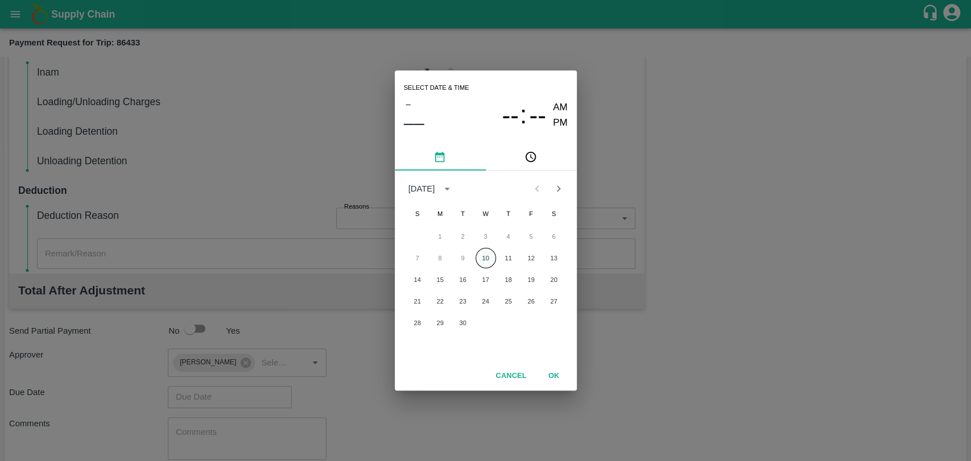
click at [477, 257] on button "10" at bounding box center [485, 258] width 20 height 20
type input "10/09/2025 12:00 AM"
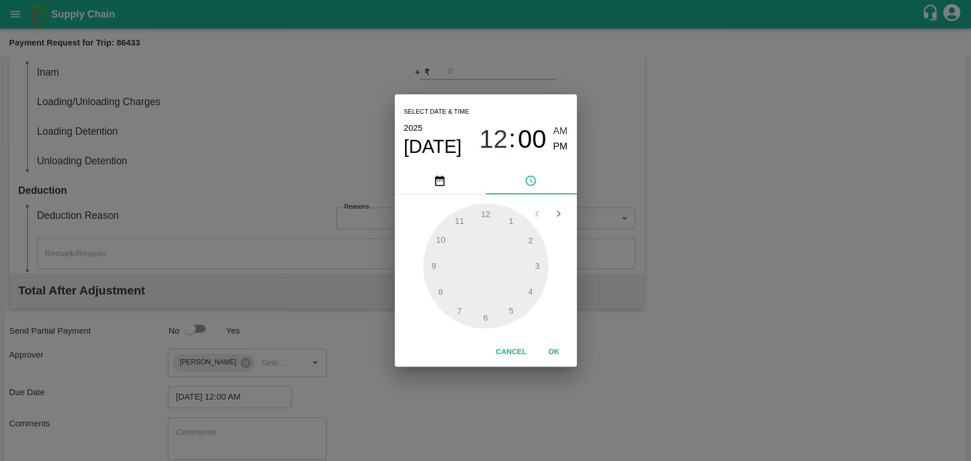
click at [541, 354] on button "OK" at bounding box center [554, 352] width 36 height 20
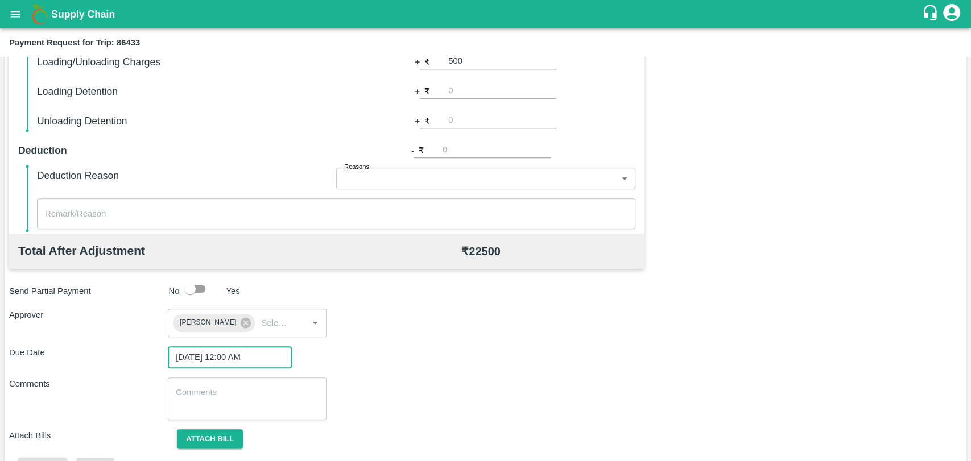
scroll to position [423, 0]
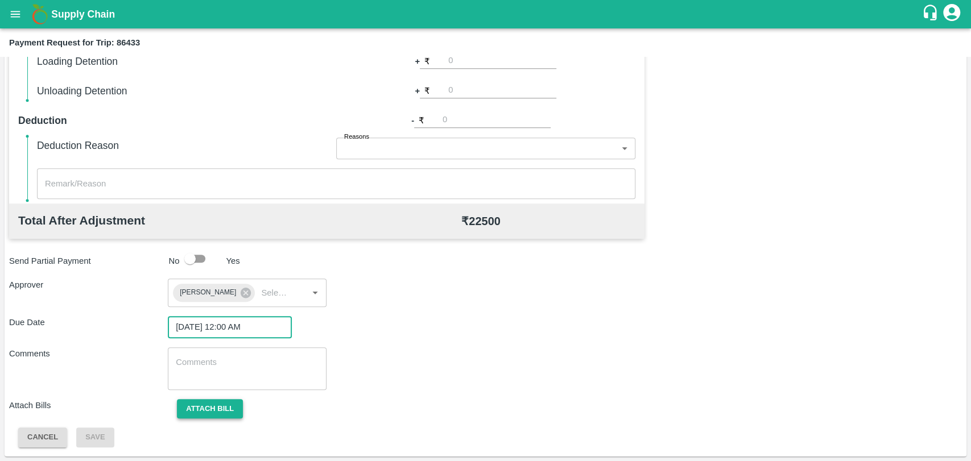
click at [197, 399] on button "Attach bill" at bounding box center [210, 409] width 66 height 20
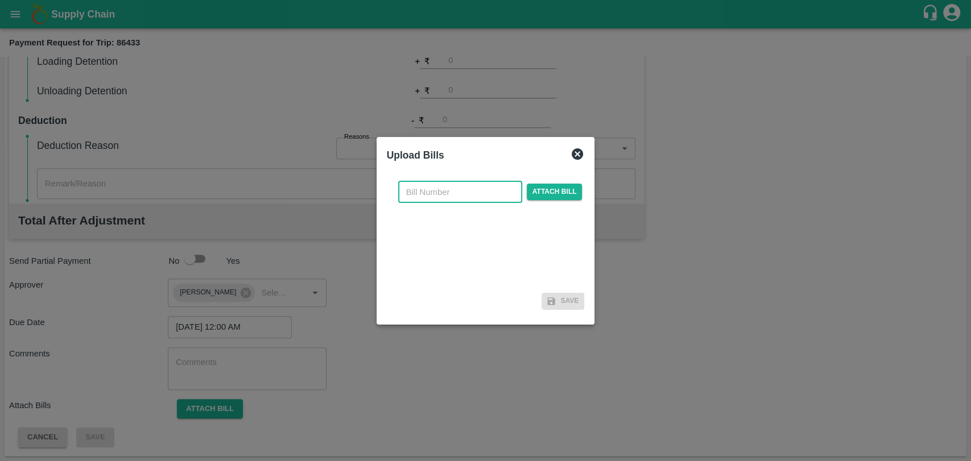
click at [492, 188] on input "text" at bounding box center [460, 192] width 124 height 22
type input "396"
click at [541, 194] on span "Attach bill" at bounding box center [555, 192] width 56 height 16
click at [0, 0] on input "Attach bill" at bounding box center [0, 0] width 0 height 0
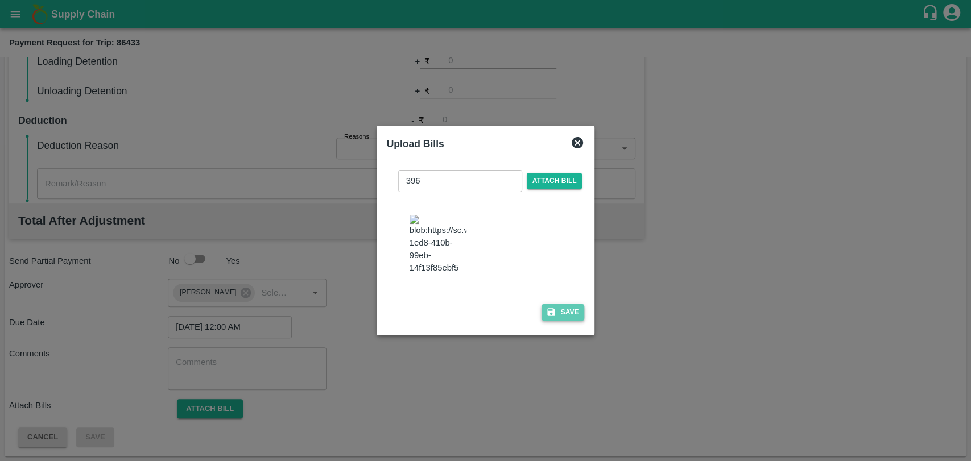
click at [556, 313] on button "Save" at bounding box center [562, 312] width 43 height 16
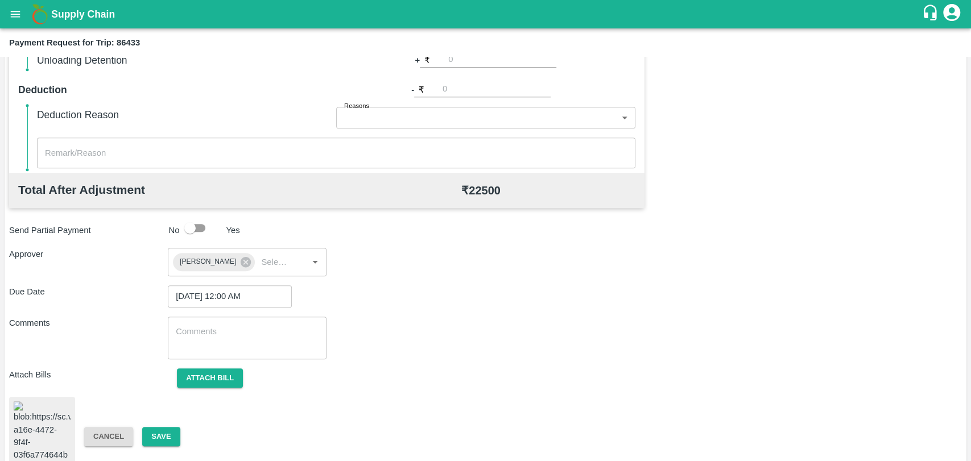
scroll to position [470, 0]
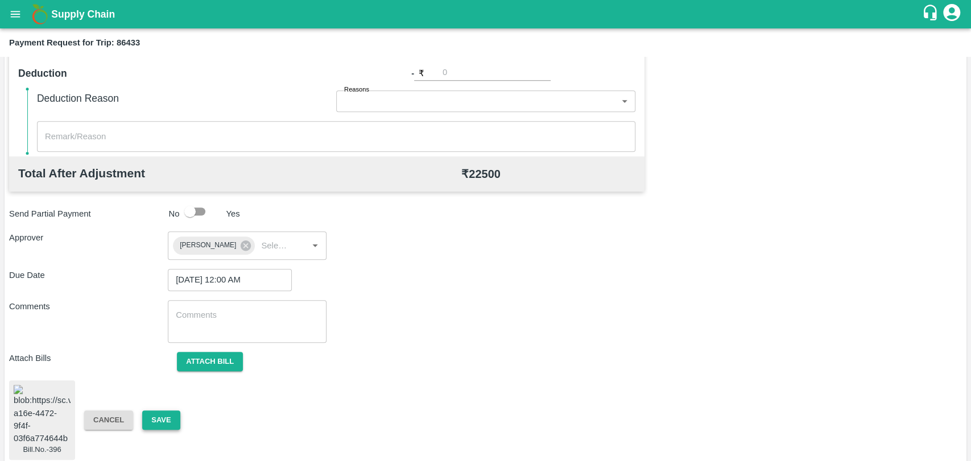
click at [159, 411] on button "Save" at bounding box center [161, 421] width 38 height 20
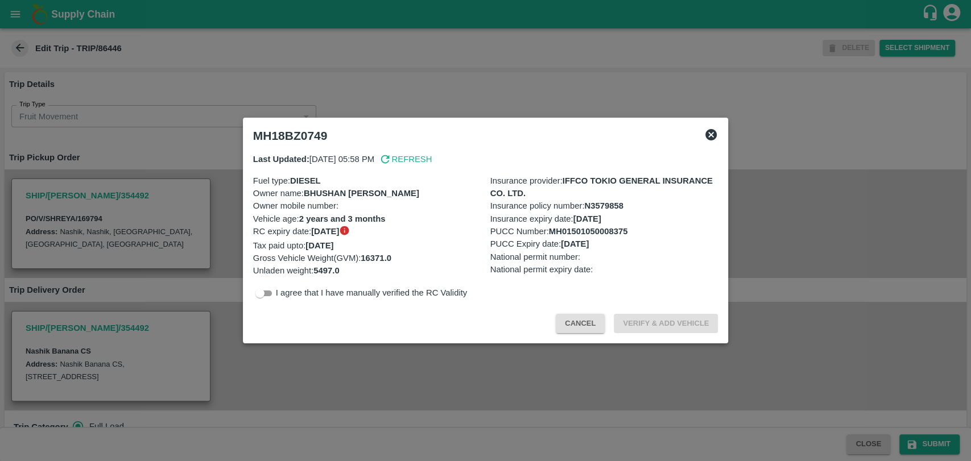
click at [605, 318] on span "Cancel" at bounding box center [585, 322] width 58 height 9
click at [583, 320] on button "Cancel" at bounding box center [580, 324] width 49 height 20
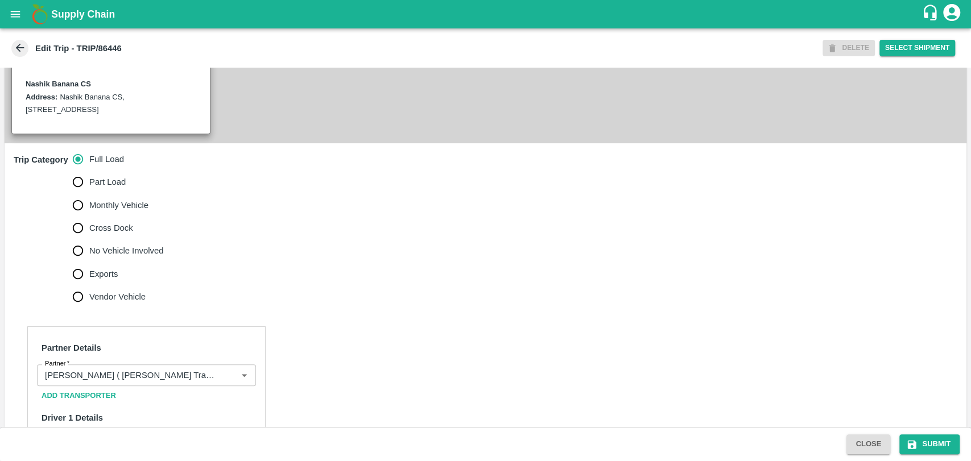
scroll to position [316, 0]
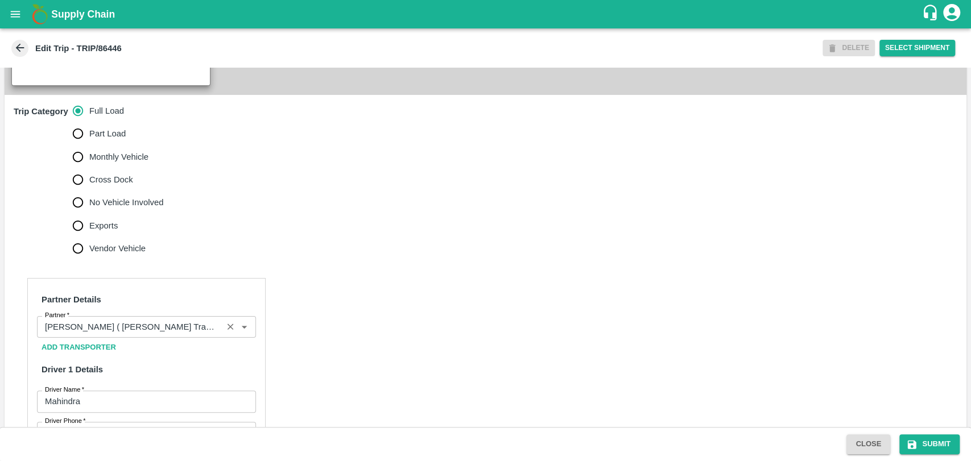
click at [131, 333] on input "Partner   *" at bounding box center [129, 327] width 179 height 15
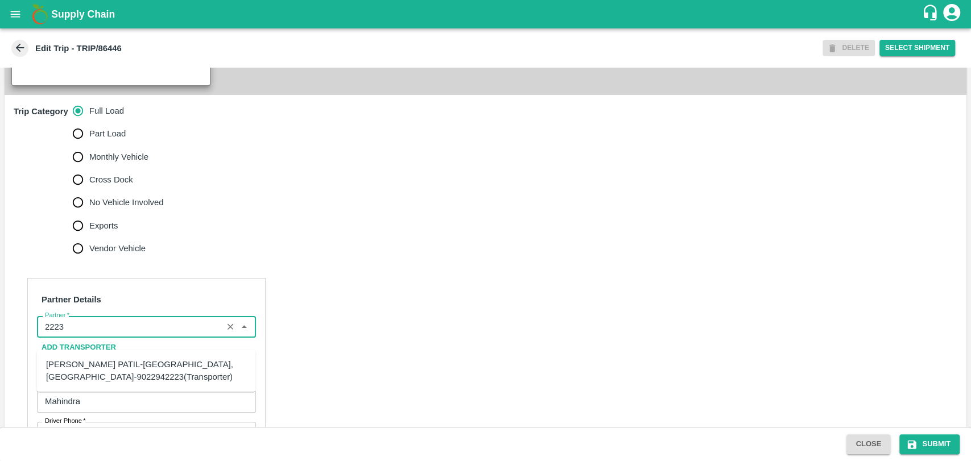
click at [100, 361] on div "[PERSON_NAME] PATIL-[GEOGRAPHIC_DATA], [GEOGRAPHIC_DATA]-9022942223(Transporter)" at bounding box center [146, 371] width 200 height 26
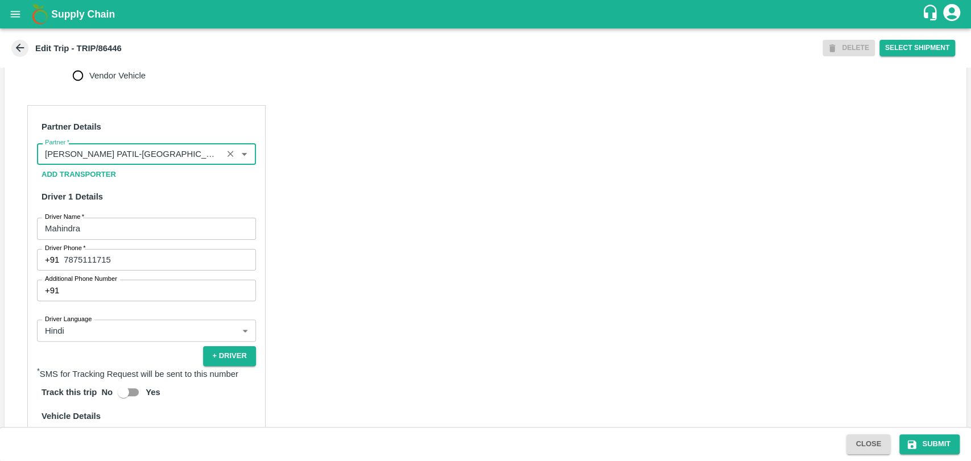
scroll to position [632, 0]
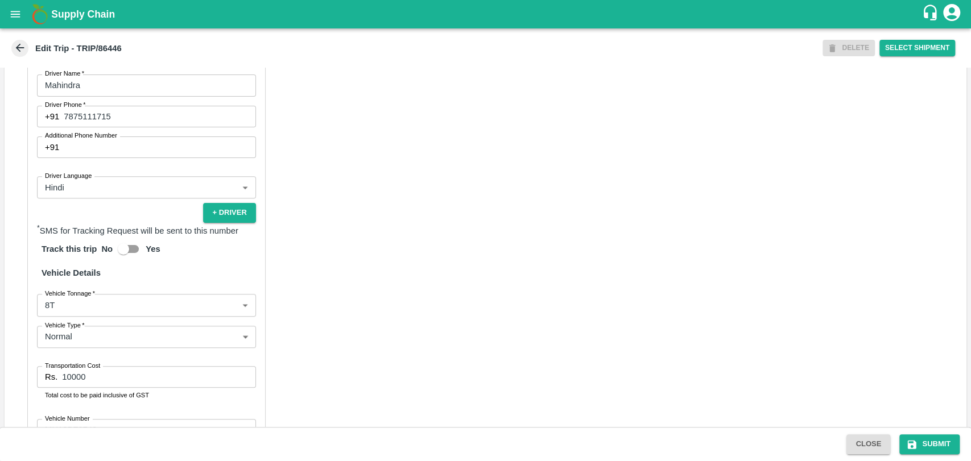
type input "[PERSON_NAME] PATIL-[GEOGRAPHIC_DATA], [GEOGRAPHIC_DATA]-9022942223(Transporter)"
click at [79, 321] on body "Supply Chain Edit Trip - TRIP/86446 DELETE Select Shipment Trip Details Trip Ty…" at bounding box center [485, 230] width 971 height 461
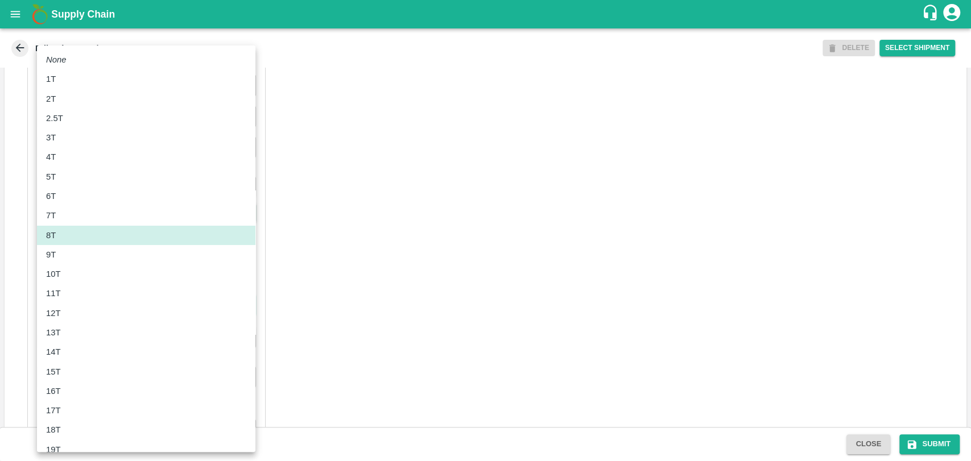
click at [70, 273] on div "10T" at bounding box center [146, 274] width 200 height 13
type input "10000"
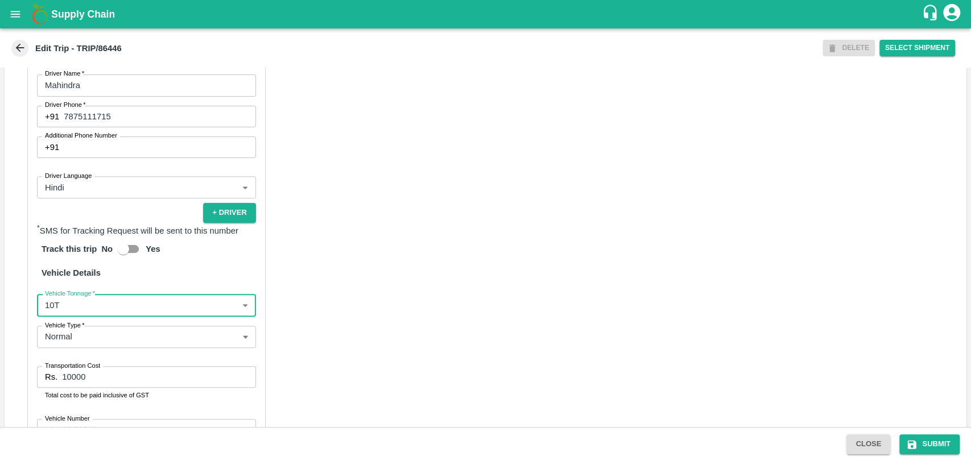
scroll to position [0, 0]
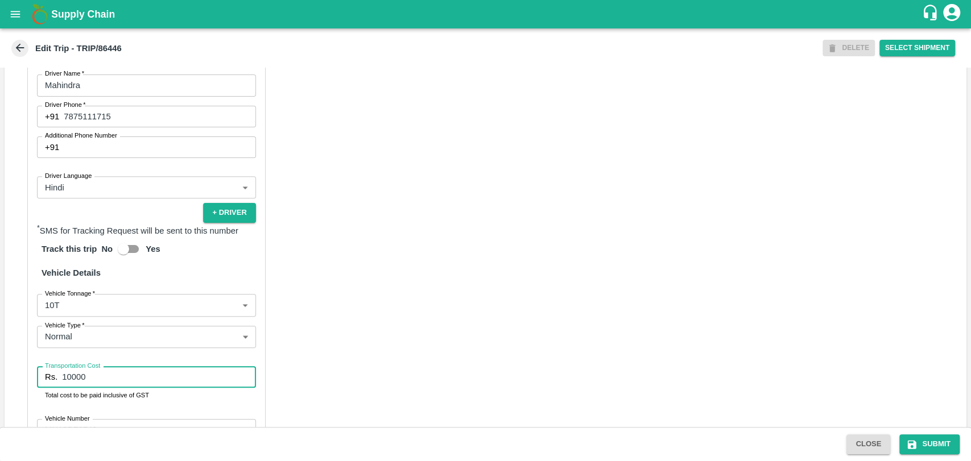
drag, startPoint x: 92, startPoint y: 395, endPoint x: 28, endPoint y: 383, distance: 64.8
click at [28, 383] on div "Partner Details Partner   * Partner Add Transporter Driver 1 Details Driver Nam…" at bounding box center [146, 228] width 238 height 532
type input "20000"
click at [924, 438] on button "Submit" at bounding box center [929, 444] width 60 height 20
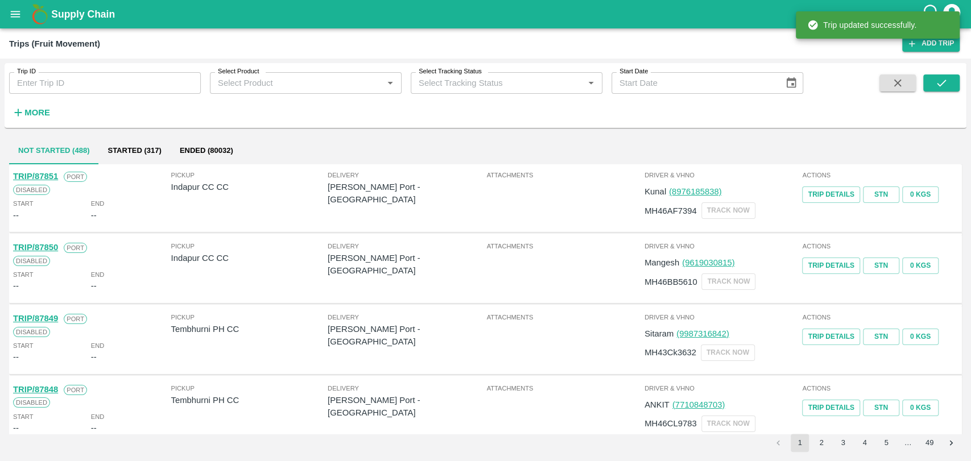
click at [41, 110] on strong "More" at bounding box center [37, 112] width 26 height 9
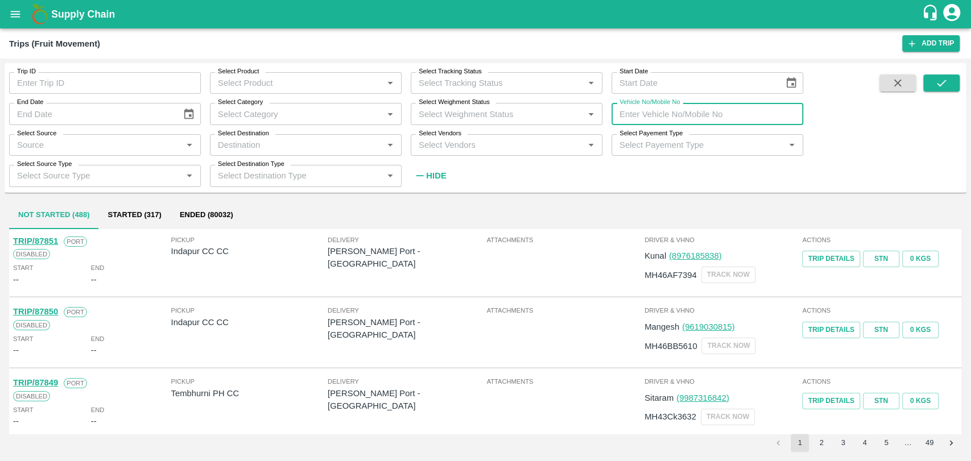
click at [682, 118] on input "Vehicle No/Mobile No" at bounding box center [707, 114] width 192 height 22
paste input "MH18BG7757"
type input "MH18BG7757"
click at [946, 85] on icon "submit" at bounding box center [941, 83] width 13 height 13
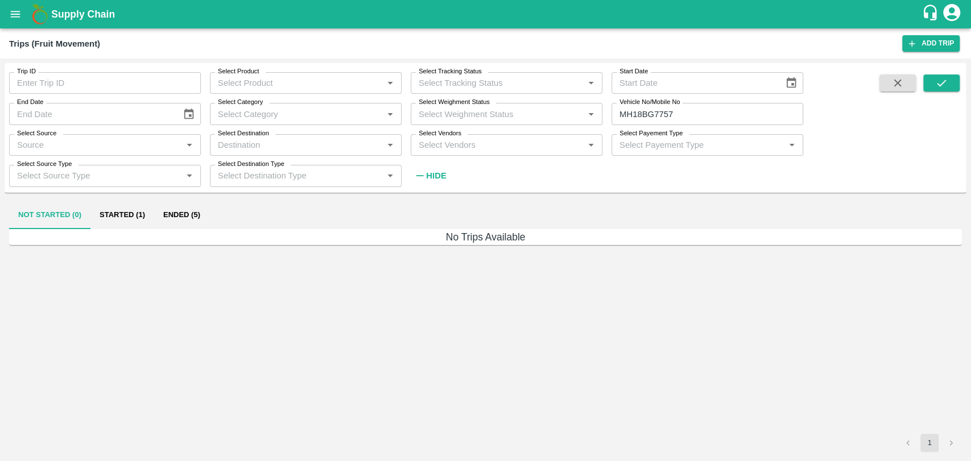
click at [167, 215] on button "Ended (5)" at bounding box center [181, 215] width 55 height 27
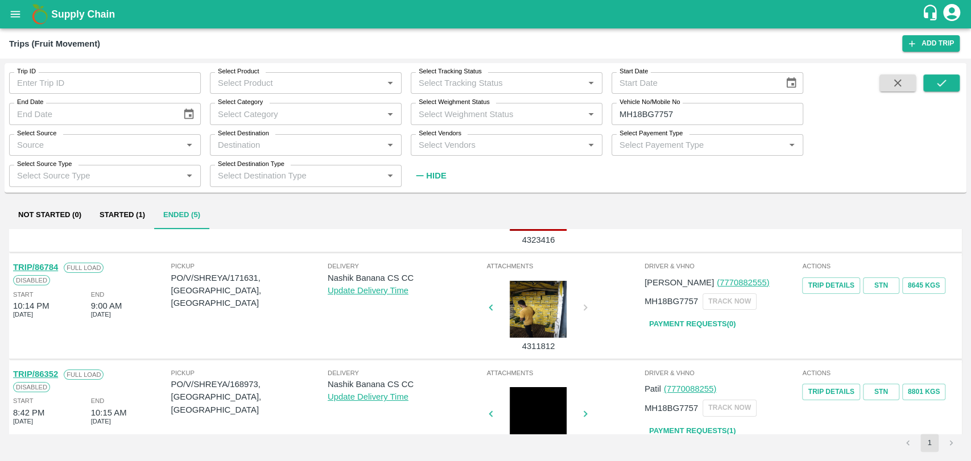
scroll to position [67, 0]
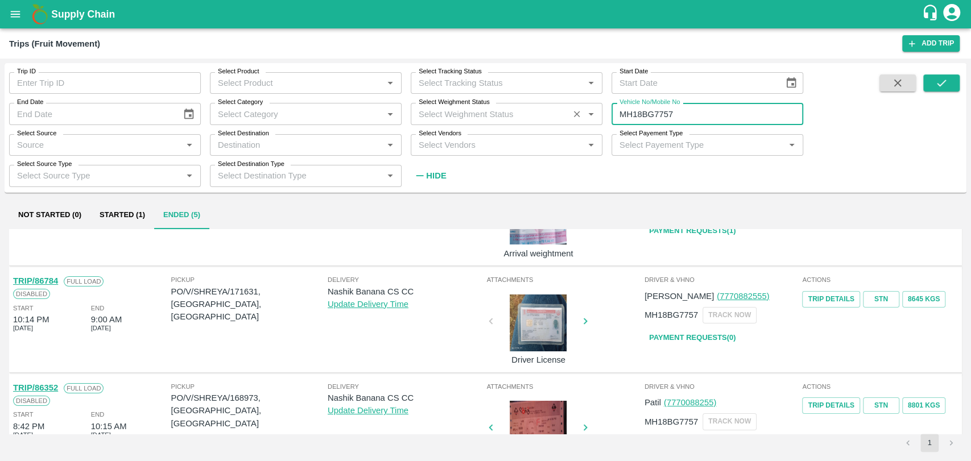
drag, startPoint x: 652, startPoint y: 115, endPoint x: 586, endPoint y: 118, distance: 66.6
click at [590, 118] on div "Trip ID Trip ID Select Product Select Product   * Select Tracking Status Select…" at bounding box center [401, 124] width 803 height 123
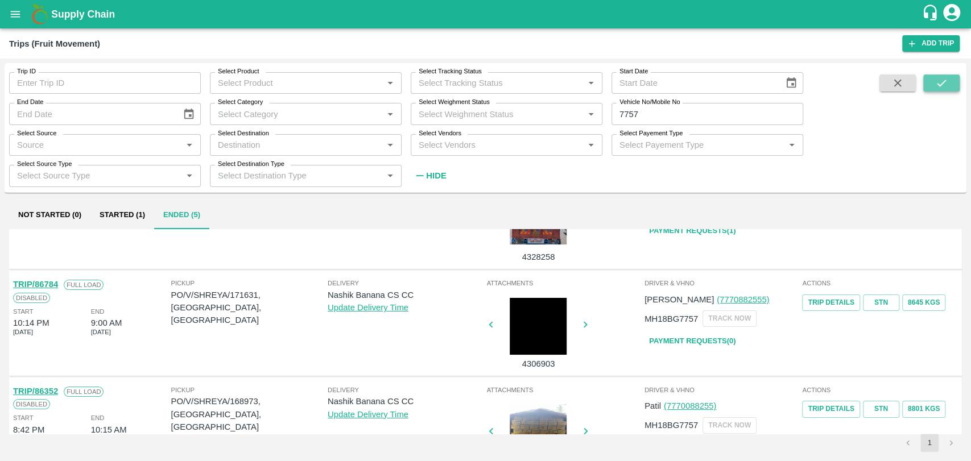
click at [943, 77] on icon "submit" at bounding box center [941, 83] width 13 height 13
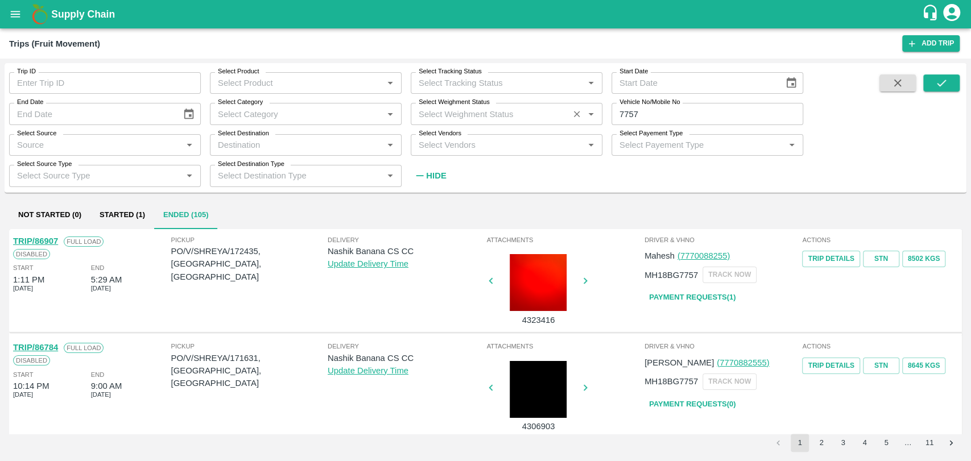
drag, startPoint x: 556, startPoint y: 121, endPoint x: 547, endPoint y: 122, distance: 9.2
click at [550, 121] on div "Trip ID Trip ID Select Product Select Product   * Select Tracking Status Select…" at bounding box center [401, 124] width 803 height 123
type input "7757"
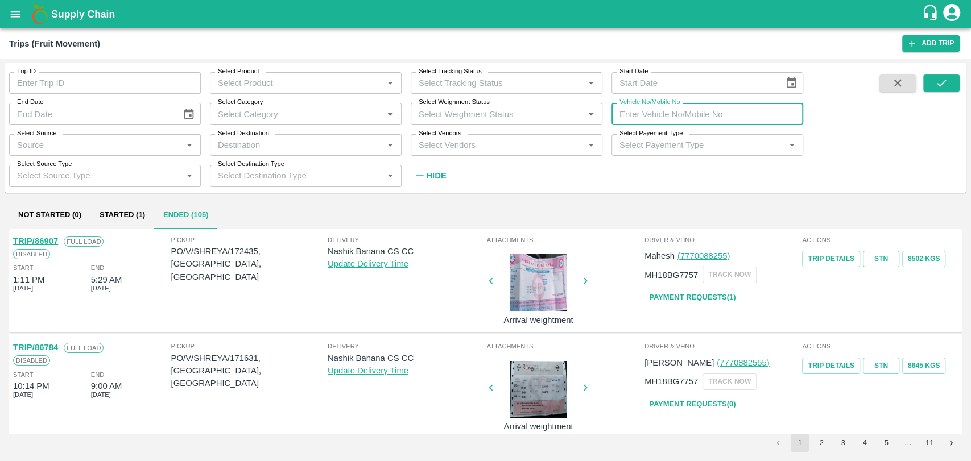
click at [82, 79] on input "Trip ID" at bounding box center [105, 83] width 192 height 22
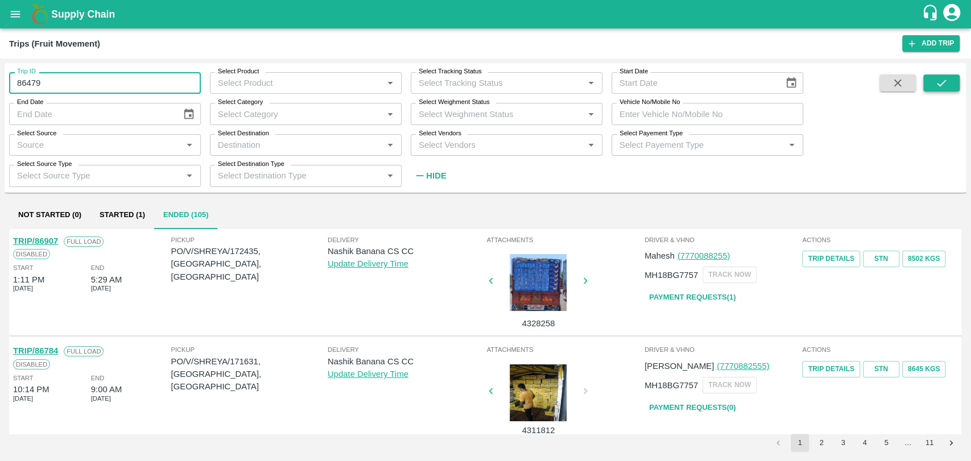
click at [935, 79] on icon "submit" at bounding box center [941, 83] width 13 height 13
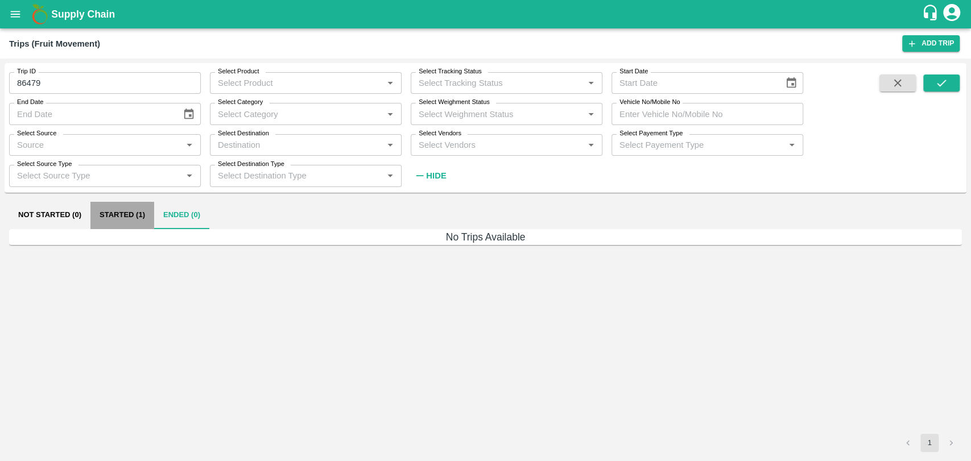
click at [107, 218] on button "Started (1)" at bounding box center [122, 215] width 64 height 27
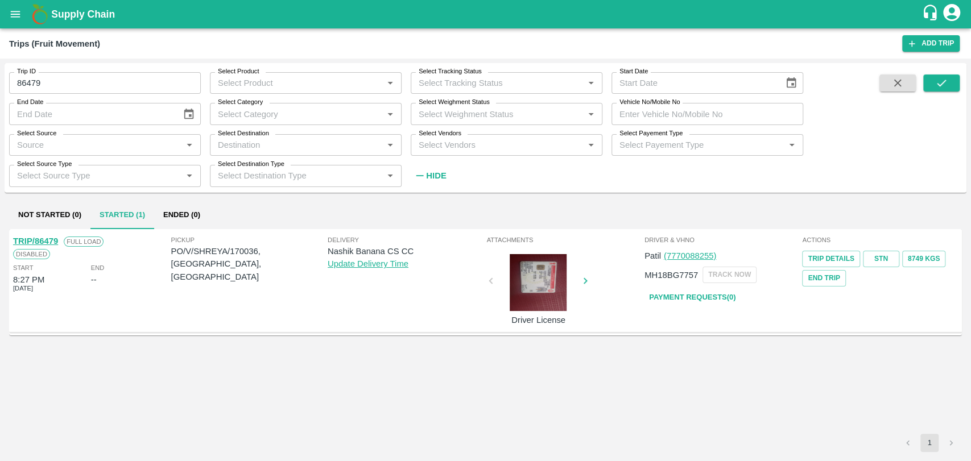
drag, startPoint x: 38, startPoint y: 87, endPoint x: 0, endPoint y: 86, distance: 38.1
click at [0, 86] on div "Trip ID 86479 Trip ID Select Product Select Product   * Select Tracking Status …" at bounding box center [485, 260] width 971 height 403
type input "86479"
click at [627, 106] on label "Vehicle No/Mobile No" at bounding box center [649, 102] width 60 height 9
click at [627, 106] on input "Vehicle No/Mobile No" at bounding box center [707, 114] width 192 height 22
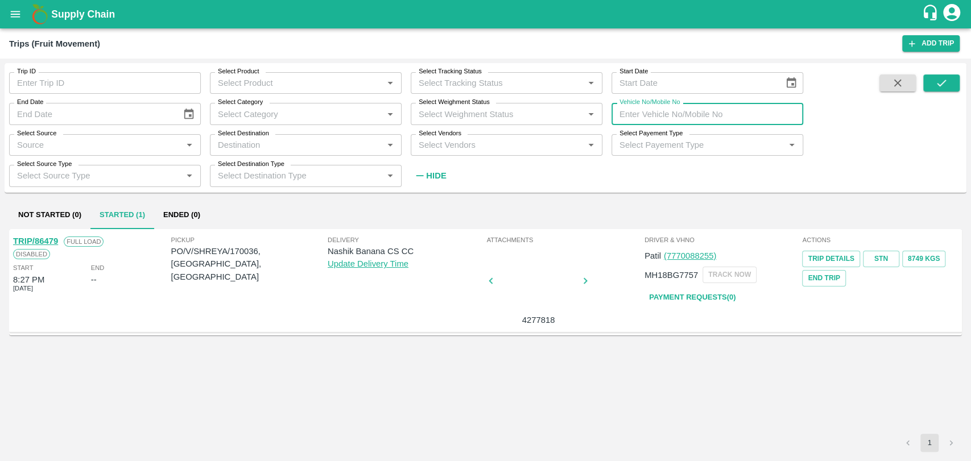
click at [638, 119] on input "Vehicle No/Mobile No" at bounding box center [707, 114] width 192 height 22
paste input "text"
type input "MH18BA5188"
click at [936, 82] on icon "submit" at bounding box center [941, 83] width 13 height 13
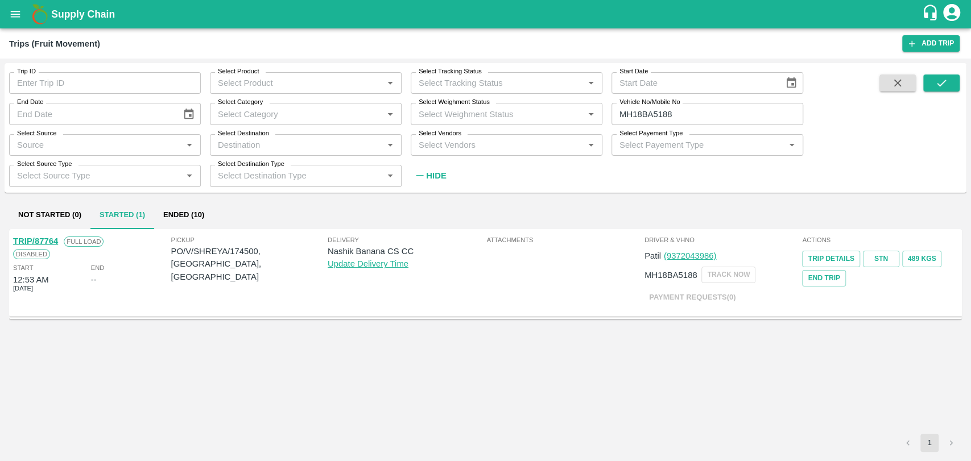
click at [172, 212] on button "Ended (10)" at bounding box center [183, 215] width 59 height 27
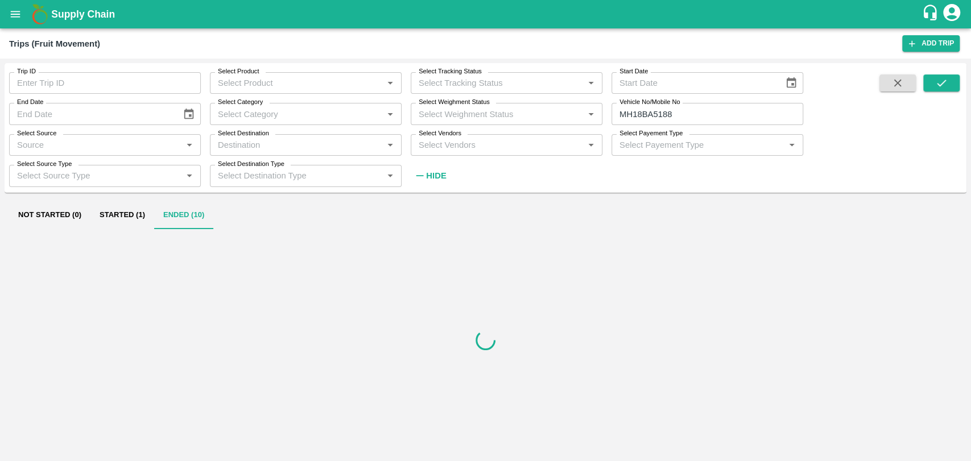
click at [144, 212] on button "Started (1)" at bounding box center [122, 215] width 64 height 27
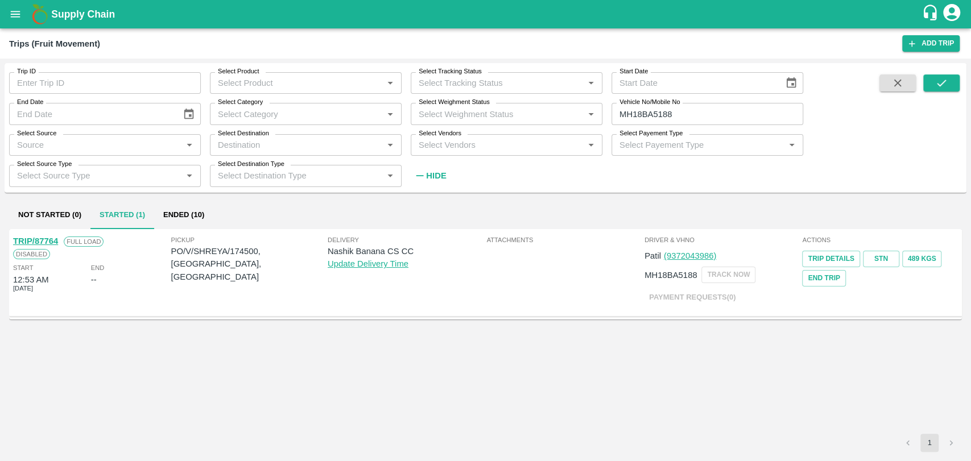
click at [189, 210] on button "Ended (10)" at bounding box center [183, 215] width 59 height 27
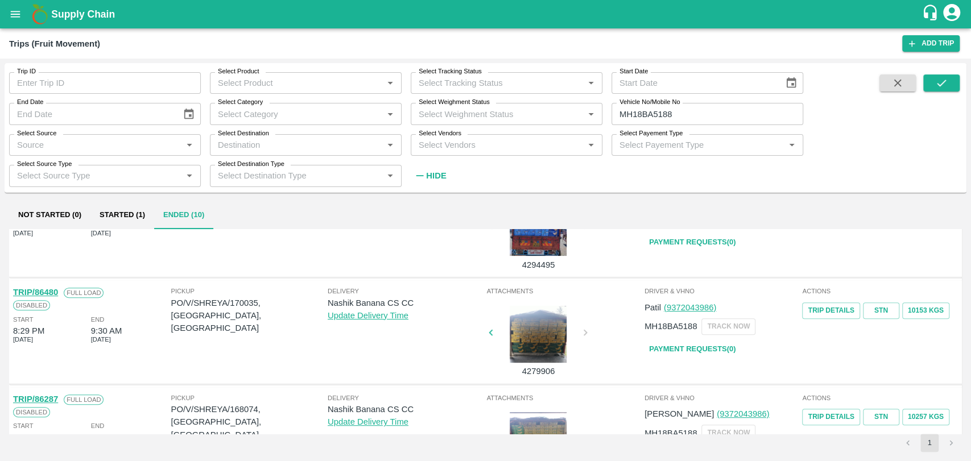
scroll to position [382, 0]
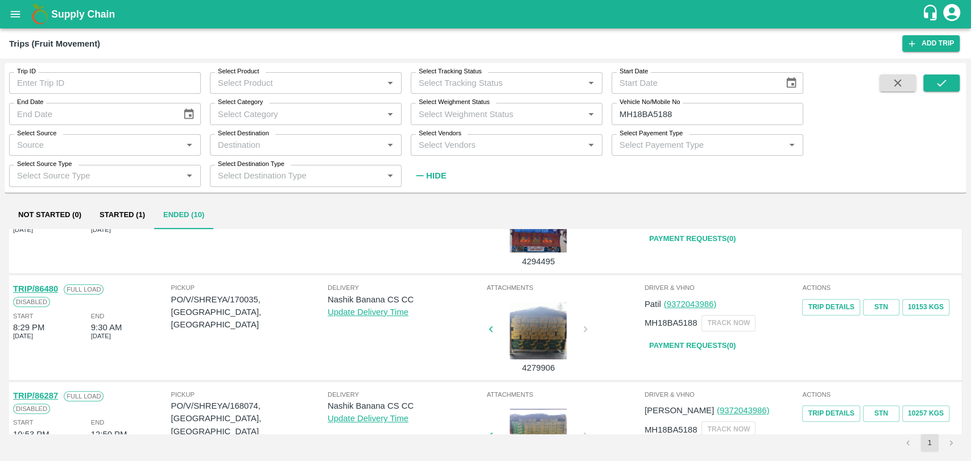
click at [54, 288] on link "TRIP/86480" at bounding box center [35, 288] width 45 height 9
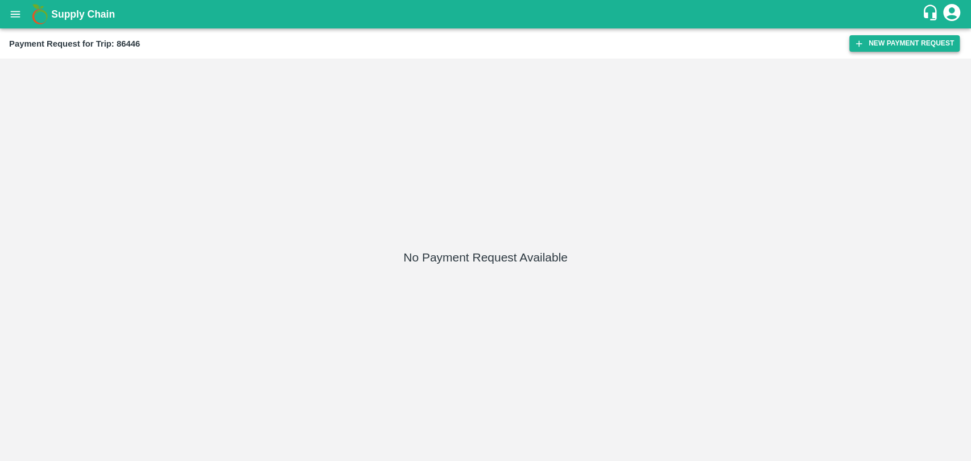
click at [864, 51] on button "New Payment Request" at bounding box center [904, 43] width 110 height 16
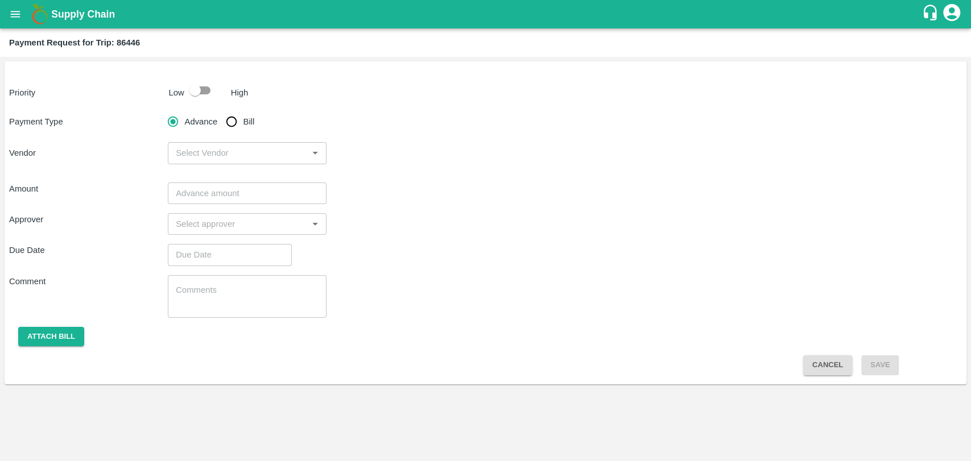
click at [193, 96] on input "checkbox" at bounding box center [195, 91] width 65 height 22
checkbox input "true"
click at [233, 124] on input "Bill" at bounding box center [231, 121] width 23 height 23
radio input "true"
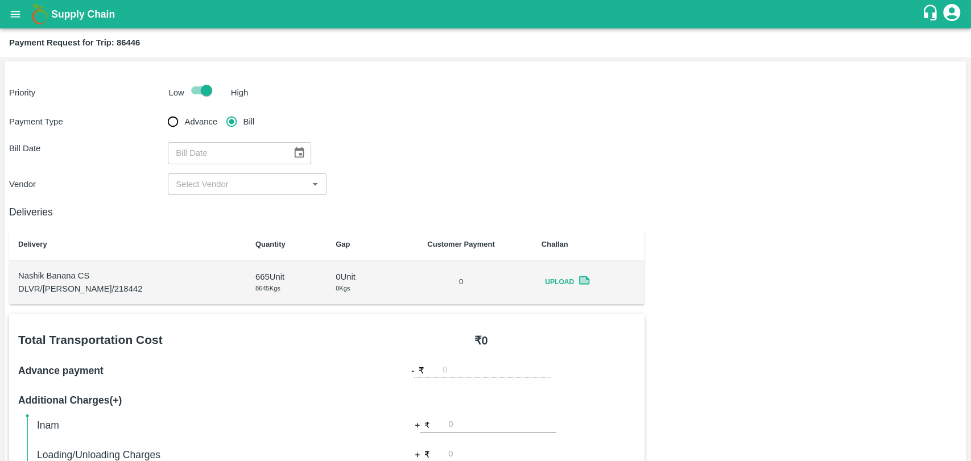
click at [296, 155] on icon "Choose date" at bounding box center [299, 153] width 13 height 13
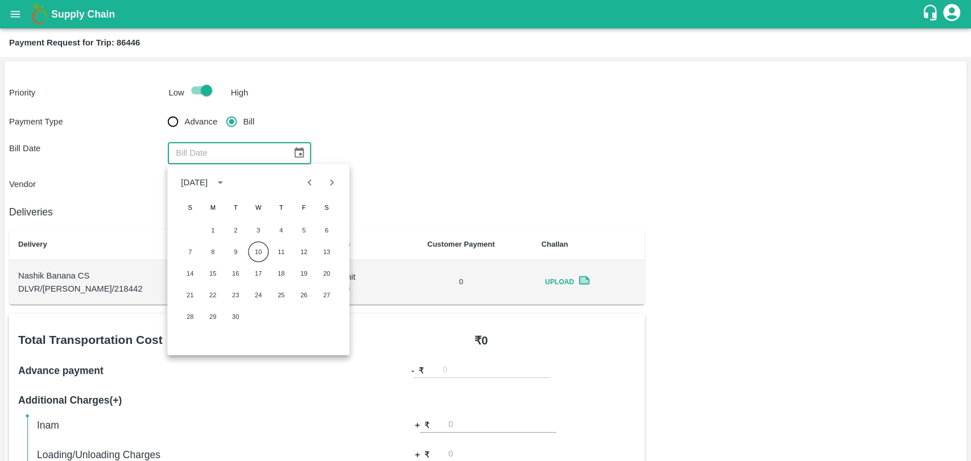
click at [314, 183] on icon "Previous month" at bounding box center [310, 182] width 13 height 13
click at [198, 288] on button "17" at bounding box center [190, 295] width 20 height 20
type input "17/08/2025"
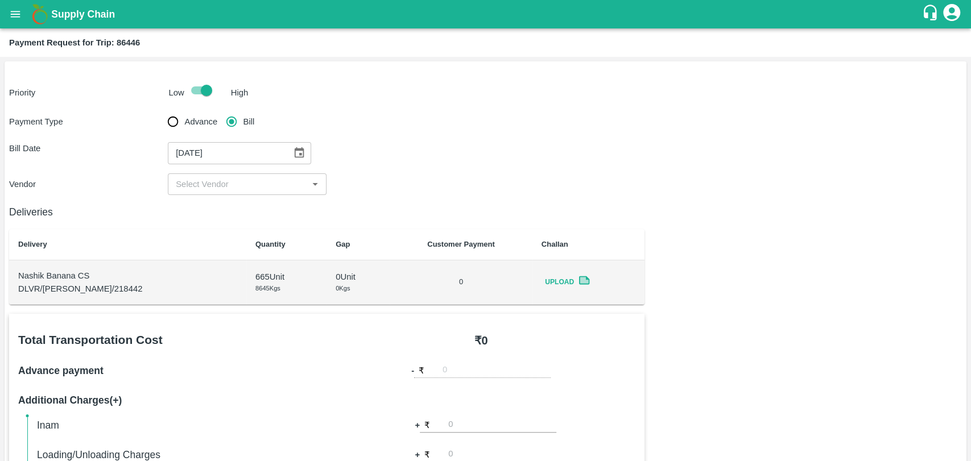
click at [227, 180] on input "input" at bounding box center [237, 184] width 133 height 15
click at [219, 215] on div "BALAJI HARIDAS PATIL - ₹20000" at bounding box center [229, 209] width 106 height 13
type input "BALAJI HARIDAS PATIL - ₹20000"
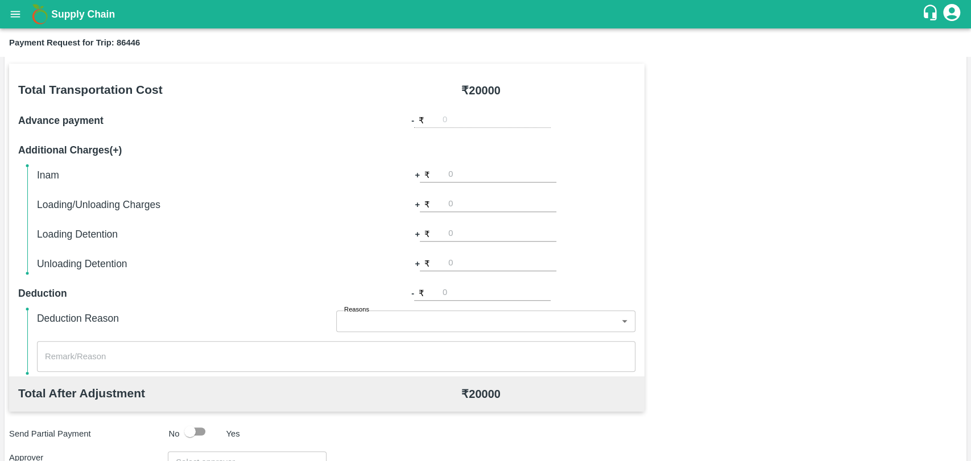
scroll to position [316, 0]
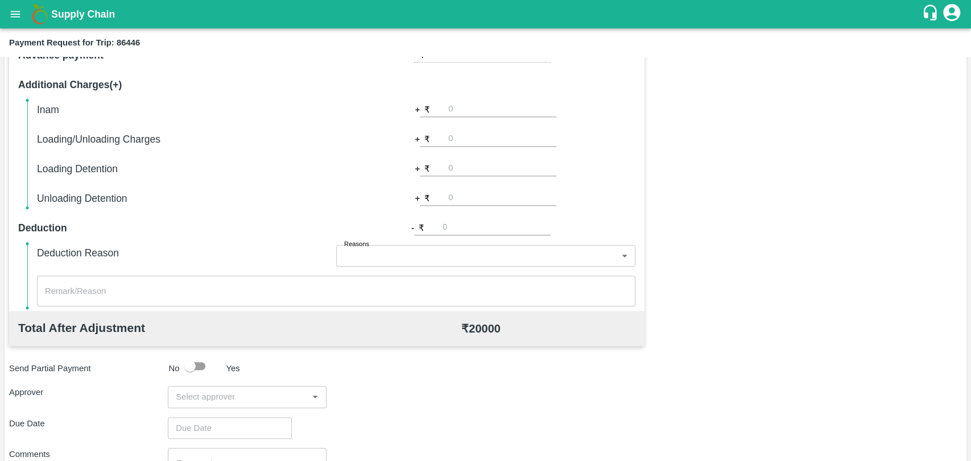
click at [466, 162] on input "number" at bounding box center [502, 168] width 108 height 15
type input "1000"
click at [629, 175] on div "+ ₹ 1000" at bounding box center [485, 169] width 299 height 16
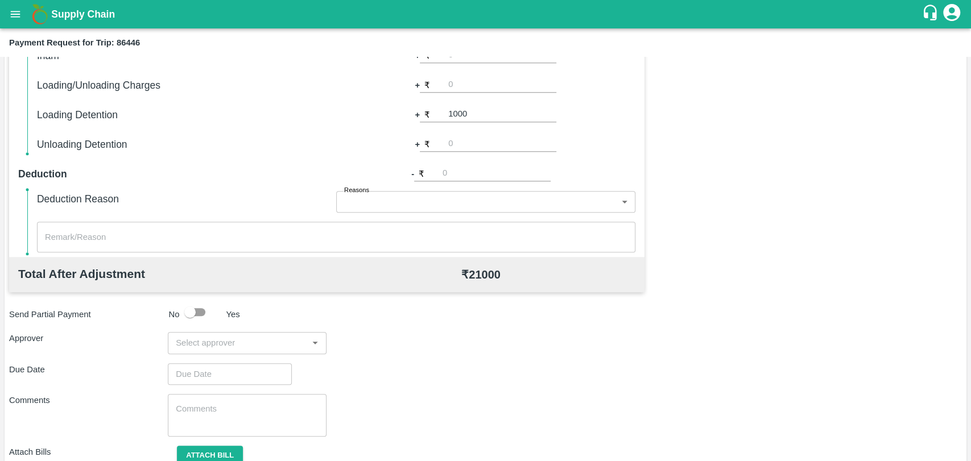
scroll to position [416, 0]
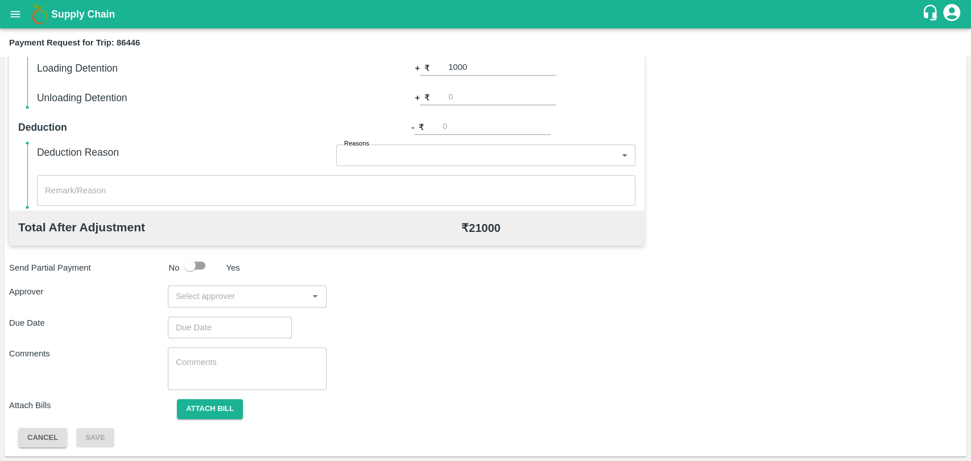
click at [264, 286] on div "​" at bounding box center [247, 296] width 159 height 22
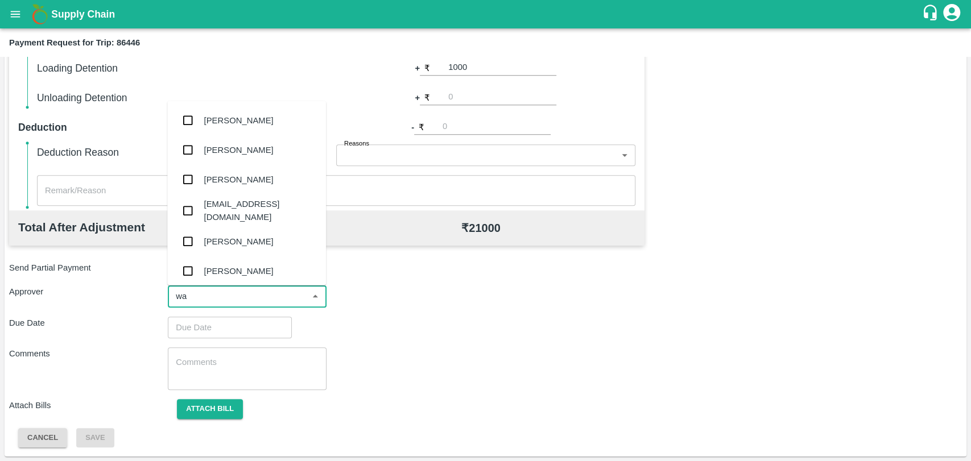
type input "wag"
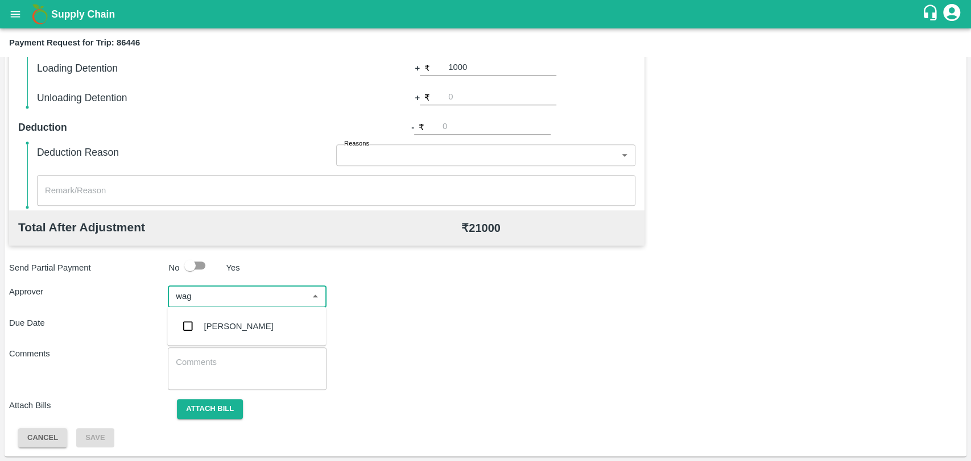
click at [254, 312] on div "Prasad Waghade" at bounding box center [246, 327] width 159 height 30
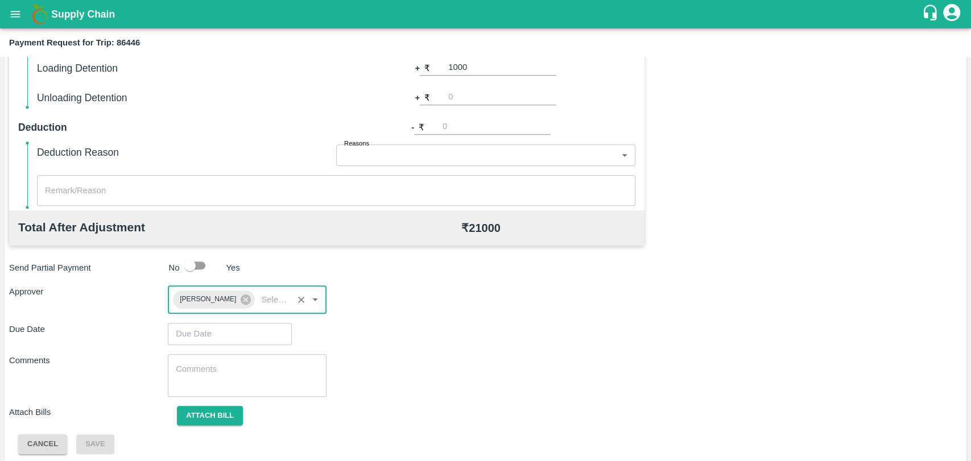
click at [239, 330] on input "Choose date" at bounding box center [226, 334] width 116 height 22
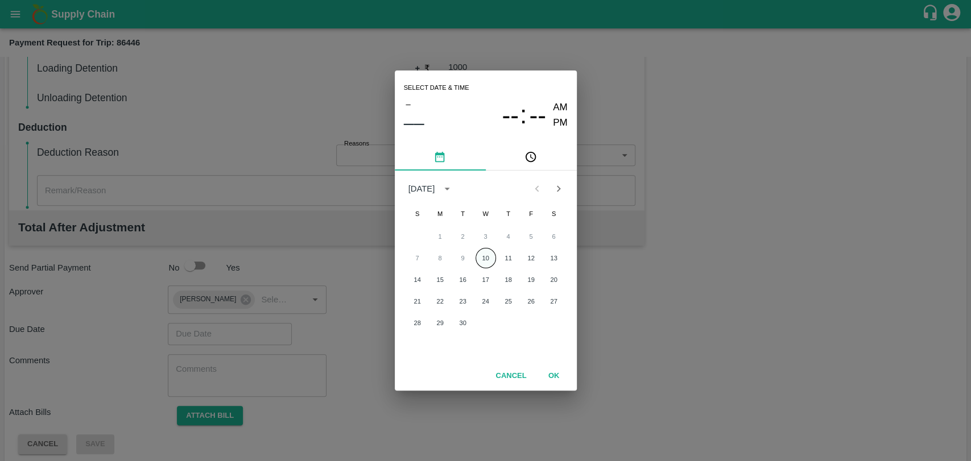
click at [480, 258] on button "10" at bounding box center [485, 258] width 20 height 20
type input "10/09/2025 12:00 AM"
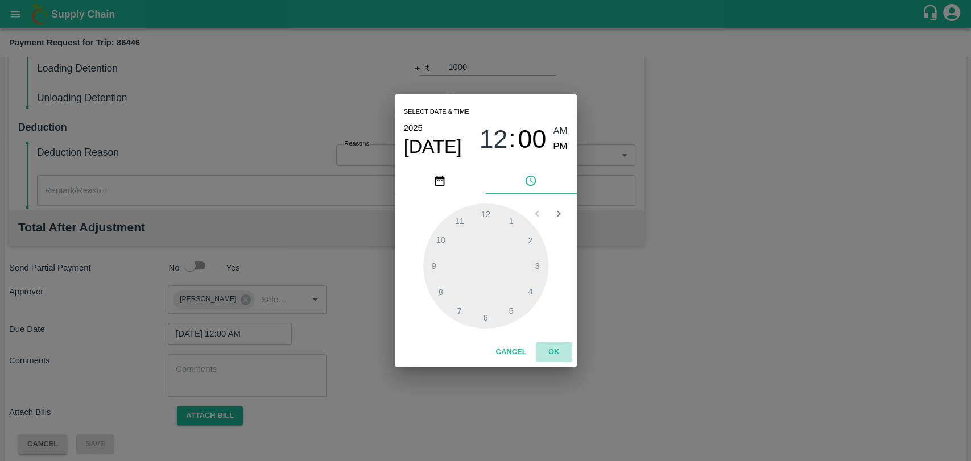
click at [560, 350] on button "OK" at bounding box center [554, 352] width 36 height 20
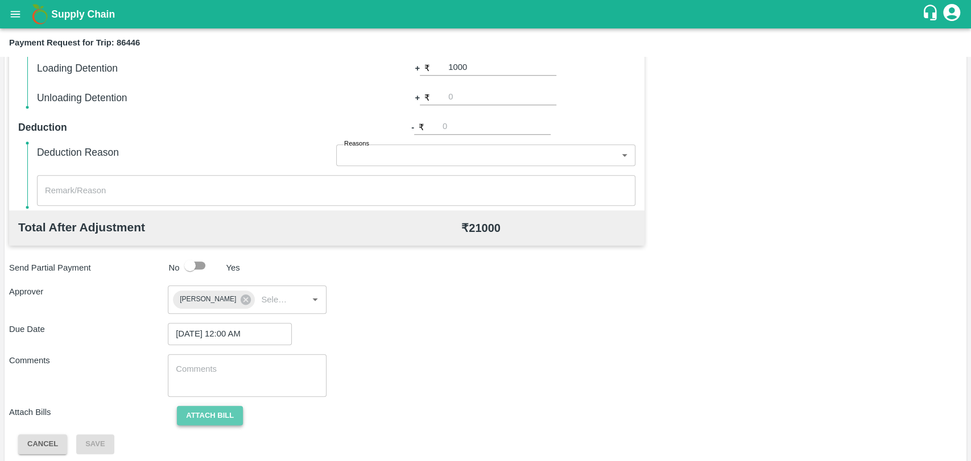
click at [210, 417] on button "Attach bill" at bounding box center [210, 416] width 66 height 20
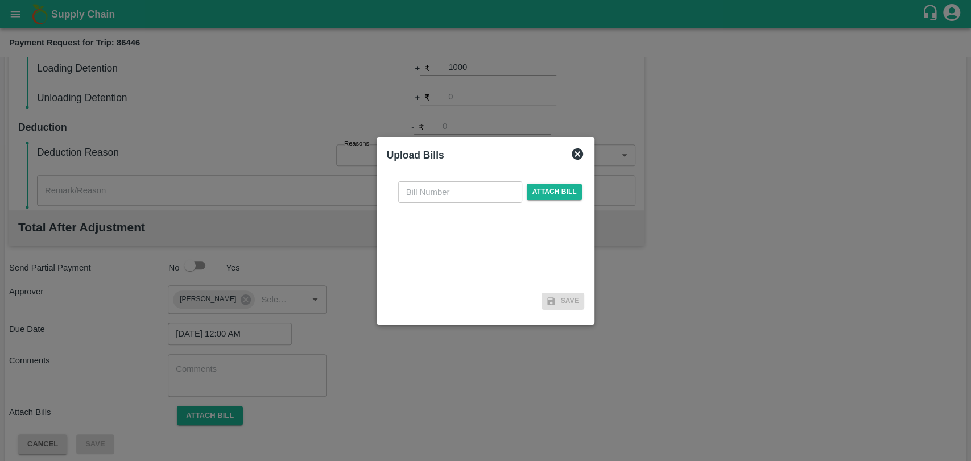
click at [455, 185] on input "text" at bounding box center [460, 192] width 124 height 22
type input "397"
click at [557, 190] on span "Attach bill" at bounding box center [555, 192] width 56 height 16
click at [0, 0] on input "Attach bill" at bounding box center [0, 0] width 0 height 0
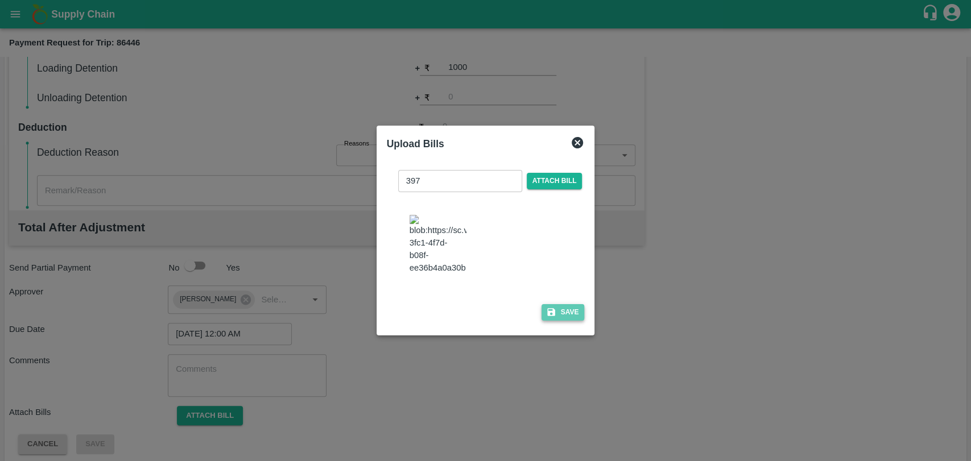
click at [561, 304] on button "Save" at bounding box center [562, 312] width 43 height 16
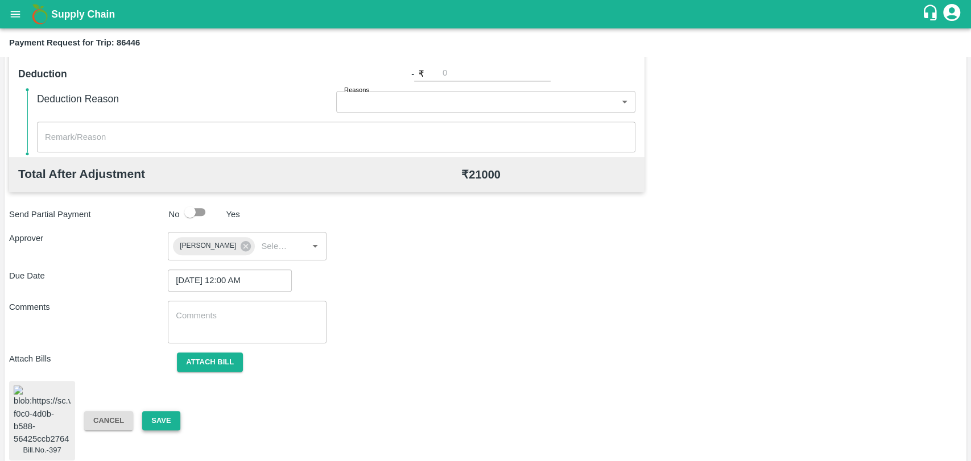
click at [170, 411] on button "Save" at bounding box center [161, 421] width 38 height 20
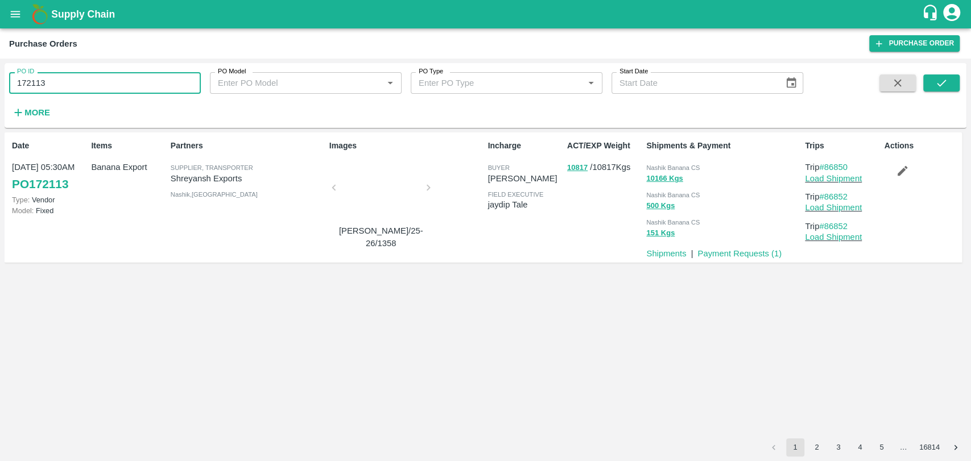
drag, startPoint x: 30, startPoint y: 86, endPoint x: 0, endPoint y: 86, distance: 30.1
click at [0, 86] on div "PO ID 172113 PO ID PO Model PO Model   * PO Type PO Type   * Start Date Start D…" at bounding box center [485, 260] width 971 height 403
paste input "text"
type input "170036"
click at [935, 89] on icon "submit" at bounding box center [941, 83] width 13 height 13
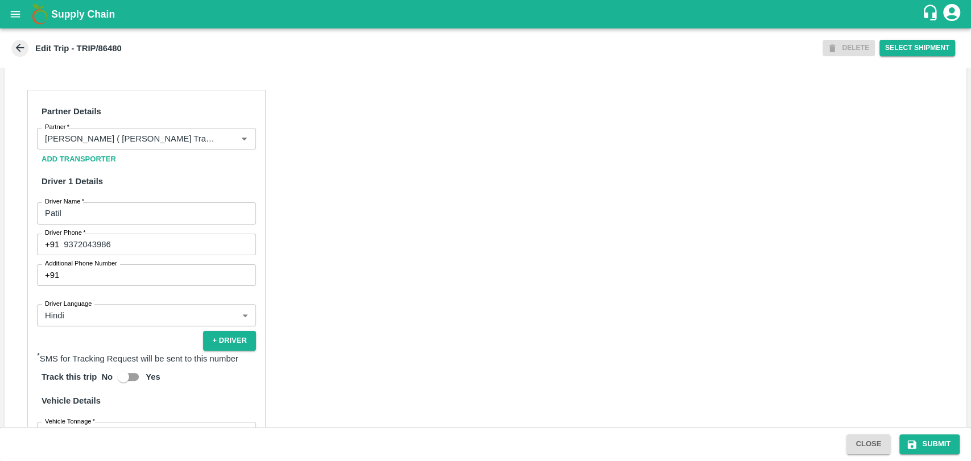
scroll to position [505, 0]
click at [152, 145] on input "Partner   *" at bounding box center [129, 137] width 179 height 15
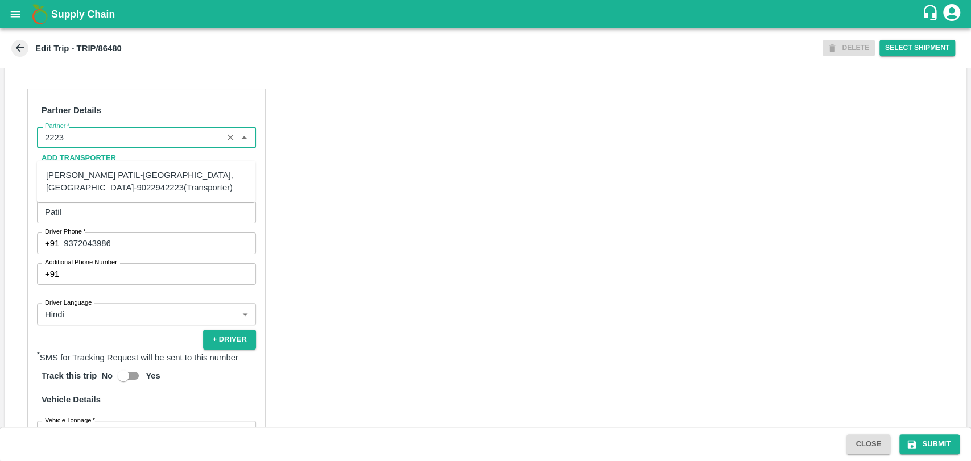
click at [93, 179] on div "[PERSON_NAME] PATIL-[GEOGRAPHIC_DATA], [GEOGRAPHIC_DATA]-9022942223(Transporter)" at bounding box center [146, 182] width 200 height 26
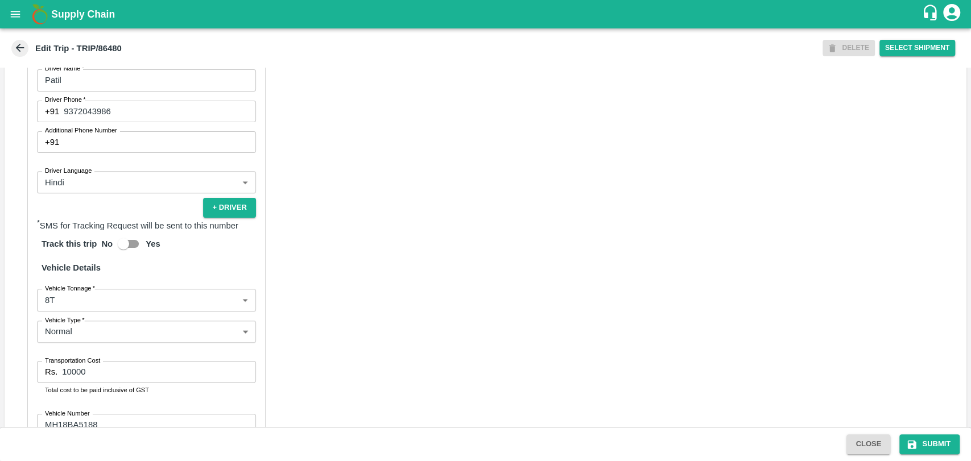
scroll to position [740, 0]
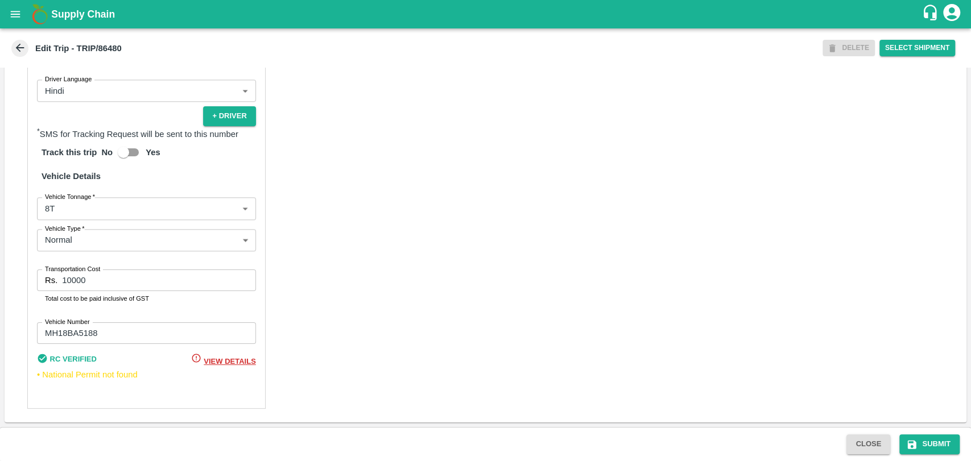
type input "[PERSON_NAME] PATIL-[GEOGRAPHIC_DATA], [GEOGRAPHIC_DATA]-9022942223(Transporter)"
click at [94, 219] on body "Supply Chain Edit Trip - TRIP/86480 DELETE Select Shipment Trip Details Trip Ty…" at bounding box center [485, 230] width 971 height 461
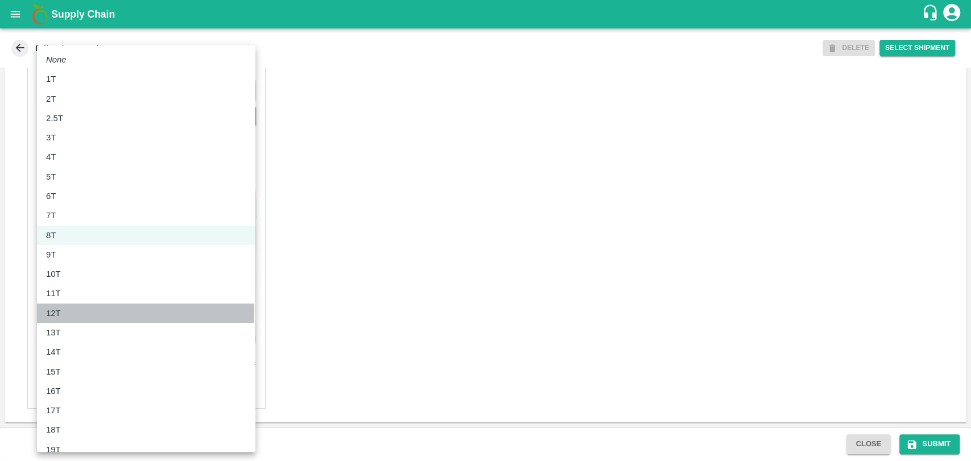
click at [74, 310] on div "12T" at bounding box center [146, 313] width 200 height 13
type input "12000"
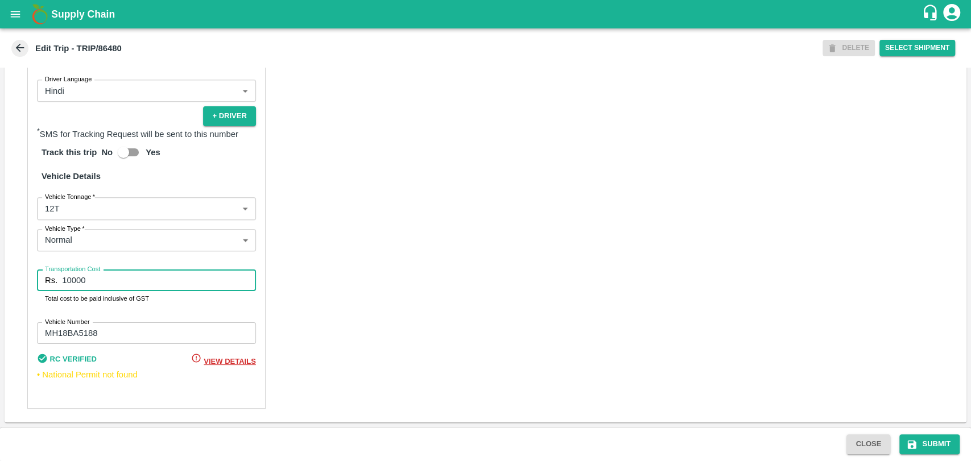
click at [0, 288] on div "Trip Details Trip Type Fruit Movement 1 Trip Type Trip Pickup Order SHIP/[PERSO…" at bounding box center [485, 247] width 971 height 359
type input "21850"
click at [939, 439] on button "Submit" at bounding box center [929, 444] width 60 height 20
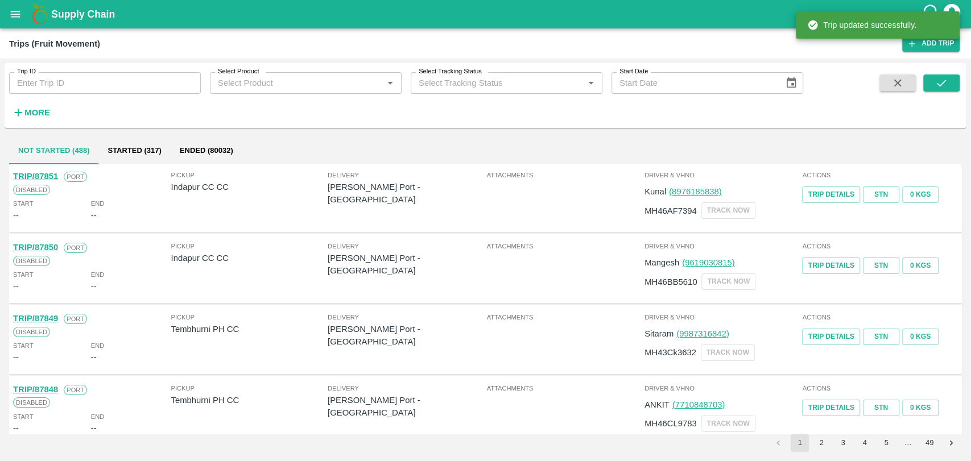
click at [36, 111] on strong "More" at bounding box center [37, 112] width 26 height 9
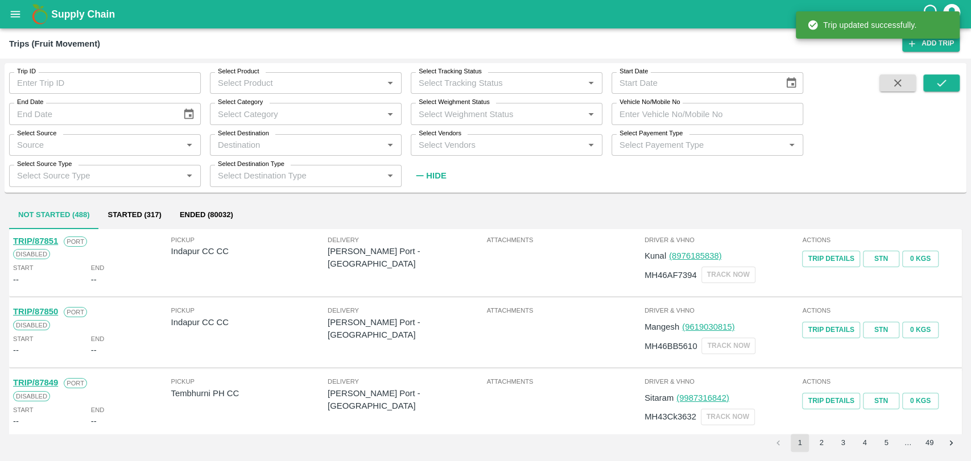
click at [637, 114] on input "Vehicle No/Mobile No" at bounding box center [707, 114] width 192 height 22
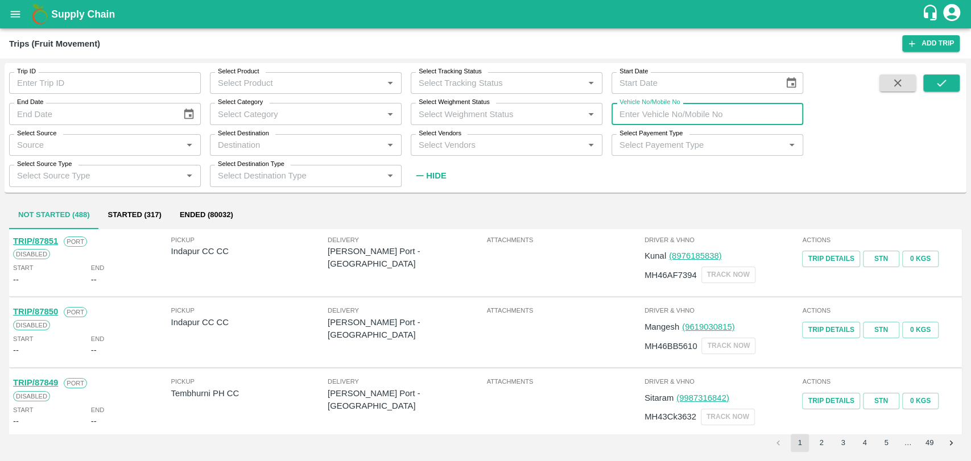
paste input "MH19CY8391"
type input "MH19CY8391"
click at [931, 76] on button "submit" at bounding box center [941, 82] width 36 height 17
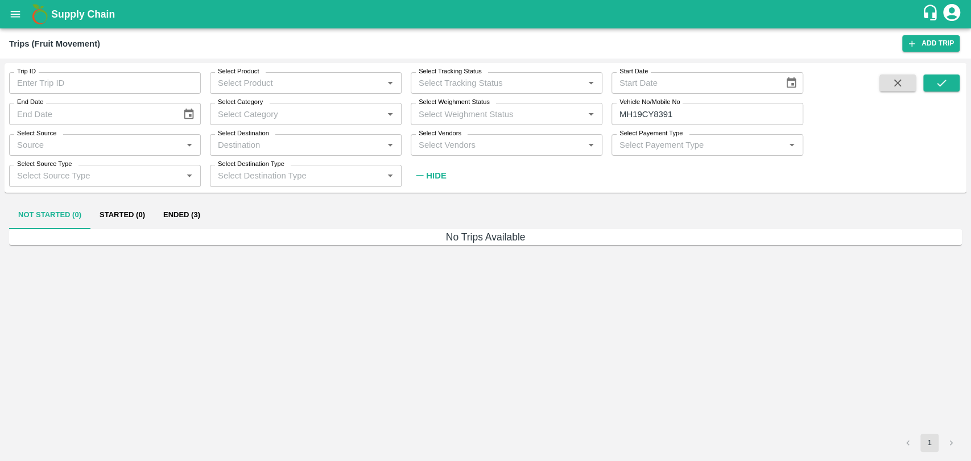
click at [183, 212] on button "Ended (3)" at bounding box center [181, 215] width 55 height 27
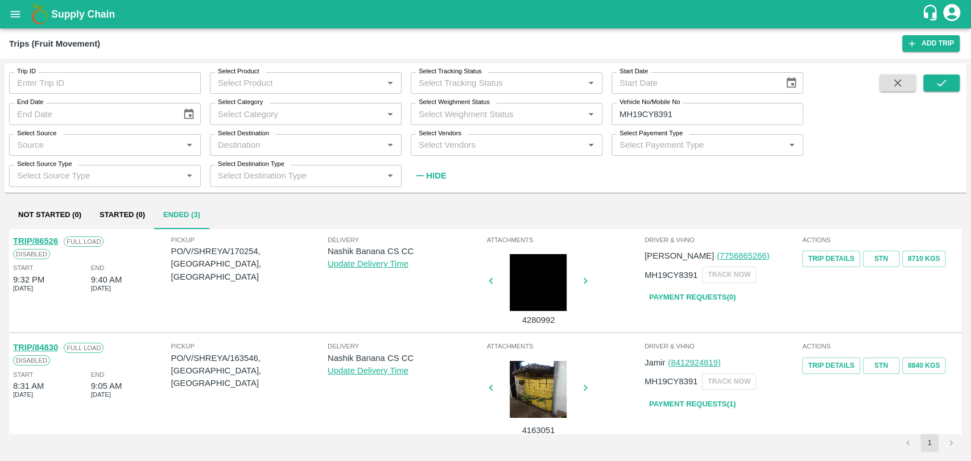
click at [53, 242] on link "TRIP/86526" at bounding box center [35, 241] width 45 height 9
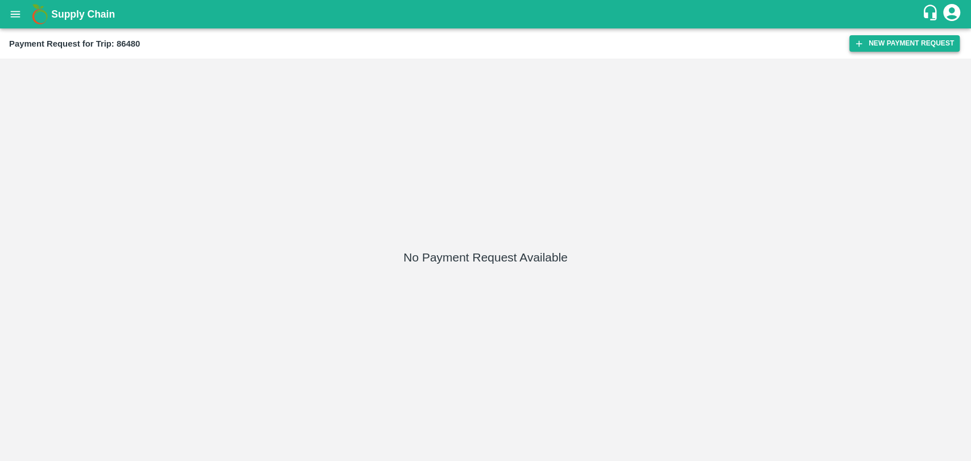
click at [902, 51] on button "New Payment Request" at bounding box center [904, 43] width 110 height 16
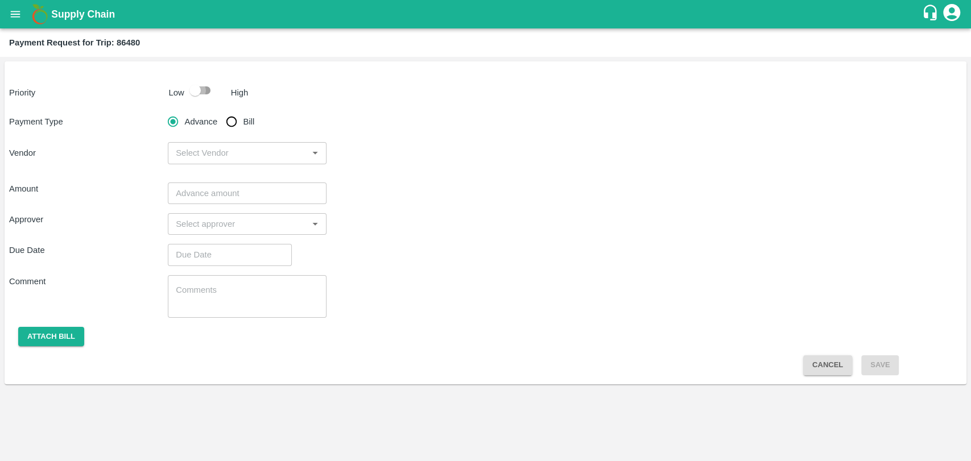
click at [193, 94] on input "checkbox" at bounding box center [195, 91] width 65 height 22
checkbox input "true"
click at [230, 118] on input "Bill" at bounding box center [231, 121] width 23 height 23
radio input "true"
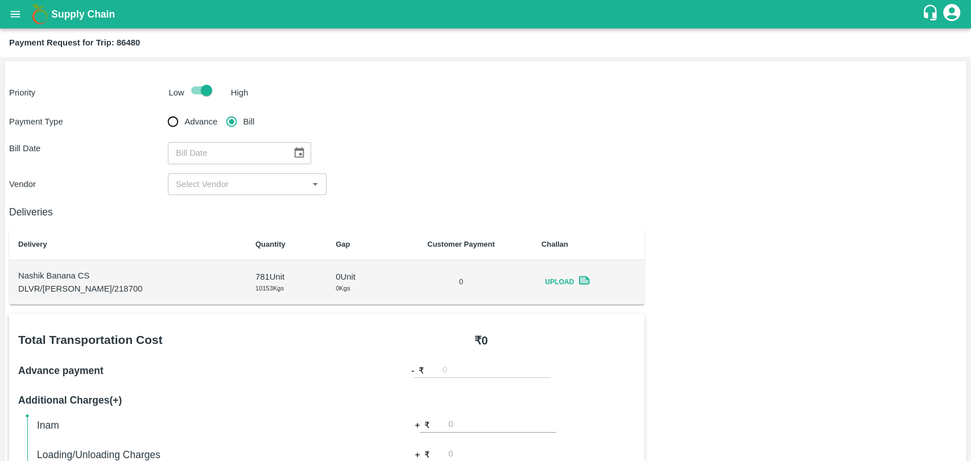
click at [286, 144] on div "​" at bounding box center [239, 153] width 143 height 22
type input "DD/MM/YYYY"
click at [295, 151] on icon "Choose date" at bounding box center [300, 152] width 10 height 11
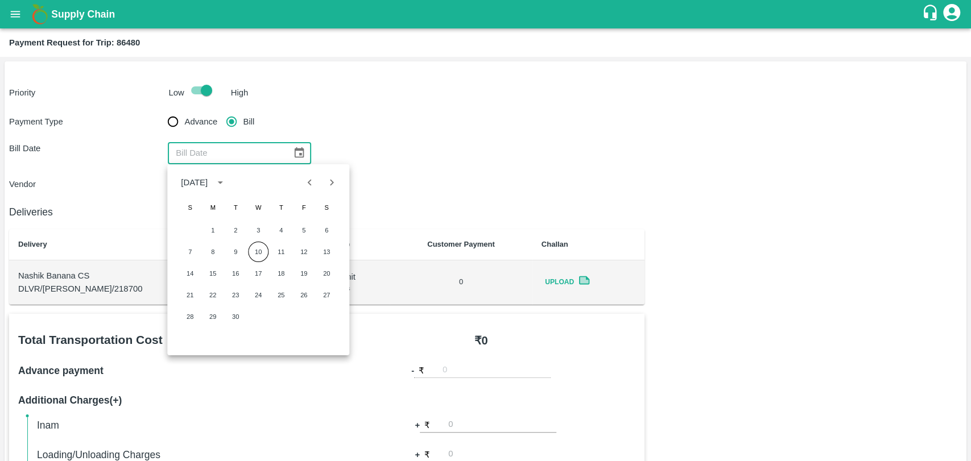
click at [312, 181] on icon "Previous month" at bounding box center [310, 182] width 13 height 13
click at [208, 296] on button "18" at bounding box center [212, 295] width 20 height 20
type input "18/08/2025"
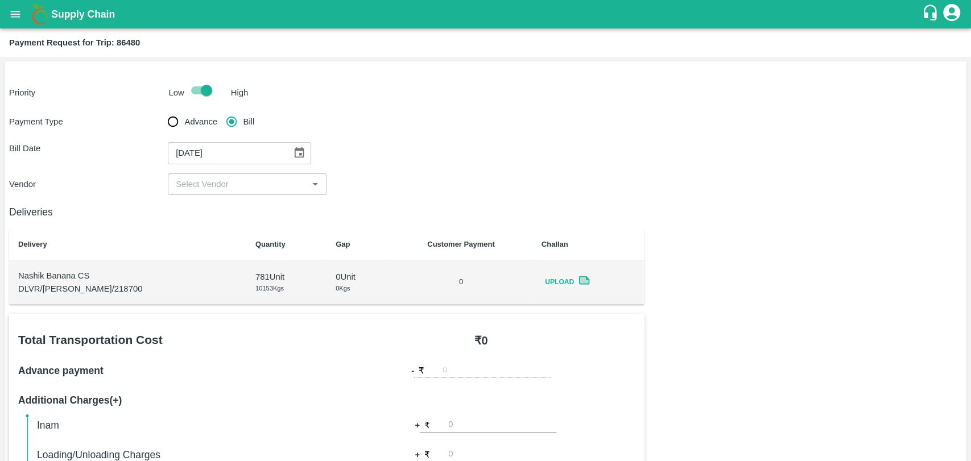
click at [200, 187] on input "input" at bounding box center [237, 184] width 133 height 15
click at [209, 211] on div "BALAJI HARIDAS PATIL - ₹21850" at bounding box center [241, 209] width 130 height 13
type input "BALAJI HARIDAS PATIL - ₹21850"
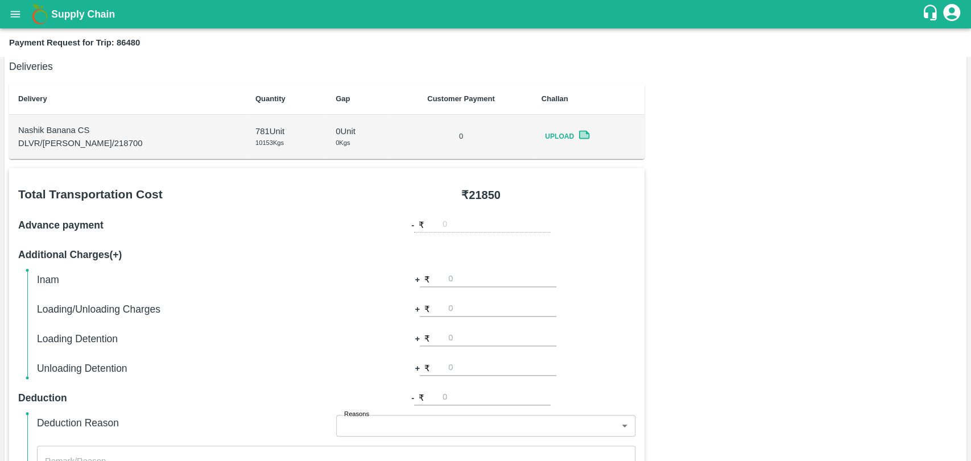
scroll to position [316, 0]
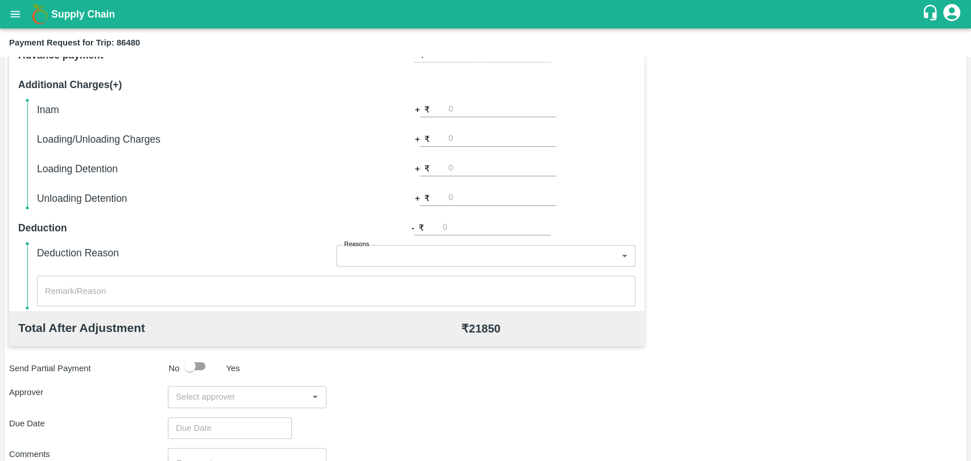
click at [473, 132] on input "number" at bounding box center [502, 138] width 108 height 15
type input "500"
click at [853, 117] on div "Total Transportation Cost ₹ 21850 Advance payment - ₹ Additional Charges(+) Ina…" at bounding box center [485, 273] width 953 height 550
click at [258, 393] on input "input" at bounding box center [237, 397] width 133 height 15
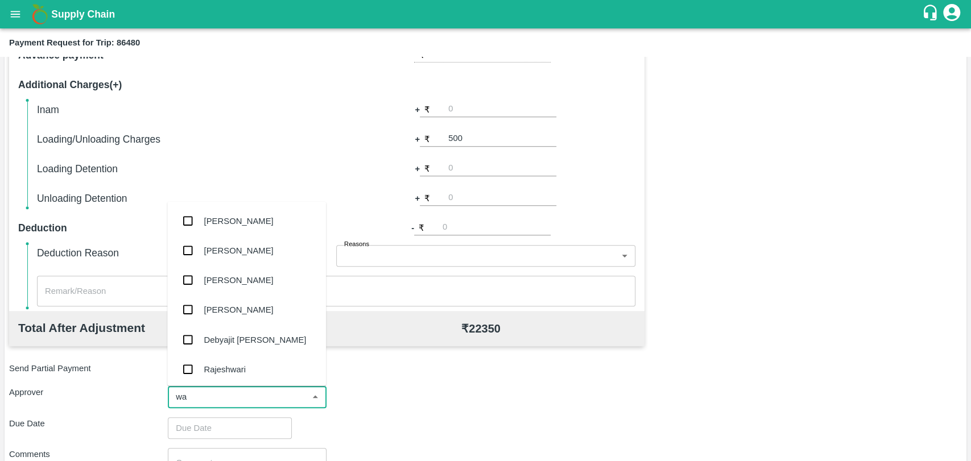
type input "wag"
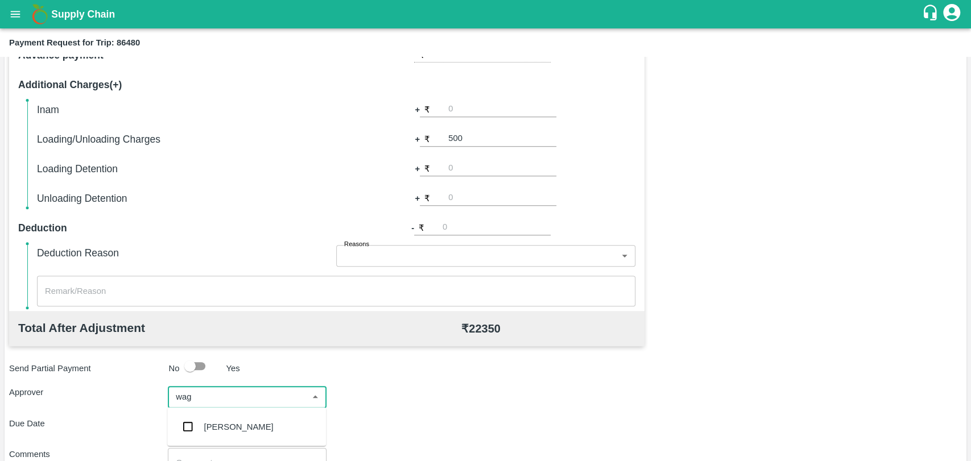
click at [227, 417] on div "Prasad Waghade" at bounding box center [246, 427] width 159 height 30
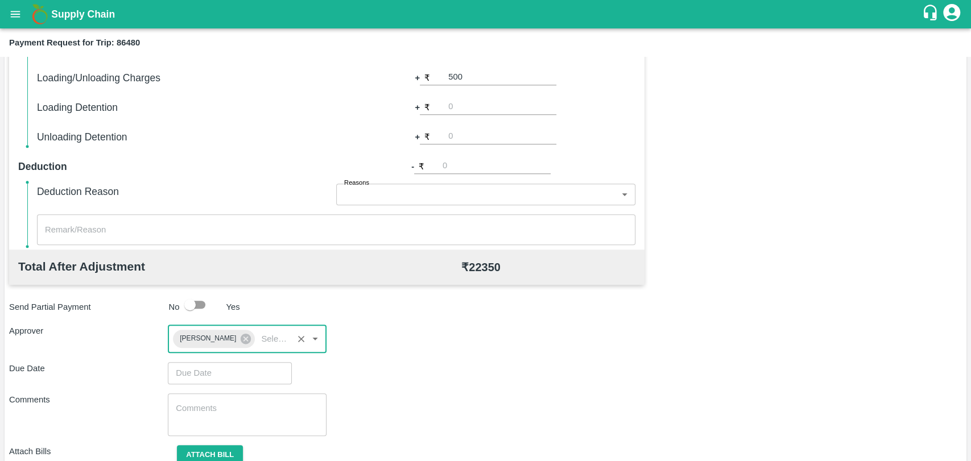
scroll to position [423, 0]
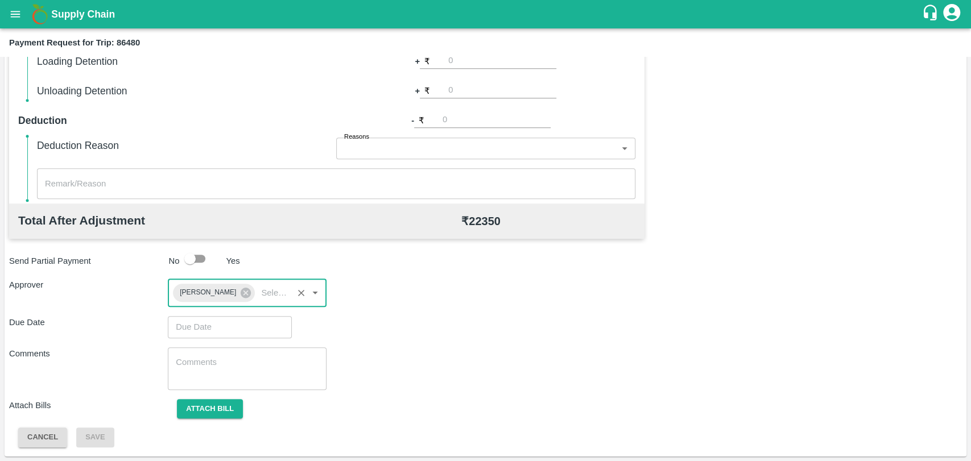
click at [222, 316] on input "Choose date" at bounding box center [226, 327] width 116 height 22
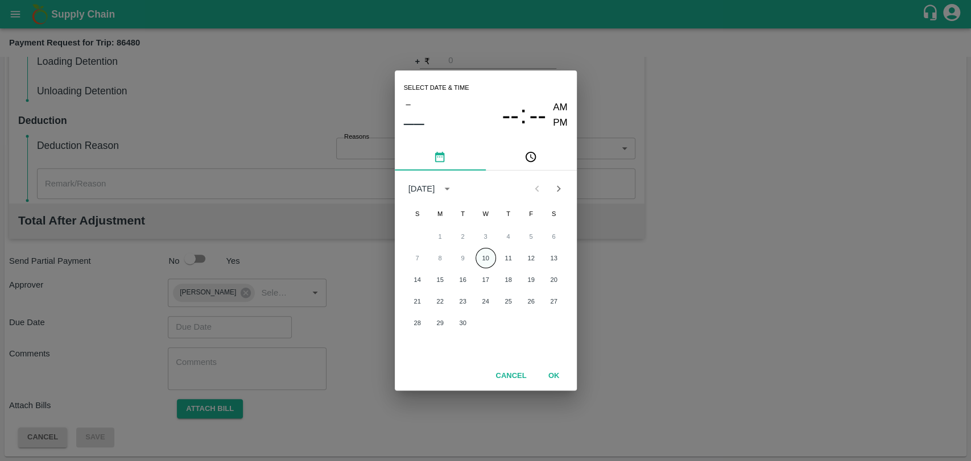
click at [491, 256] on button "10" at bounding box center [485, 258] width 20 height 20
type input "10/09/2025 12:00 AM"
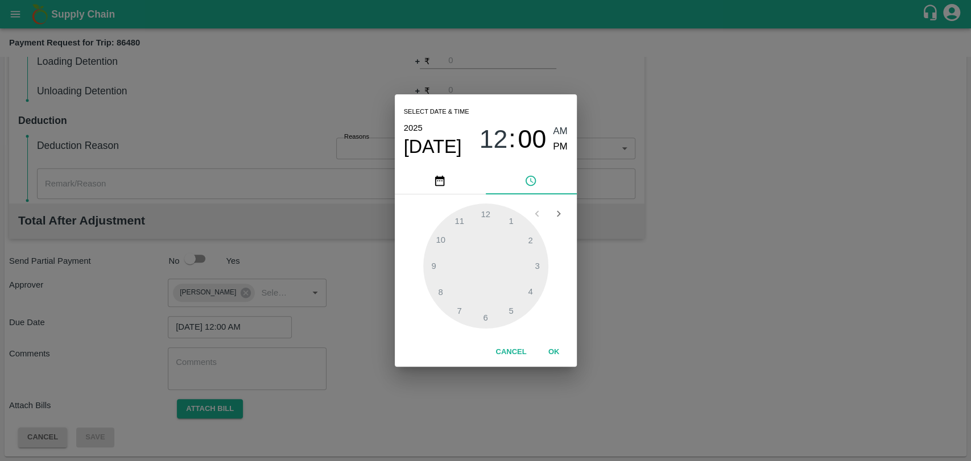
click at [543, 345] on button "OK" at bounding box center [554, 352] width 36 height 20
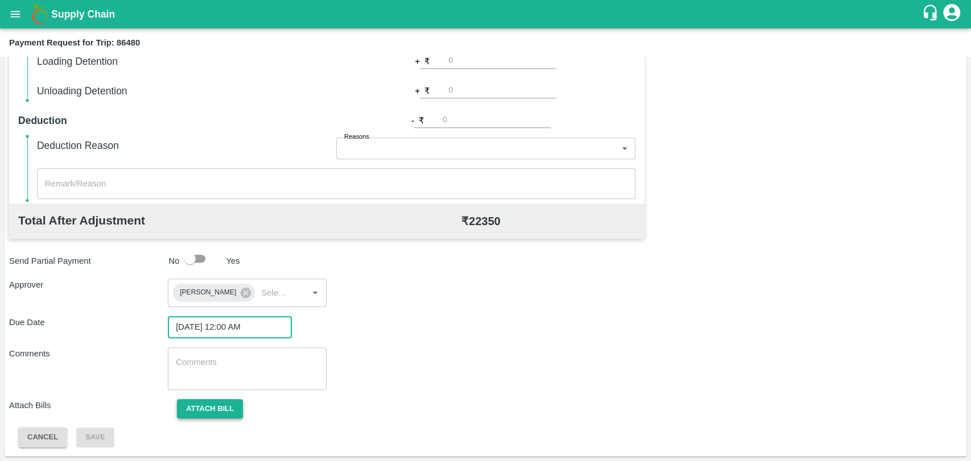
click at [227, 413] on button "Attach bill" at bounding box center [210, 409] width 66 height 20
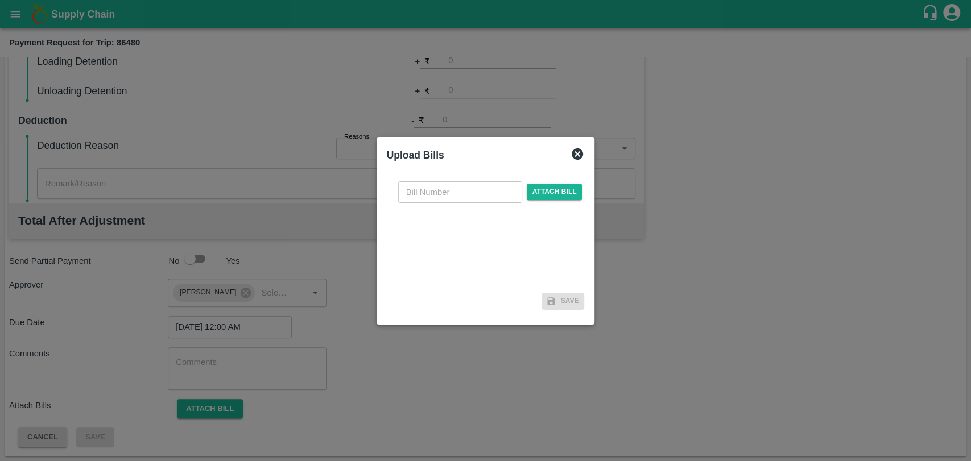
click at [419, 193] on input "text" at bounding box center [460, 192] width 124 height 22
type input "399"
click at [573, 191] on span "Attach bill" at bounding box center [555, 192] width 56 height 16
click at [0, 0] on input "Attach bill" at bounding box center [0, 0] width 0 height 0
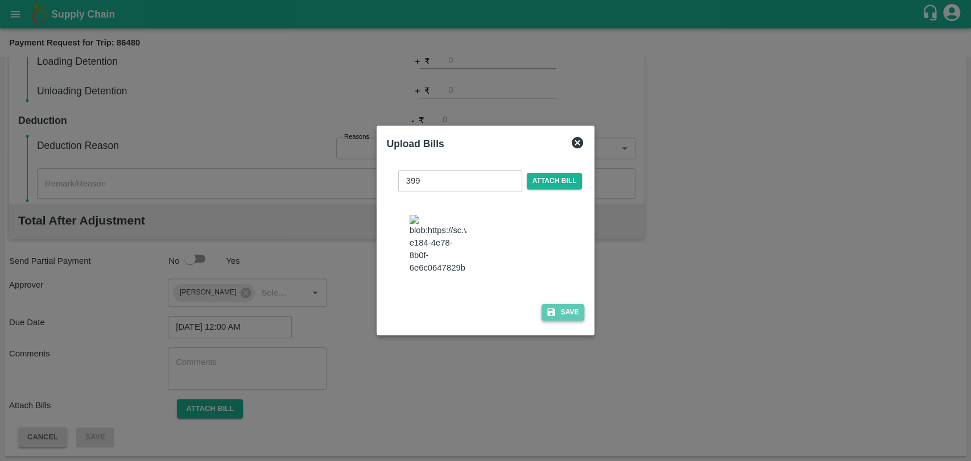
click at [559, 304] on button "Save" at bounding box center [562, 312] width 43 height 16
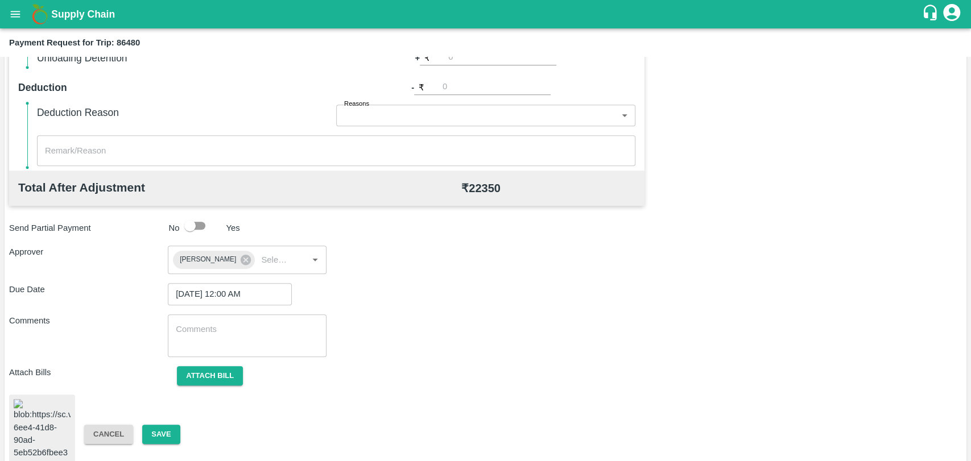
scroll to position [470, 0]
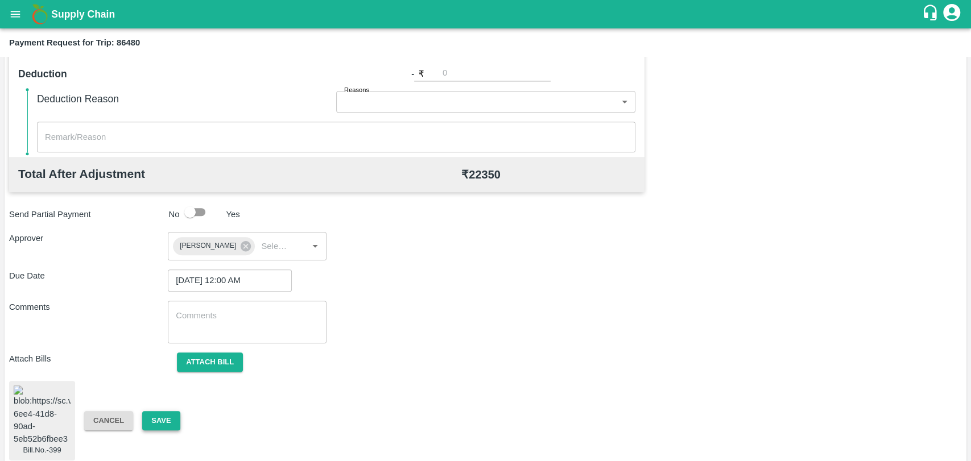
click at [160, 414] on button "Save" at bounding box center [161, 421] width 38 height 20
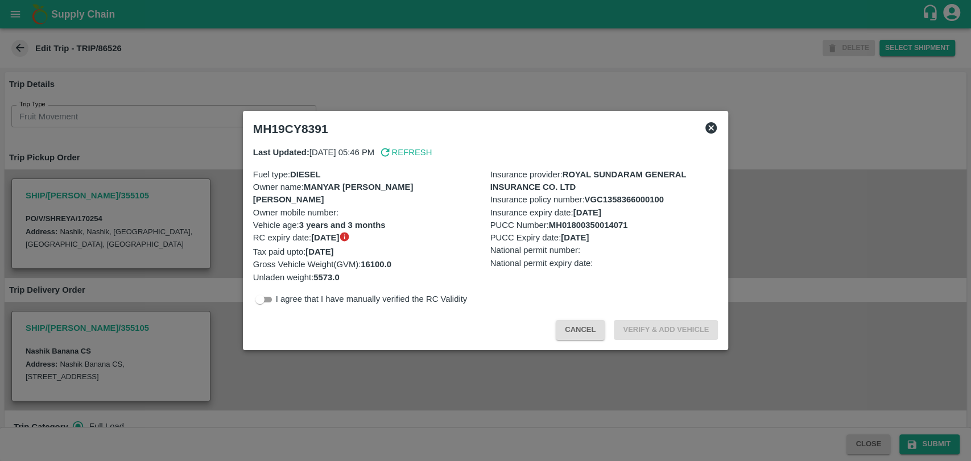
click at [577, 331] on button "Cancel" at bounding box center [580, 330] width 49 height 20
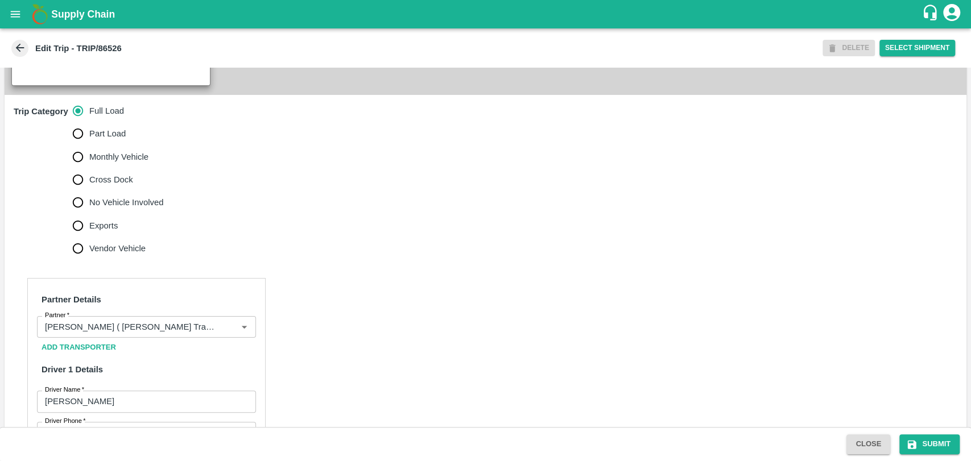
scroll to position [569, 0]
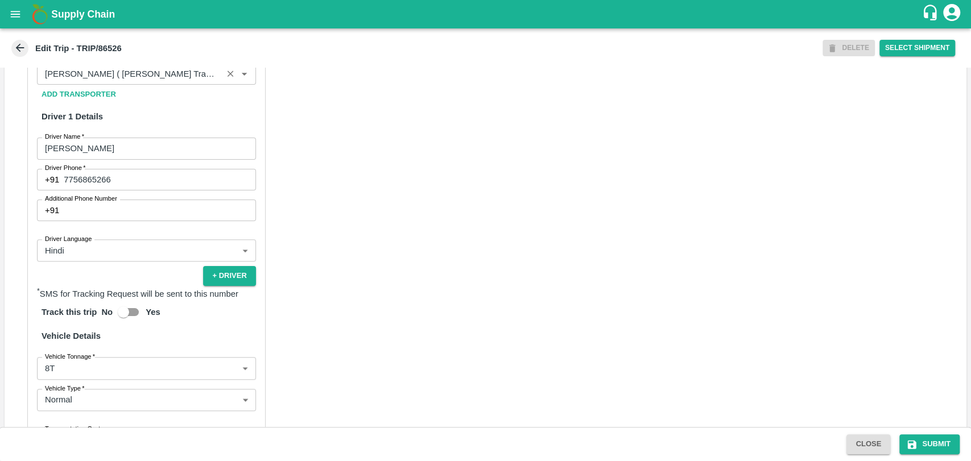
click at [133, 81] on input "Partner   *" at bounding box center [129, 74] width 179 height 15
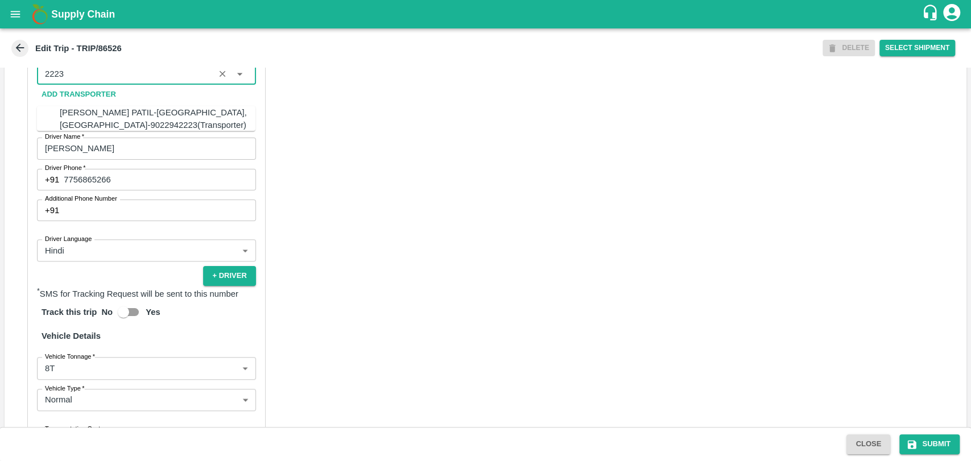
click at [79, 113] on div "[PERSON_NAME] PATIL-[GEOGRAPHIC_DATA], [GEOGRAPHIC_DATA]-9022942223(Transporter)" at bounding box center [158, 119] width 196 height 26
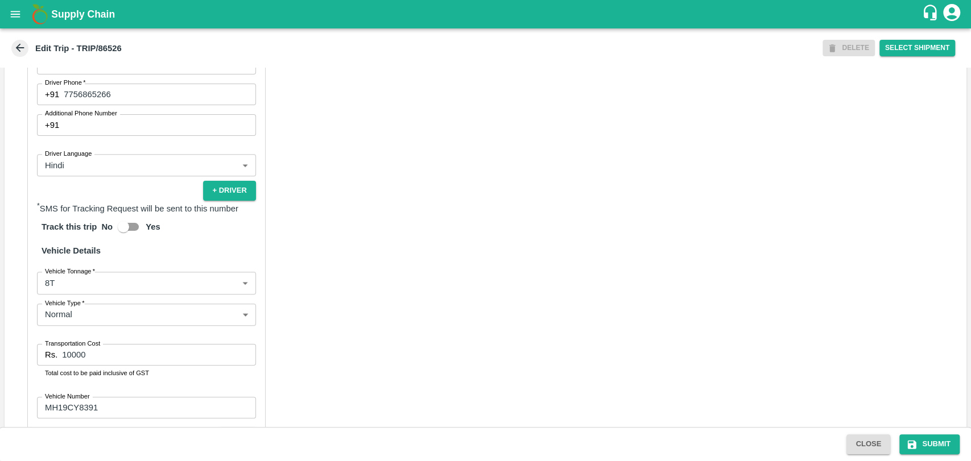
scroll to position [730, 0]
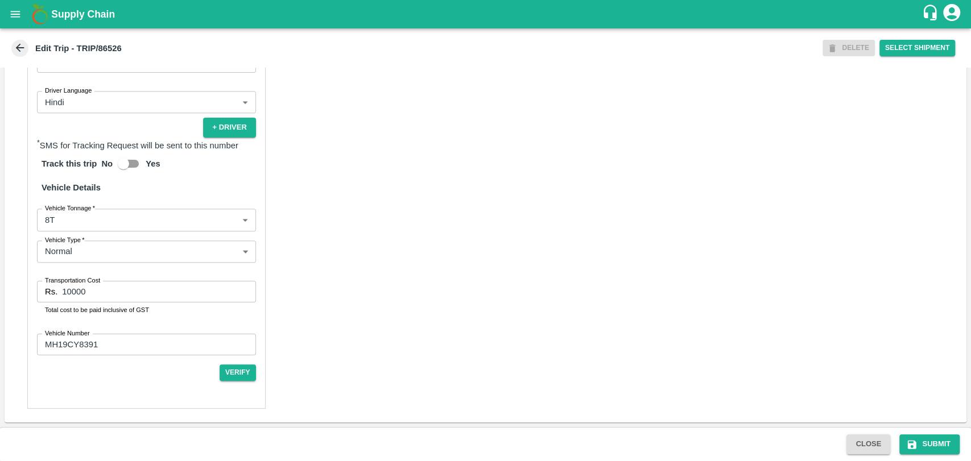
type input "[PERSON_NAME] PATIL-[GEOGRAPHIC_DATA], [GEOGRAPHIC_DATA]-9022942223(Transporter)"
click at [72, 224] on body "Supply Chain Edit Trip - TRIP/86526 DELETE Select Shipment Trip Details Trip Ty…" at bounding box center [485, 230] width 971 height 461
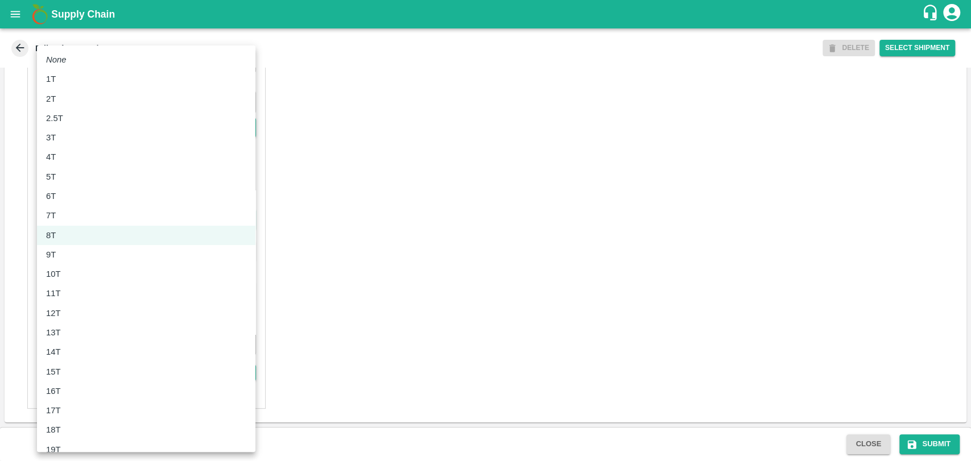
drag, startPoint x: 72, startPoint y: 263, endPoint x: 72, endPoint y: 271, distance: 8.5
click at [72, 271] on ul "None 1T 2T 2.5T 3T 4T 5T 6T 7T 8T 9T 10T 11T 12T 13T 14T 15T 16T 17T 18T 19T 20…" at bounding box center [146, 371] width 218 height 652
click at [72, 271] on div "10T" at bounding box center [146, 274] width 200 height 13
type input "10000"
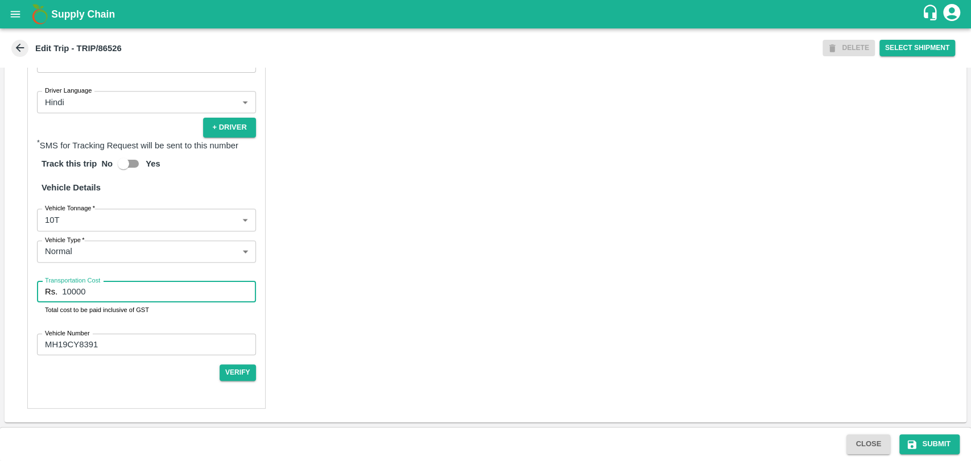
drag, startPoint x: 82, startPoint y: 288, endPoint x: 18, endPoint y: 285, distance: 63.7
click at [39, 288] on div "Rs. 10000 Transportation Cost" at bounding box center [146, 292] width 219 height 22
type input "19000"
click at [901, 434] on button "Submit" at bounding box center [929, 444] width 60 height 20
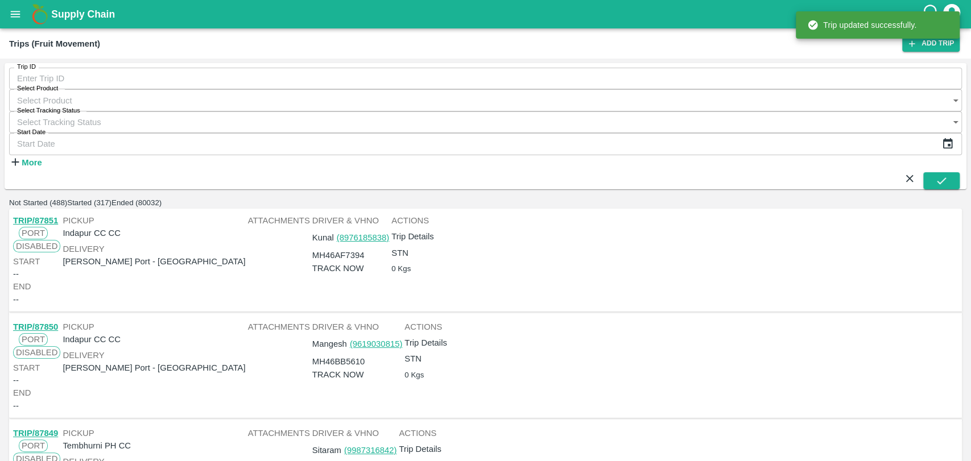
click at [42, 158] on strong "More" at bounding box center [32, 162] width 20 height 9
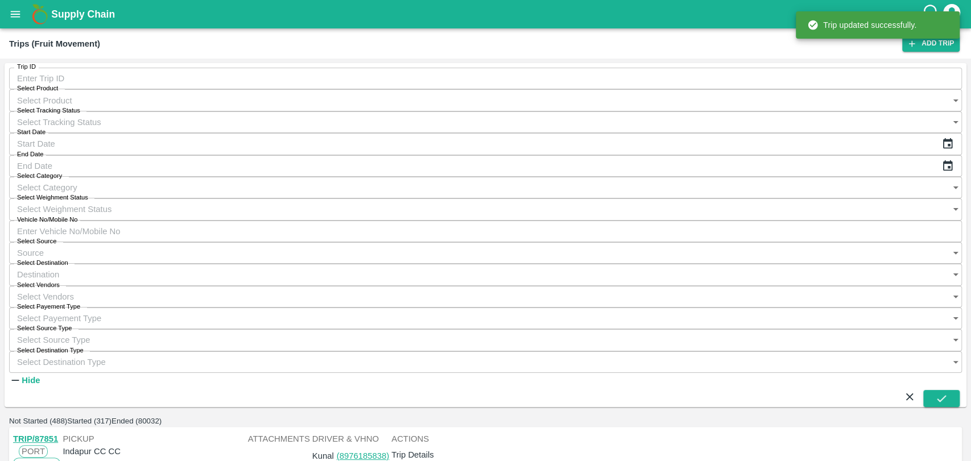
click at [640, 221] on input "Vehicle No/Mobile No" at bounding box center [485, 232] width 953 height 22
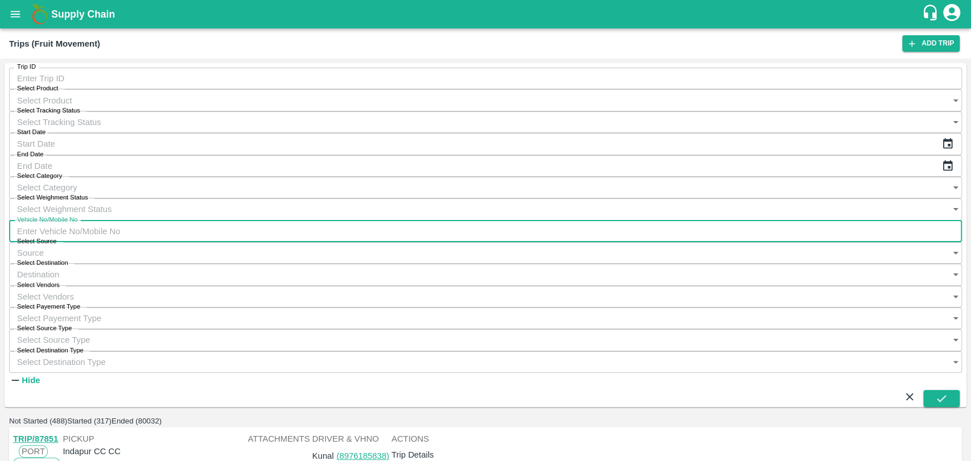
paste input "MH19CX1249"
type input "MH19CX1249"
click at [926, 390] on button "submit" at bounding box center [941, 398] width 36 height 17
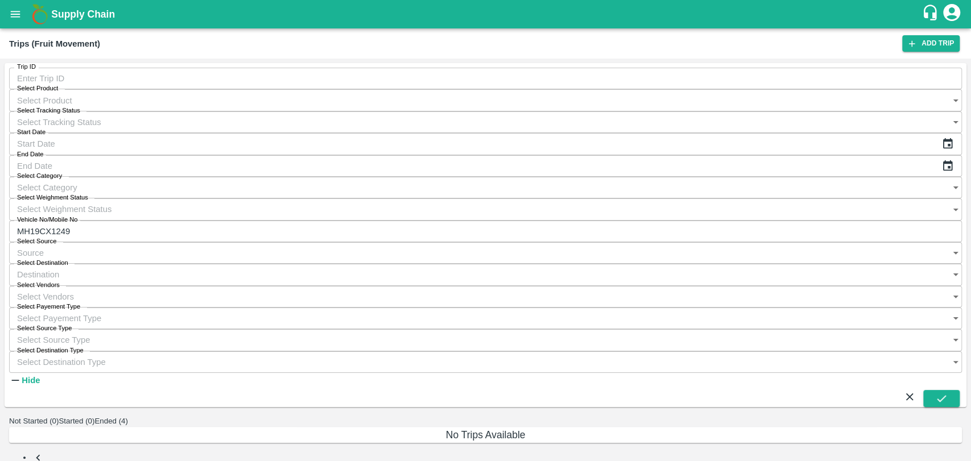
click at [128, 417] on button "Ended (4)" at bounding box center [111, 421] width 34 height 9
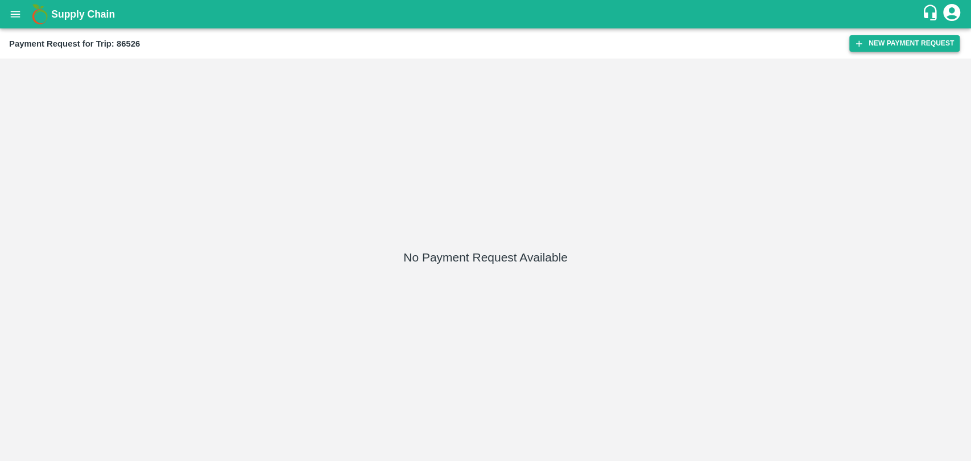
click at [901, 42] on button "New Payment Request" at bounding box center [904, 43] width 110 height 16
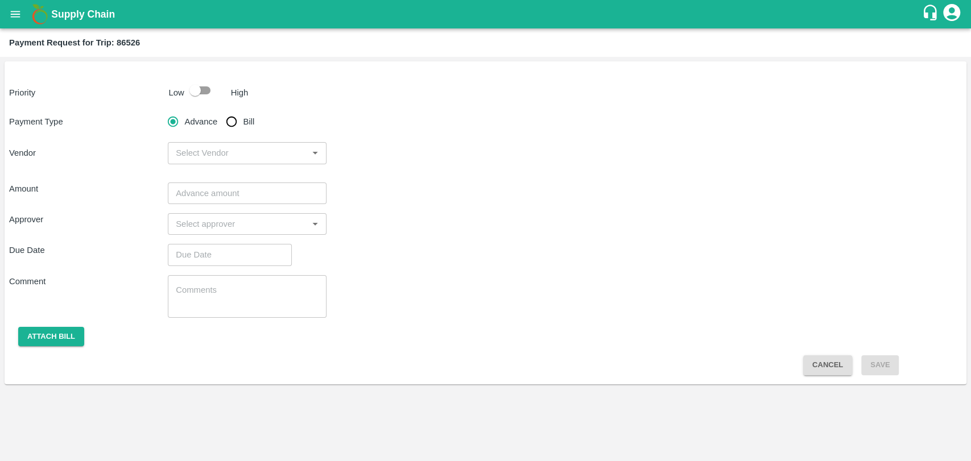
click at [205, 91] on input "checkbox" at bounding box center [195, 91] width 65 height 22
checkbox input "true"
click at [236, 121] on input "Bill" at bounding box center [231, 121] width 23 height 23
radio input "true"
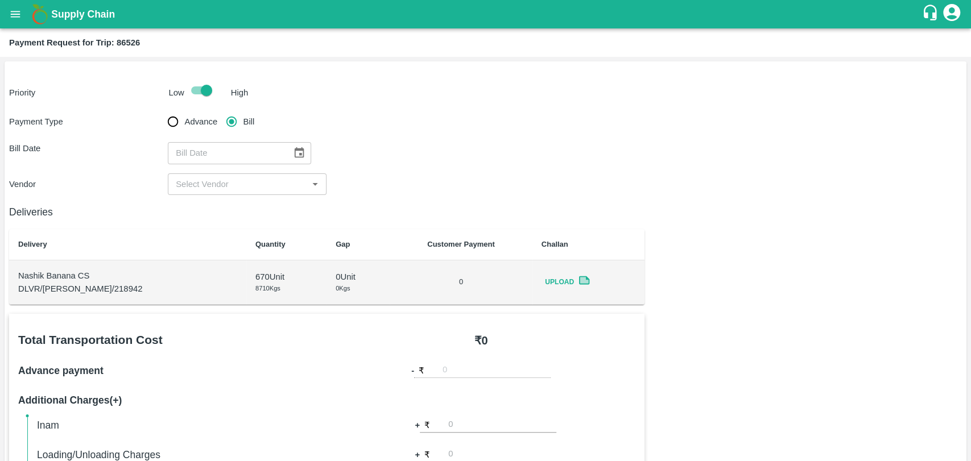
click at [296, 152] on icon "Choose date" at bounding box center [299, 153] width 13 height 13
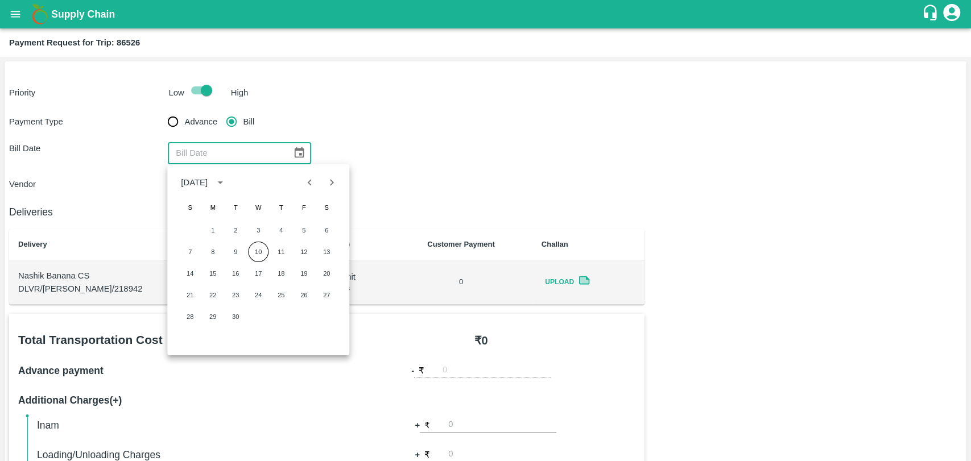
click at [304, 176] on icon "Previous month" at bounding box center [310, 182] width 13 height 13
click at [232, 289] on button "19" at bounding box center [235, 295] width 20 height 20
type input "19/08/2025"
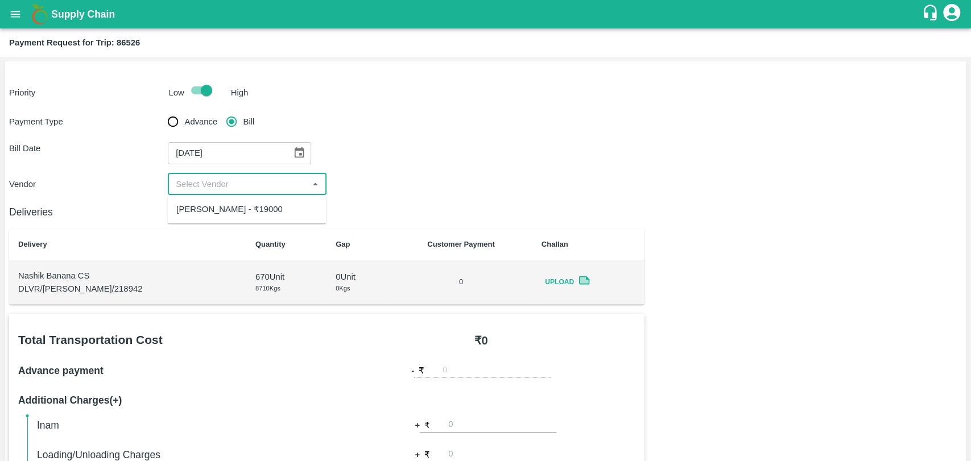
click at [216, 188] on input "input" at bounding box center [237, 184] width 133 height 15
click at [217, 200] on div "BALAJI HARIDAS PATIL - ₹19000" at bounding box center [246, 209] width 159 height 19
type input "BALAJI HARIDAS PATIL - ₹19000"
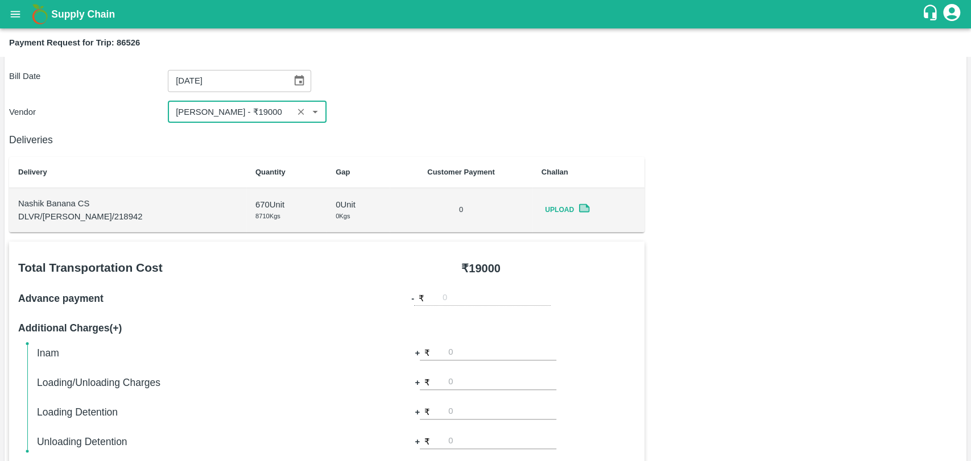
scroll to position [126, 0]
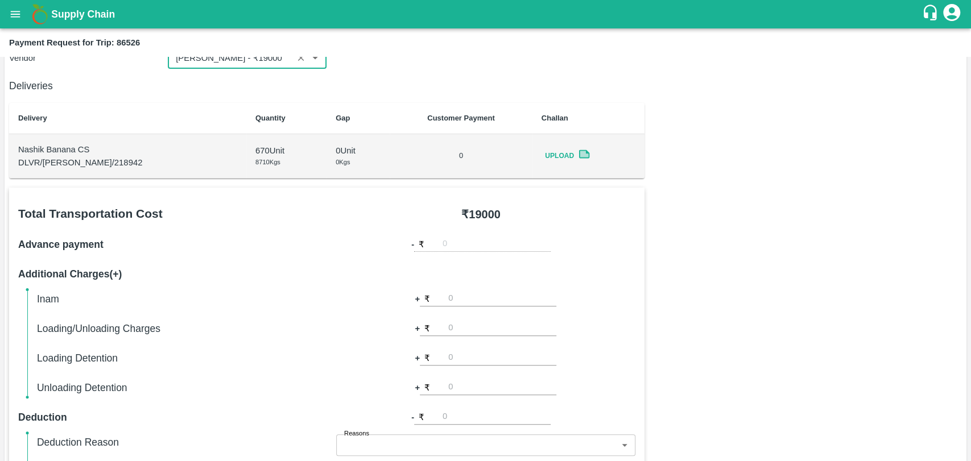
click at [466, 351] on input "number" at bounding box center [502, 357] width 108 height 15
type input "1000"
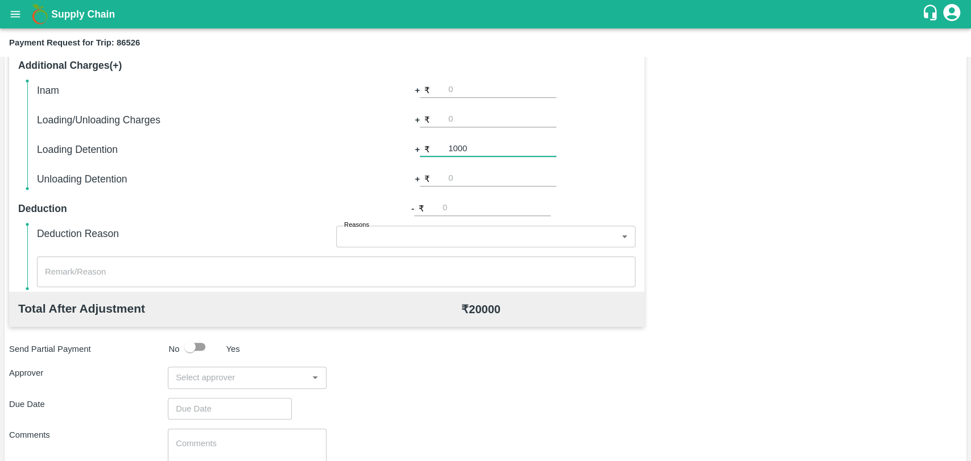
scroll to position [416, 0]
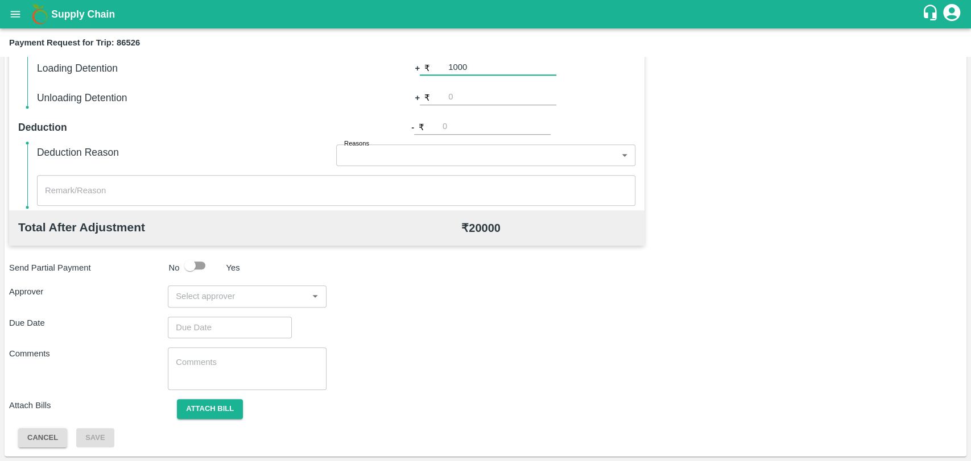
click at [235, 285] on div "​" at bounding box center [247, 296] width 159 height 22
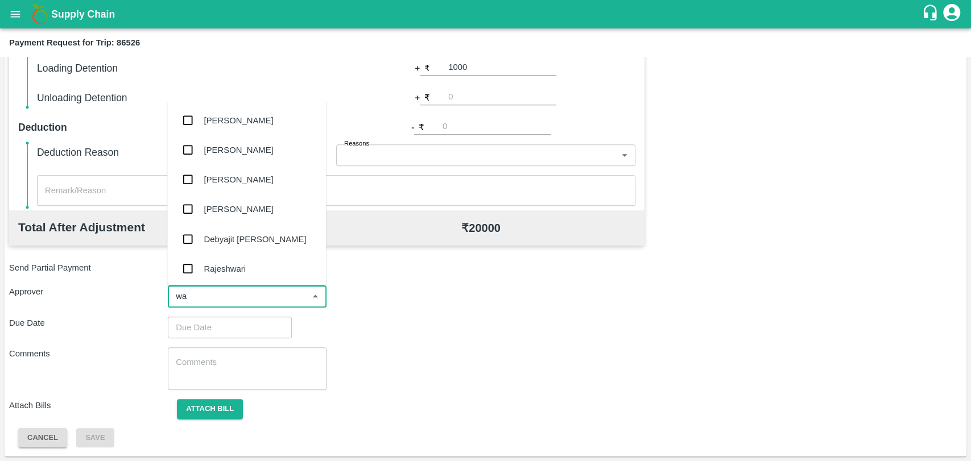
type input "wag"
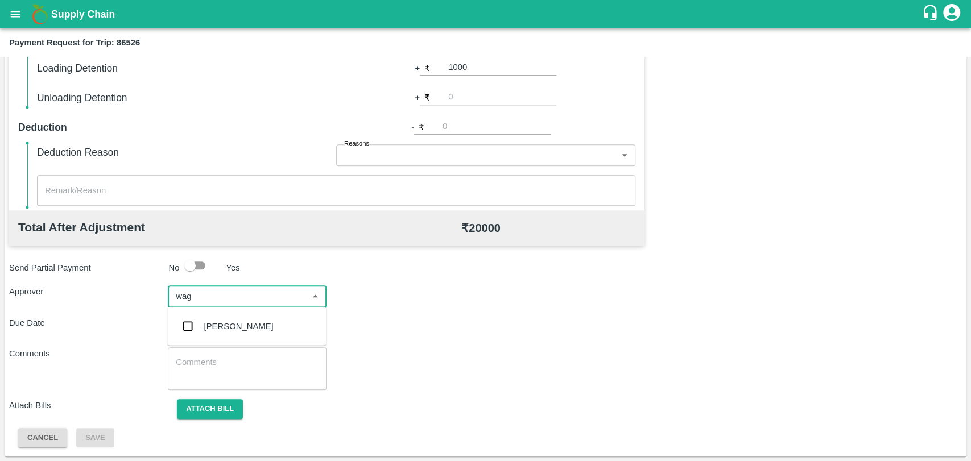
click at [241, 323] on div "Prasad Waghade" at bounding box center [238, 326] width 69 height 13
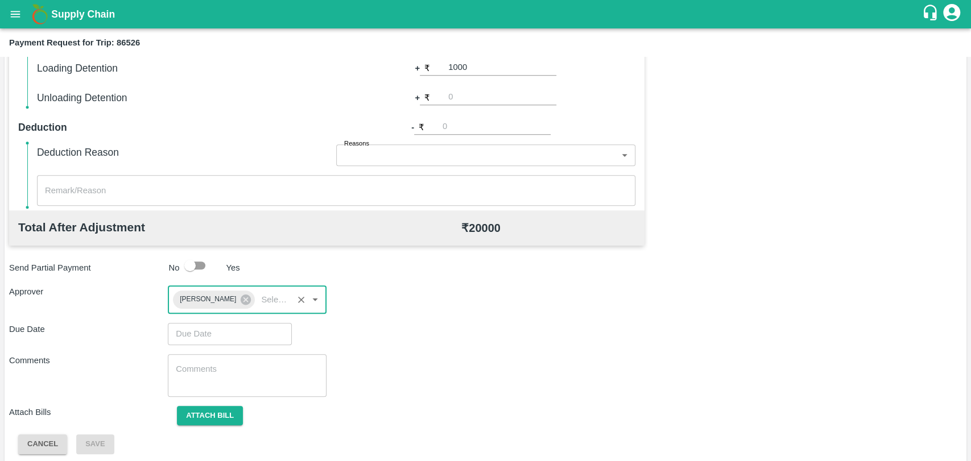
click at [238, 338] on input "Choose date" at bounding box center [226, 334] width 116 height 22
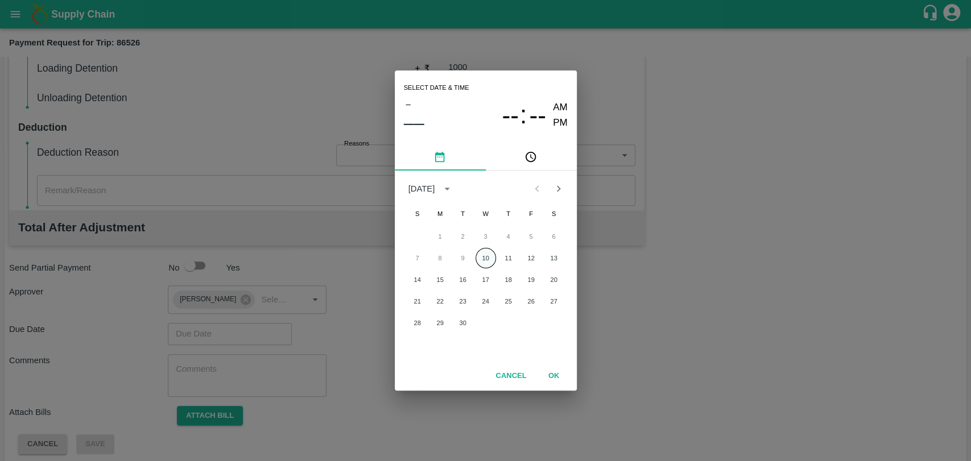
click at [482, 249] on button "10" at bounding box center [485, 258] width 20 height 20
type input "10/09/2025 12:00 AM"
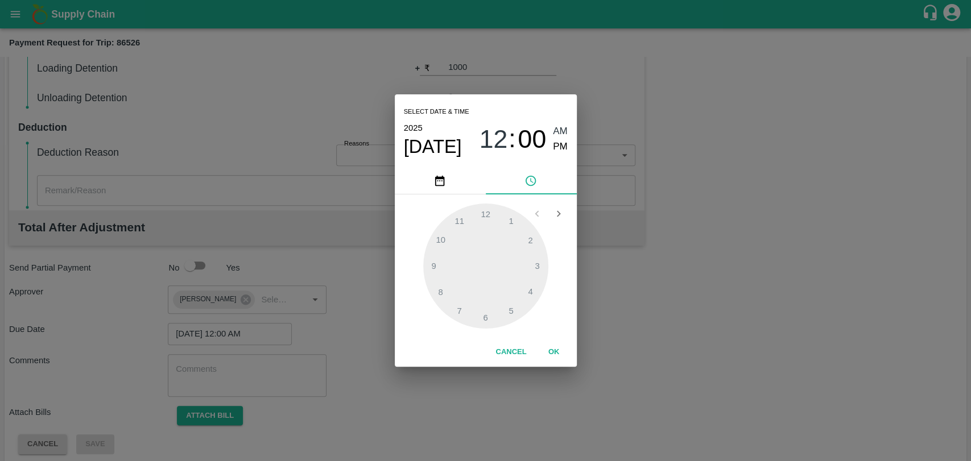
click at [545, 353] on button "OK" at bounding box center [554, 352] width 36 height 20
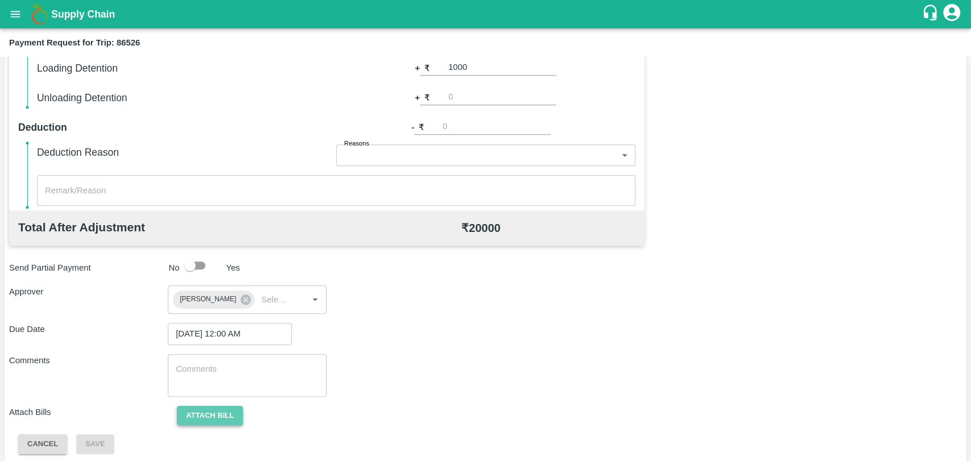
click at [201, 412] on button "Attach bill" at bounding box center [210, 416] width 66 height 20
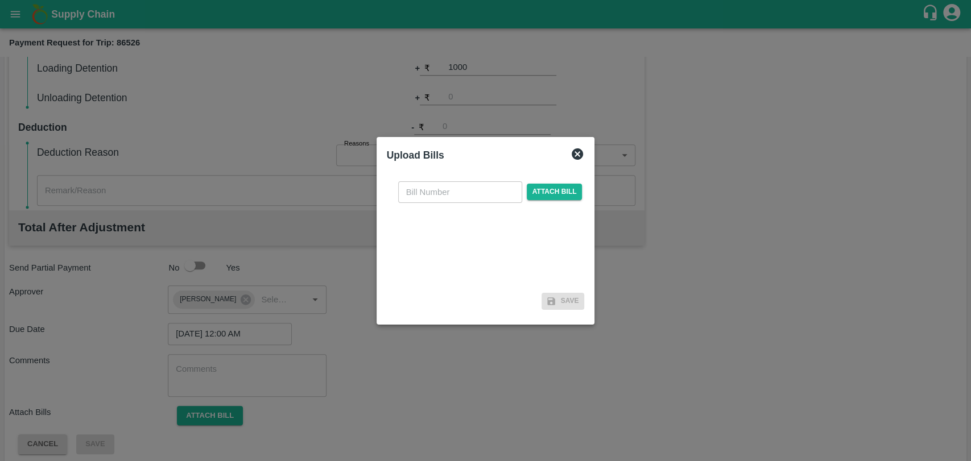
click at [462, 179] on div "​ Attach bill" at bounding box center [486, 230] width 198 height 117
click at [441, 191] on input "text" at bounding box center [460, 192] width 124 height 22
type input "400"
click at [537, 196] on span "Attach bill" at bounding box center [555, 192] width 56 height 16
click at [0, 0] on input "Attach bill" at bounding box center [0, 0] width 0 height 0
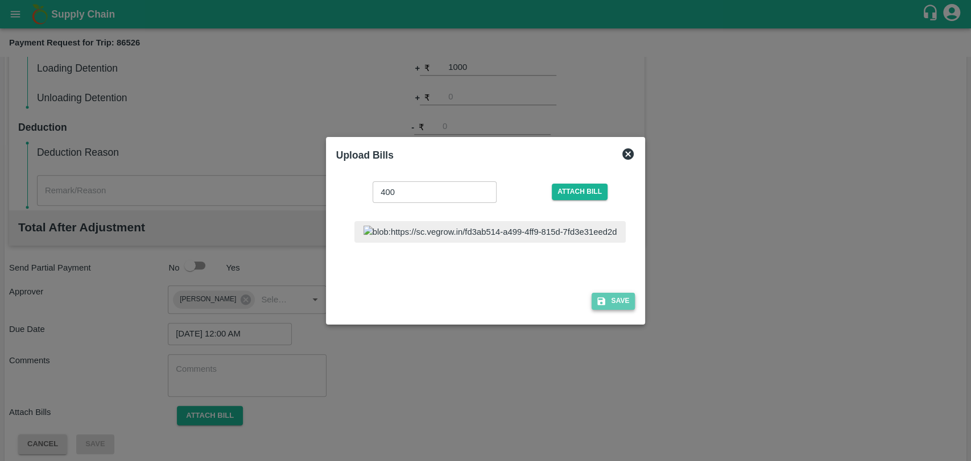
click at [591, 309] on button "Save" at bounding box center [612, 301] width 43 height 16
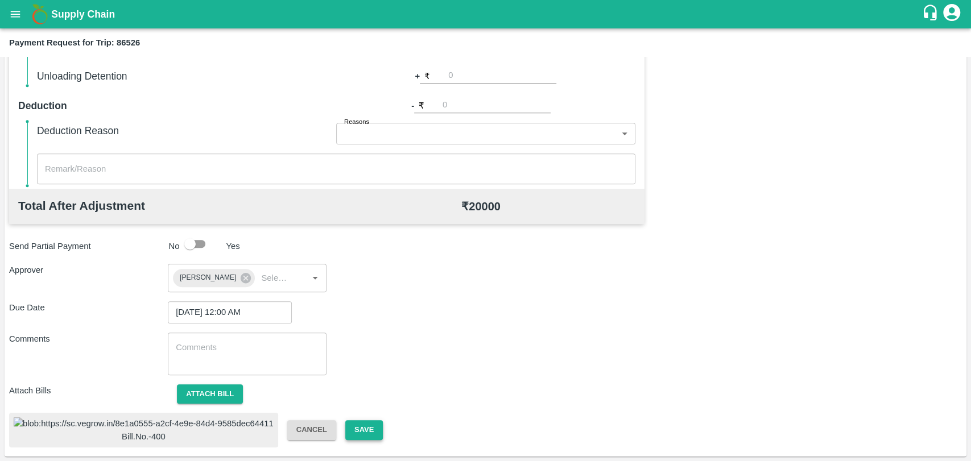
click at [345, 420] on button "Save" at bounding box center [364, 430] width 38 height 20
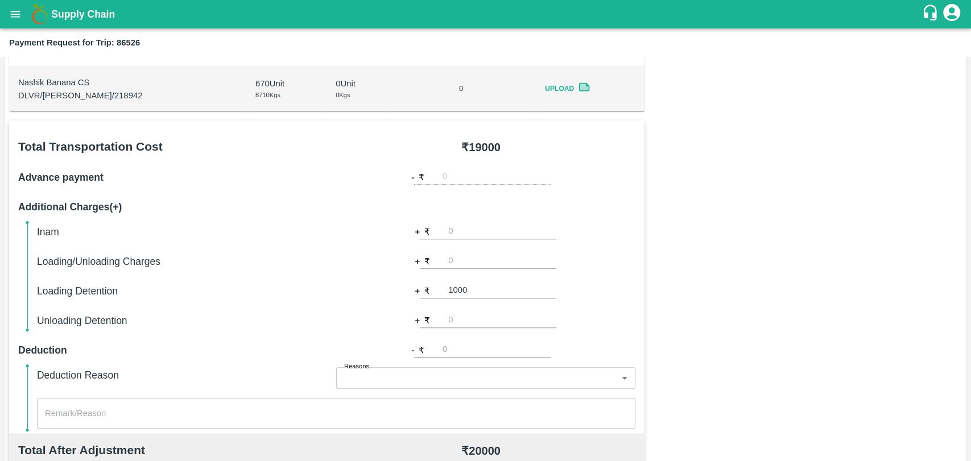
scroll to position [153, 0]
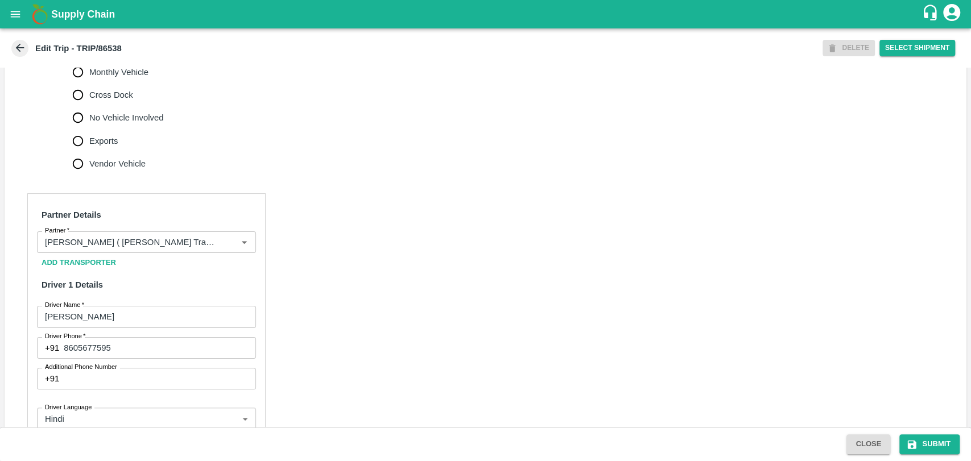
scroll to position [505, 0]
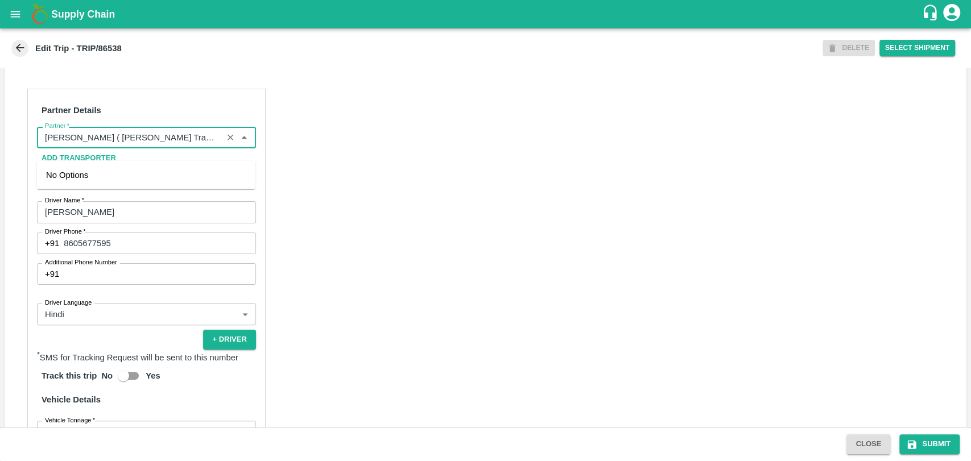
click at [132, 145] on input "Partner   *" at bounding box center [129, 137] width 179 height 15
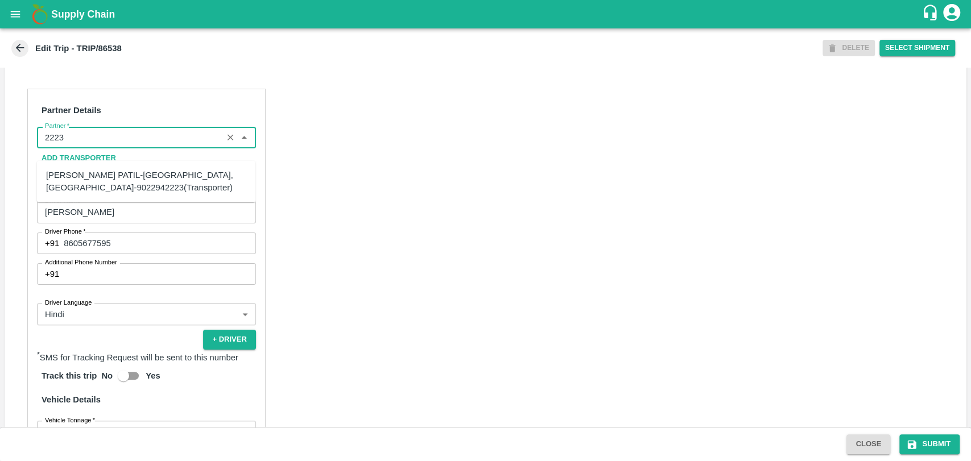
click at [94, 181] on div "[PERSON_NAME] PATIL-[GEOGRAPHIC_DATA], [GEOGRAPHIC_DATA]-9022942223(Transporter)" at bounding box center [146, 182] width 200 height 26
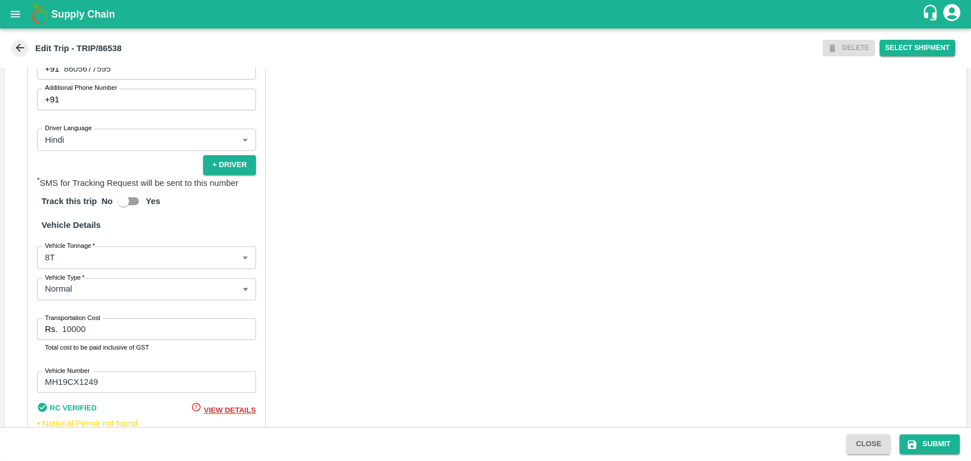
scroll to position [740, 0]
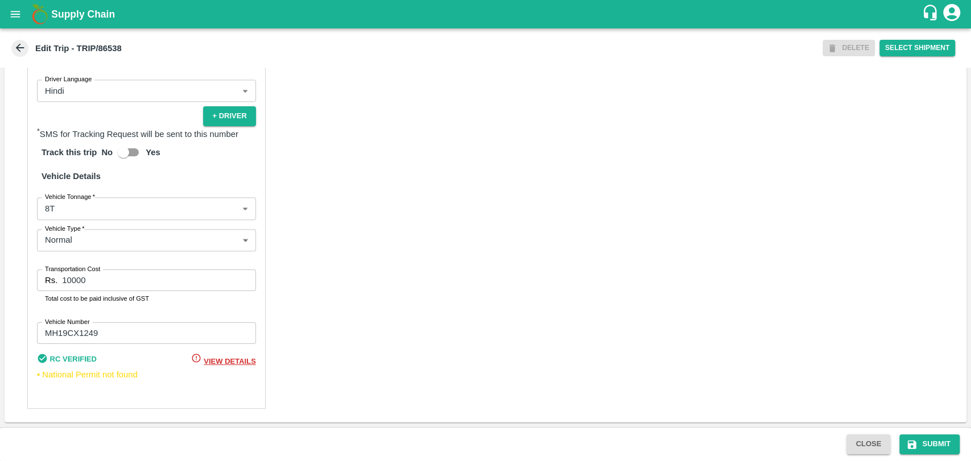
type input "[PERSON_NAME] PATIL-[GEOGRAPHIC_DATA], [GEOGRAPHIC_DATA]-9022942223(Transporter)"
click at [84, 211] on body "Supply Chain Edit Trip - TRIP/86538 DELETE Select Shipment Trip Details Trip Ty…" at bounding box center [485, 230] width 971 height 461
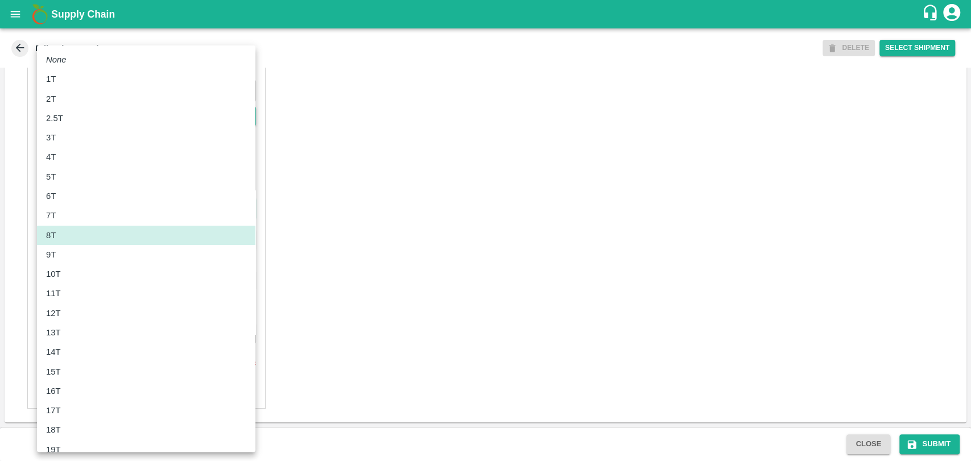
click at [72, 277] on div "10T" at bounding box center [146, 274] width 200 height 13
type input "10000"
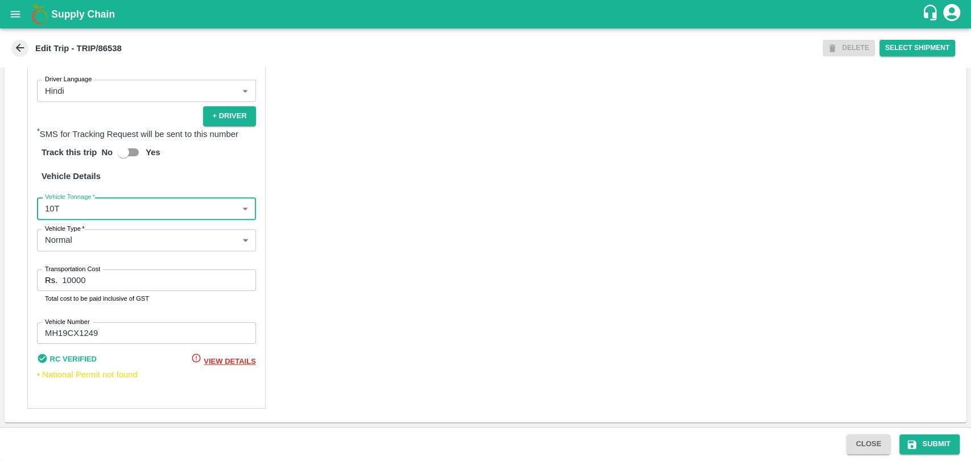
drag, startPoint x: 107, startPoint y: 277, endPoint x: 35, endPoint y: 275, distance: 72.3
click at [35, 275] on div "Partner Details Partner   * Partner Add Transporter Driver 1 Details Driver Nam…" at bounding box center [146, 137] width 238 height 544
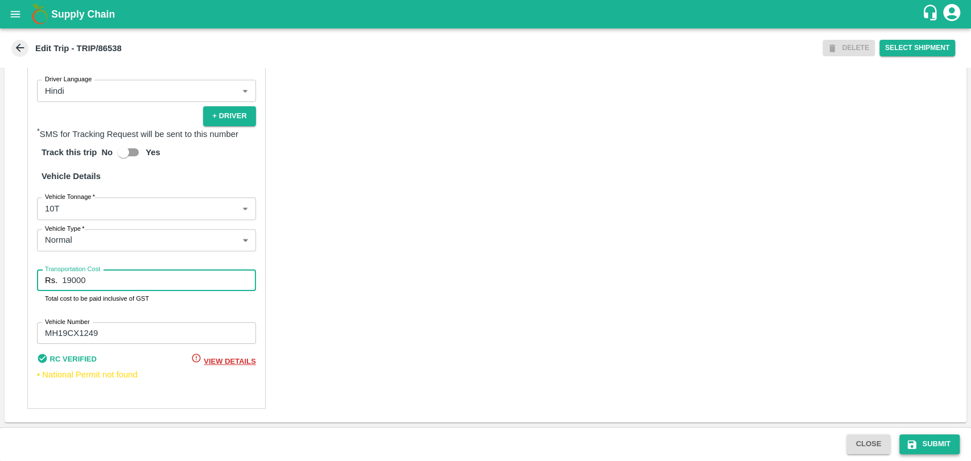
type input "19000"
click at [918, 434] on button "Submit" at bounding box center [929, 444] width 60 height 20
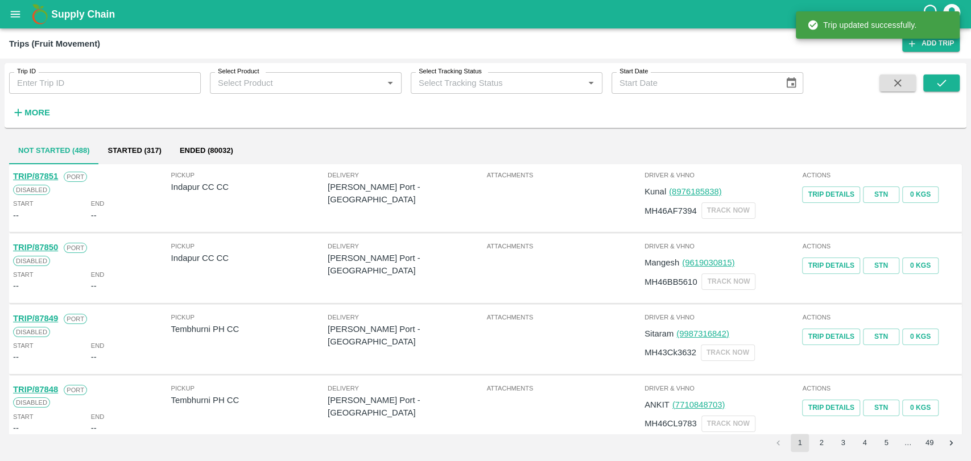
click at [40, 114] on strong "More" at bounding box center [37, 112] width 26 height 9
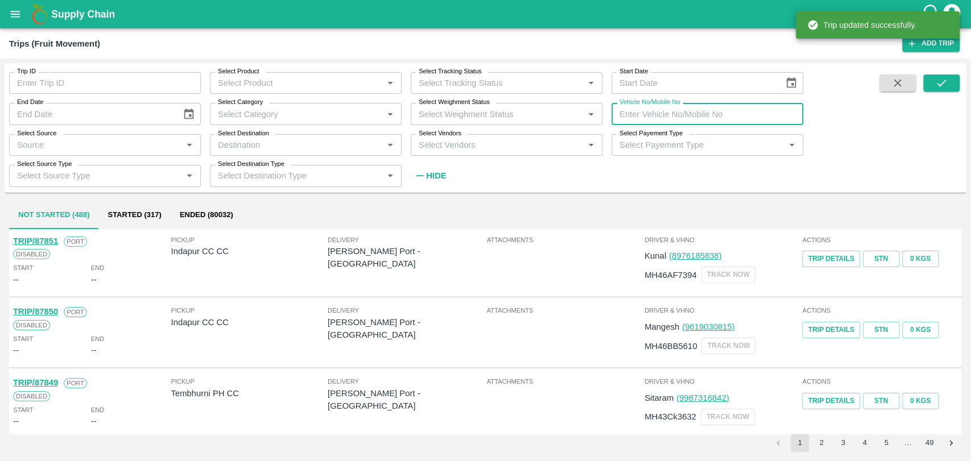
click at [628, 119] on input "Vehicle No/Mobile No" at bounding box center [707, 114] width 192 height 22
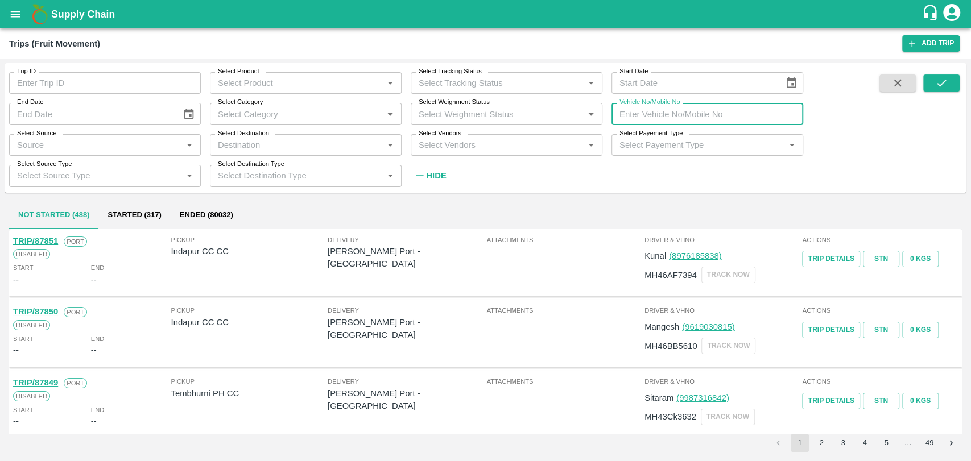
paste input "MH19CX4747"
type input "MH19CX4747"
click at [937, 78] on icon "submit" at bounding box center [941, 83] width 13 height 13
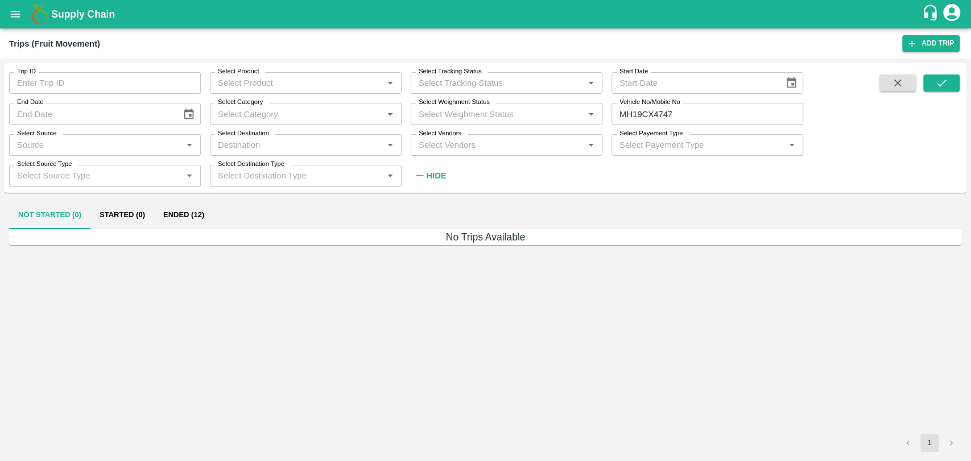
click at [196, 215] on button "Ended (12)" at bounding box center [183, 215] width 59 height 27
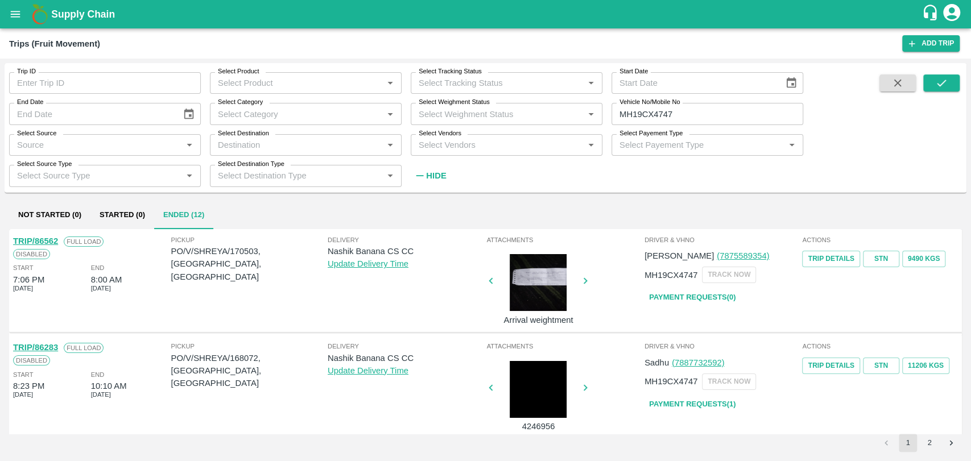
click at [53, 244] on link "TRIP/86562" at bounding box center [35, 241] width 45 height 9
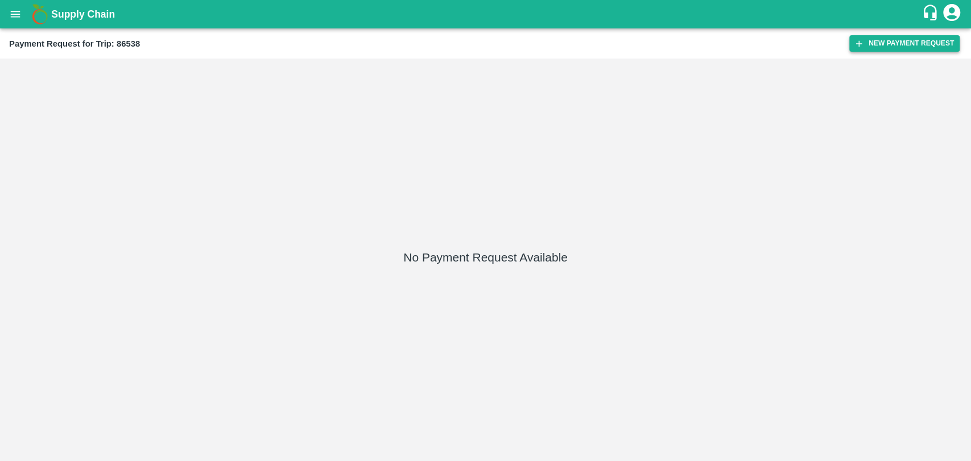
click at [876, 36] on button "New Payment Request" at bounding box center [904, 43] width 110 height 16
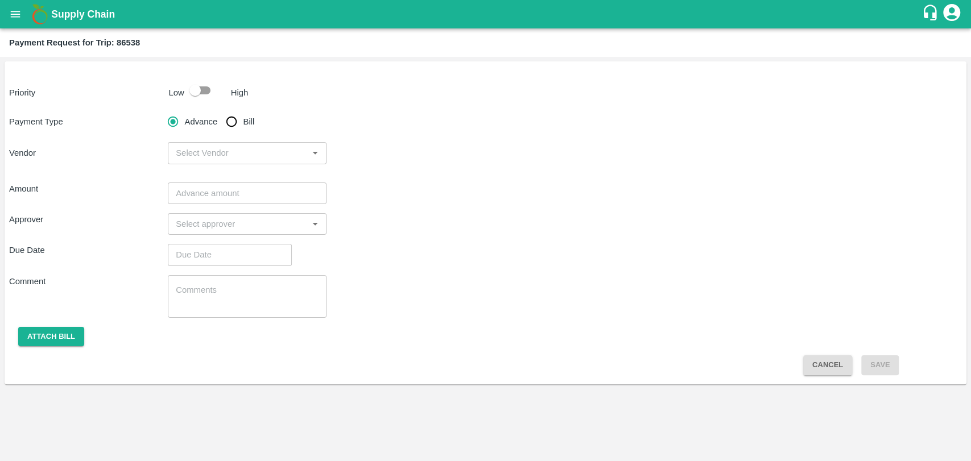
click at [201, 78] on div "Priority Low High Payment Type Advance Bill Vendor ​ Amount ​ Approver ​ Due Da…" at bounding box center [486, 222] width 962 height 323
click at [200, 93] on input "checkbox" at bounding box center [195, 91] width 65 height 22
checkbox input "true"
click at [234, 125] on input "Bill" at bounding box center [231, 121] width 23 height 23
radio input "true"
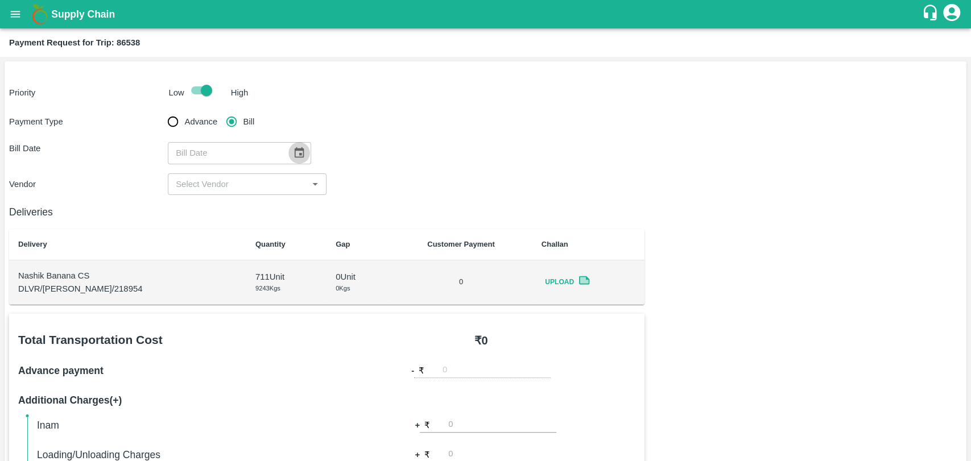
click at [299, 159] on icon "Choose date" at bounding box center [299, 153] width 13 height 13
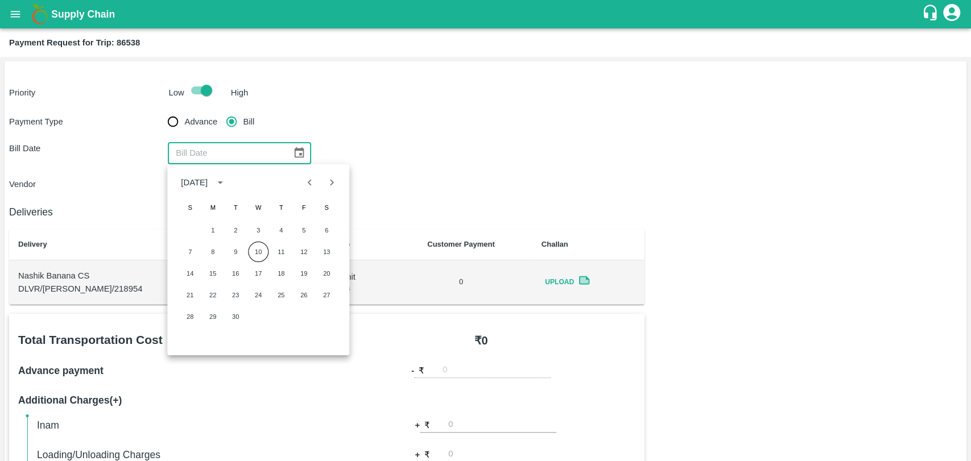
click at [313, 181] on icon "Previous month" at bounding box center [310, 182] width 13 height 13
click at [231, 295] on button "19" at bounding box center [235, 295] width 20 height 20
type input "19/08/2025"
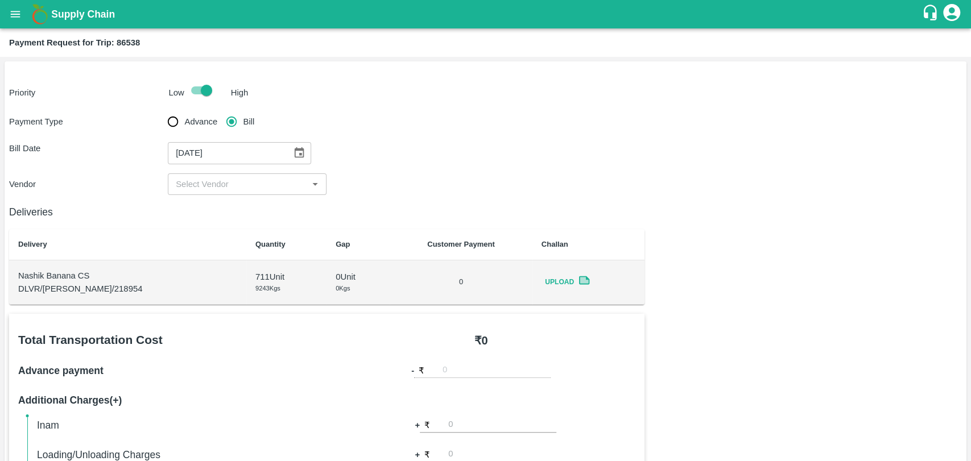
click at [188, 189] on input "input" at bounding box center [237, 184] width 133 height 15
click at [198, 212] on div "BALAJI HARIDAS PATIL - ₹19000" at bounding box center [229, 209] width 106 height 13
type input "BALAJI HARIDAS PATIL - ₹19000"
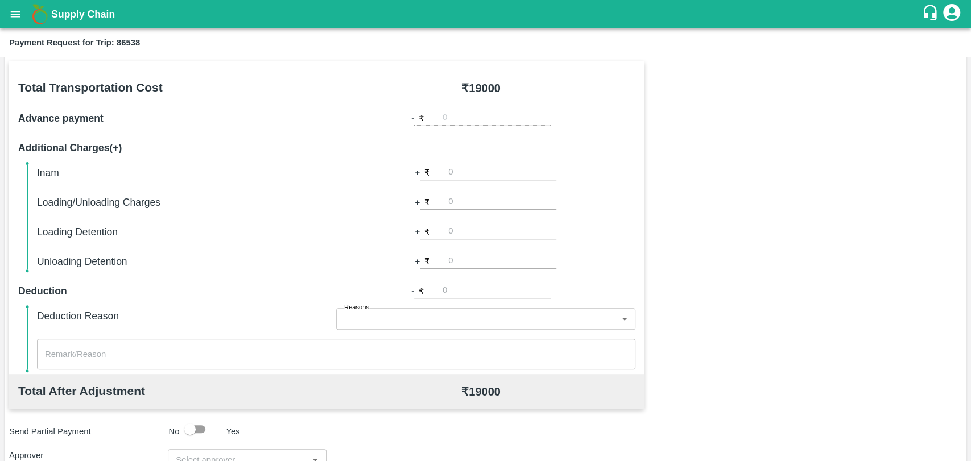
scroll to position [416, 0]
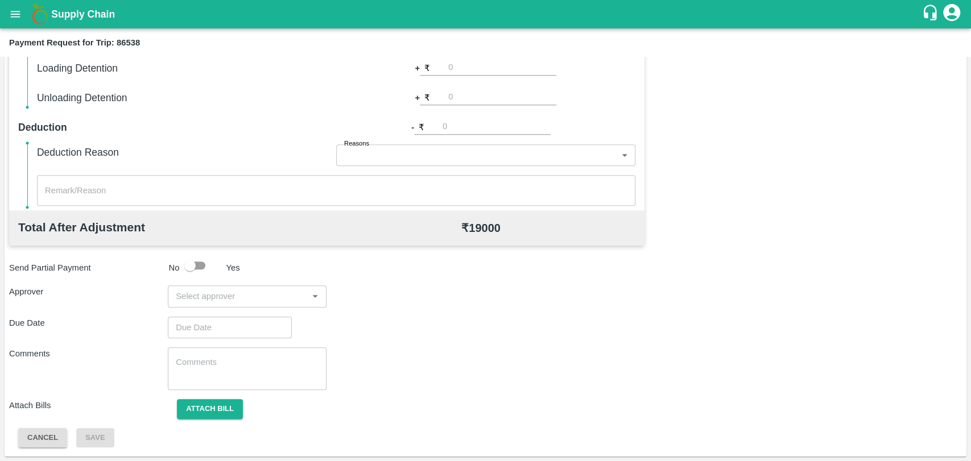
click at [250, 290] on input "input" at bounding box center [237, 296] width 133 height 15
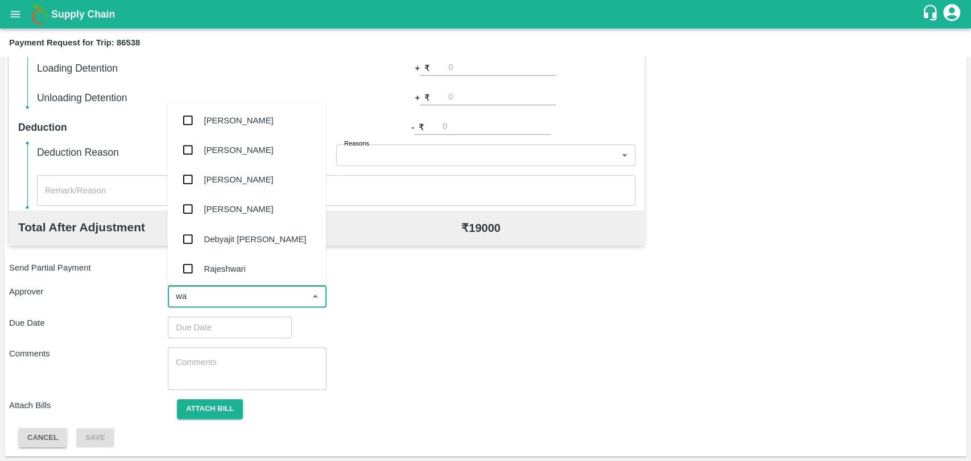
type input "wag"
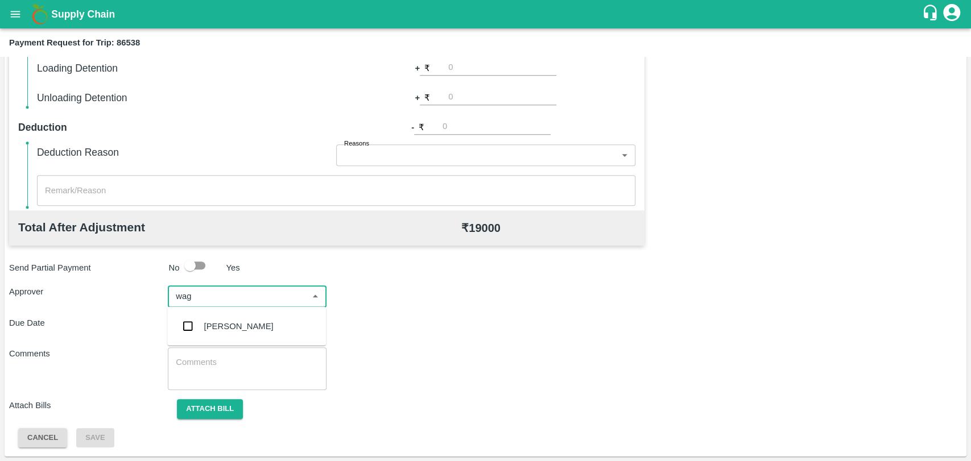
click at [239, 324] on div "Prasad Waghade" at bounding box center [238, 326] width 69 height 13
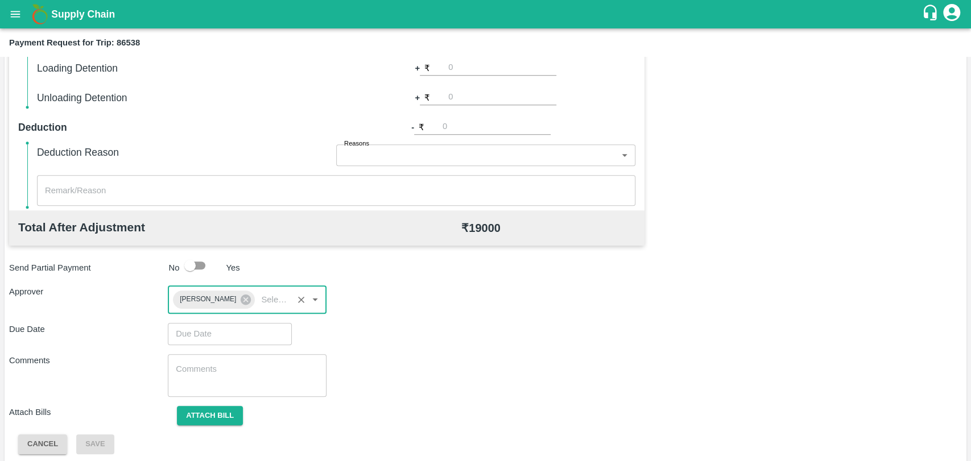
type input "DD/MM/YYYY hh:mm aa"
click at [228, 336] on input "DD/MM/YYYY hh:mm aa" at bounding box center [226, 334] width 116 height 22
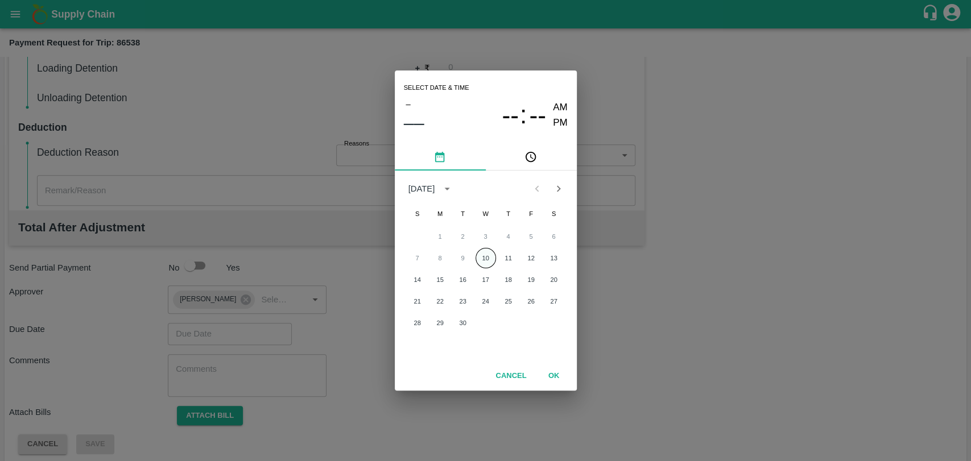
click at [482, 258] on button "10" at bounding box center [485, 258] width 20 height 20
type input "10/09/2025 12:00 AM"
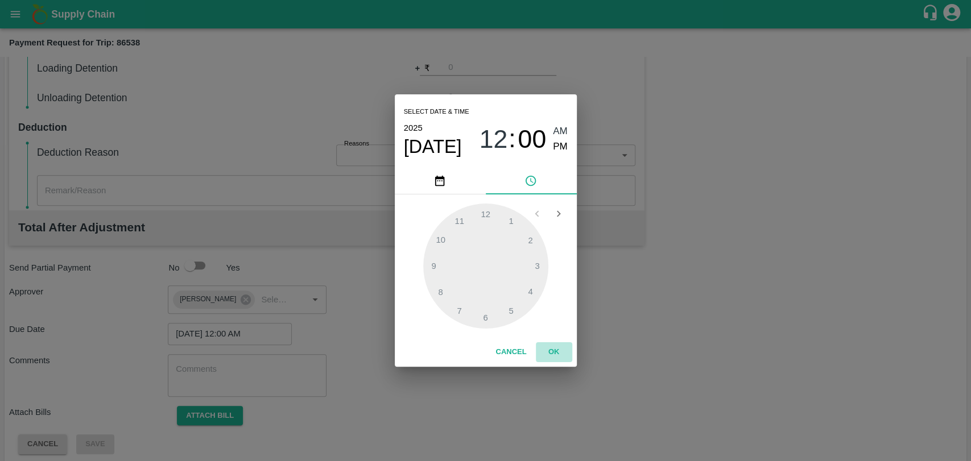
click at [560, 349] on button "OK" at bounding box center [554, 352] width 36 height 20
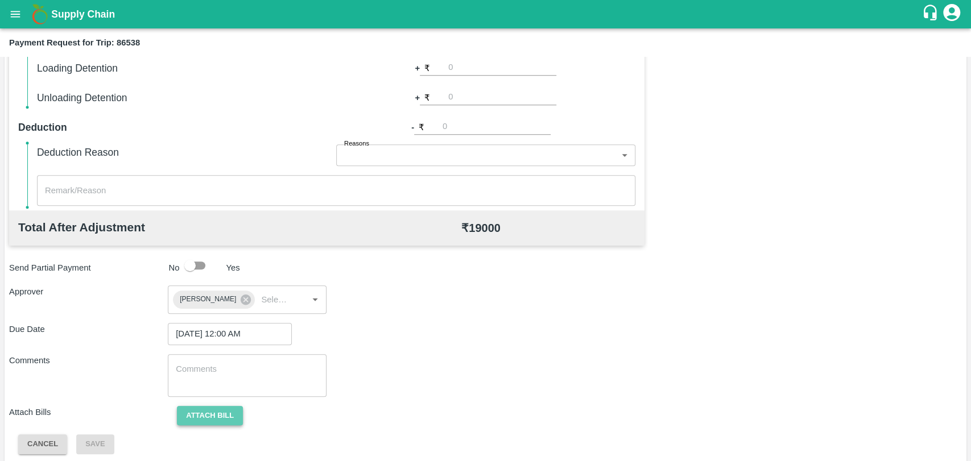
click at [209, 407] on button "Attach bill" at bounding box center [210, 416] width 66 height 20
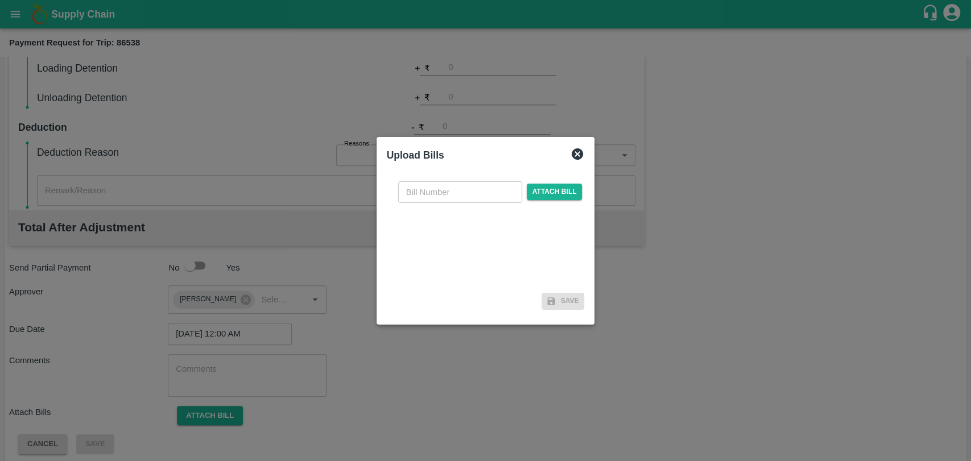
click at [438, 191] on input "text" at bounding box center [460, 192] width 124 height 22
type input "501"
click at [535, 199] on span "Attach bill" at bounding box center [555, 192] width 56 height 16
click at [0, 0] on input "Attach bill" at bounding box center [0, 0] width 0 height 0
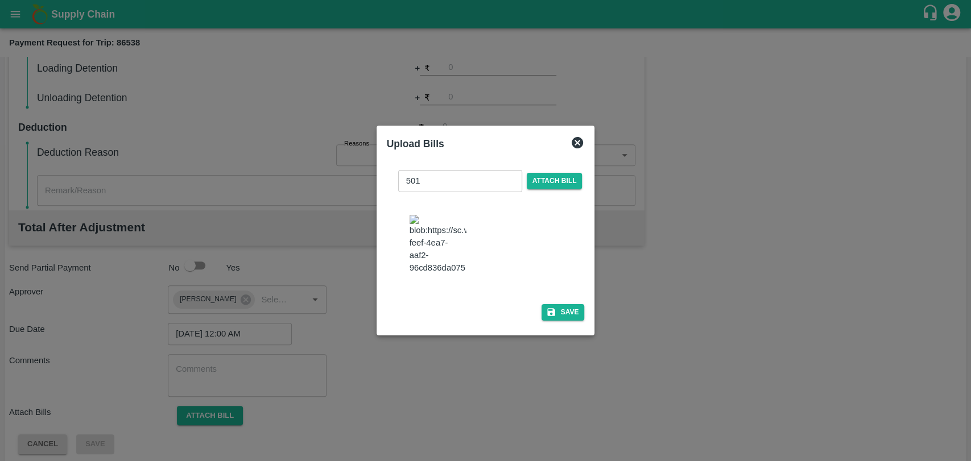
click at [546, 296] on div "501 ​ Attach bill Save" at bounding box center [486, 243] width 198 height 164
click at [548, 304] on button "Save" at bounding box center [562, 312] width 43 height 16
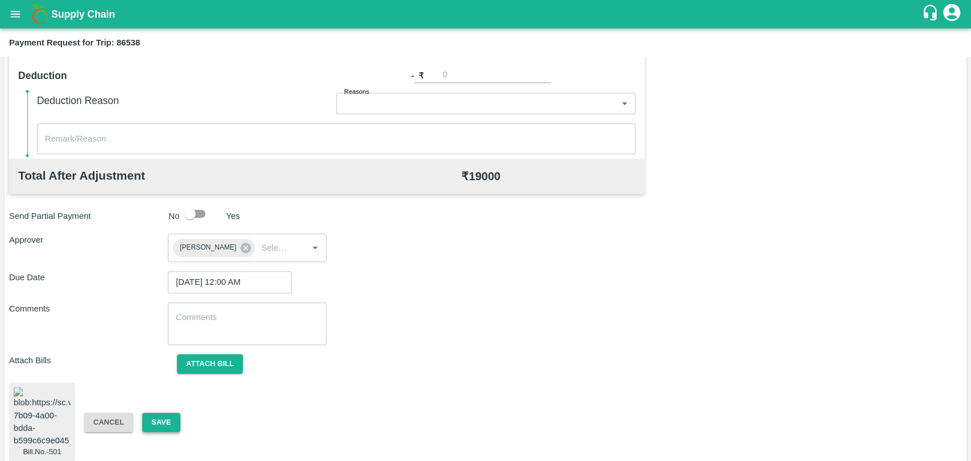
click at [155, 418] on button "Save" at bounding box center [161, 423] width 38 height 20
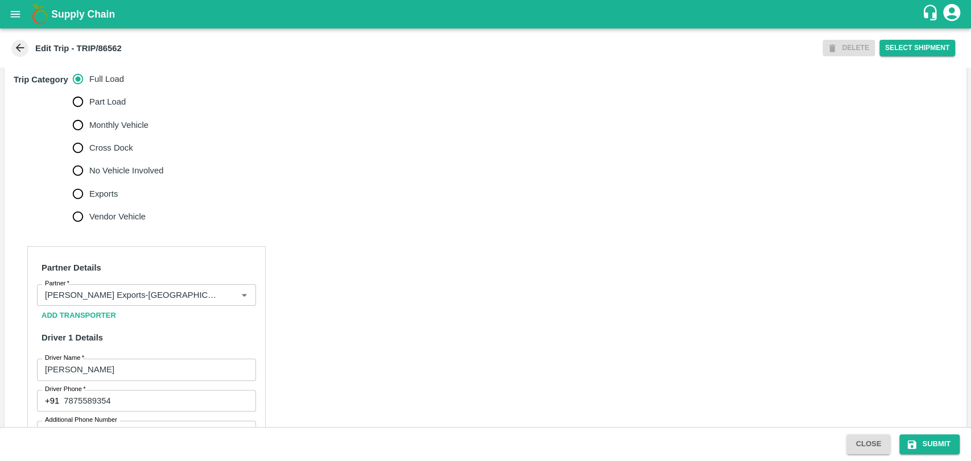
scroll to position [442, 0]
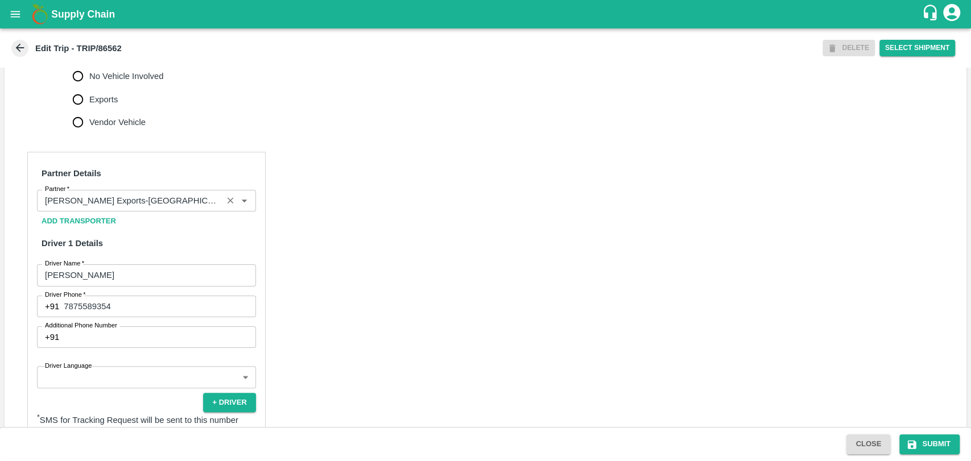
click at [138, 208] on input "Partner   *" at bounding box center [129, 200] width 179 height 15
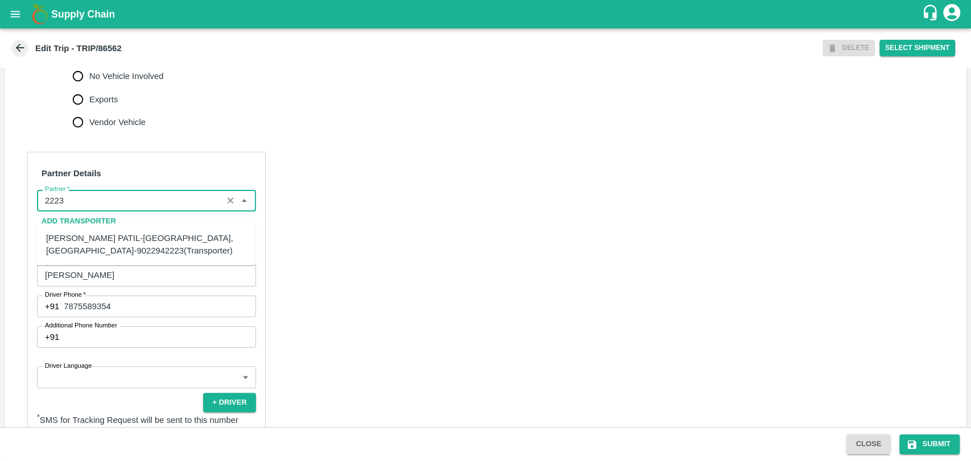
click at [83, 241] on div "BALAJI HARIDAS PATIL-Solapur, Solapur-9022942223(Transporter)" at bounding box center [146, 245] width 200 height 26
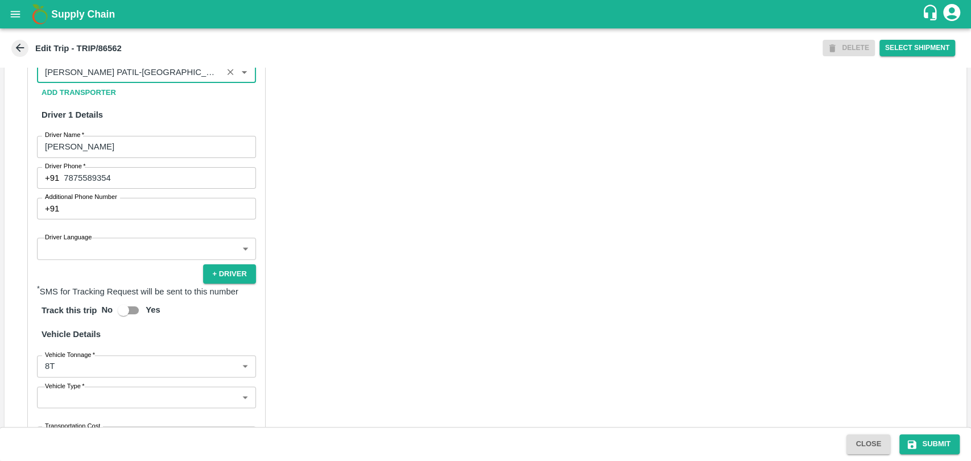
scroll to position [728, 0]
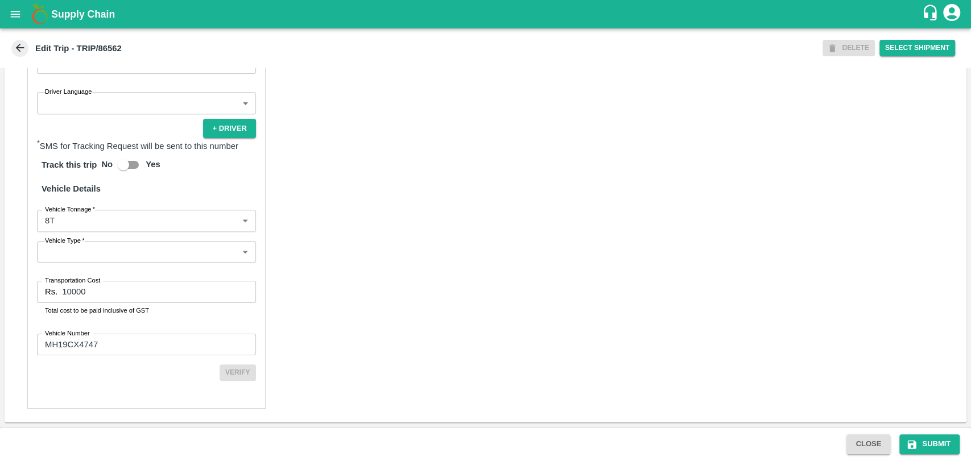
type input "BALAJI HARIDAS PATIL-Solapur, Solapur-9022942223(Transporter)"
click at [56, 220] on body "Supply Chain Edit Trip - TRIP/86562 DELETE Select Shipment Trip Details Trip Ty…" at bounding box center [485, 230] width 971 height 461
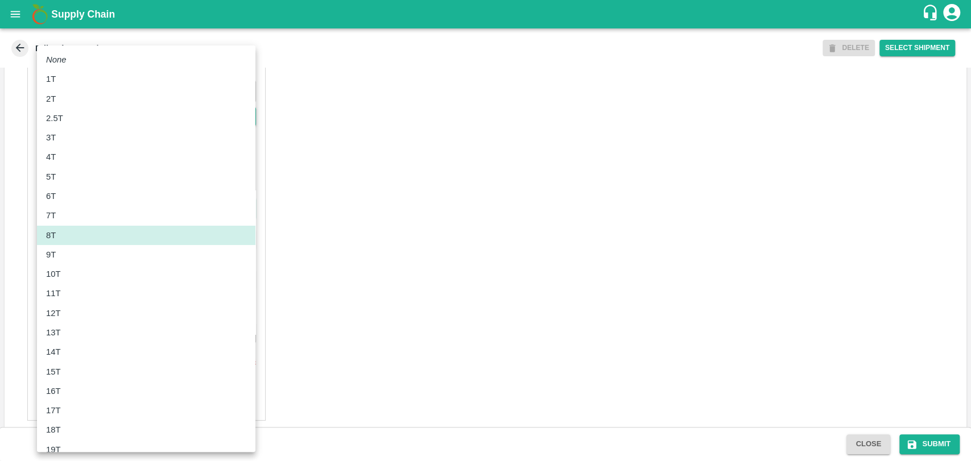
click at [60, 283] on li "10T" at bounding box center [146, 273] width 218 height 19
type input "10000"
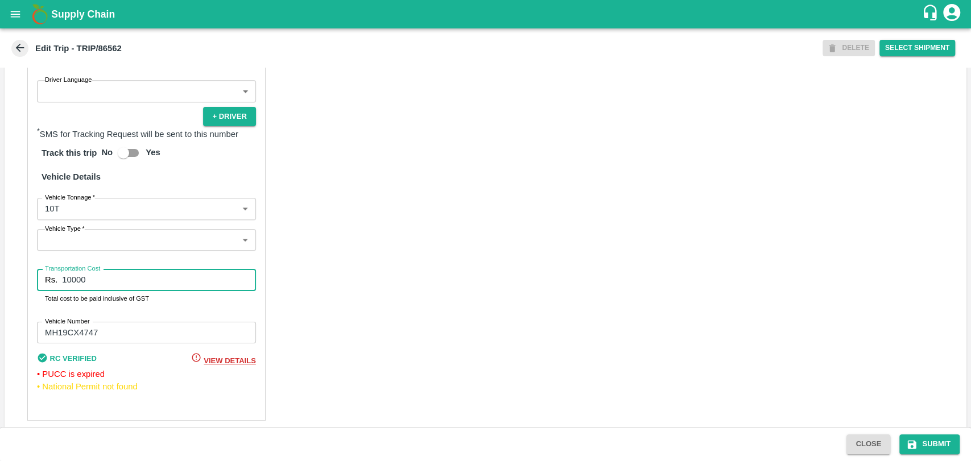
drag, startPoint x: 90, startPoint y: 289, endPoint x: 45, endPoint y: 292, distance: 44.4
click at [45, 291] on div "Rs. 10000 Transportation Cost" at bounding box center [146, 280] width 219 height 22
type input "19000"
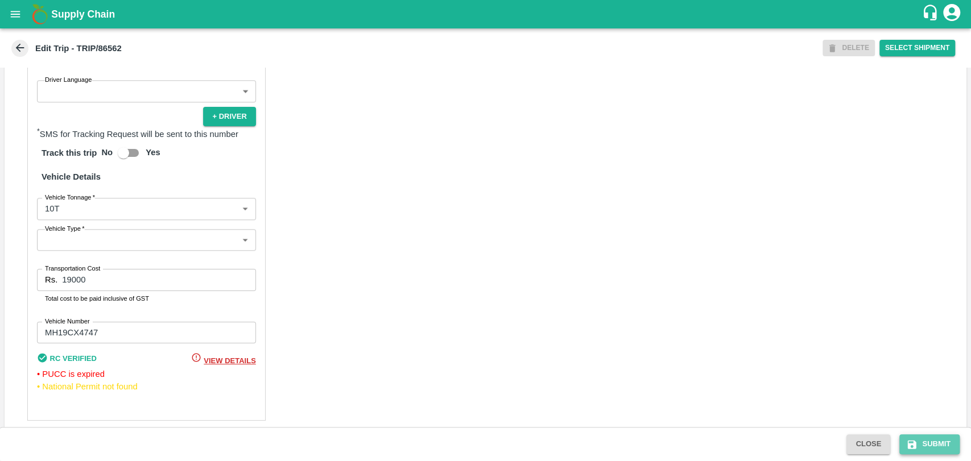
click at [942, 438] on button "Submit" at bounding box center [929, 444] width 60 height 20
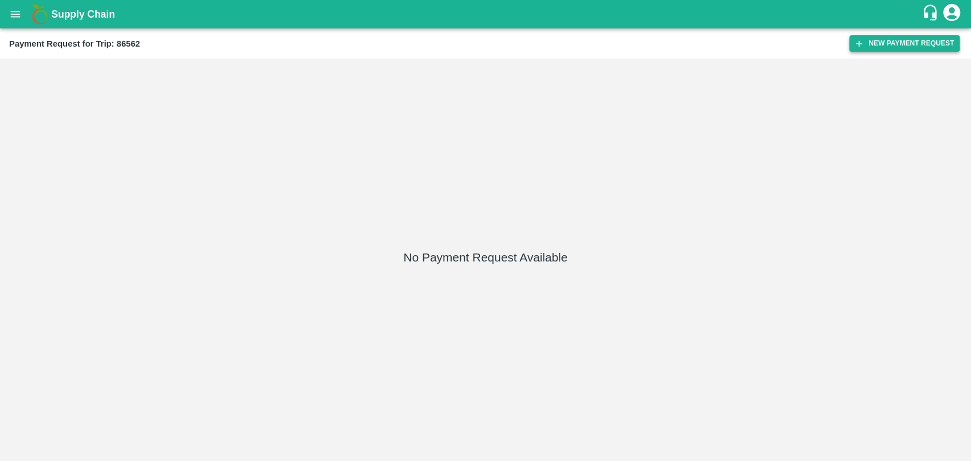
click at [862, 42] on icon "button" at bounding box center [859, 44] width 10 height 10
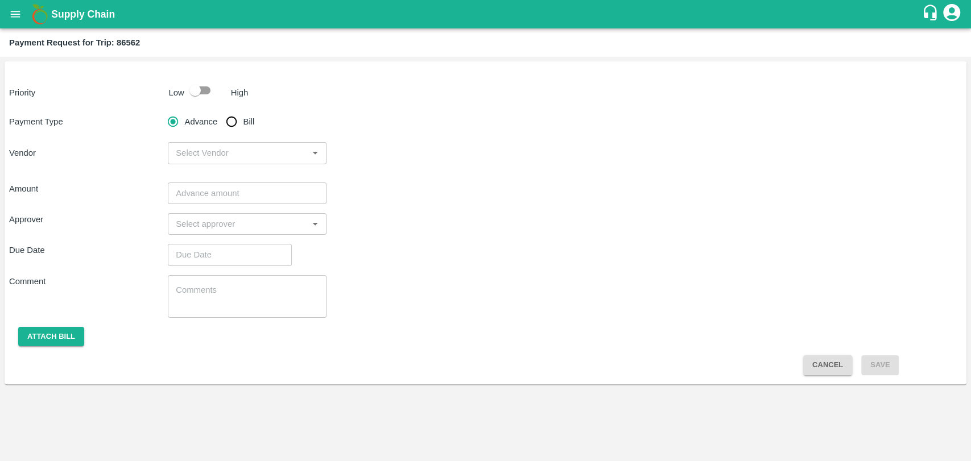
click at [205, 94] on input "checkbox" at bounding box center [195, 91] width 65 height 22
checkbox input "true"
click at [238, 124] on input "Bill" at bounding box center [231, 121] width 23 height 23
radio input "true"
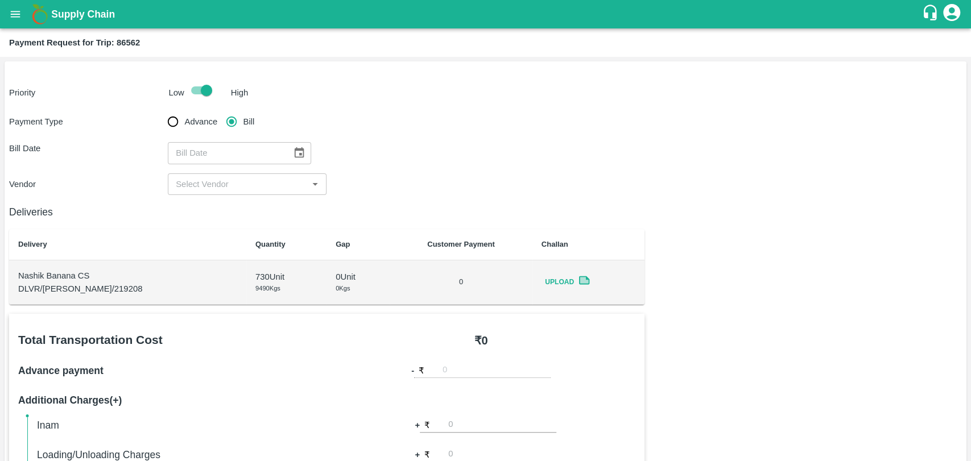
click at [297, 154] on icon "Choose date" at bounding box center [299, 153] width 13 height 13
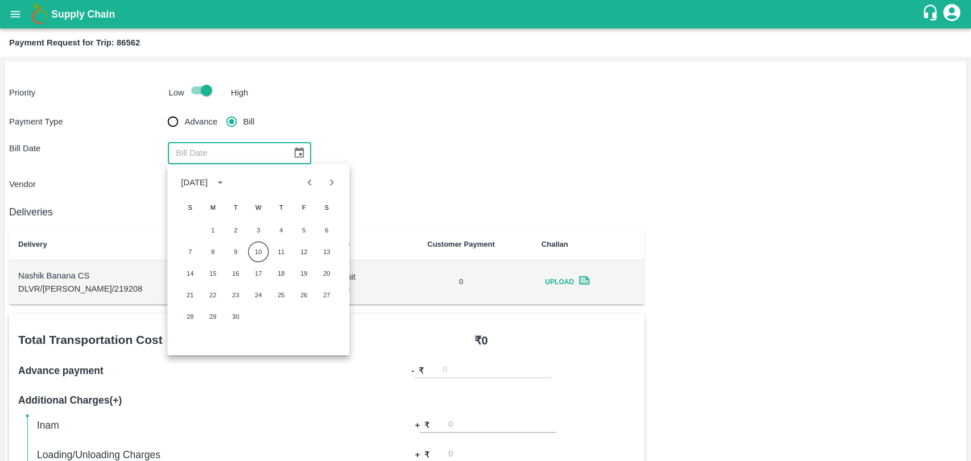
click at [308, 188] on icon "Previous month" at bounding box center [310, 182] width 13 height 13
click at [258, 297] on button "20" at bounding box center [258, 295] width 20 height 20
type input "20/08/2025"
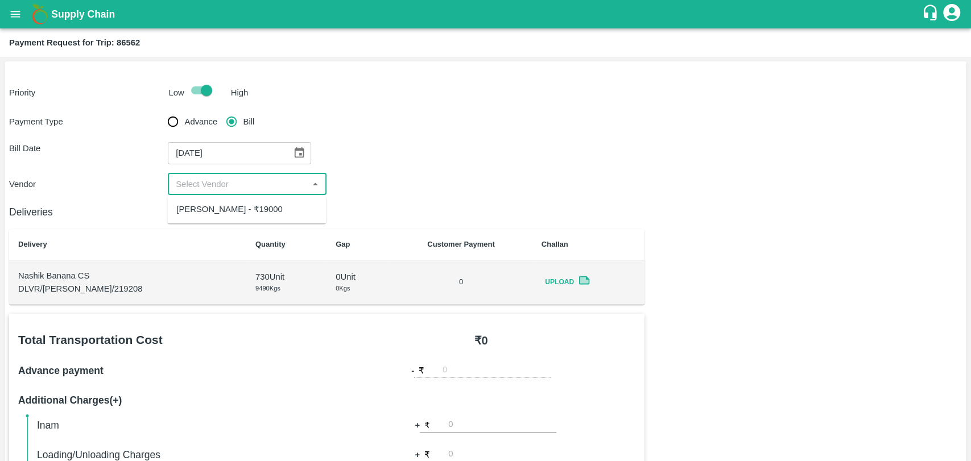
click at [202, 189] on input "input" at bounding box center [237, 184] width 133 height 15
click at [212, 213] on div "BALAJI HARIDAS PATIL - ₹19000" at bounding box center [229, 209] width 106 height 13
type input "BALAJI HARIDAS PATIL - ₹19000"
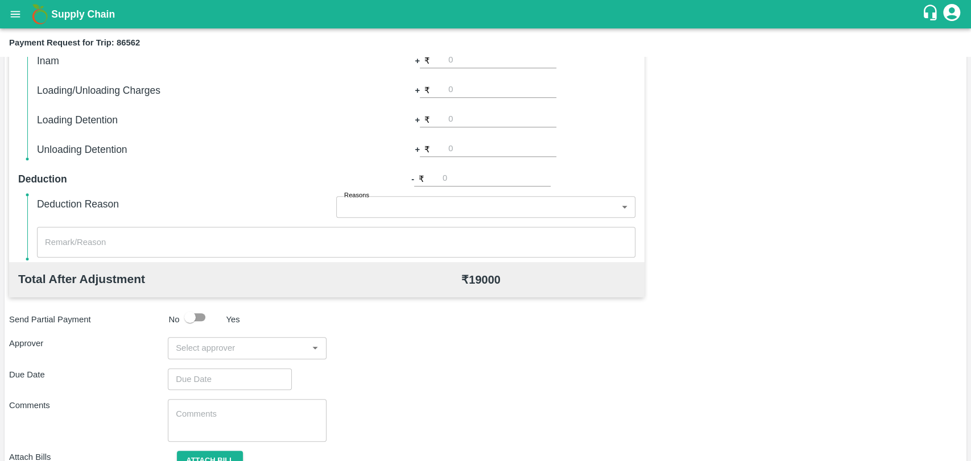
scroll to position [416, 0]
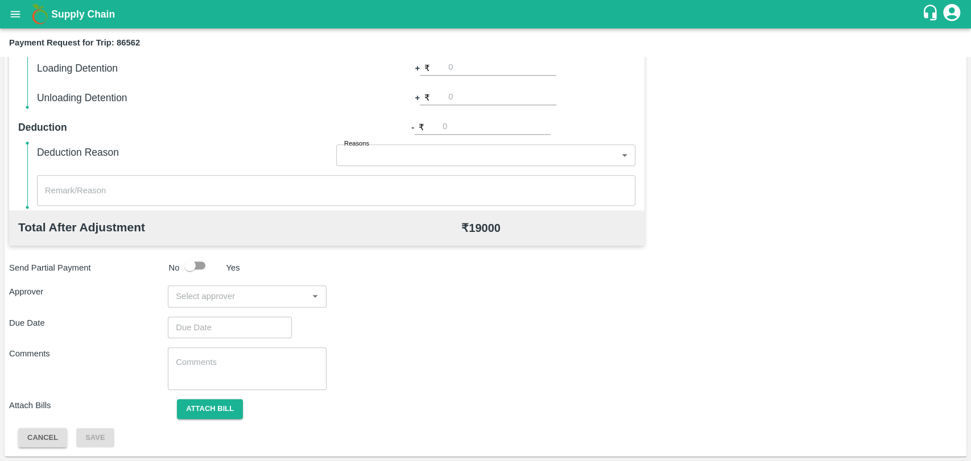
click at [214, 300] on input "input" at bounding box center [237, 296] width 133 height 15
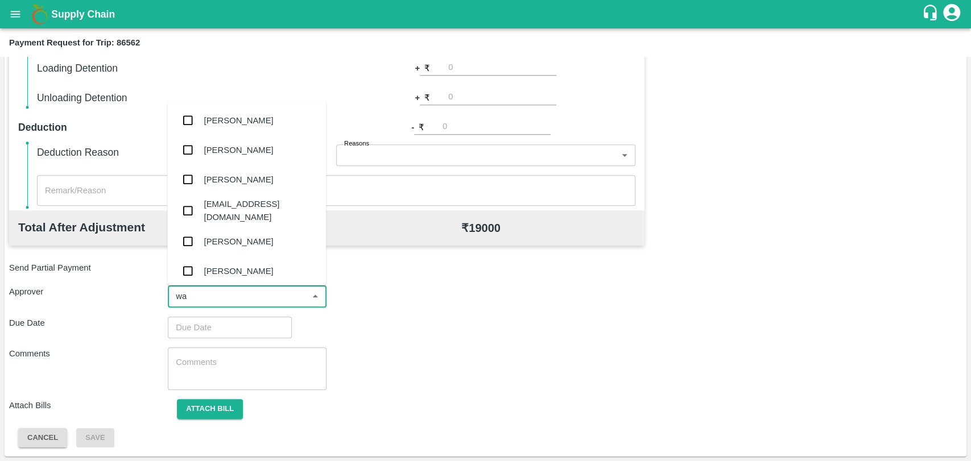
type input "wag"
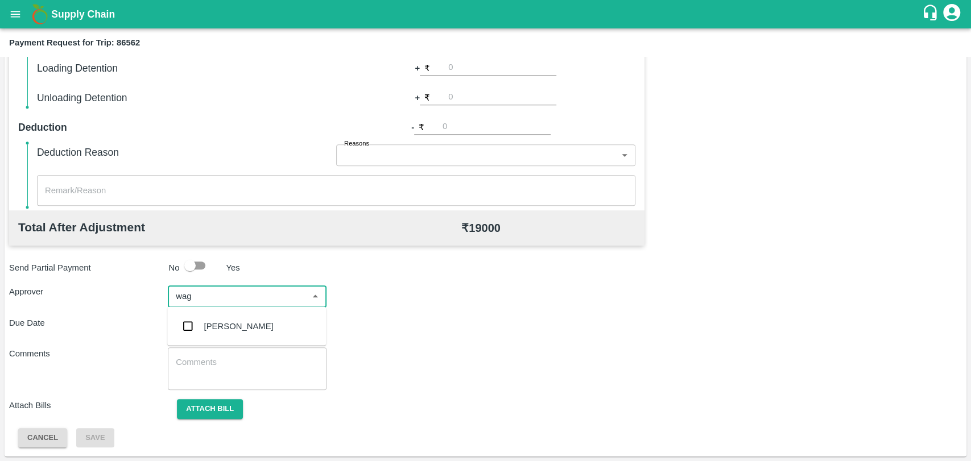
click at [214, 322] on div "[PERSON_NAME]" at bounding box center [238, 326] width 69 height 13
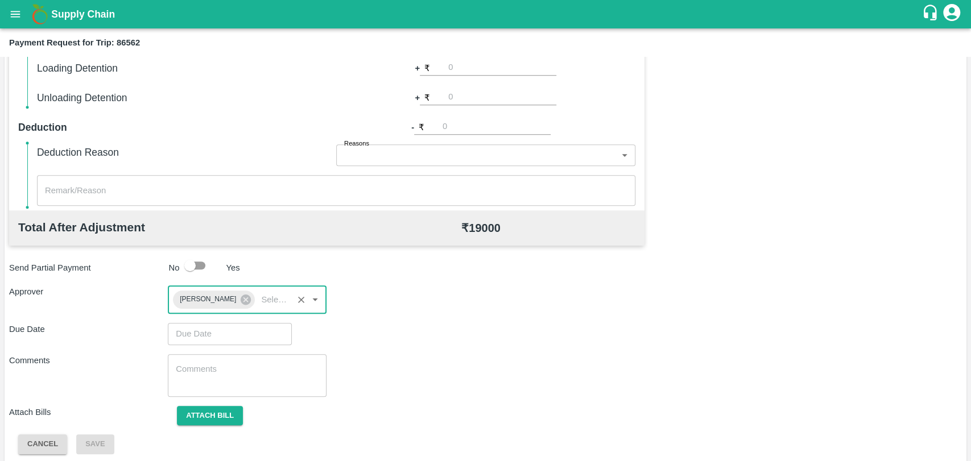
click at [213, 330] on input "Choose date" at bounding box center [226, 334] width 116 height 22
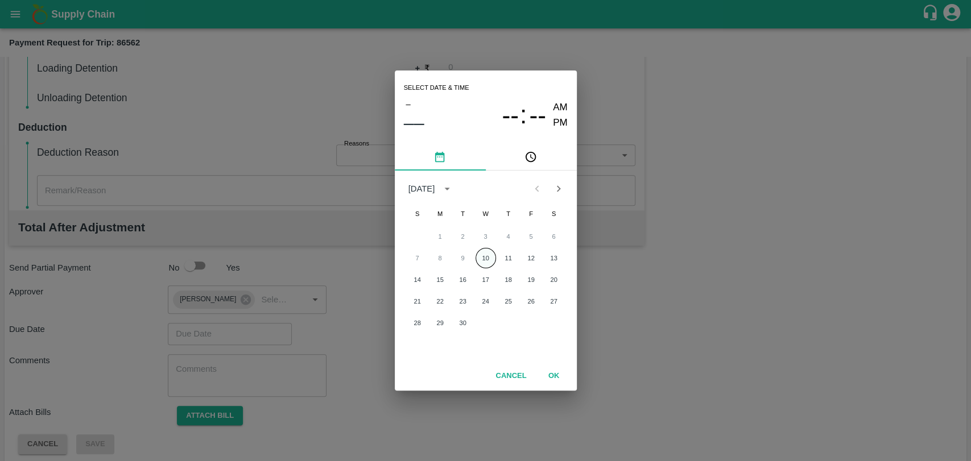
click at [484, 260] on button "10" at bounding box center [485, 258] width 20 height 20
type input "10/09/2025 12:00 AM"
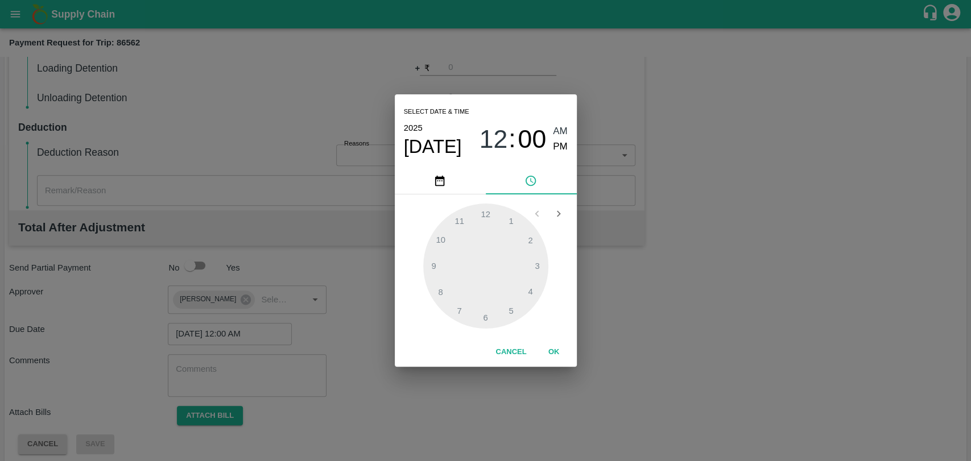
click at [553, 346] on button "OK" at bounding box center [554, 352] width 36 height 20
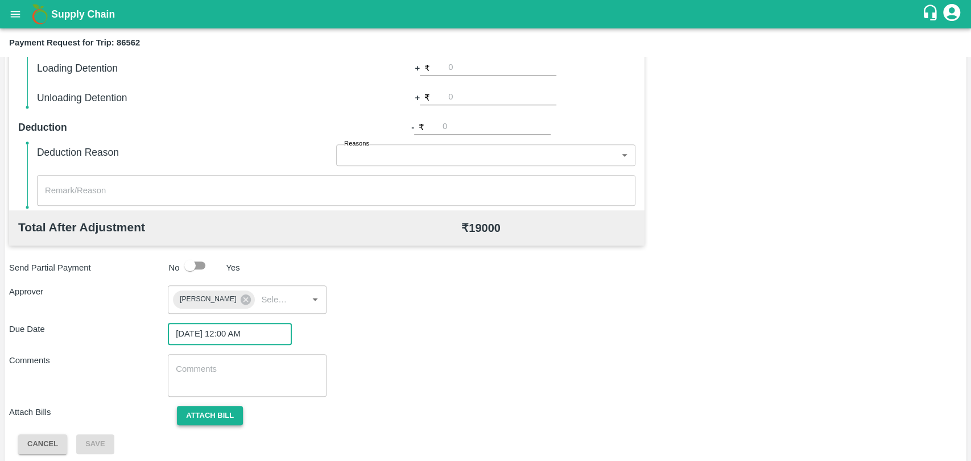
click at [196, 417] on button "Attach bill" at bounding box center [210, 416] width 66 height 20
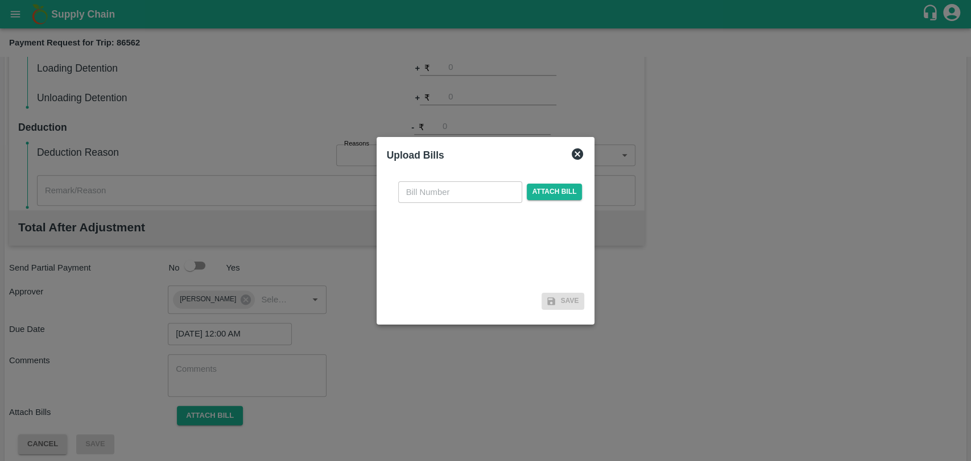
click at [408, 204] on div "​ Attach bill" at bounding box center [486, 230] width 198 height 117
click at [419, 193] on input "text" at bounding box center [460, 192] width 124 height 22
type input "502"
click at [536, 193] on span "Attach bill" at bounding box center [555, 192] width 56 height 16
click at [0, 0] on input "Attach bill" at bounding box center [0, 0] width 0 height 0
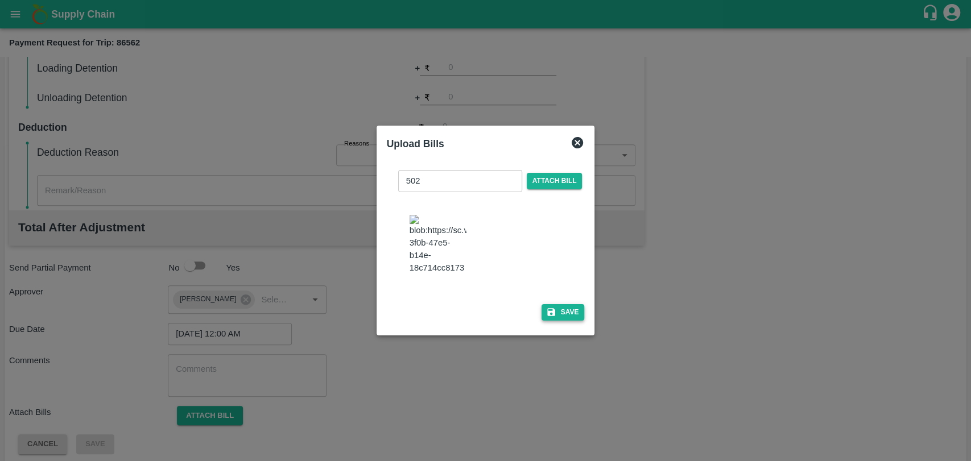
click at [563, 309] on button "Save" at bounding box center [562, 312] width 43 height 16
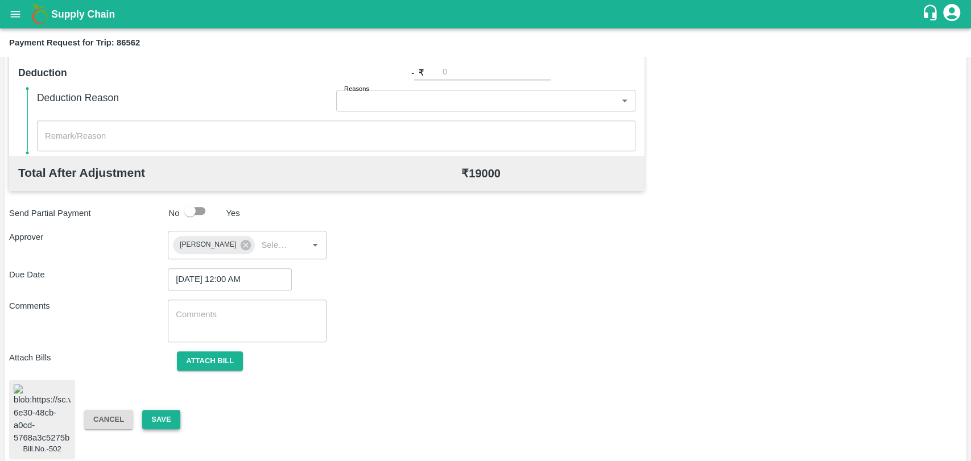
click at [168, 413] on button "Save" at bounding box center [161, 420] width 38 height 20
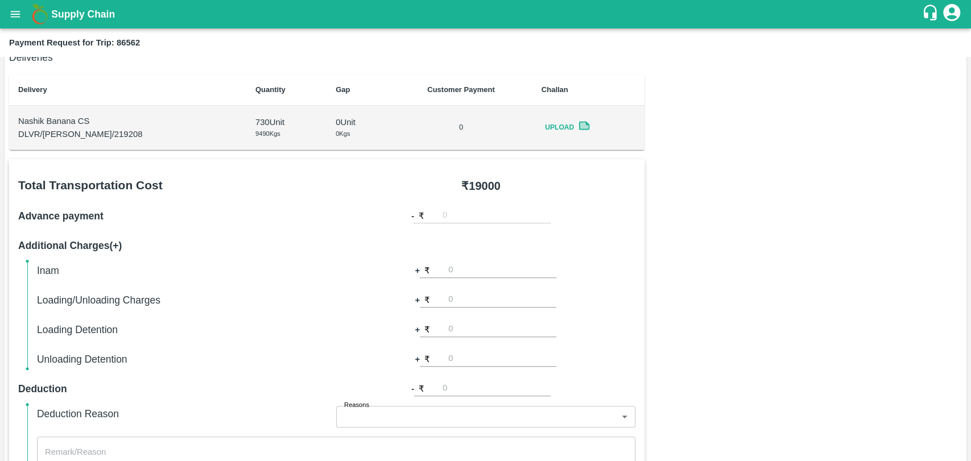
scroll to position [0, 0]
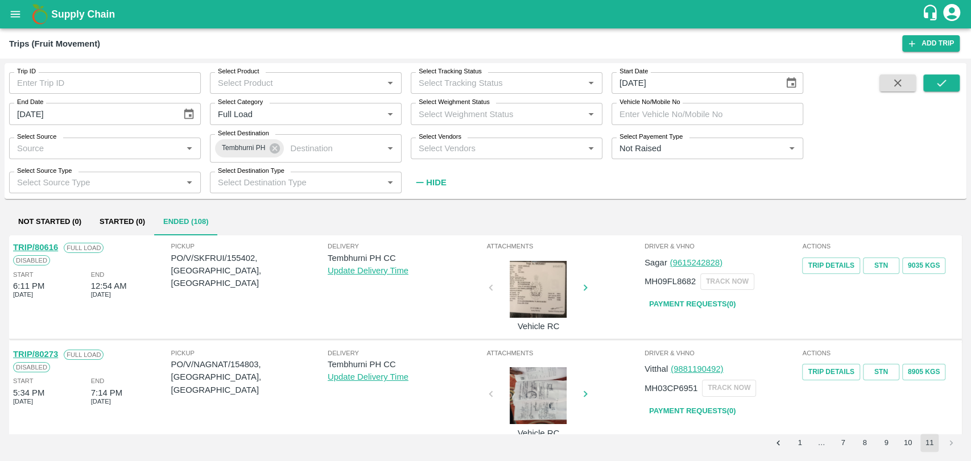
scroll to position [655, 0]
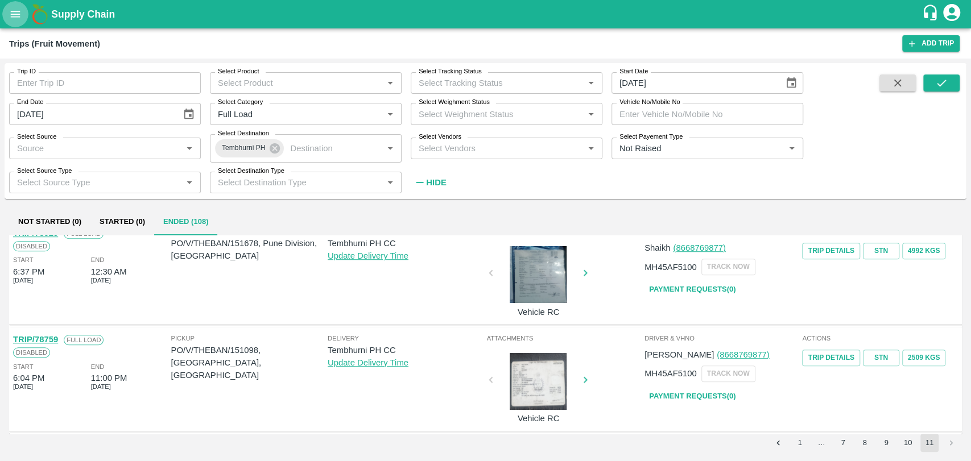
click at [9, 13] on button "open drawer" at bounding box center [15, 14] width 26 height 26
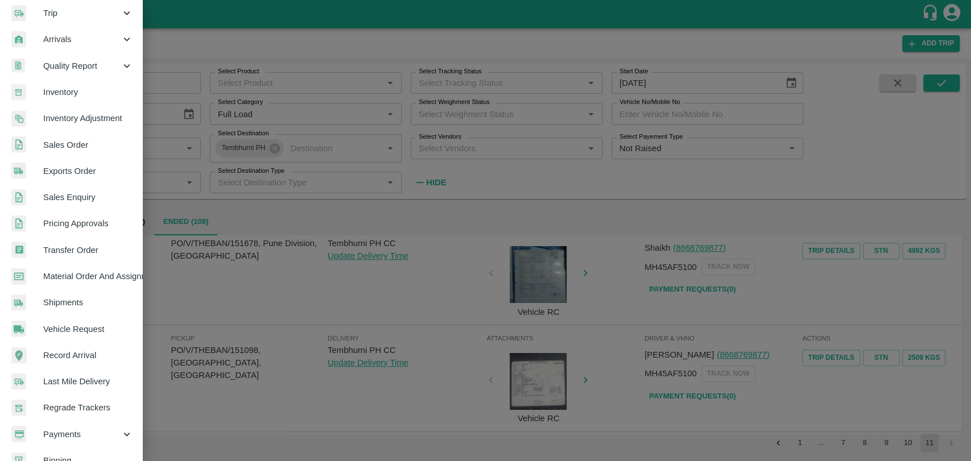
scroll to position [187, 0]
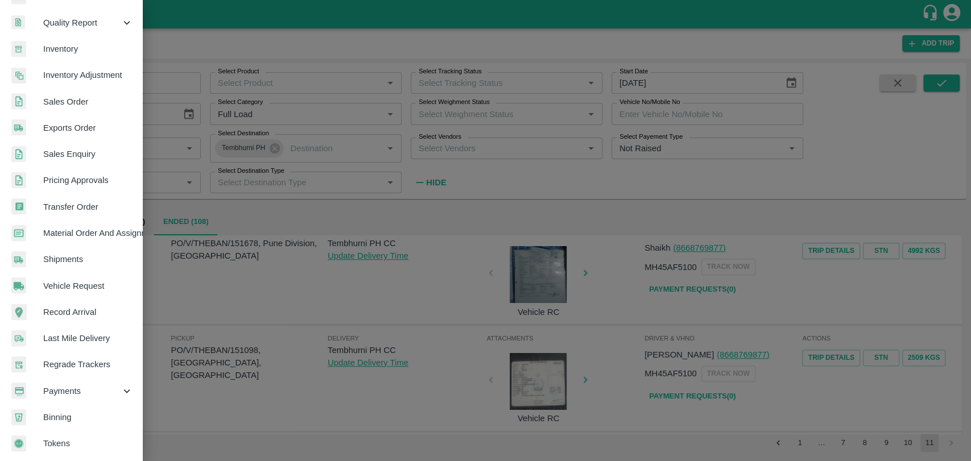
click at [50, 378] on div "Payments" at bounding box center [71, 391] width 142 height 26
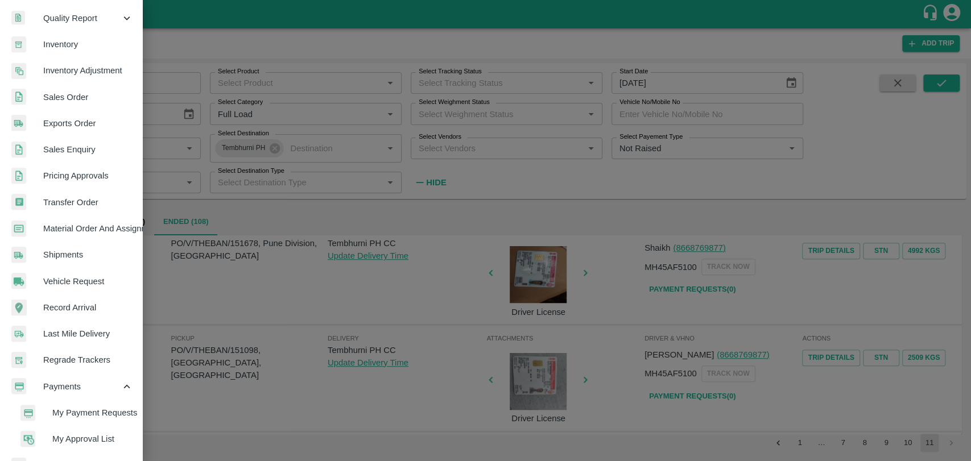
click at [67, 411] on span "My Payment Requests" at bounding box center [92, 413] width 81 height 13
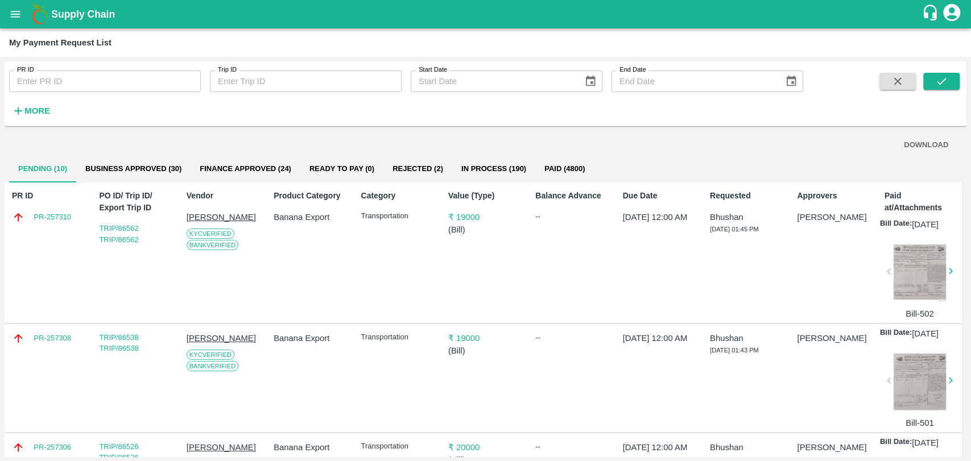
click at [32, 110] on strong "More" at bounding box center [37, 110] width 26 height 9
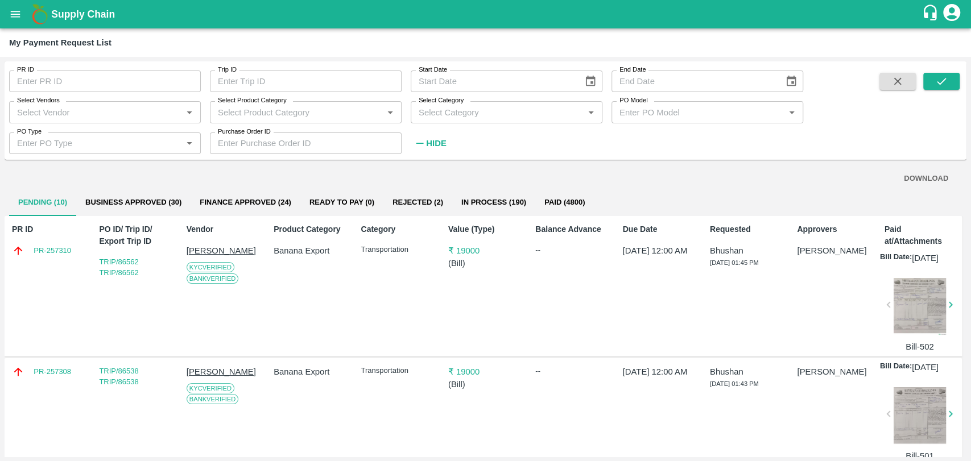
click at [108, 109] on input "Select Vendors" at bounding box center [96, 112] width 166 height 15
click at [111, 135] on div "[PERSON_NAME]-Transporter" at bounding box center [80, 137] width 115 height 13
type input "[PERSON_NAME]-Transporter"
click at [928, 80] on button "submit" at bounding box center [941, 81] width 36 height 17
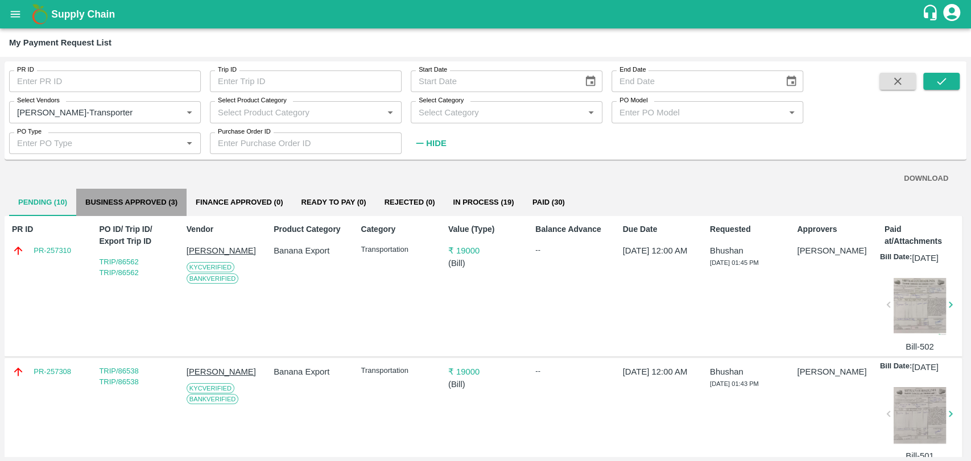
click at [164, 201] on button "Business Approved (3)" at bounding box center [131, 202] width 110 height 27
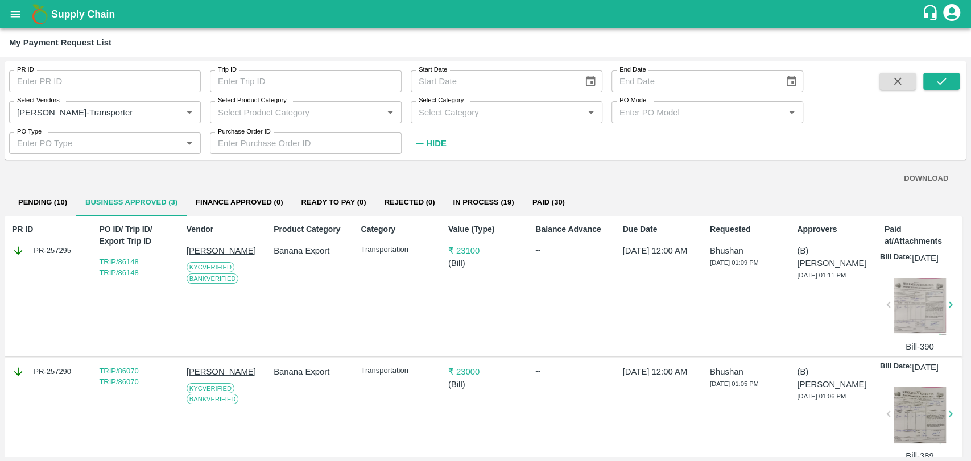
click at [32, 202] on button "Pending (10)" at bounding box center [42, 202] width 67 height 27
